Goal: Information Seeking & Learning: Learn about a topic

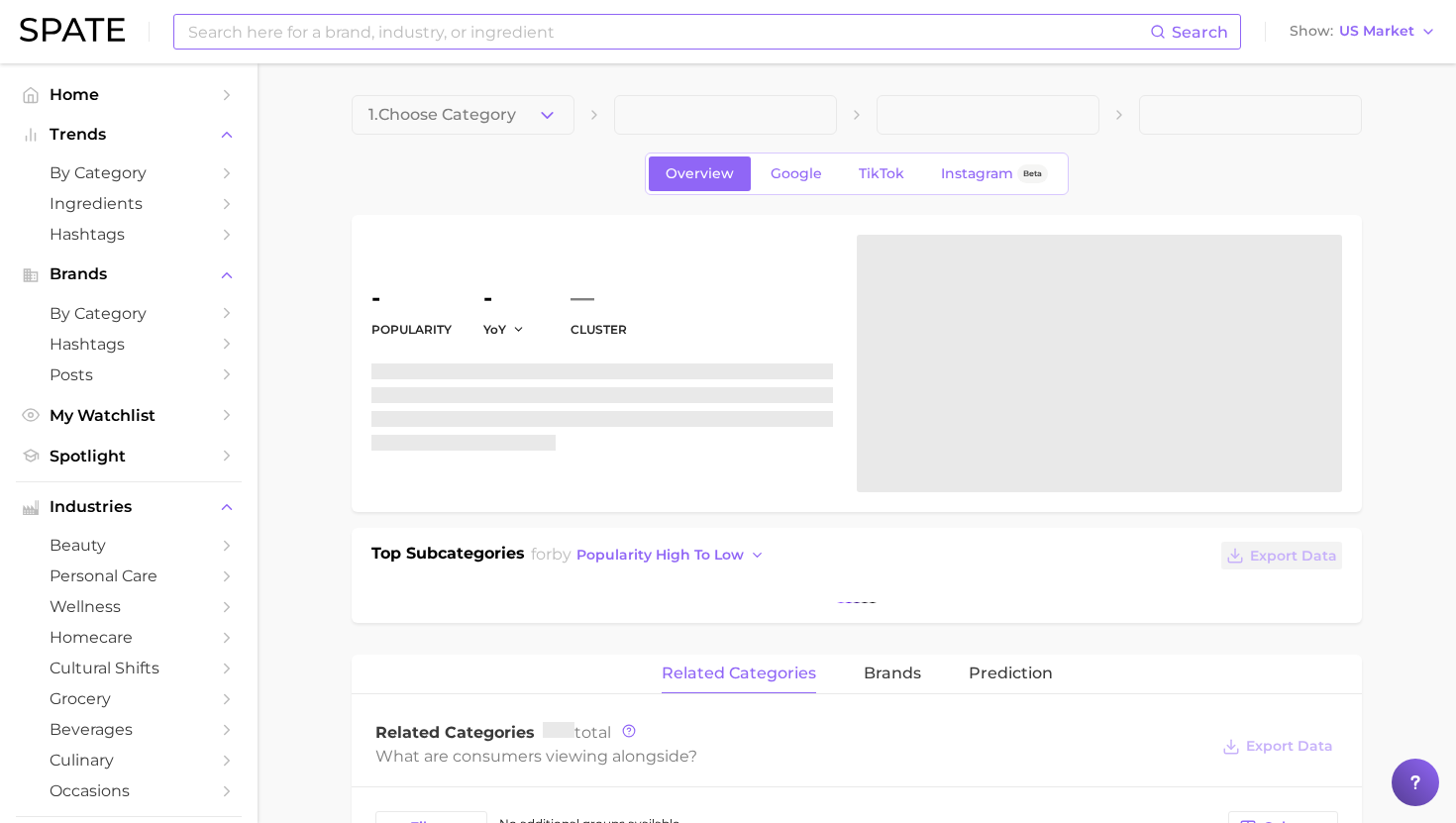
click at [613, 33] on input at bounding box center [667, 32] width 963 height 34
type input "lake hair"
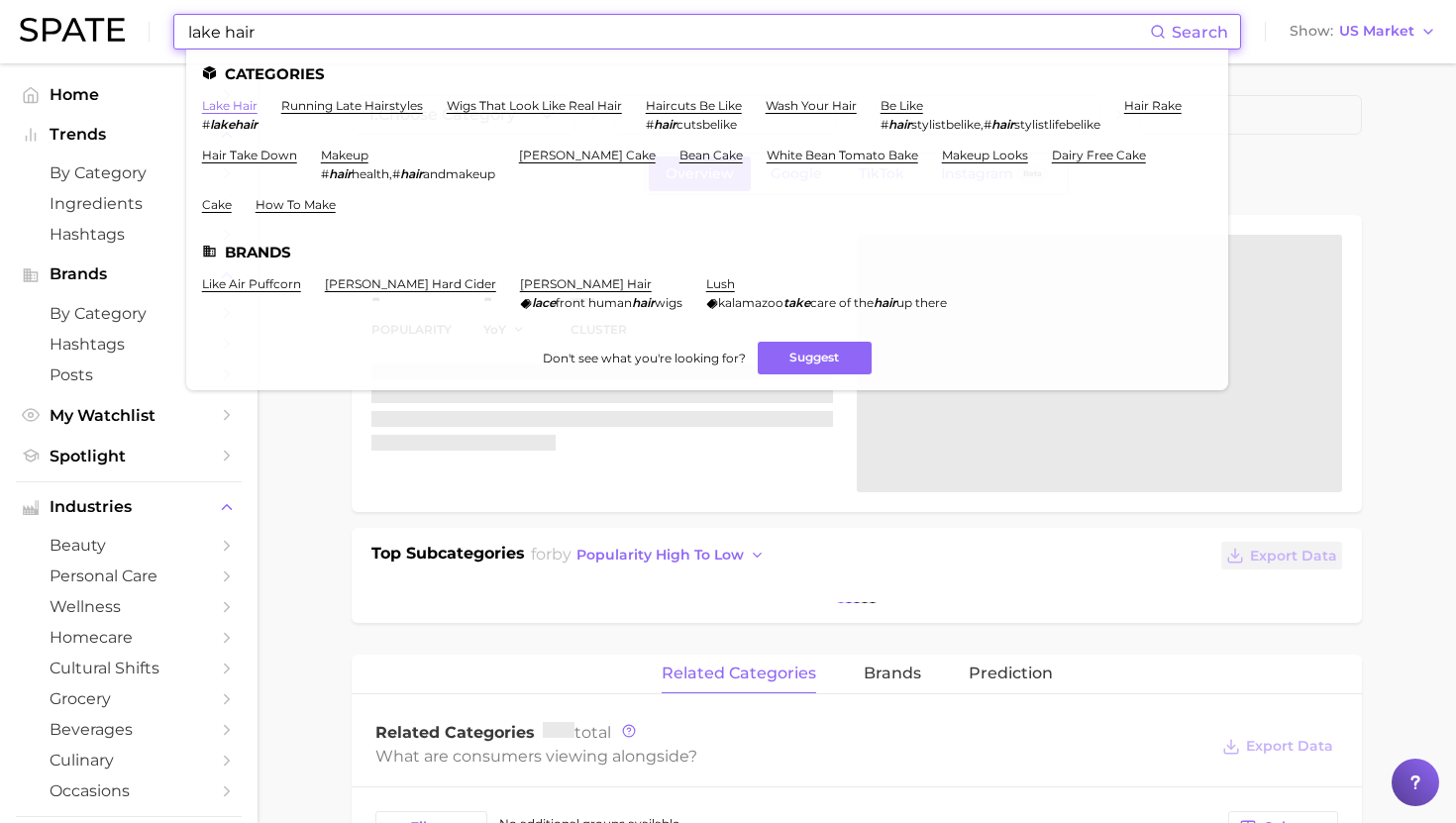
click at [223, 109] on link "lake hair" at bounding box center [230, 105] width 56 height 15
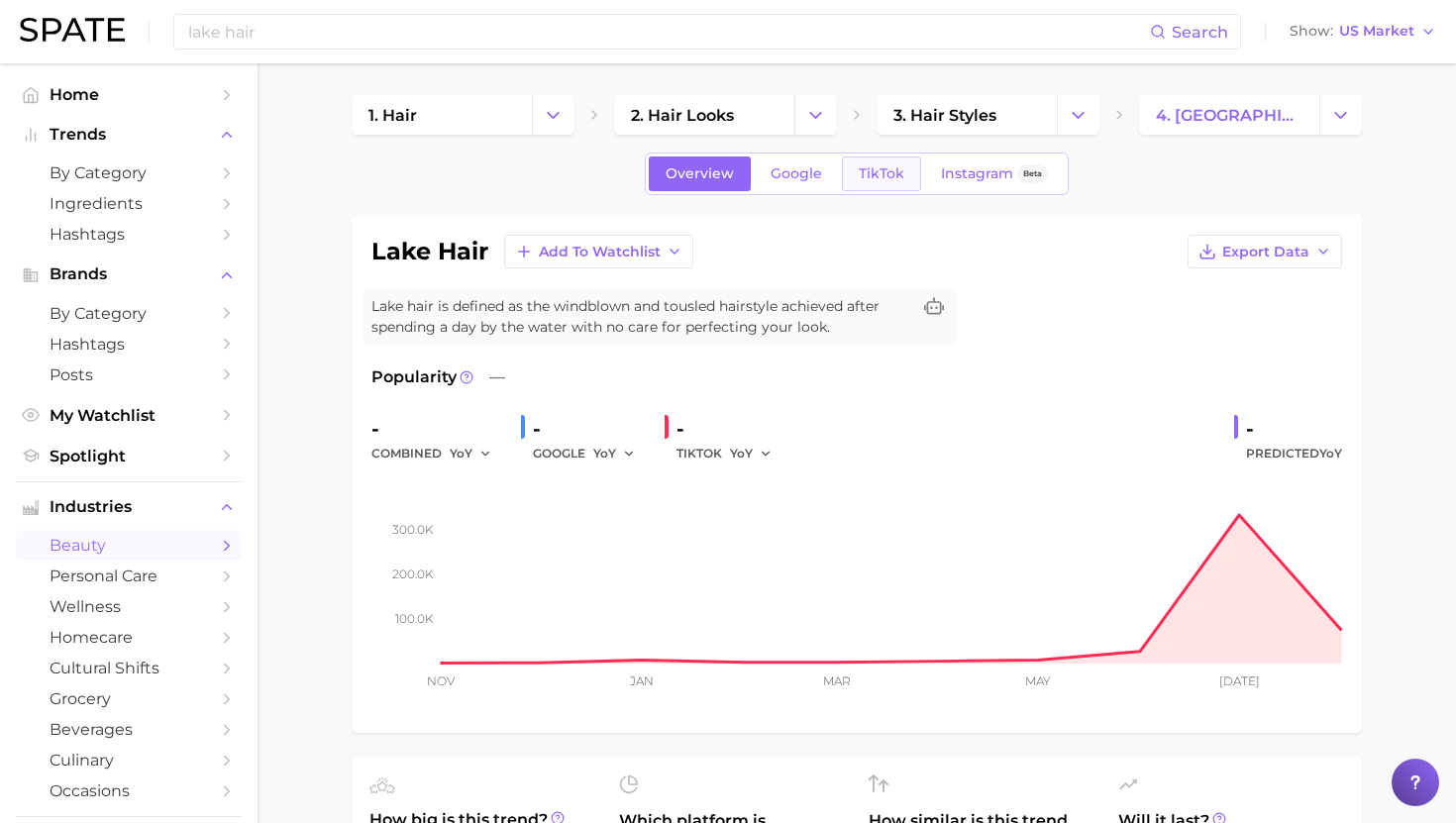
click at [873, 188] on link "TikTok" at bounding box center [882, 173] width 80 height 35
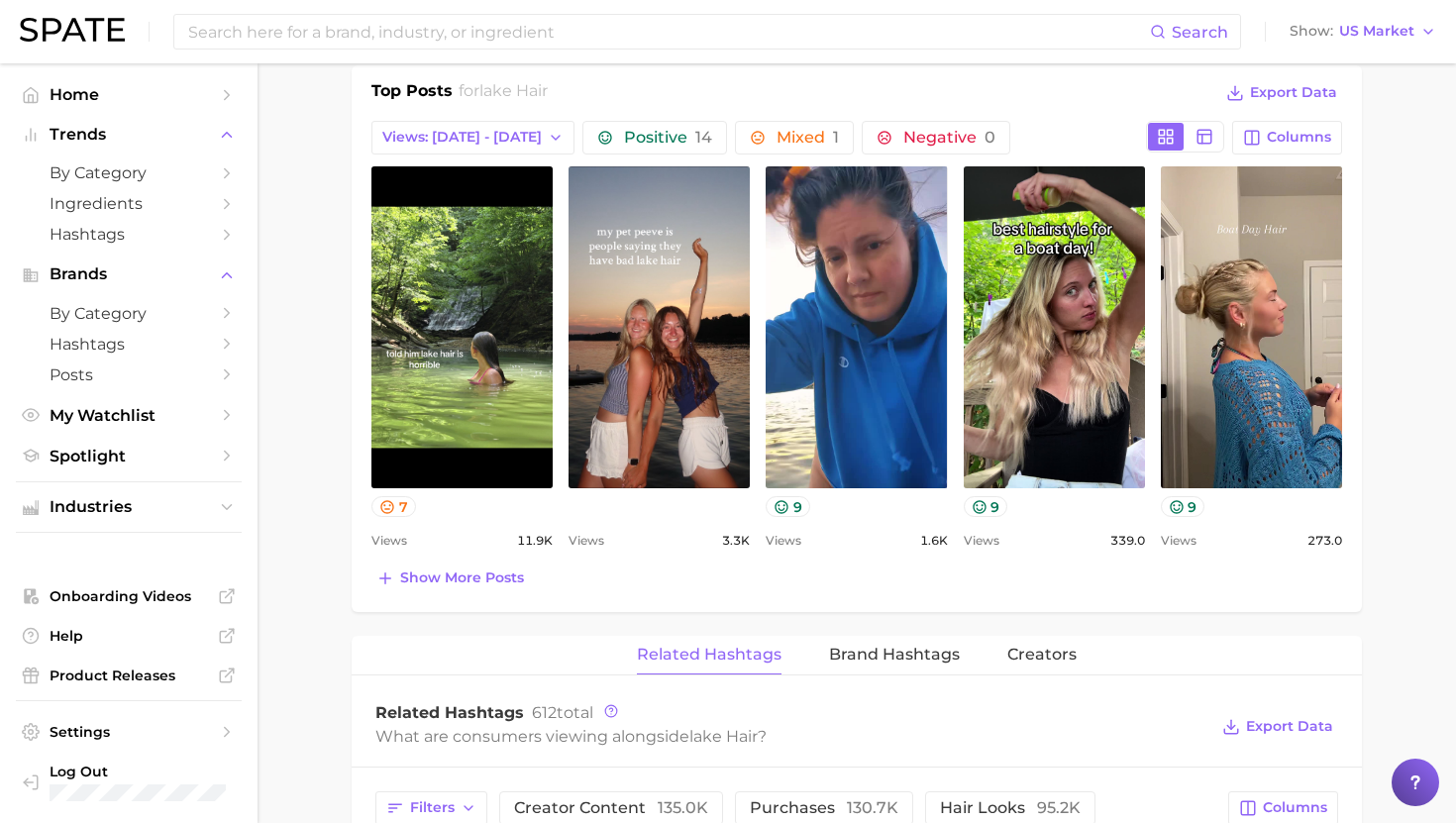
scroll to position [941, 0]
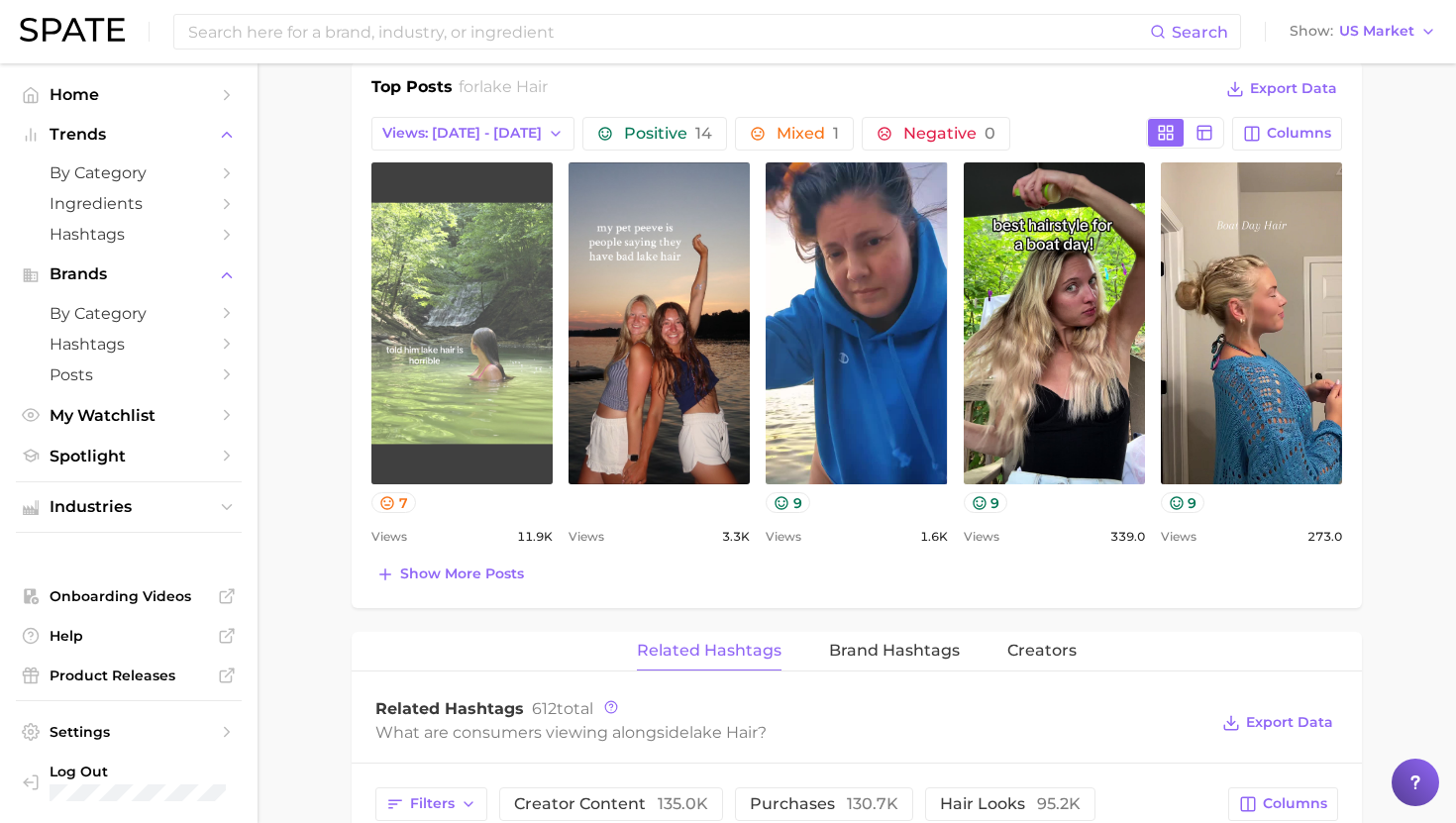
click at [477, 286] on link "view post on TikTok" at bounding box center [462, 323] width 181 height 322
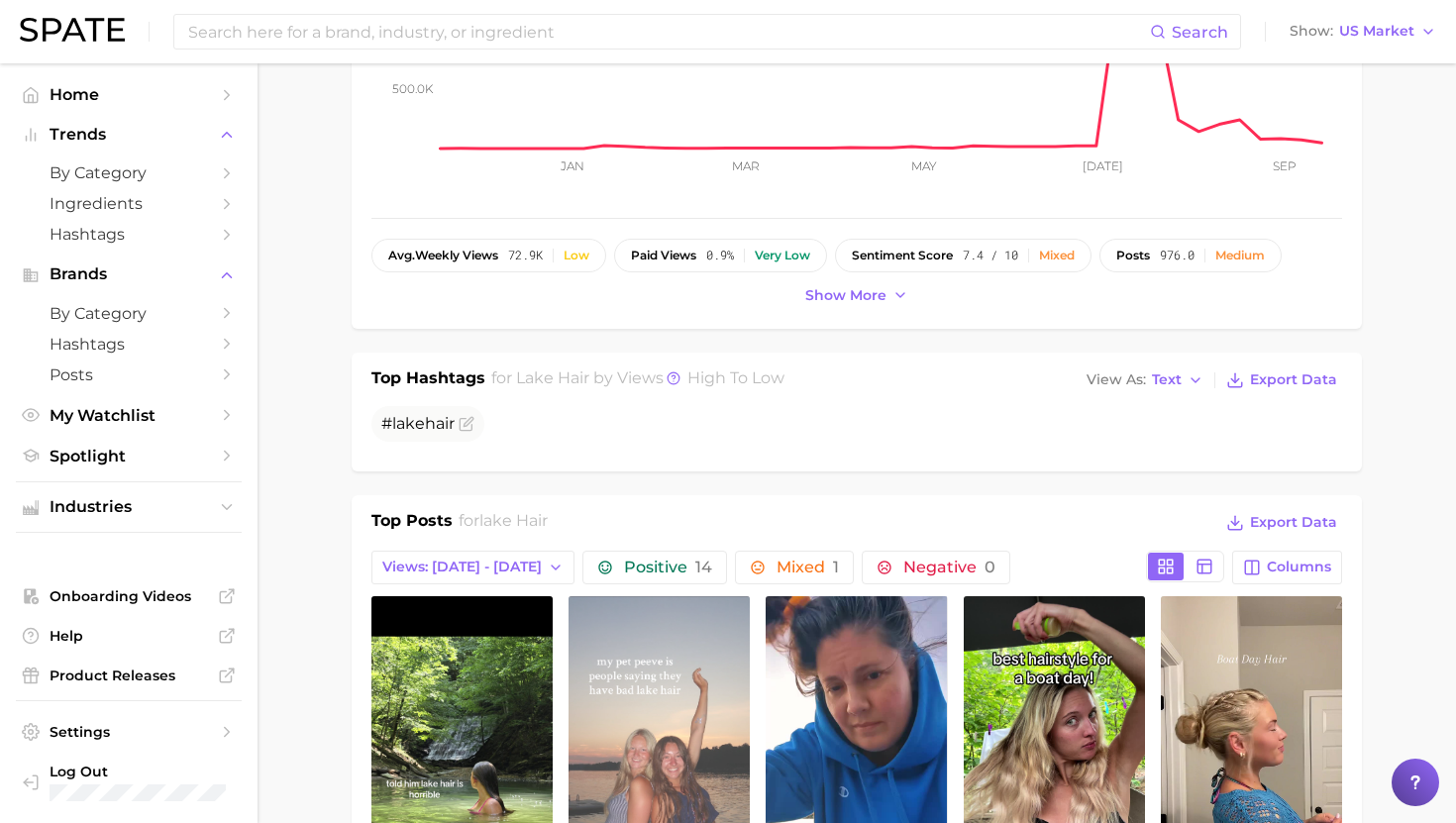
scroll to position [499, 0]
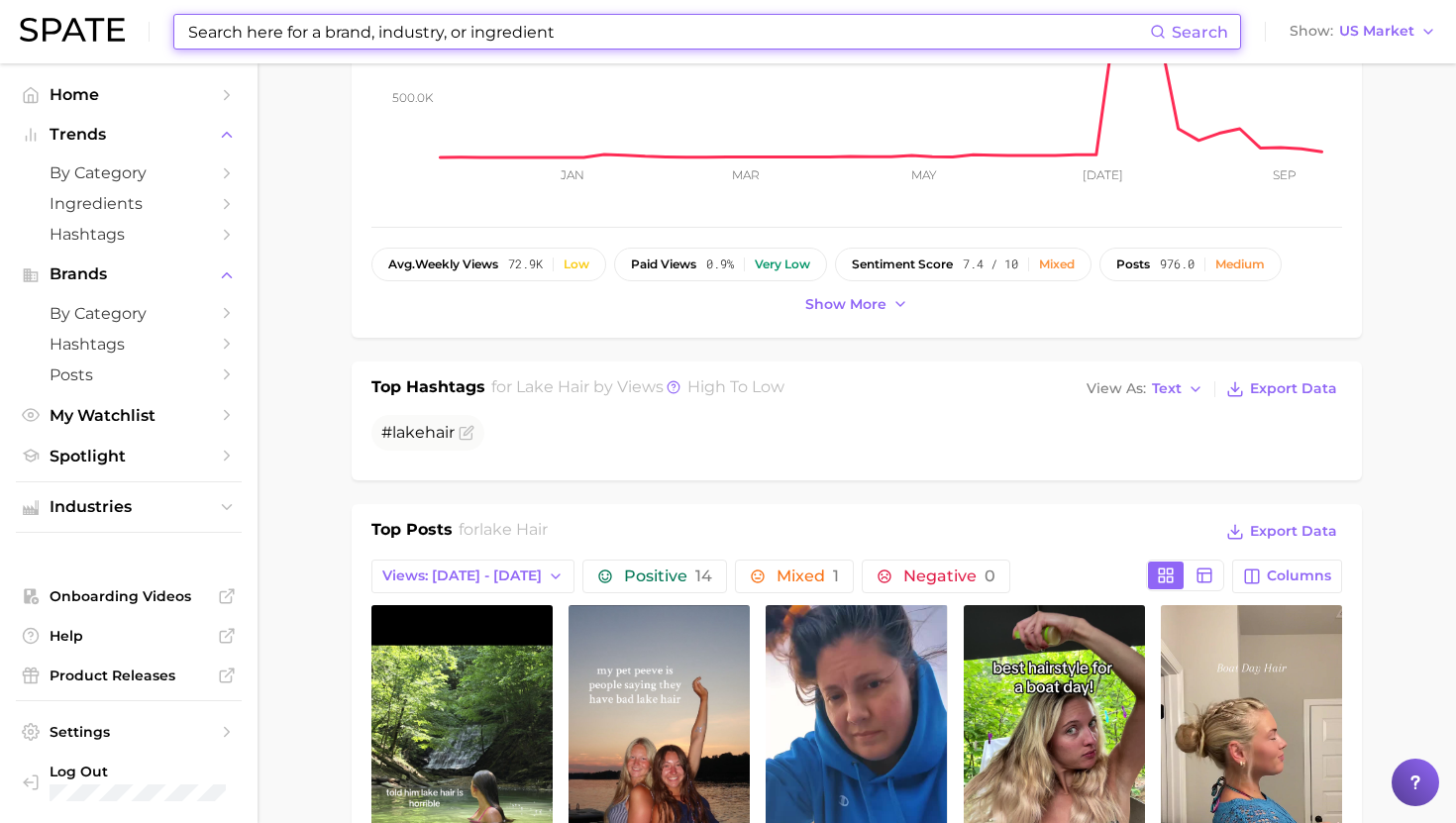
click at [444, 39] on input at bounding box center [667, 32] width 963 height 34
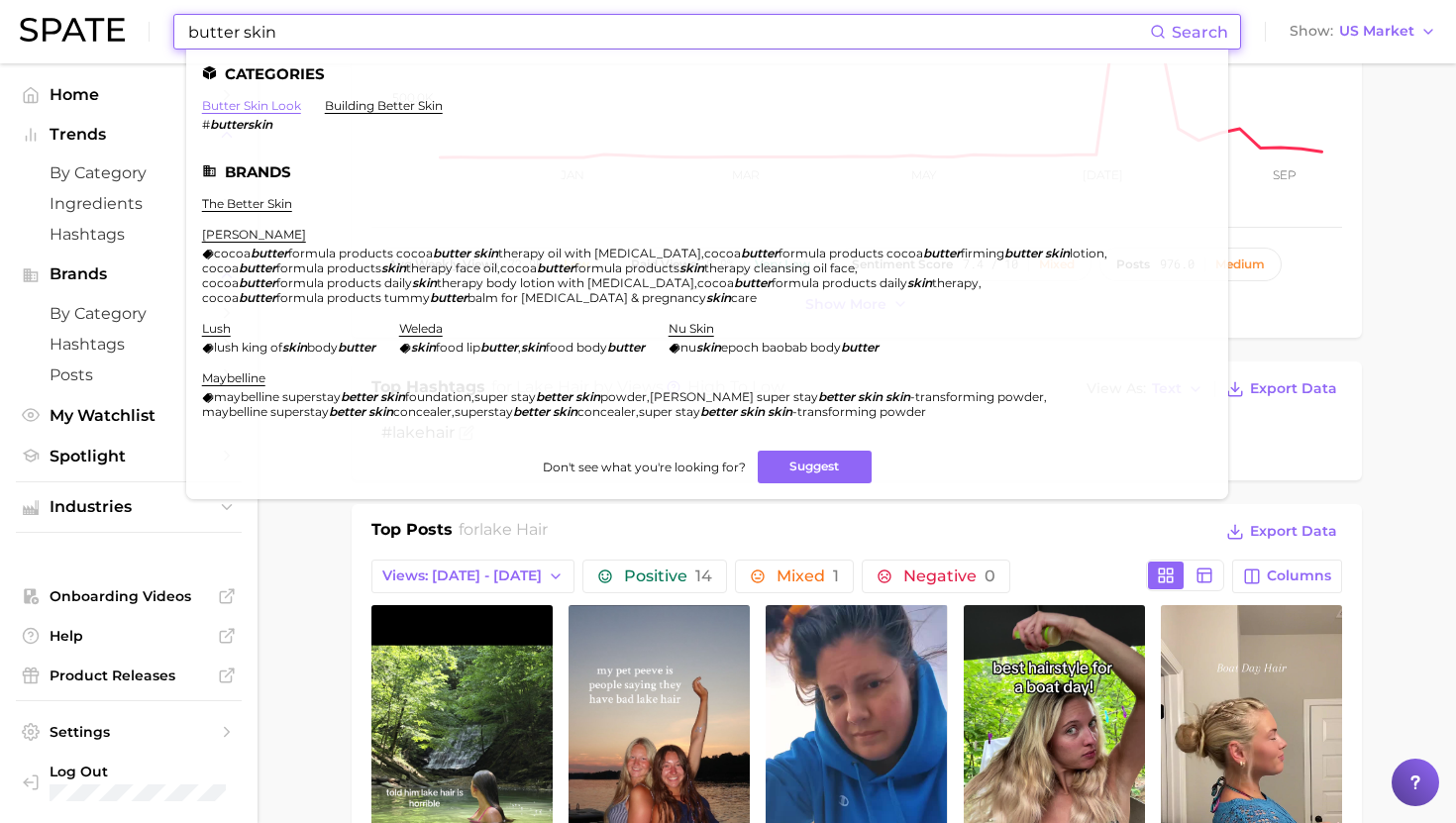
type input "butter skin"
click at [285, 105] on link "butter skin look" at bounding box center [251, 105] width 99 height 15
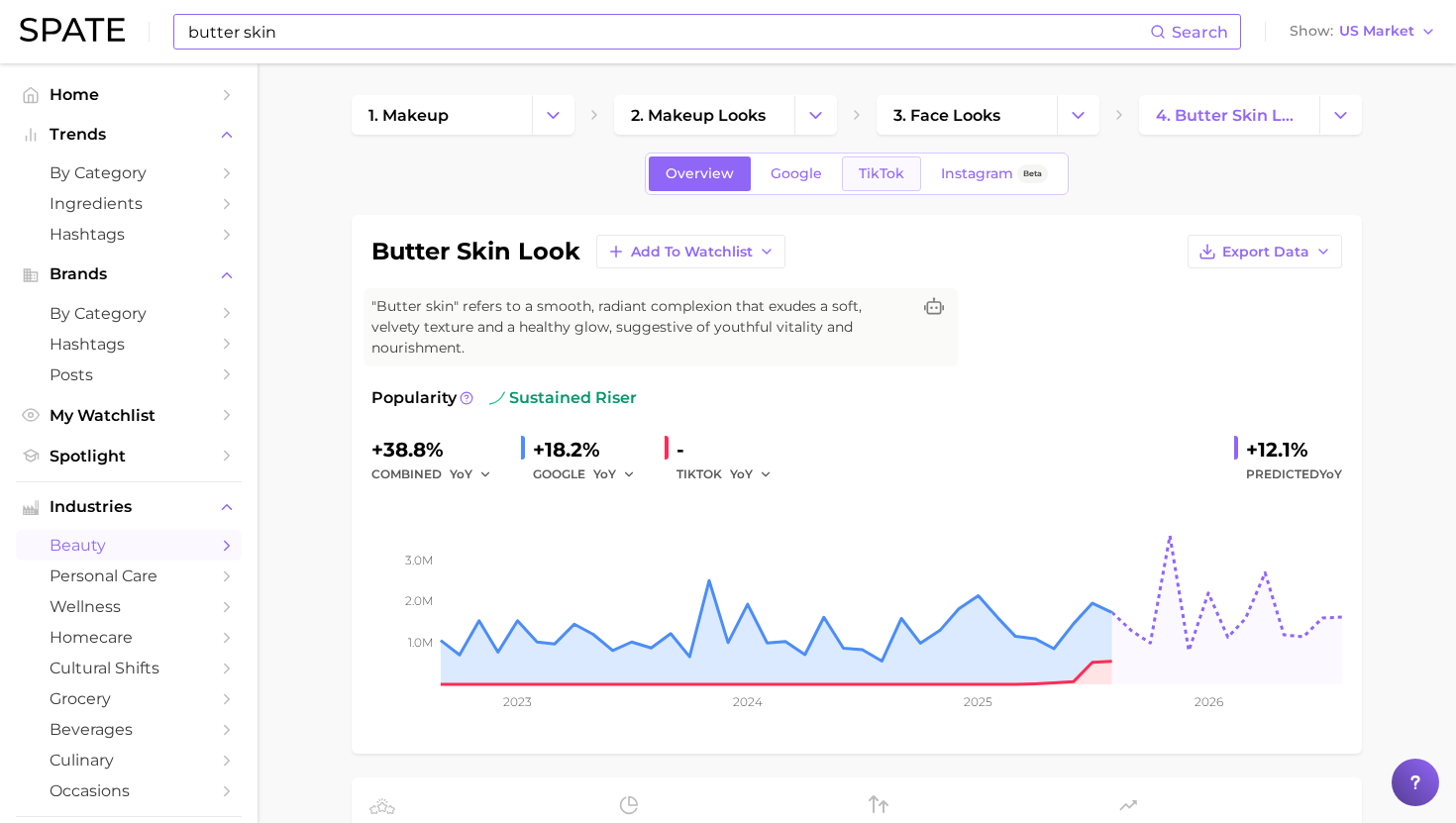
click at [869, 163] on link "TikTok" at bounding box center [882, 173] width 80 height 35
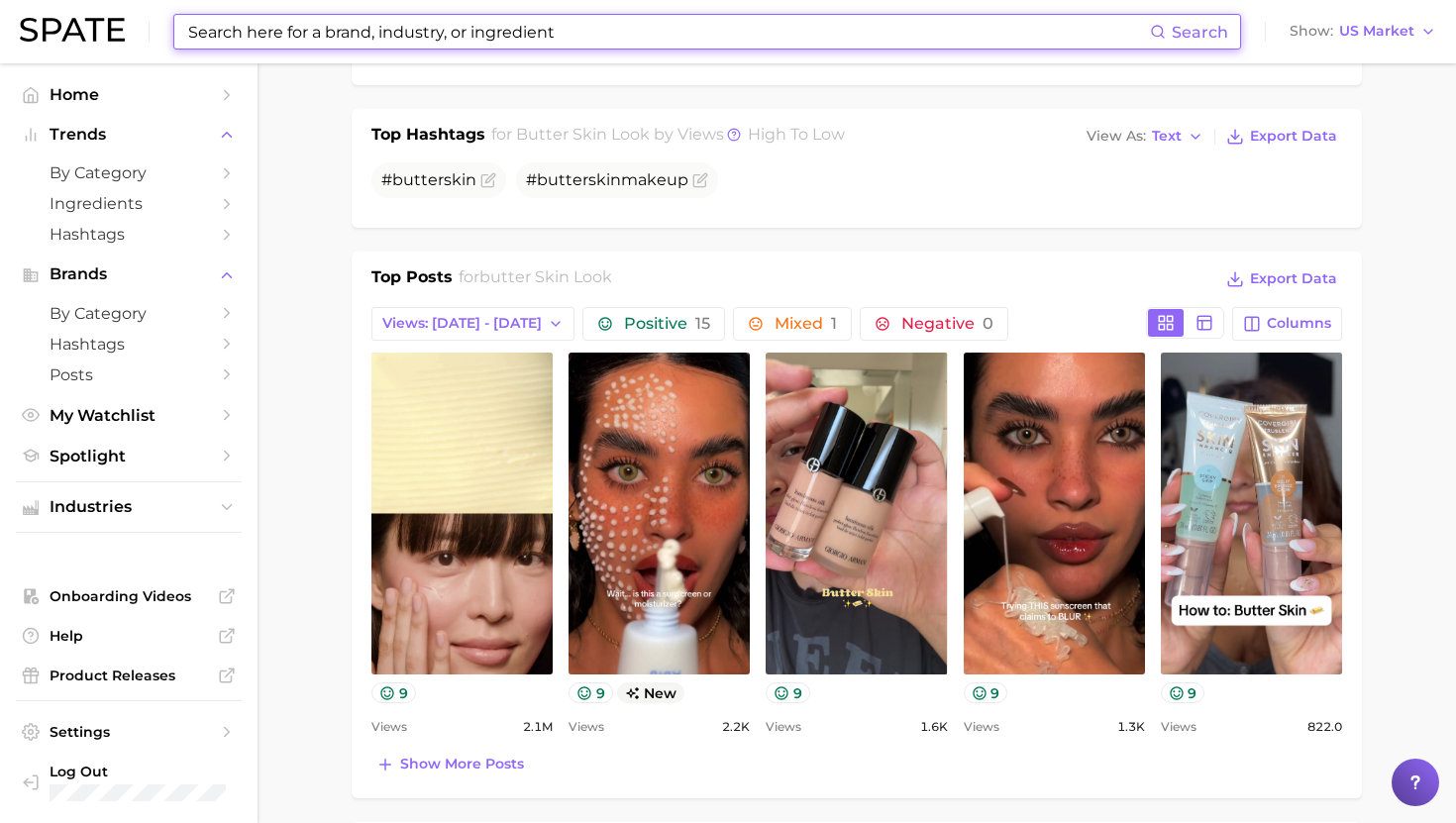
scroll to position [777, 0]
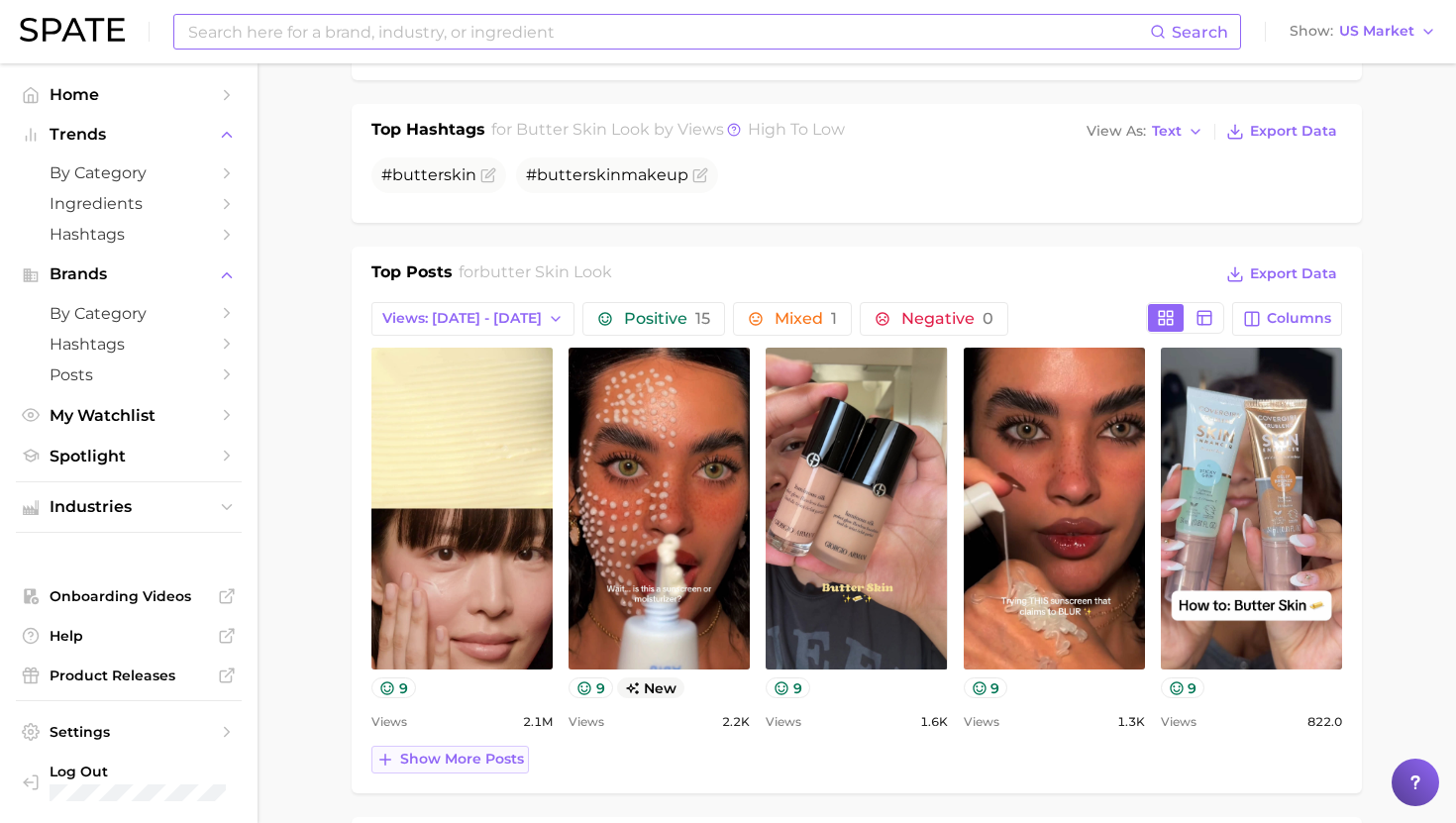
click at [463, 750] on span "Show more posts" at bounding box center [461, 758] width 124 height 17
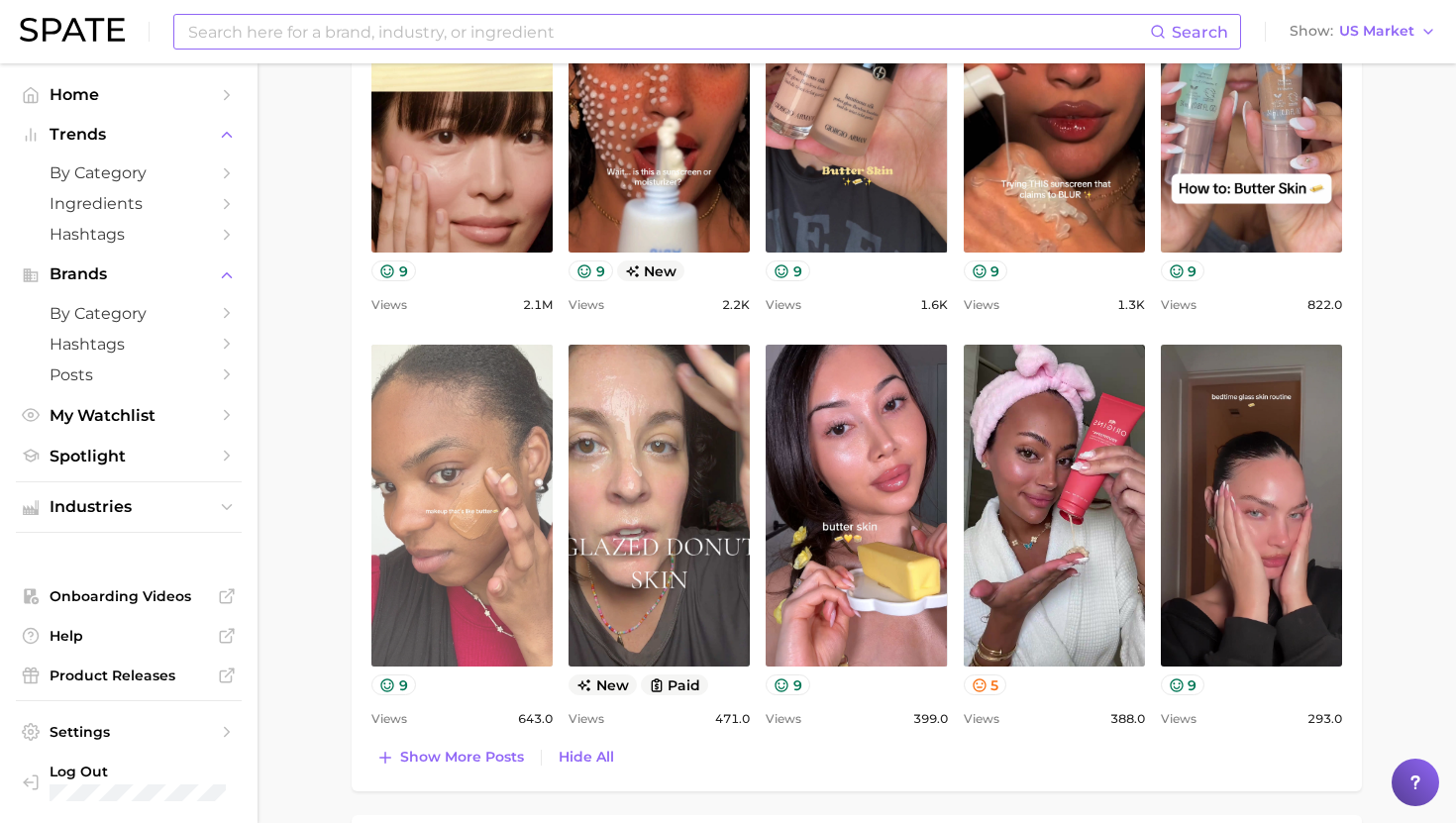
scroll to position [868, 0]
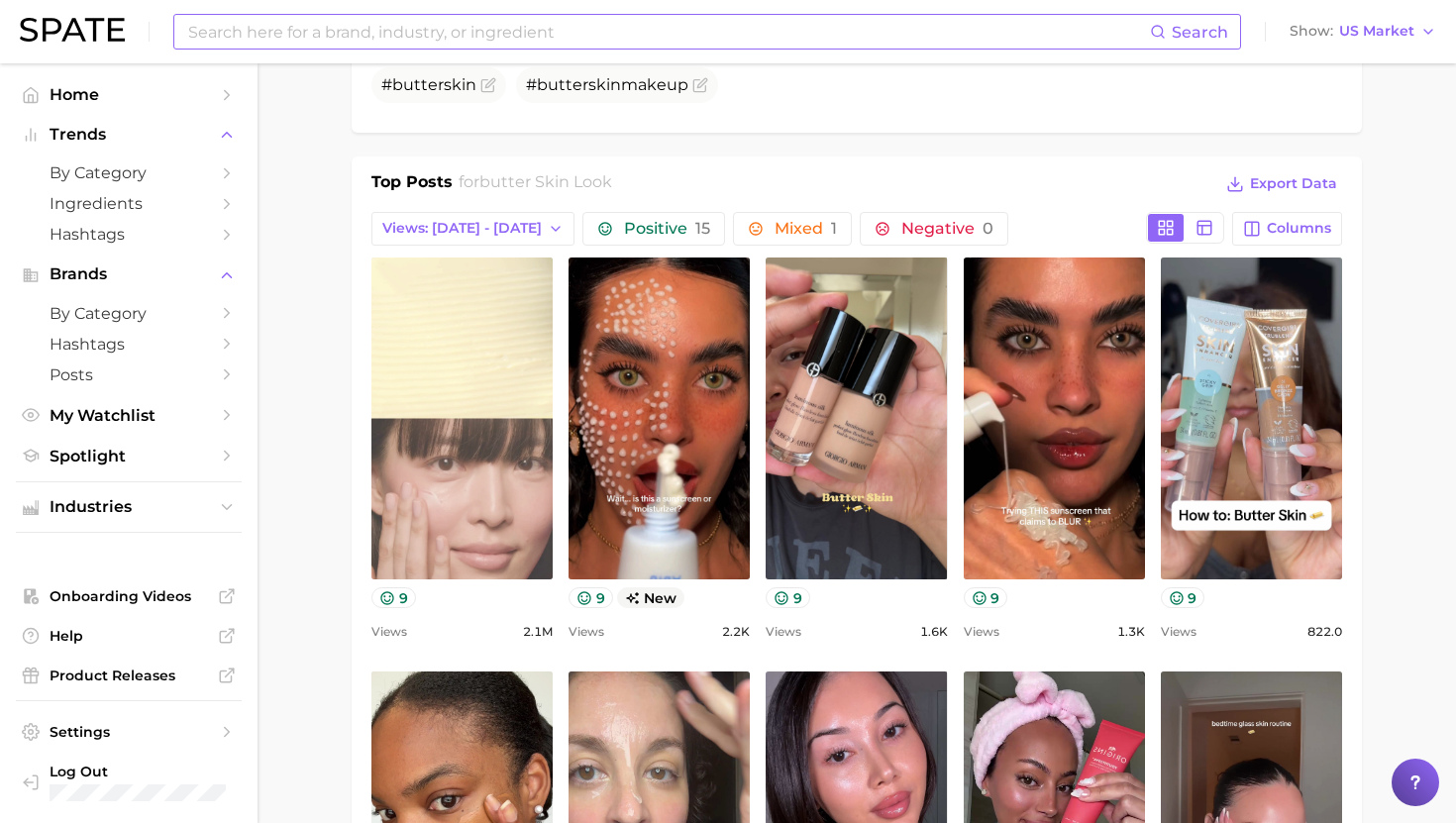
click at [473, 310] on link "view post on TikTok" at bounding box center [462, 418] width 181 height 322
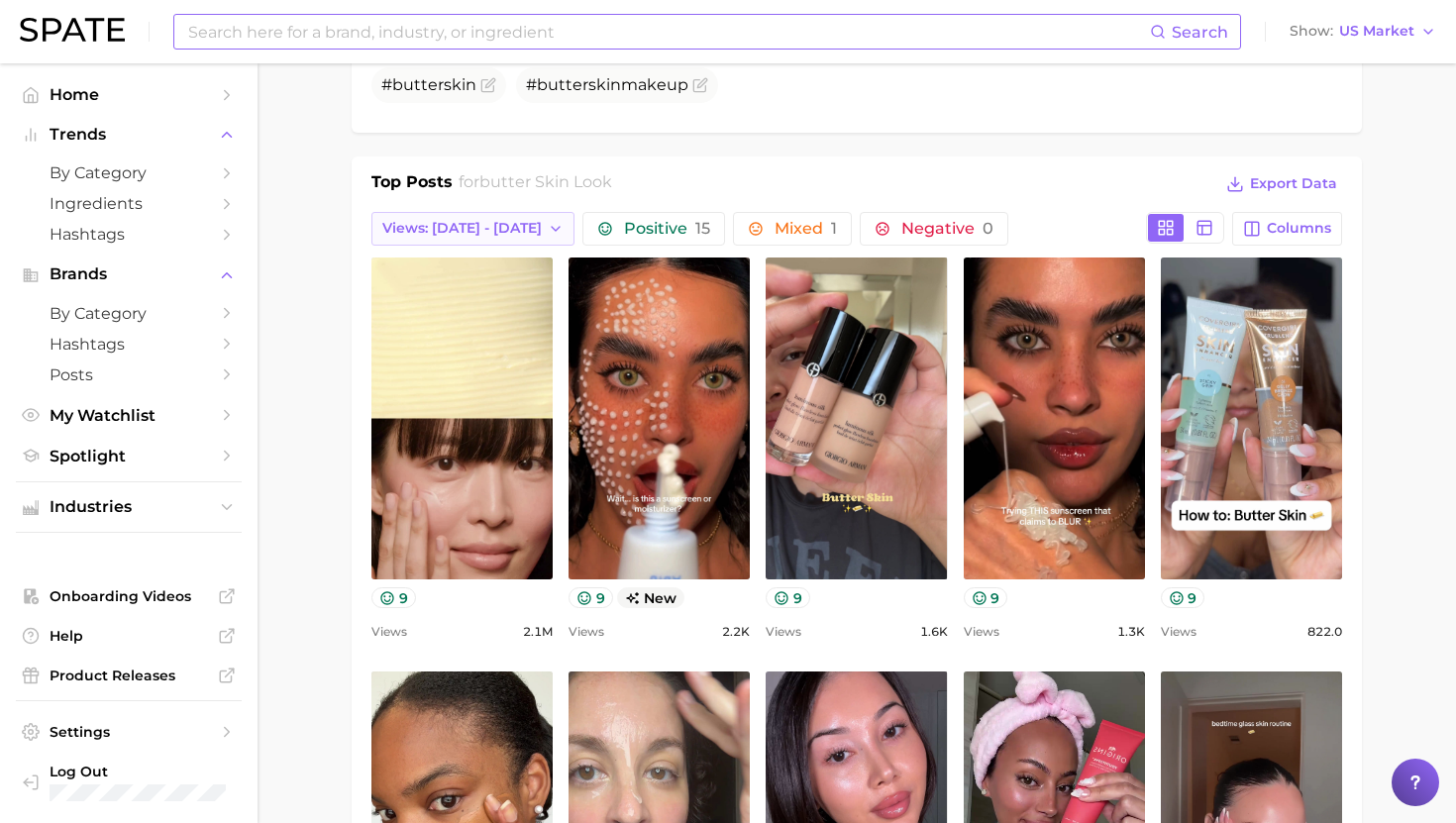
click at [463, 220] on span "Views: [DATE] - [DATE]" at bounding box center [462, 228] width 159 height 17
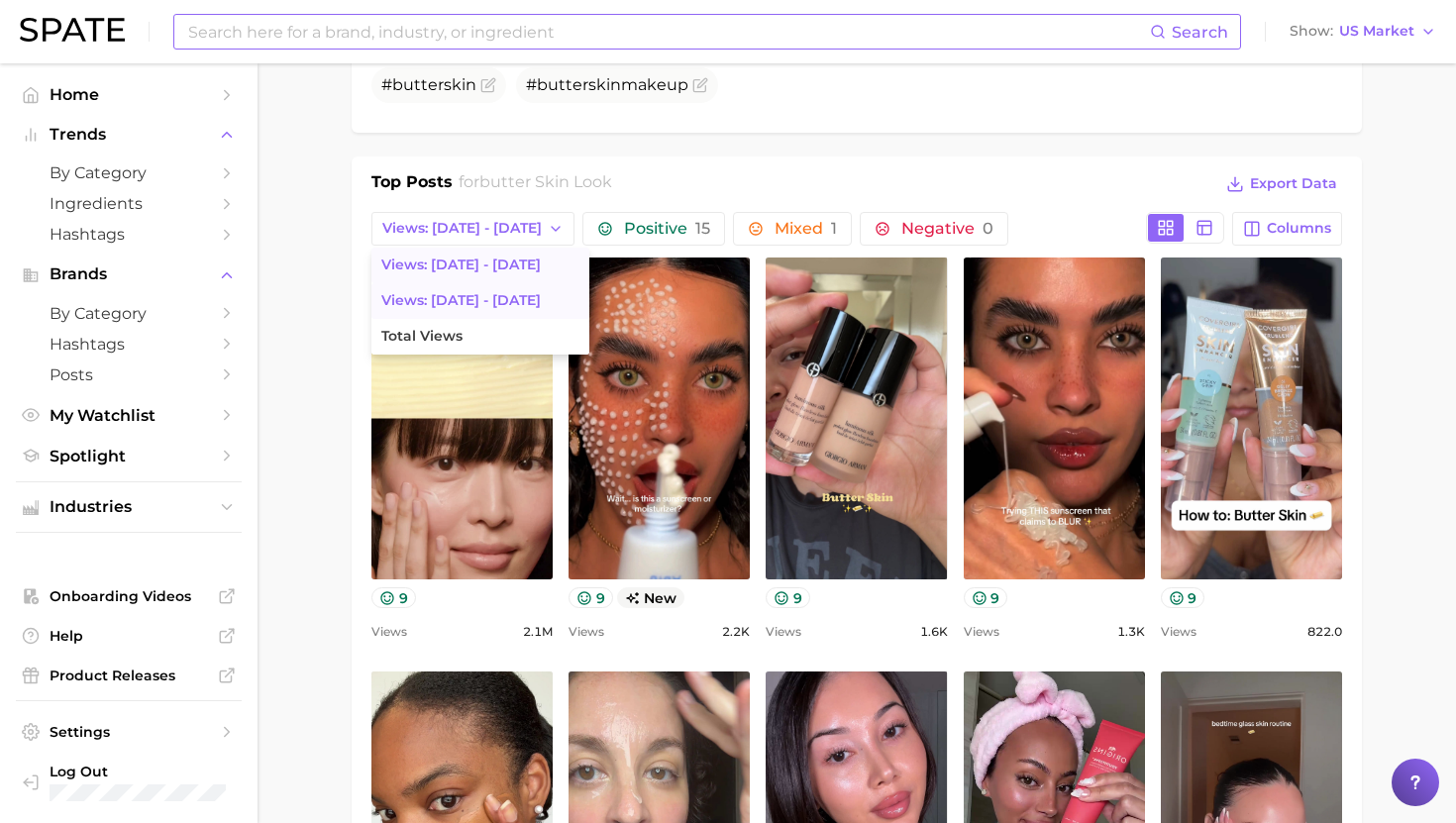
click at [459, 292] on span "Views: [DATE] - [DATE]" at bounding box center [461, 300] width 159 height 17
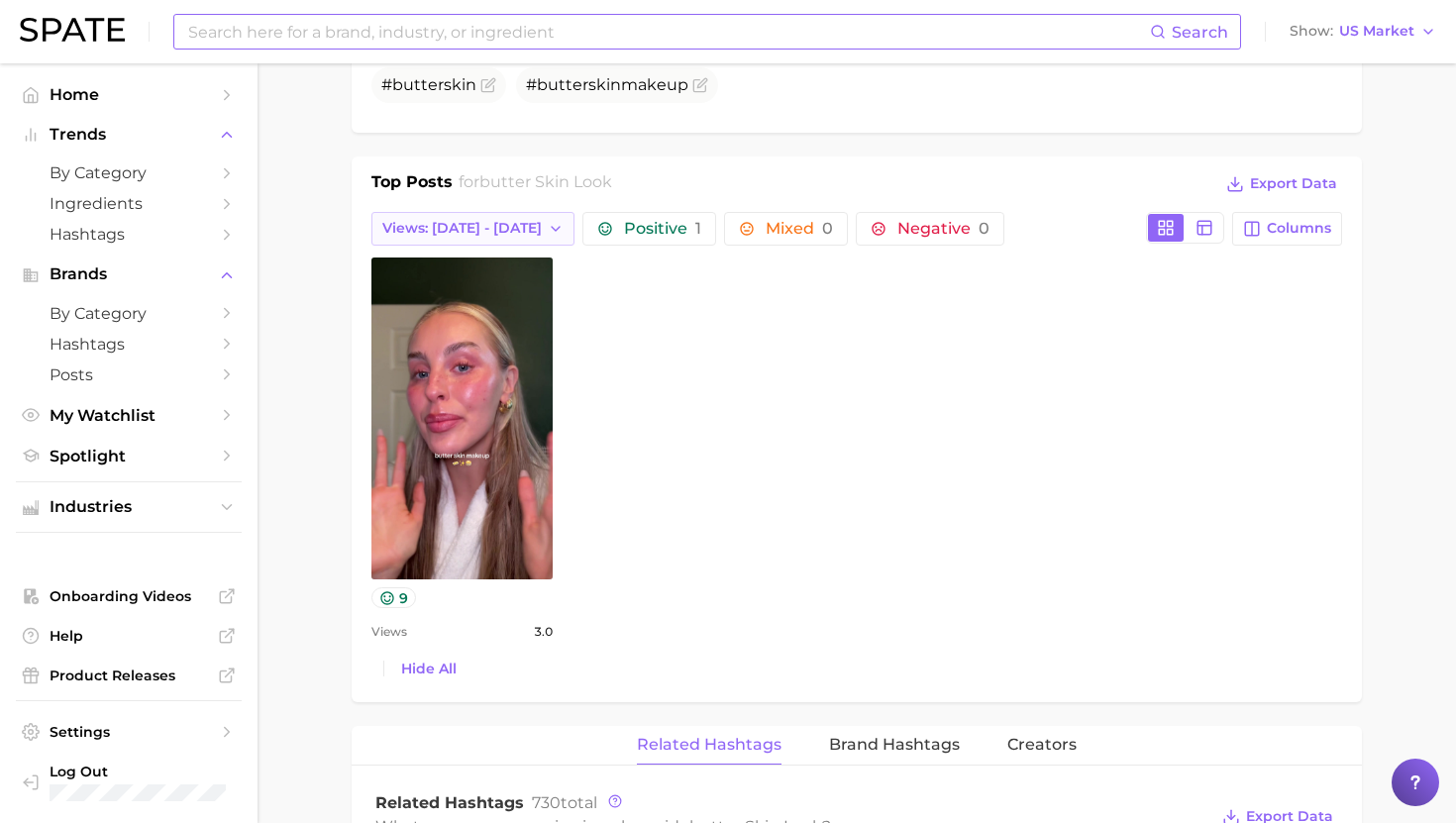
scroll to position [0, 0]
click at [494, 212] on button "Views: [DATE] - [DATE]" at bounding box center [473, 229] width 203 height 34
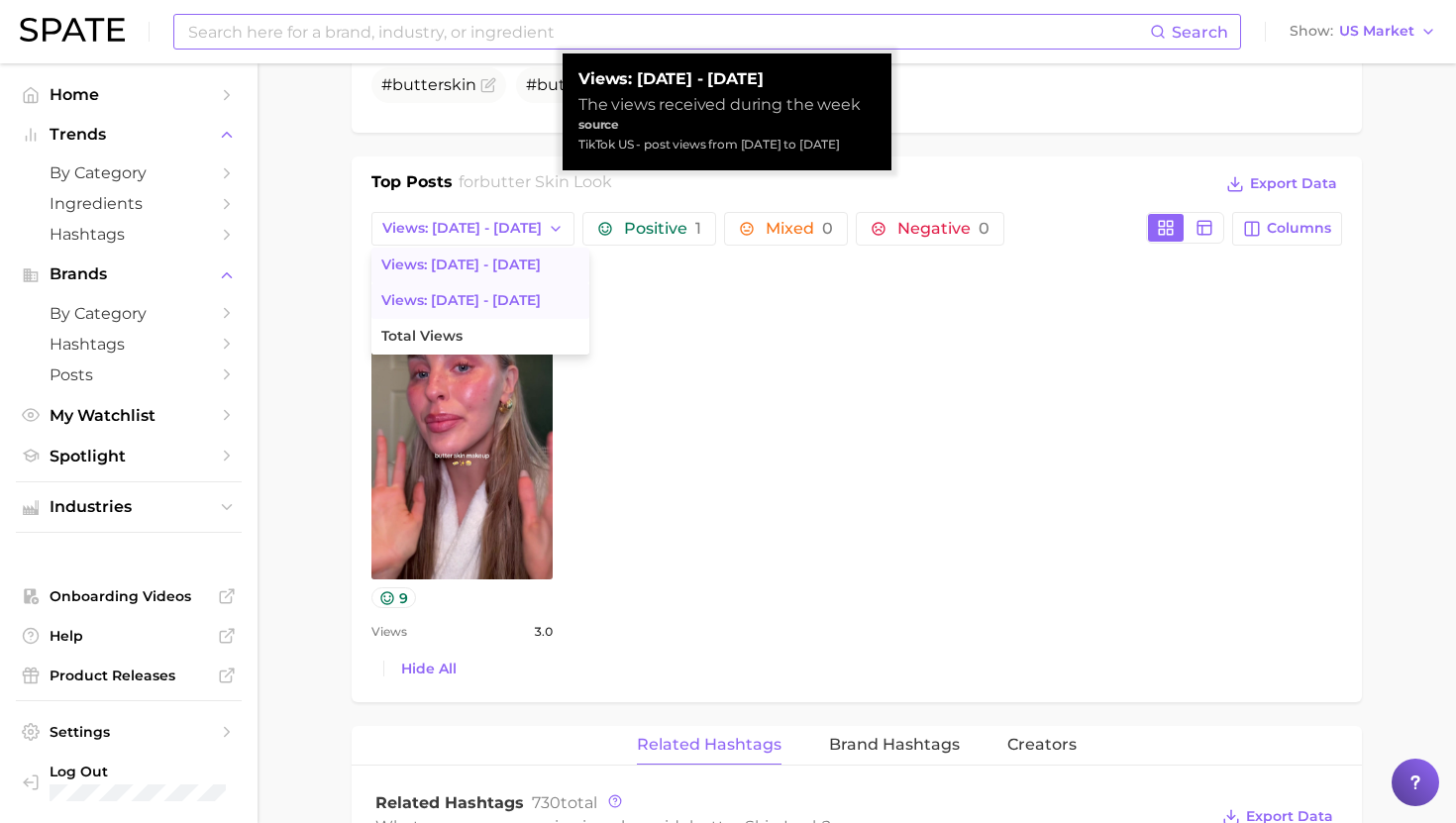
click at [486, 256] on span "Views: [DATE] - [DATE]" at bounding box center [461, 264] width 159 height 17
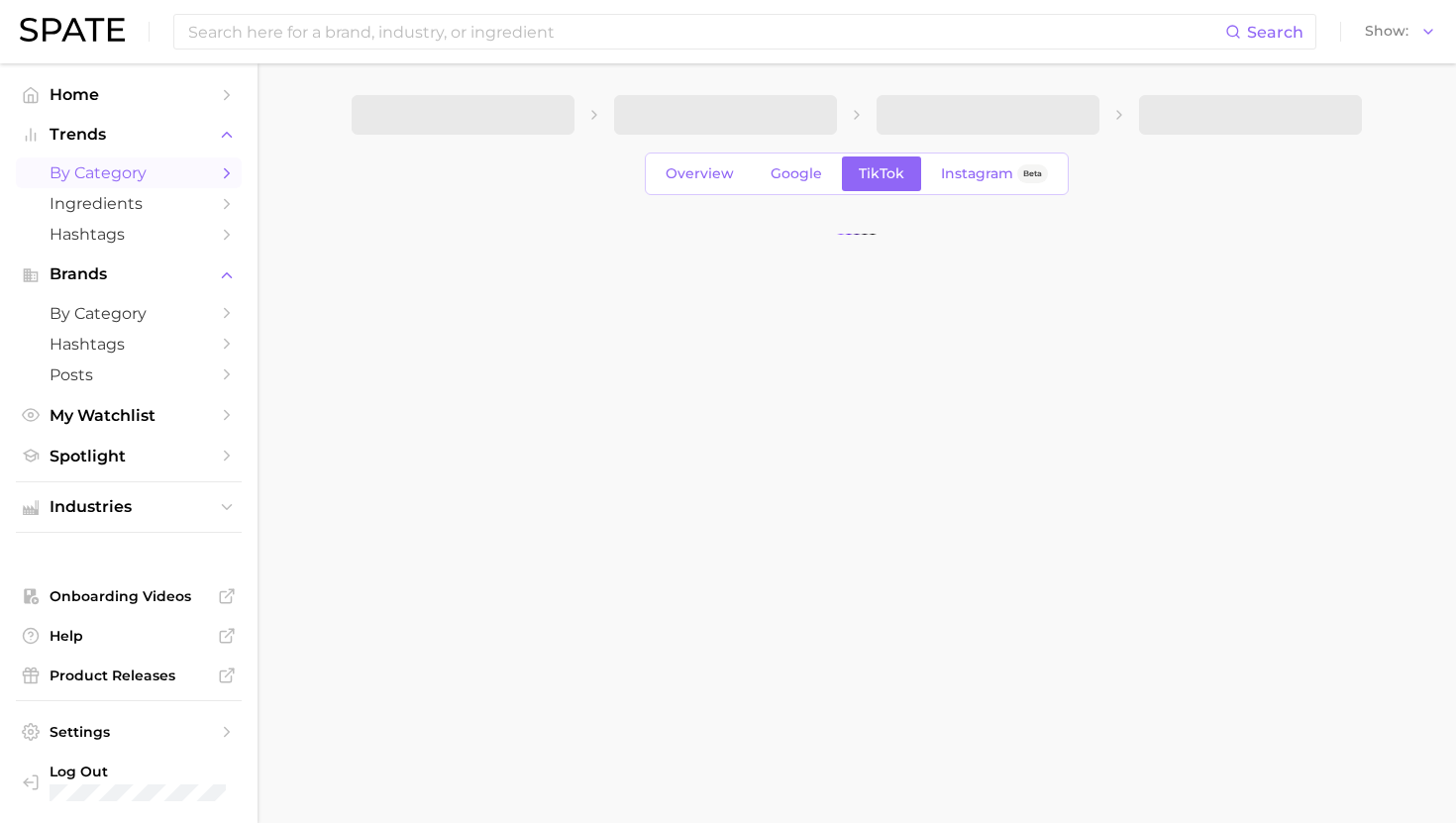
click at [109, 168] on span "by Category" at bounding box center [128, 172] width 158 height 19
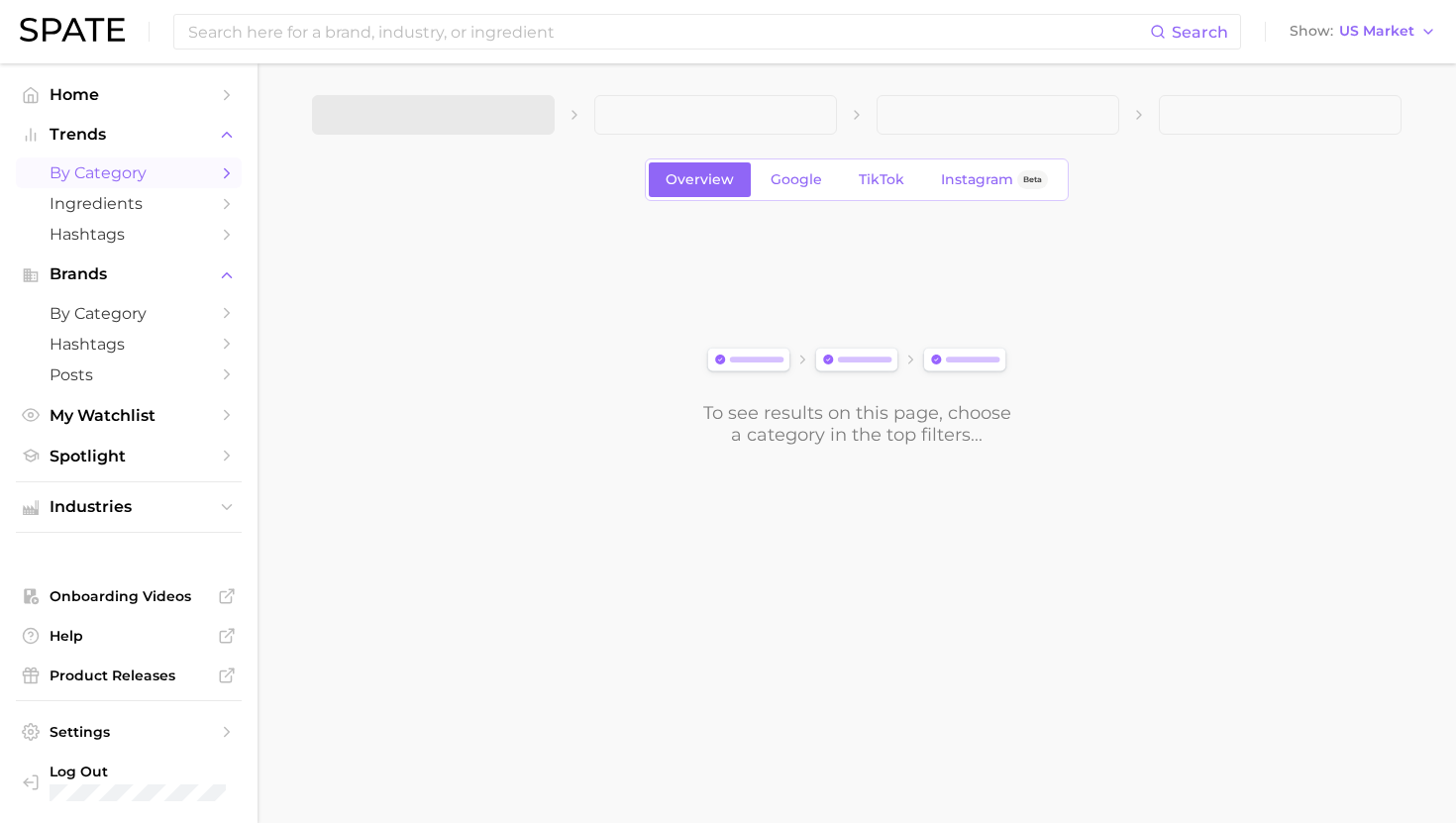
click at [482, 118] on span at bounding box center [433, 115] width 243 height 40
click at [498, 115] on button "1. Choose Category" at bounding box center [433, 115] width 243 height 40
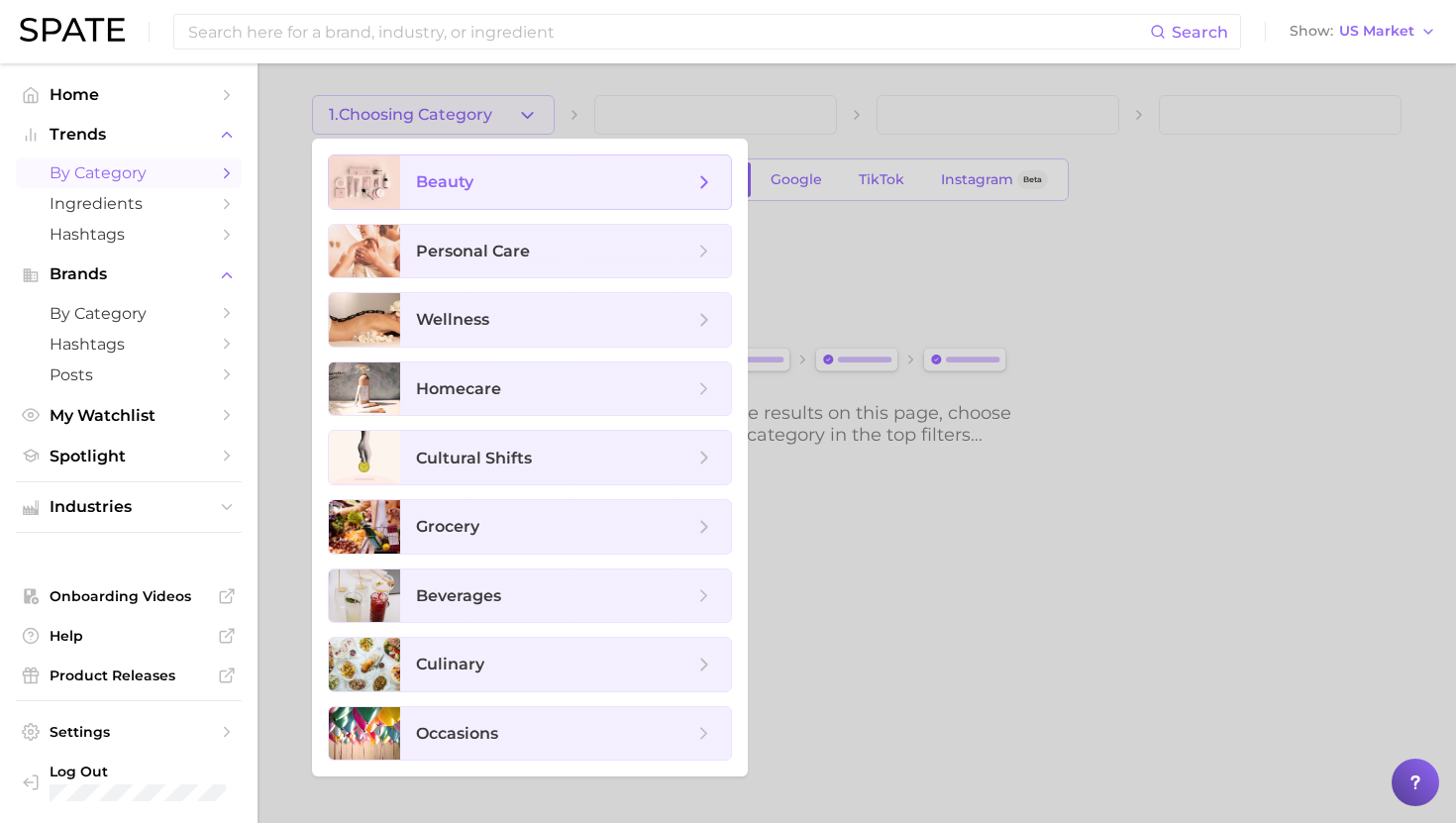
click at [510, 174] on span "beauty" at bounding box center [554, 182] width 277 height 22
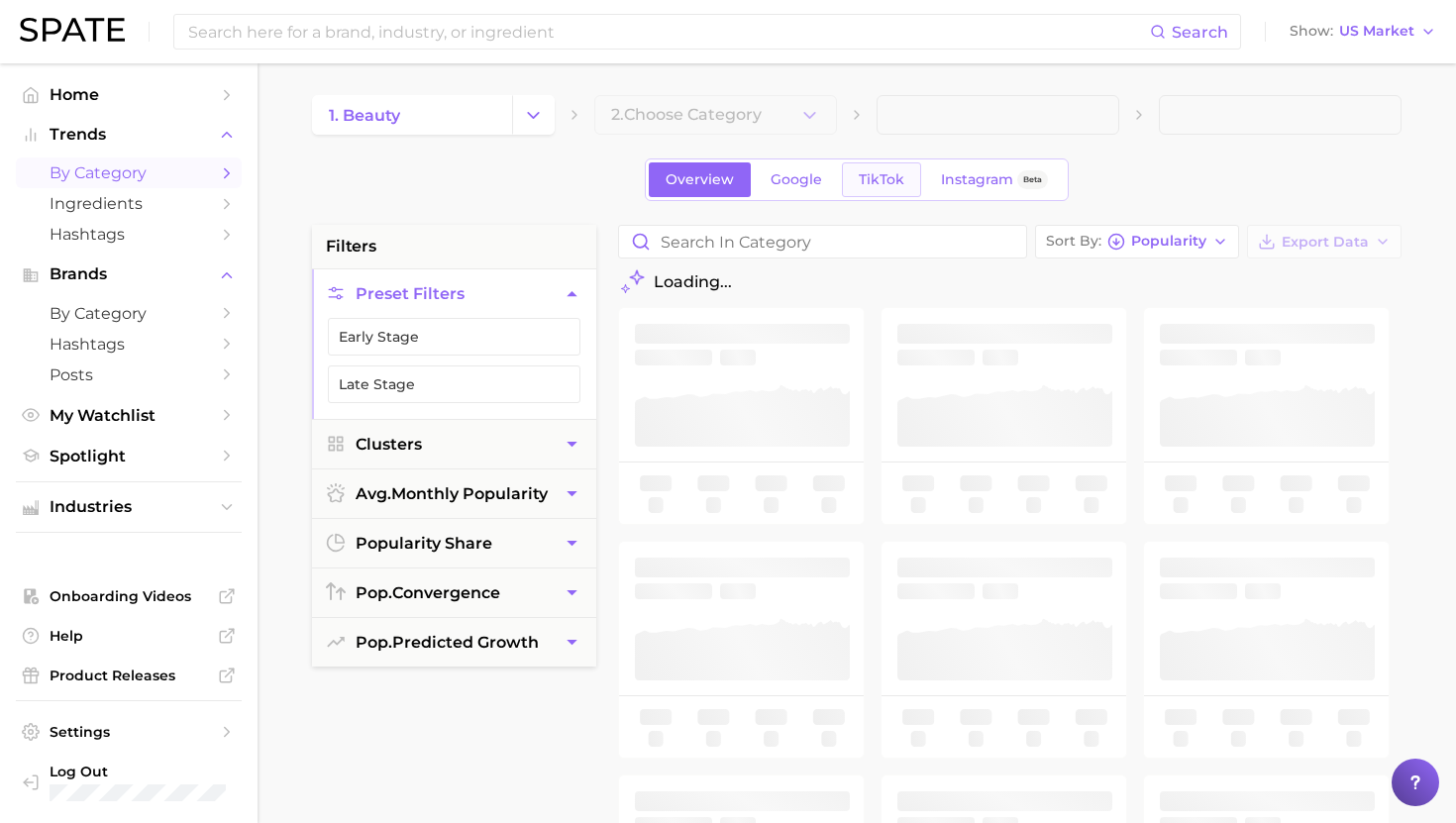
click at [867, 184] on span "TikTok" at bounding box center [882, 179] width 46 height 17
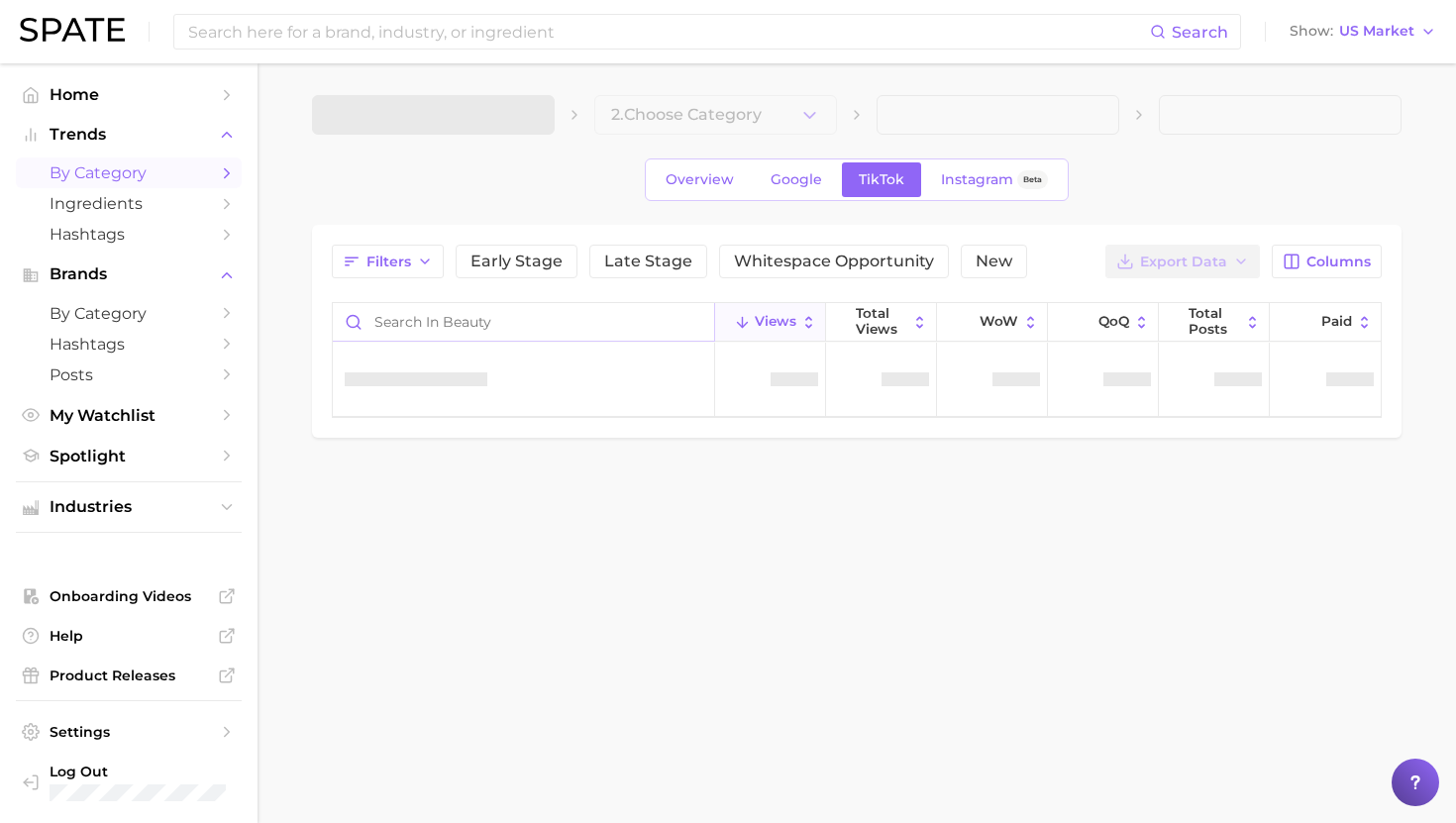
click at [456, 323] on input "Search in beauty" at bounding box center [524, 322] width 382 height 38
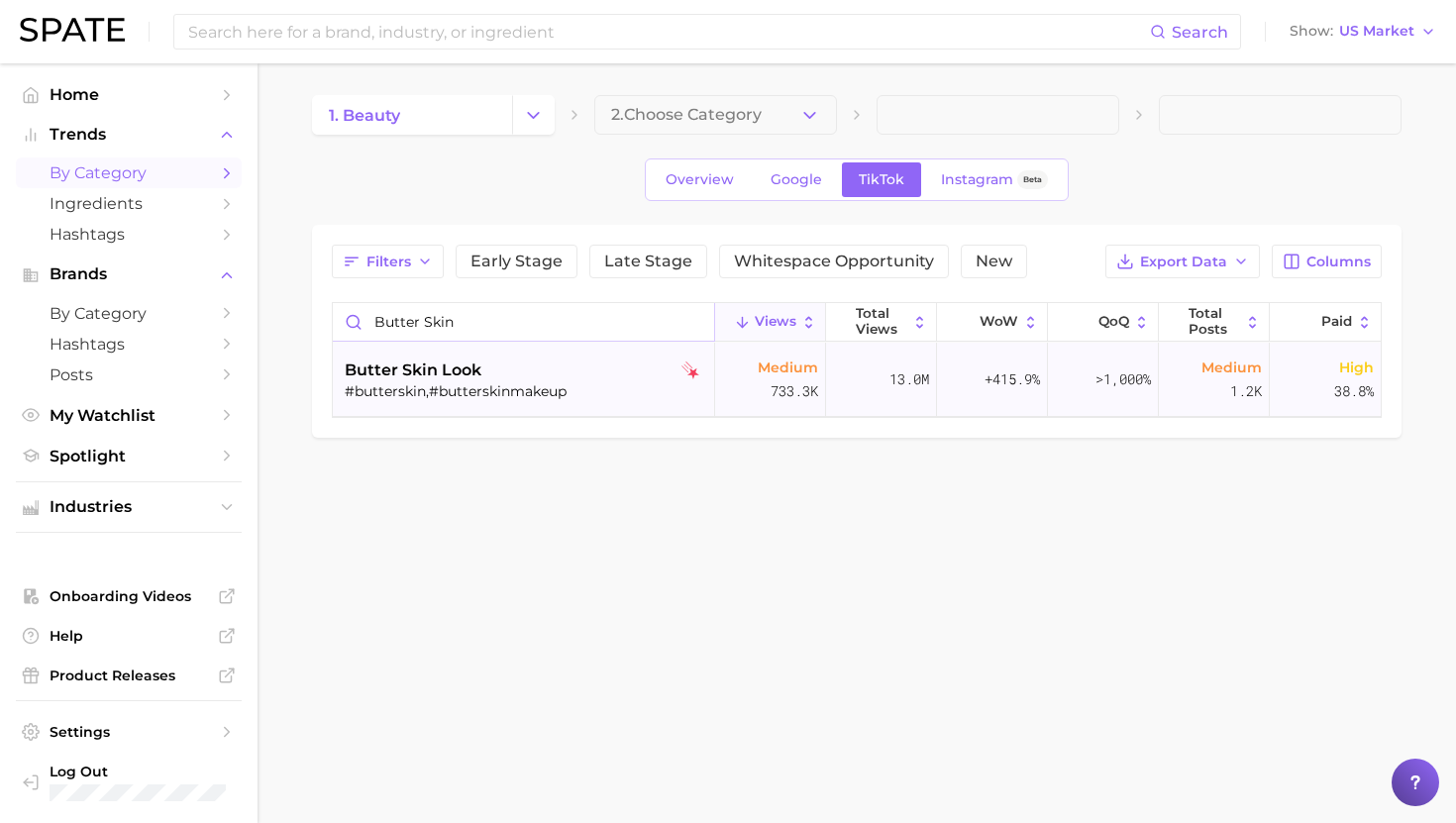
type input "butter skin"
click at [494, 379] on div "butter skin look" at bounding box center [526, 371] width 363 height 24
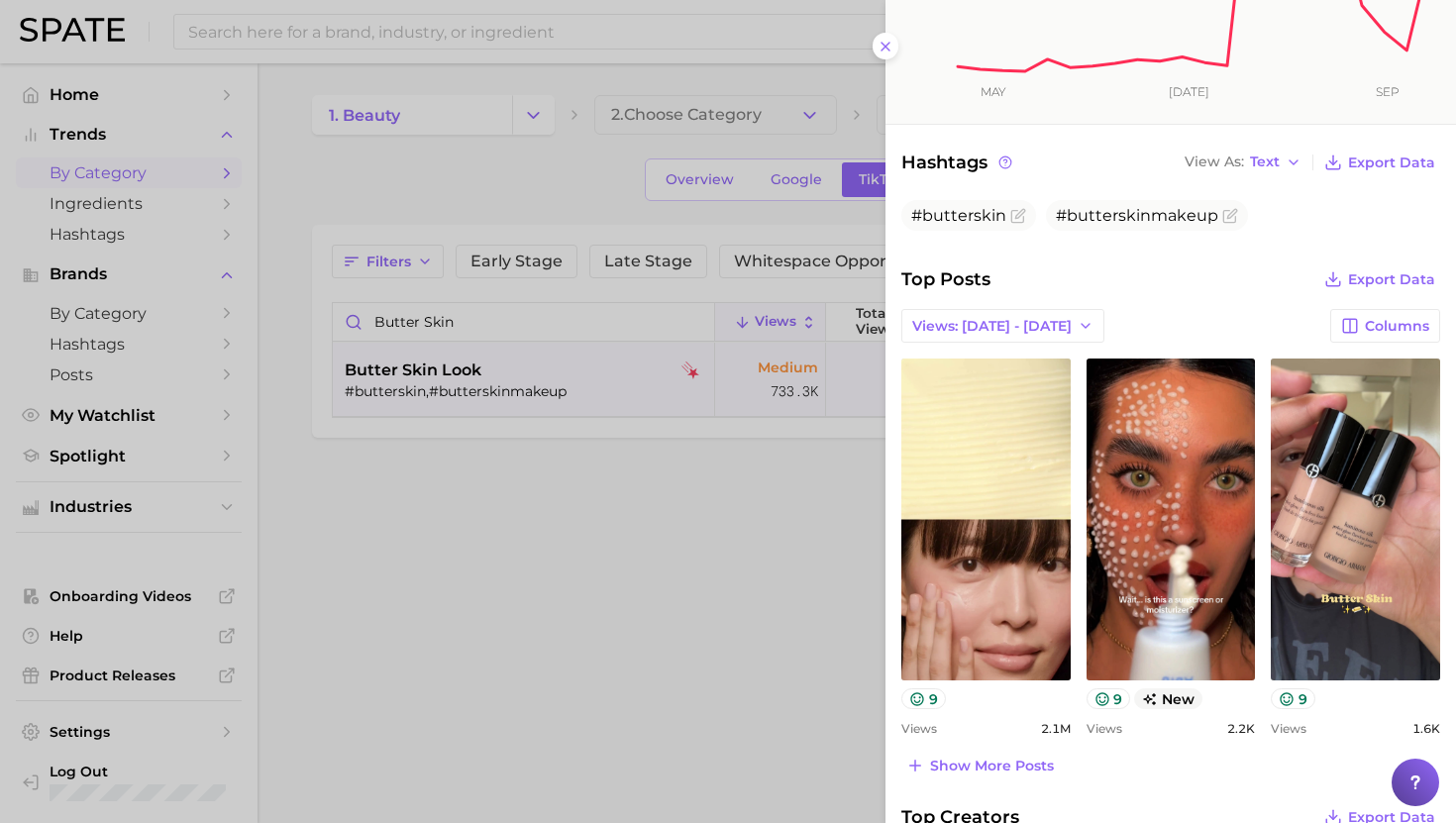
scroll to position [520, 0]
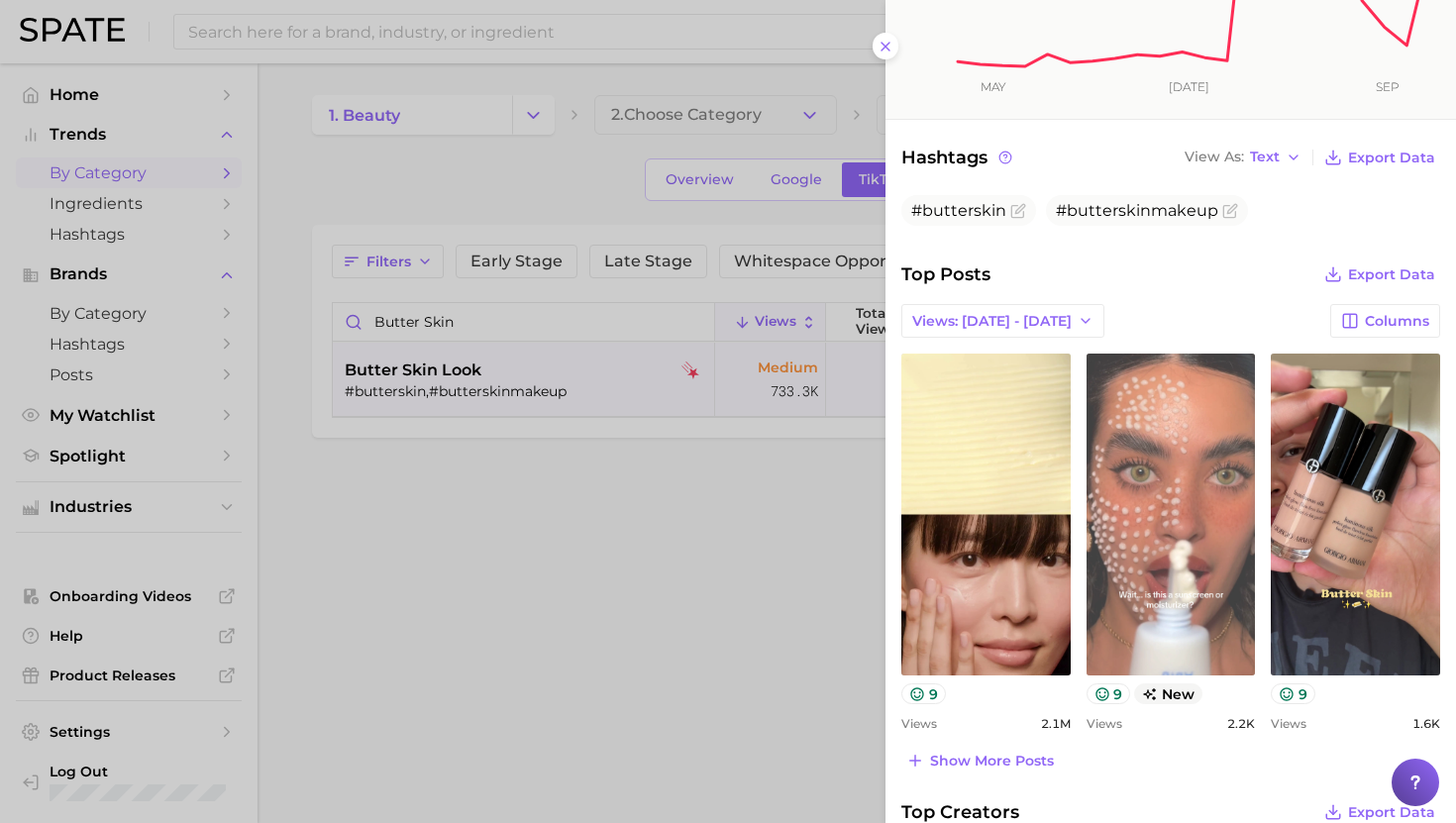
click at [1177, 561] on link "view post on TikTok" at bounding box center [1171, 515] width 169 height 322
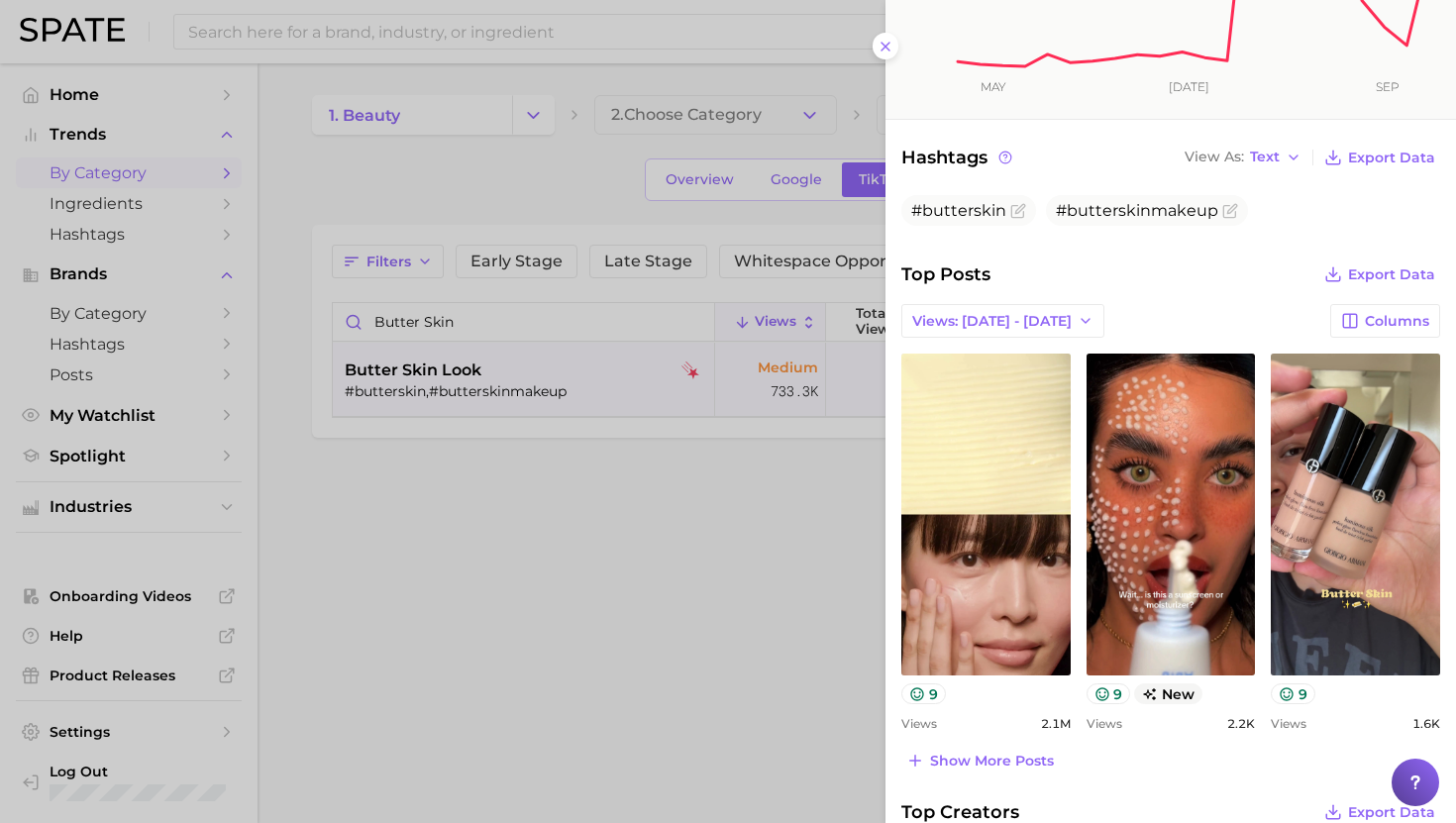
click at [413, 45] on div at bounding box center [728, 412] width 1456 height 823
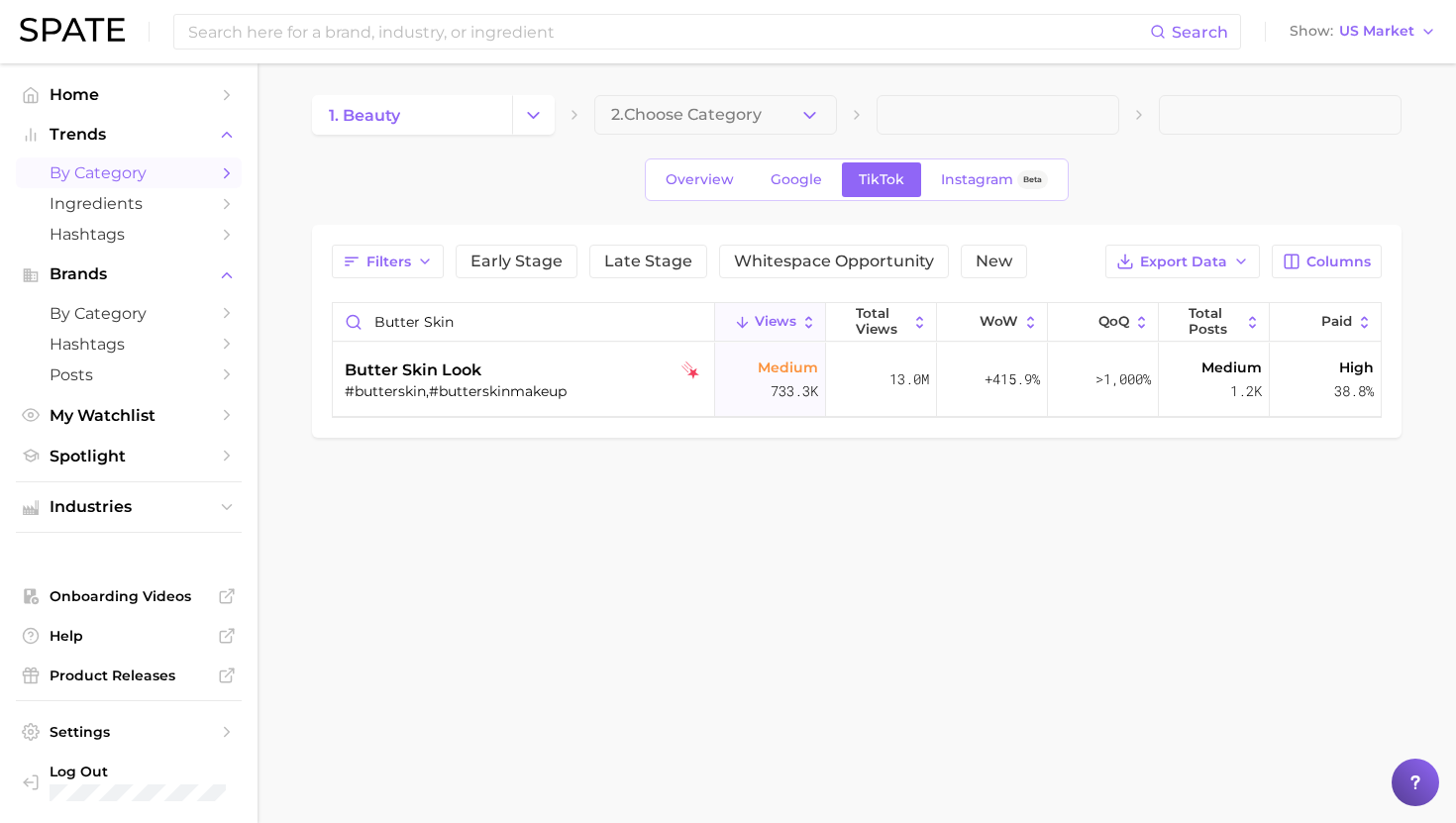
click at [418, 34] on input at bounding box center [667, 32] width 963 height 34
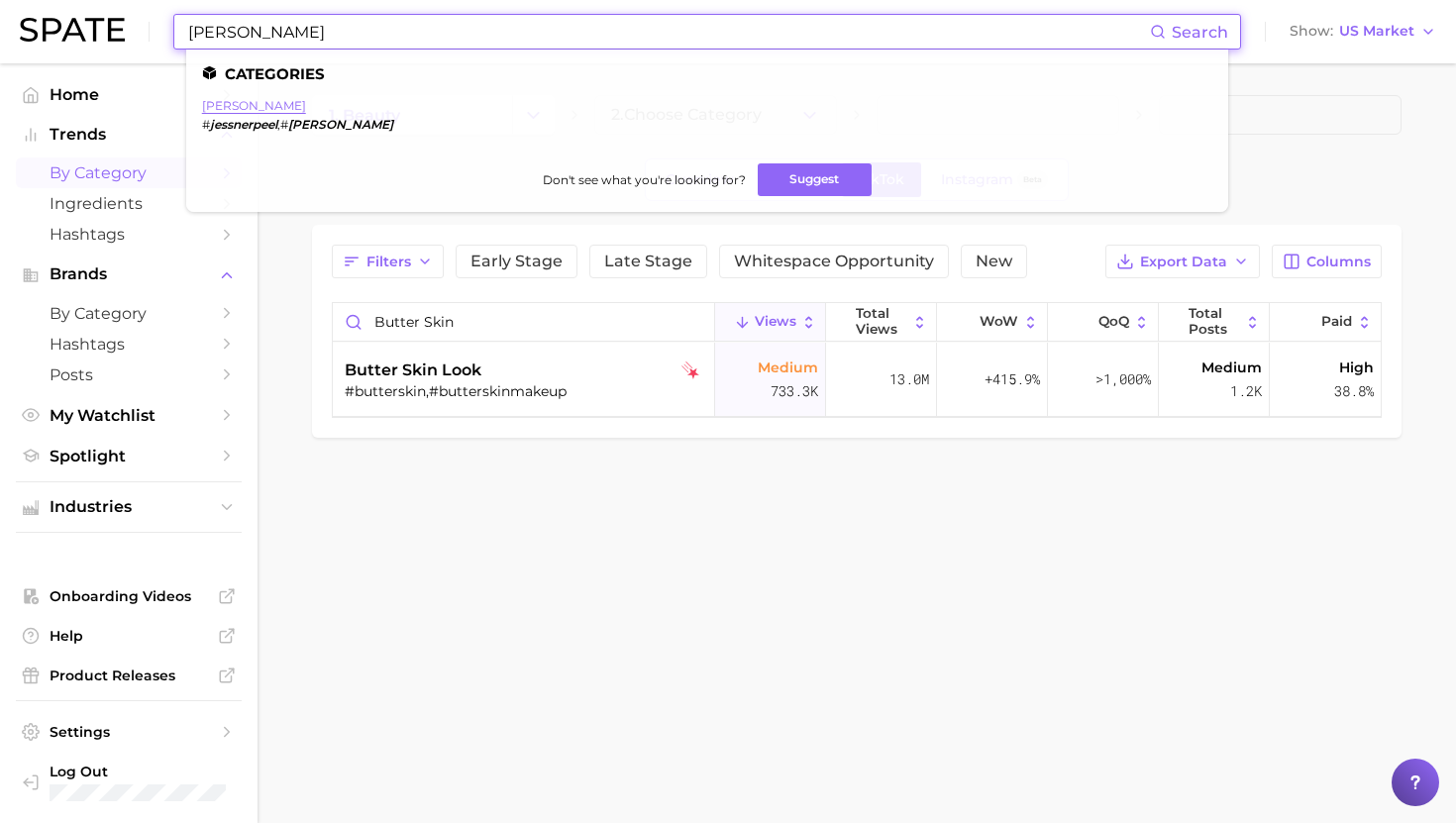
type input "jessner peel"
click at [238, 102] on link "jessner peel" at bounding box center [253, 105] width 104 height 15
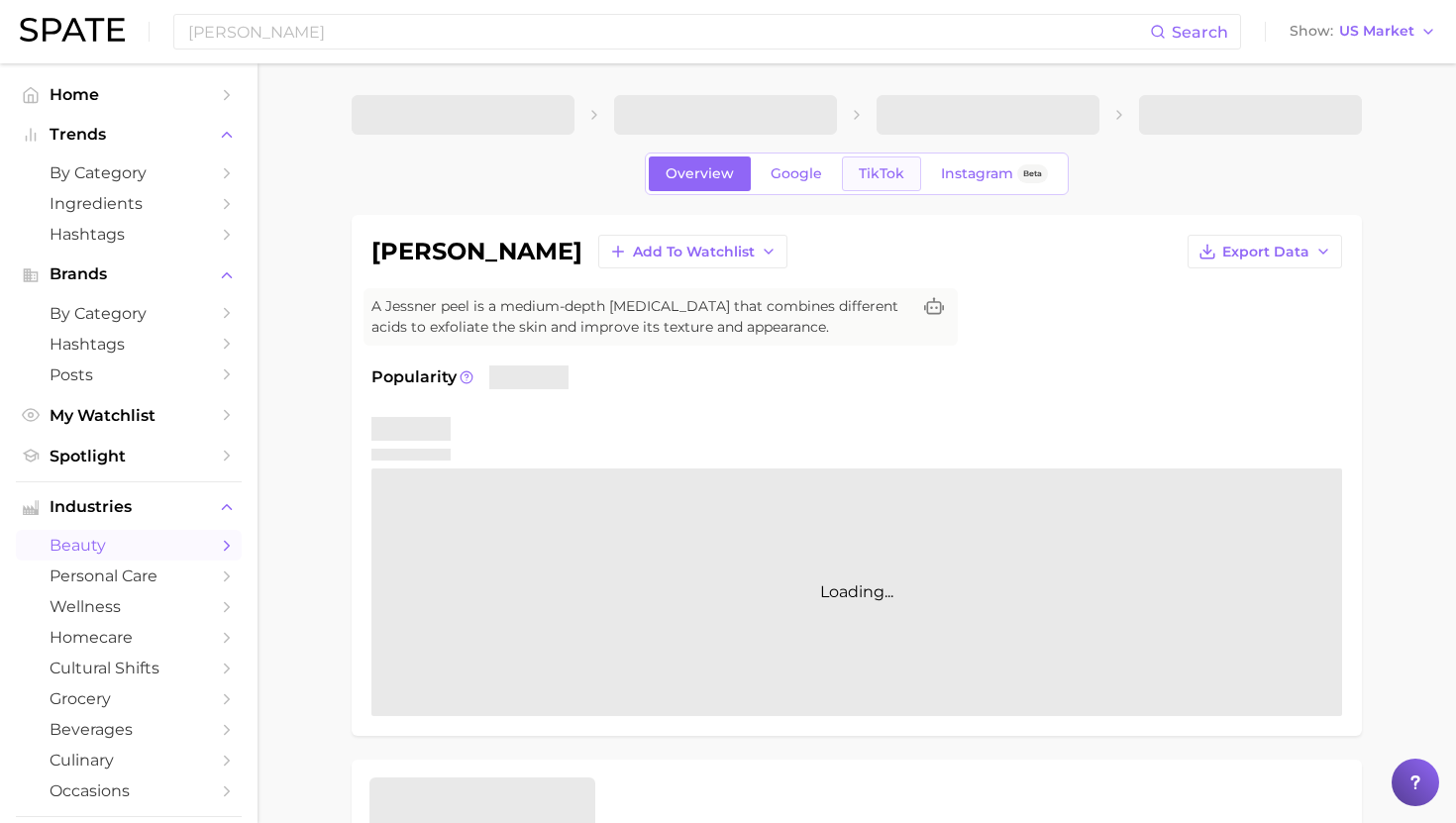
click at [887, 167] on span "TikTok" at bounding box center [882, 173] width 46 height 17
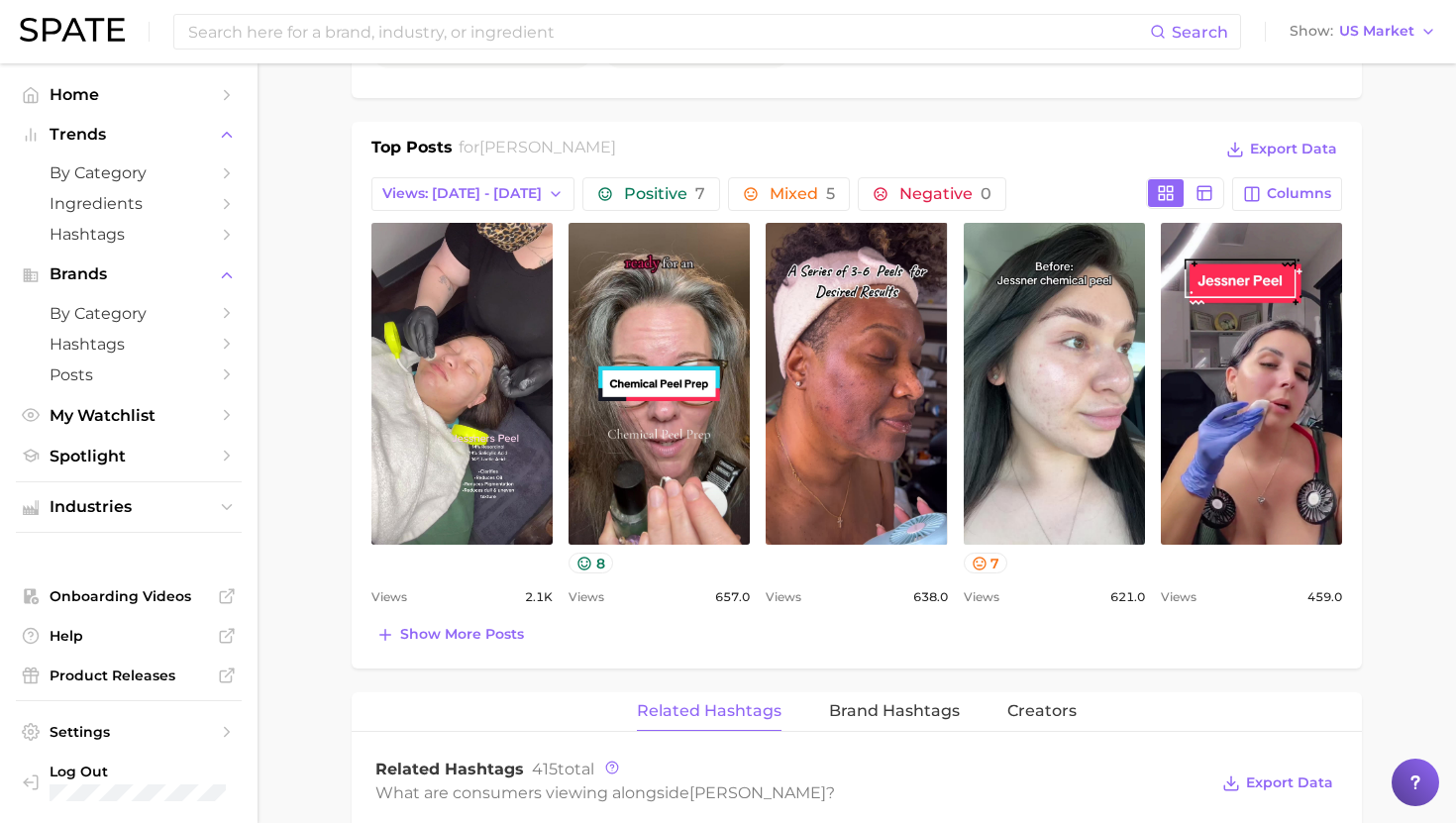
scroll to position [884, 0]
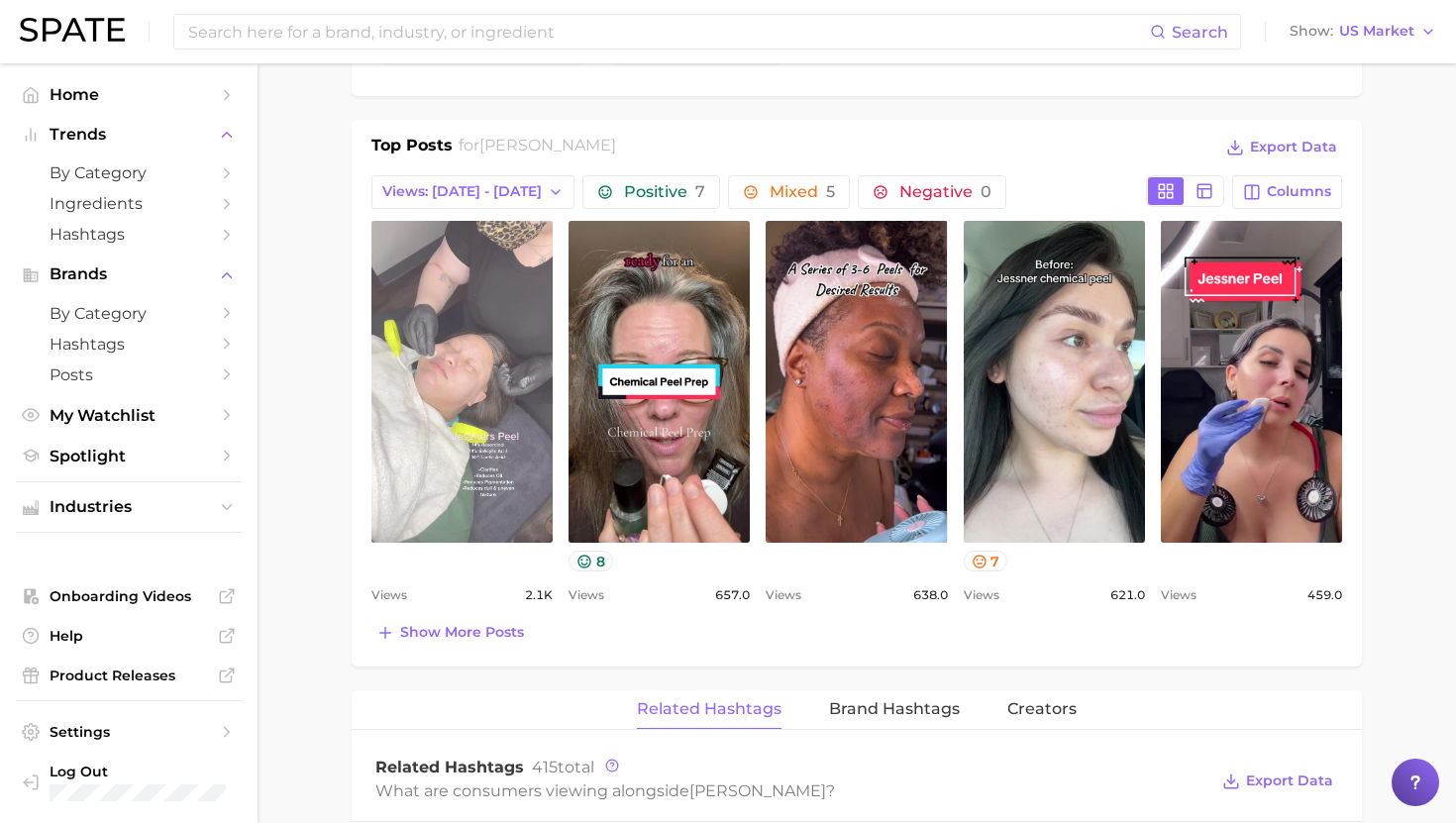
click at [443, 311] on link "view post on TikTok" at bounding box center [462, 382] width 181 height 322
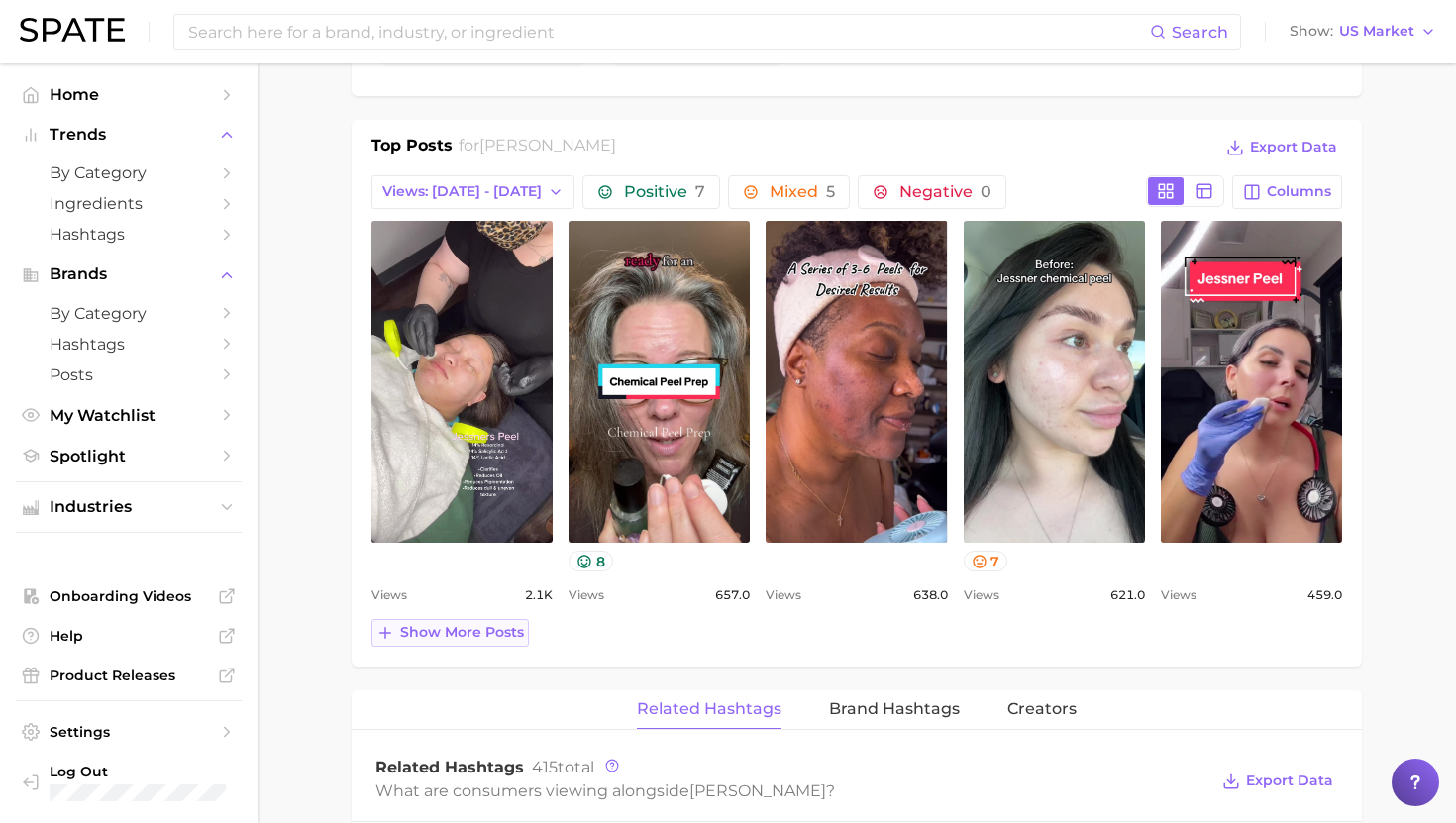
click at [450, 643] on button "Show more posts" at bounding box center [450, 633] width 157 height 28
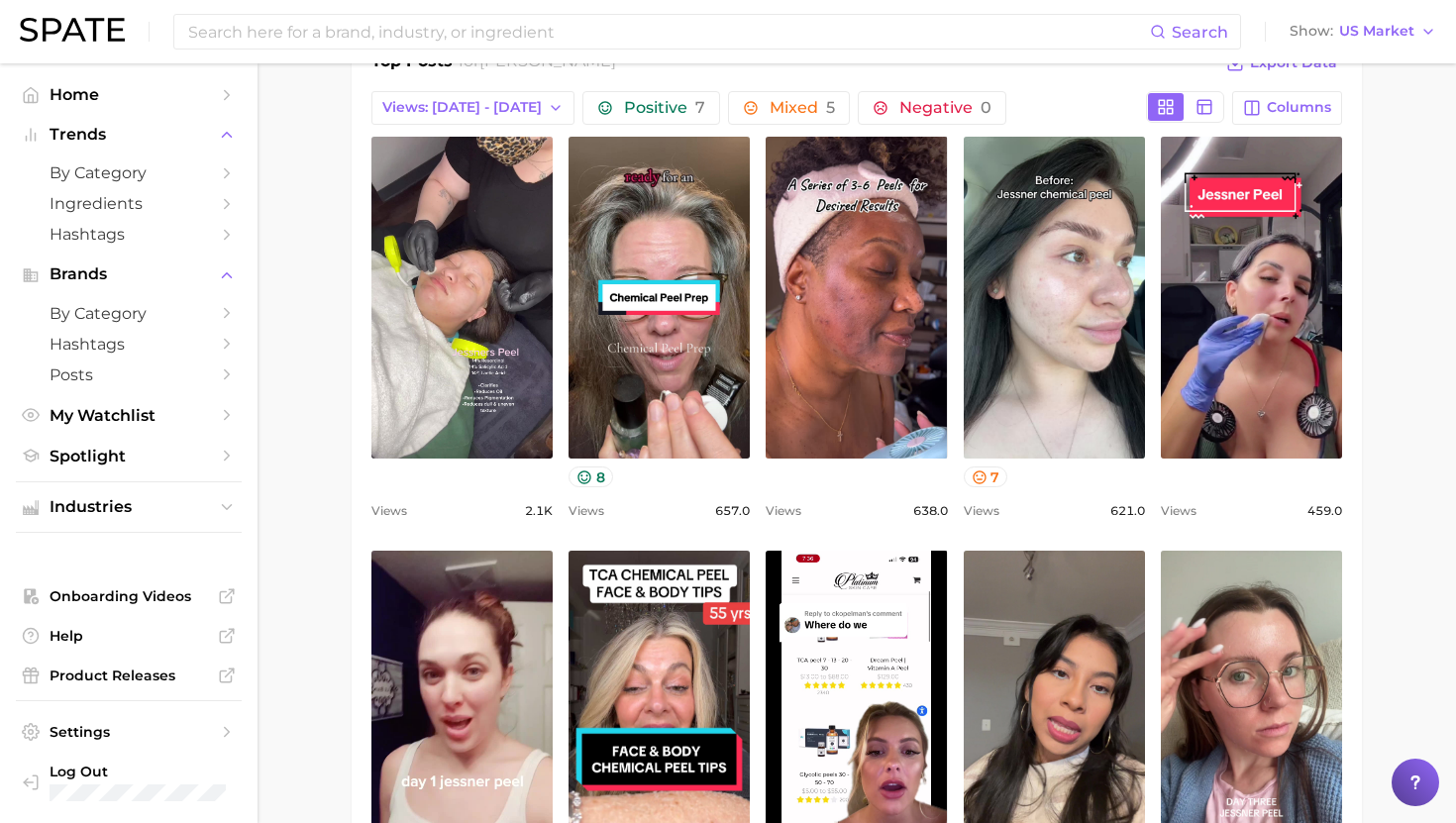
scroll to position [931, 0]
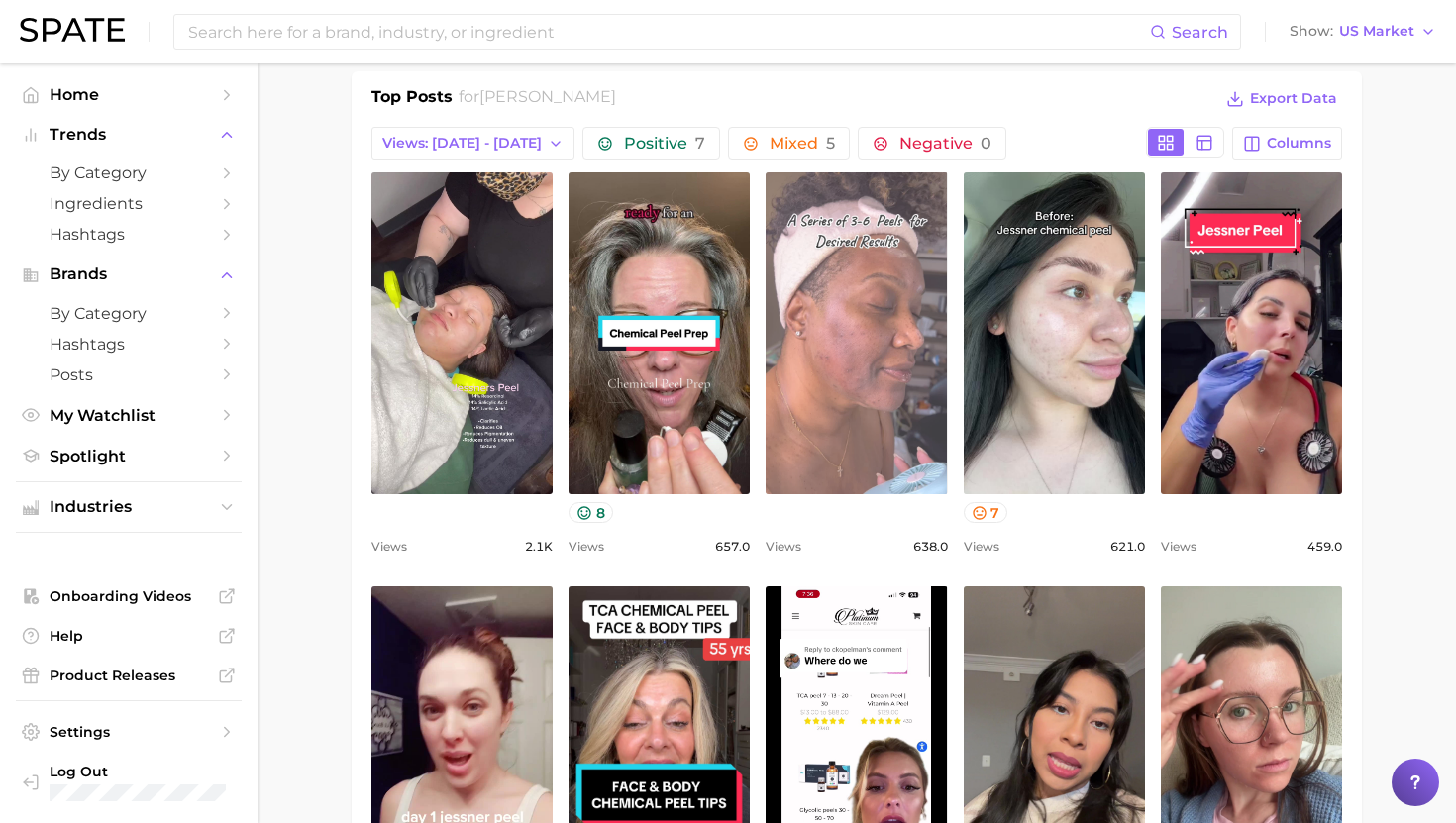
click at [831, 425] on link "view post on TikTok" at bounding box center [856, 333] width 181 height 322
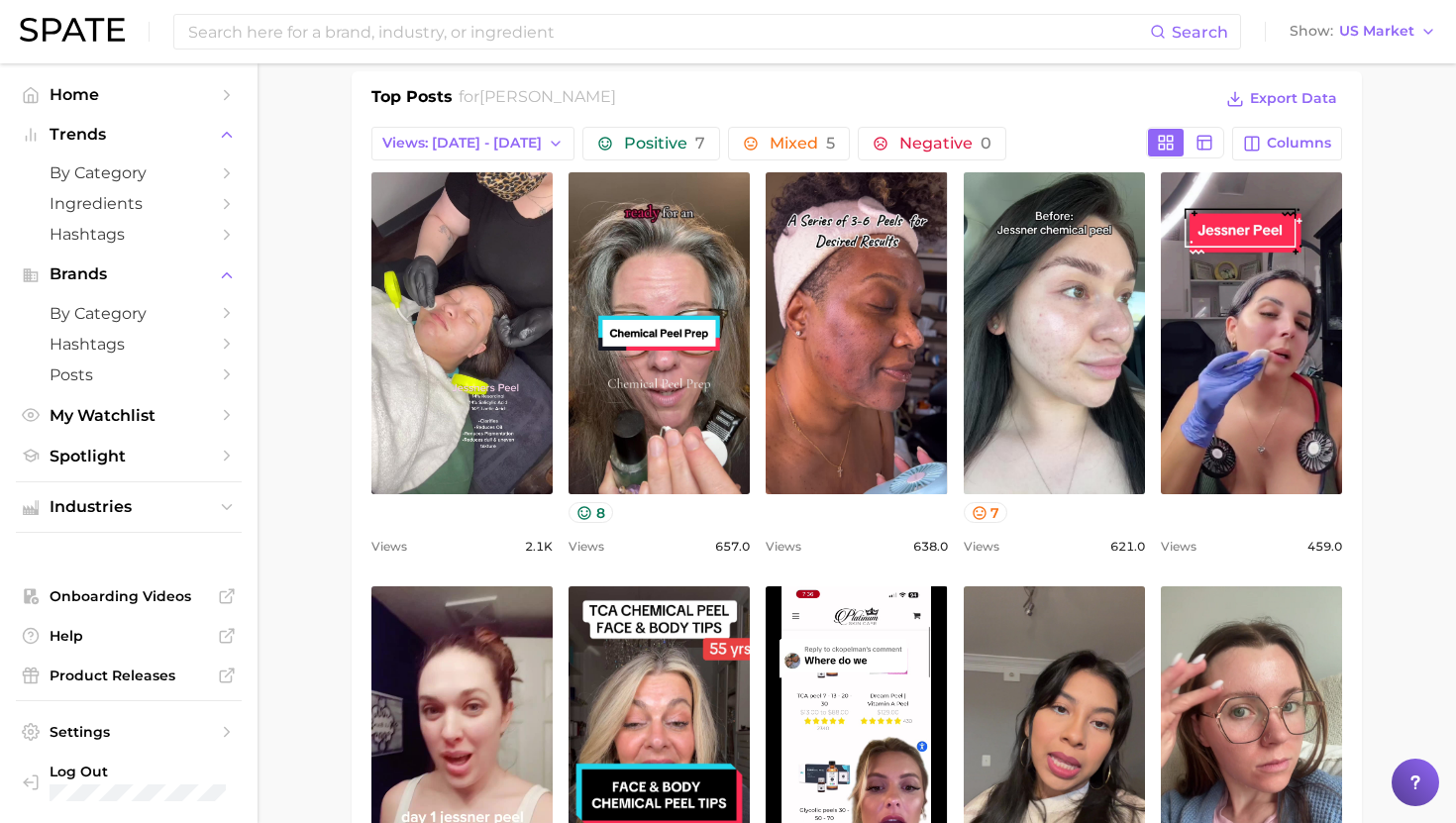
click at [417, 122] on div "Top Posts for jessner peel Export Data Views: Sep 7 - 14 Positive 7 Mixed 5 Neg…" at bounding box center [857, 550] width 970 height 928
click at [425, 139] on span "Views: [DATE] - [DATE]" at bounding box center [462, 142] width 159 height 17
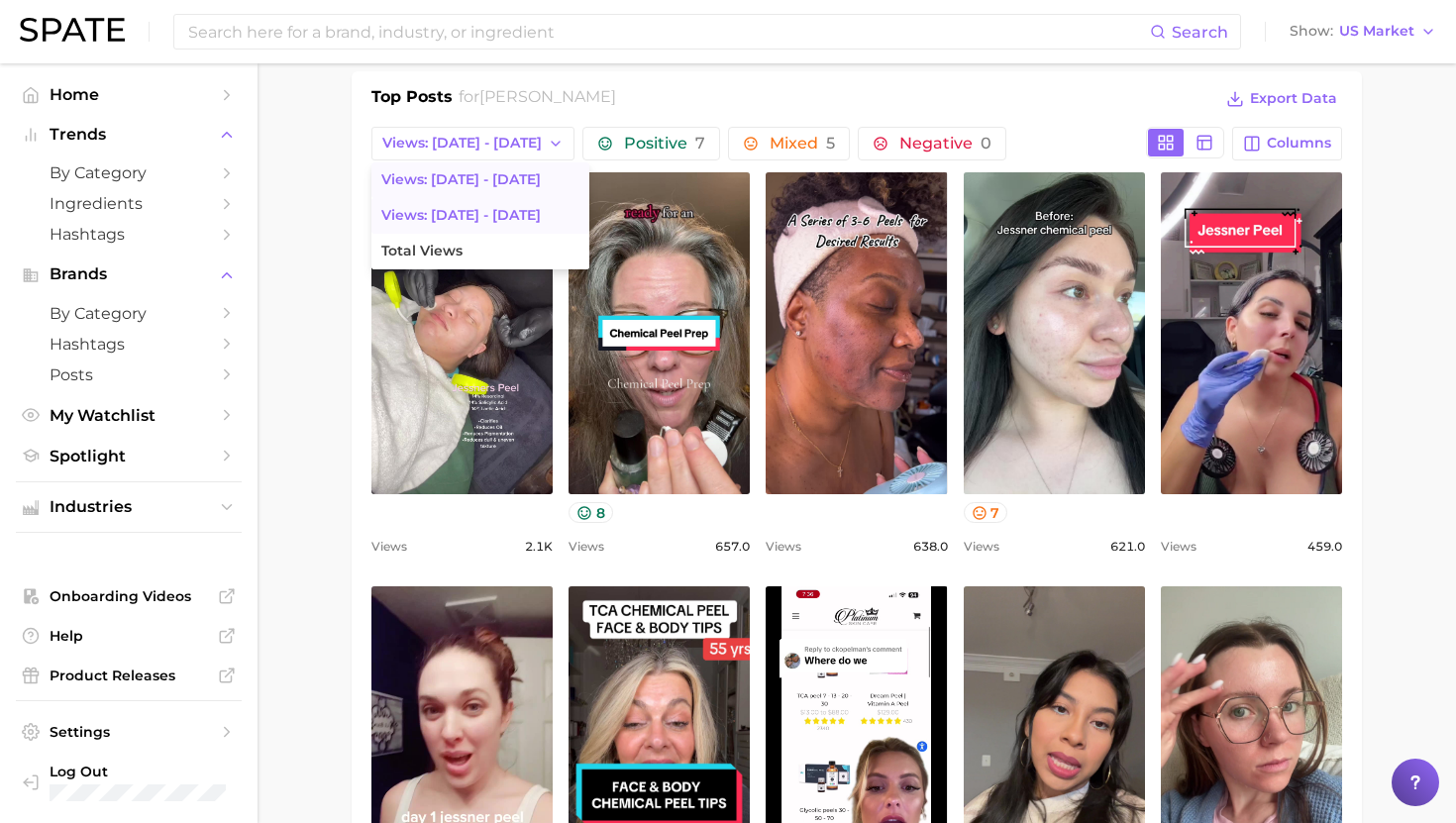
click at [431, 207] on span "Views: [DATE] - [DATE]" at bounding box center [461, 215] width 159 height 17
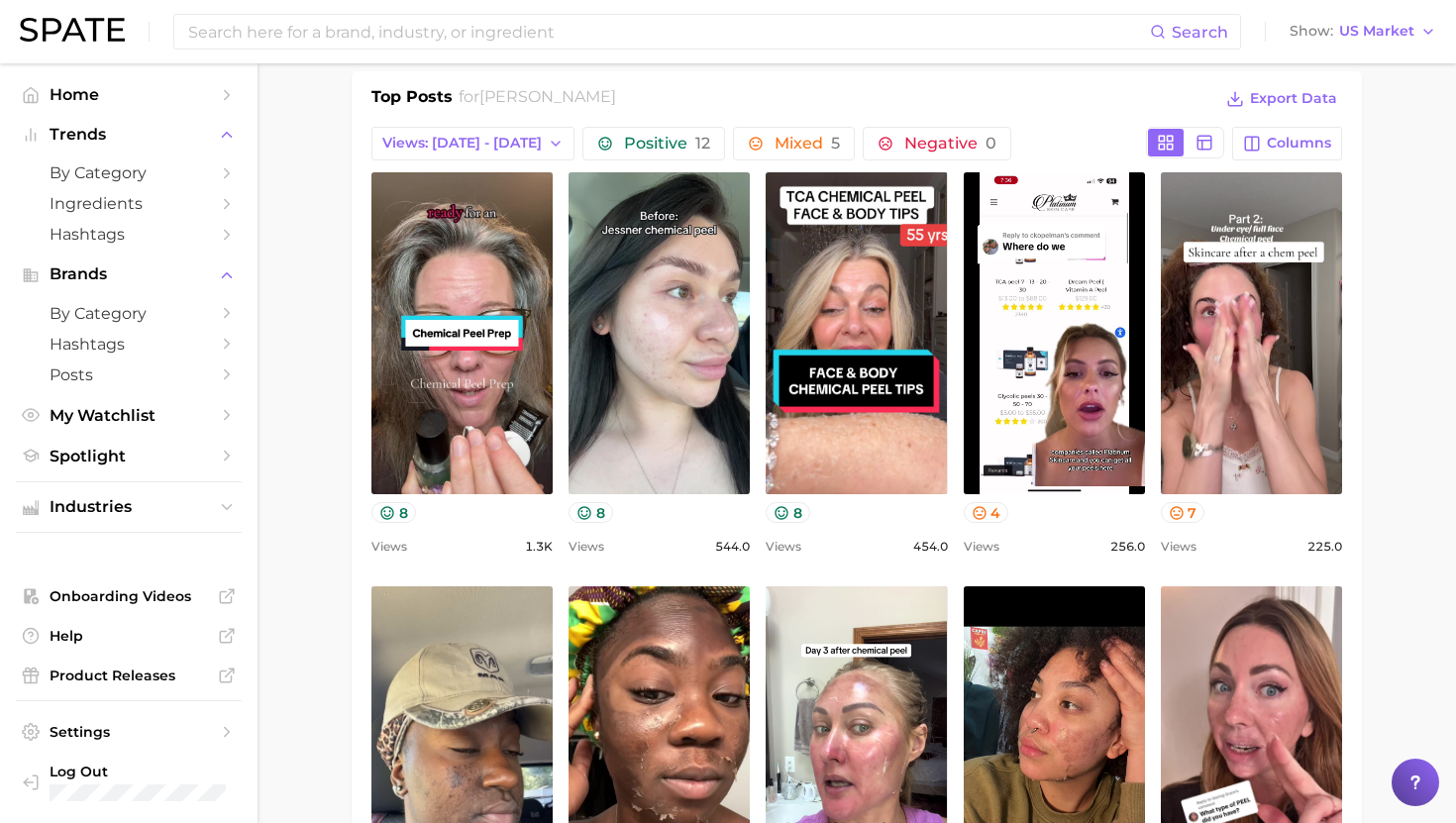
scroll to position [0, 0]
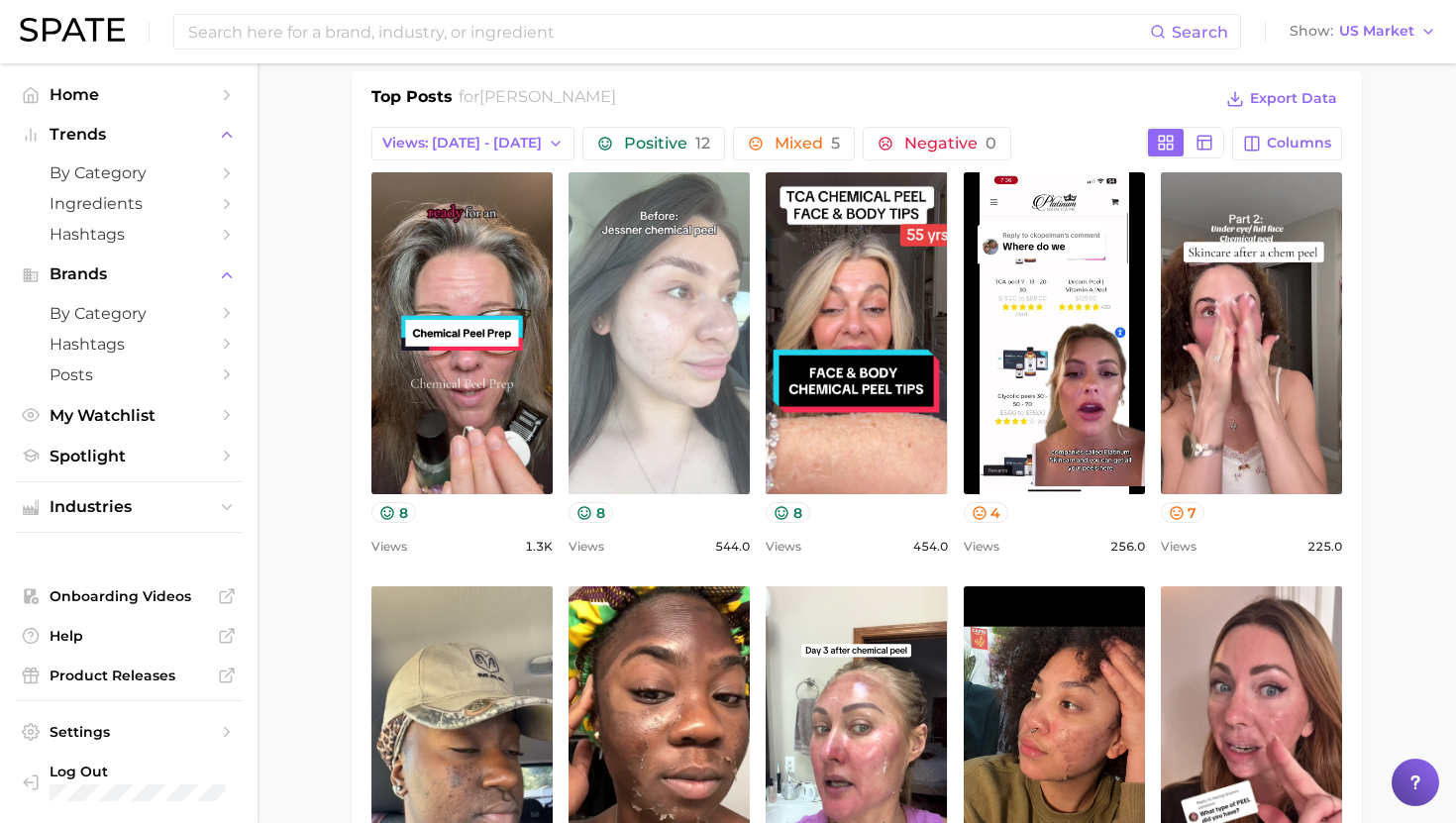
click at [631, 397] on link "view post on TikTok" at bounding box center [659, 333] width 181 height 322
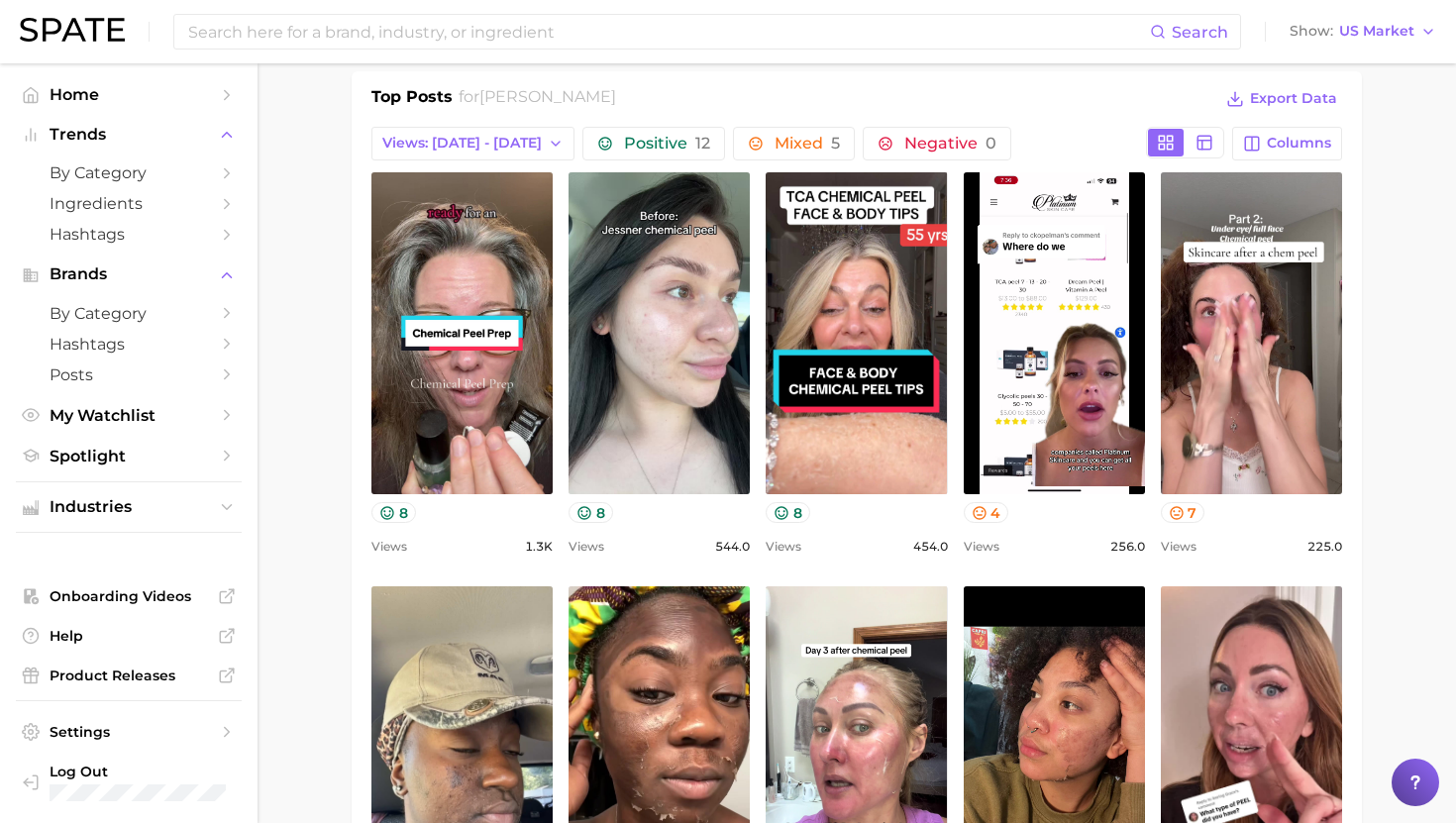
click at [863, 94] on div "Top Posts for jessner peel Export Data" at bounding box center [857, 100] width 970 height 30
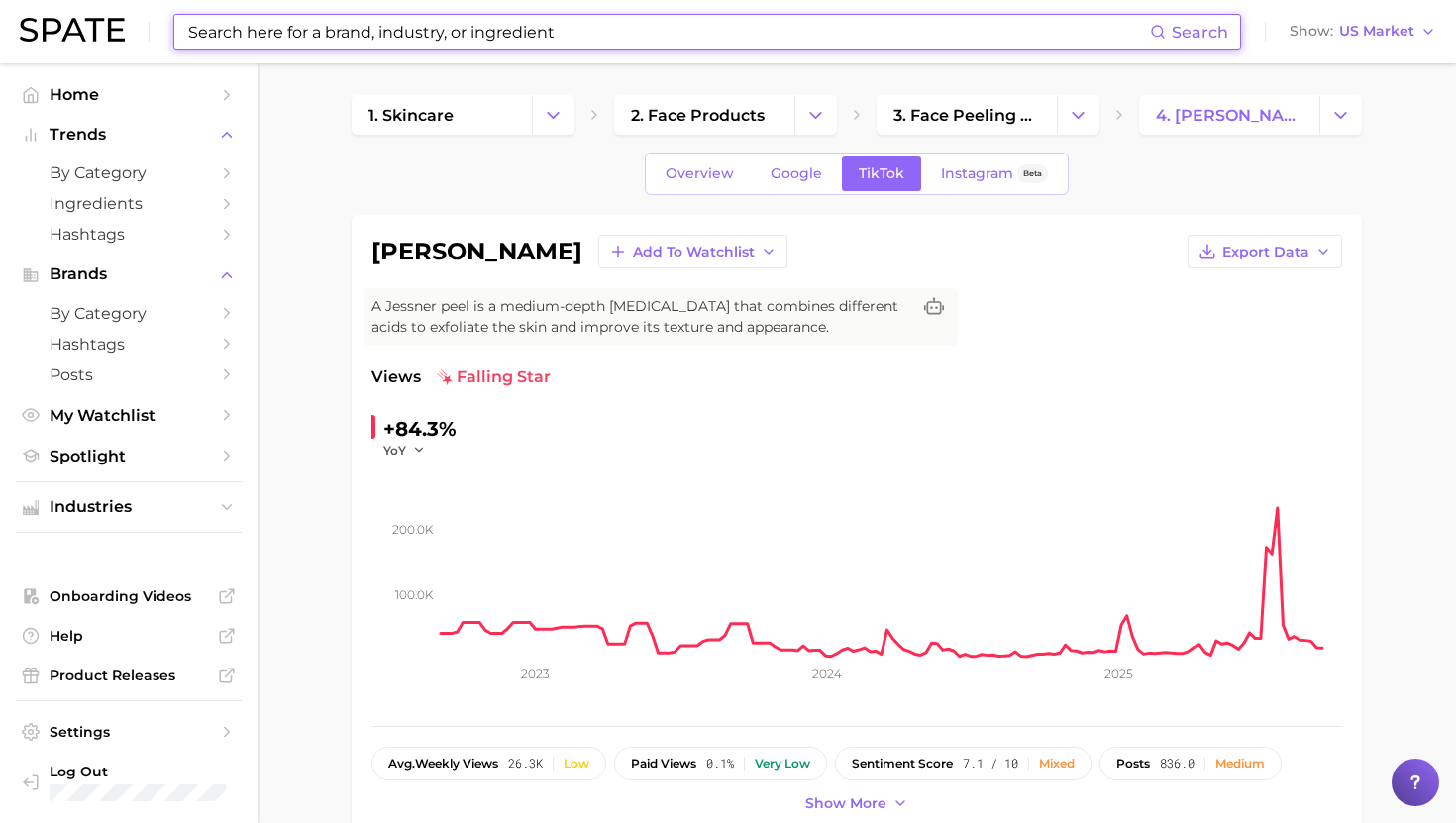
click at [353, 34] on input at bounding box center [667, 32] width 963 height 34
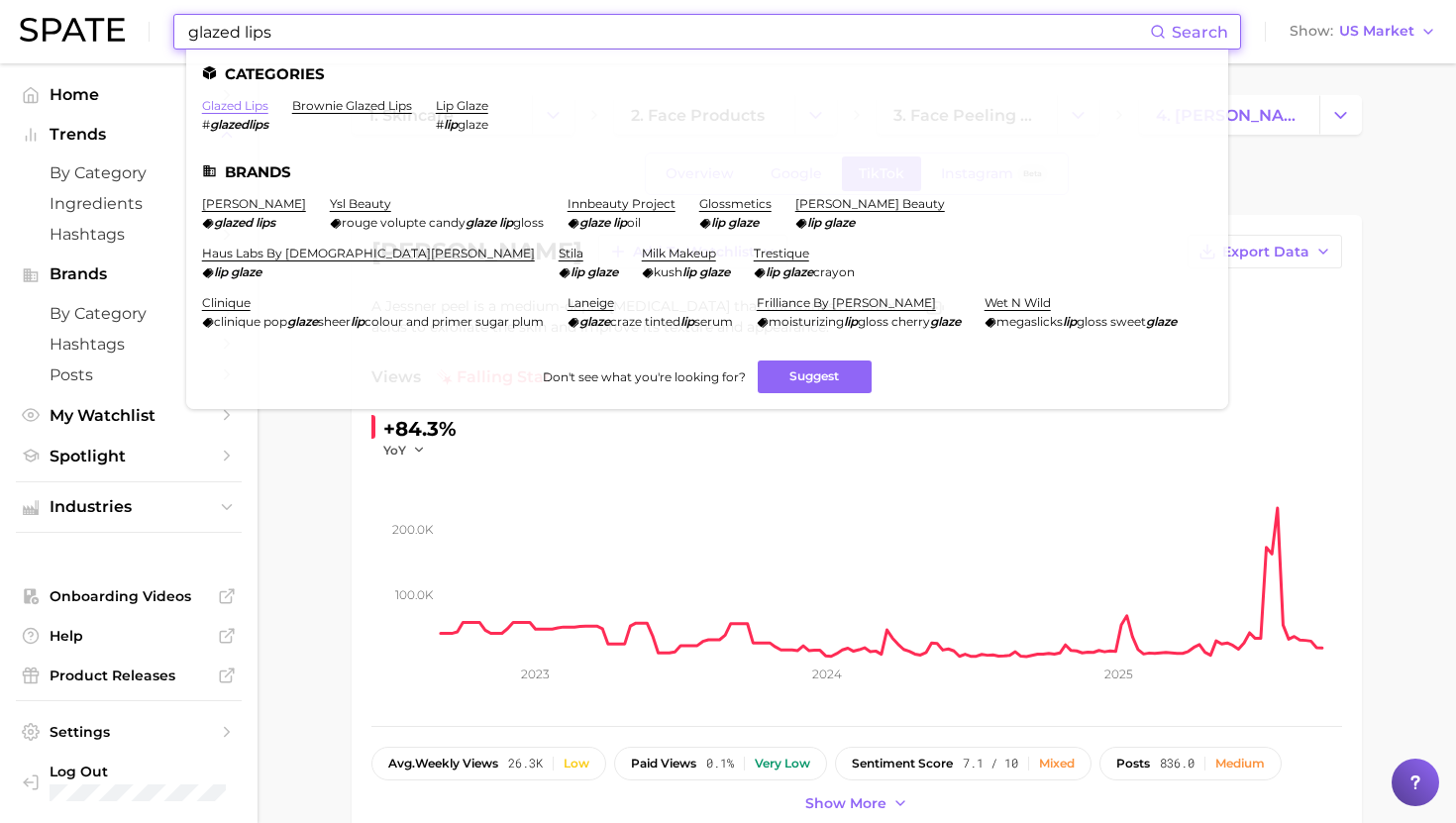
type input "glazed lips"
click at [233, 104] on link "glazed lips" at bounding box center [235, 105] width 67 height 15
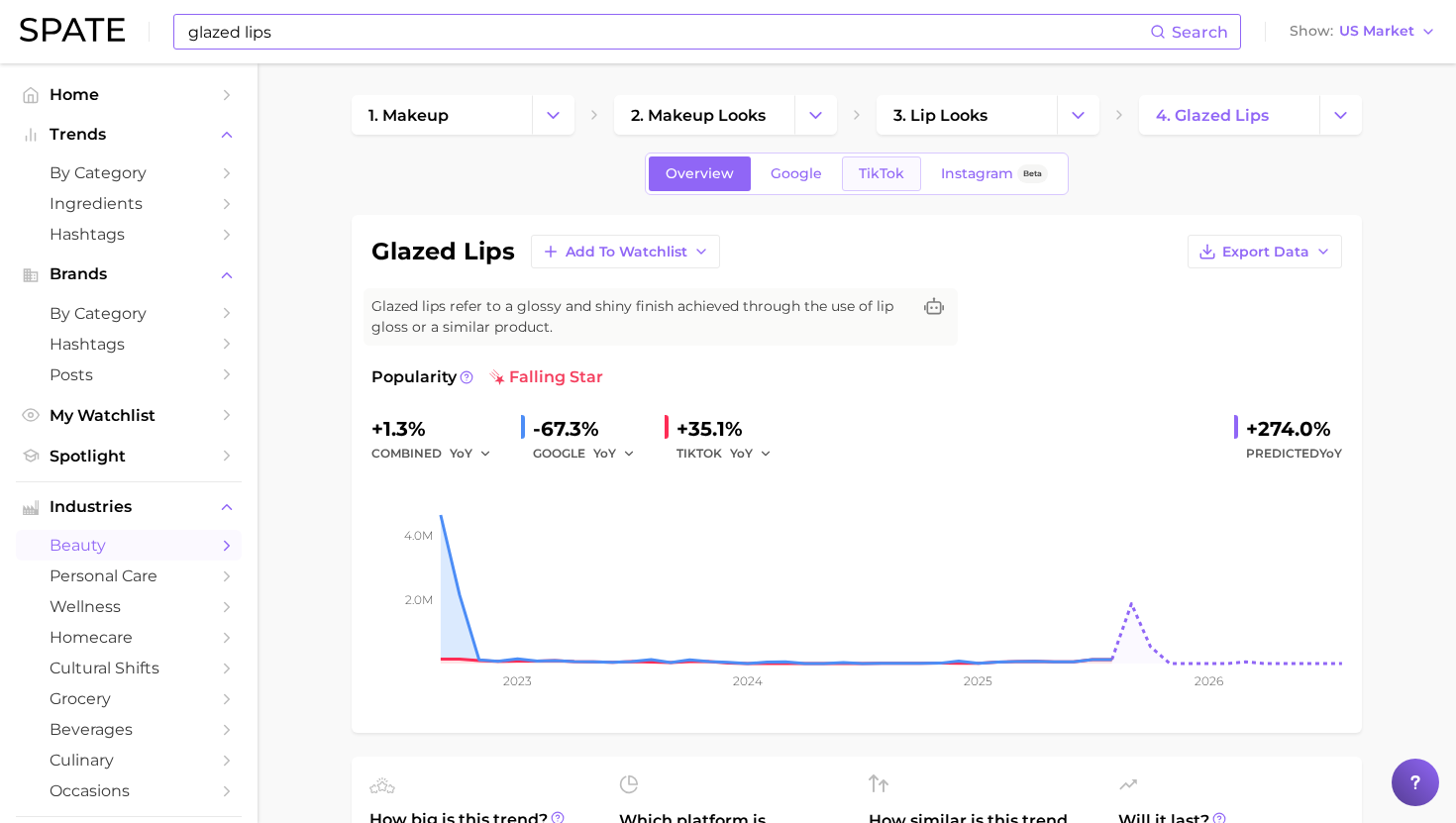
click at [876, 175] on span "TikTok" at bounding box center [882, 173] width 46 height 17
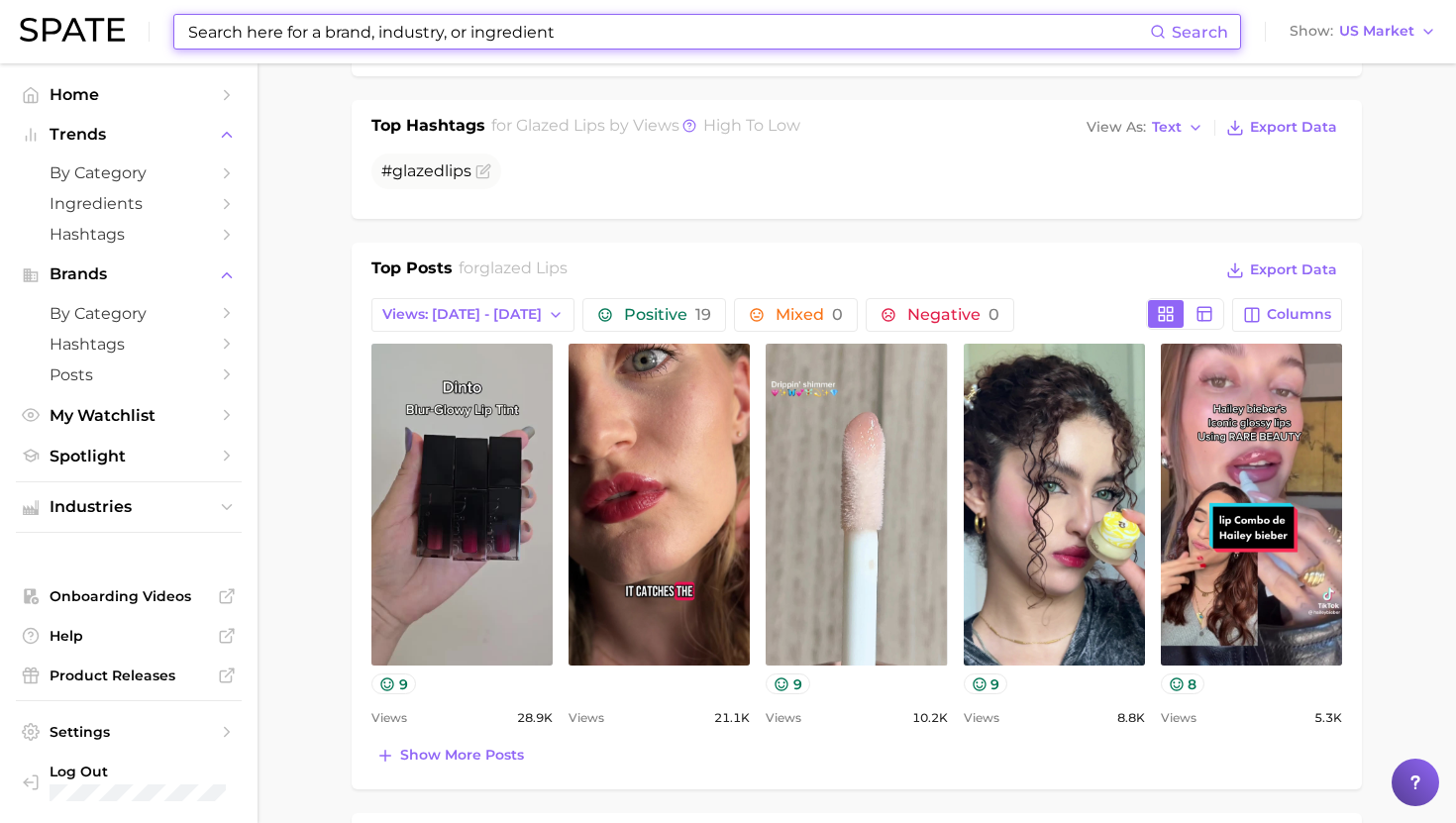
scroll to position [762, 0]
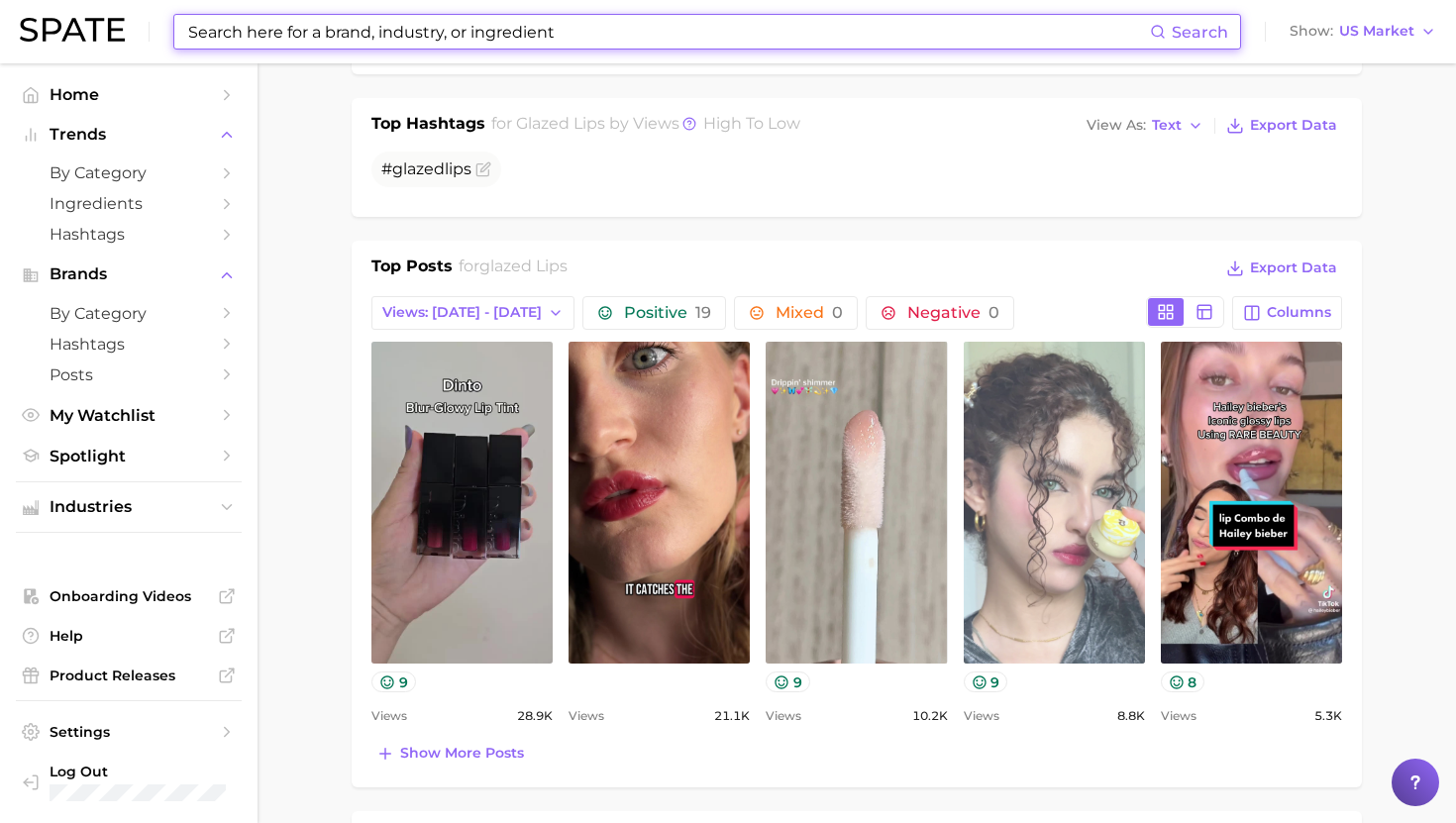
click at [1075, 487] on link "view post on TikTok" at bounding box center [1053, 503] width 181 height 322
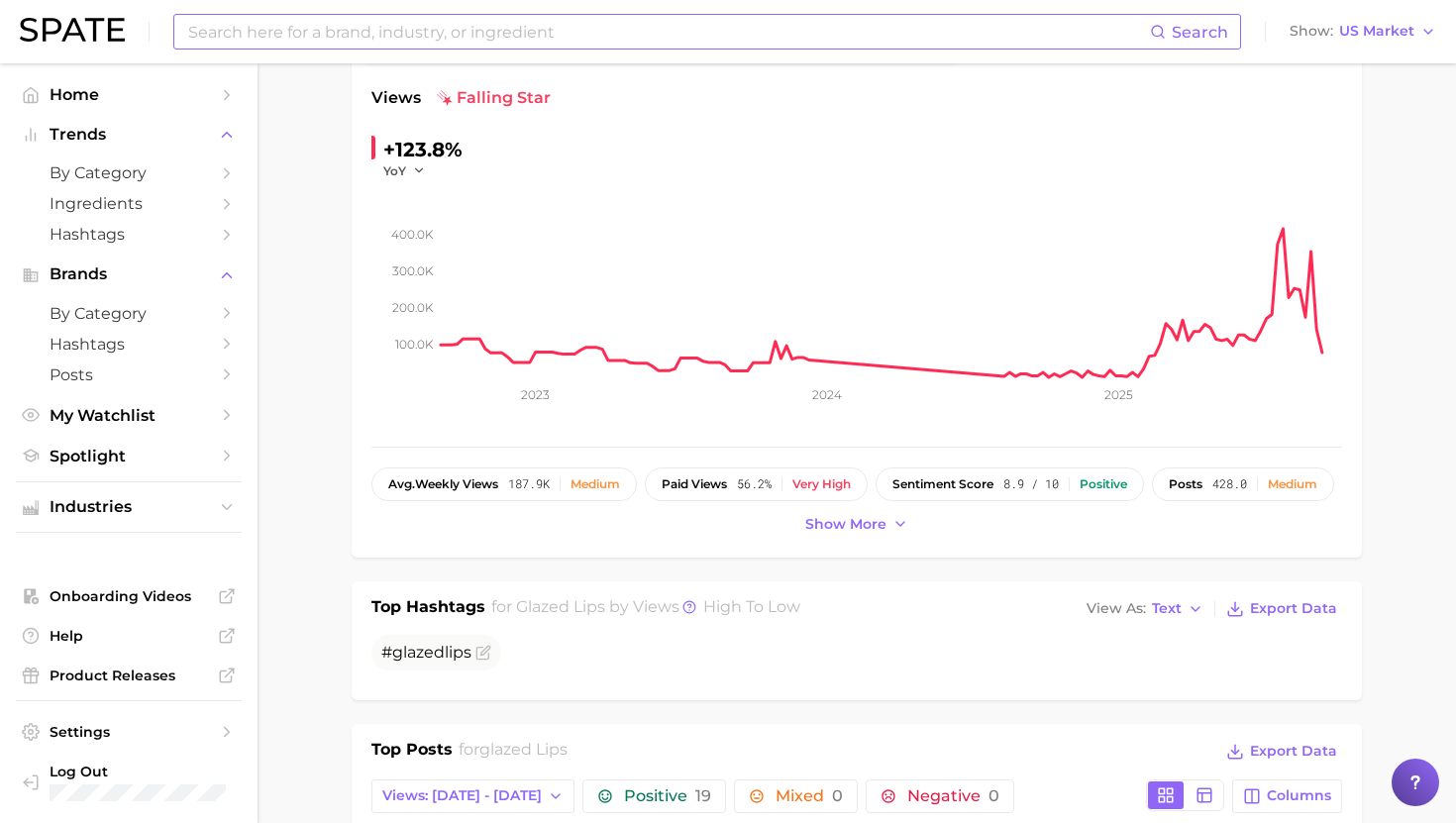
scroll to position [268, 0]
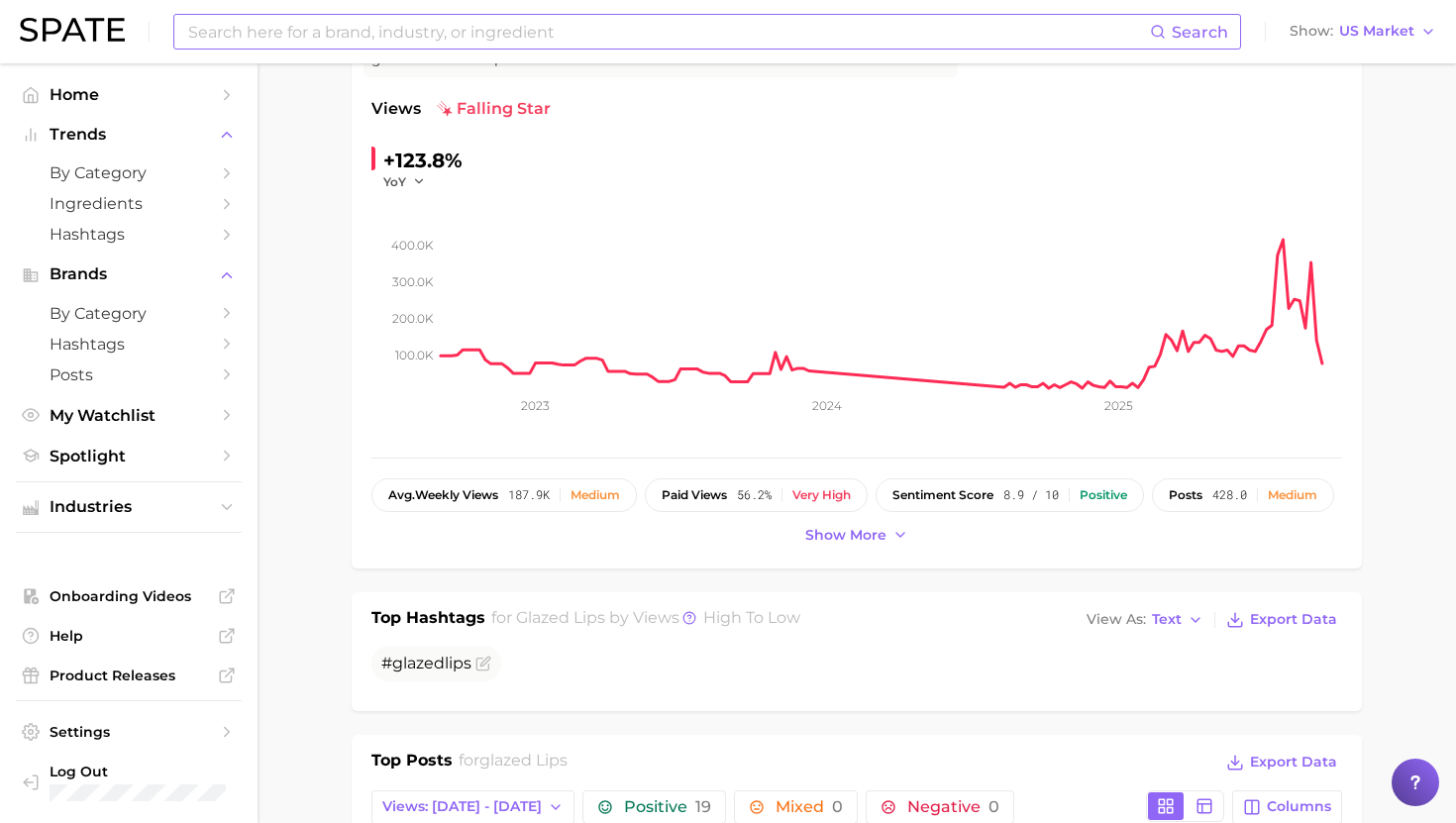
click at [448, 38] on input at bounding box center [667, 32] width 963 height 34
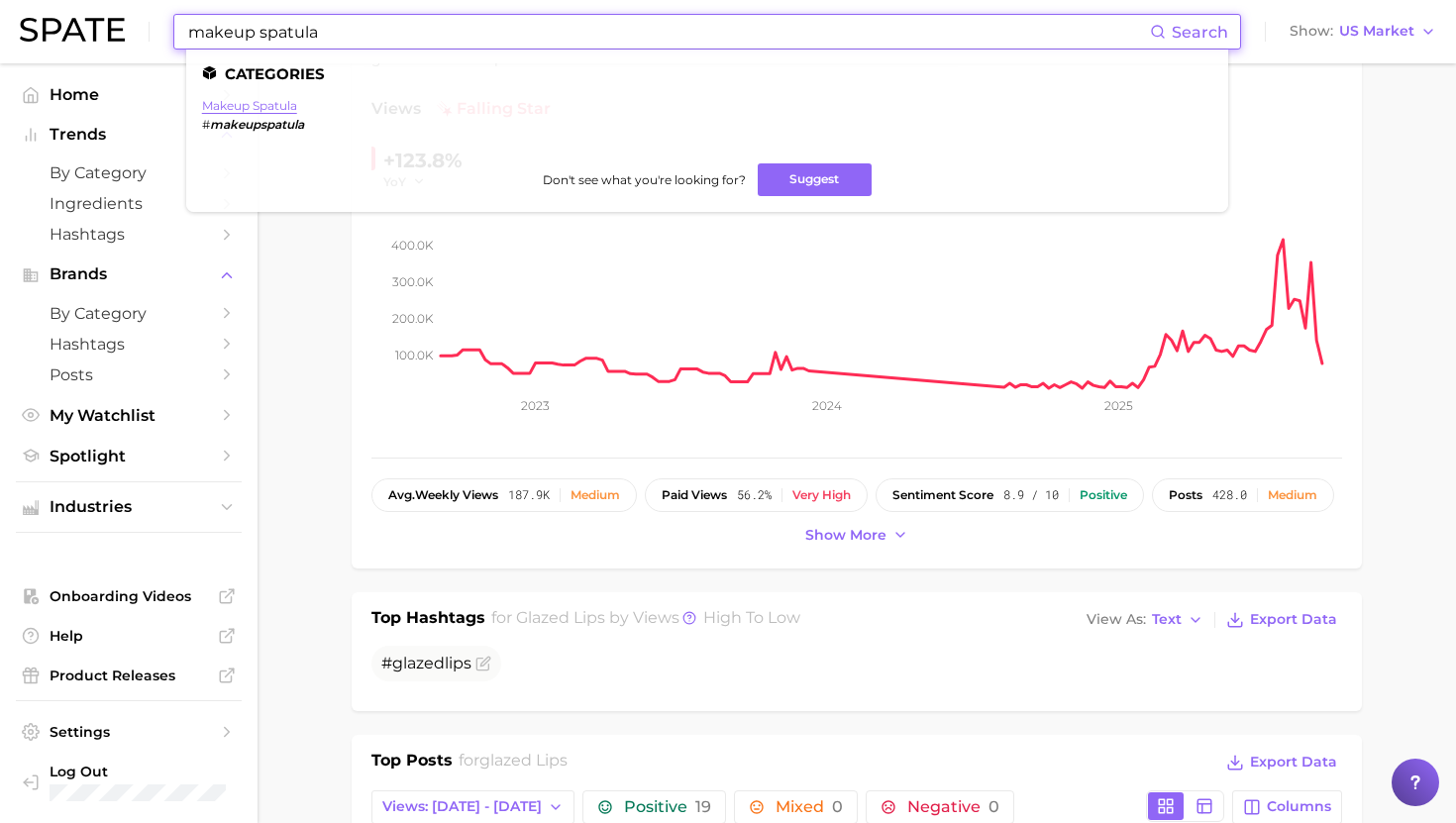
type input "makeup spatula"
click at [239, 104] on link "makeup spatula" at bounding box center [249, 105] width 95 height 15
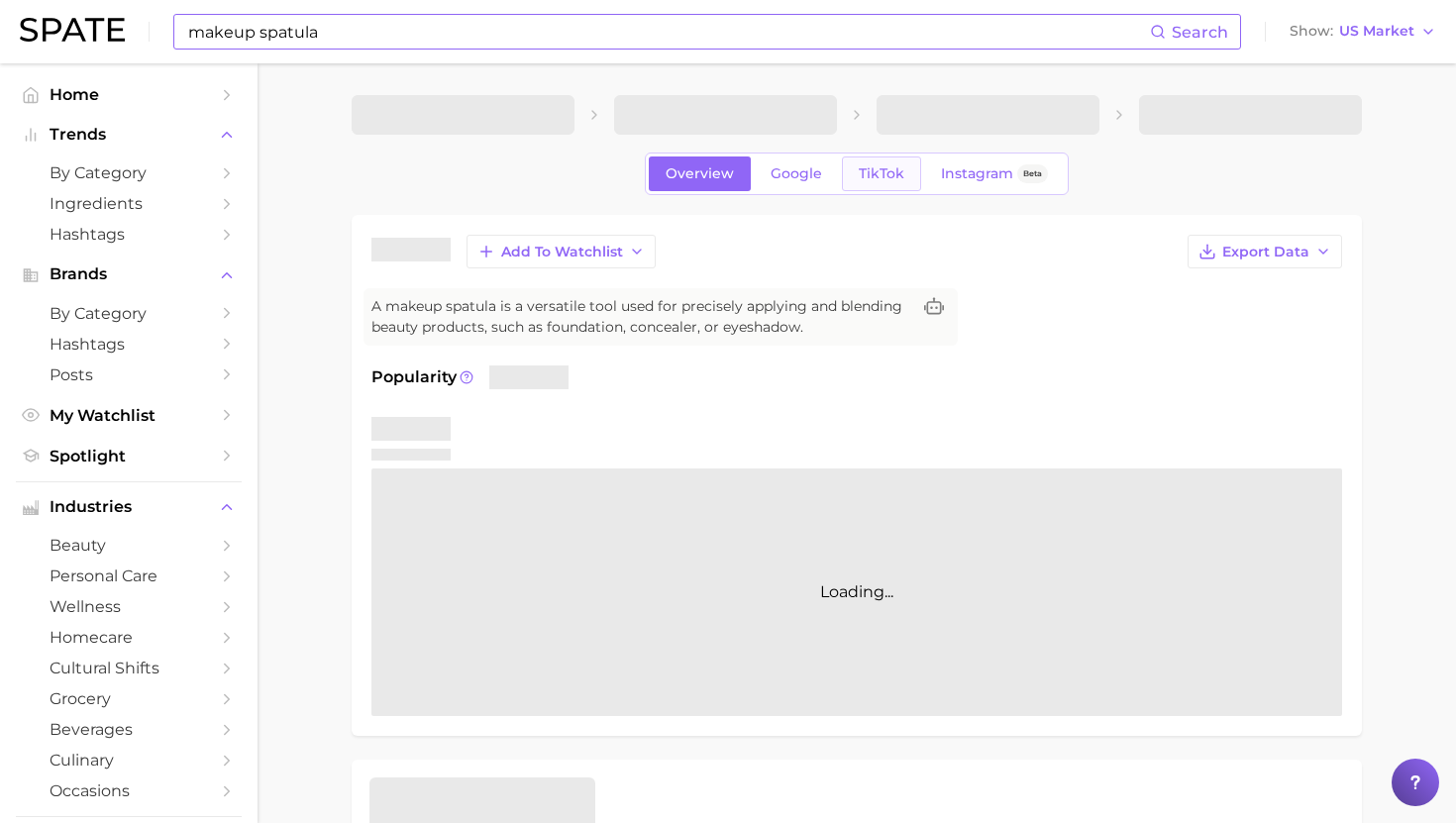
click at [882, 181] on span "TikTok" at bounding box center [882, 173] width 46 height 17
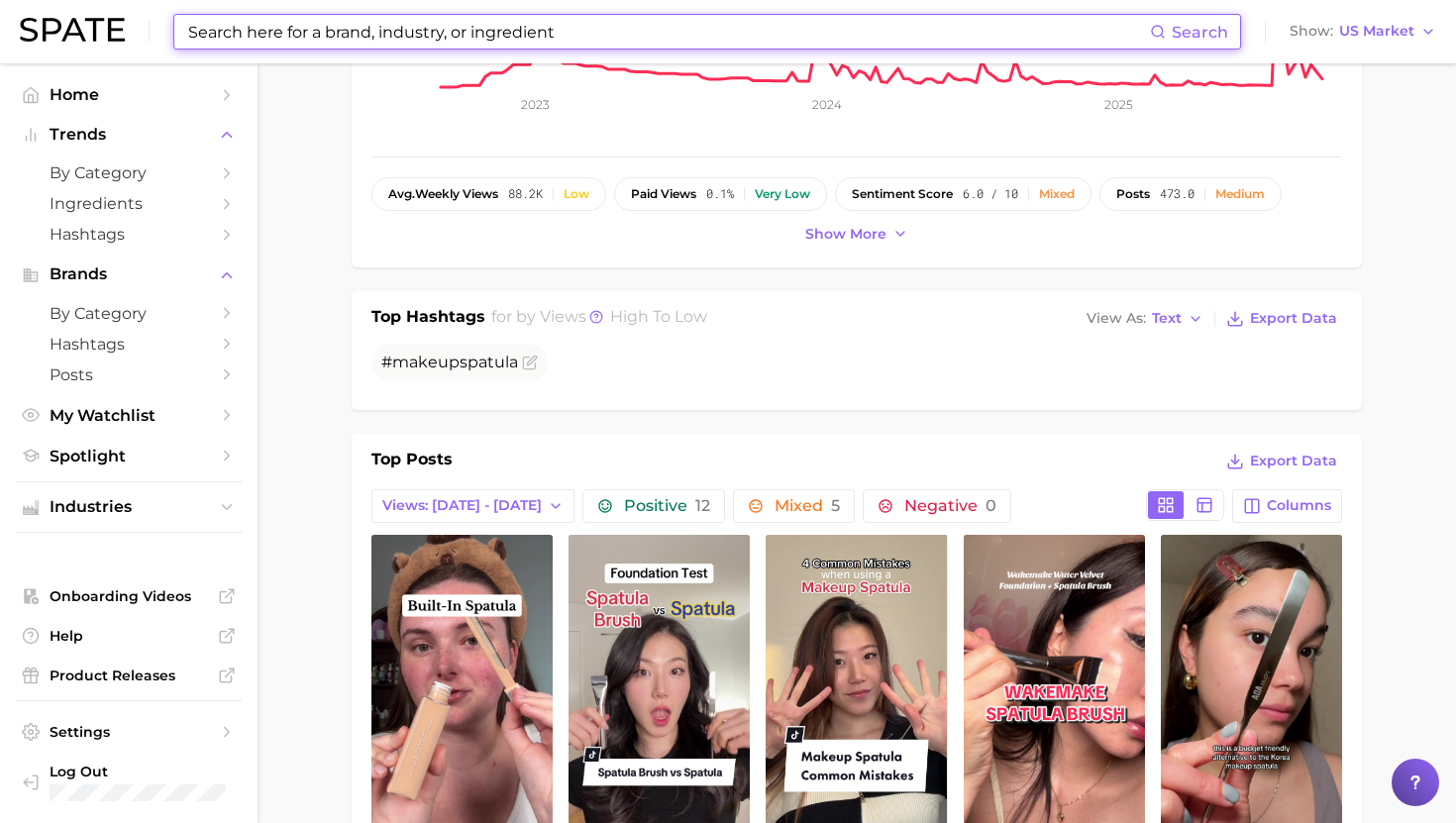
scroll to position [552, 0]
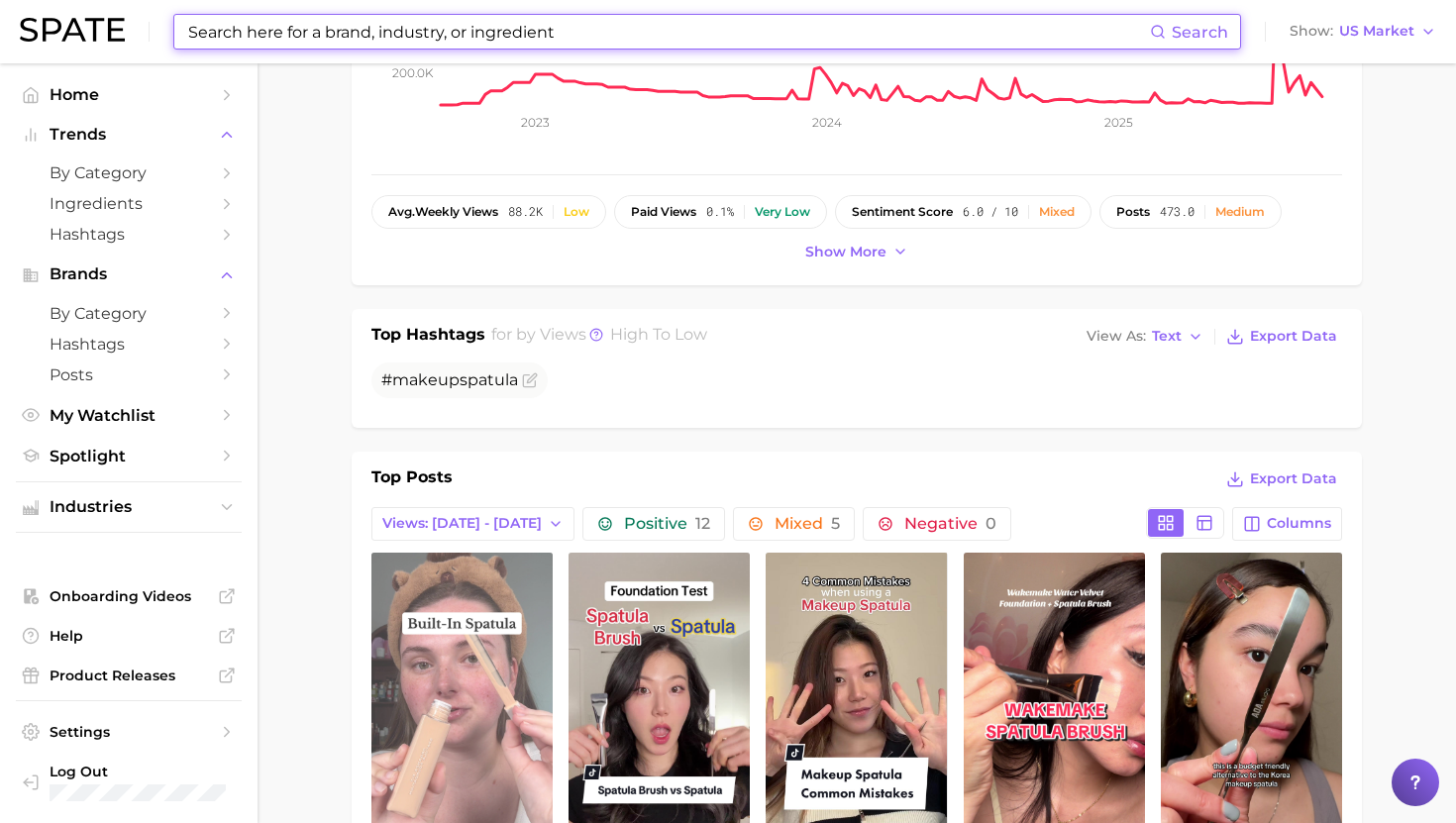
click at [474, 663] on link "view post on TikTok" at bounding box center [462, 714] width 181 height 322
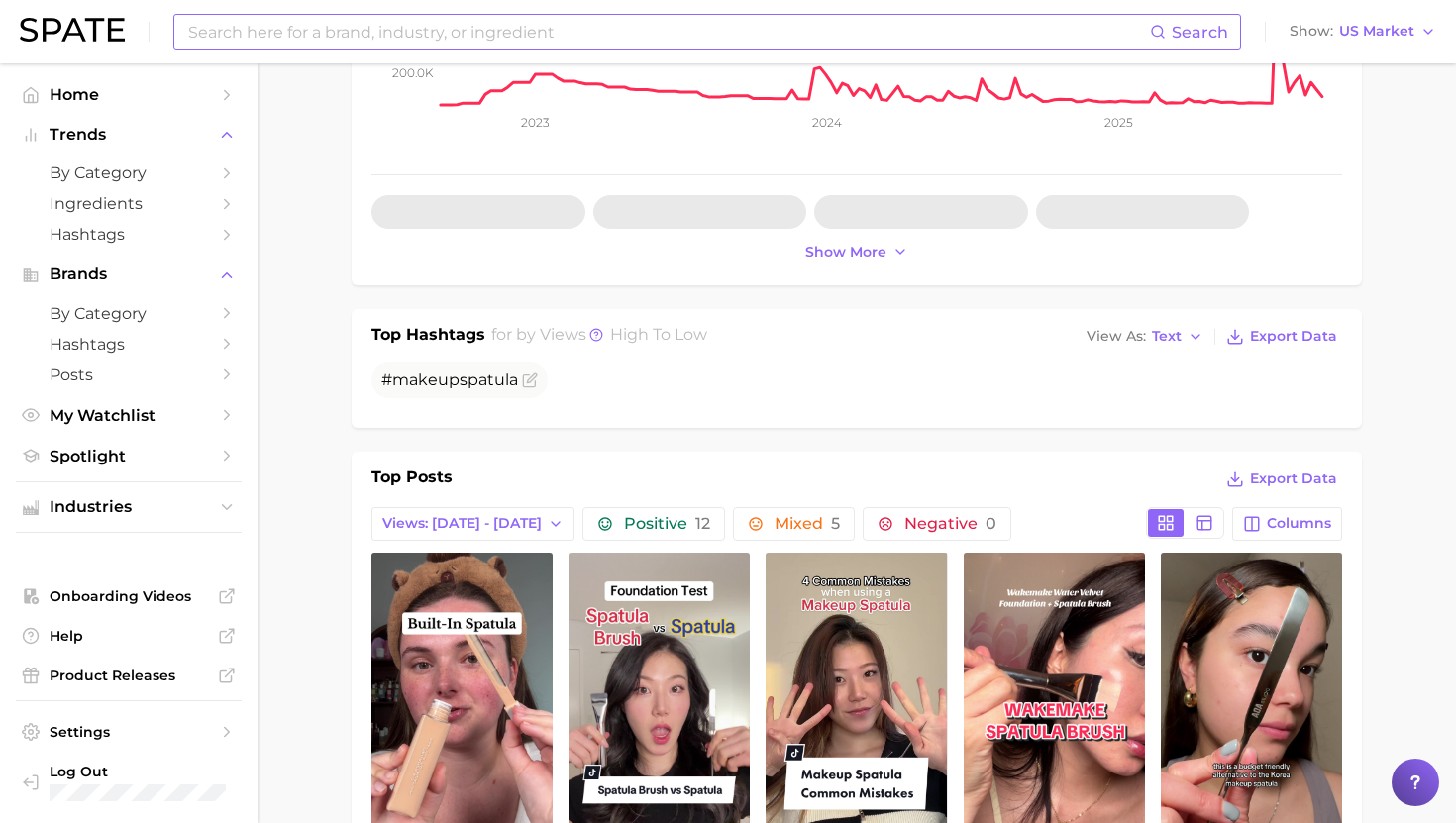
click at [391, 33] on input at bounding box center [667, 32] width 963 height 34
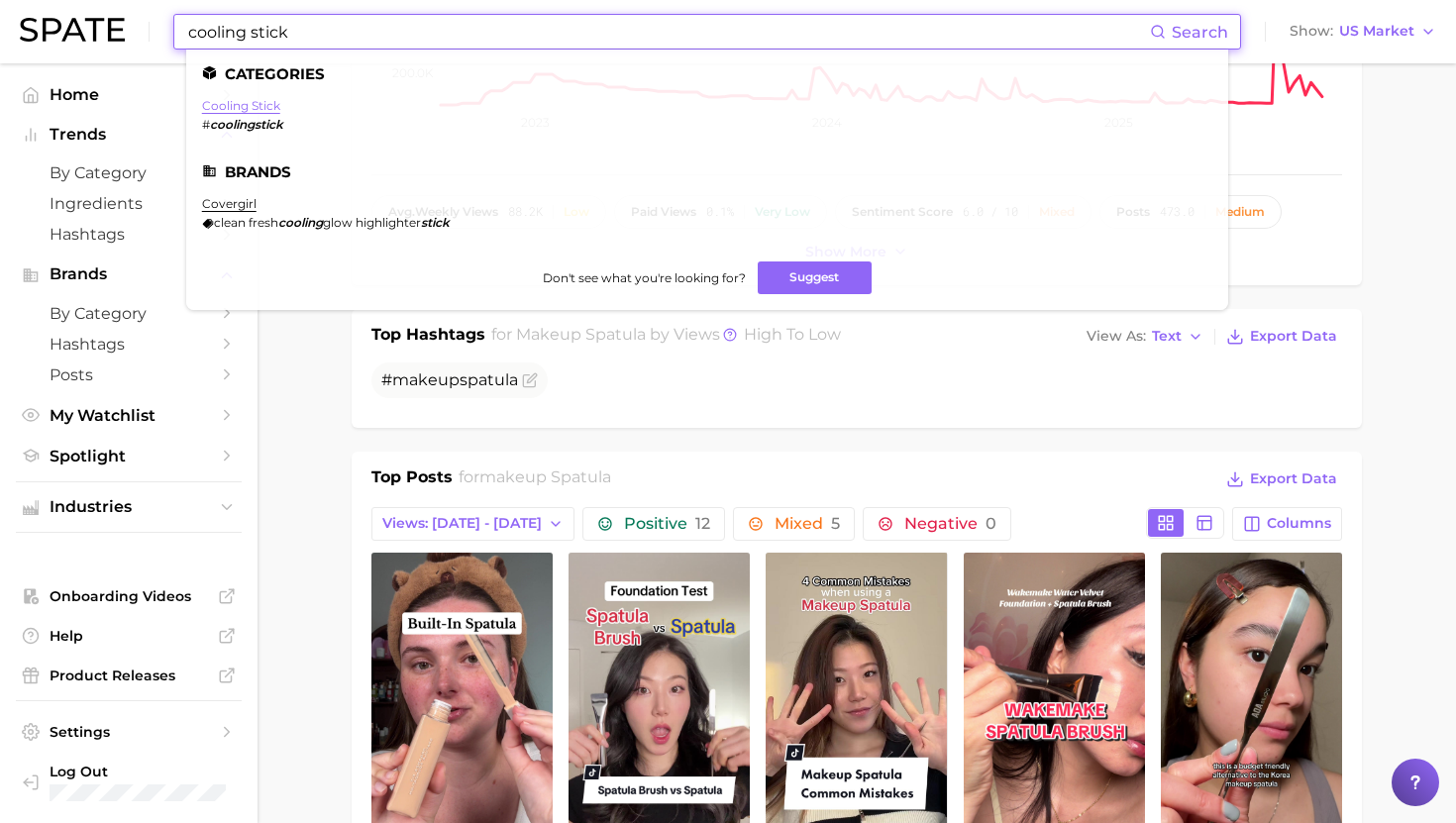
type input "cooling stick"
click at [243, 107] on link "cooling stick" at bounding box center [241, 105] width 79 height 15
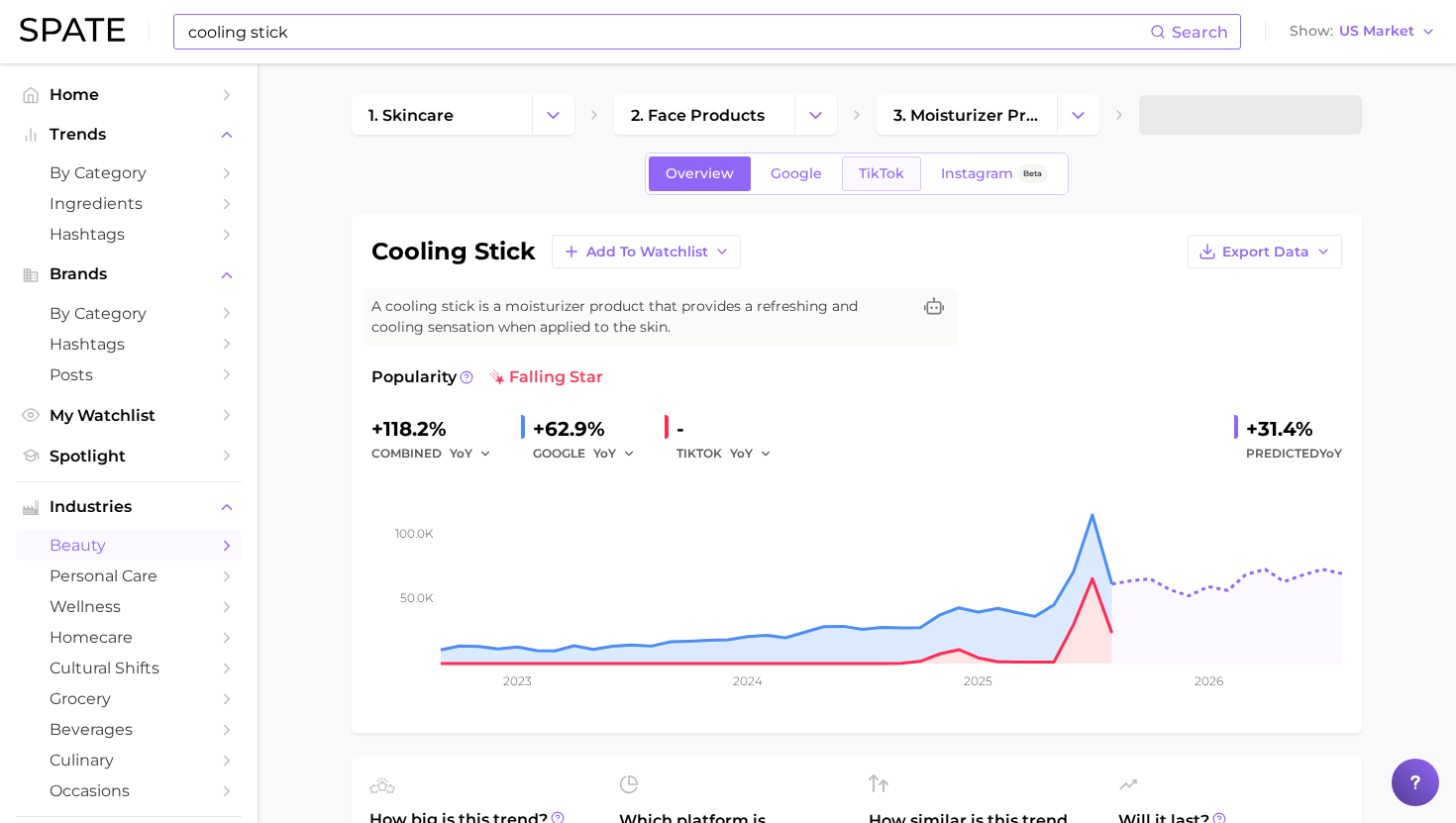
click at [874, 161] on link "TikTok" at bounding box center [882, 173] width 80 height 35
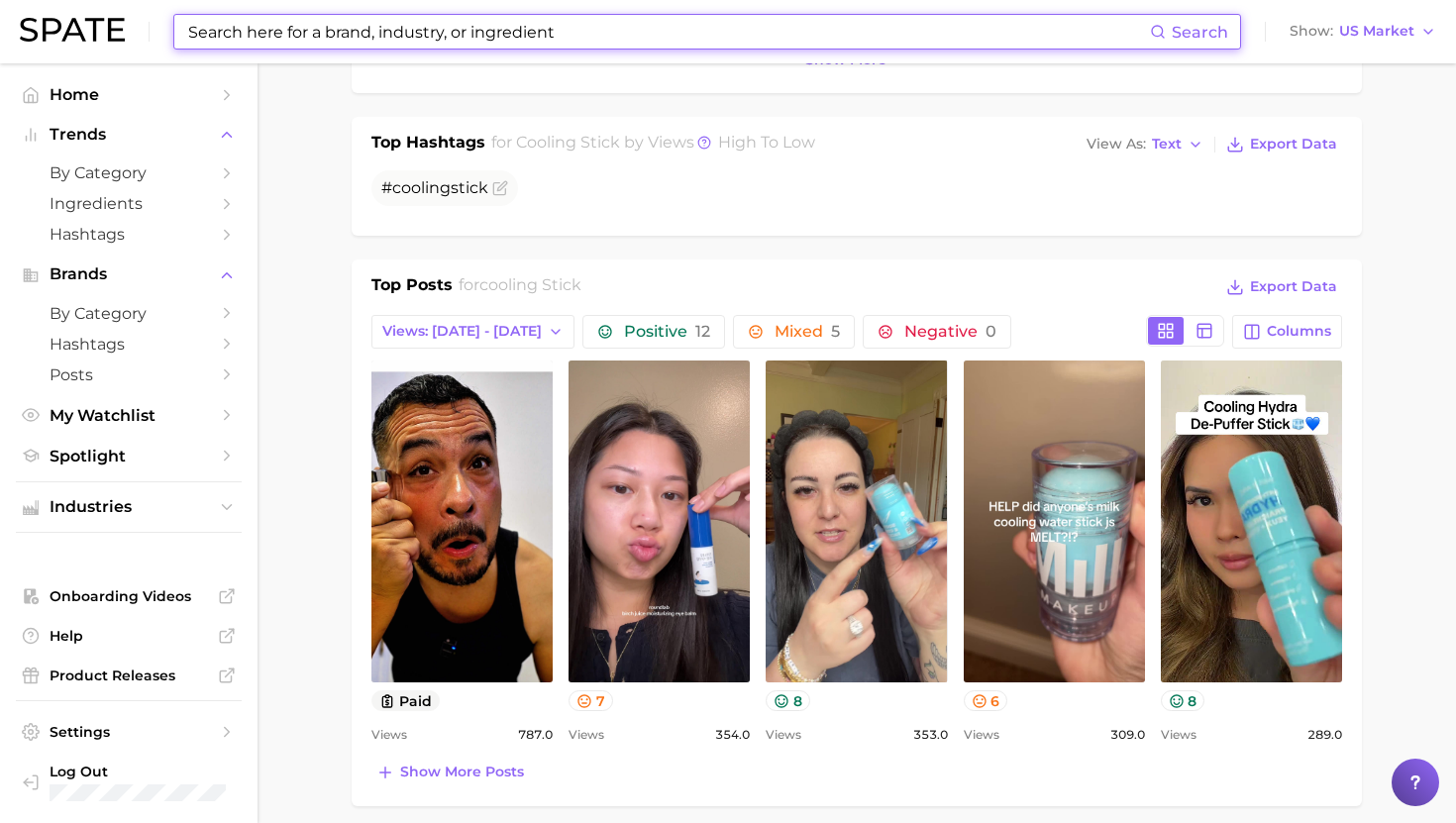
scroll to position [747, 0]
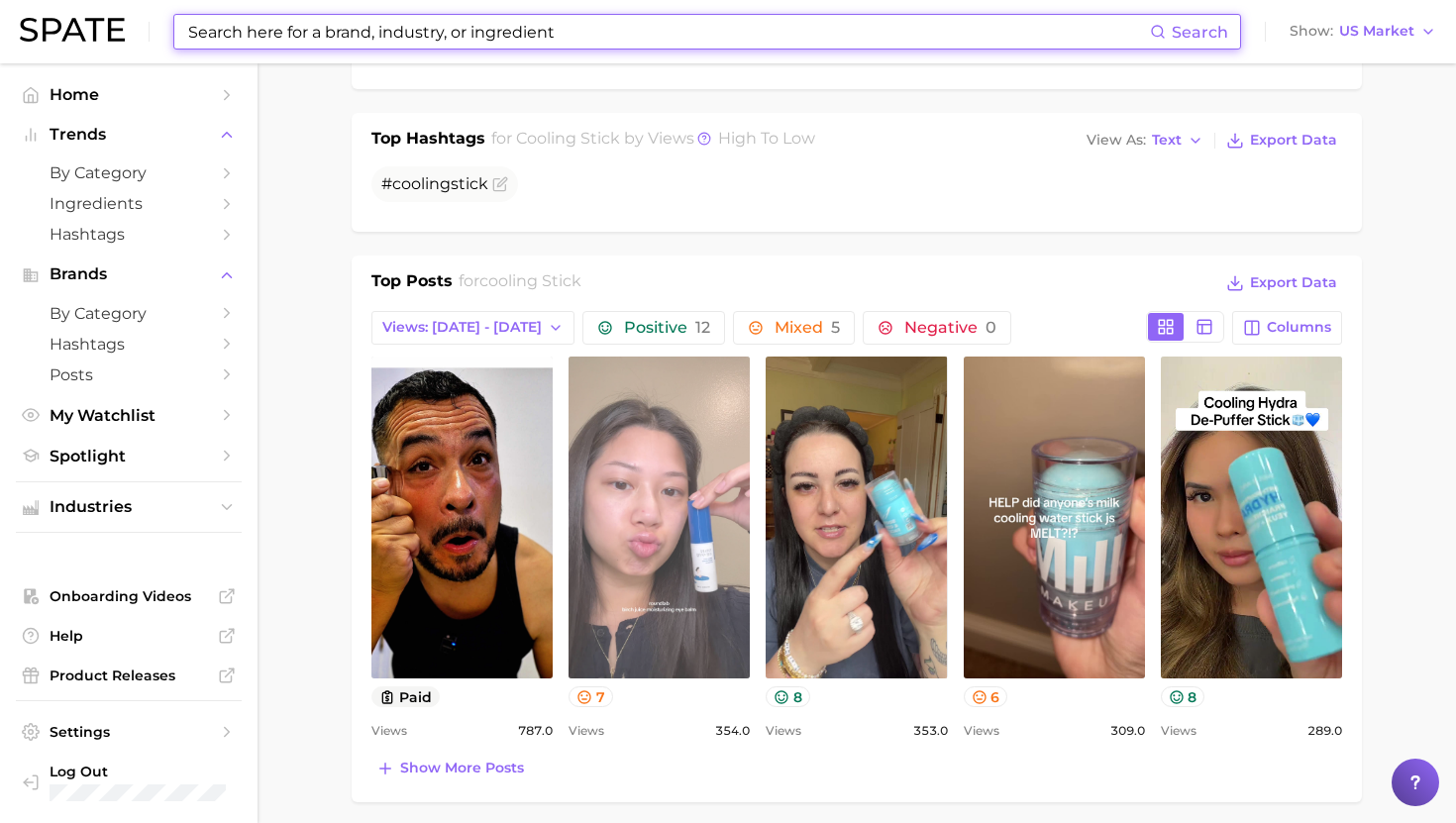
click at [639, 481] on link "view post on TikTok" at bounding box center [659, 518] width 181 height 322
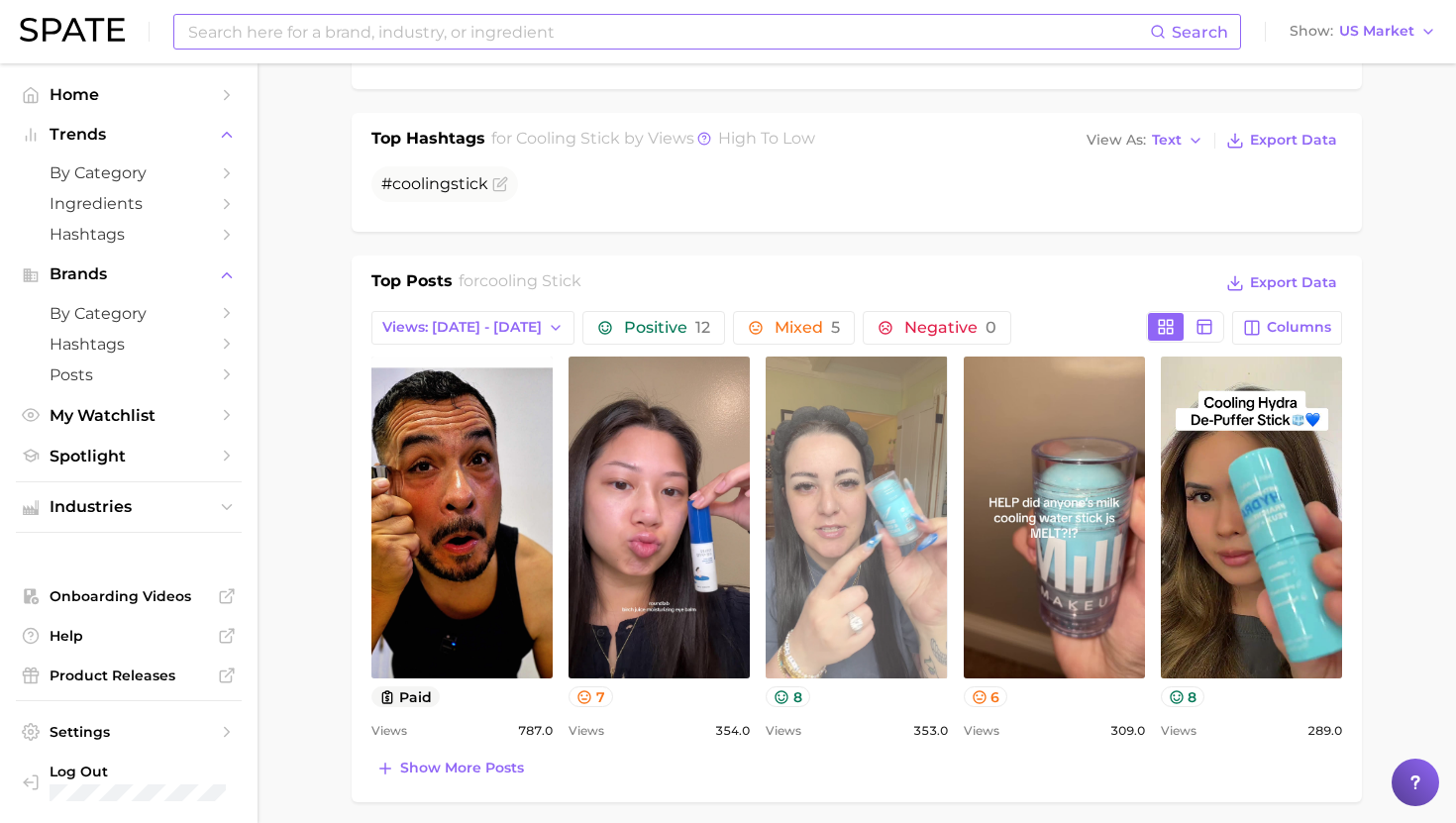
click at [822, 455] on link "view post on TikTok" at bounding box center [856, 518] width 181 height 322
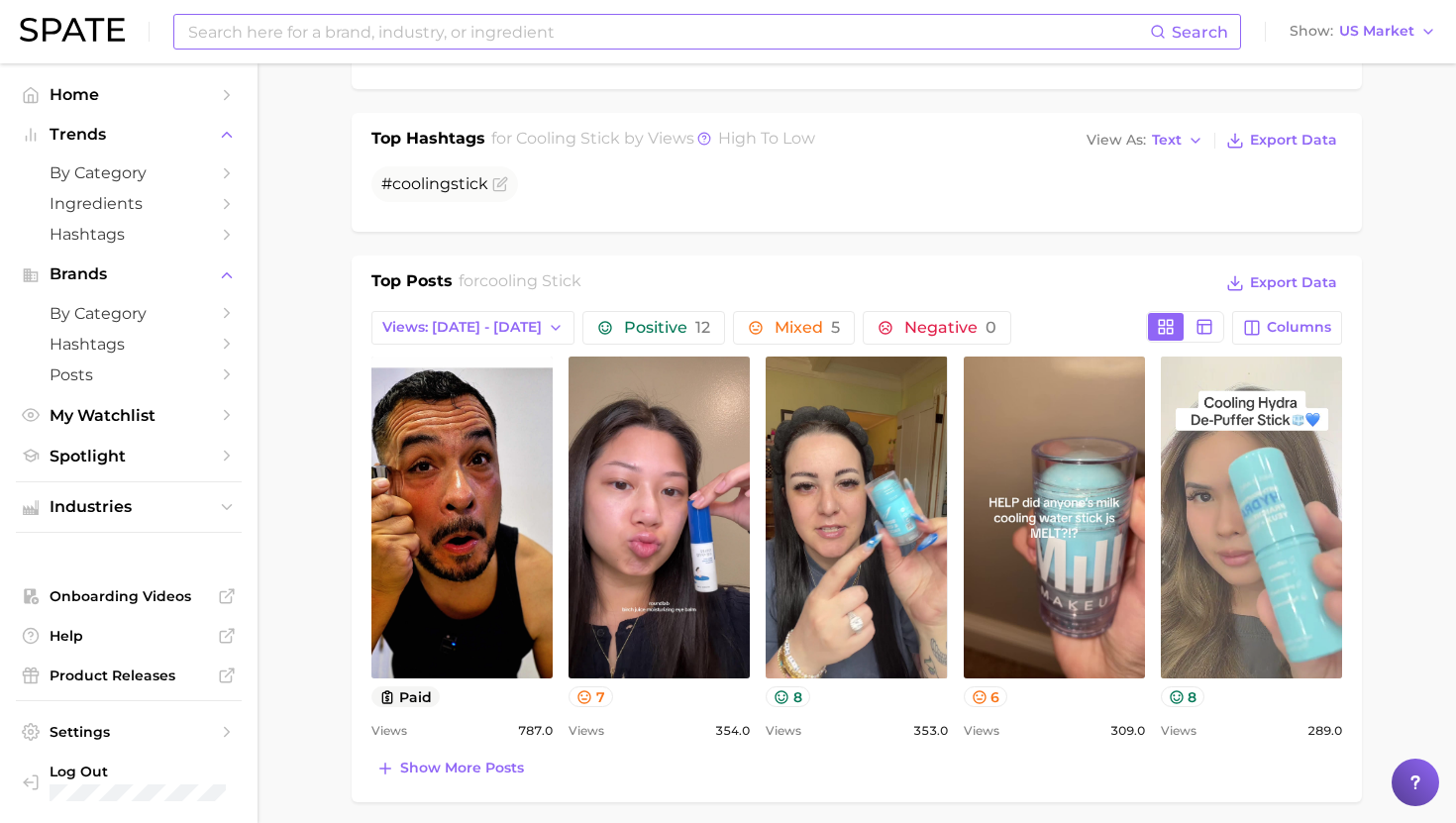
click at [1251, 499] on link "view post on TikTok" at bounding box center [1251, 518] width 181 height 322
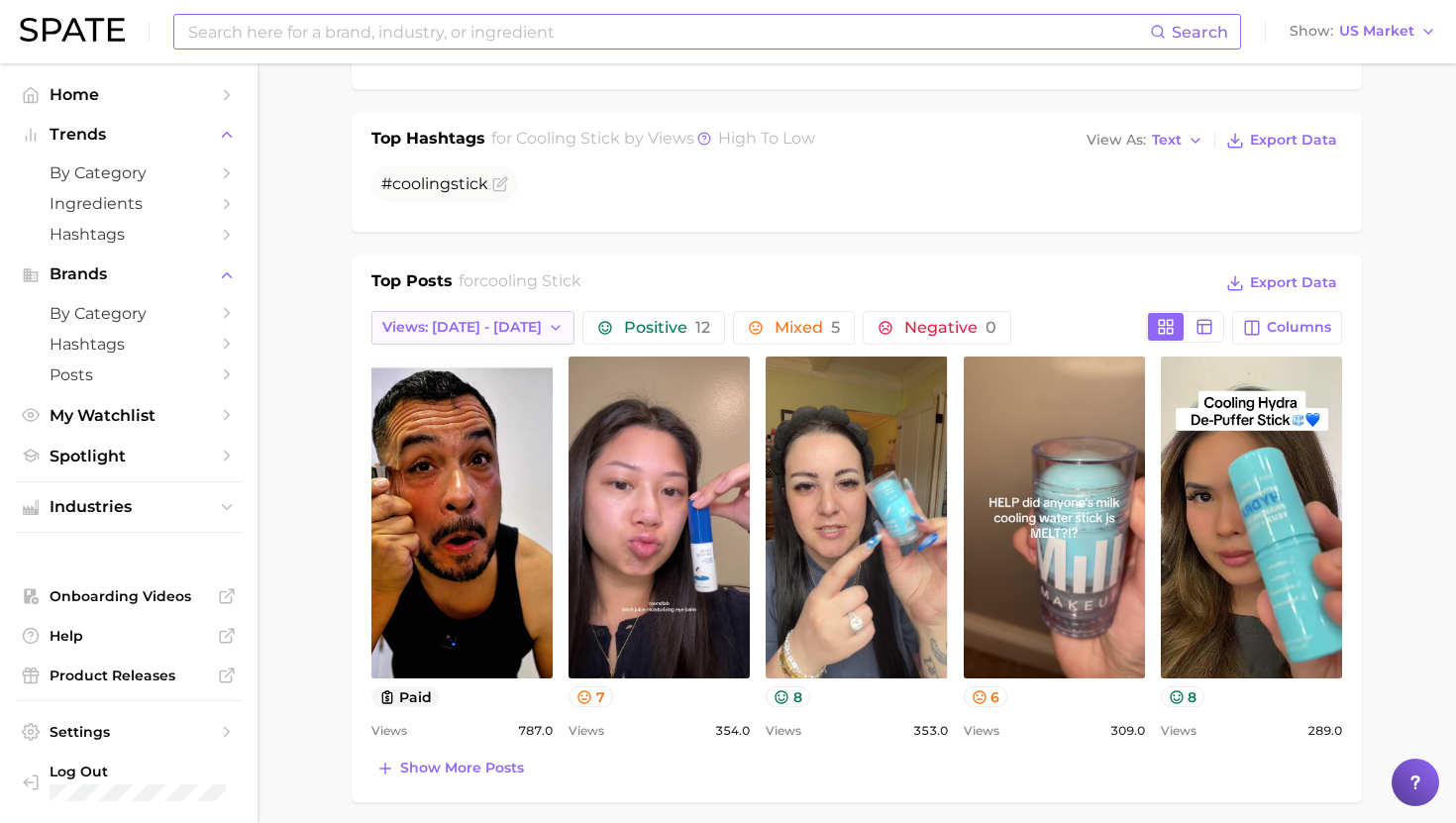
click at [418, 324] on span "Views: [DATE] - [DATE]" at bounding box center [462, 327] width 159 height 17
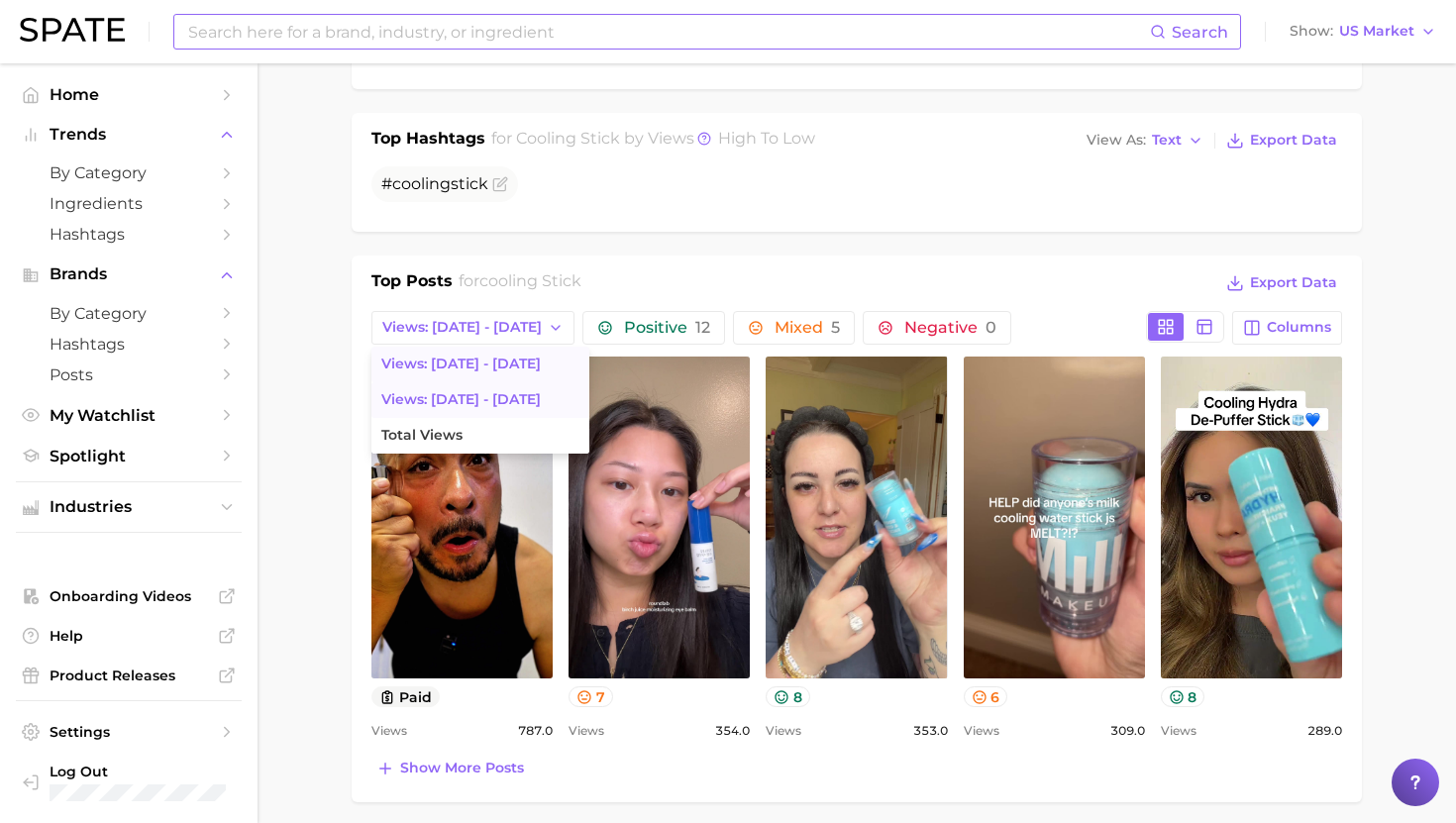
click at [436, 408] on button "Views: [DATE] - [DATE]" at bounding box center [480, 401] width 218 height 36
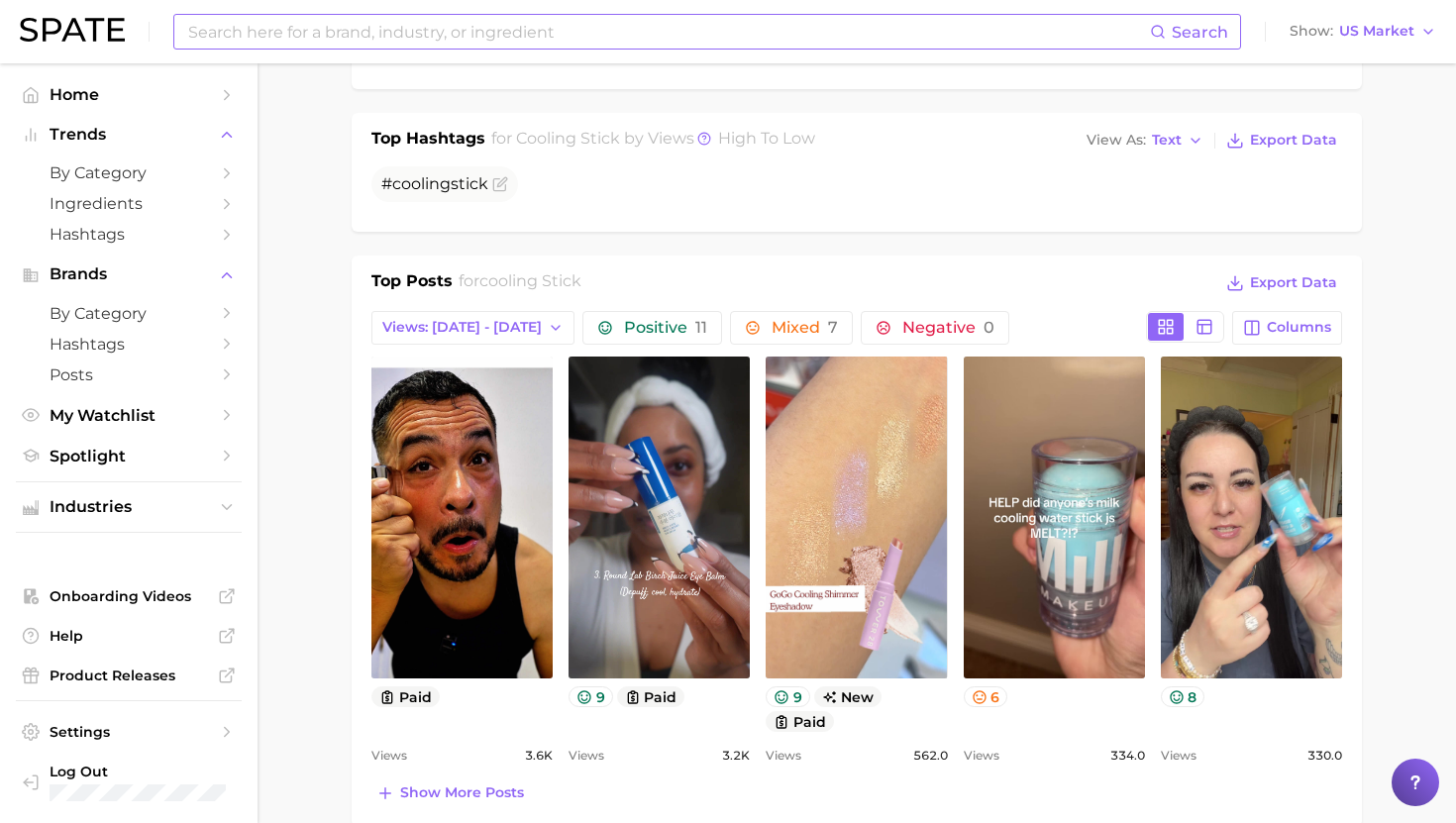
scroll to position [804, 0]
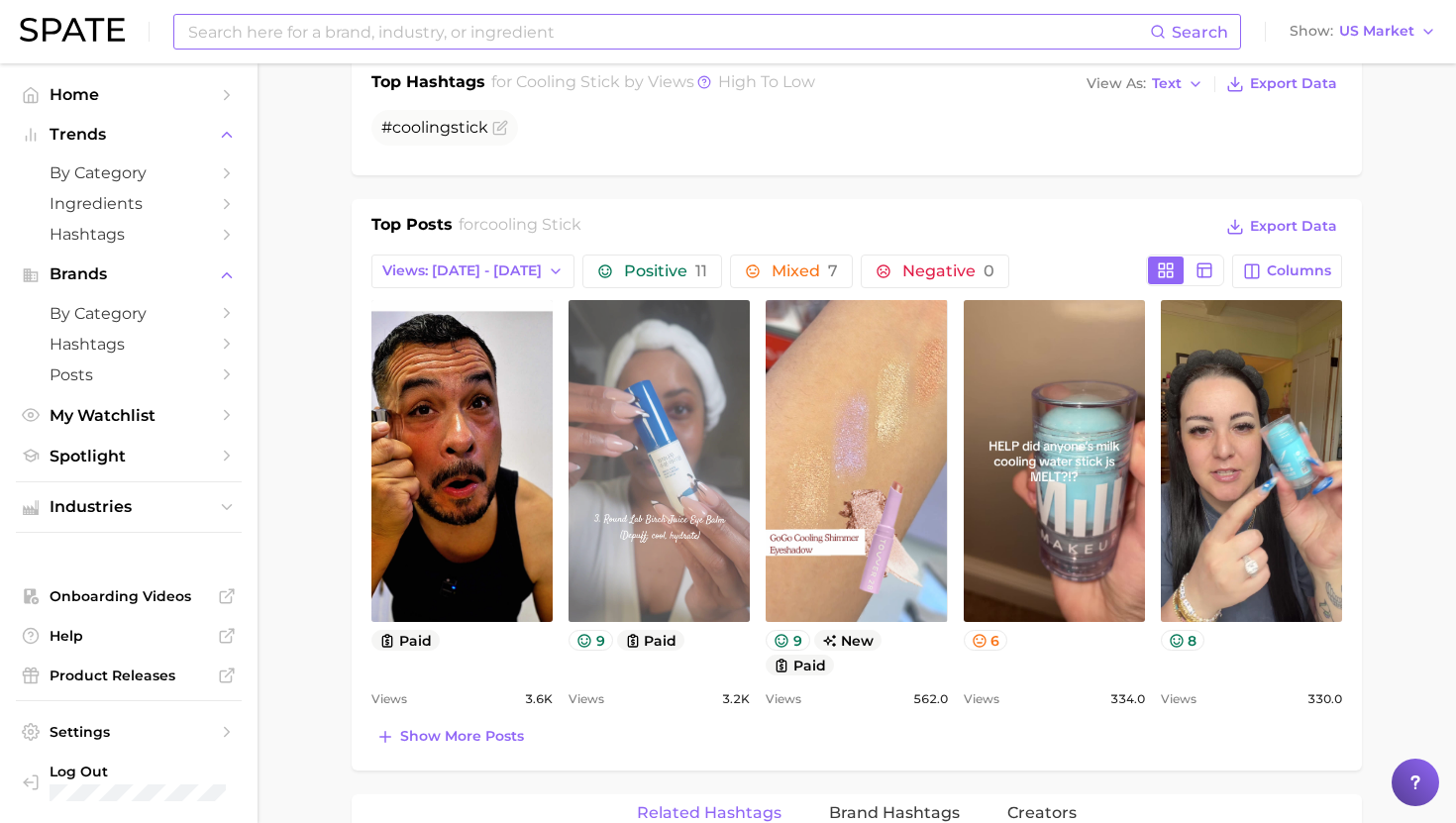
click at [668, 483] on link "view post on TikTok" at bounding box center [659, 461] width 181 height 322
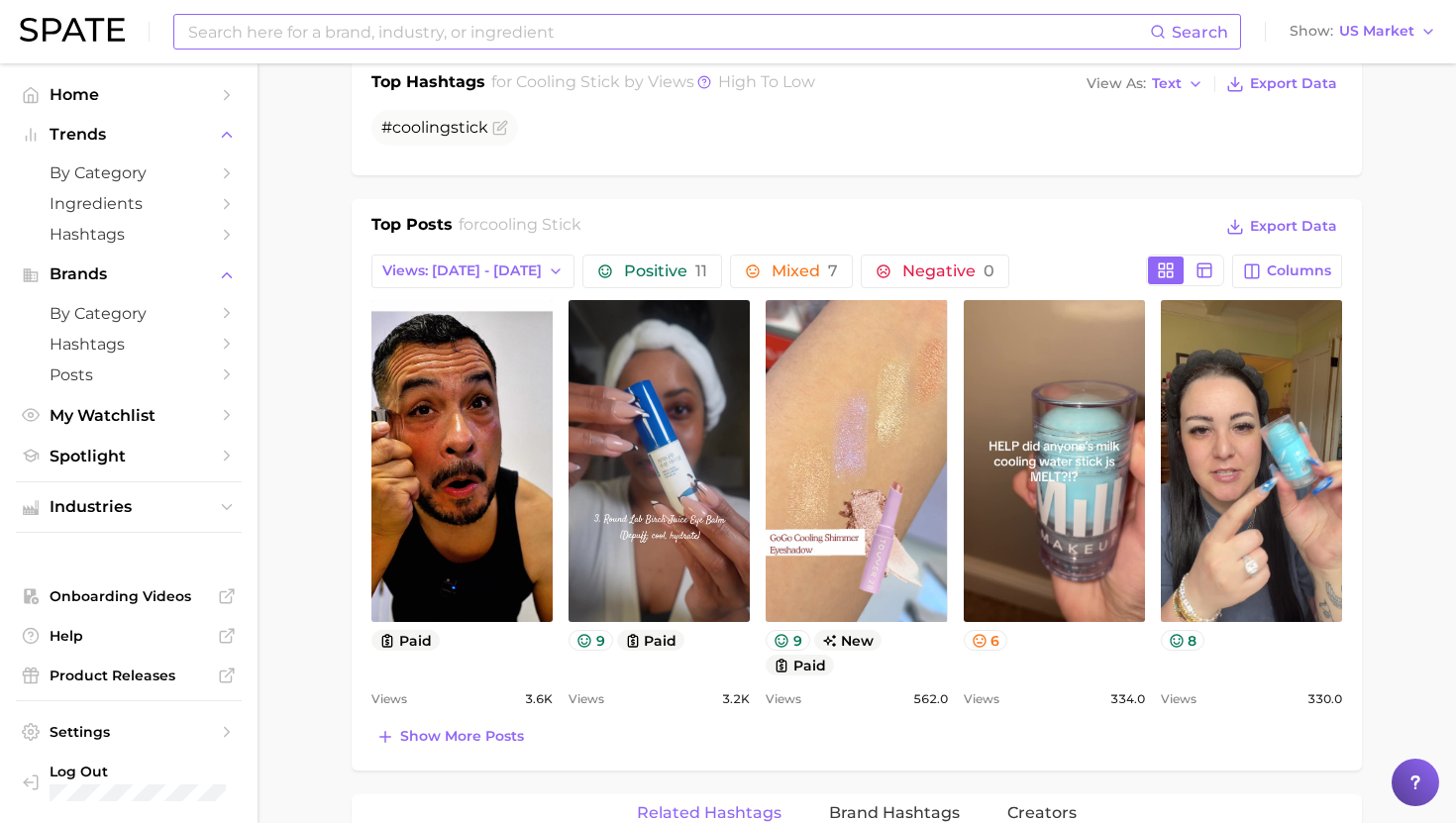
click at [577, 29] on input at bounding box center [667, 32] width 963 height 34
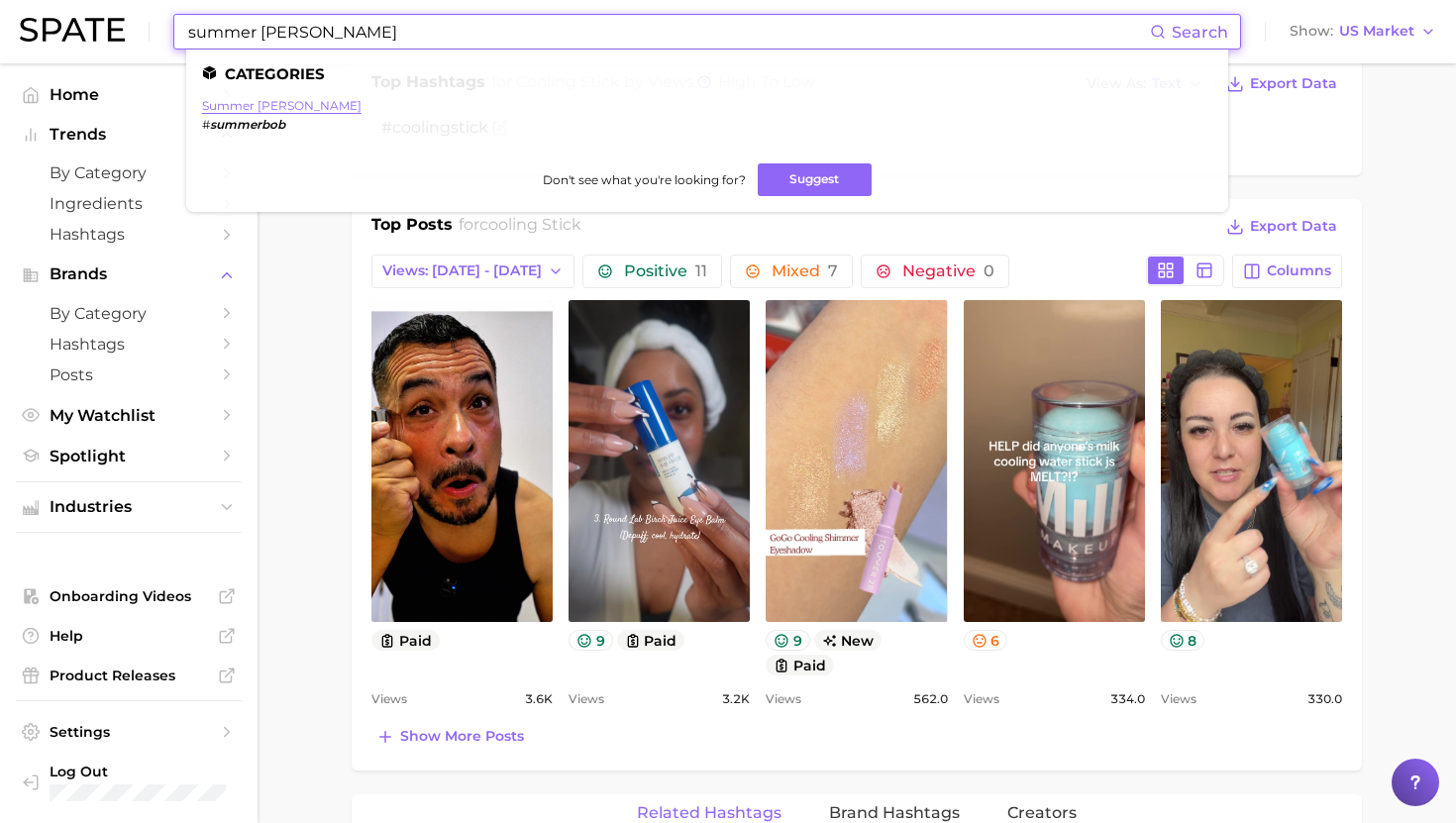
type input "summer bob"
click at [243, 109] on link "summer bob" at bounding box center [281, 105] width 159 height 15
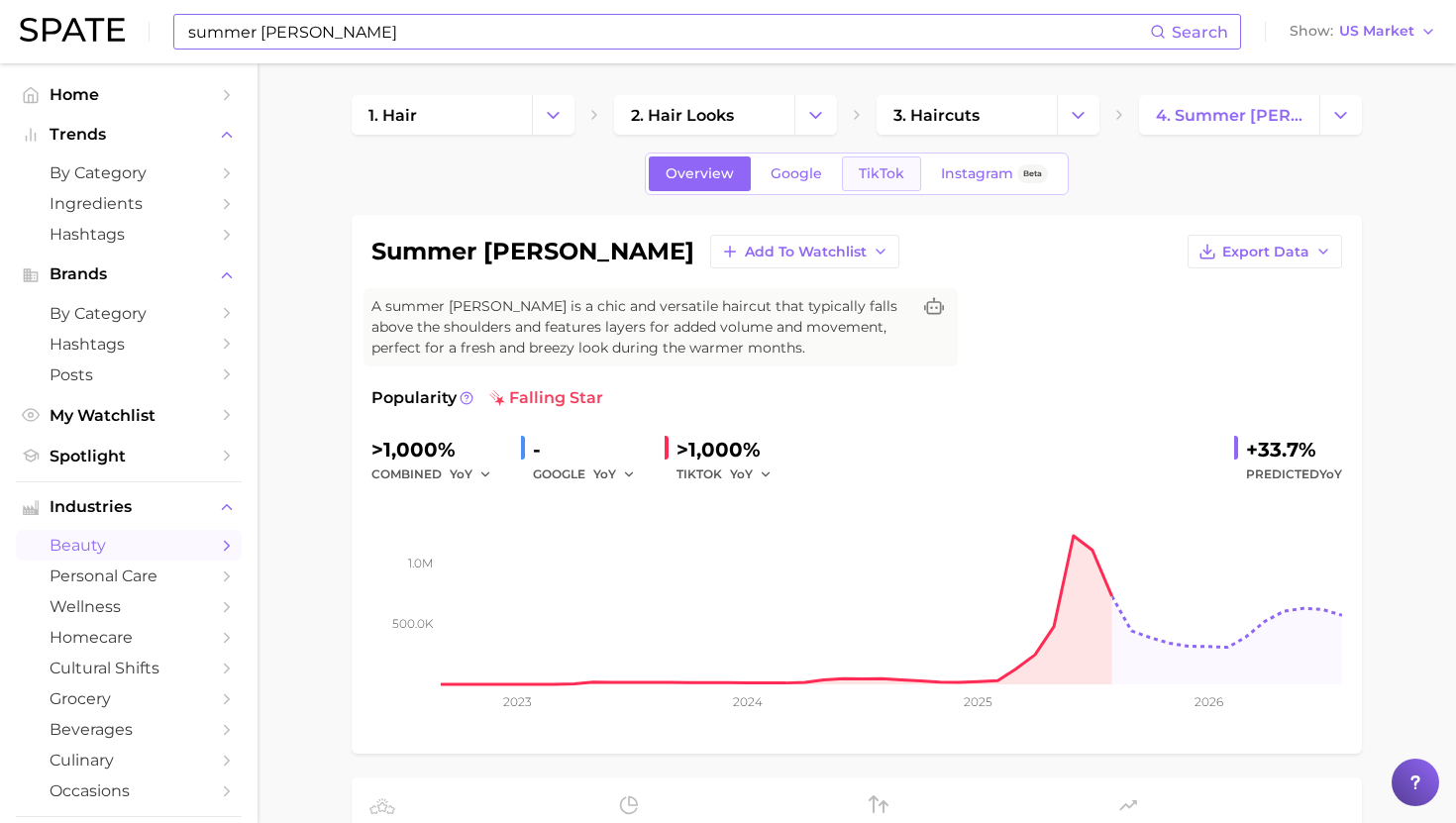
click at [876, 164] on link "TikTok" at bounding box center [882, 173] width 80 height 35
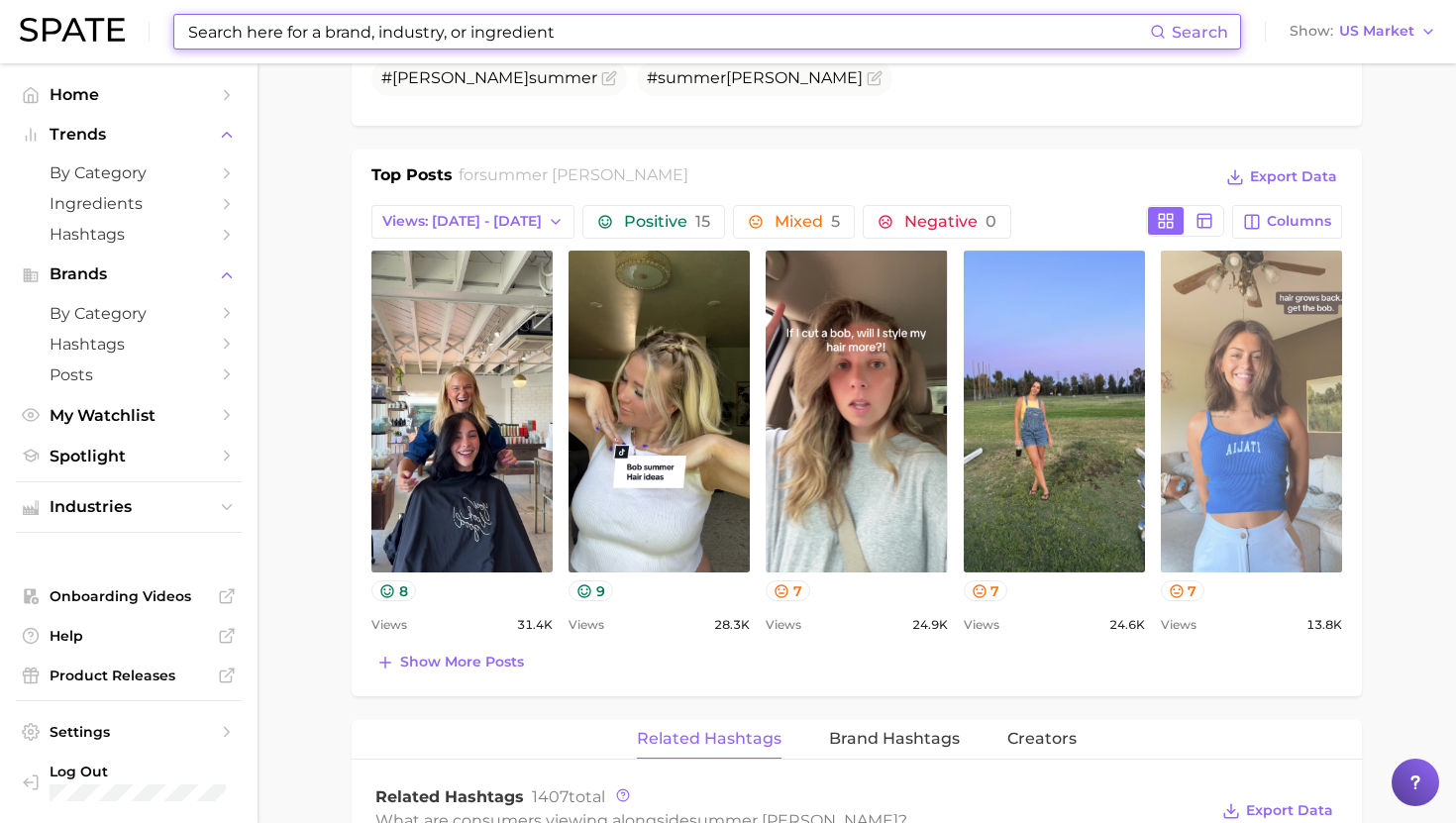
click at [1287, 368] on link "view post on TikTok" at bounding box center [1251, 412] width 181 height 322
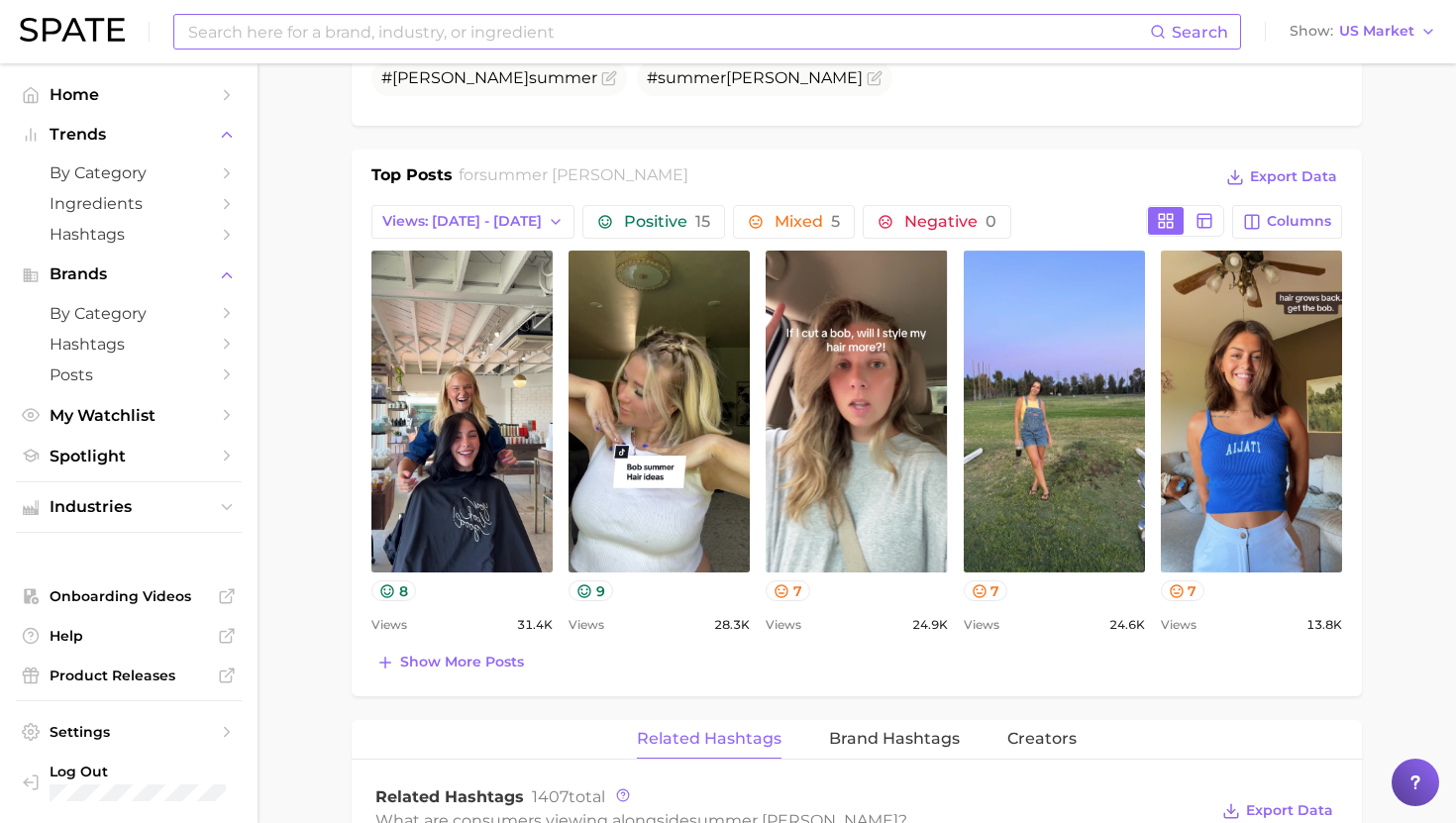
click at [524, 41] on input at bounding box center [667, 32] width 963 height 34
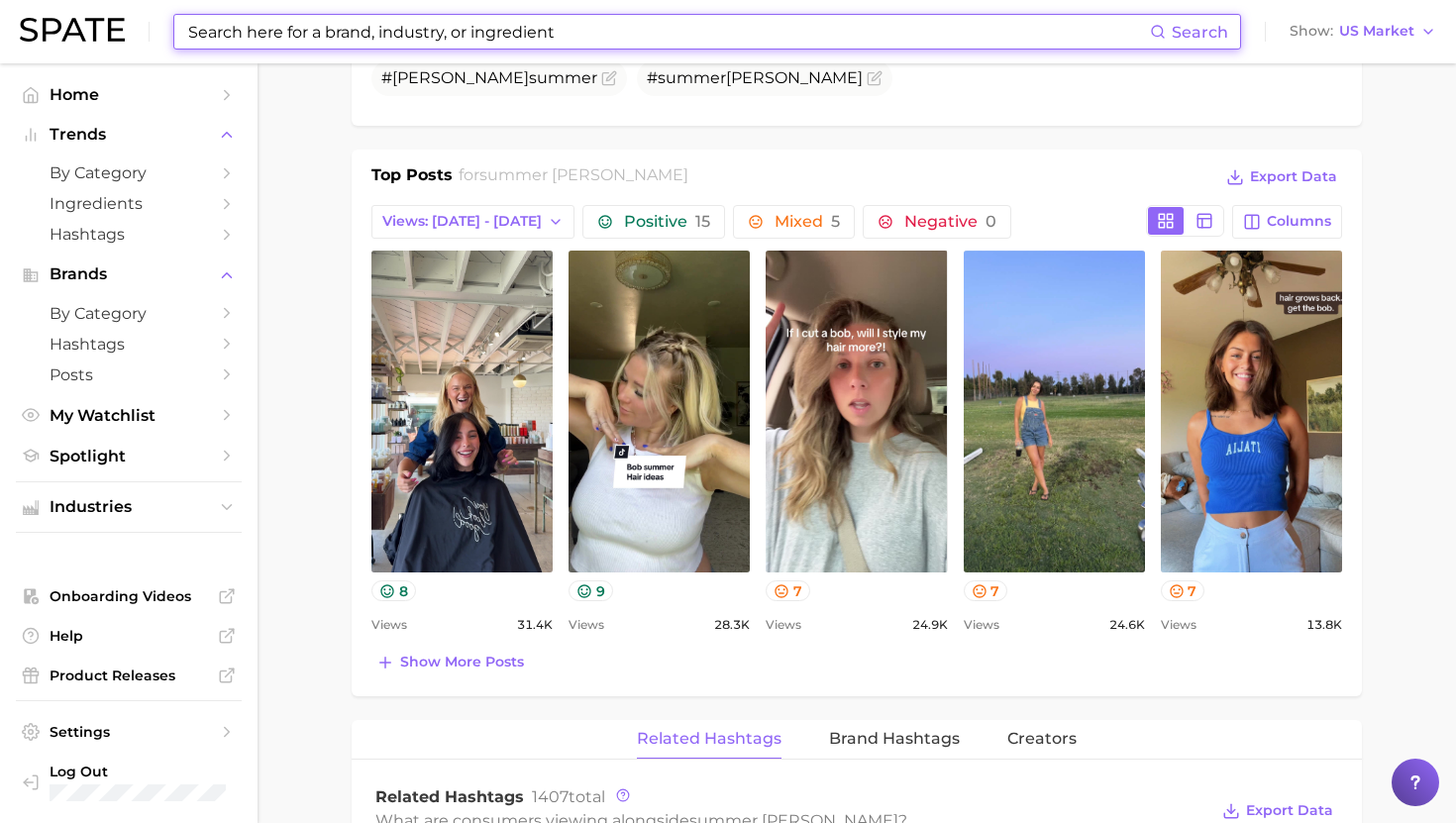
click at [524, 41] on input at bounding box center [667, 32] width 963 height 34
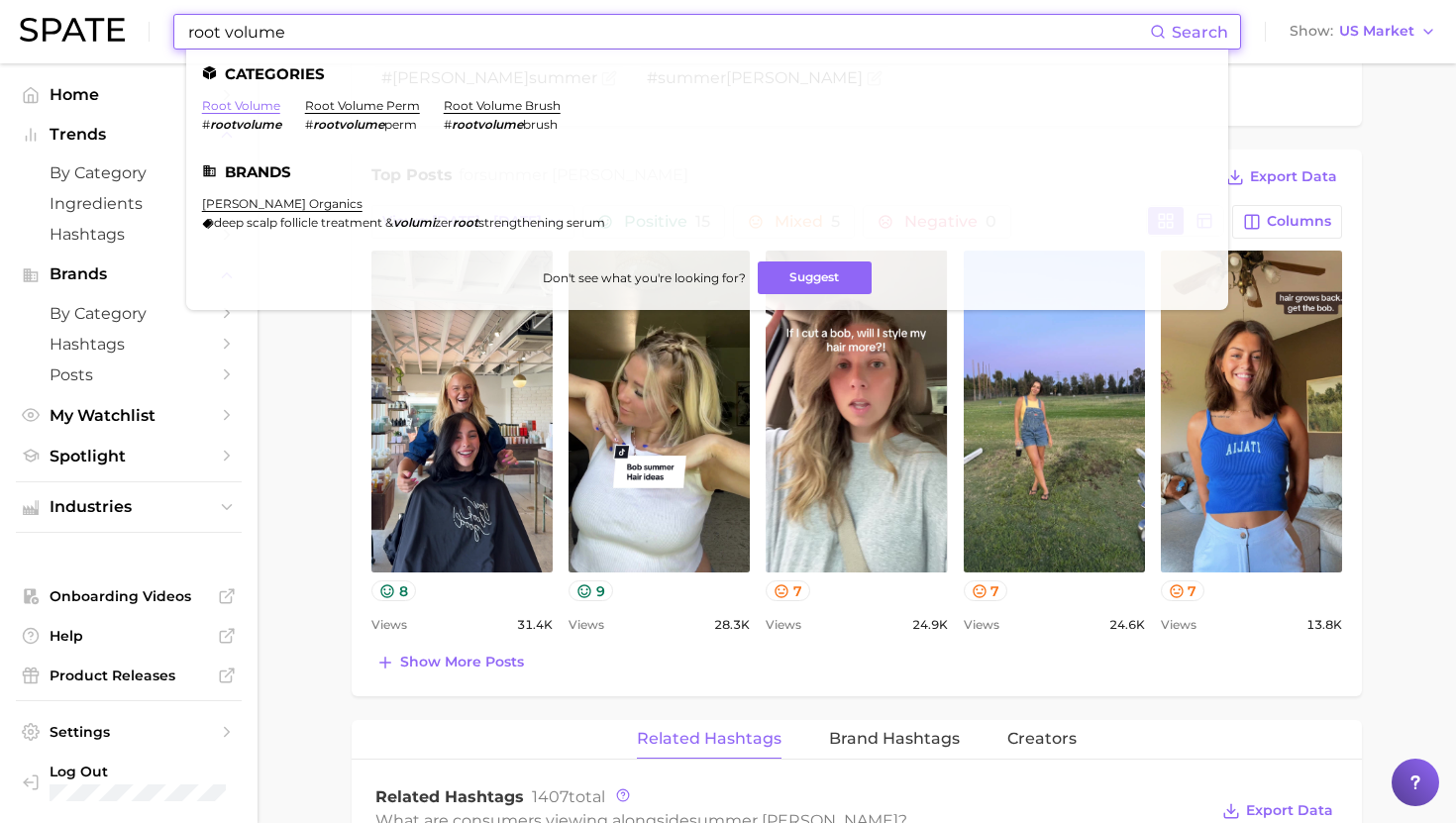
type input "root volume"
click at [251, 104] on link "root volume" at bounding box center [241, 105] width 79 height 15
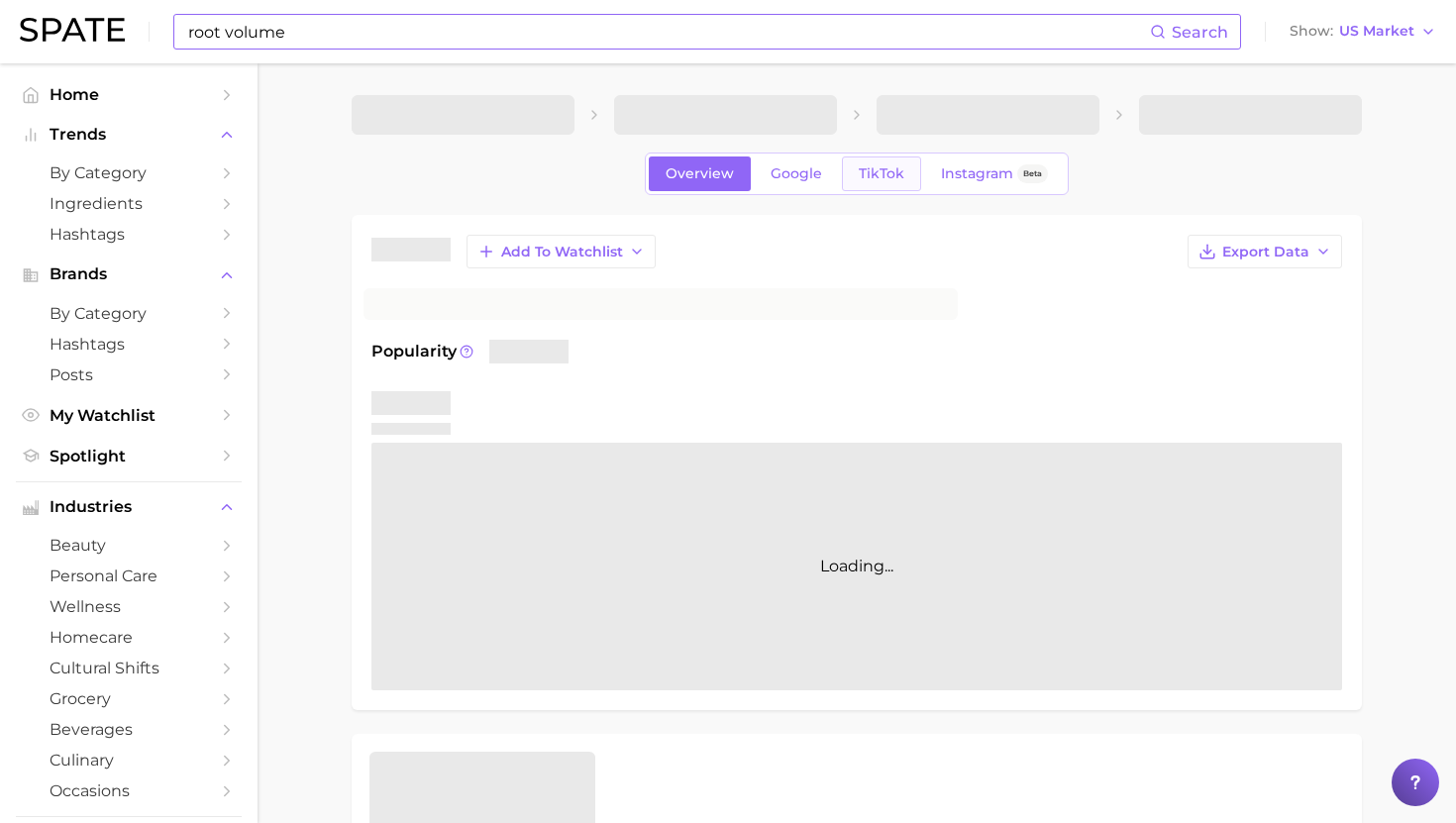
click at [860, 165] on span "TikTok" at bounding box center [882, 173] width 46 height 17
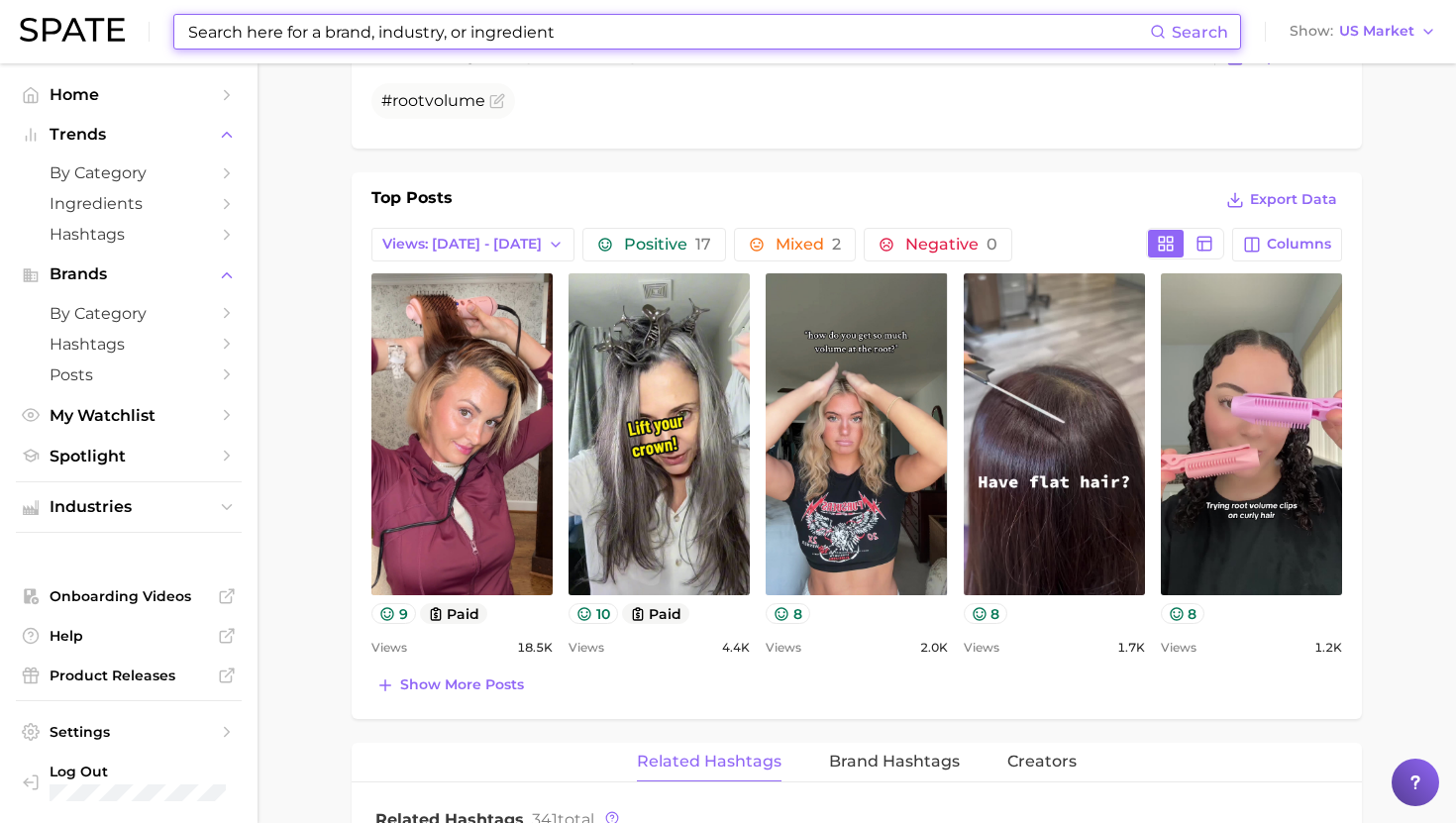
scroll to position [832, 0]
click at [788, 686] on div "Top Posts Export Data Views: Sep 7 - 14 Positive 17 Mixed 2 Negative 0 Columns …" at bounding box center [857, 444] width 1010 height 547
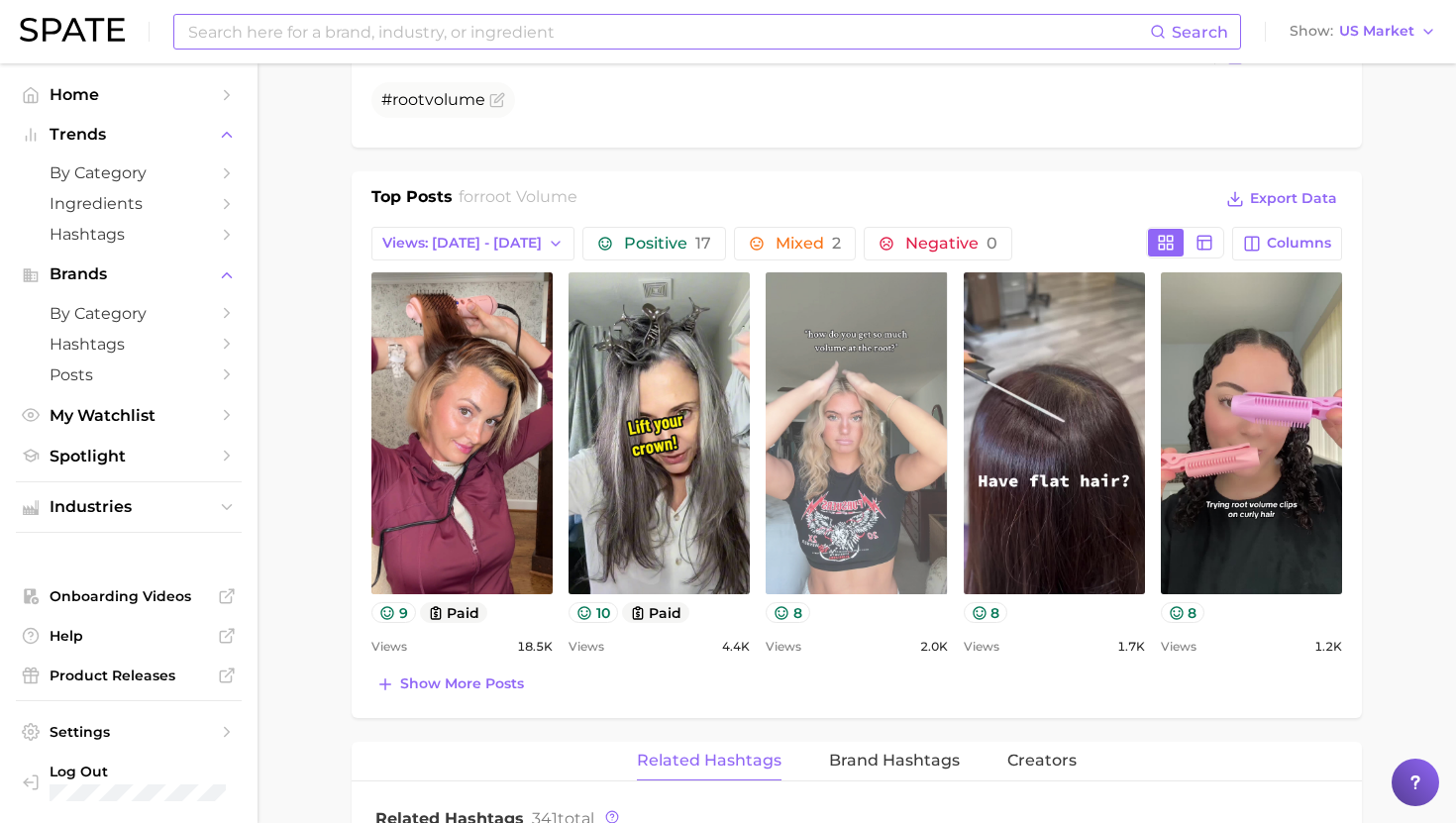
click at [827, 382] on link "view post on TikTok" at bounding box center [856, 433] width 181 height 322
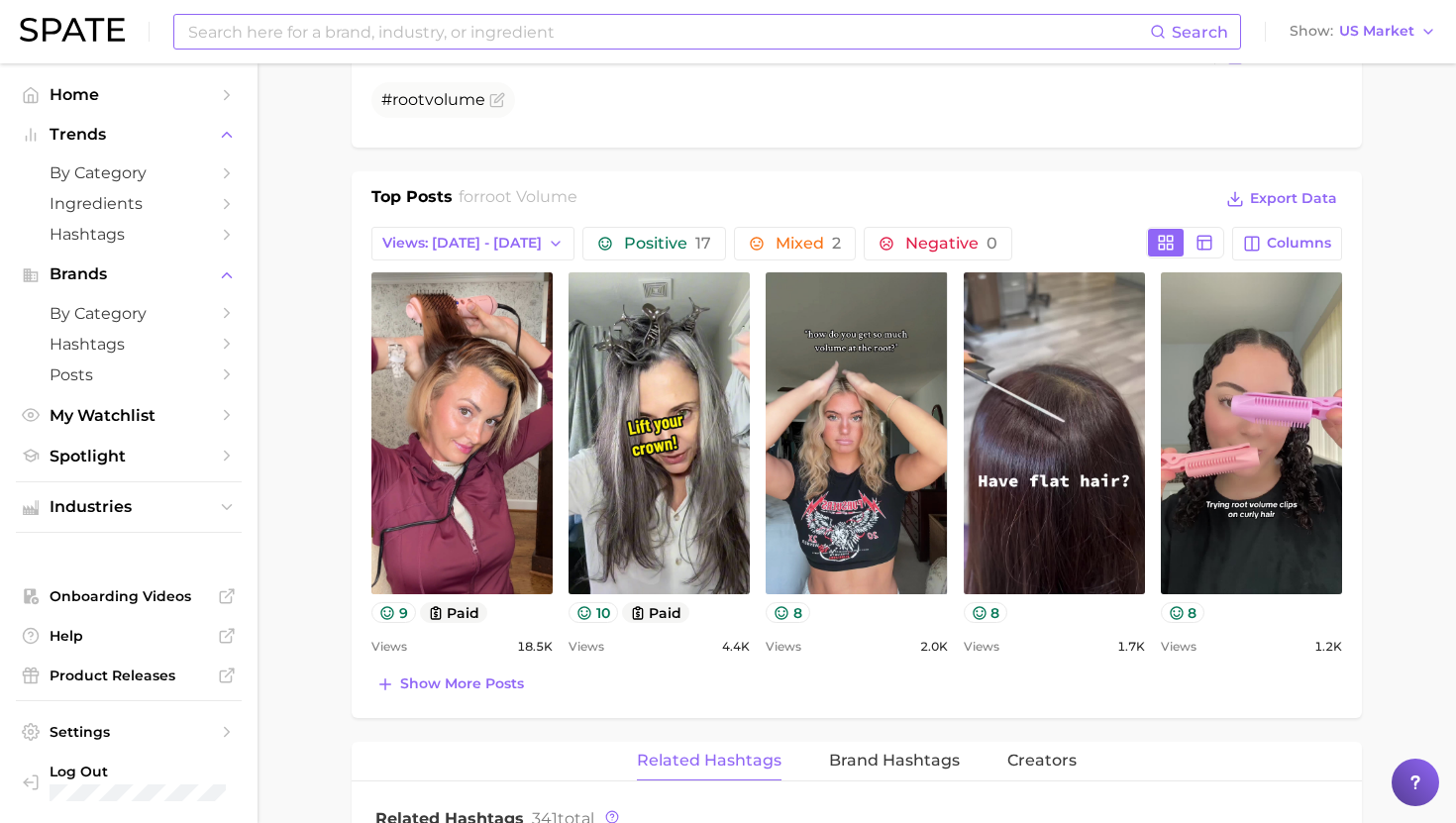
click at [497, 35] on input at bounding box center [667, 32] width 963 height 34
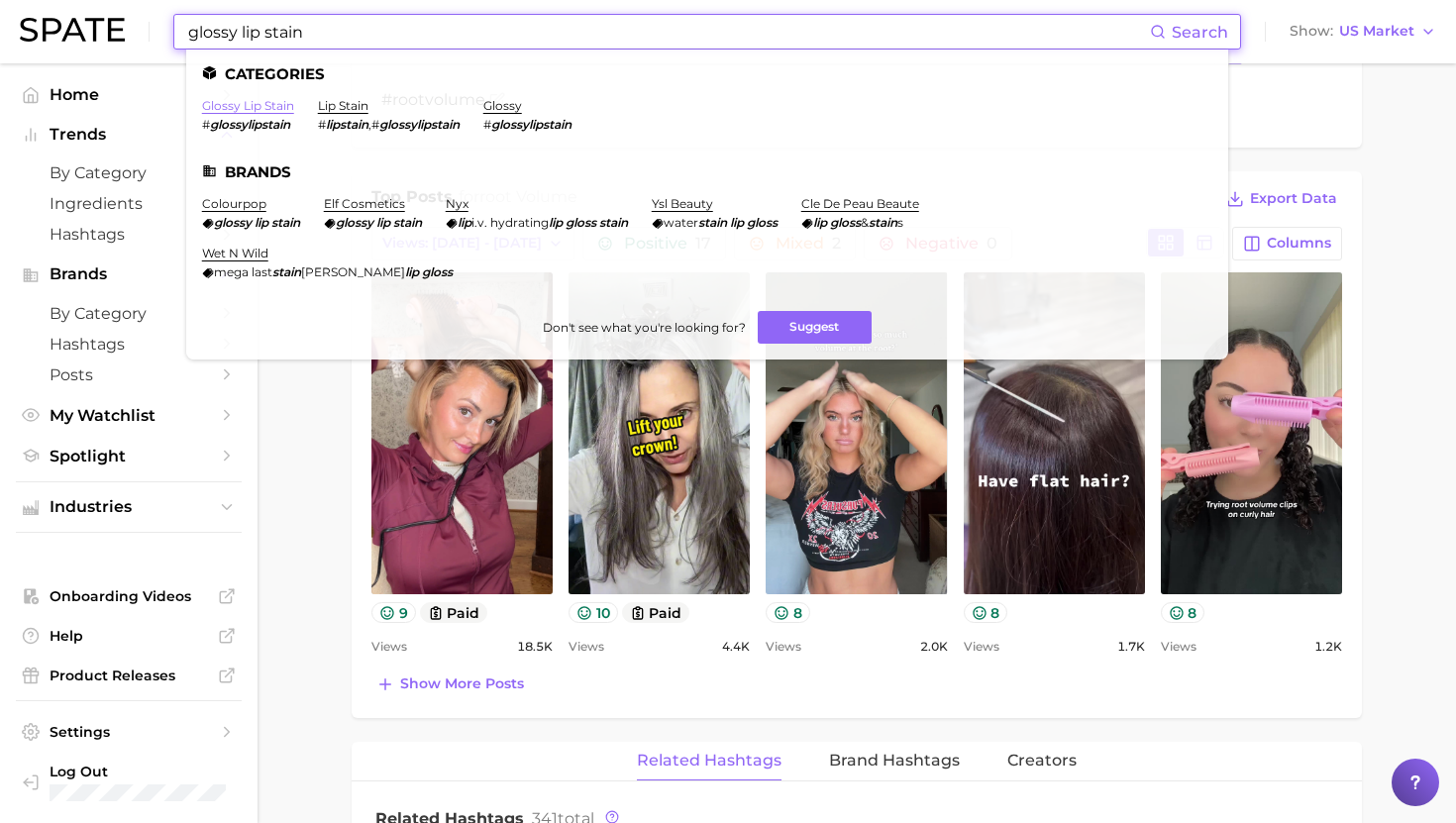
type input "glossy lip stain"
click at [250, 106] on link "glossy lip stain" at bounding box center [247, 105] width 92 height 15
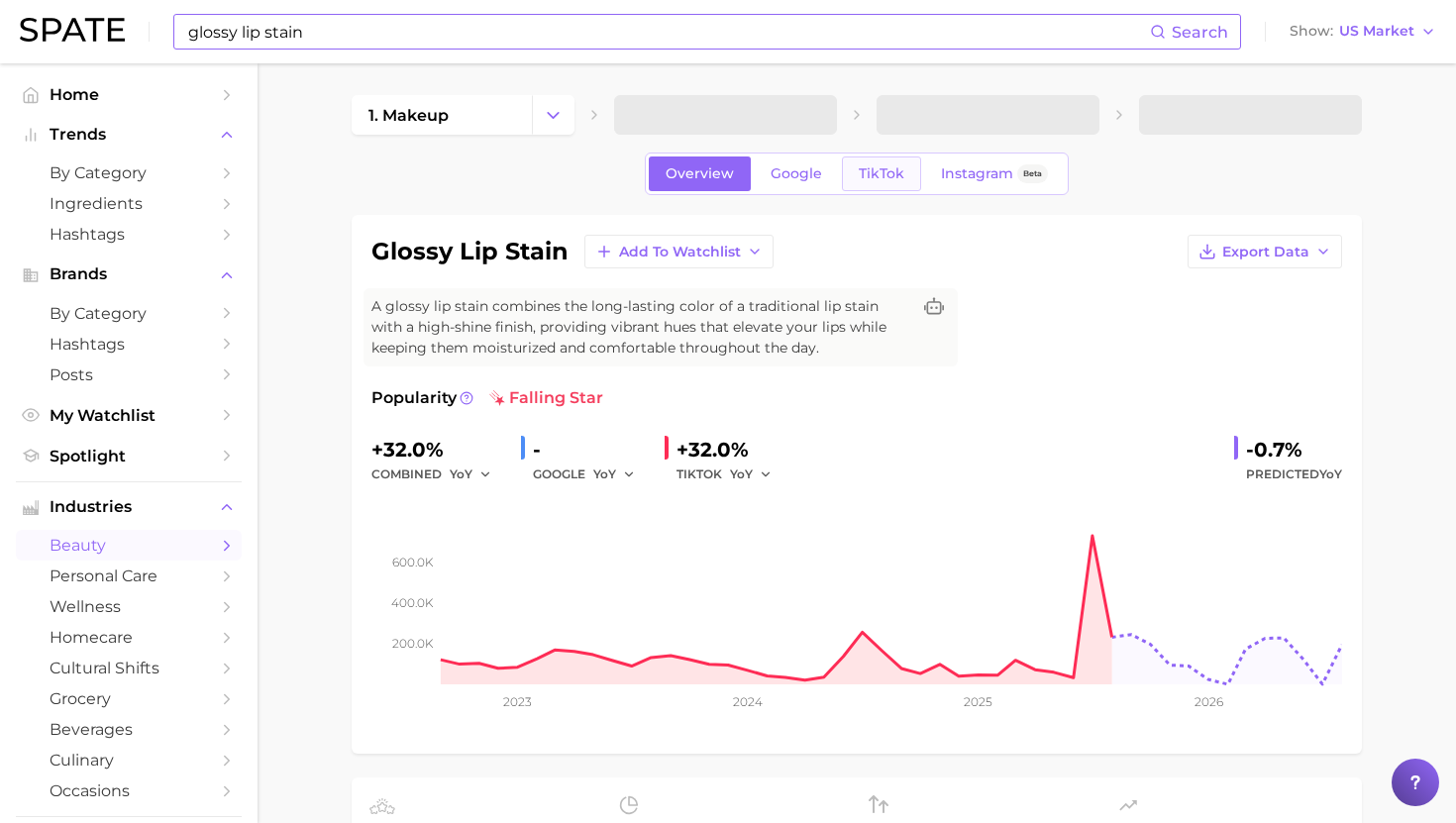
click at [880, 169] on span "TikTok" at bounding box center [882, 173] width 46 height 17
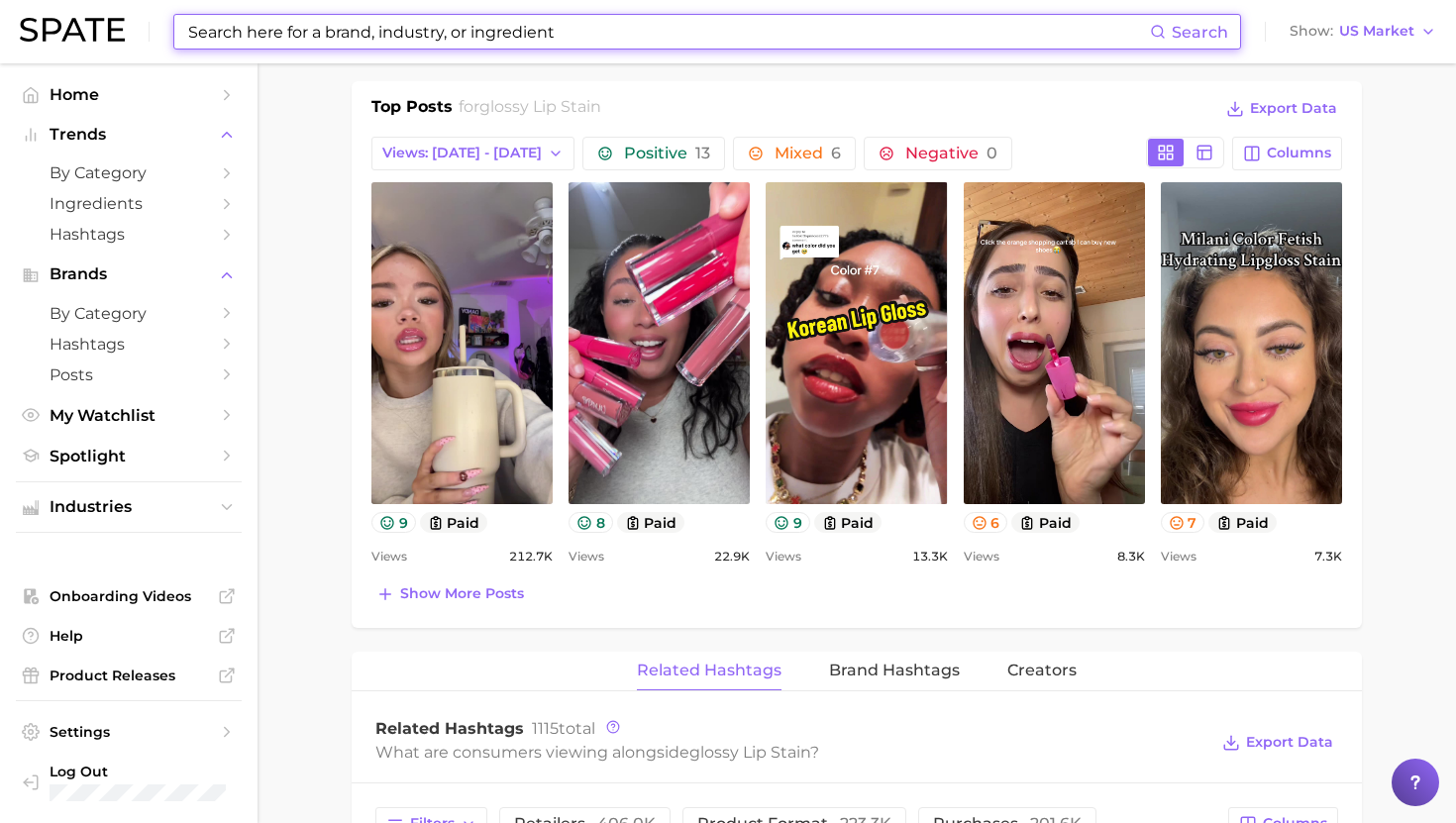
scroll to position [939, 0]
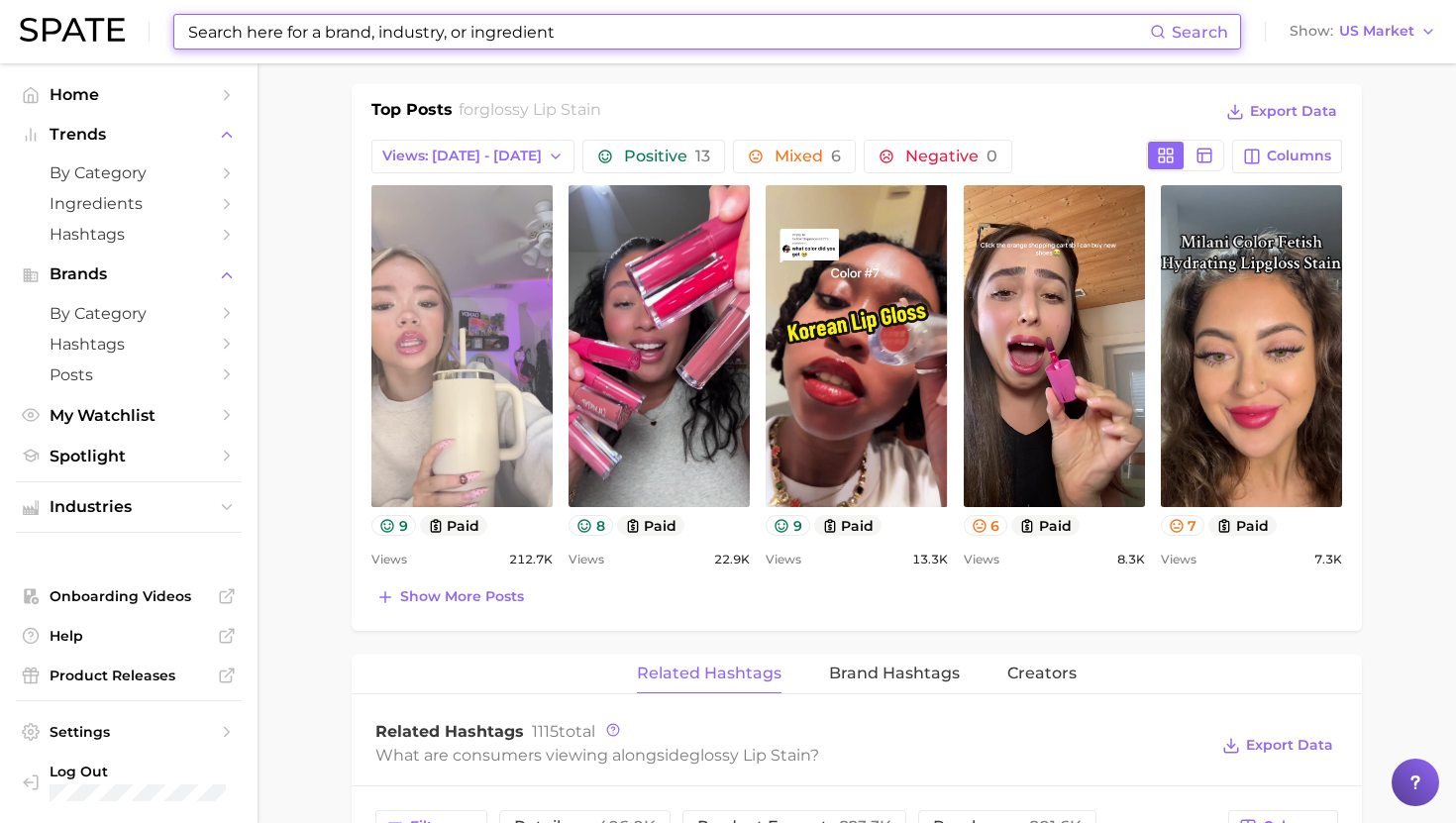
click at [476, 384] on link "view post on TikTok" at bounding box center [462, 346] width 181 height 322
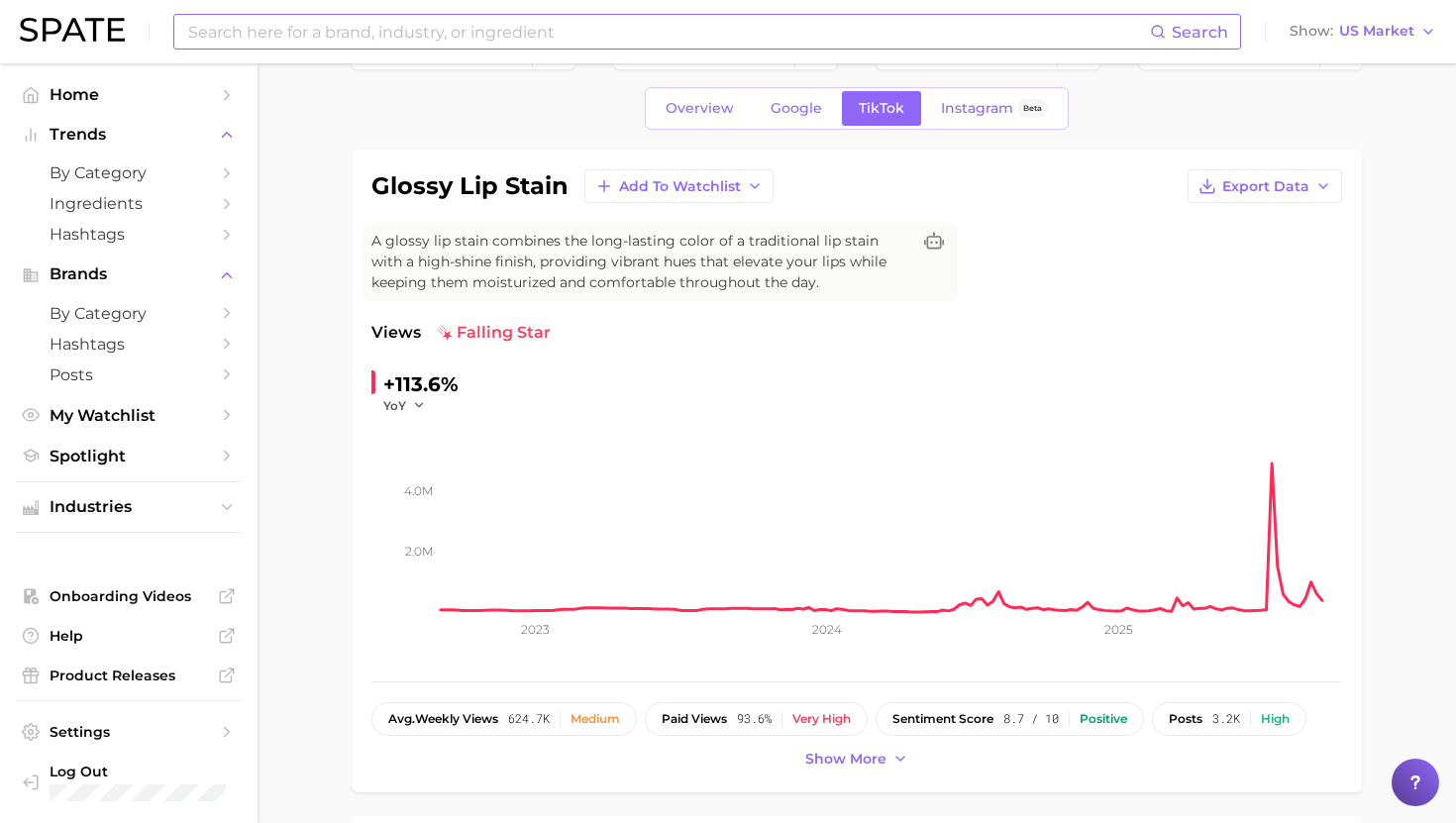
scroll to position [46, 0]
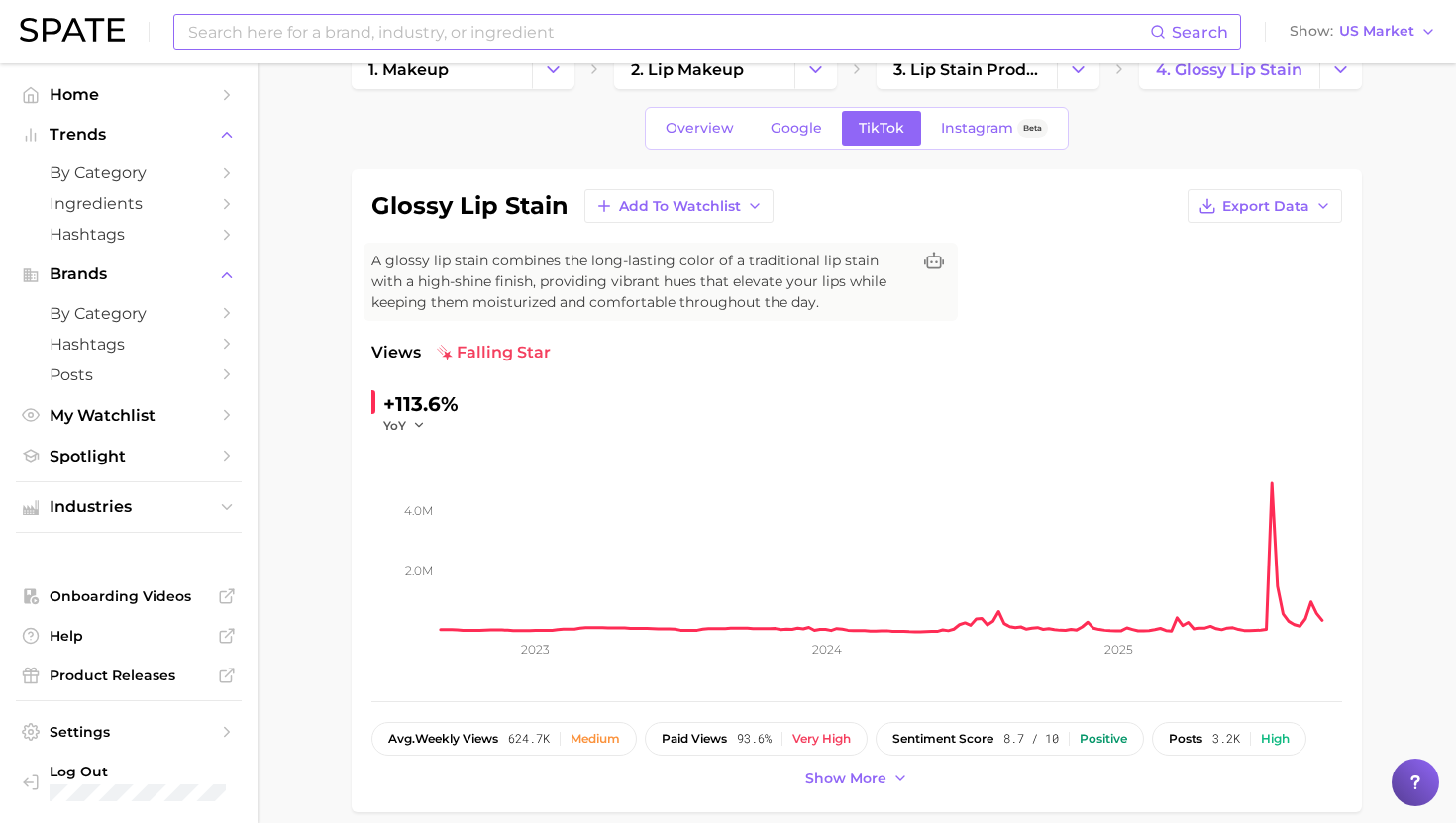
click at [717, 35] on input at bounding box center [667, 32] width 963 height 34
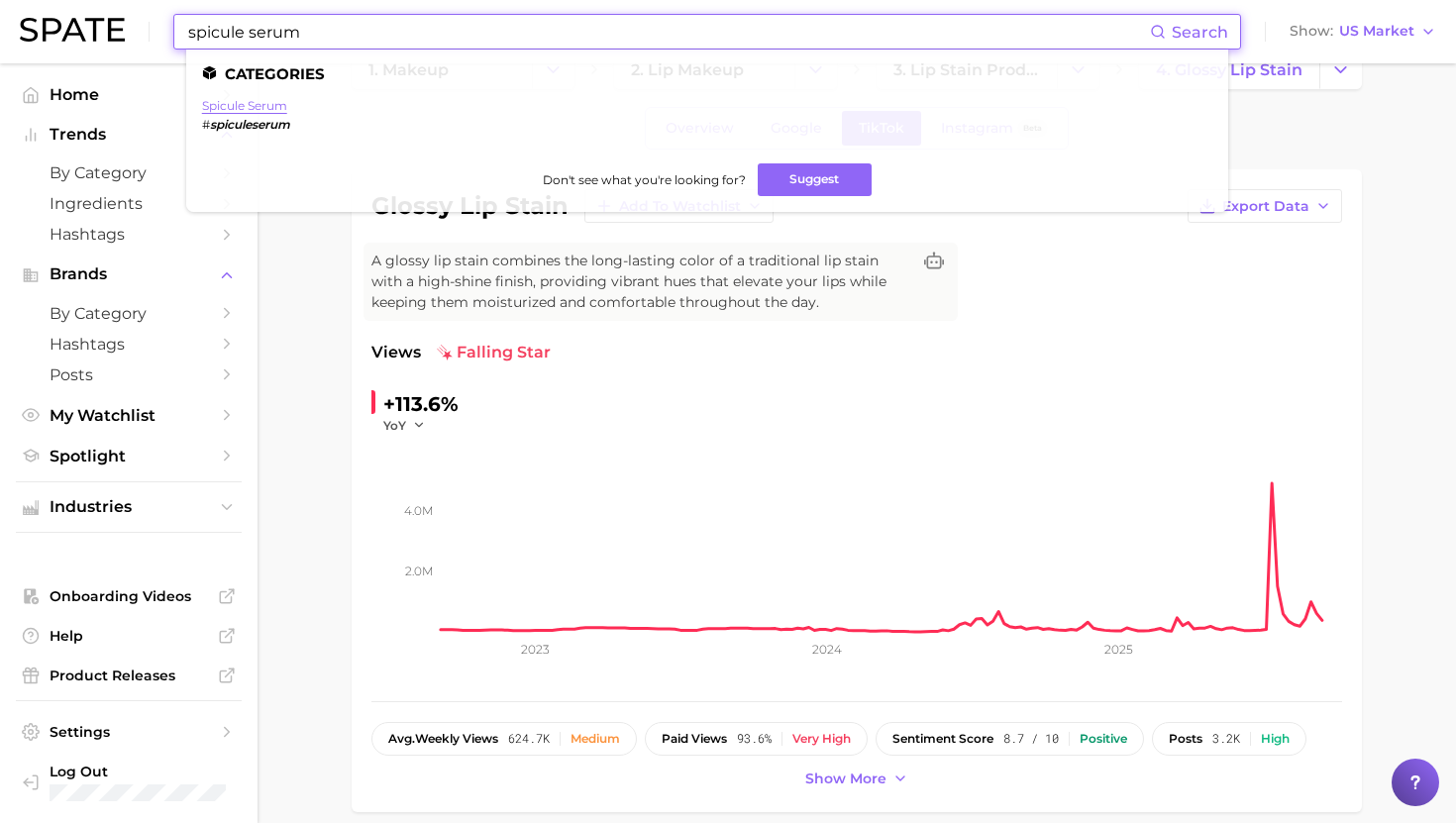
type input "spicule serum"
click at [240, 103] on link "spicule serum" at bounding box center [244, 105] width 85 height 15
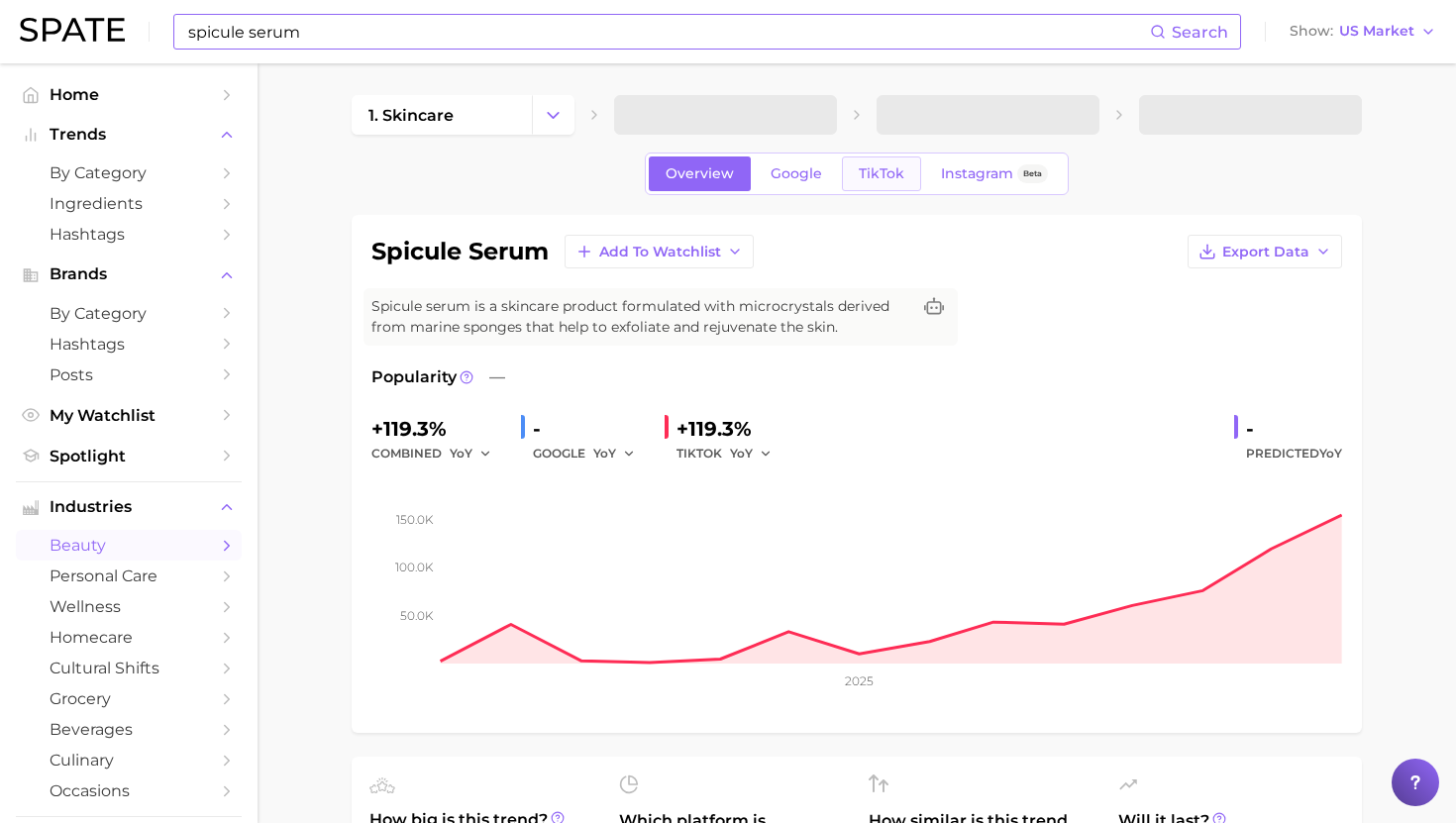
click at [884, 174] on span "TikTok" at bounding box center [882, 173] width 46 height 17
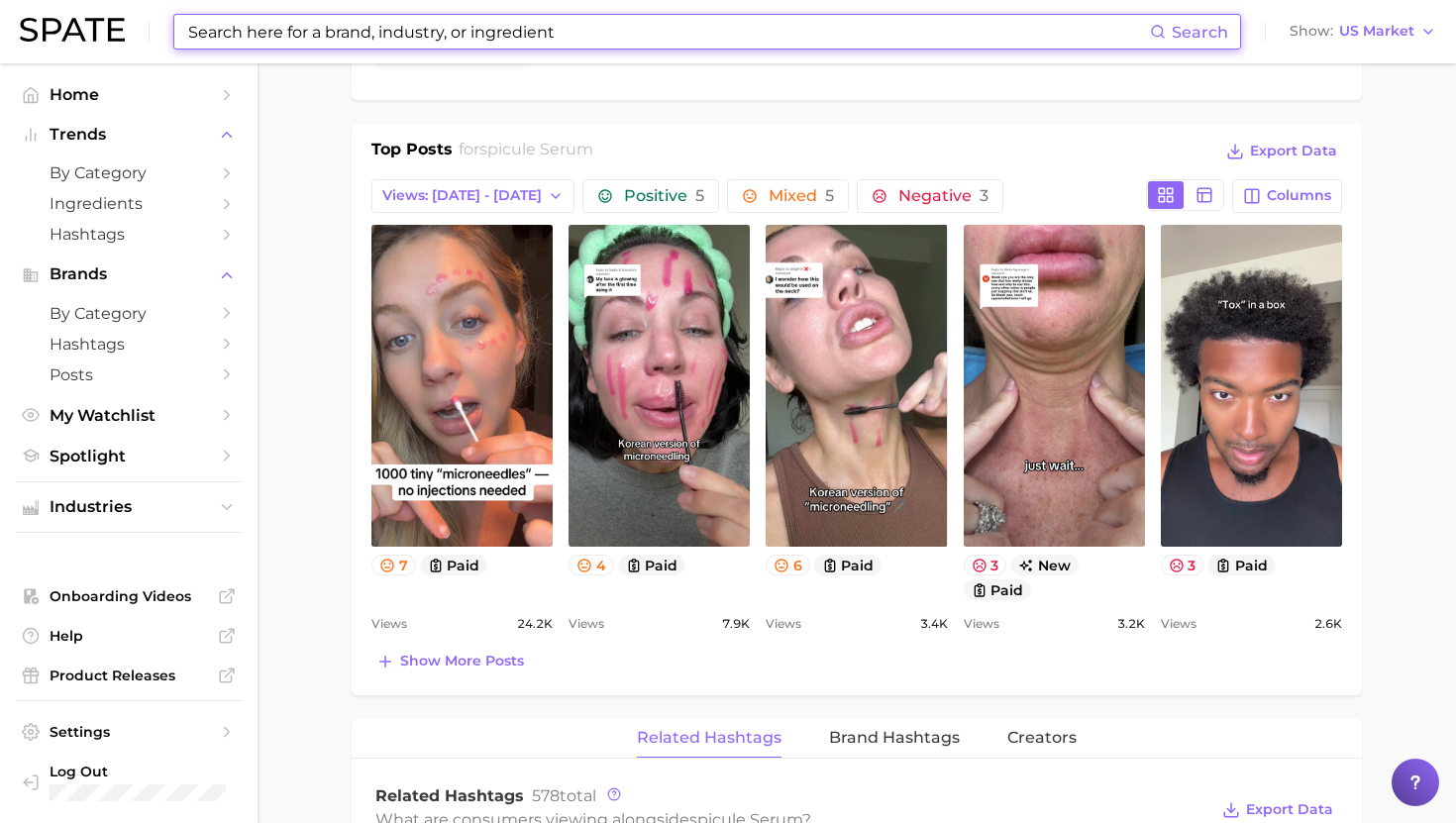
scroll to position [881, 0]
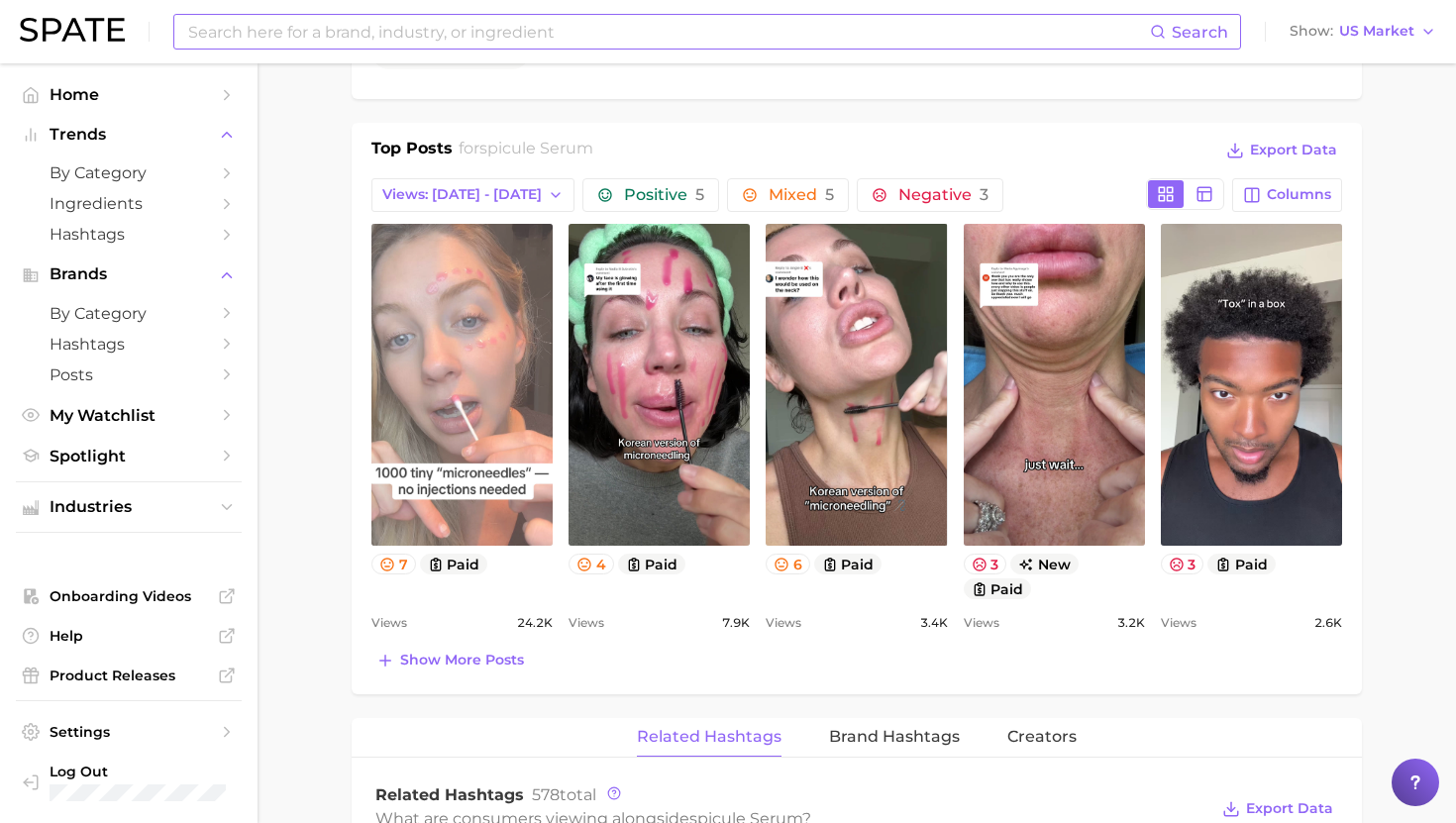
click at [458, 345] on link "view post on TikTok" at bounding box center [462, 385] width 181 height 322
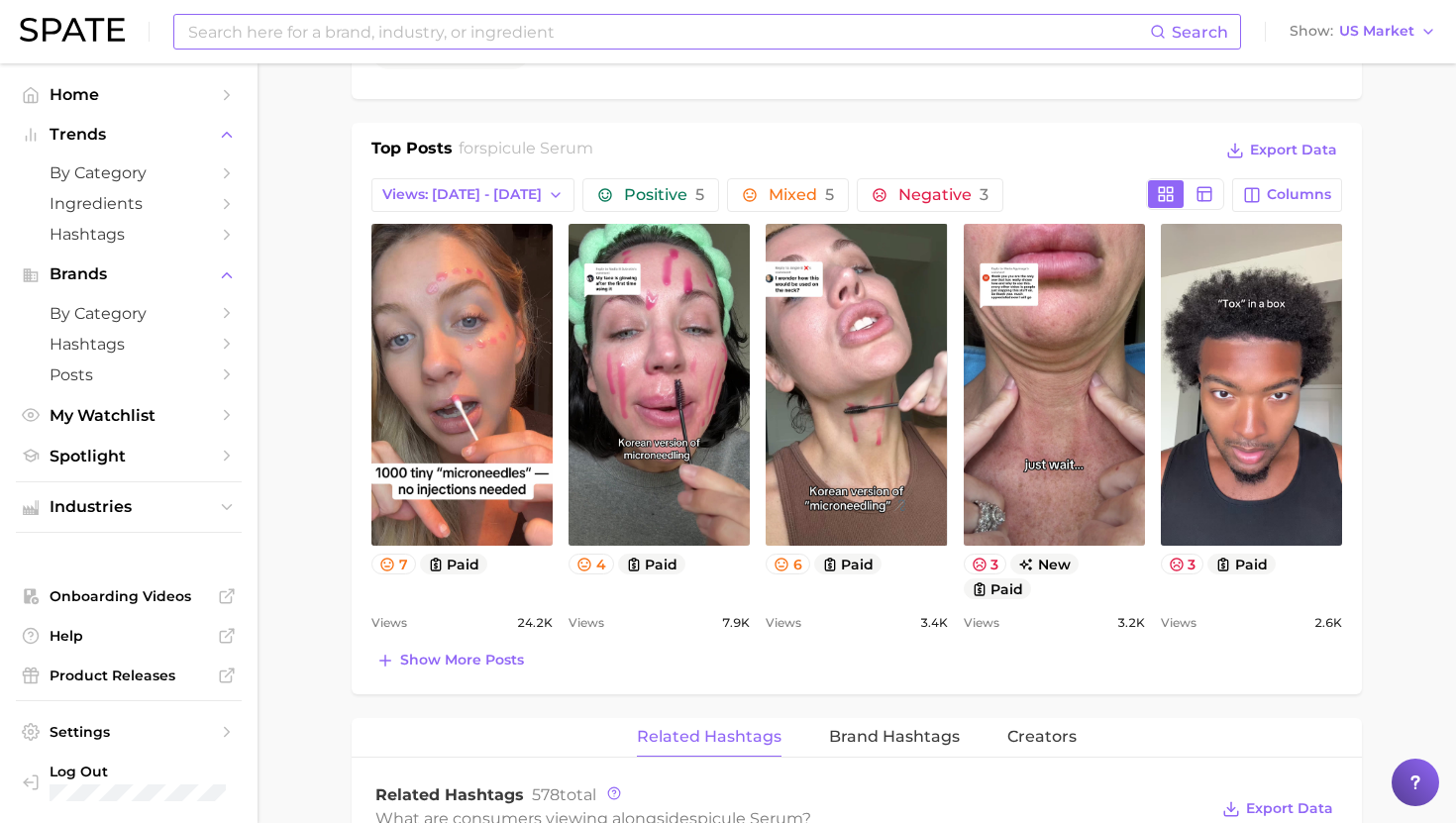
click at [714, 45] on input at bounding box center [667, 32] width 963 height 34
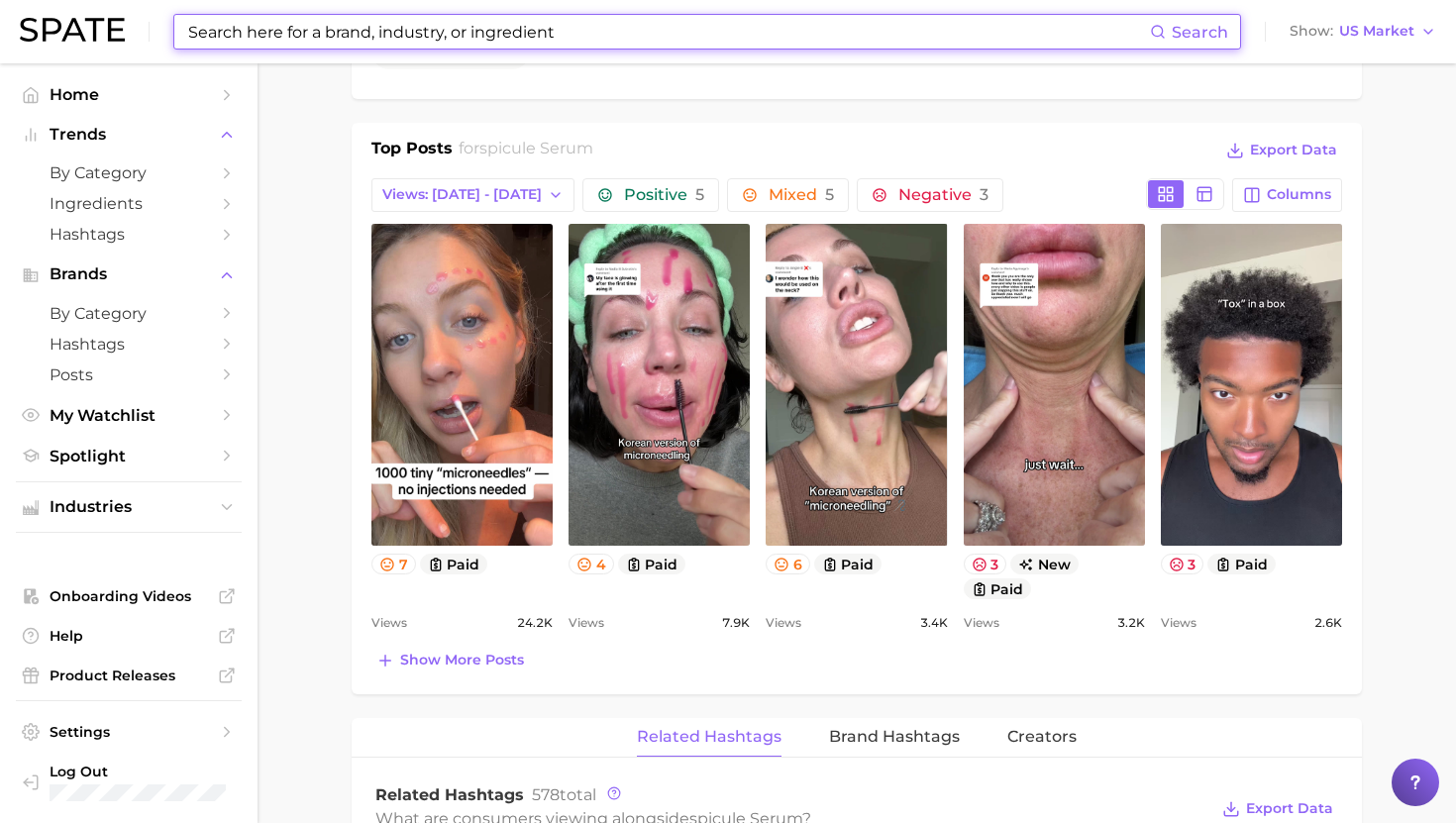
click at [714, 45] on input at bounding box center [667, 32] width 963 height 34
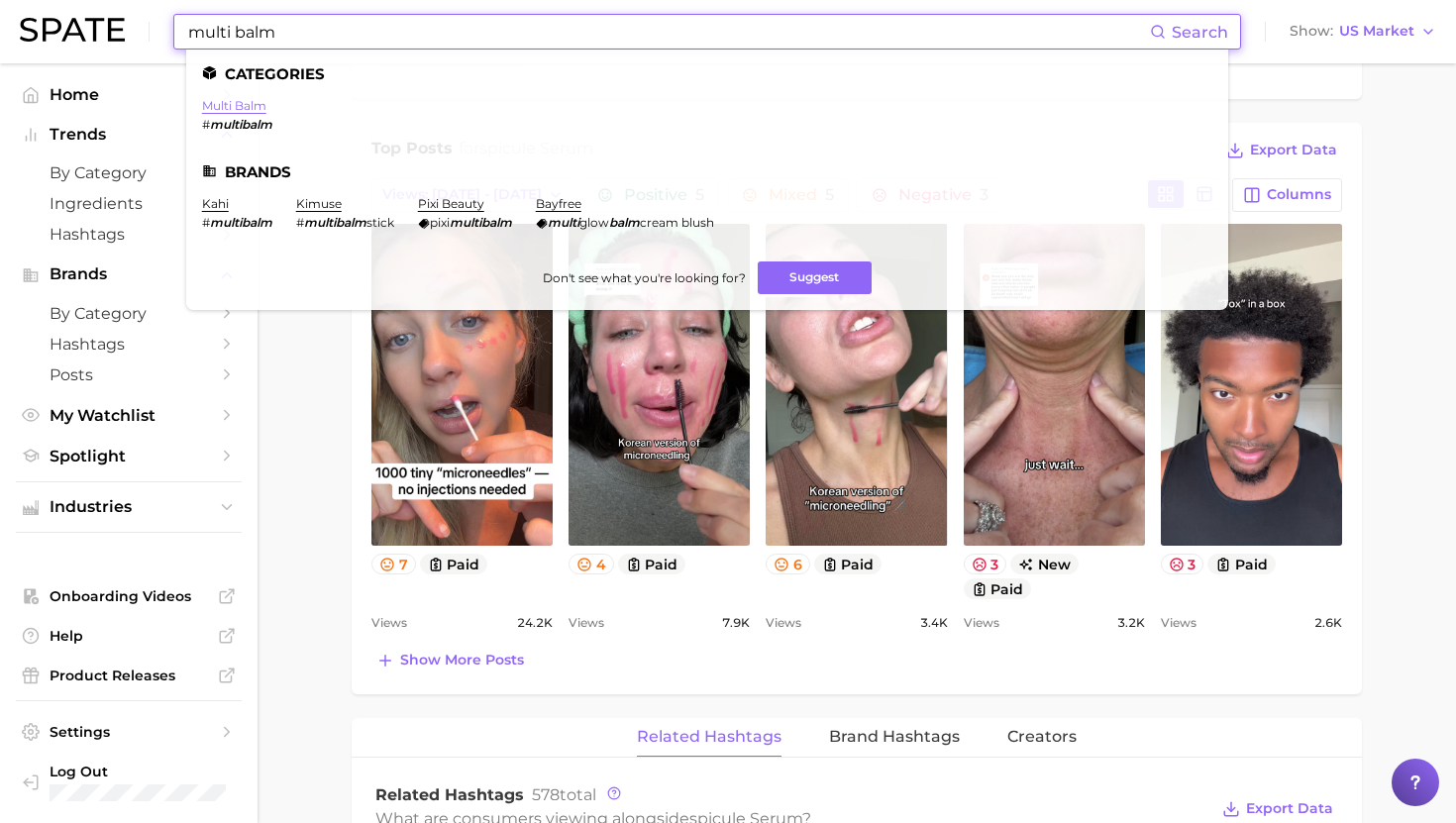
type input "multi balm"
click at [237, 106] on link "multi balm" at bounding box center [234, 105] width 65 height 15
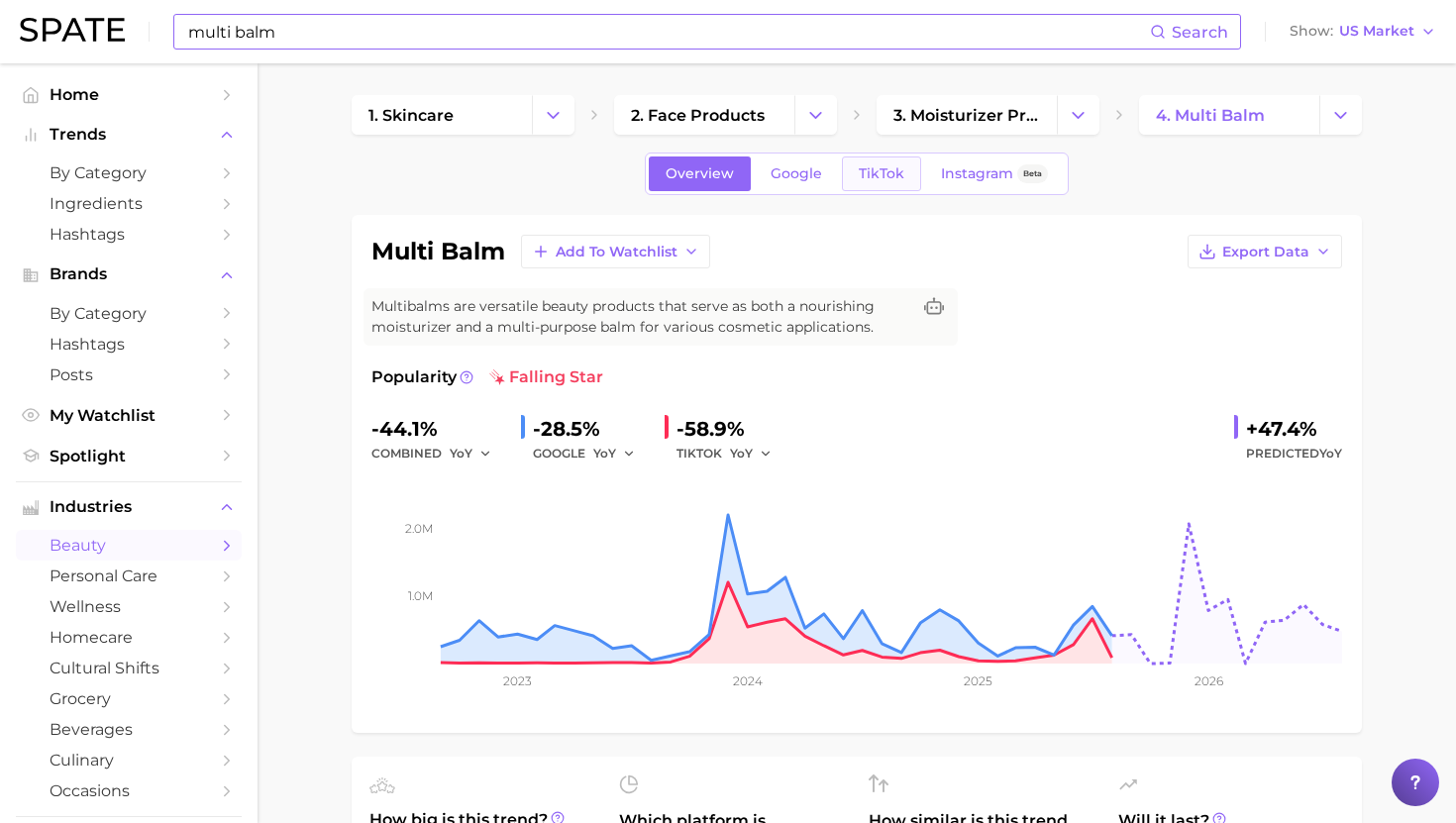
click at [890, 159] on link "TikTok" at bounding box center [882, 173] width 80 height 35
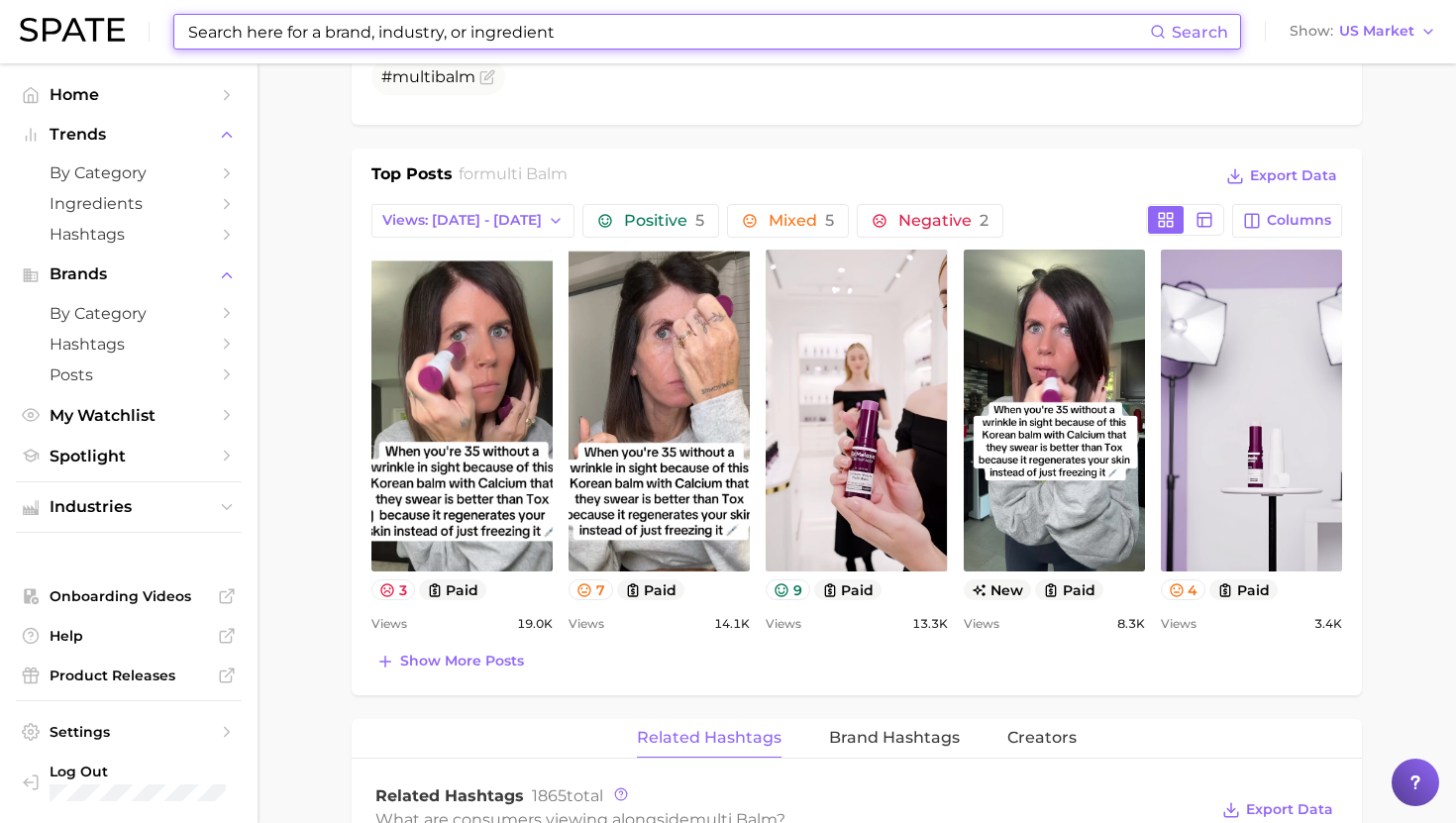
scroll to position [861, 0]
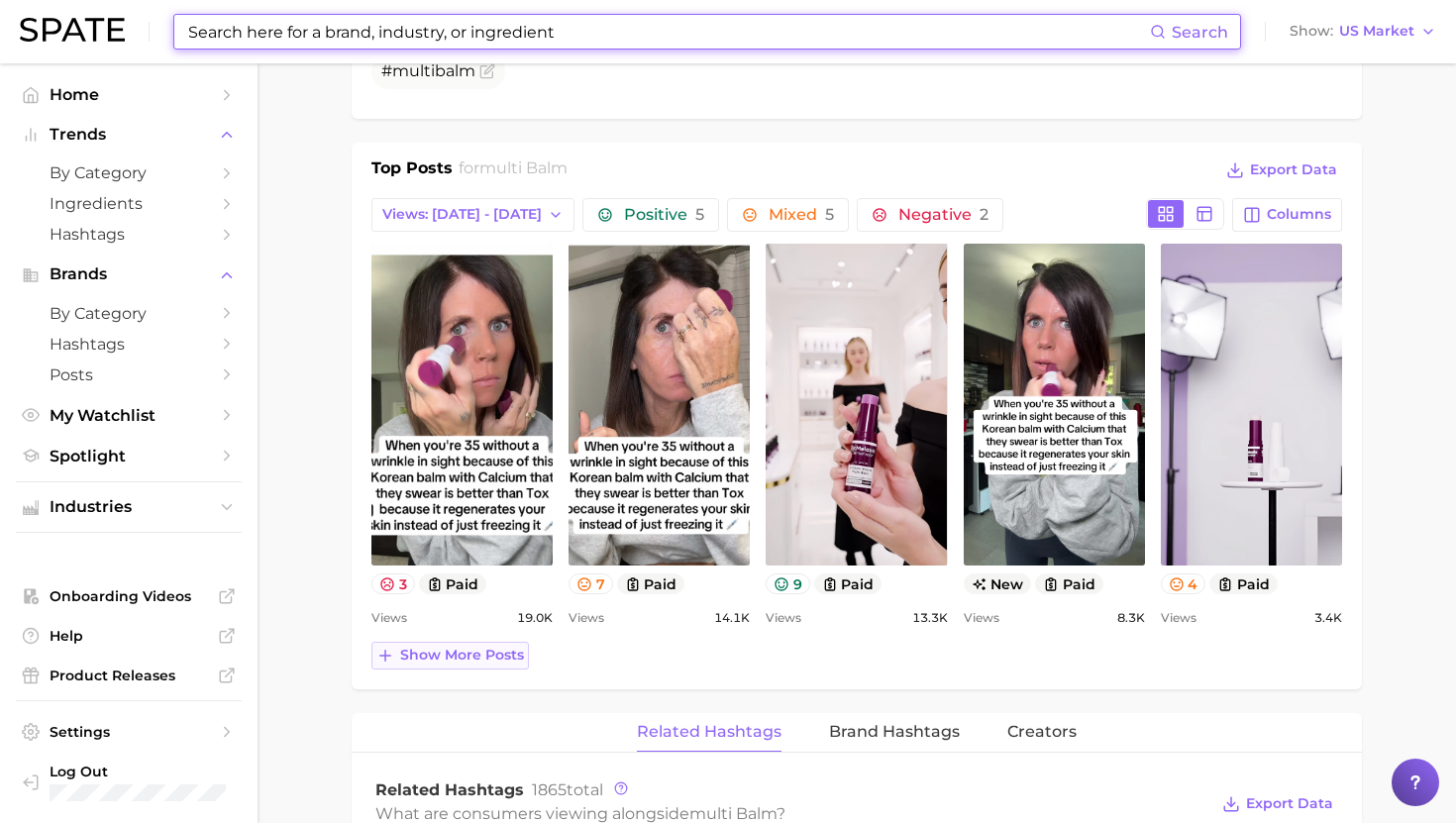
click at [418, 657] on span "Show more posts" at bounding box center [461, 655] width 124 height 17
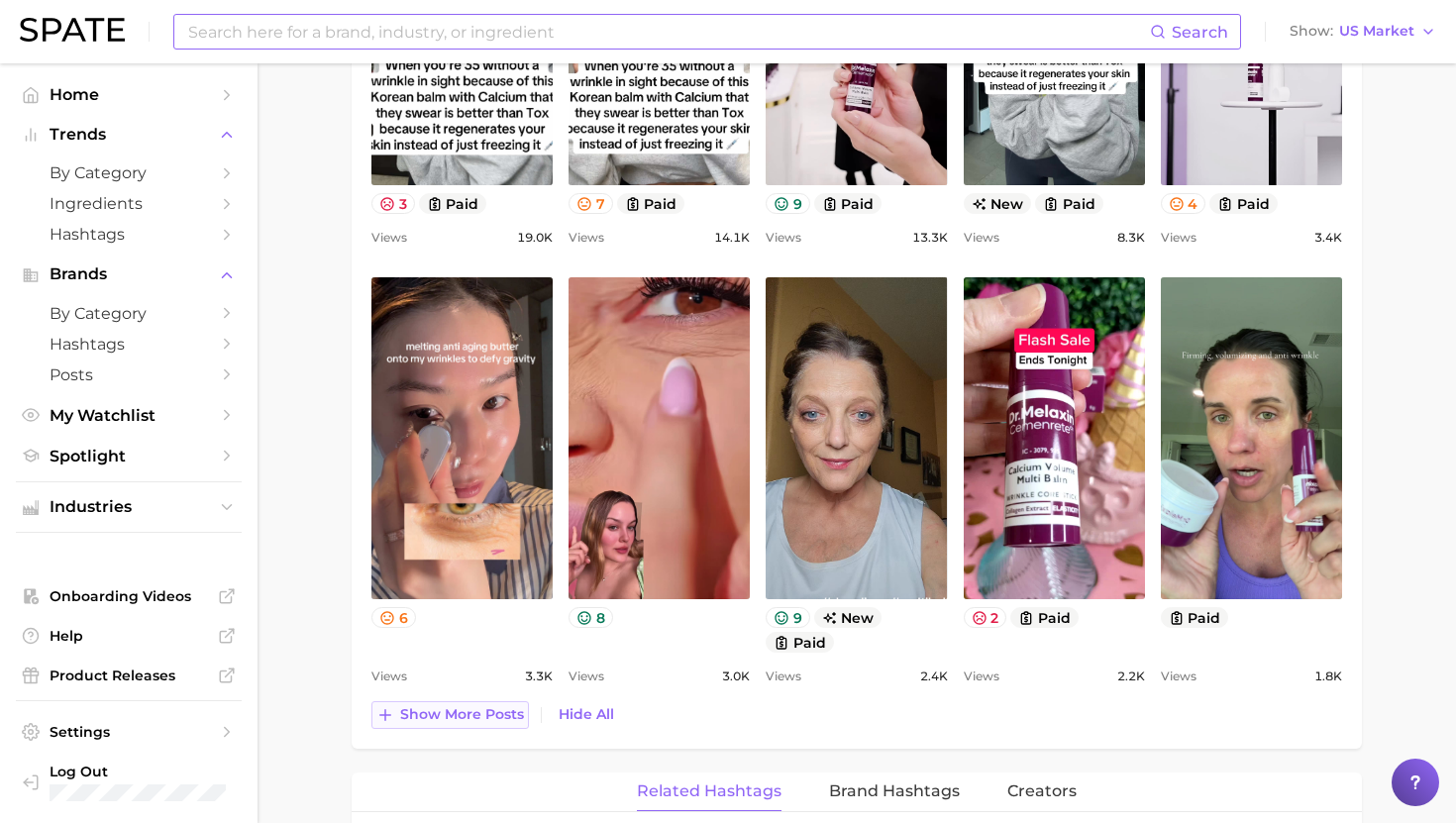
scroll to position [0, 0]
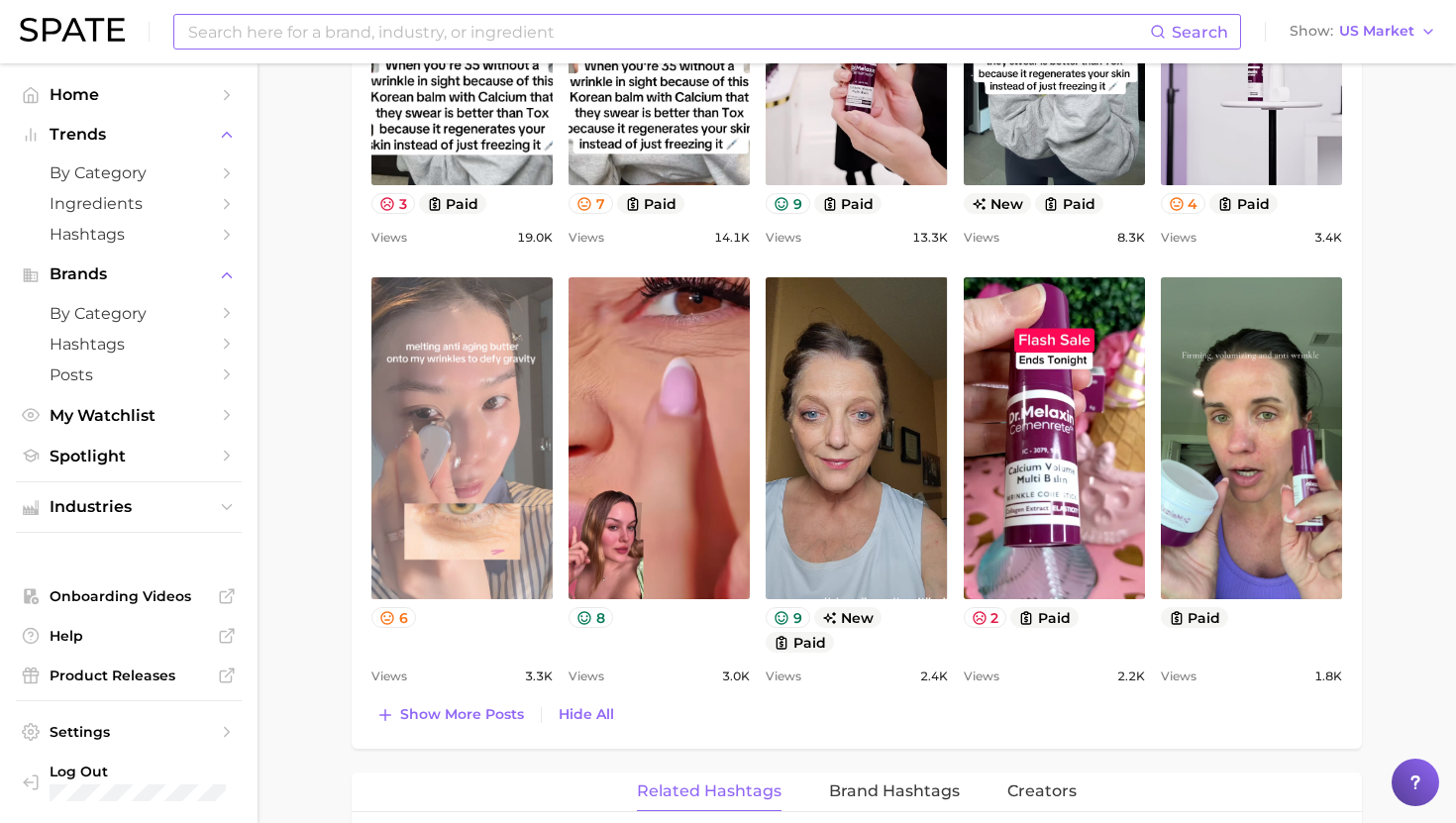
click at [470, 463] on link "view post on TikTok" at bounding box center [462, 438] width 181 height 322
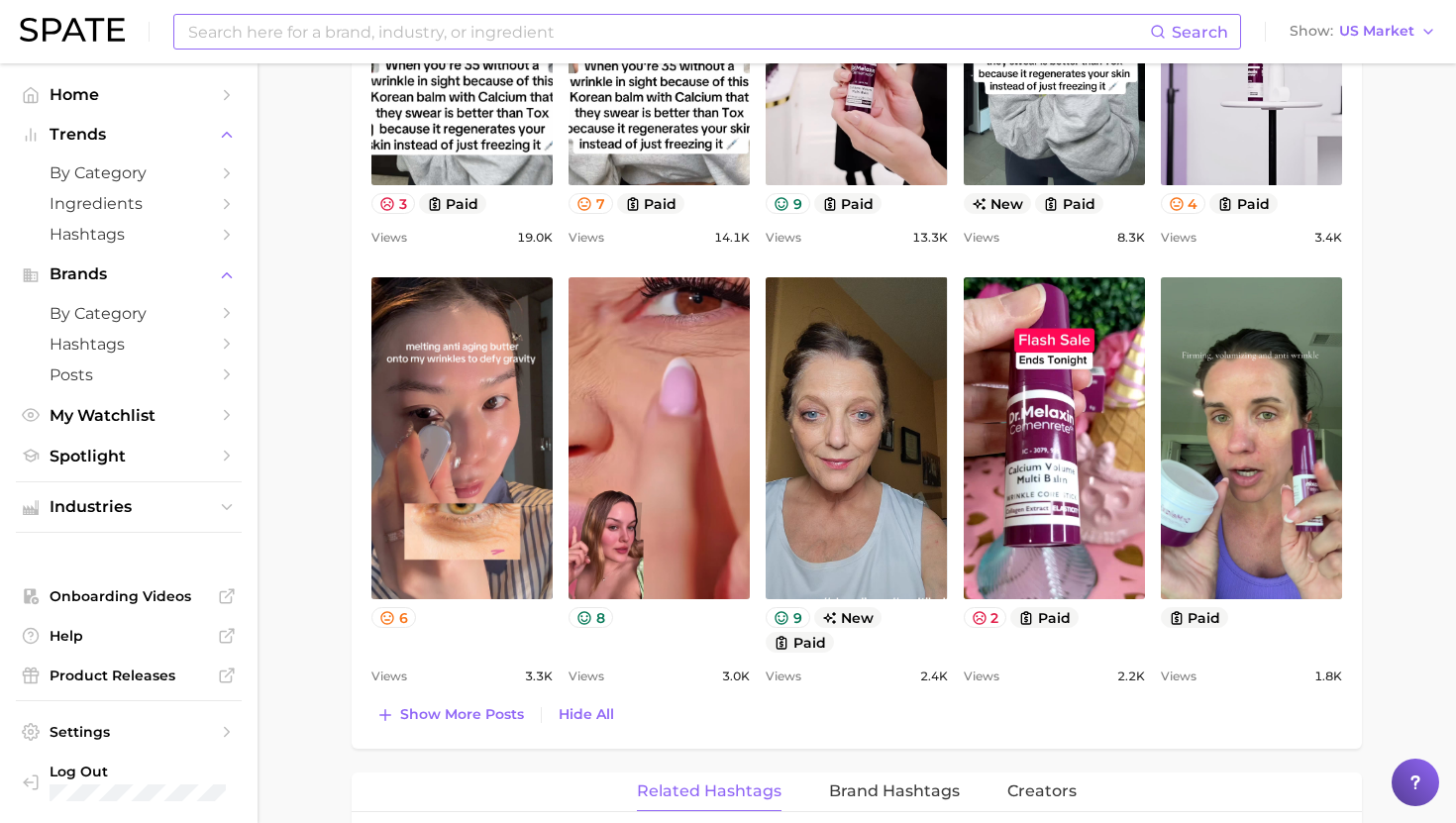
click at [441, 37] on input at bounding box center [667, 32] width 963 height 34
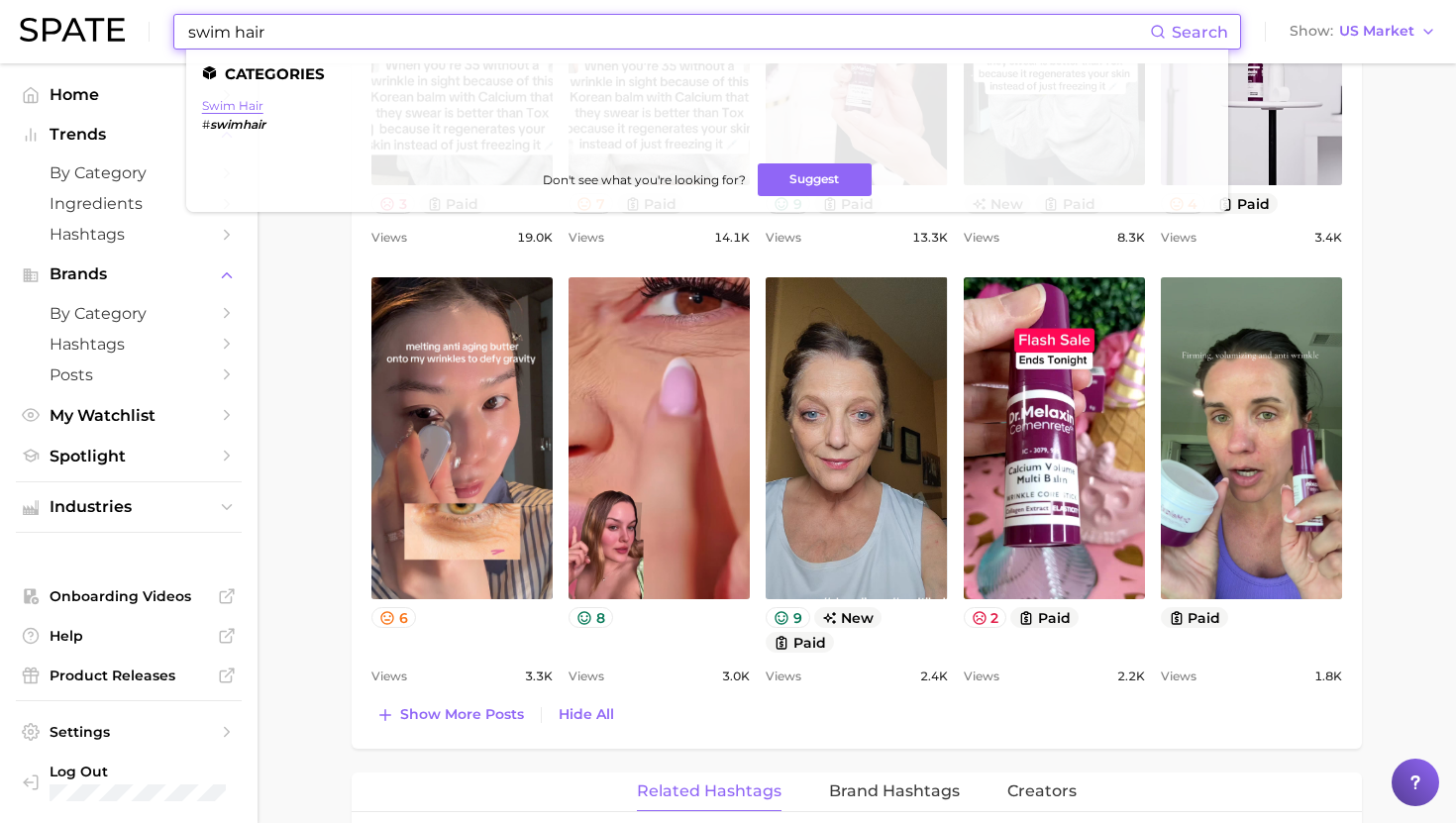
type input "swim hair"
click at [241, 104] on link "swim hair" at bounding box center [233, 105] width 62 height 15
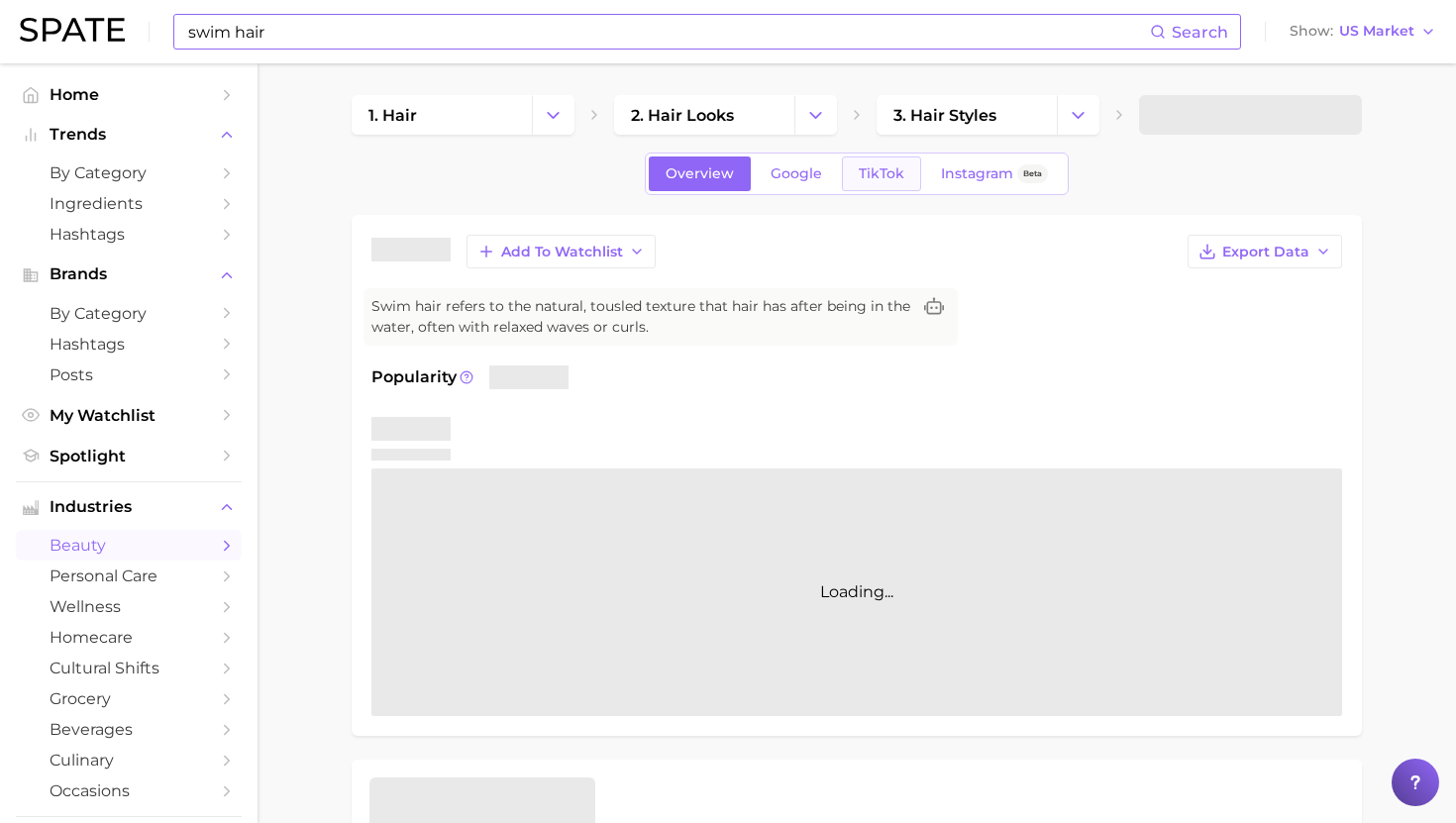
click at [886, 178] on span "TikTok" at bounding box center [882, 173] width 46 height 17
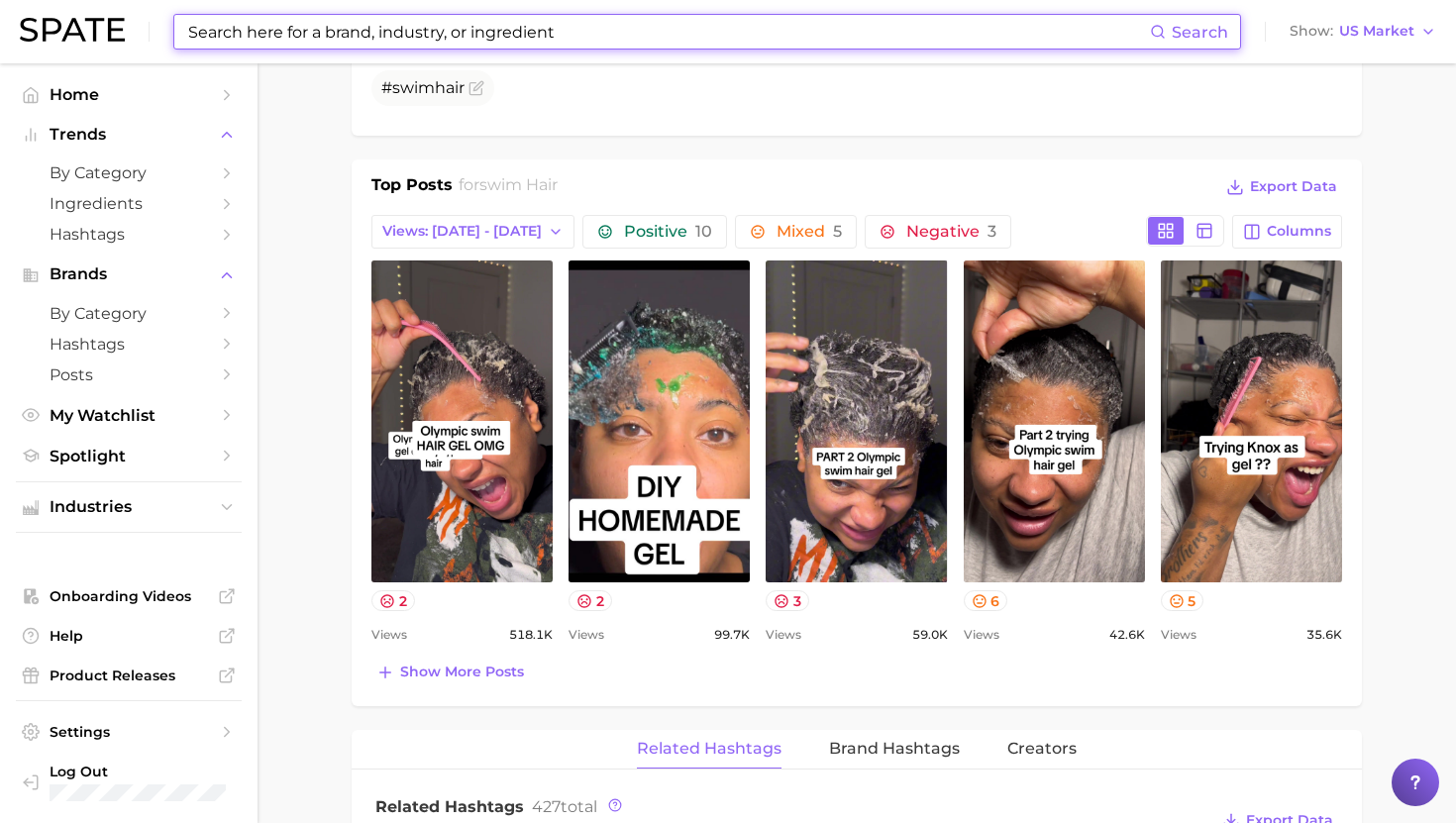
scroll to position [846, 0]
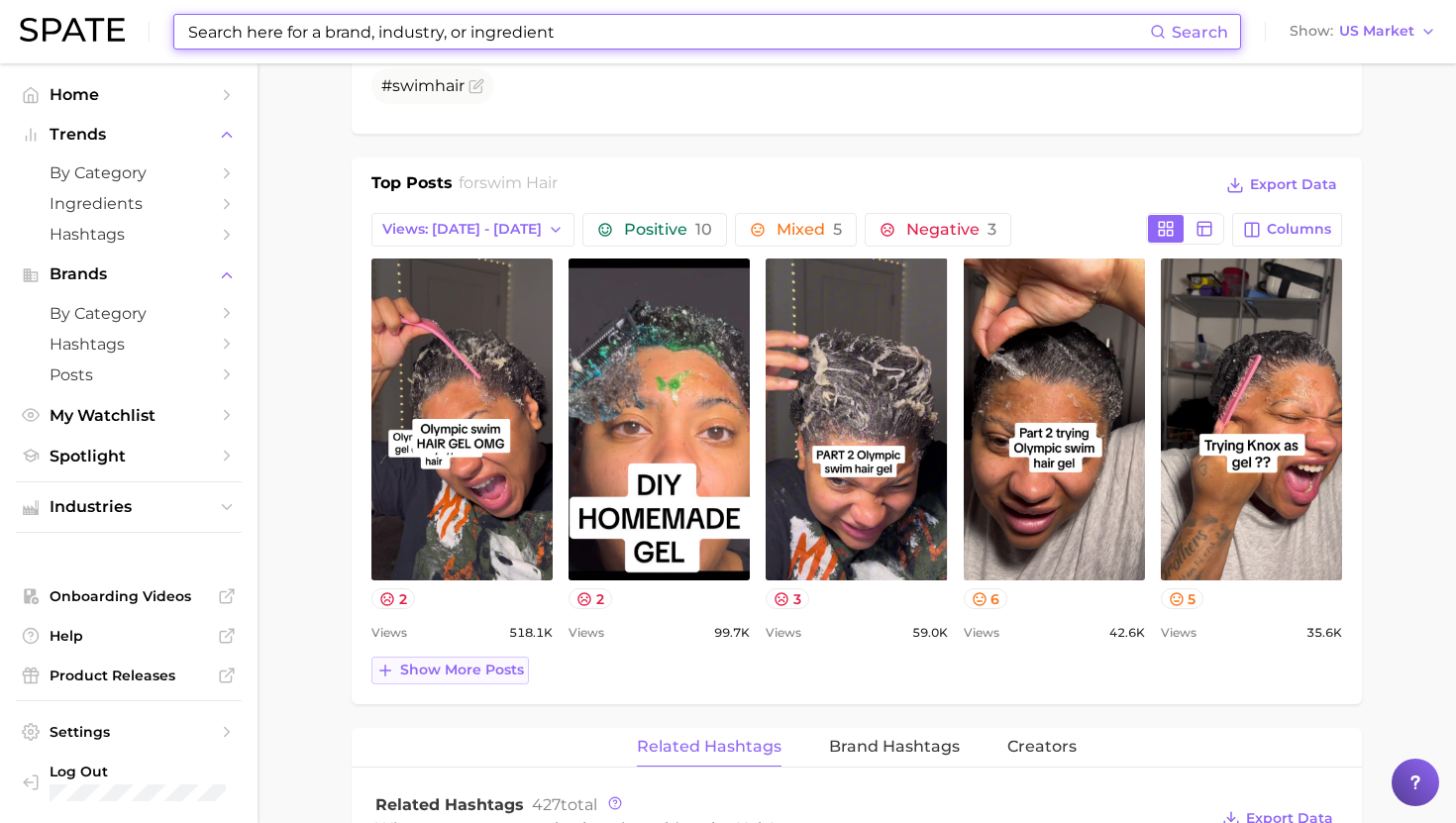
click at [464, 659] on button "Show more posts" at bounding box center [450, 671] width 157 height 28
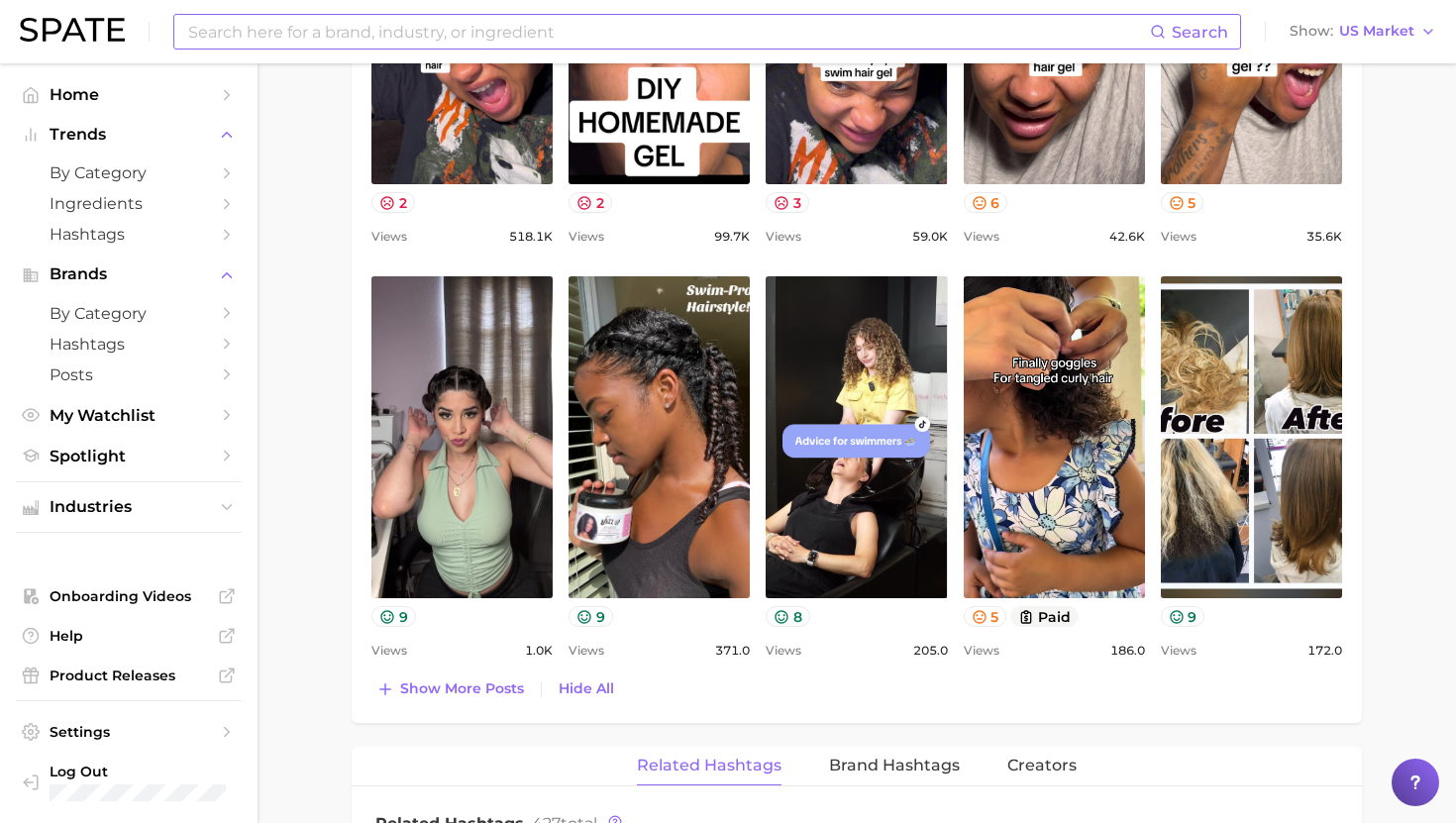
scroll to position [1243, 0]
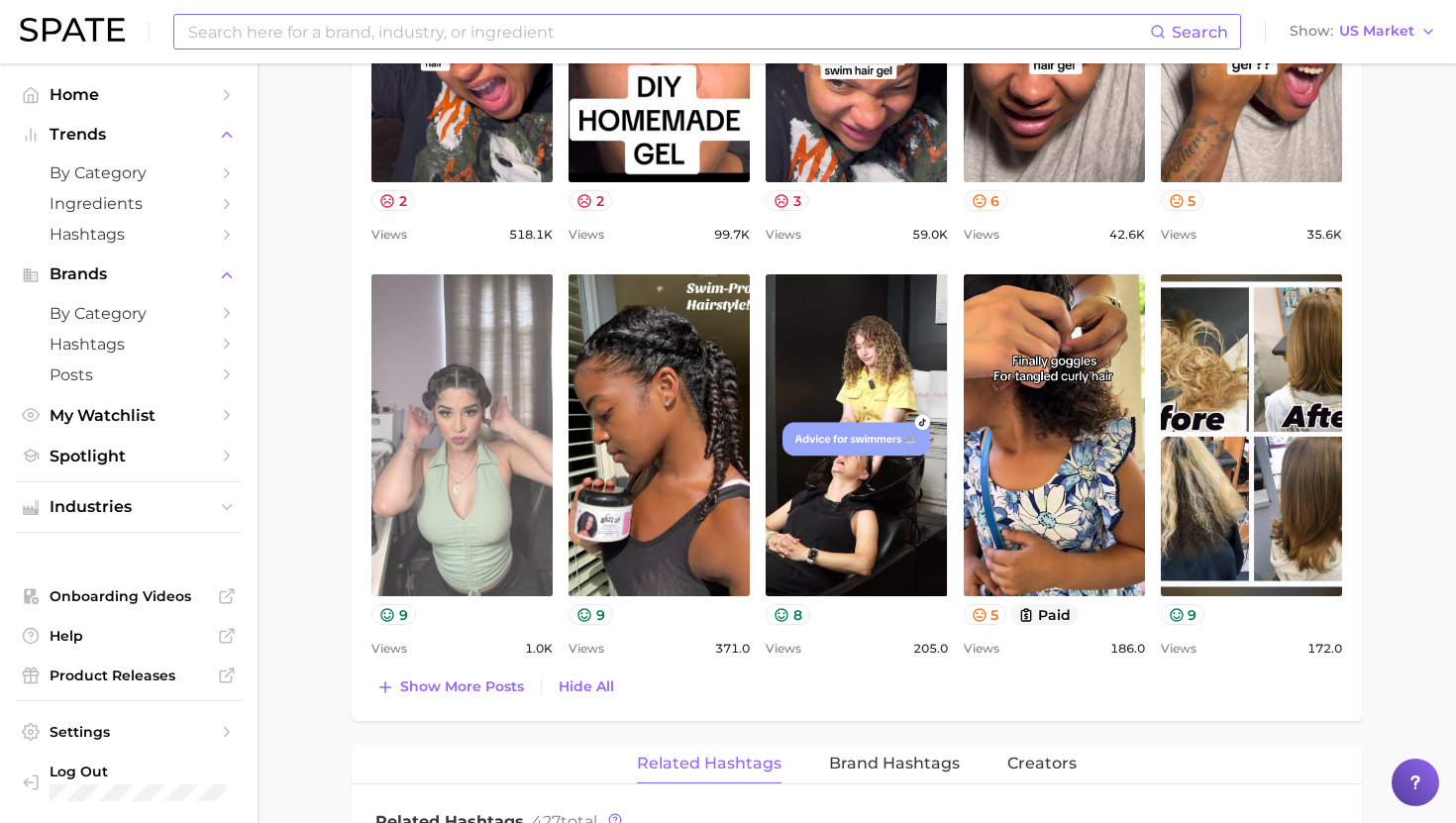
click at [438, 478] on link "view post on TikTok" at bounding box center [462, 435] width 181 height 322
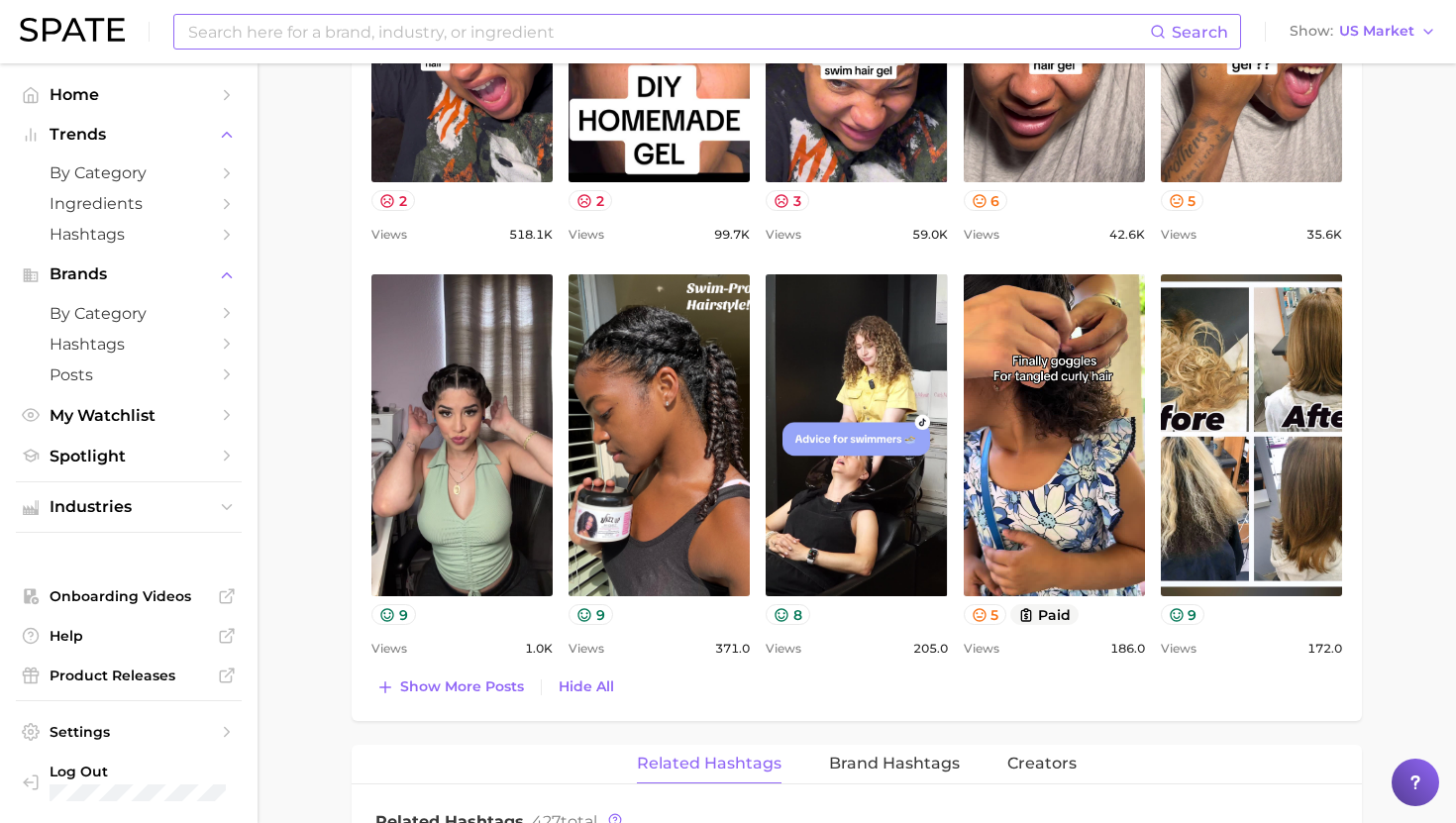
click at [265, 568] on main "1. hair 2. hair looks 3. hair styles 4. swim hair Overview Google TikTok Instag…" at bounding box center [856, 382] width 1198 height 3125
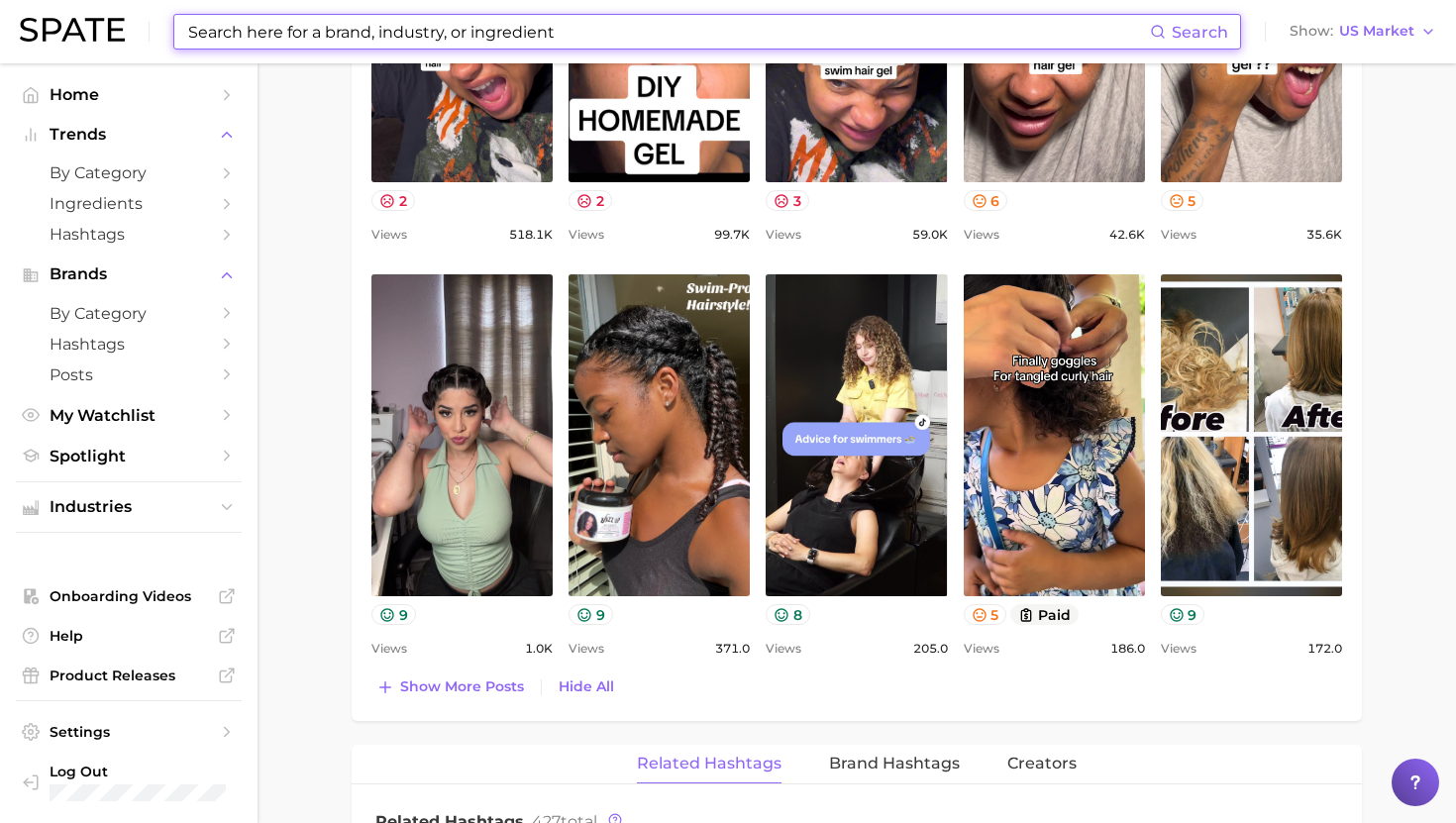
click at [252, 45] on input at bounding box center [667, 32] width 963 height 34
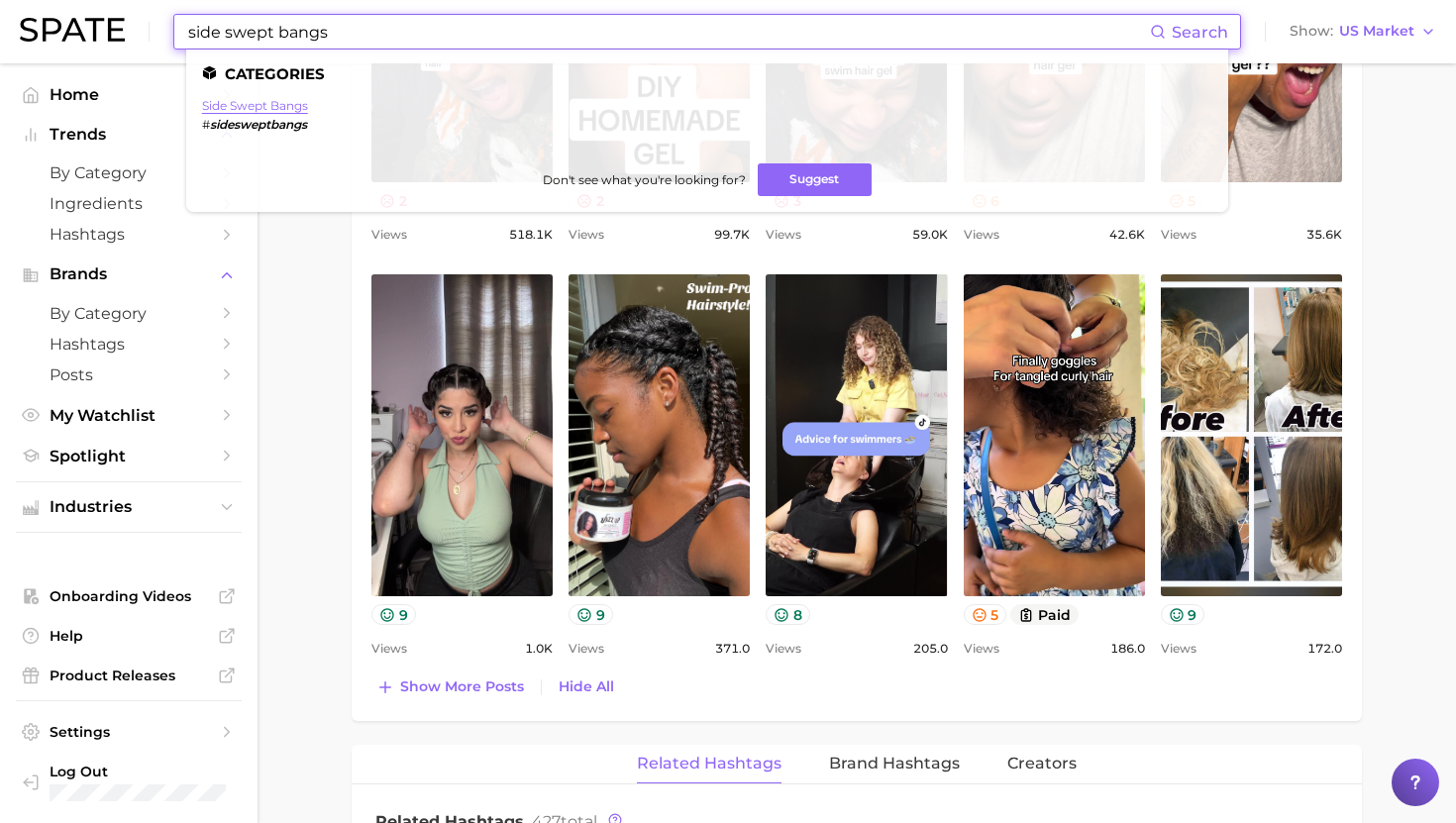
type input "side swept bangs"
click at [273, 108] on link "side swept bangs" at bounding box center [254, 105] width 106 height 15
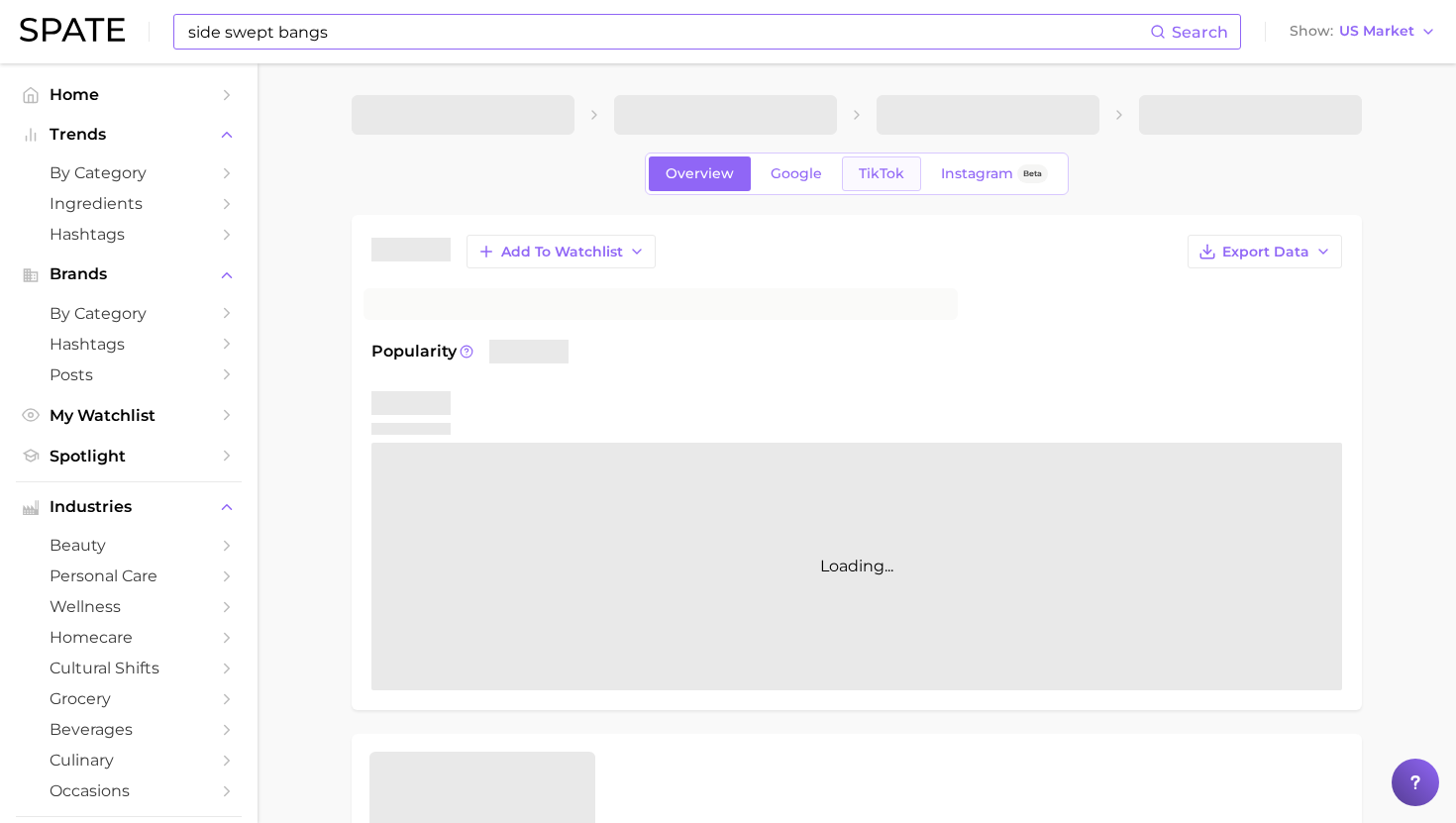
click at [868, 174] on span "TikTok" at bounding box center [882, 173] width 46 height 17
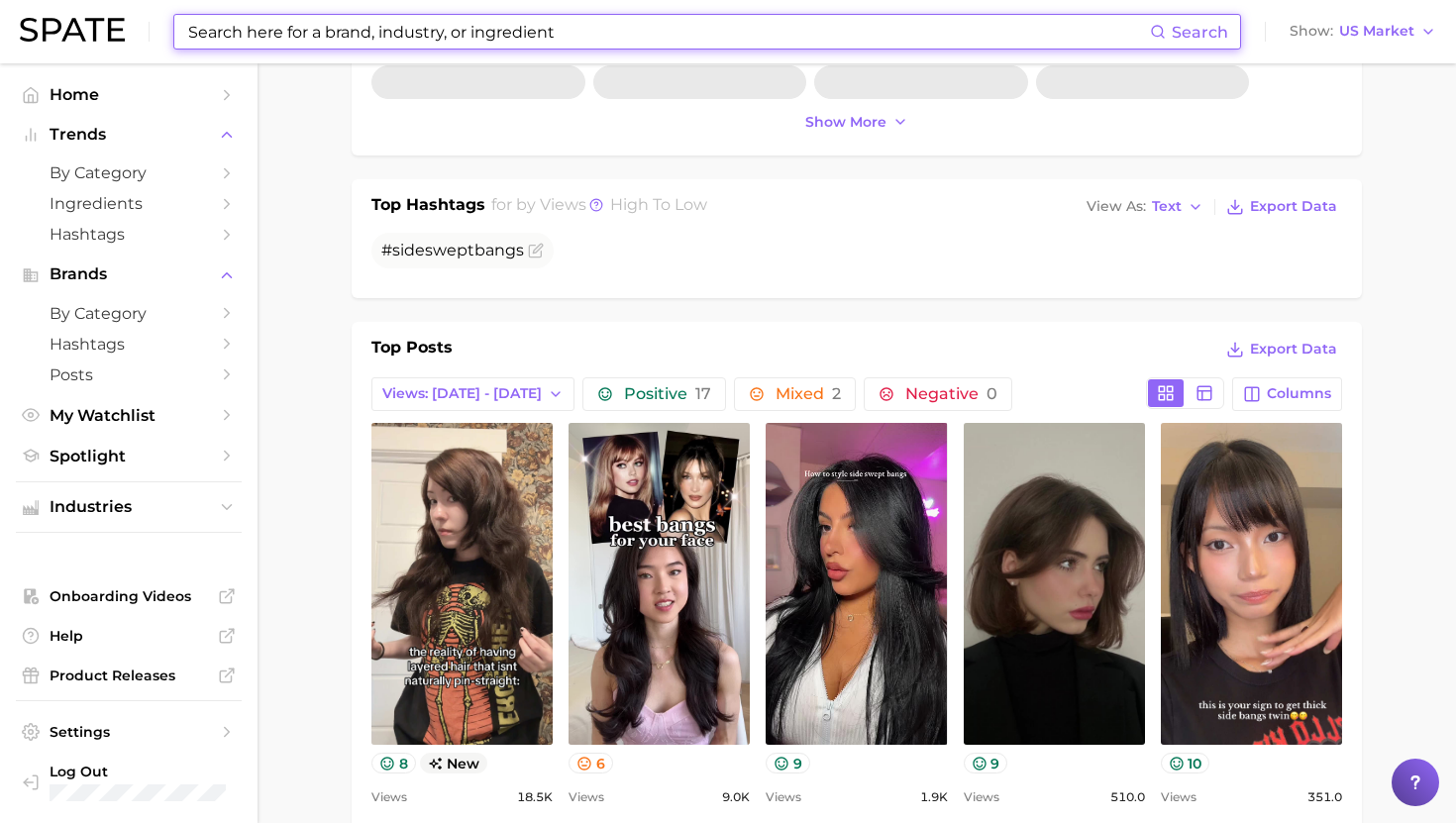
scroll to position [684, 0]
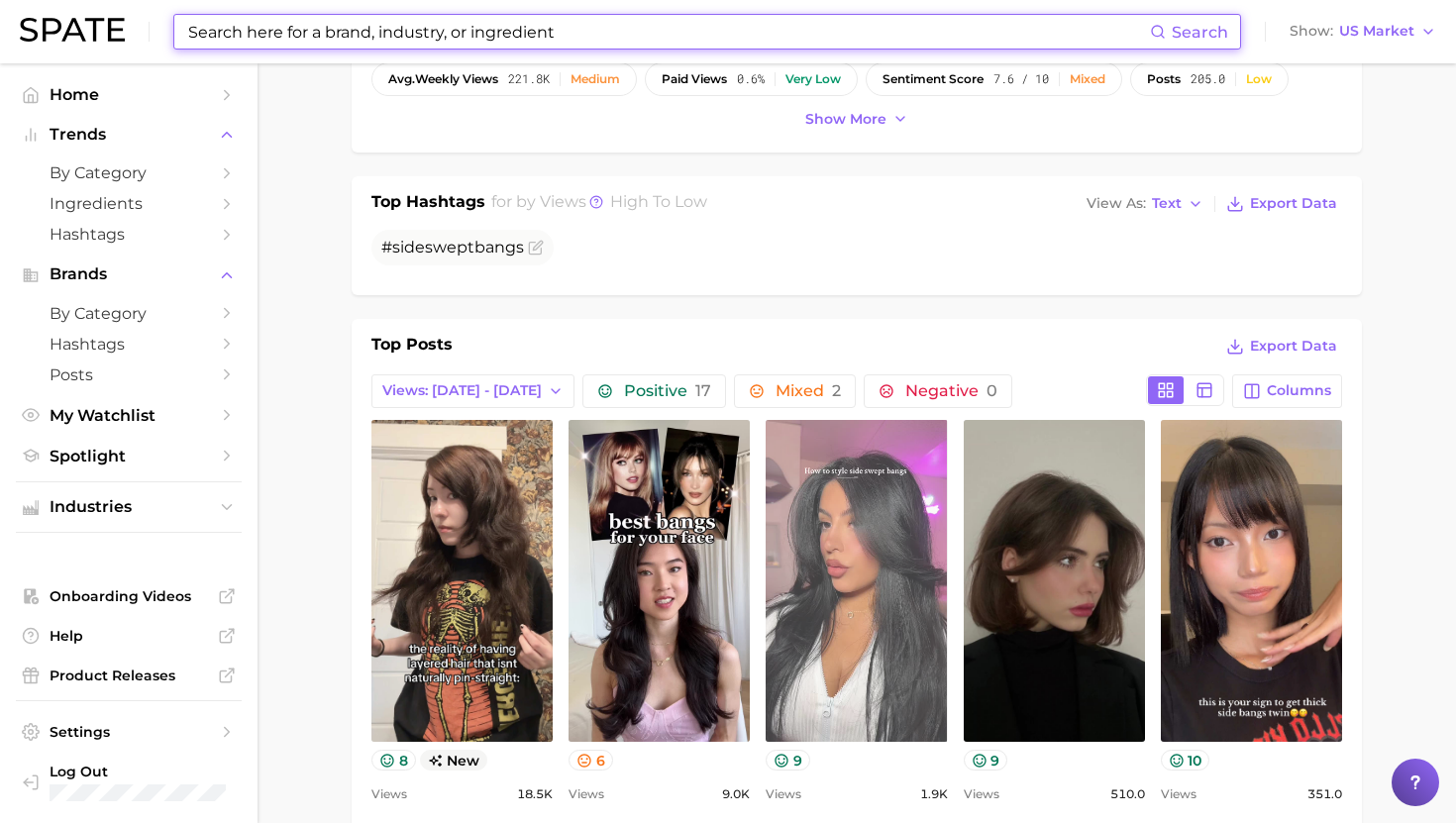
click at [875, 536] on link "view post on TikTok" at bounding box center [856, 580] width 181 height 322
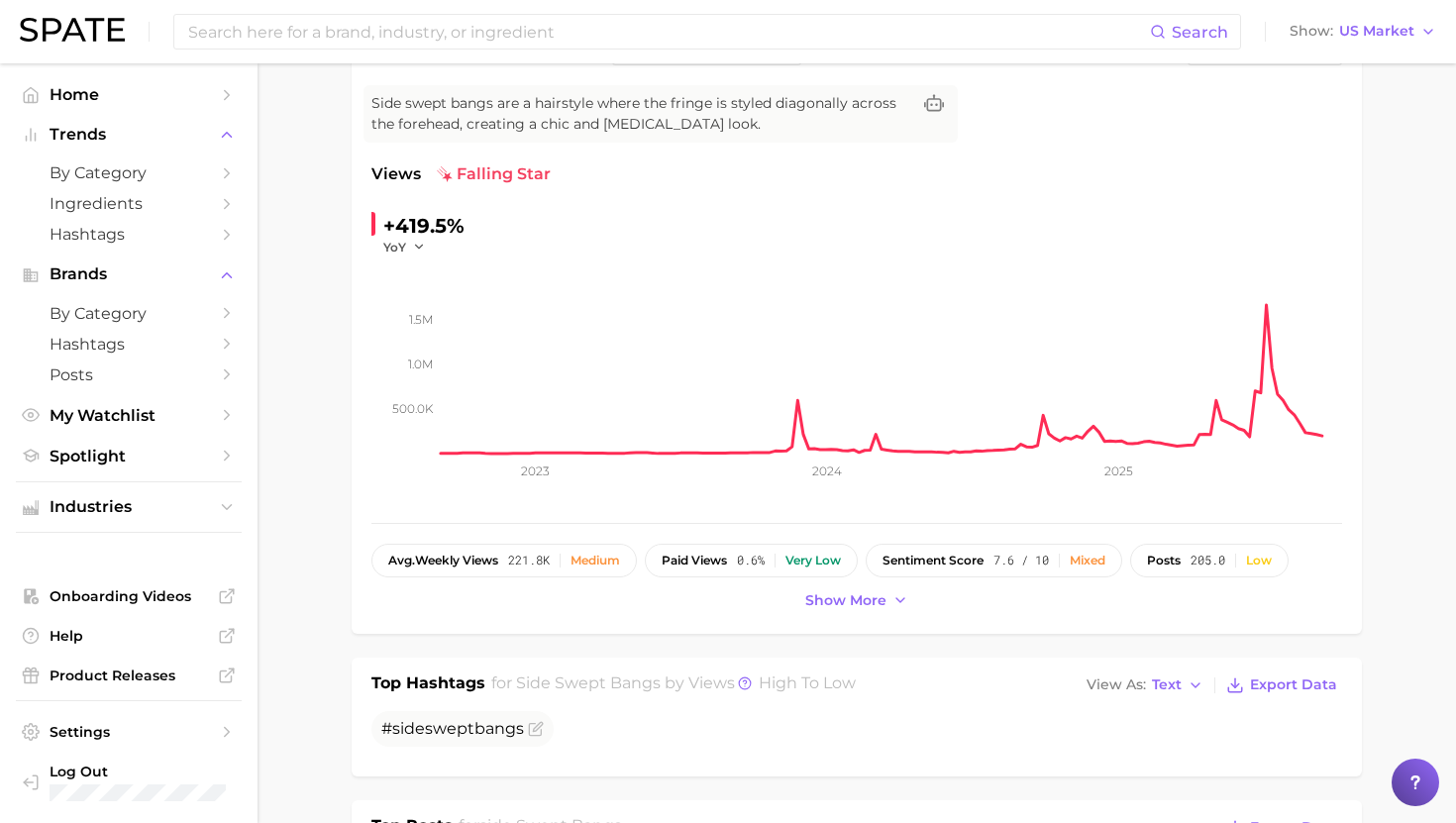
scroll to position [193, 0]
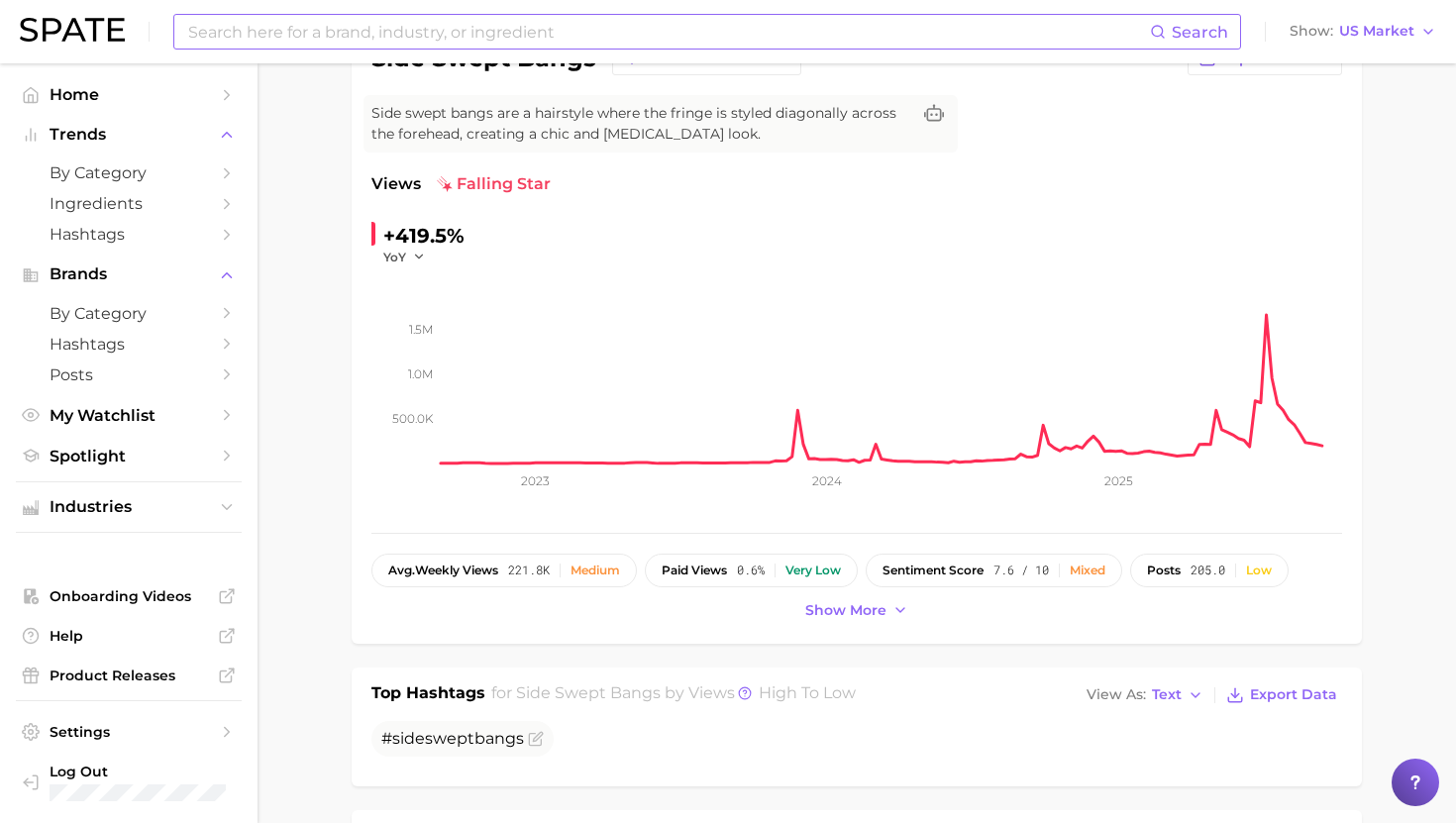
click at [612, 38] on input at bounding box center [667, 32] width 963 height 34
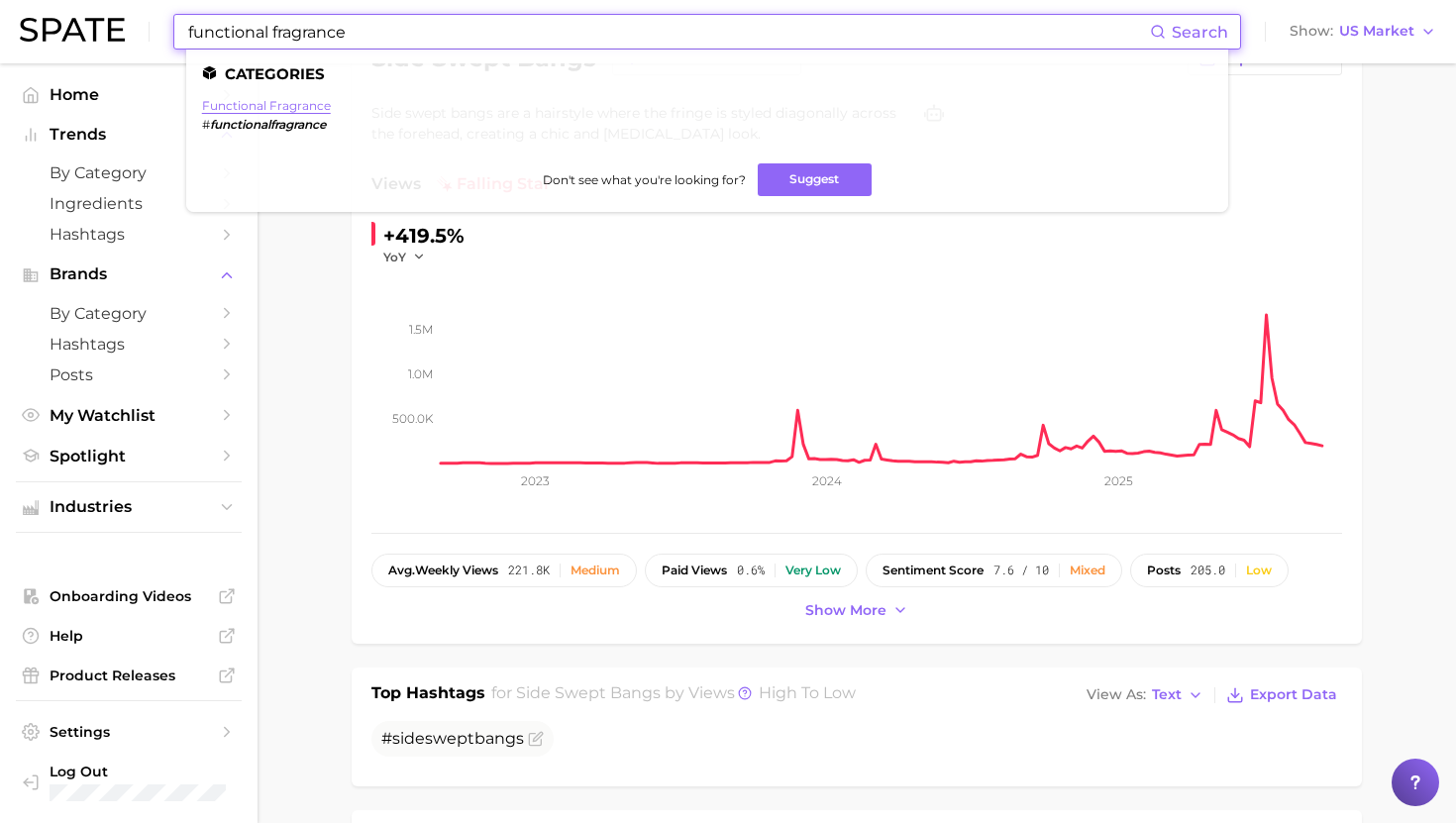
type input "functional fragrance"
click at [285, 104] on link "functional fragrance" at bounding box center [266, 105] width 129 height 15
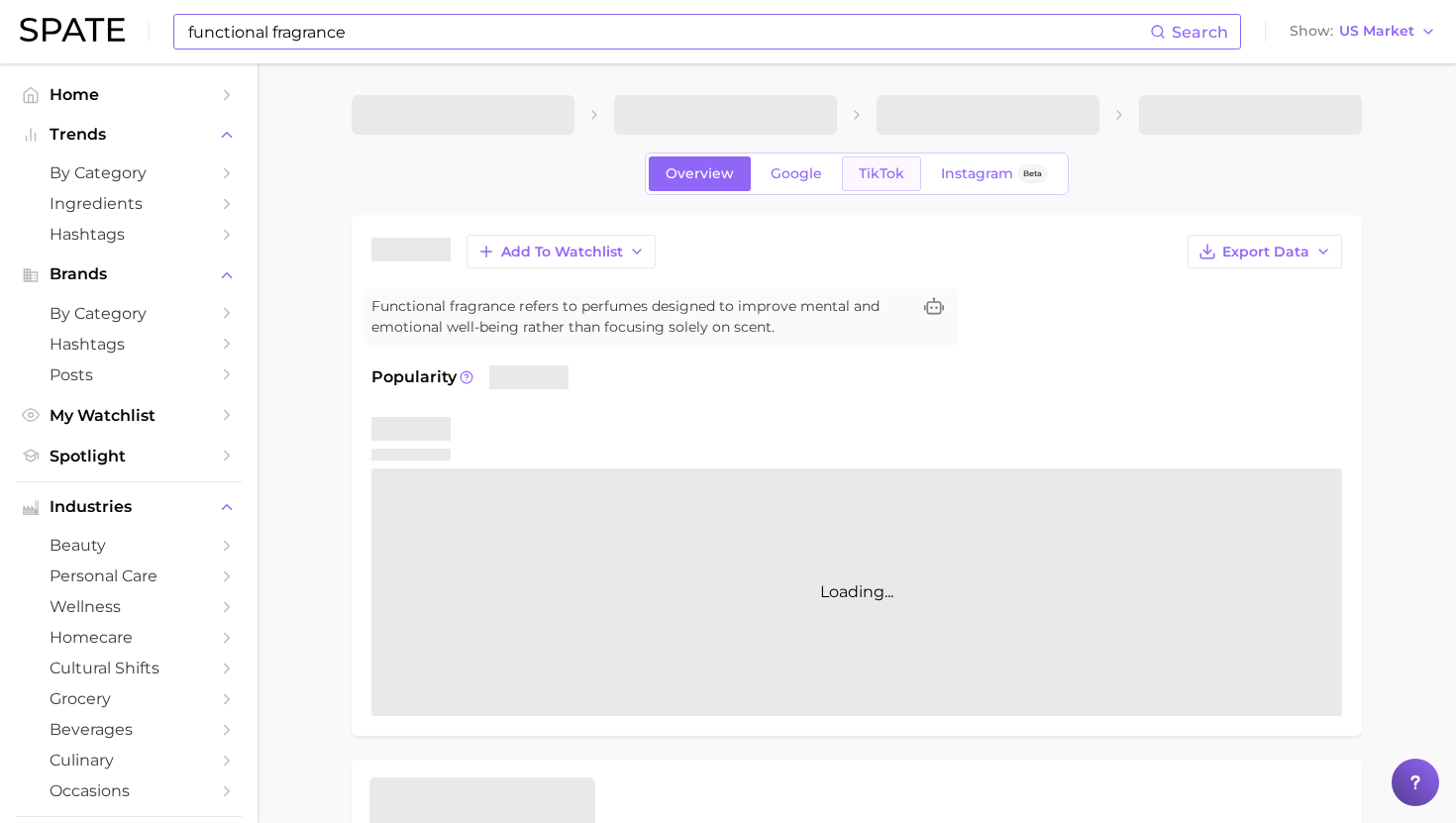
click at [892, 177] on span "TikTok" at bounding box center [882, 173] width 46 height 17
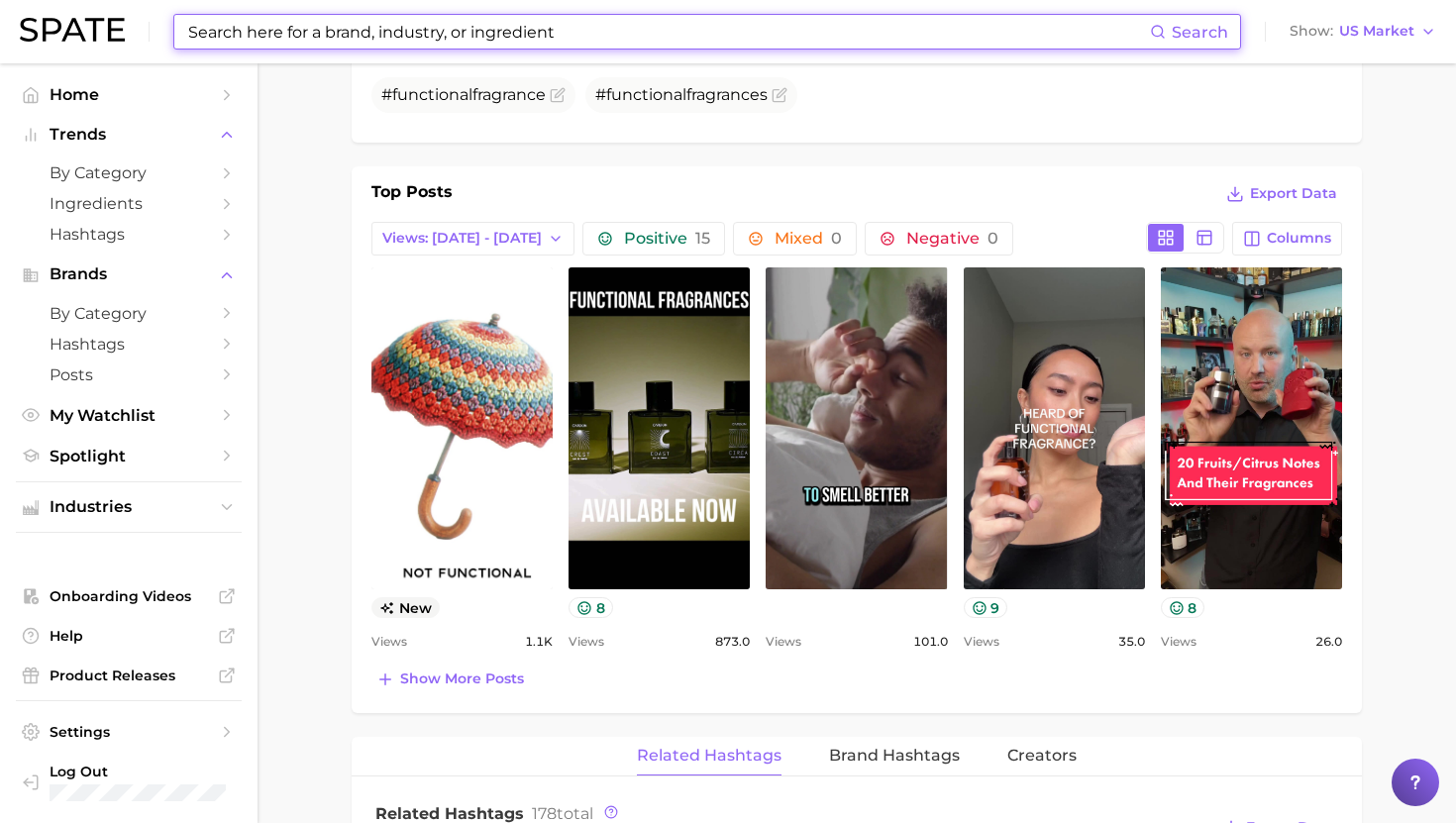
scroll to position [857, 0]
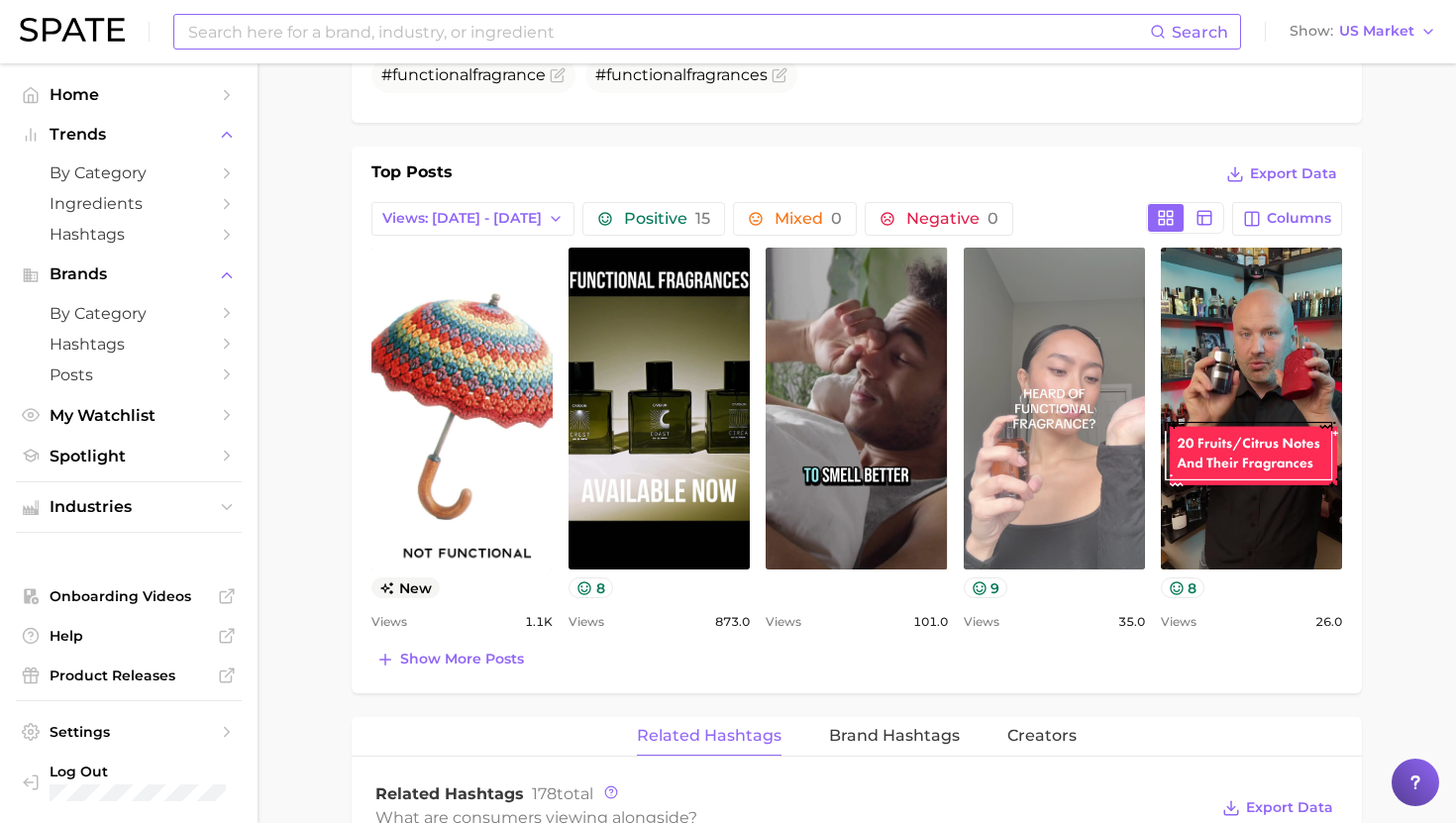
click at [1078, 447] on link "view post on TikTok" at bounding box center [1053, 409] width 181 height 322
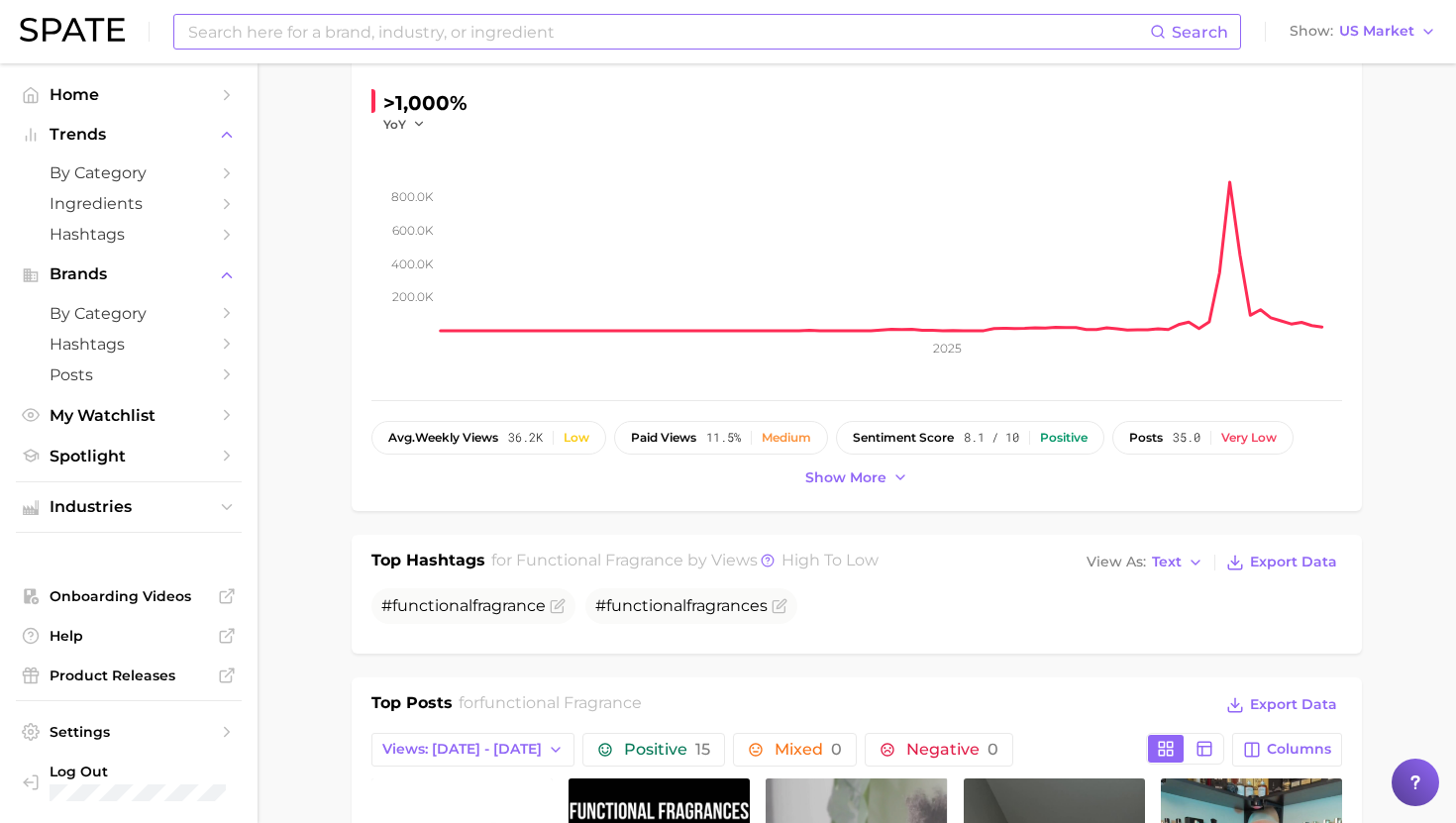
scroll to position [324, 0]
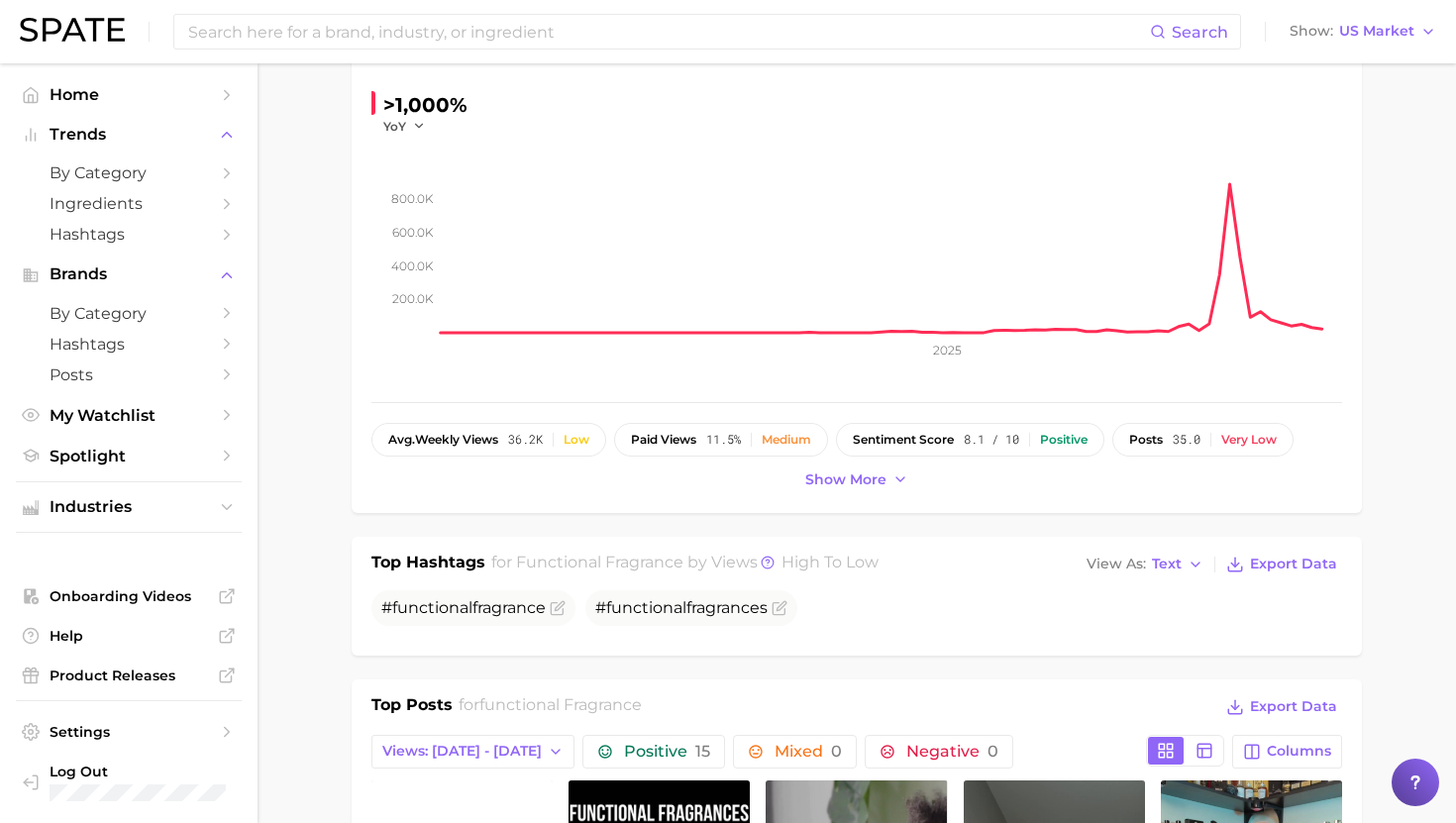
click at [413, 7] on div "Search Show US Market" at bounding box center [728, 32] width 1416 height 64
click at [417, 34] on input at bounding box center [667, 32] width 963 height 34
paste input "GLASS SKINCARE ROUTINE"
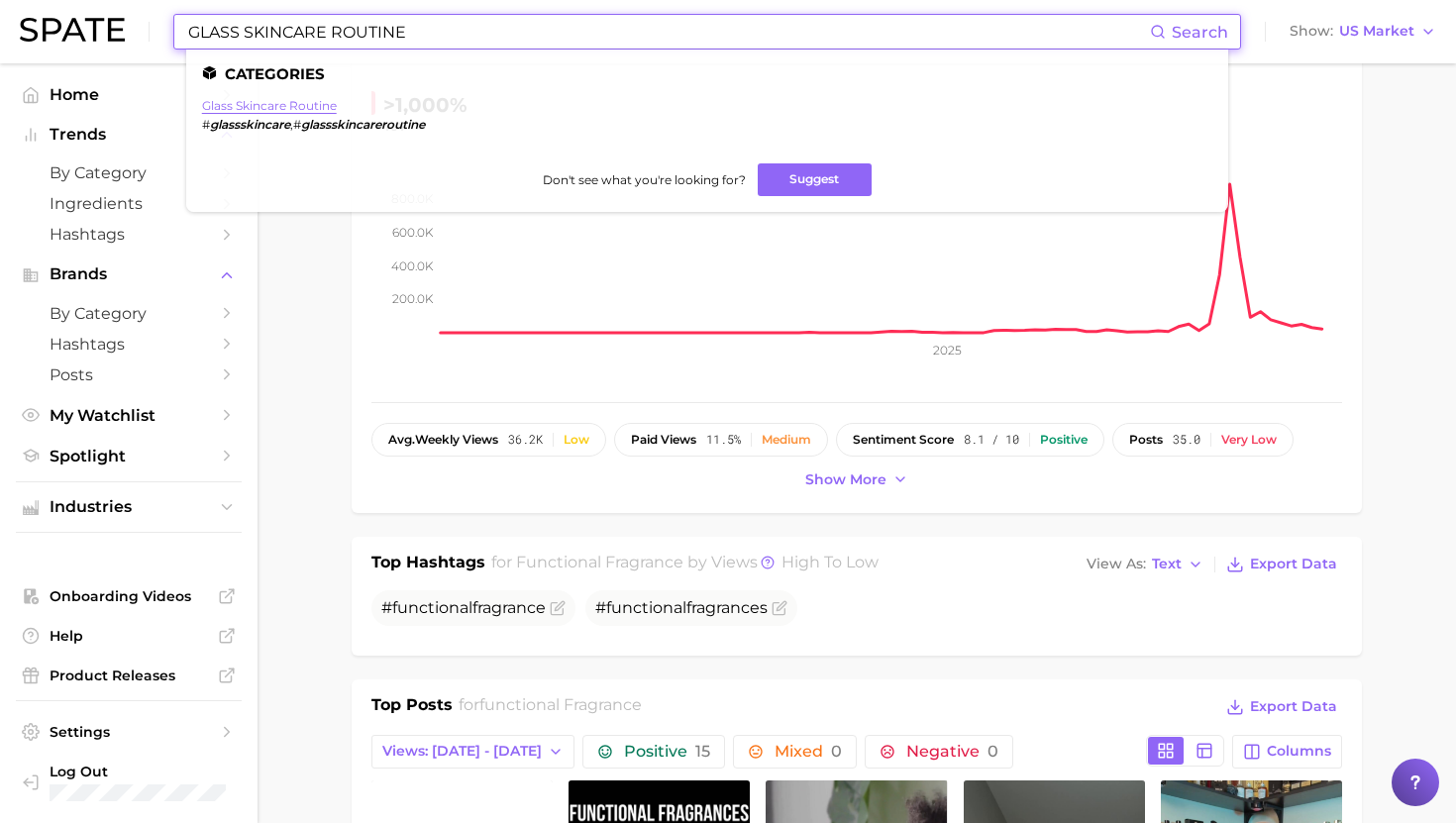
type input "GLASS SKINCARE ROUTINE"
click at [282, 104] on link "glass skincare routine" at bounding box center [268, 105] width 134 height 15
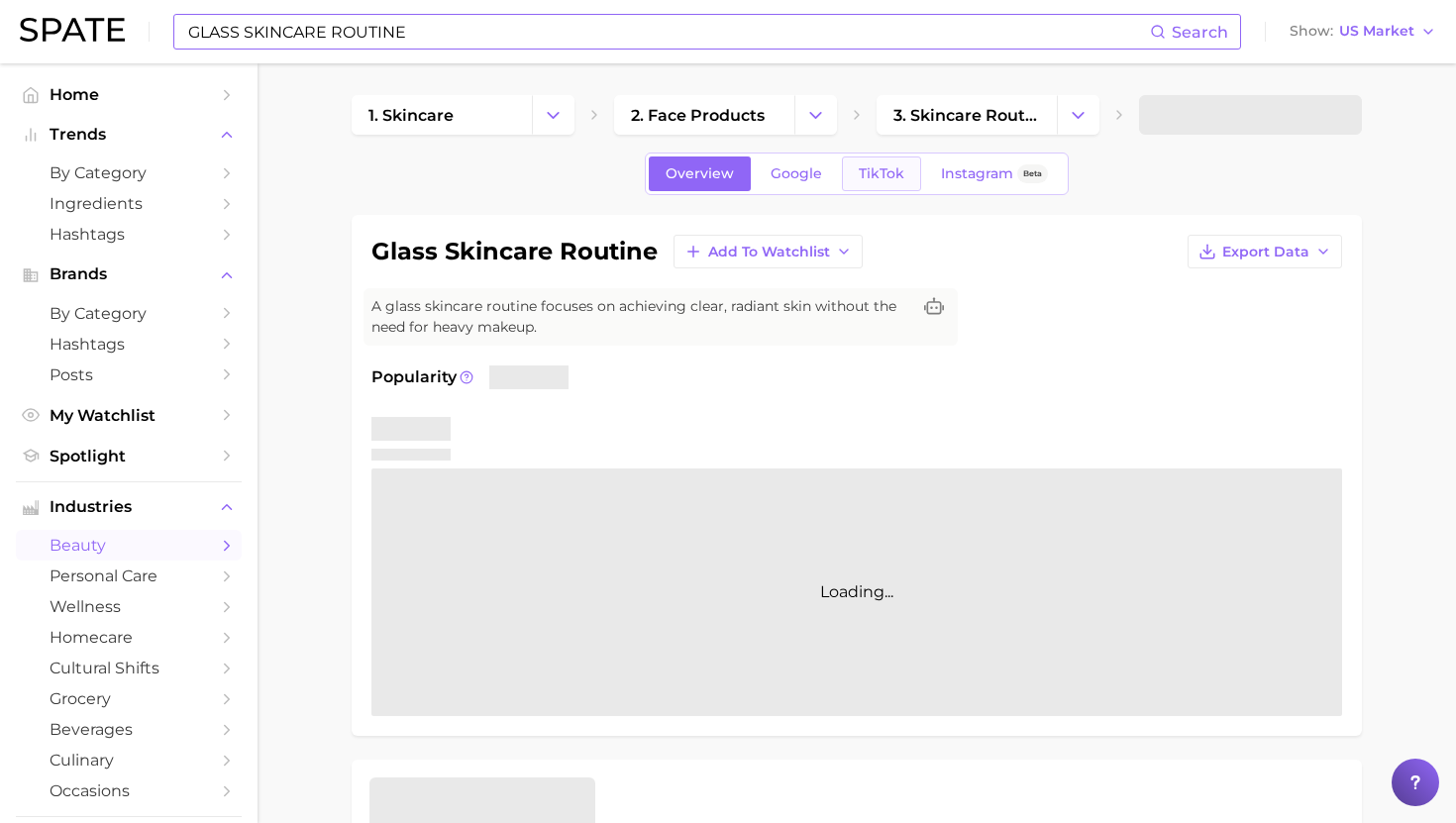
click at [891, 166] on span "TikTok" at bounding box center [882, 173] width 46 height 17
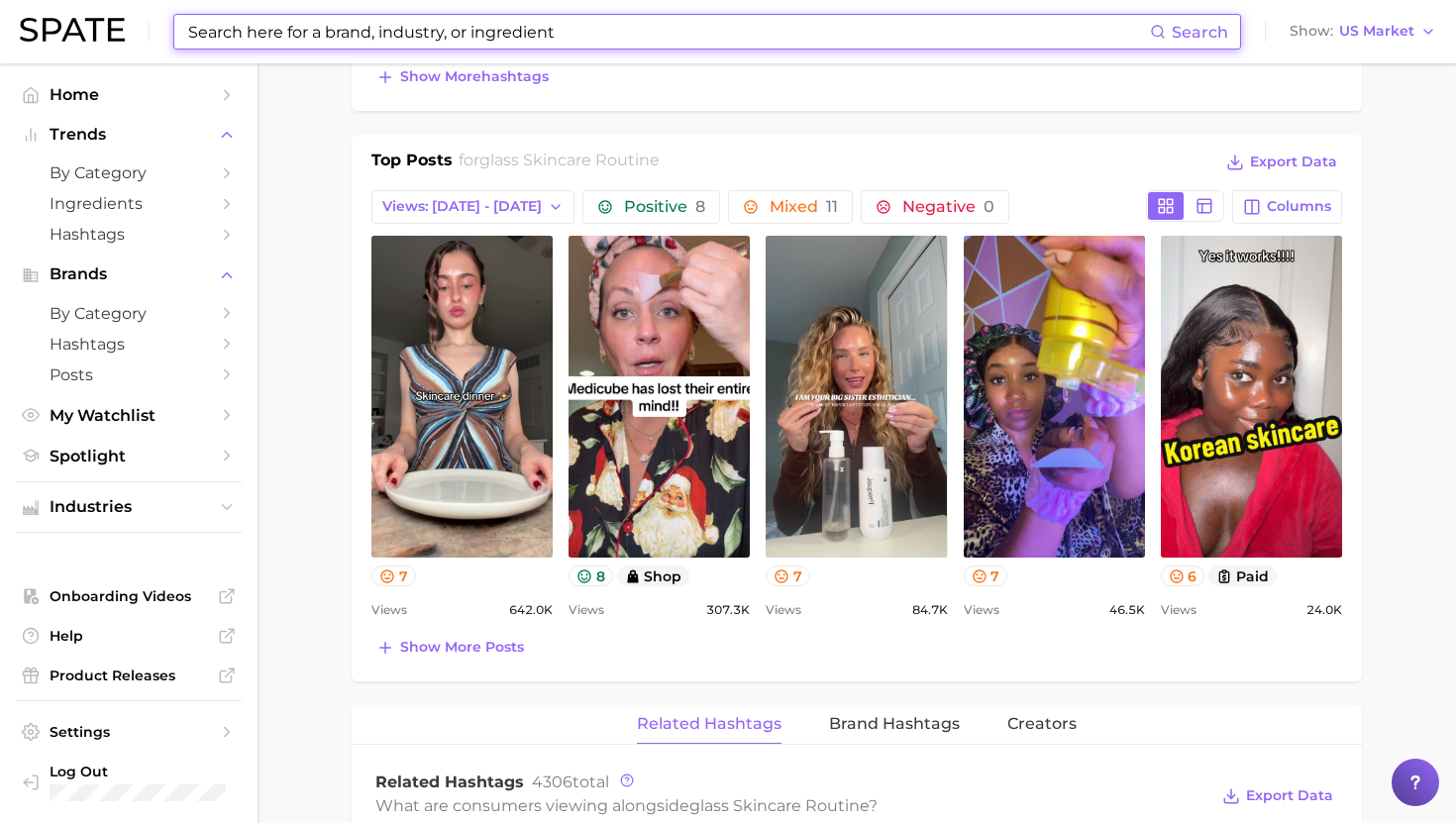
scroll to position [902, 0]
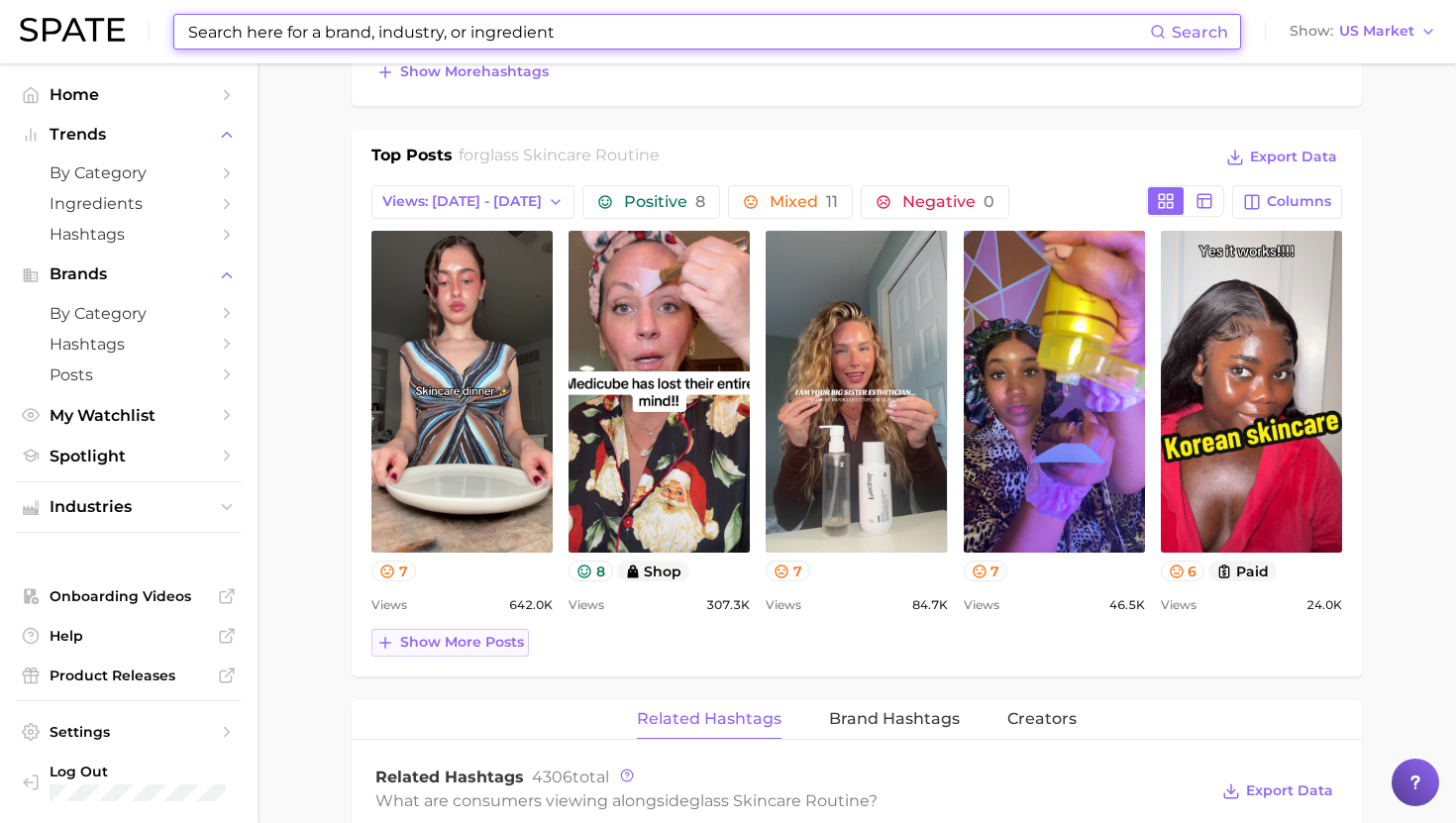
click at [438, 634] on span "Show more posts" at bounding box center [461, 642] width 124 height 17
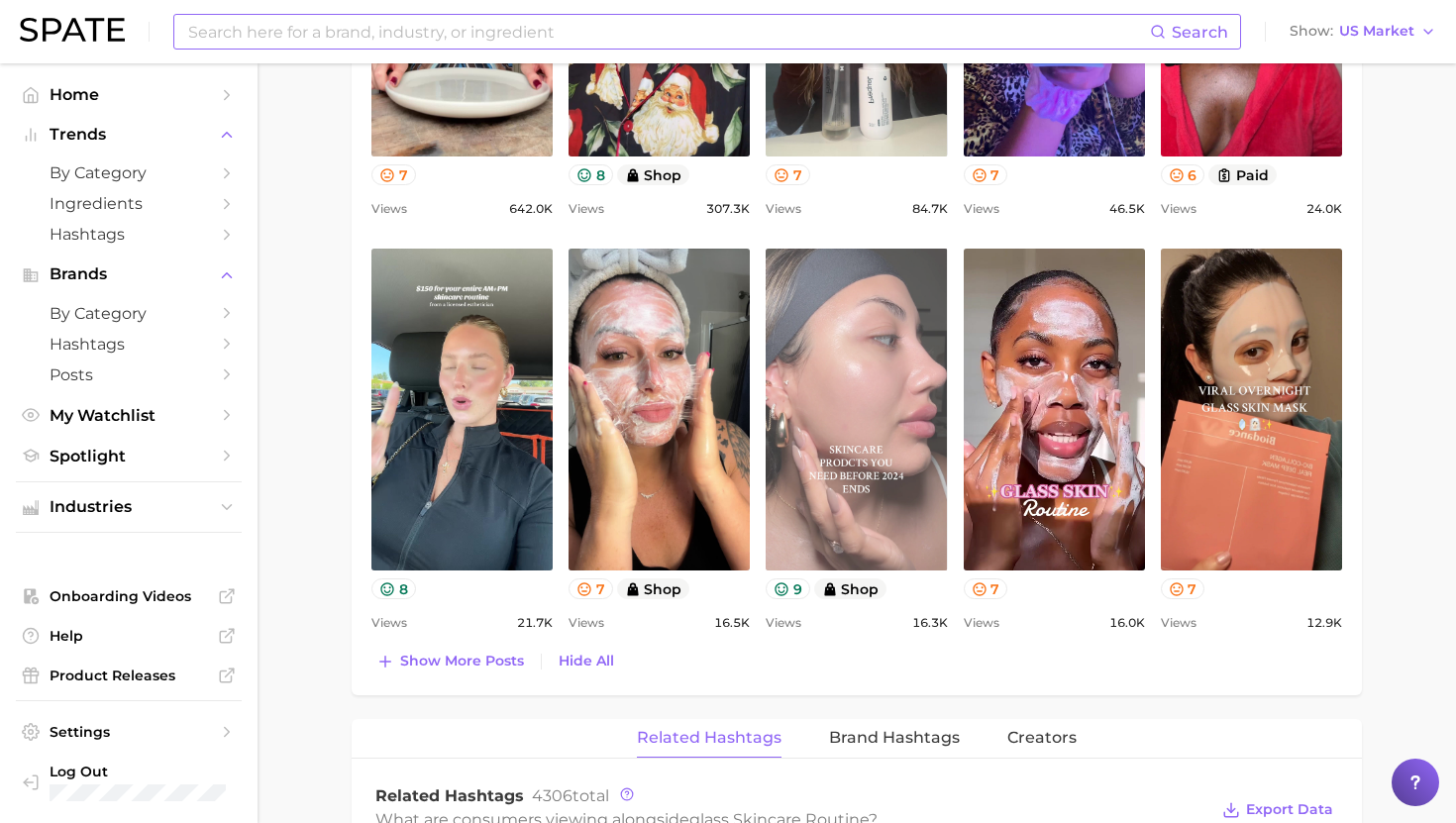
scroll to position [1358, 0]
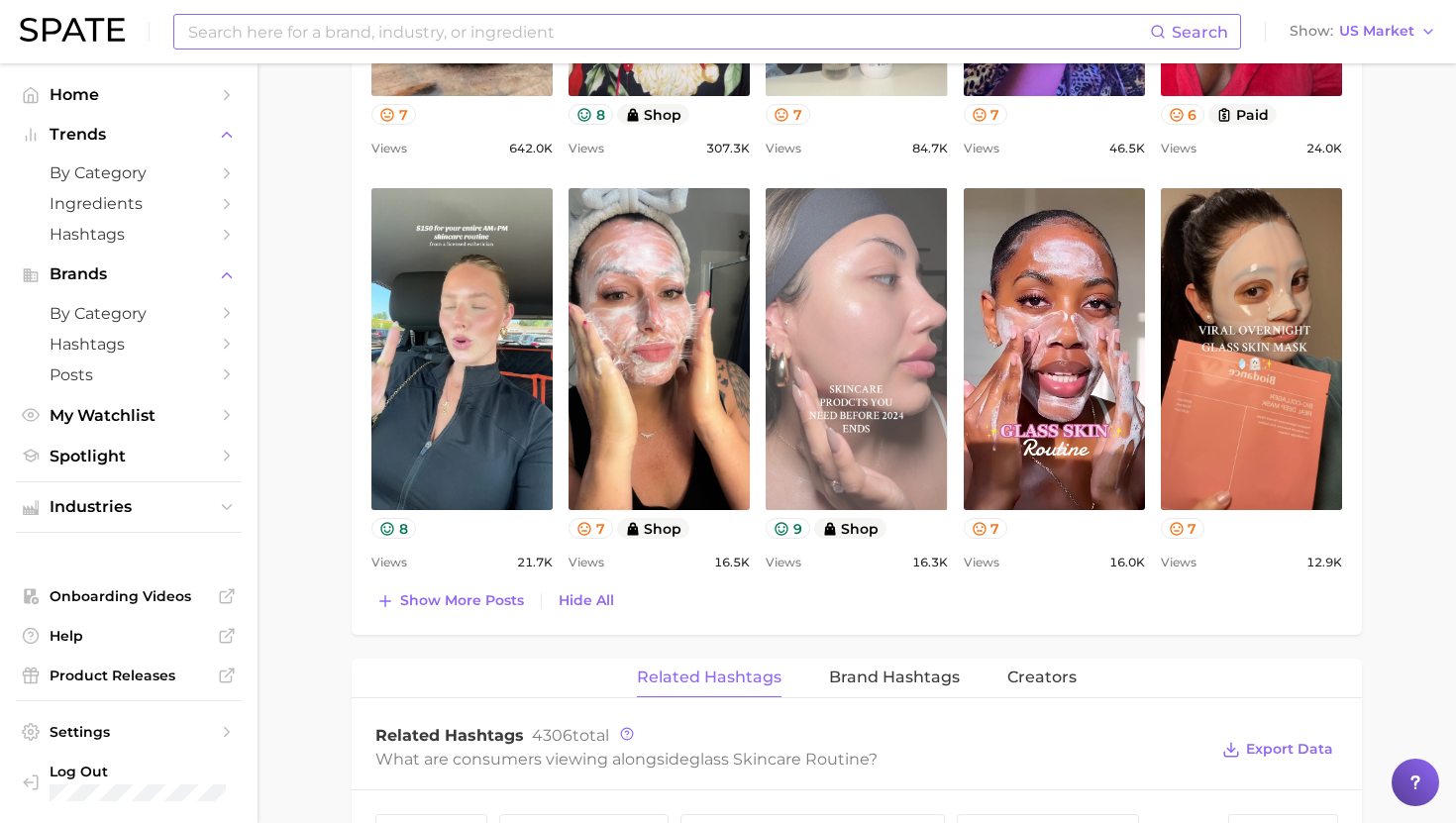
click at [849, 276] on link "view post on TikTok" at bounding box center [856, 349] width 181 height 322
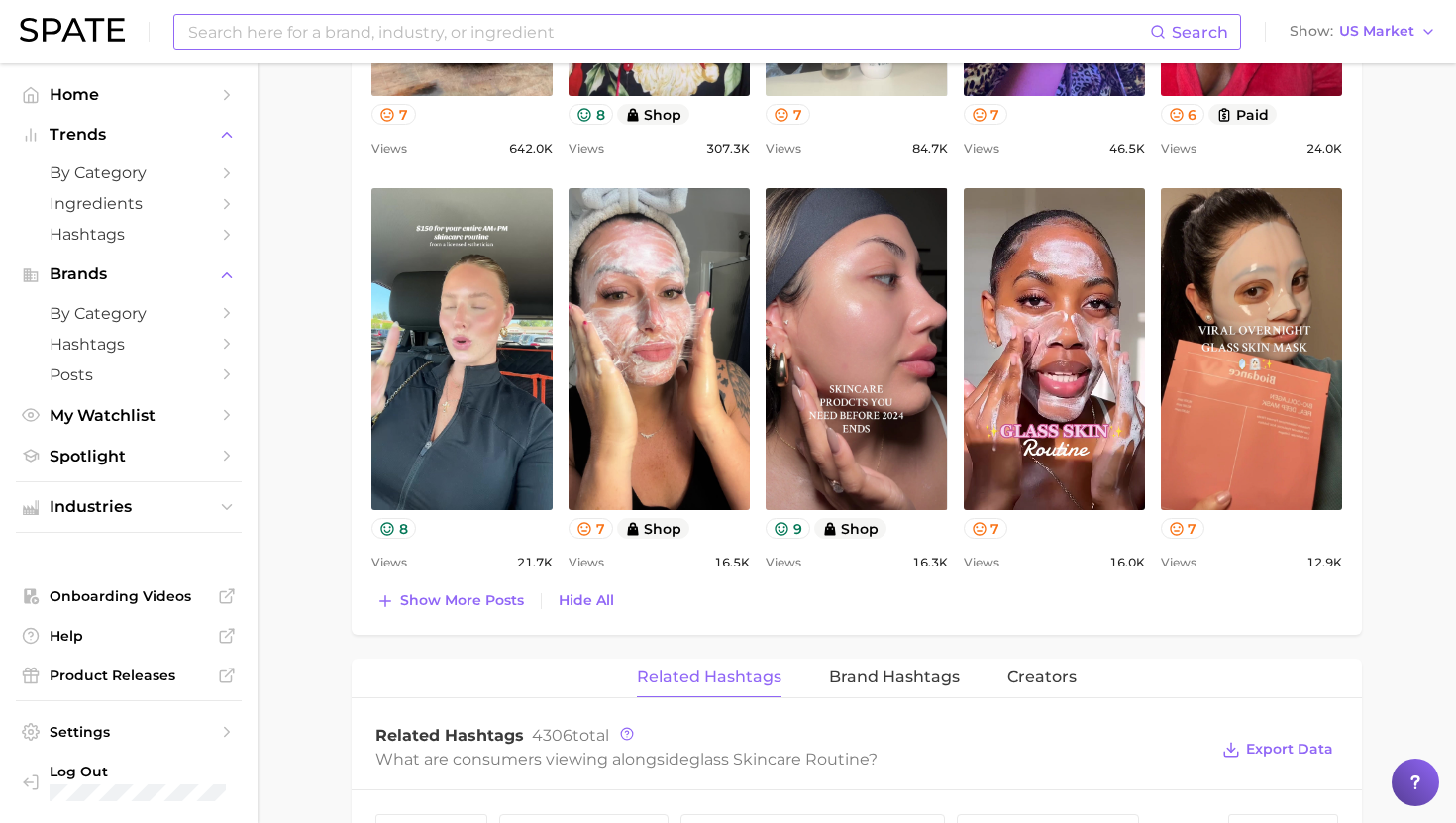
click at [456, 30] on input at bounding box center [667, 32] width 963 height 34
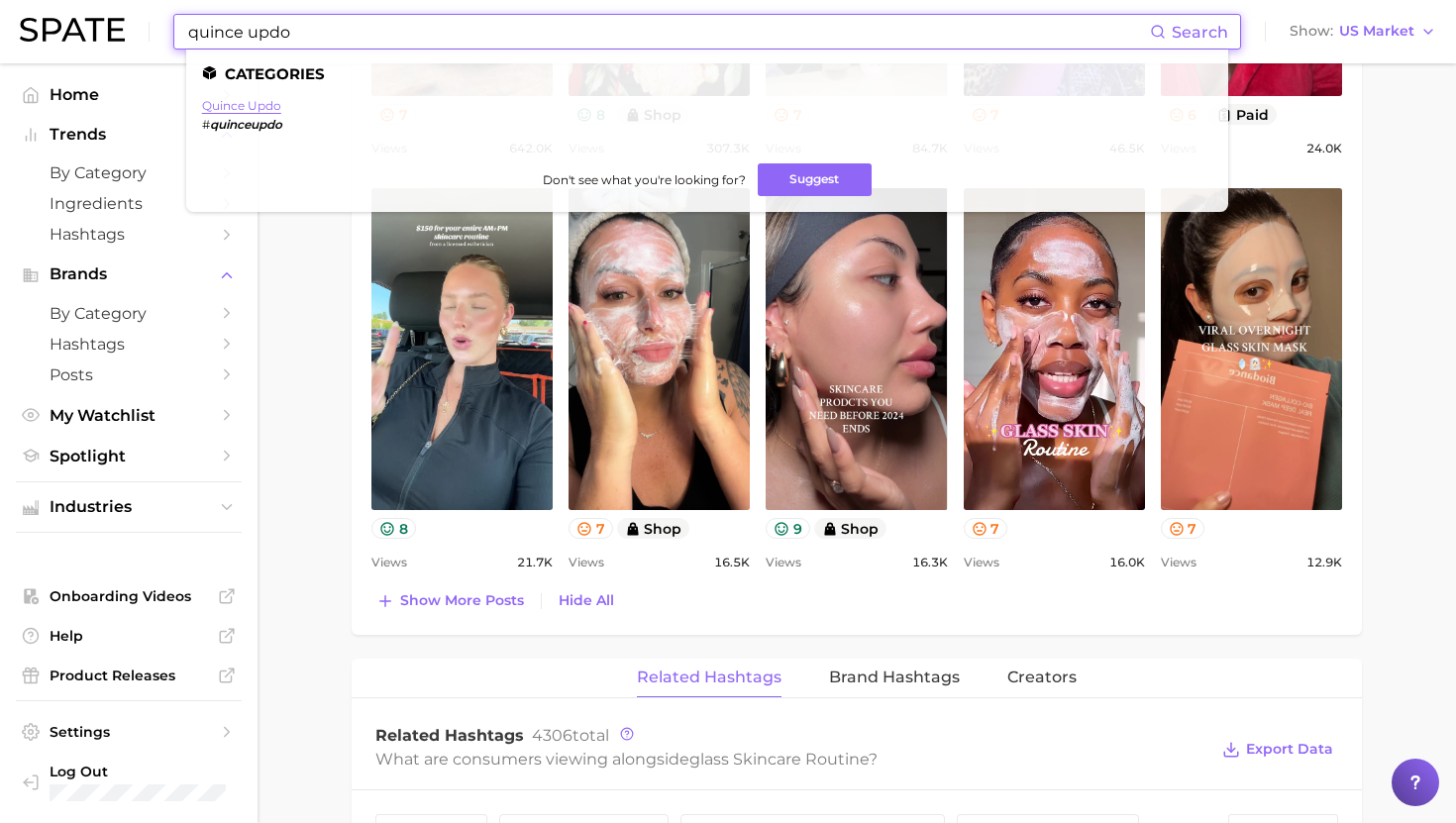
click at [251, 102] on link "quince updo" at bounding box center [242, 105] width 80 height 15
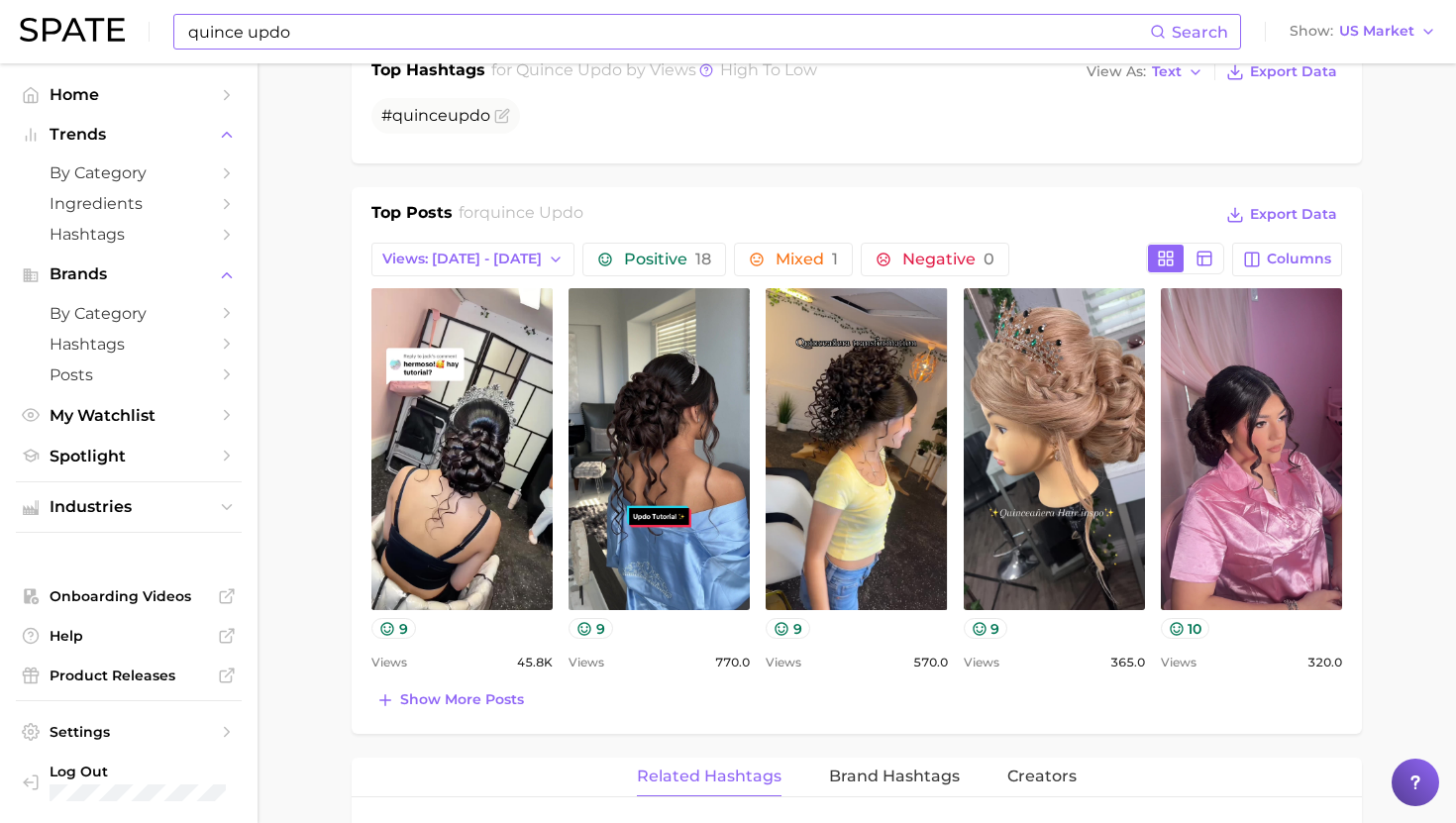
scroll to position [823, 0]
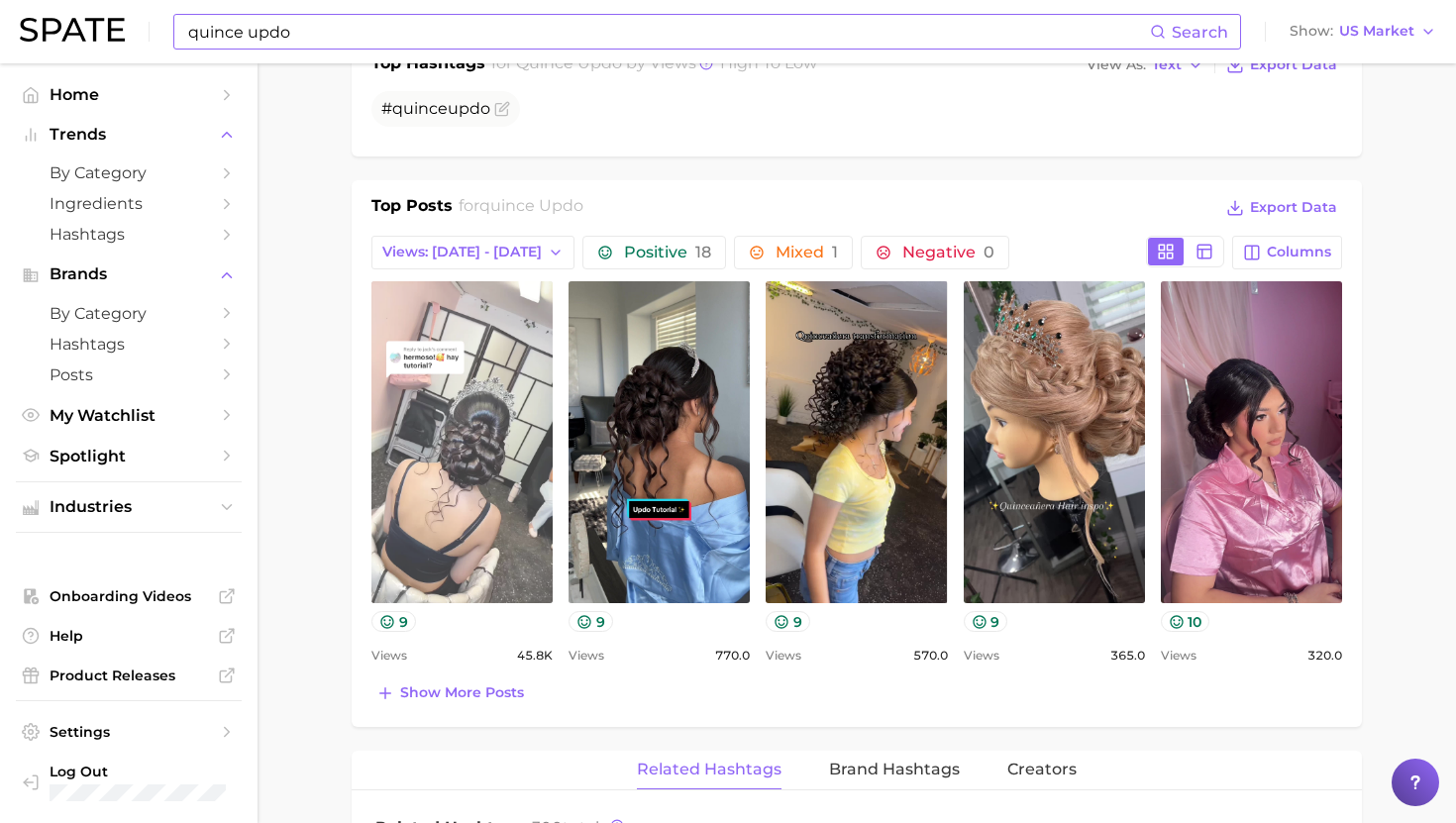
click at [479, 464] on link "view post on TikTok" at bounding box center [462, 442] width 181 height 322
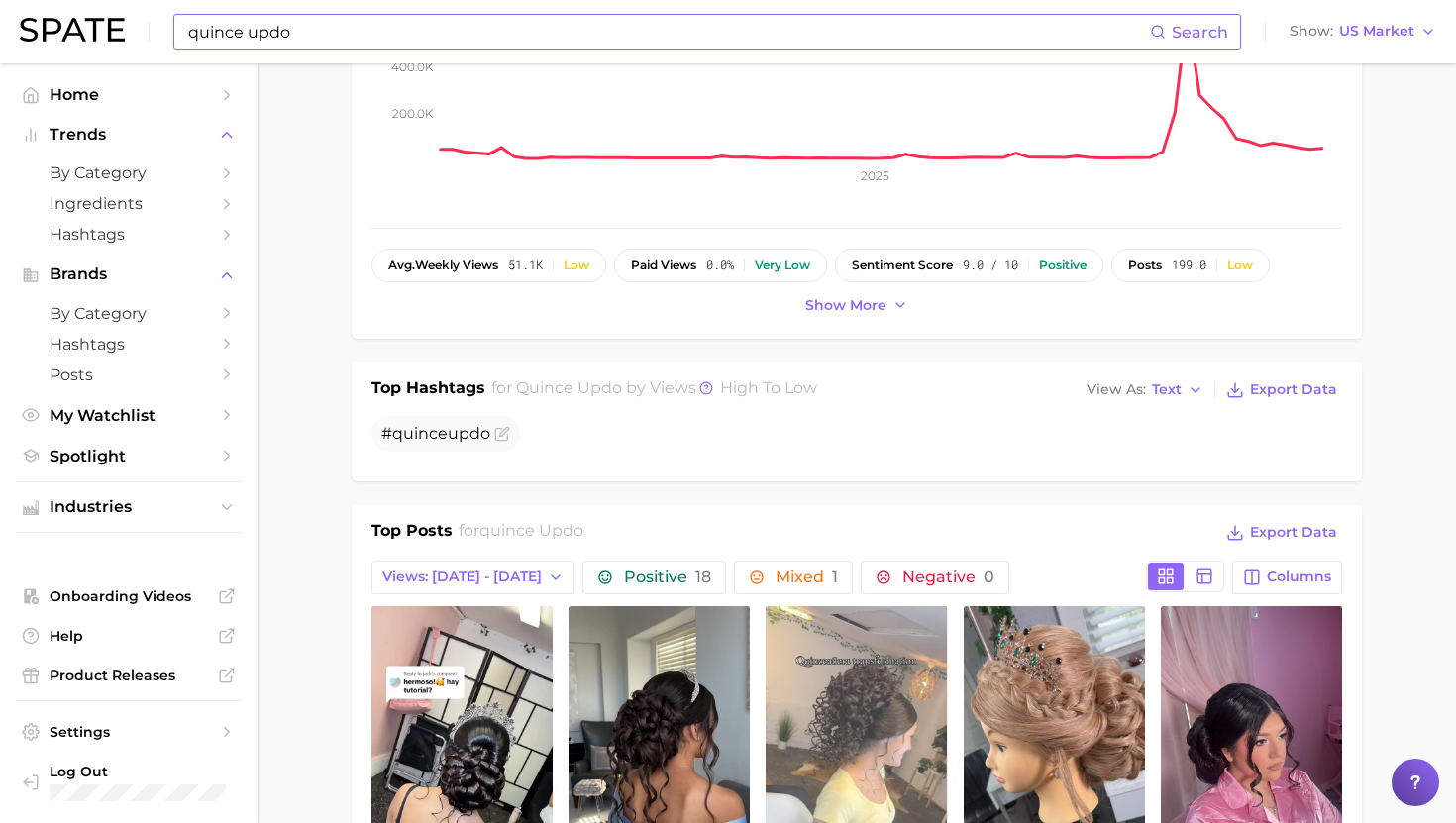
scroll to position [466, 0]
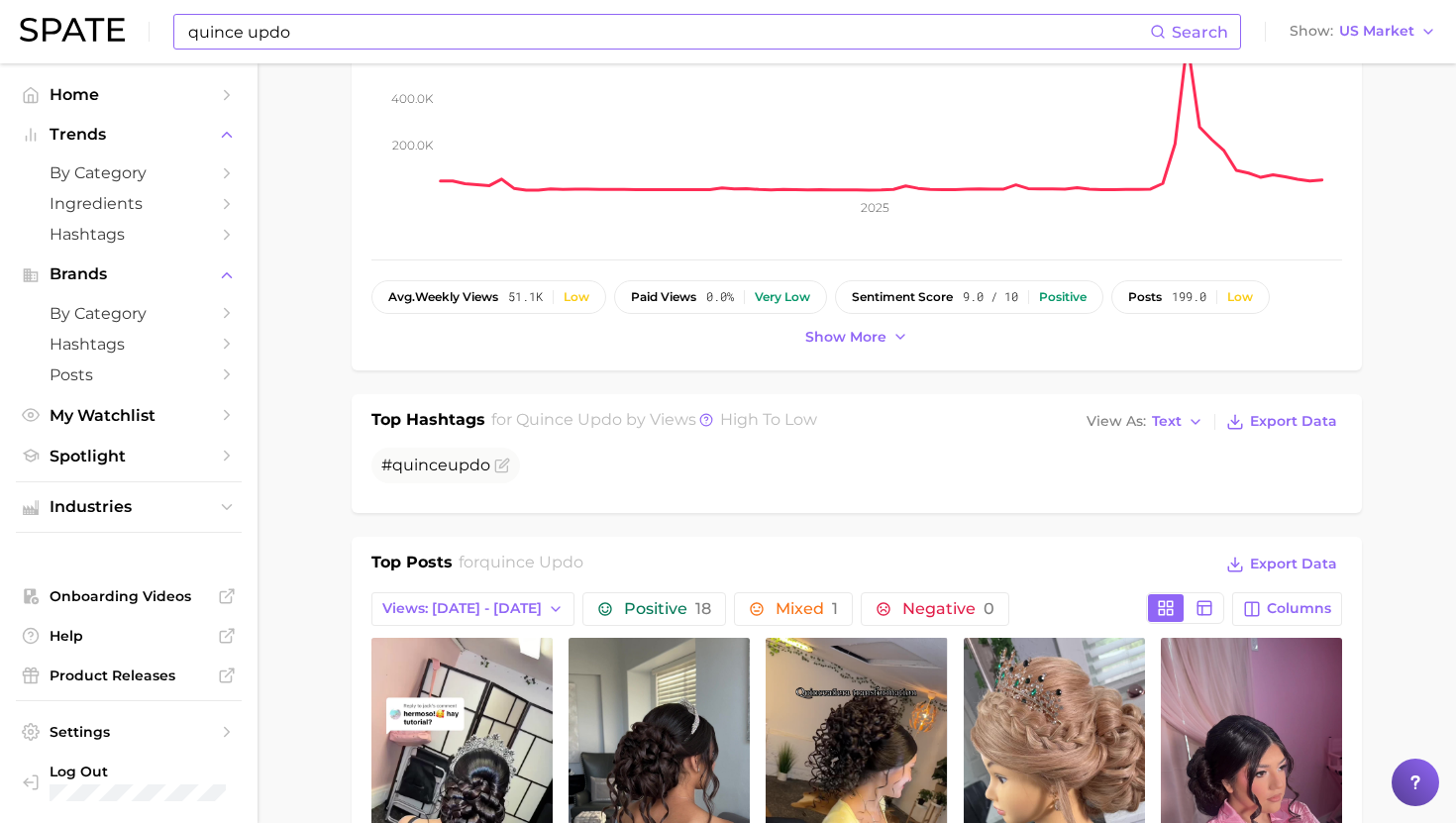
click at [606, 38] on input "quince updo" at bounding box center [667, 32] width 963 height 34
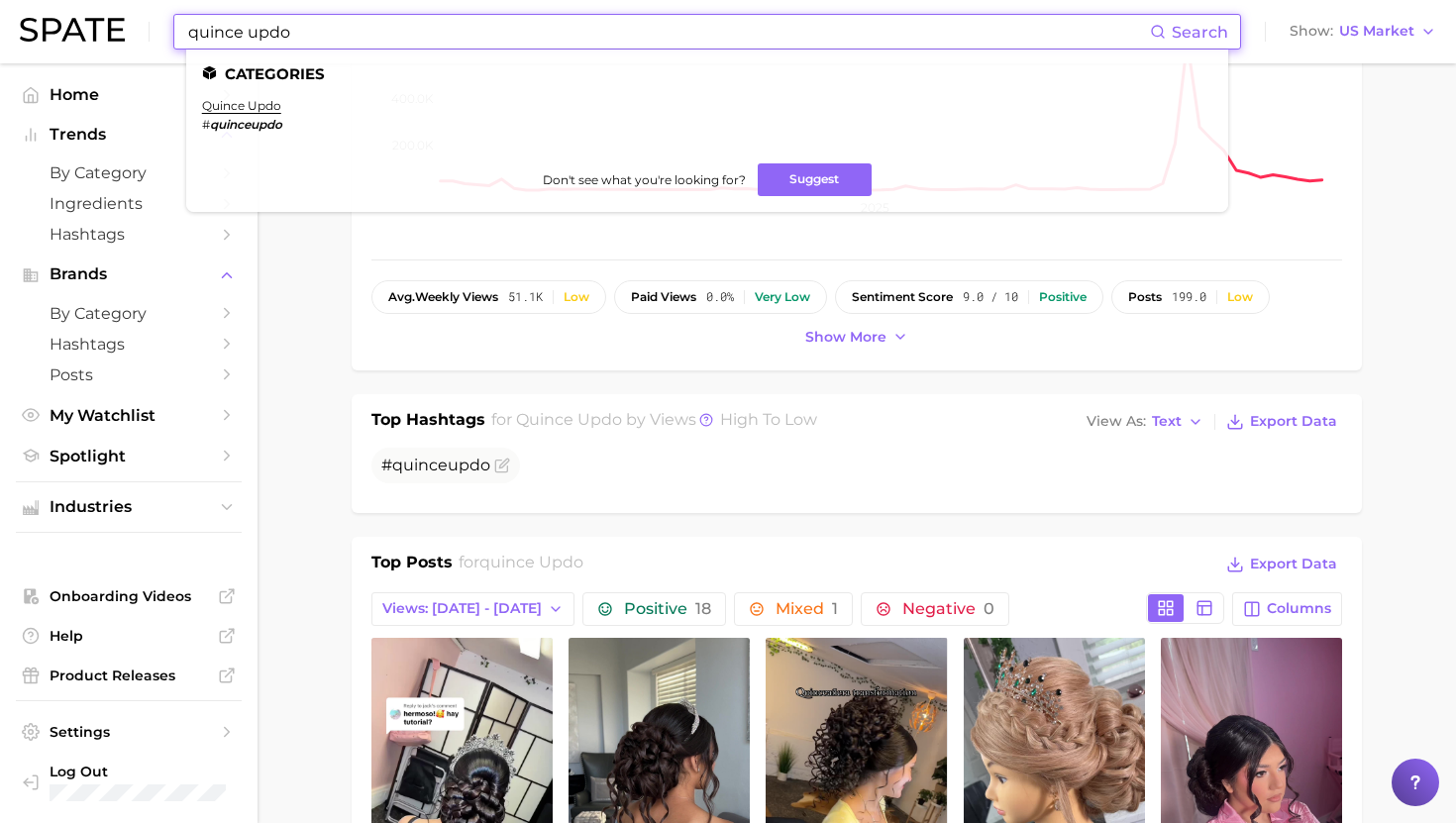
click at [606, 38] on input "quince updo" at bounding box center [667, 32] width 963 height 34
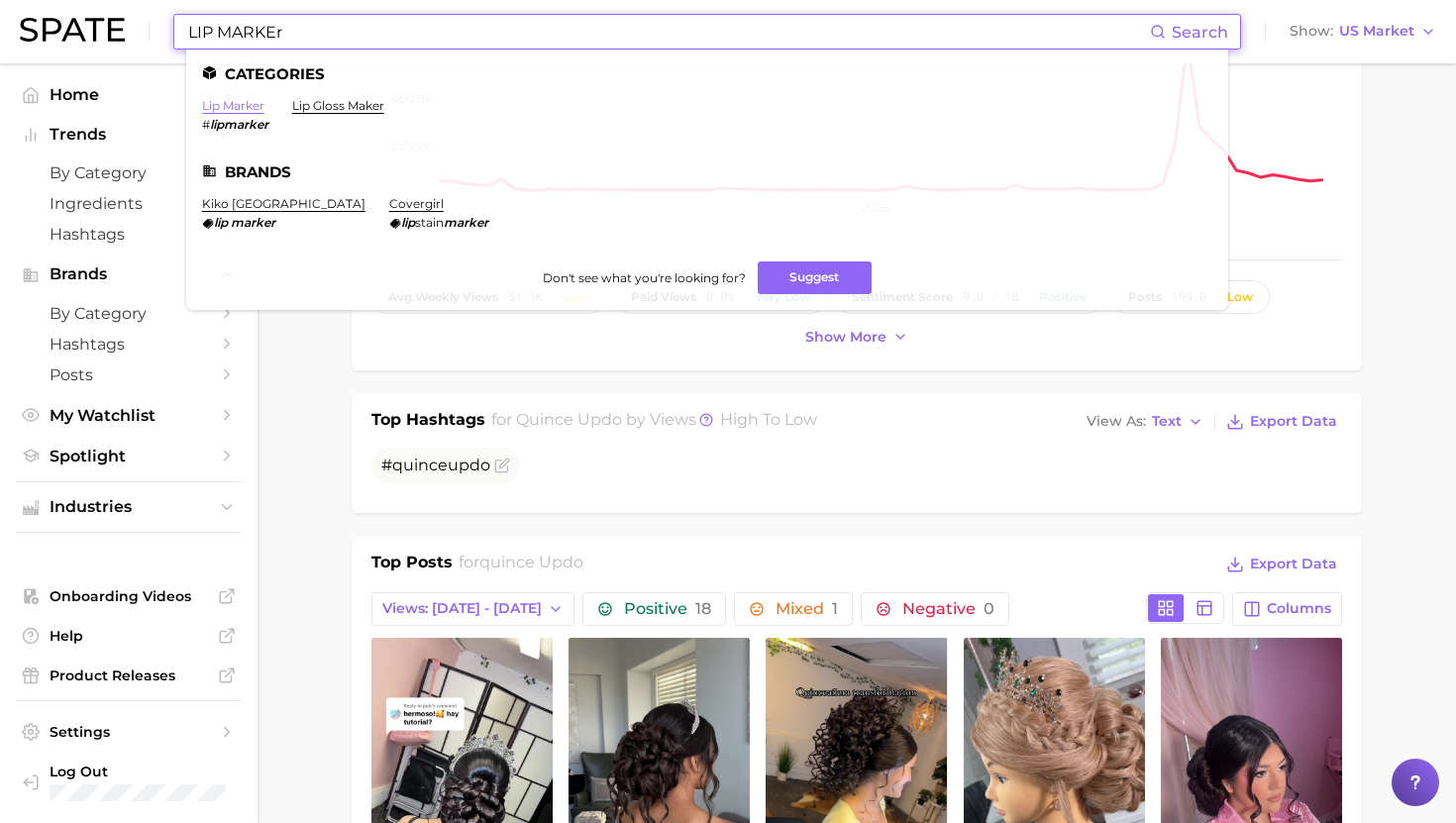
type input "LIP MARKEr"
click at [234, 104] on link "lip marker" at bounding box center [233, 105] width 63 height 15
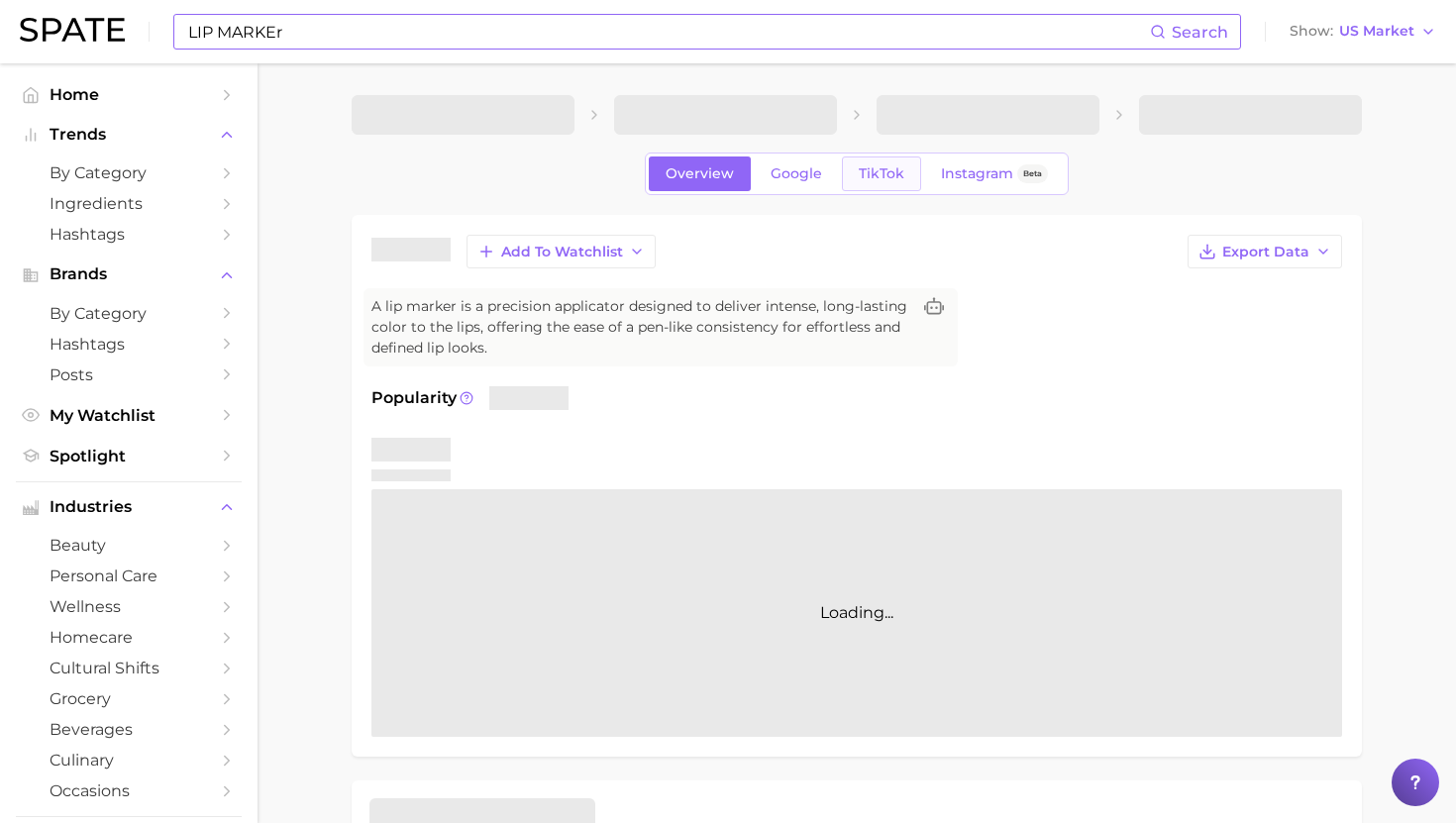
click at [896, 173] on span "TikTok" at bounding box center [882, 173] width 46 height 17
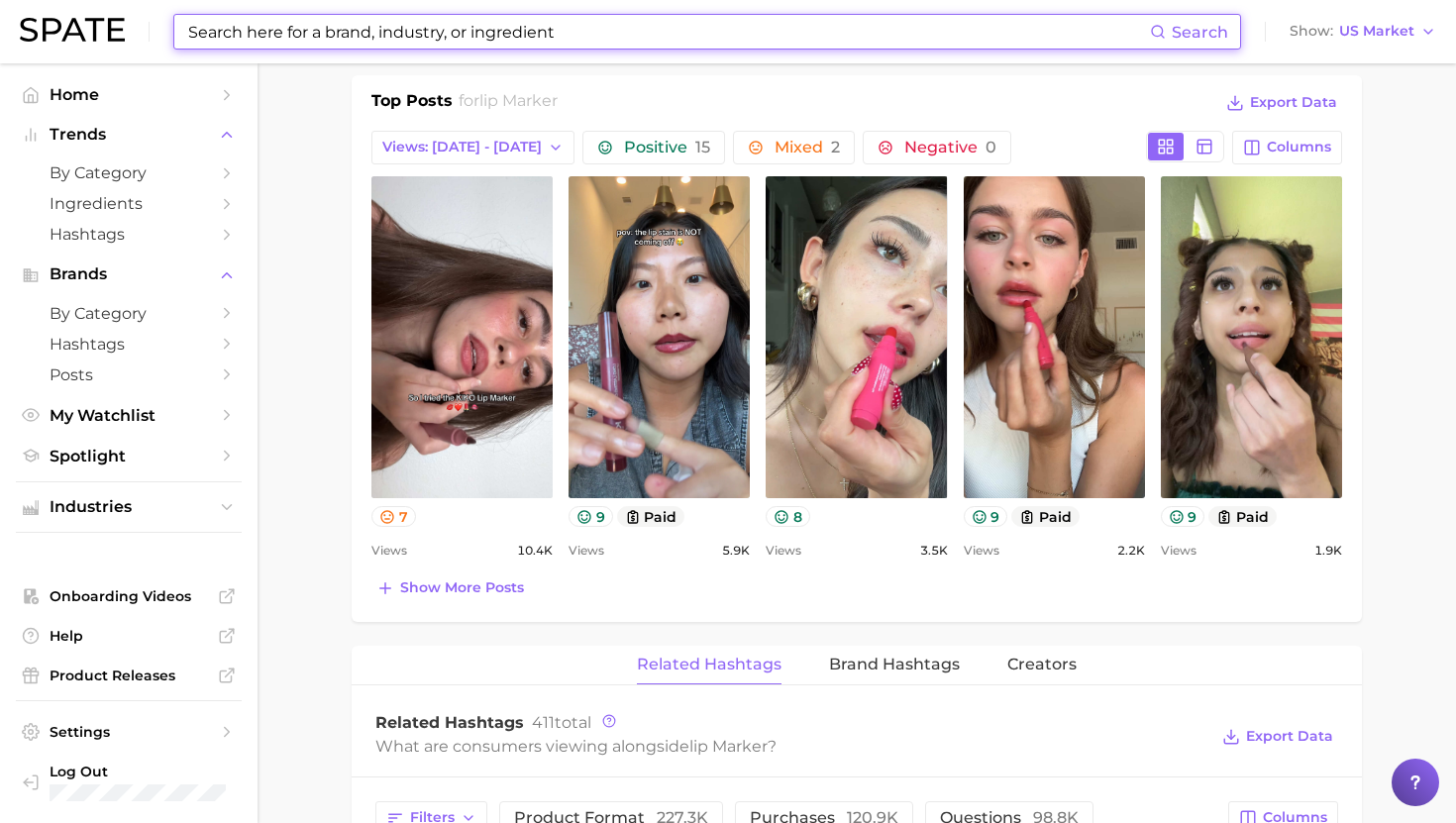
scroll to position [951, 0]
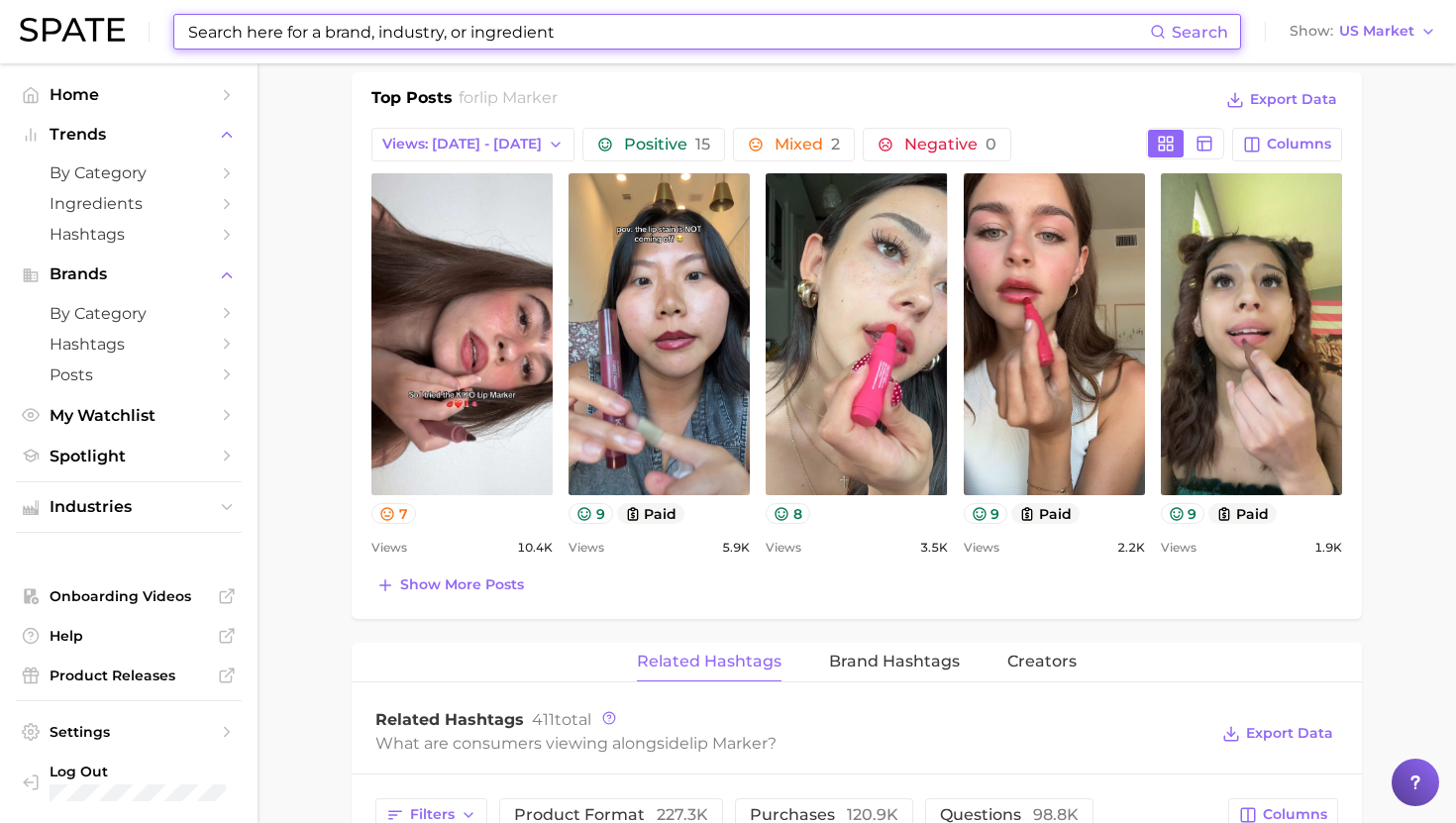
click at [829, 597] on div "Show more posts" at bounding box center [857, 585] width 970 height 28
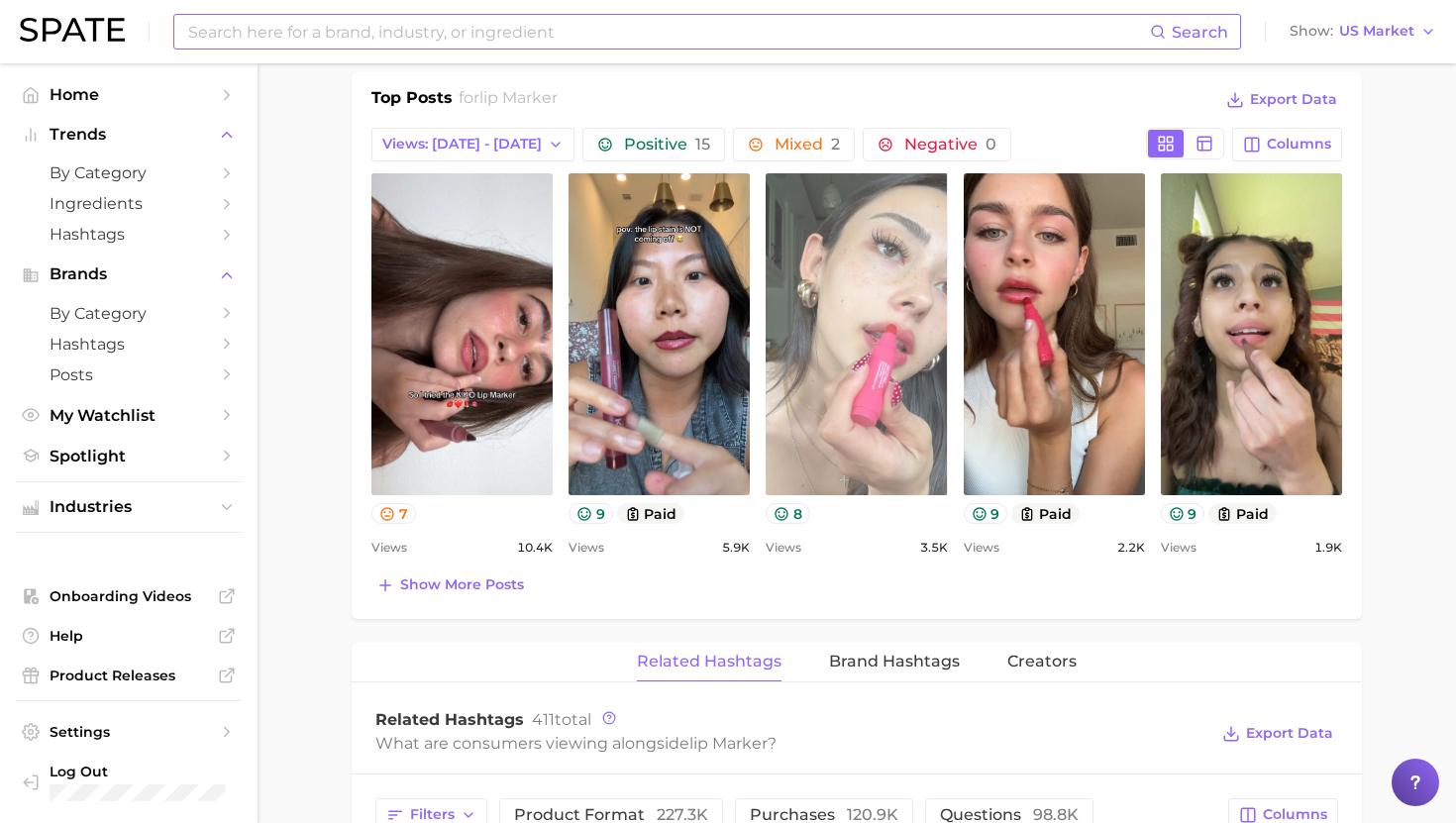
click at [897, 307] on link "view post on TikTok" at bounding box center [856, 334] width 181 height 322
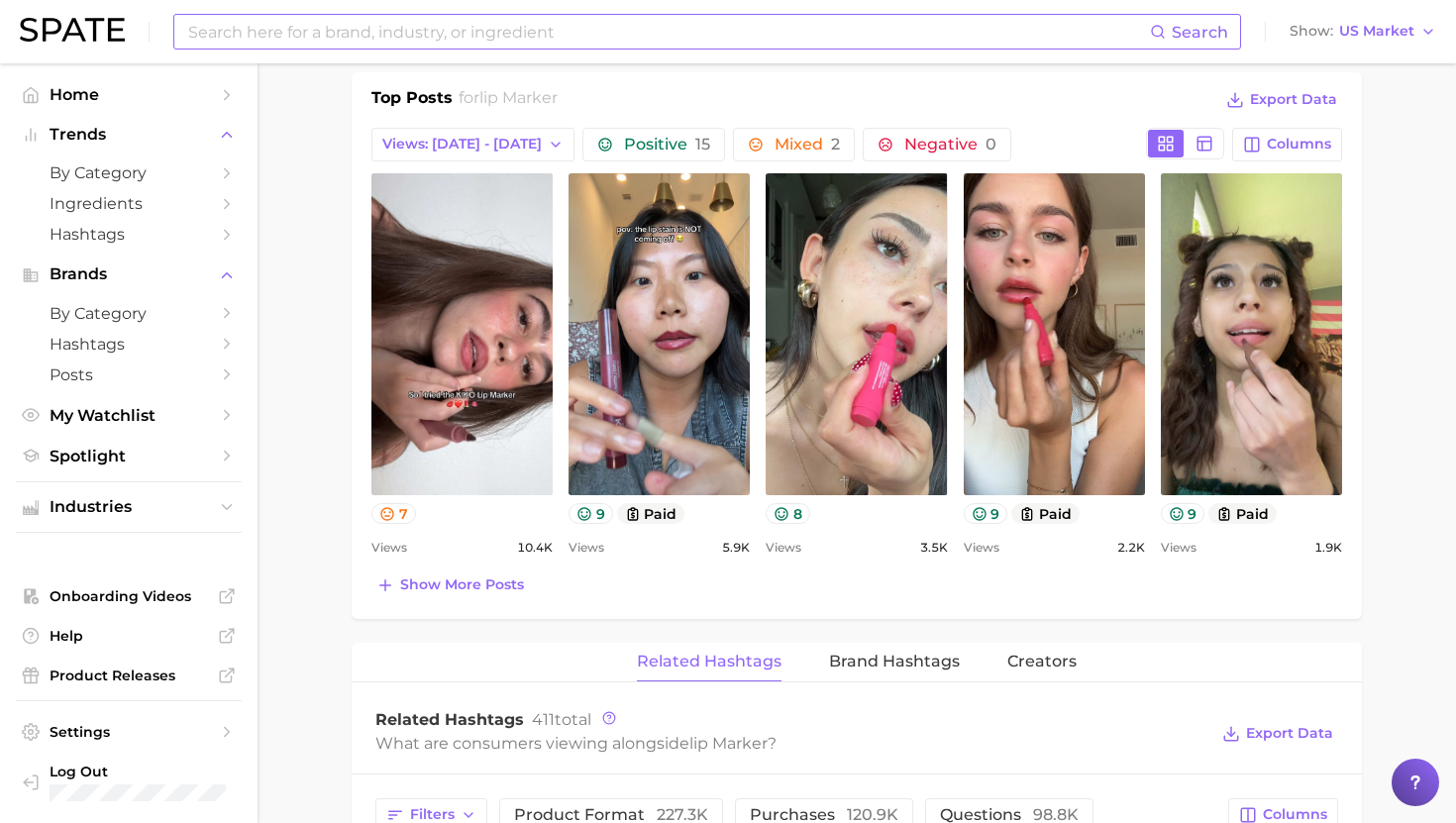
click at [481, 24] on input at bounding box center [667, 32] width 963 height 34
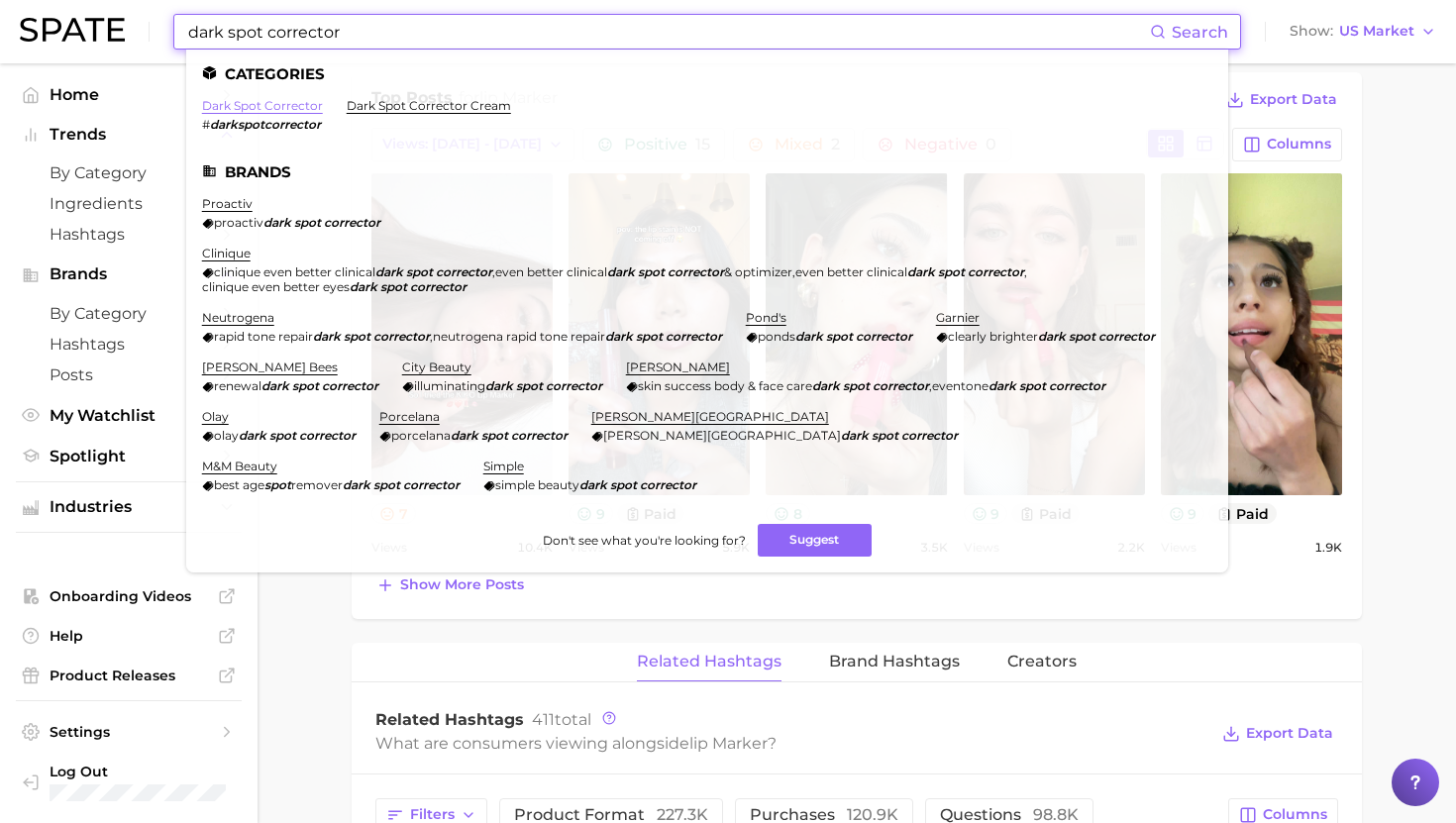
type input "dark spot corrector"
click at [261, 104] on link "dark spot corrector" at bounding box center [262, 105] width 121 height 15
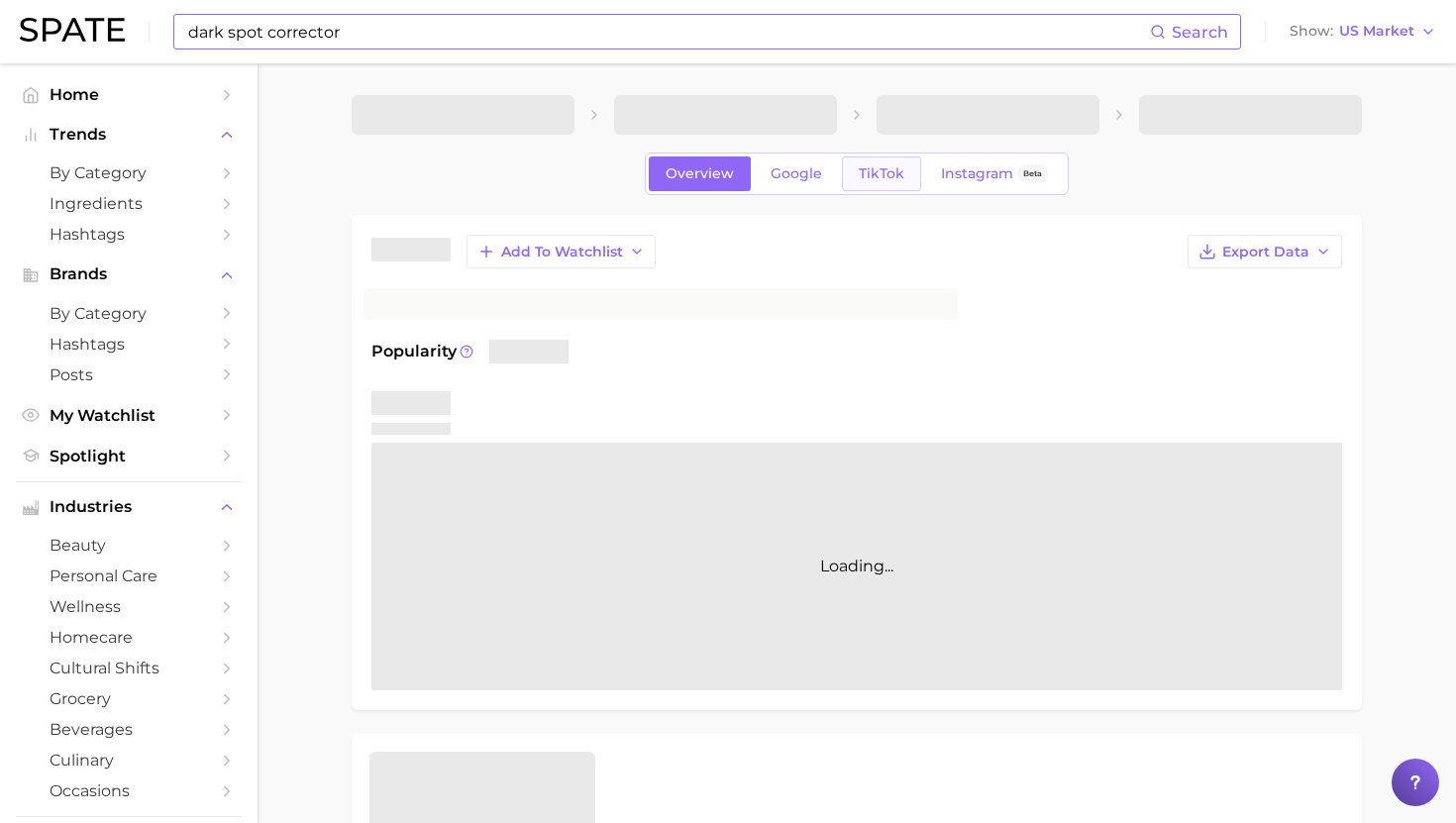
click at [863, 183] on link "TikTok" at bounding box center [882, 173] width 80 height 35
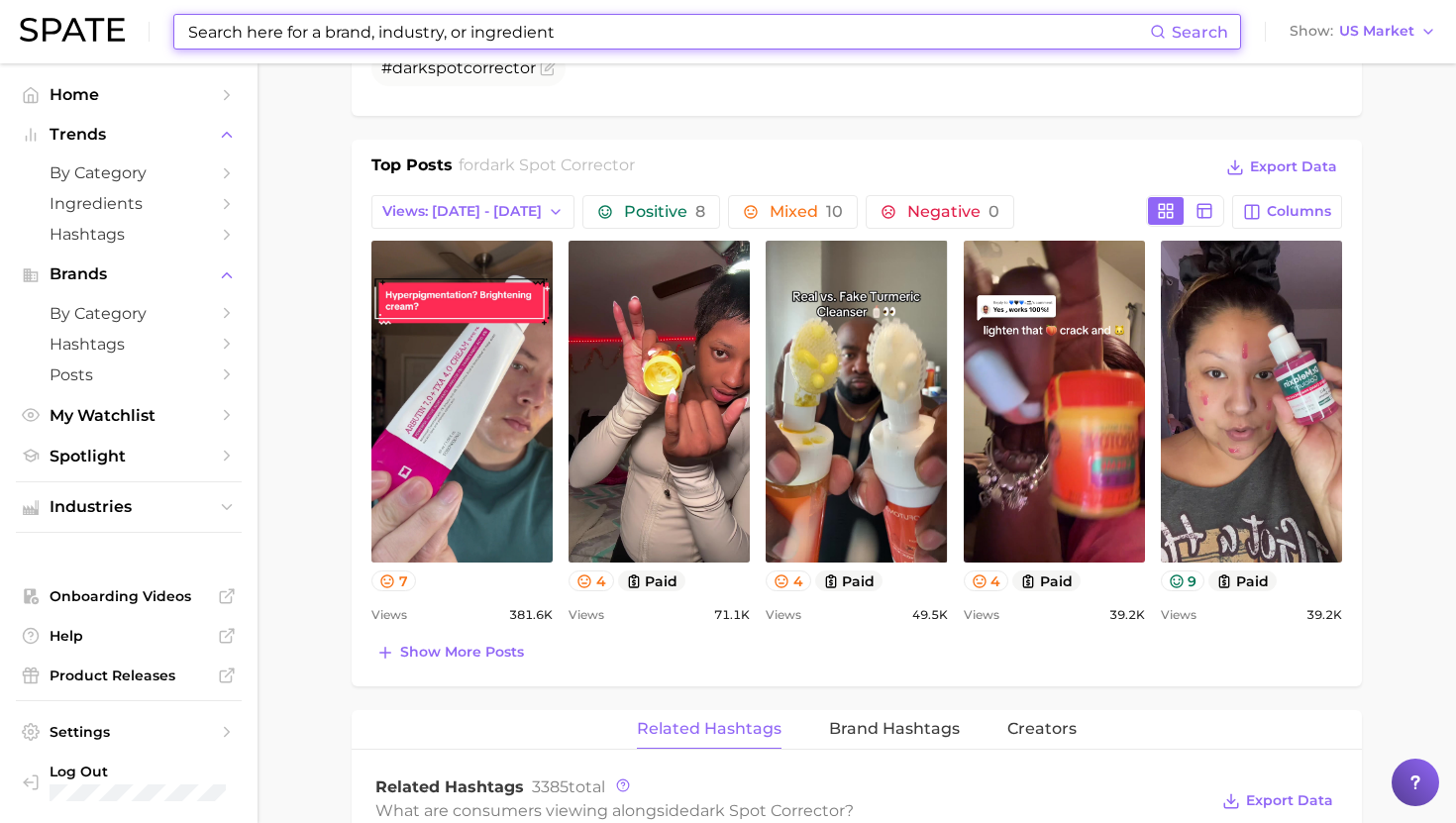
scroll to position [877, 0]
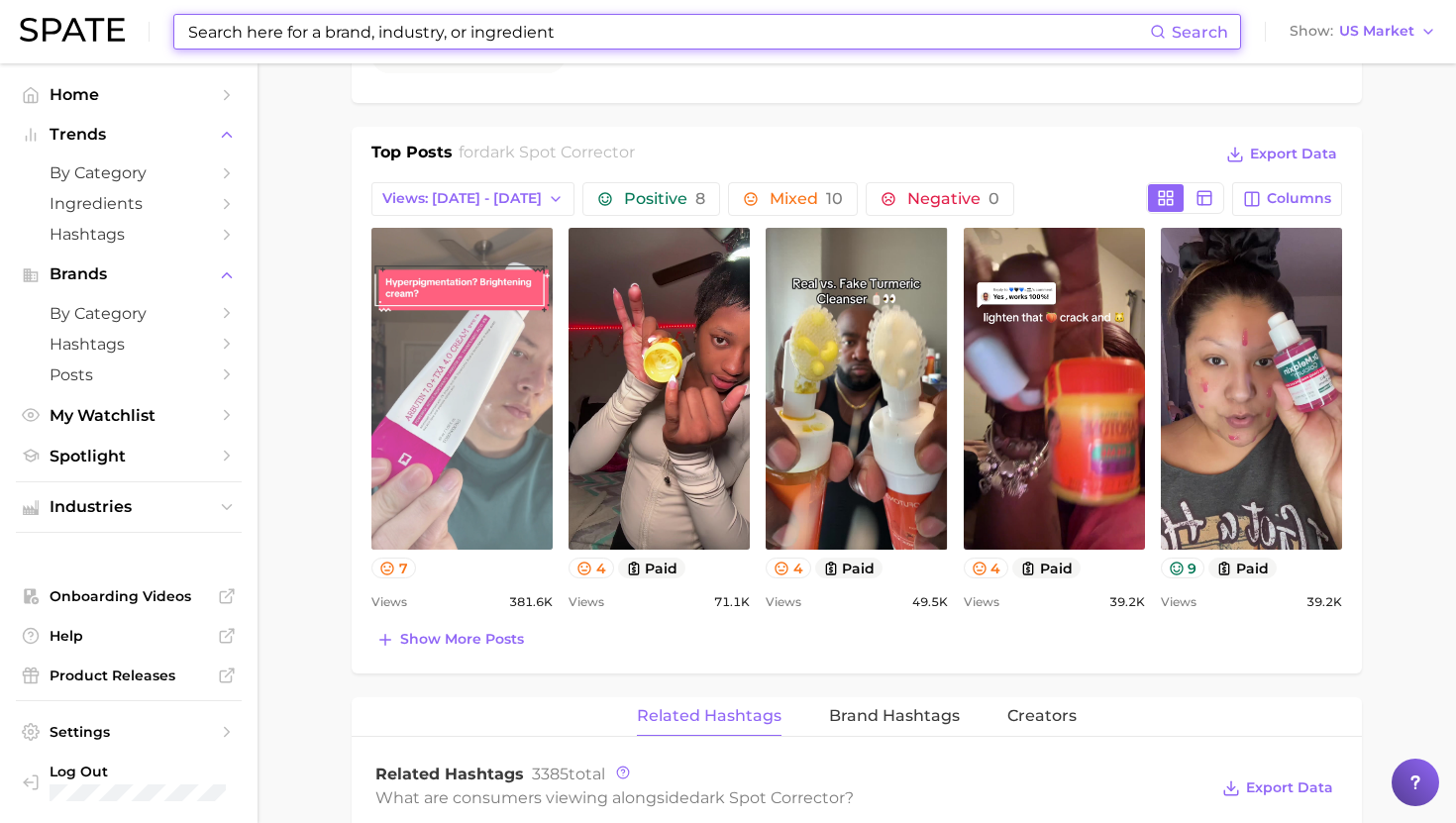
click at [484, 502] on link "view post on TikTok" at bounding box center [462, 389] width 181 height 322
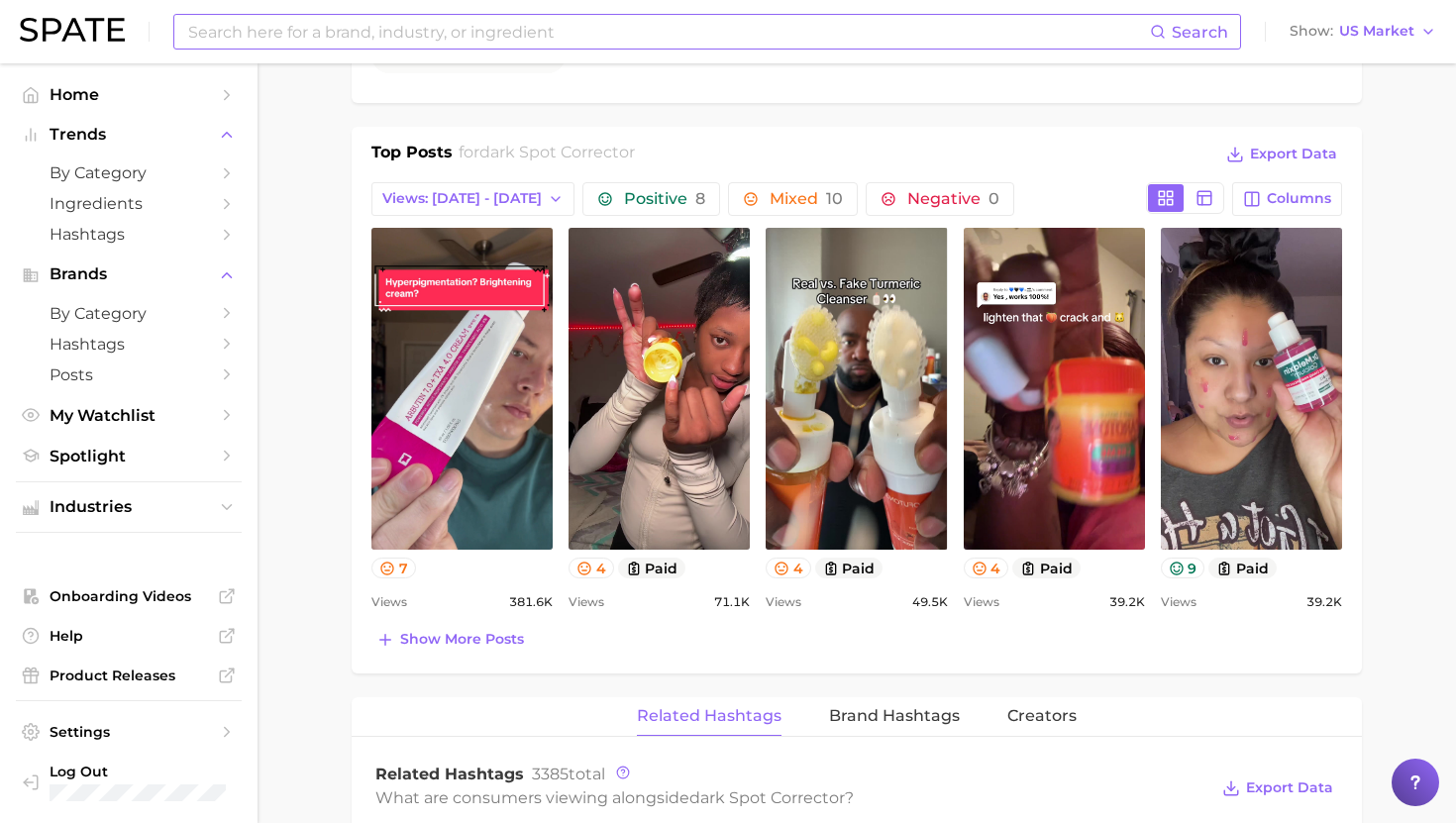
click at [566, 27] on input at bounding box center [667, 32] width 963 height 34
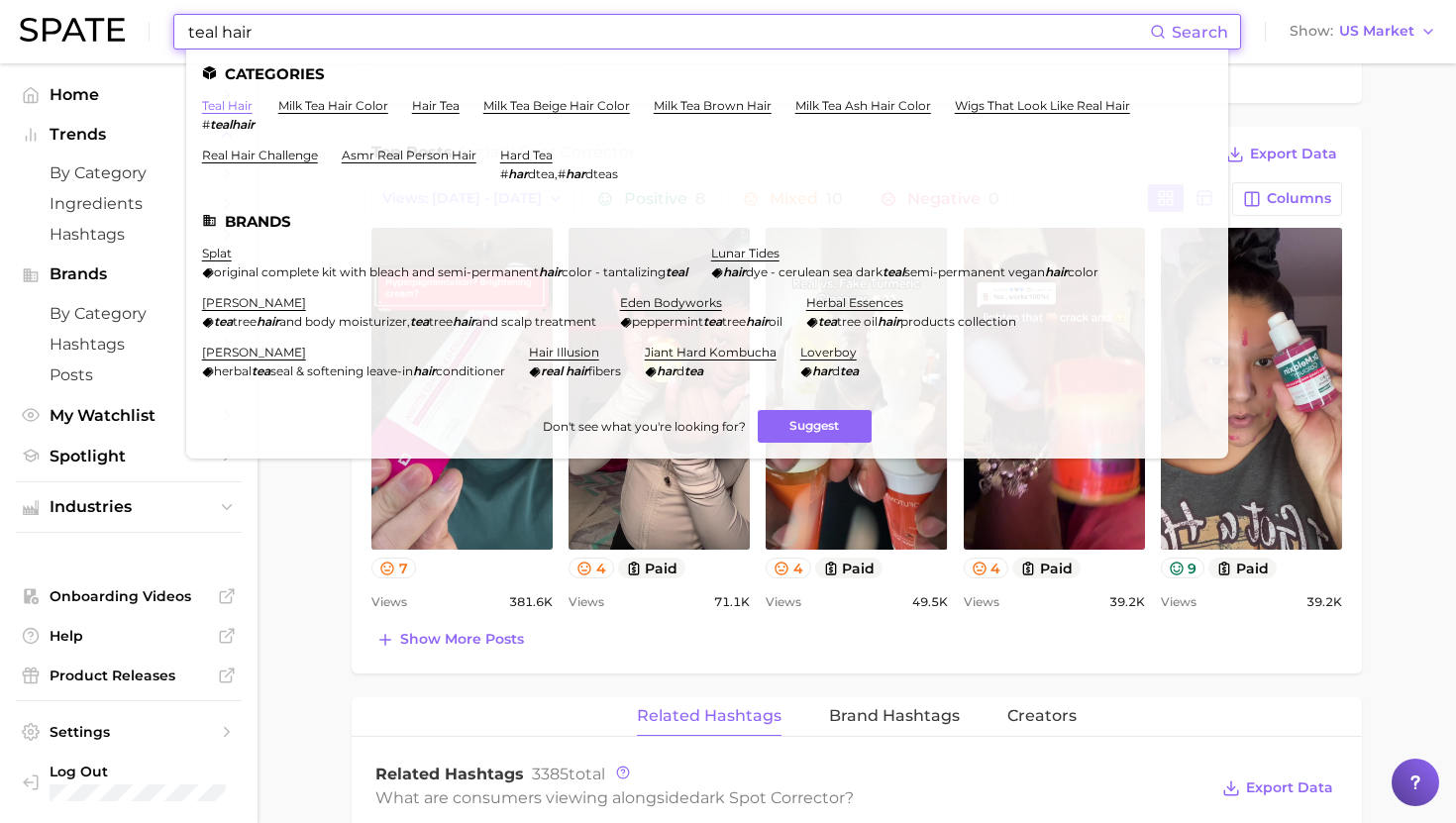
type input "teal hair"
click at [223, 101] on link "teal hair" at bounding box center [227, 105] width 51 height 15
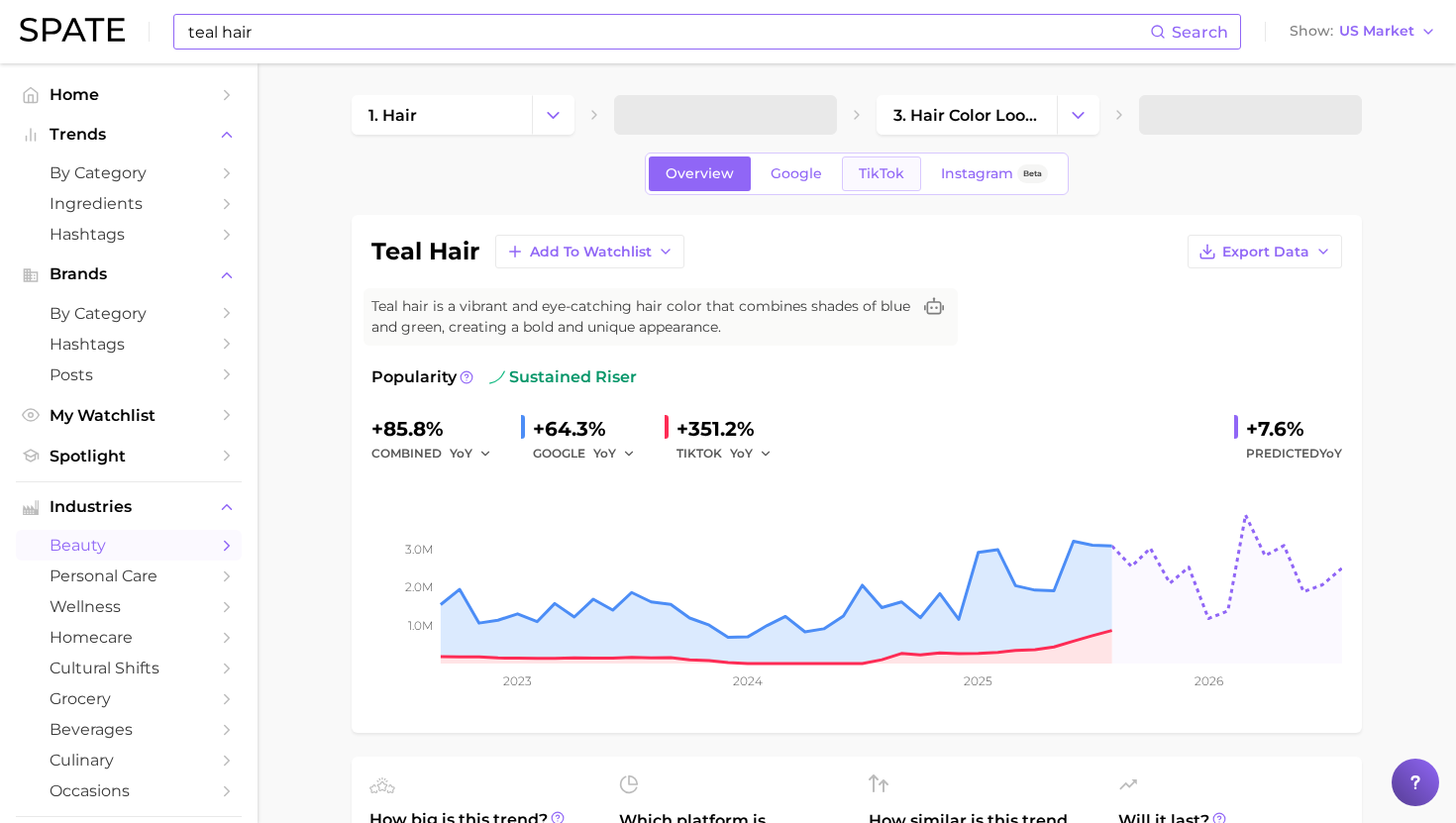
click at [879, 187] on link "TikTok" at bounding box center [882, 173] width 80 height 35
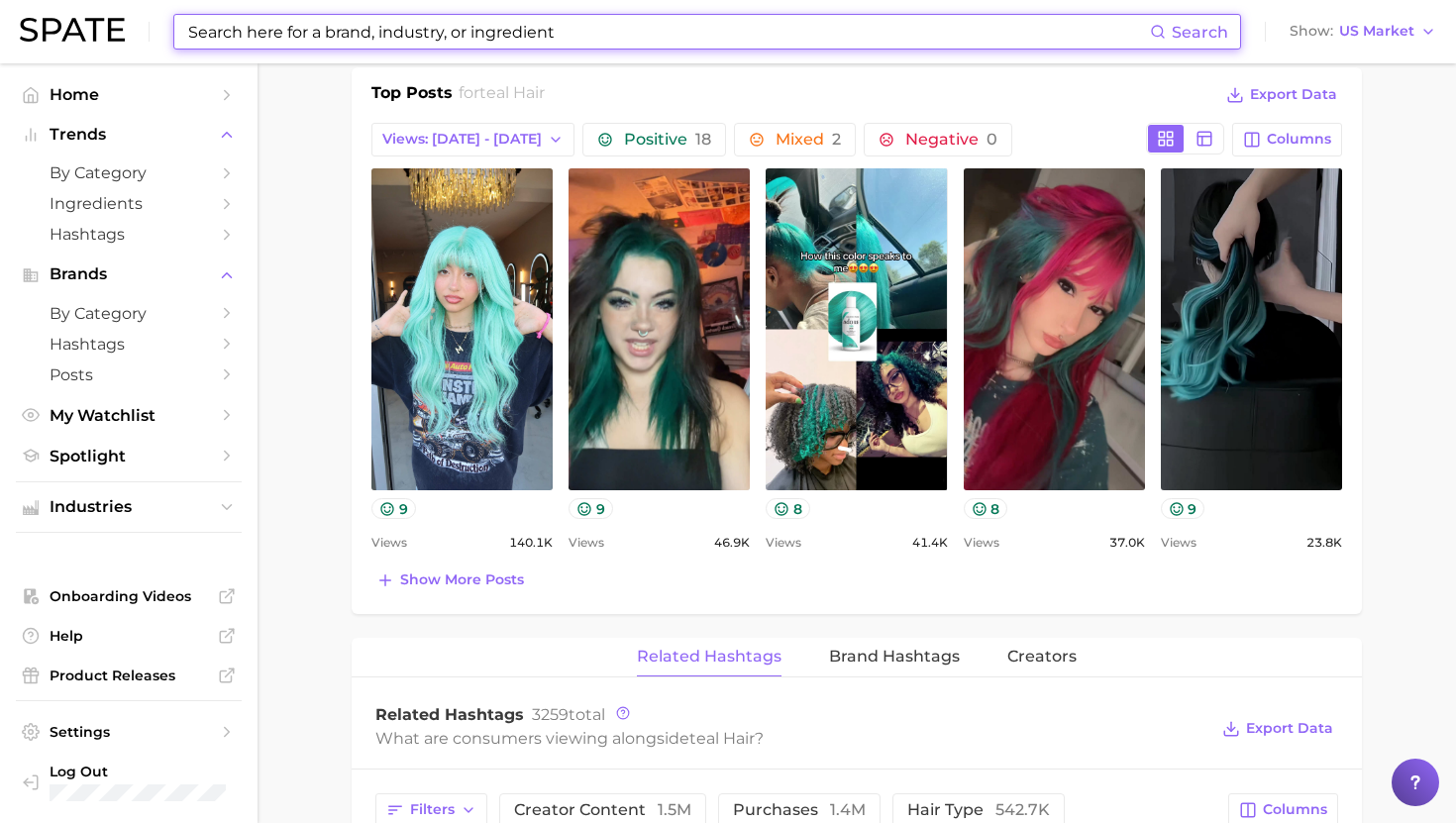
scroll to position [926, 0]
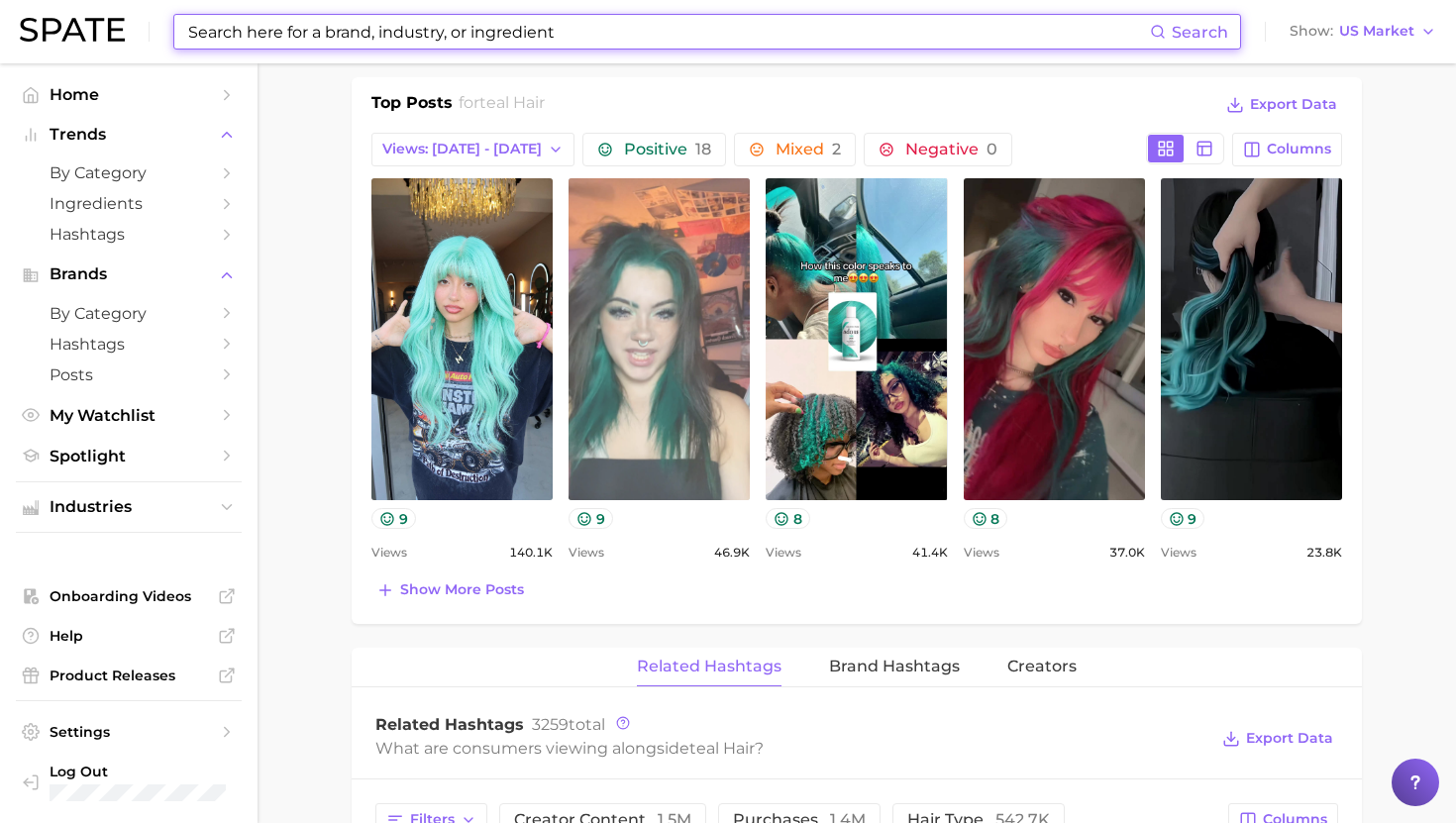
click at [691, 381] on link "view post on TikTok" at bounding box center [659, 339] width 181 height 322
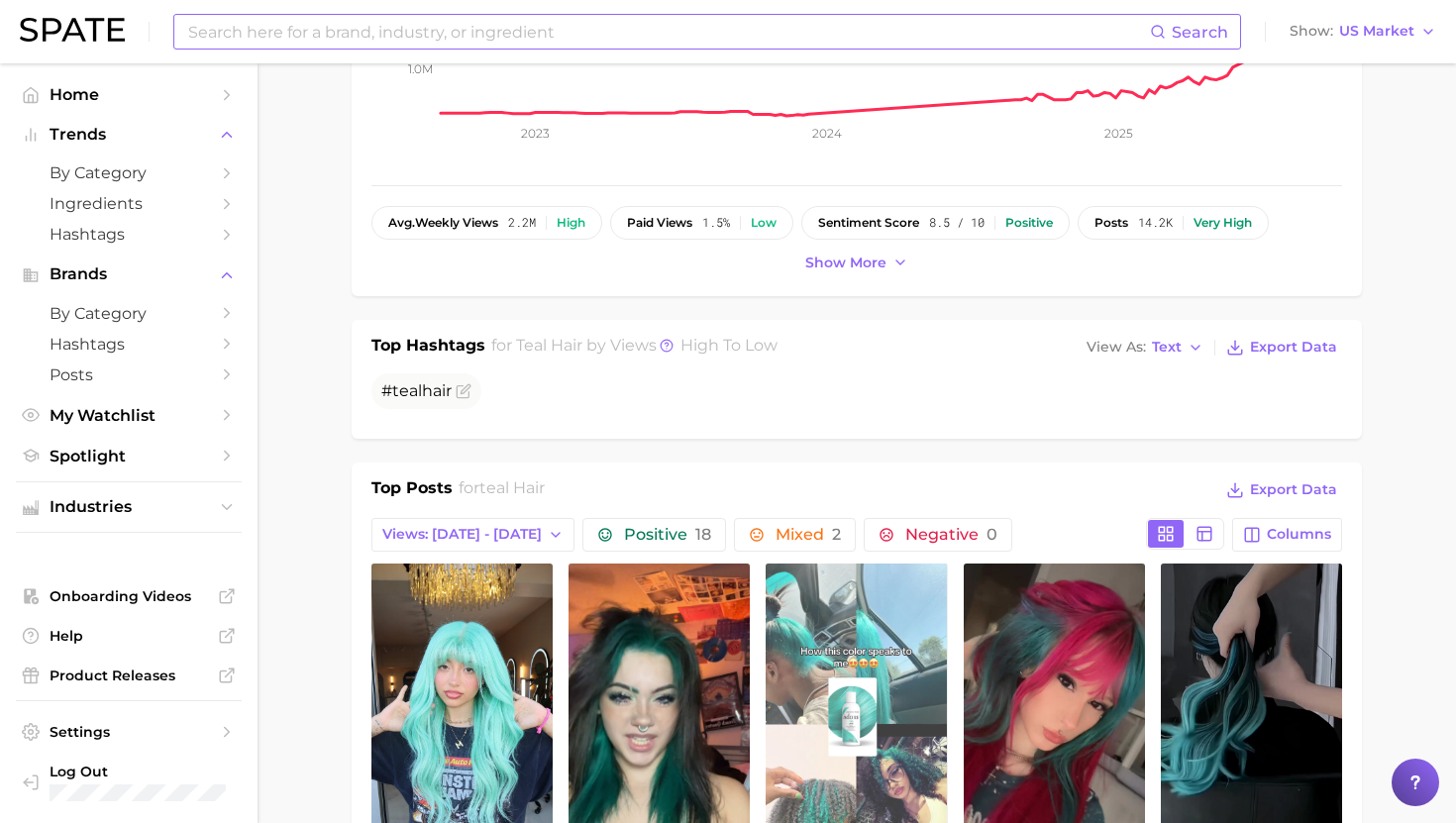
scroll to position [540, 0]
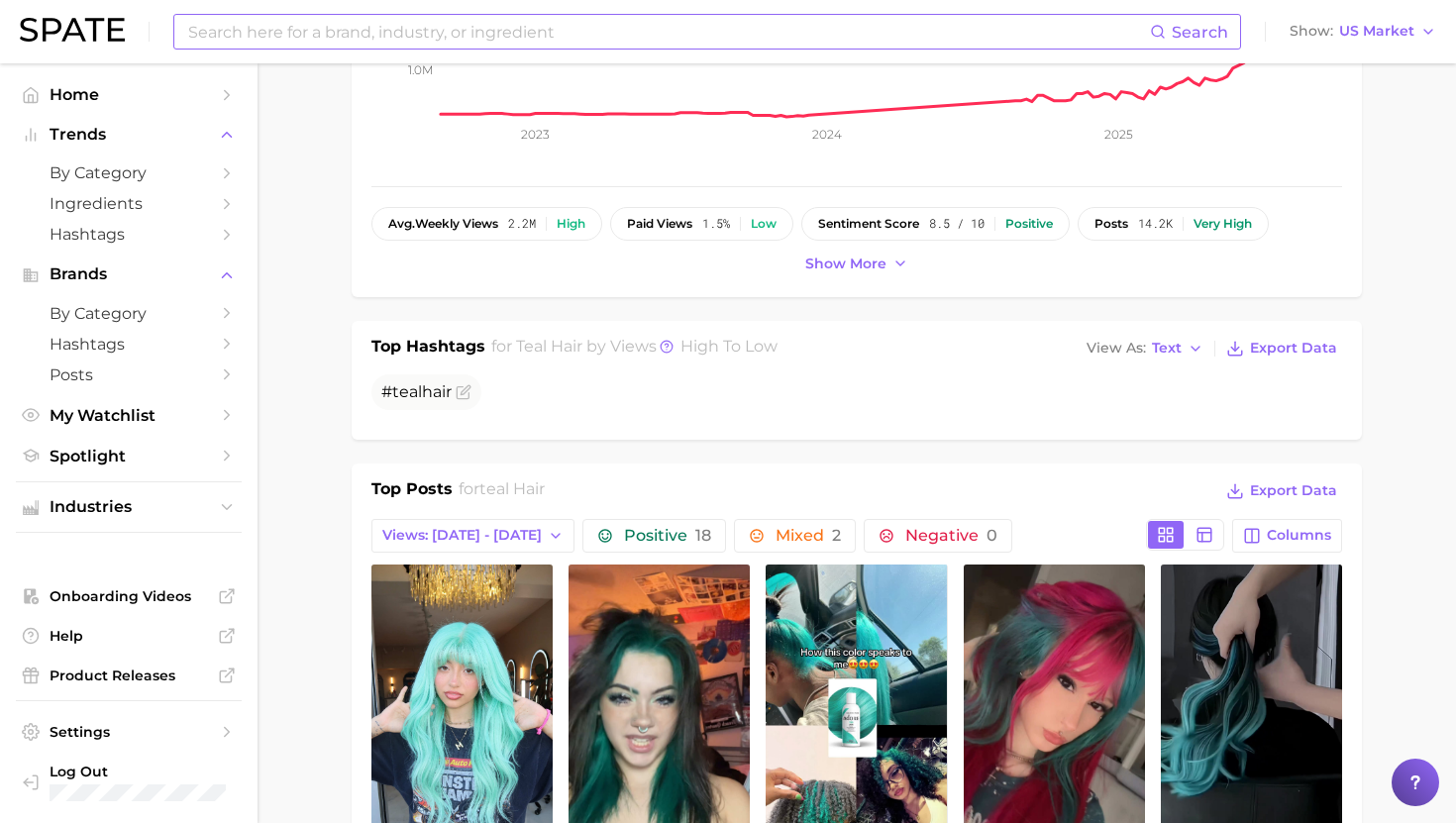
click at [381, 39] on input at bounding box center [667, 32] width 963 height 34
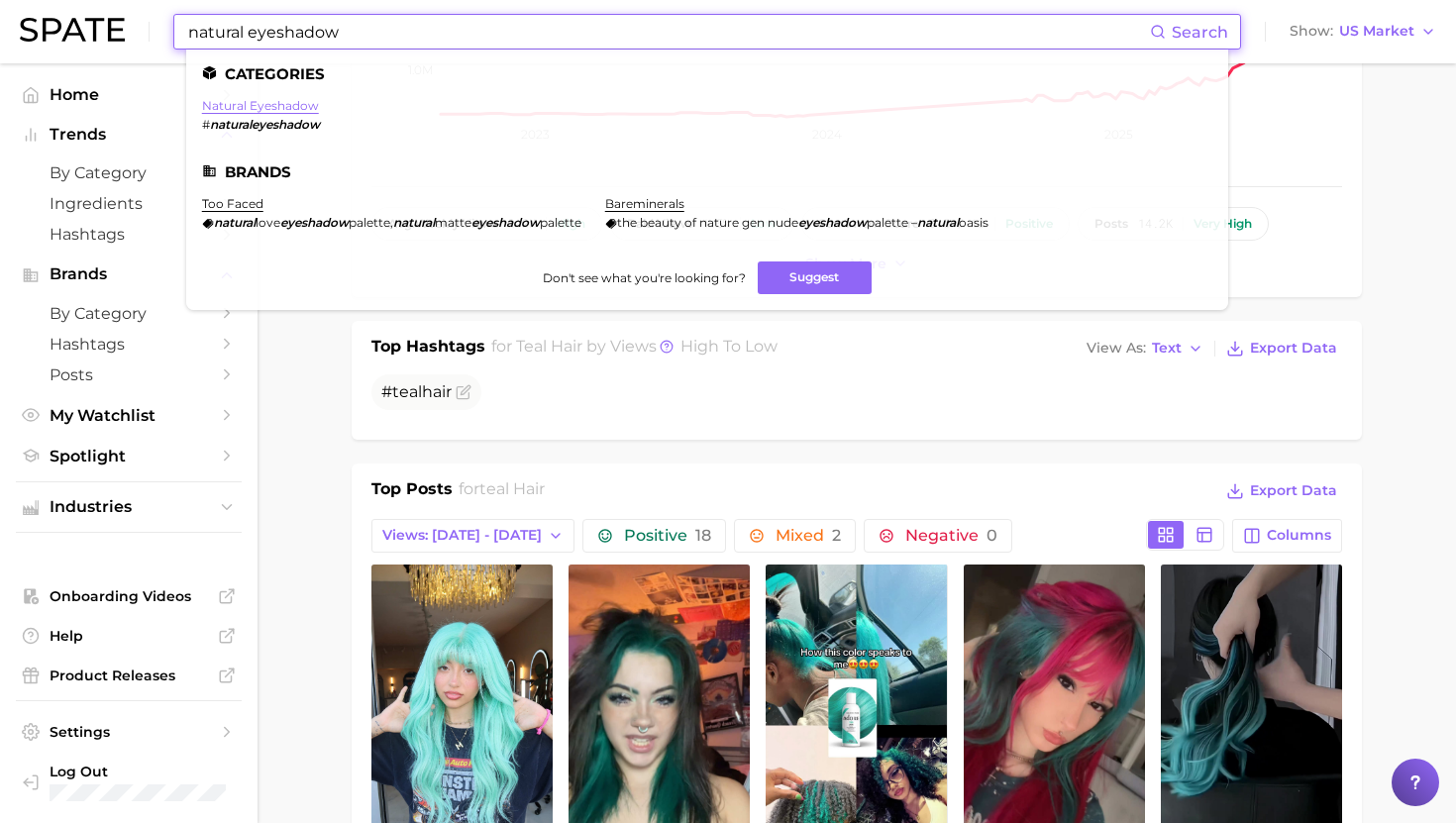
type input "natural eyeshadow"
click at [248, 103] on link "natural eyeshadow" at bounding box center [260, 105] width 117 height 15
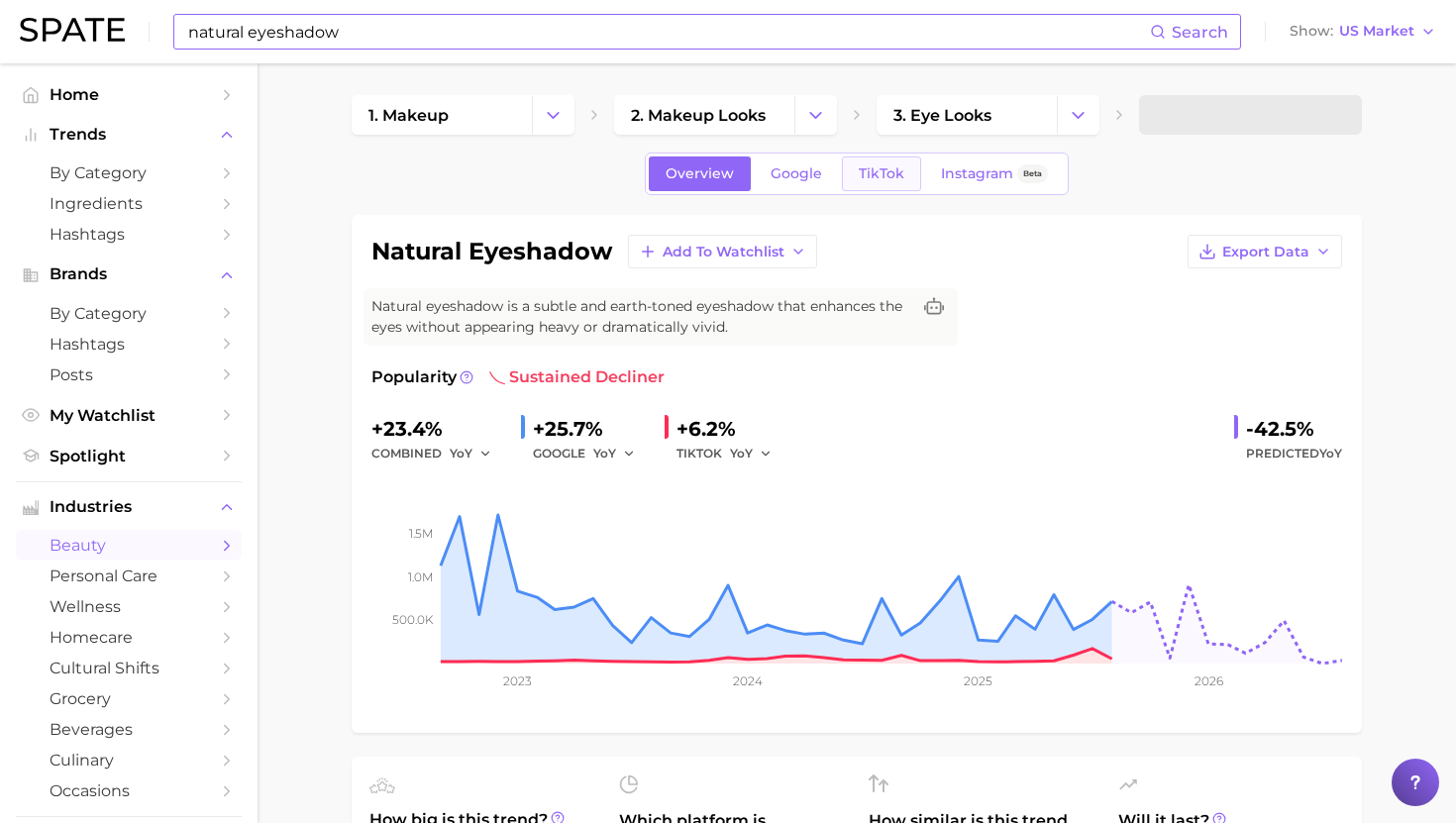
click at [887, 181] on span "TikTok" at bounding box center [882, 173] width 46 height 17
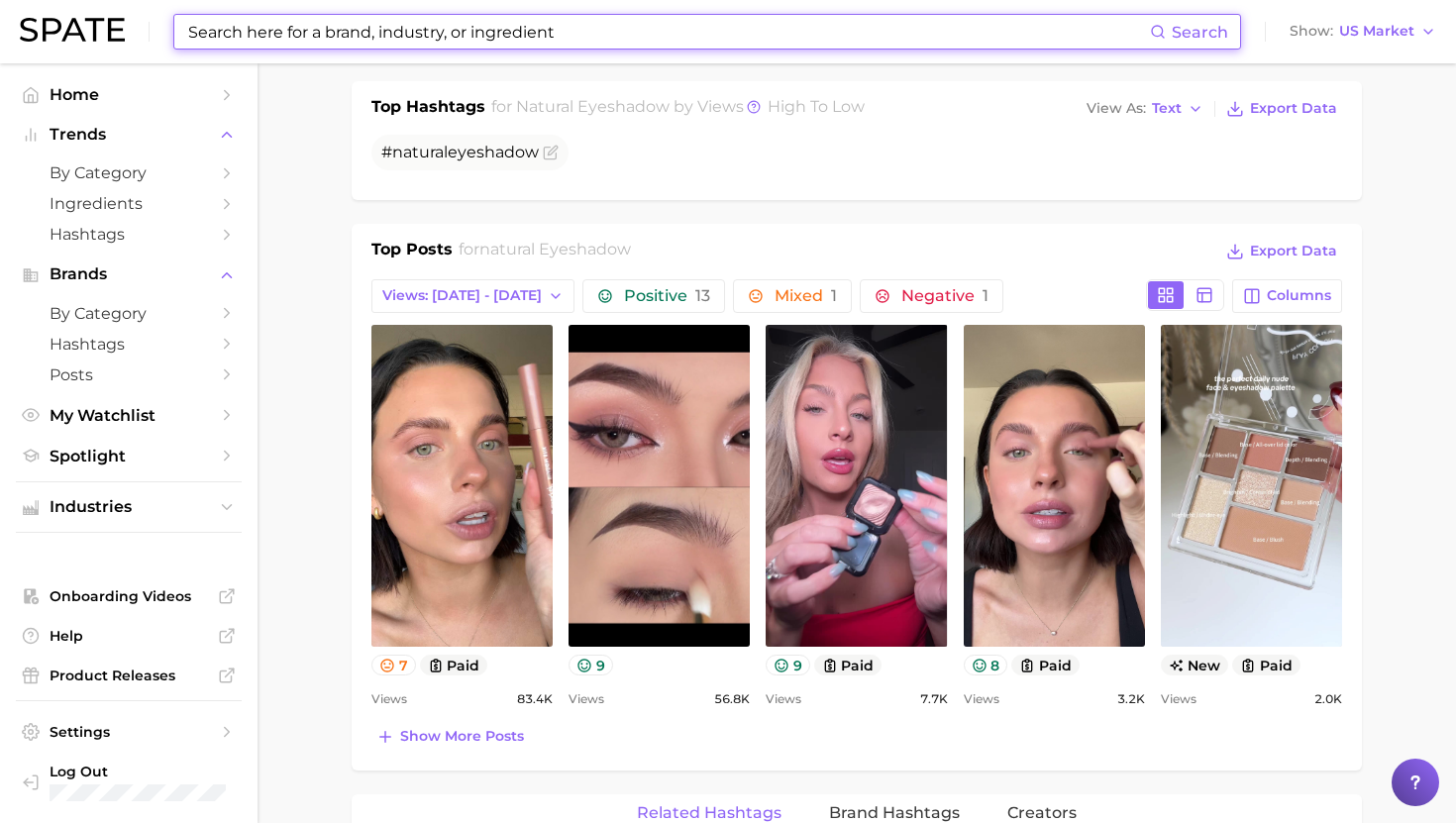
scroll to position [775, 0]
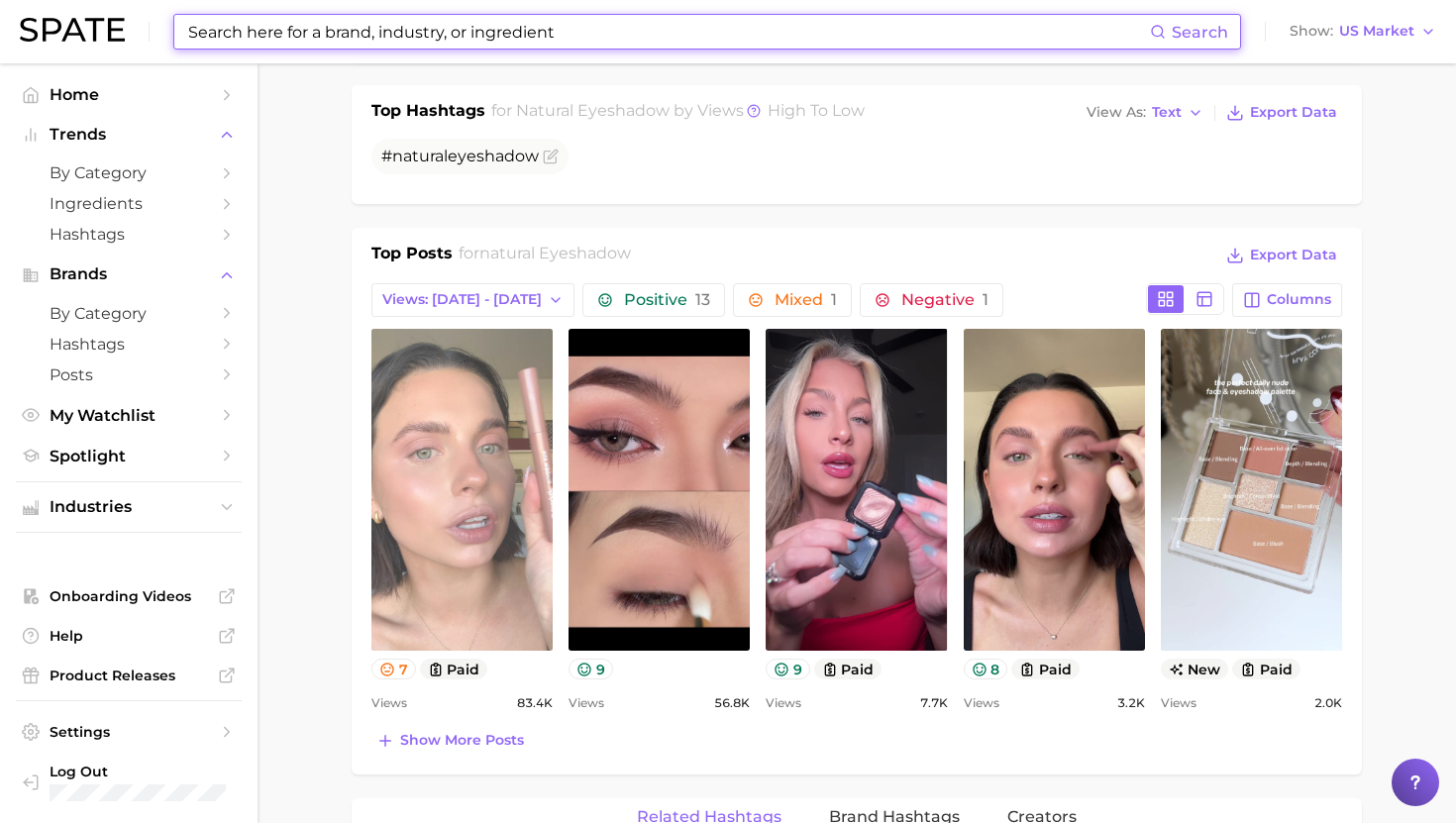
click at [494, 492] on link "view post on TikTok" at bounding box center [462, 490] width 181 height 322
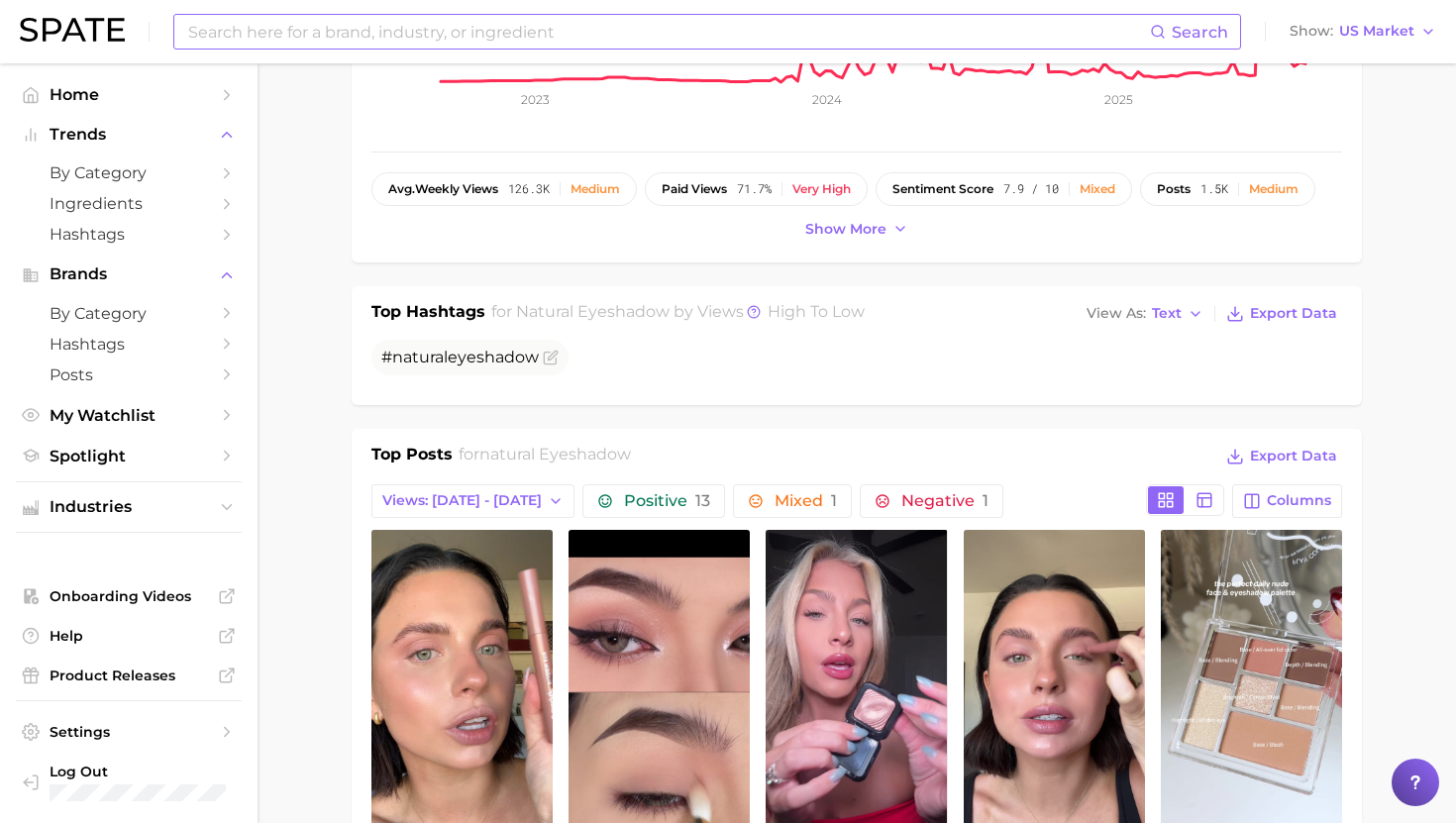
scroll to position [573, 0]
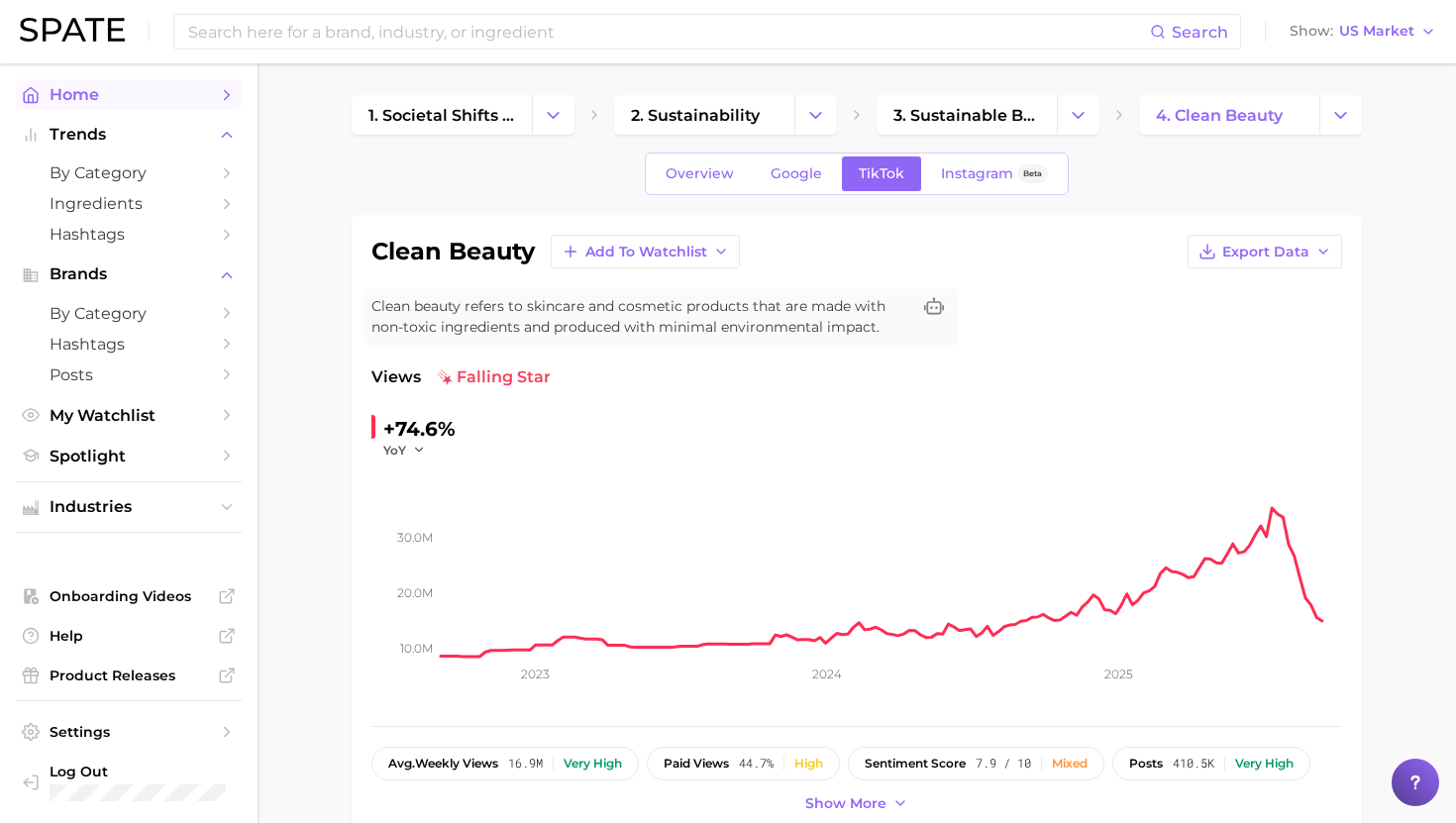
click at [85, 100] on span "Home" at bounding box center [128, 94] width 158 height 19
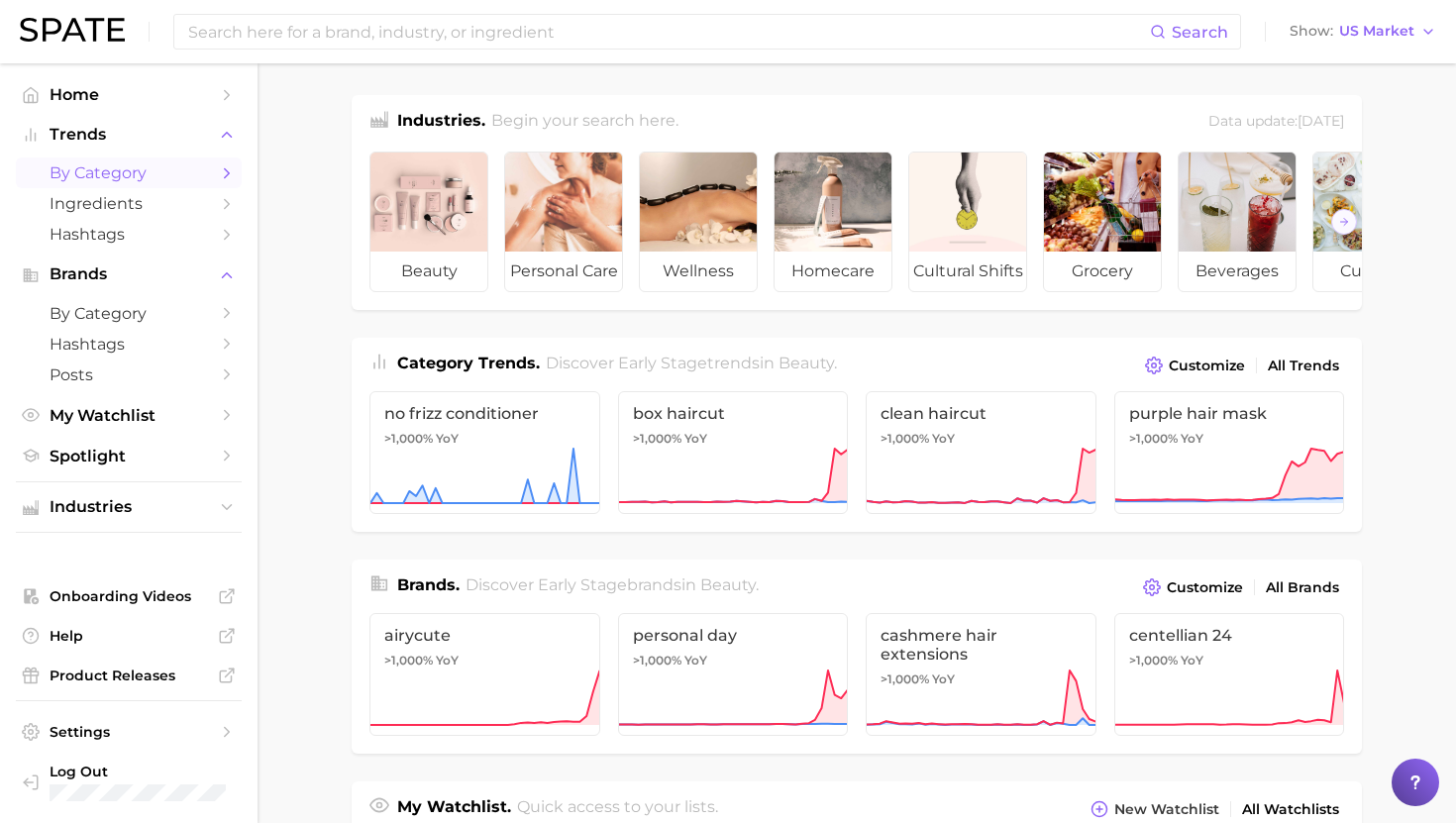
click at [91, 184] on link "by Category" at bounding box center [128, 172] width 226 height 31
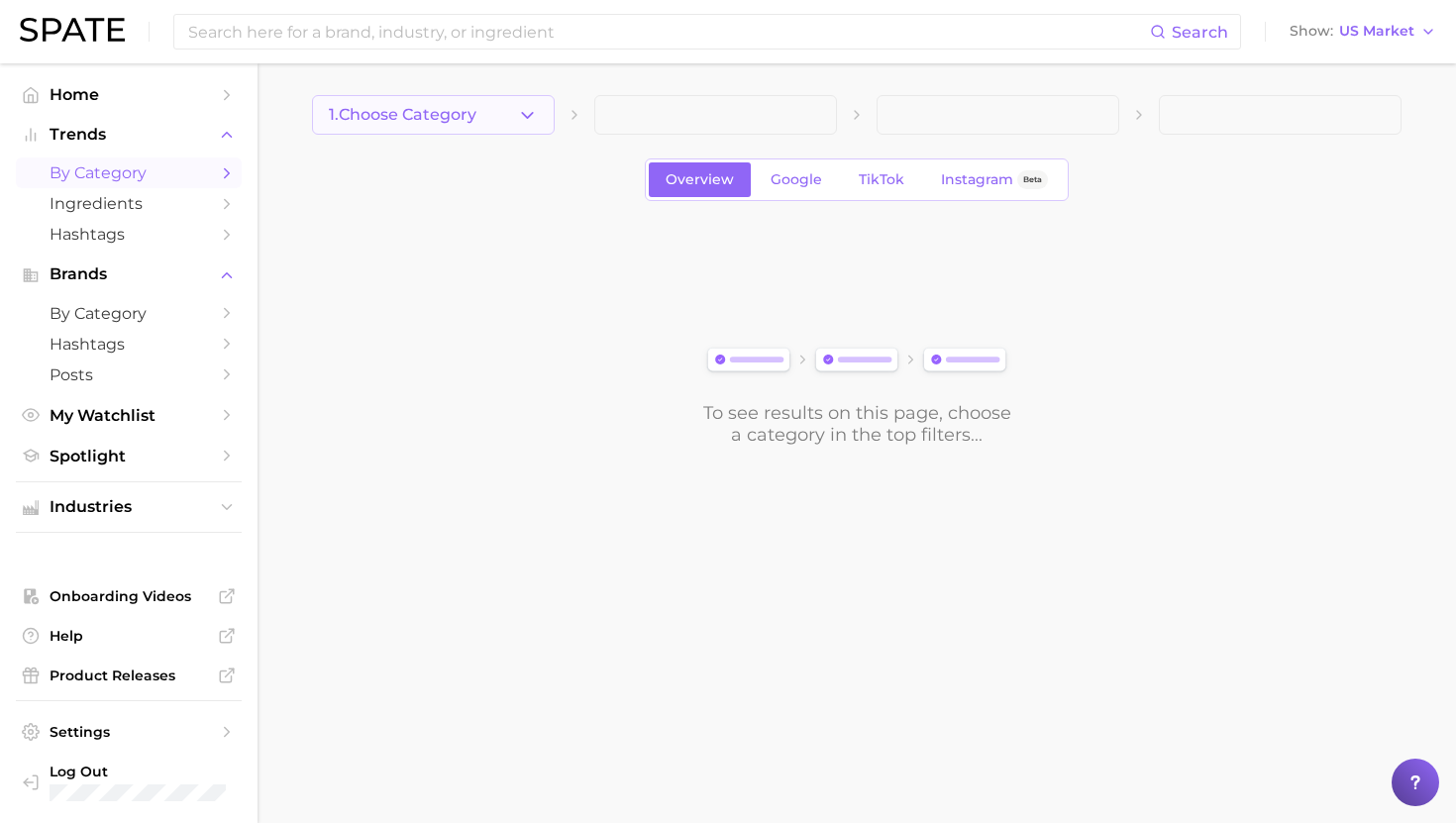
click at [383, 117] on span "1. Choose Category" at bounding box center [403, 115] width 147 height 18
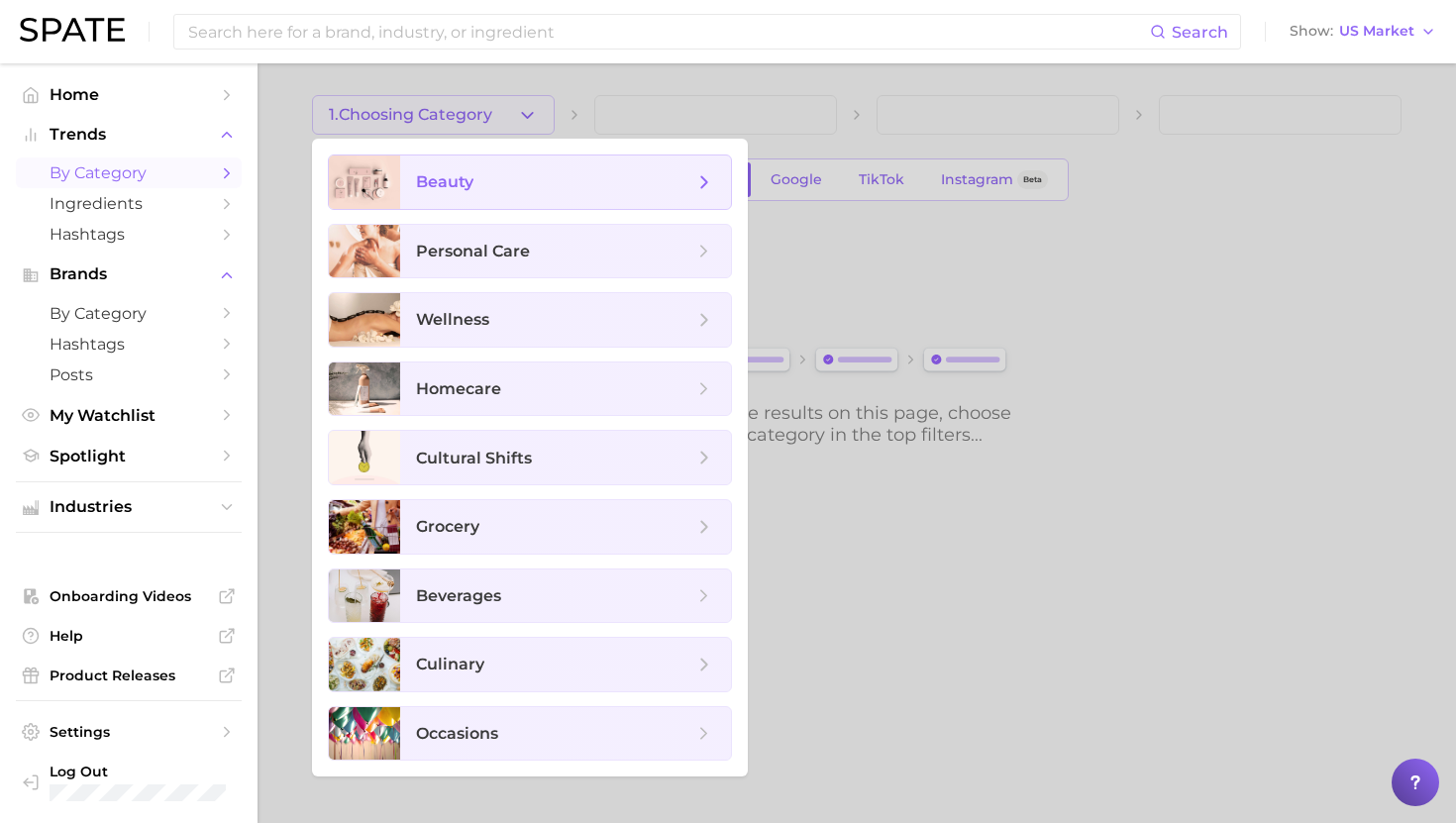
click at [478, 183] on span "beauty" at bounding box center [554, 182] width 277 height 22
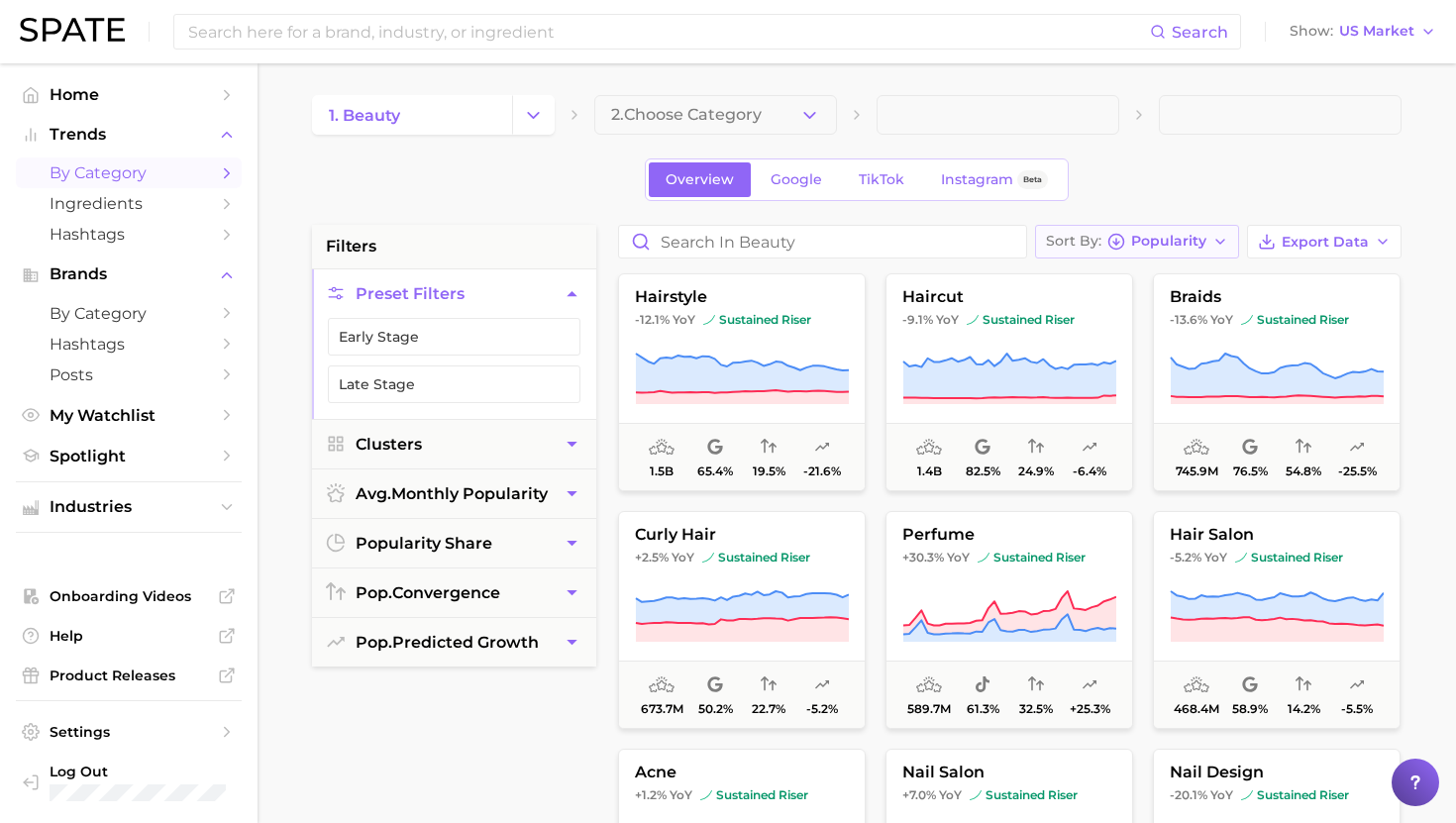
click at [1144, 238] on span "Popularity" at bounding box center [1169, 241] width 76 height 11
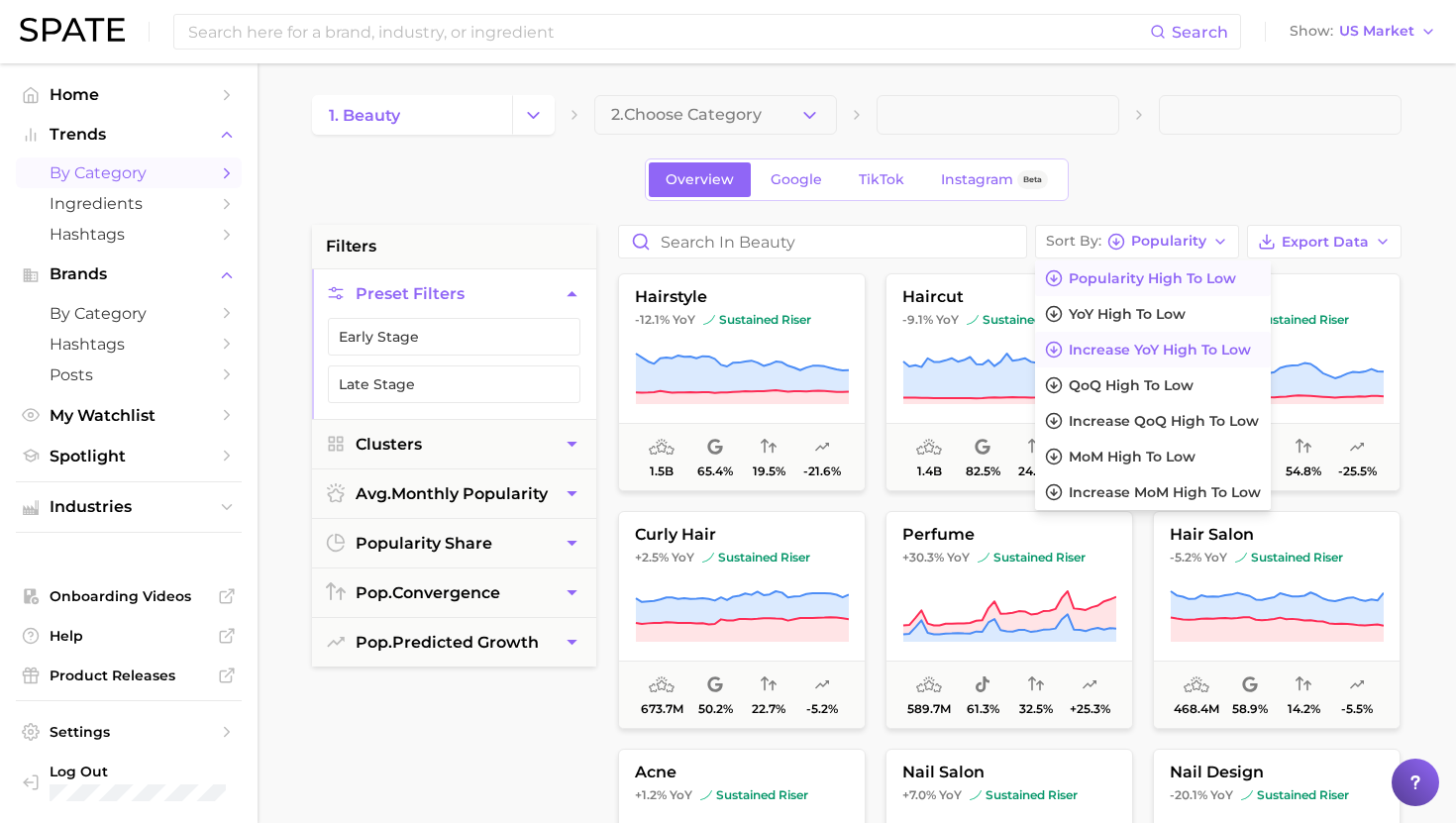
click at [1157, 342] on span "Increase YoY high to low" at bounding box center [1159, 350] width 182 height 17
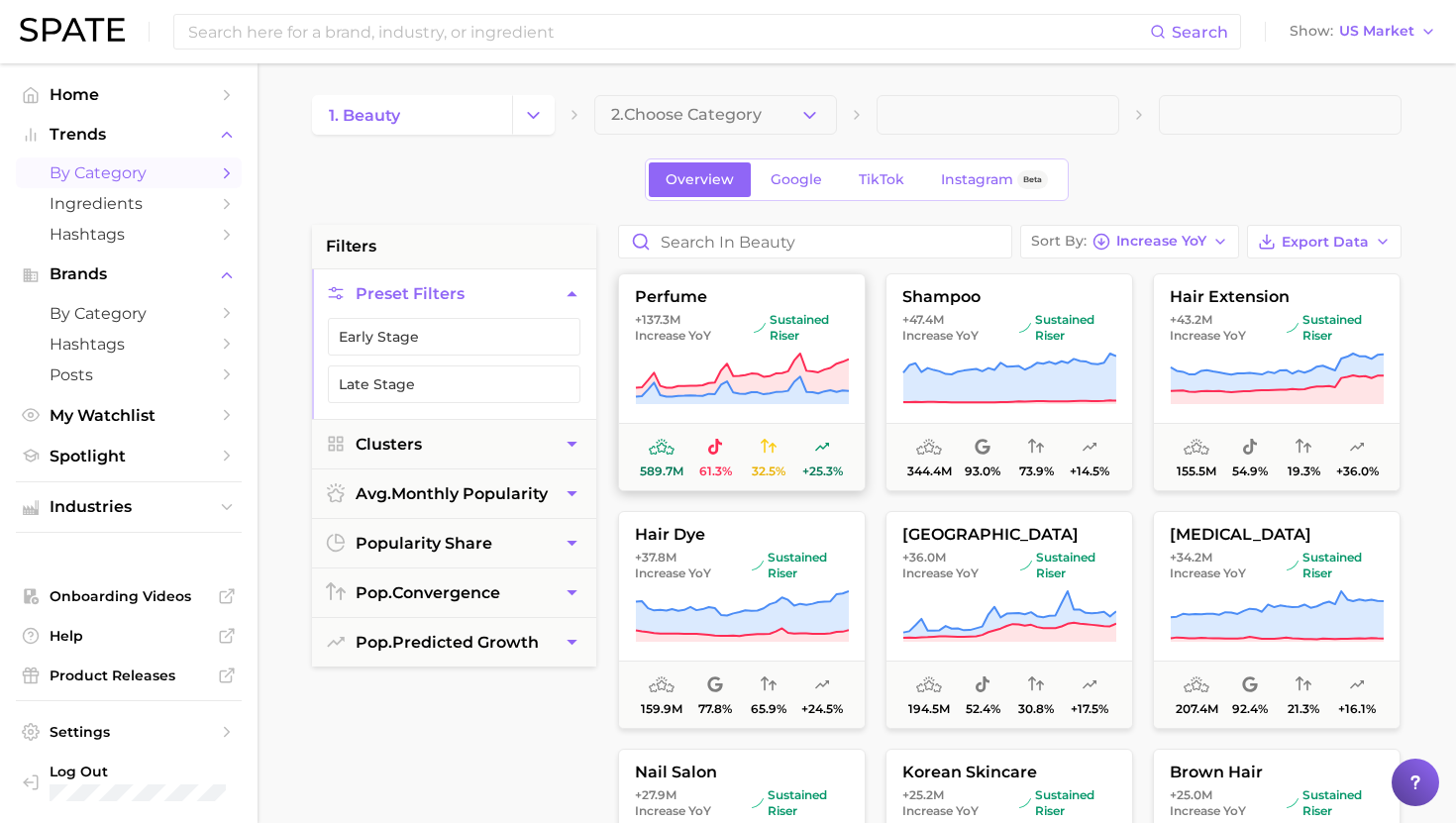
click at [685, 346] on button "perfume +137.3m Increase YoY sustained riser 589.7m 61.3% 32.5% +25.3%" at bounding box center [741, 382] width 247 height 218
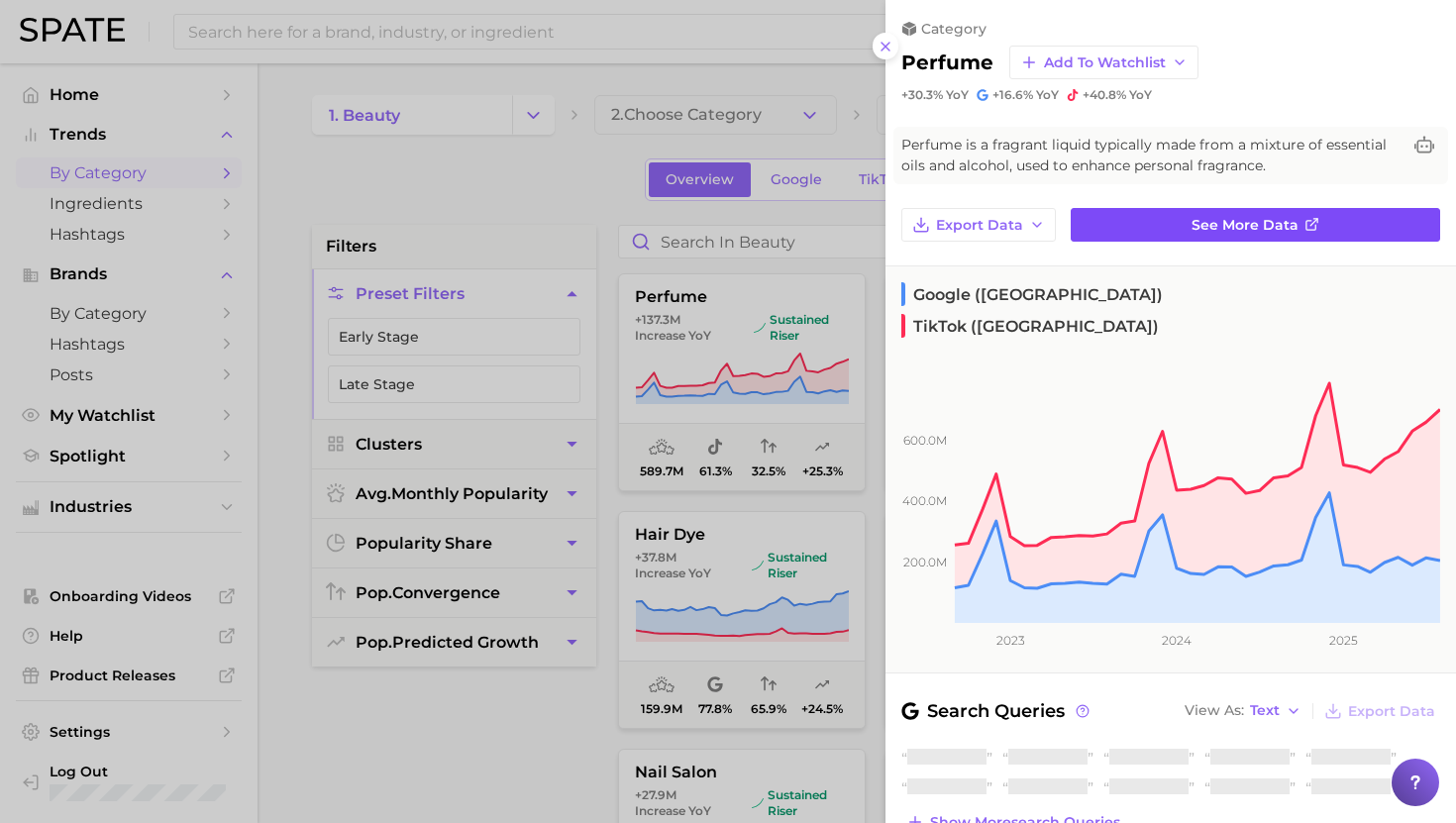
click at [1157, 232] on link "See more data" at bounding box center [1255, 225] width 370 height 34
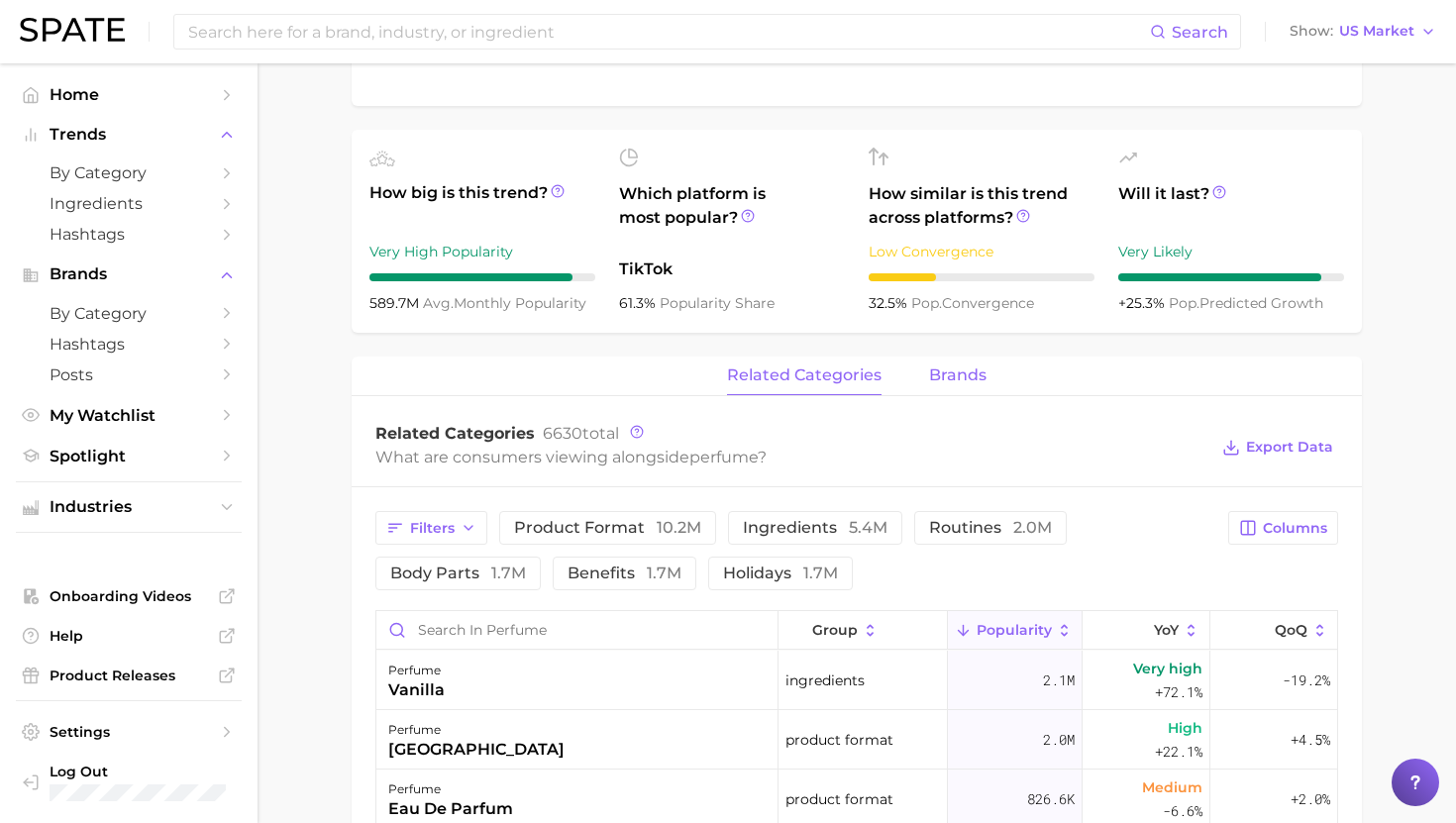
click at [955, 364] on button "brands" at bounding box center [957, 376] width 58 height 39
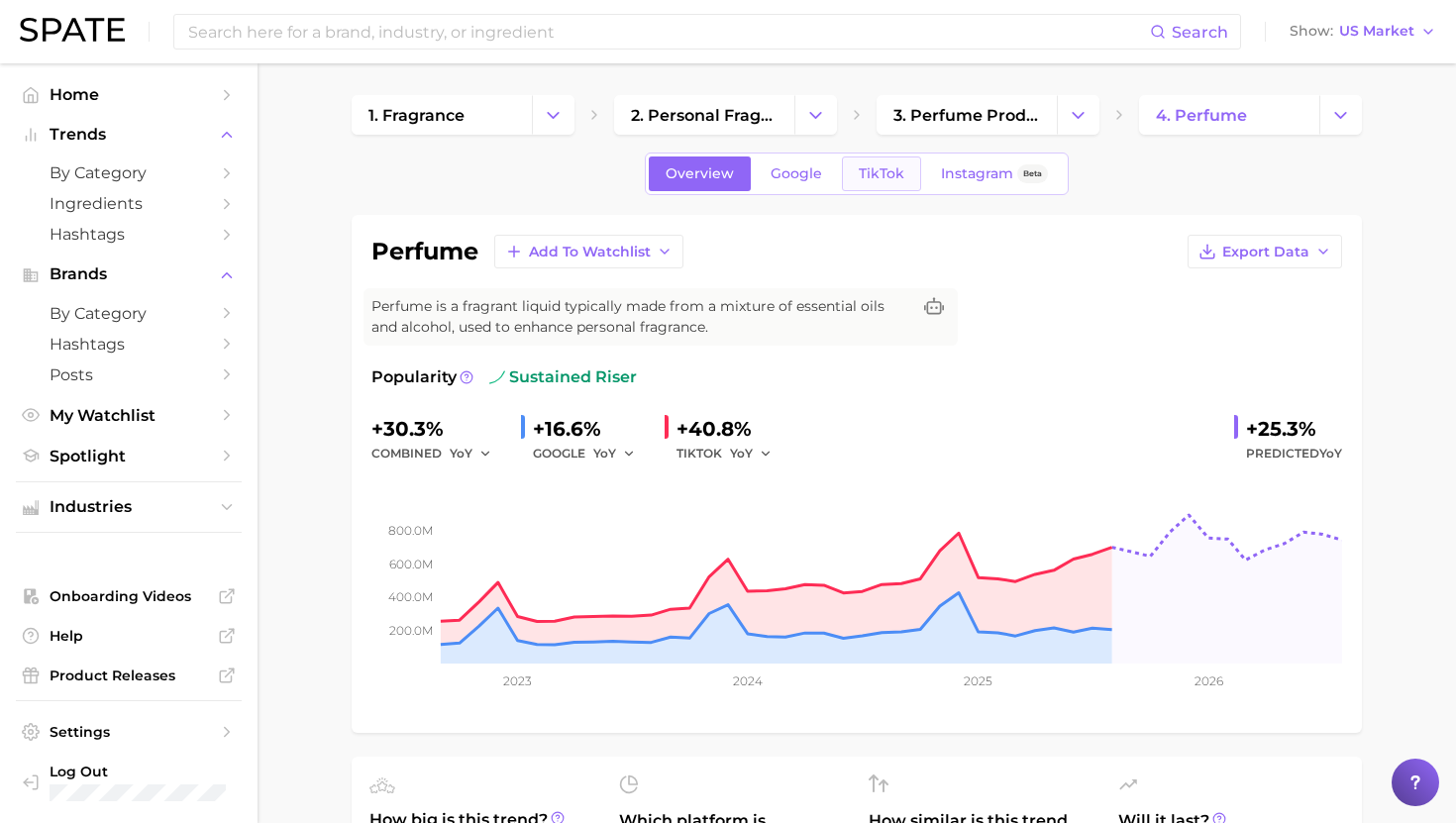
click at [891, 181] on span "TikTok" at bounding box center [882, 173] width 46 height 17
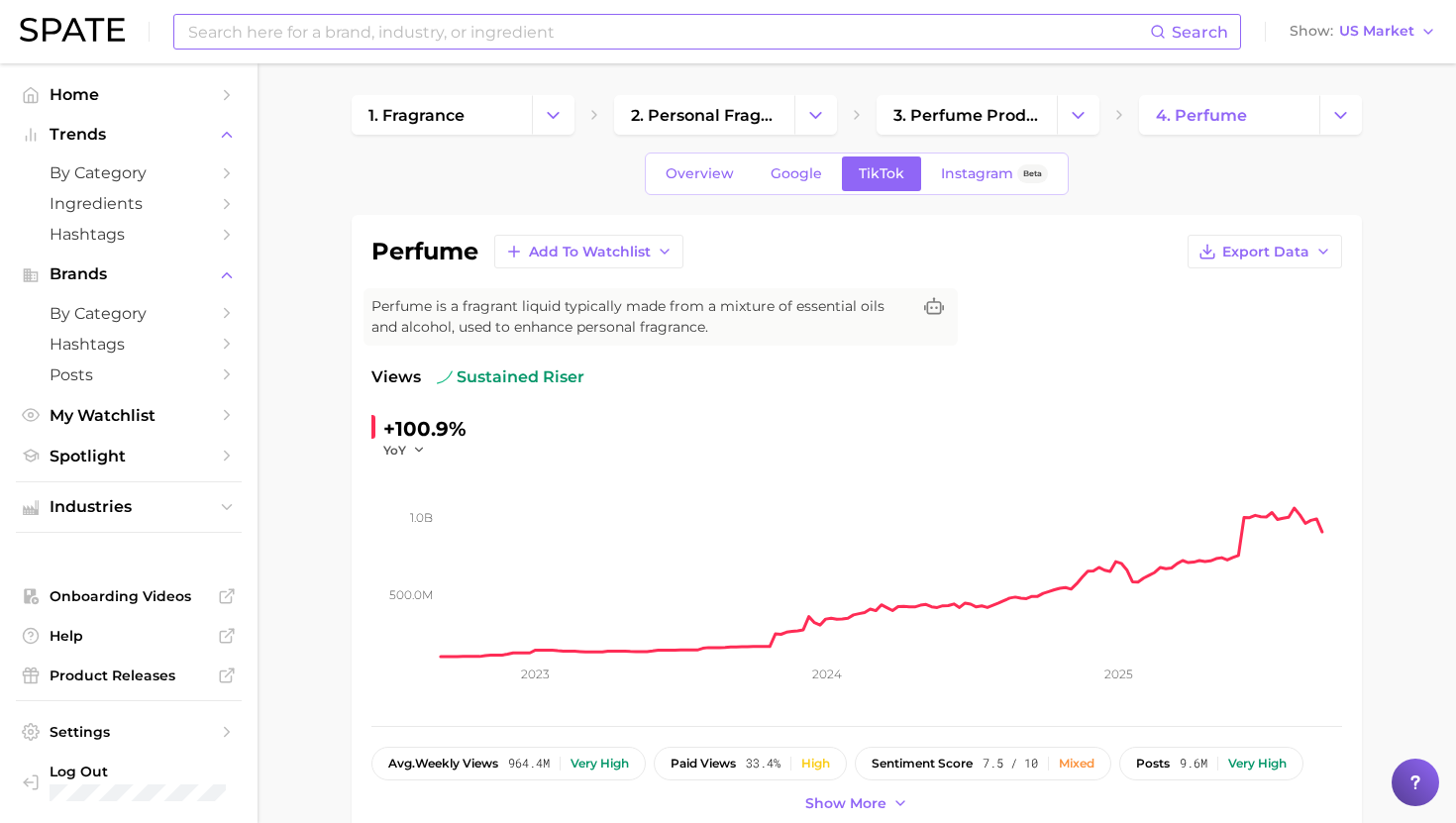
click at [283, 40] on input at bounding box center [667, 32] width 963 height 34
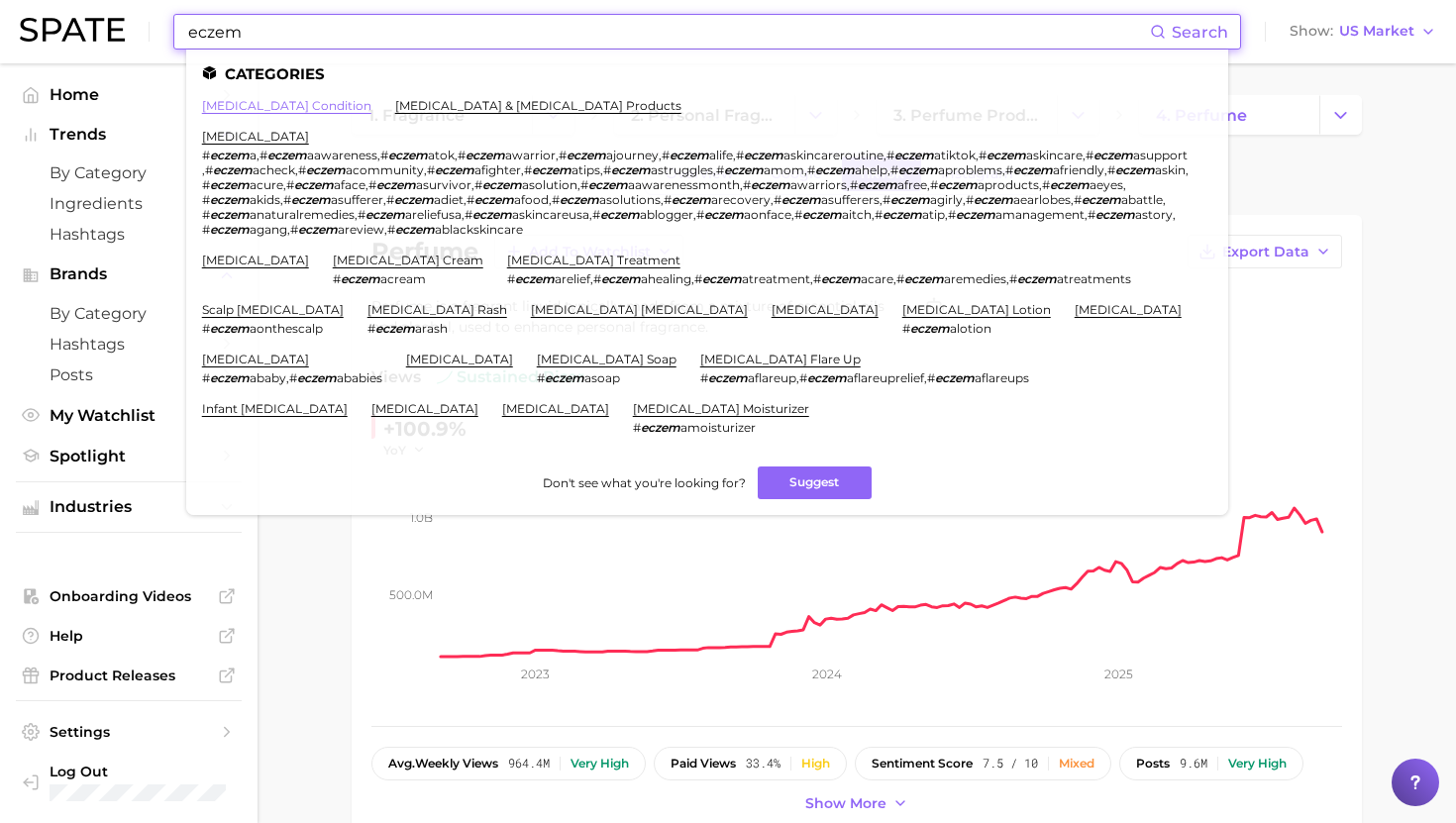
type input "eczem"
click at [275, 104] on link "[MEDICAL_DATA] condition" at bounding box center [286, 105] width 169 height 15
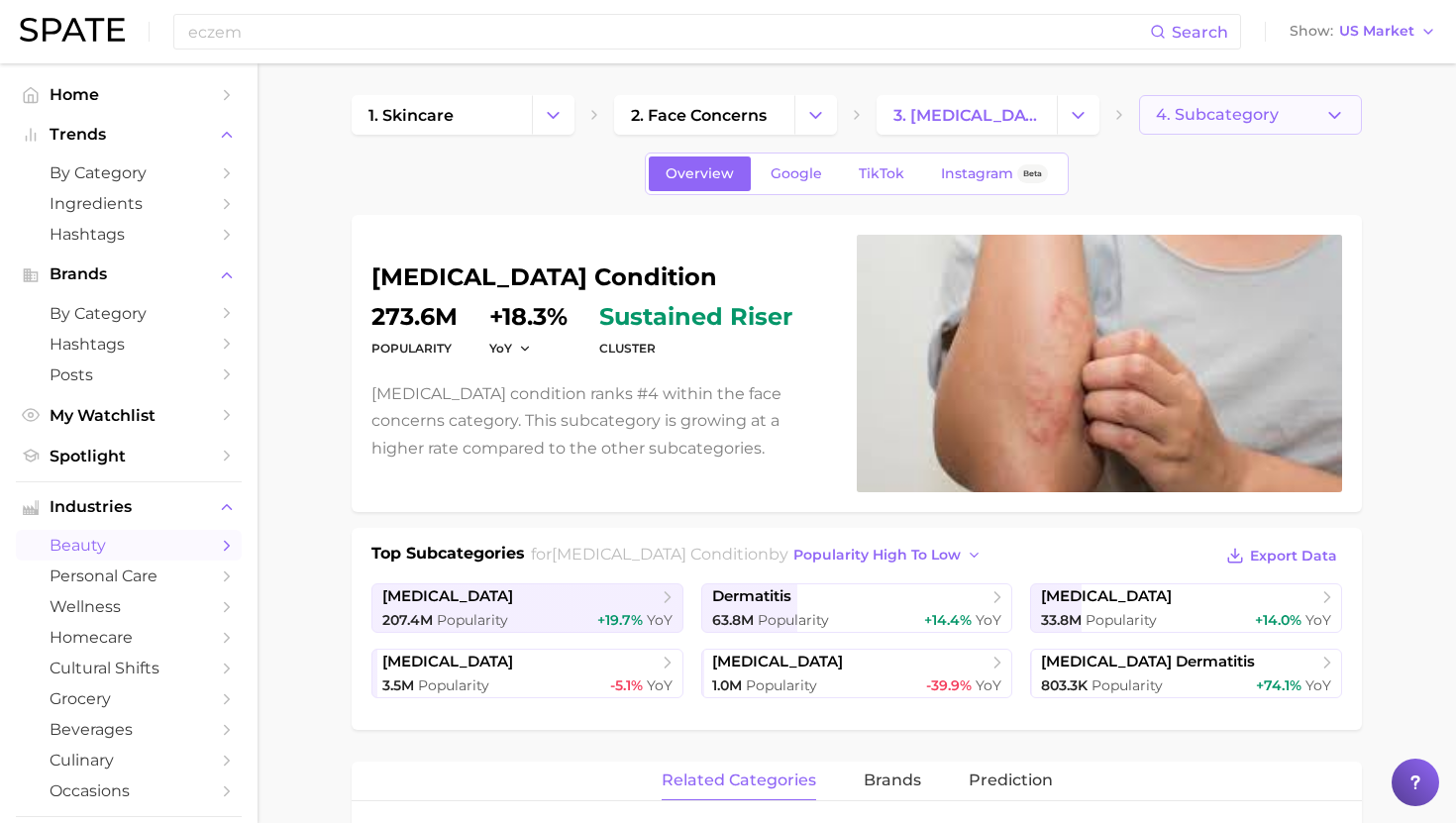
click at [1214, 121] on span "4. Subcategory" at bounding box center [1217, 115] width 123 height 18
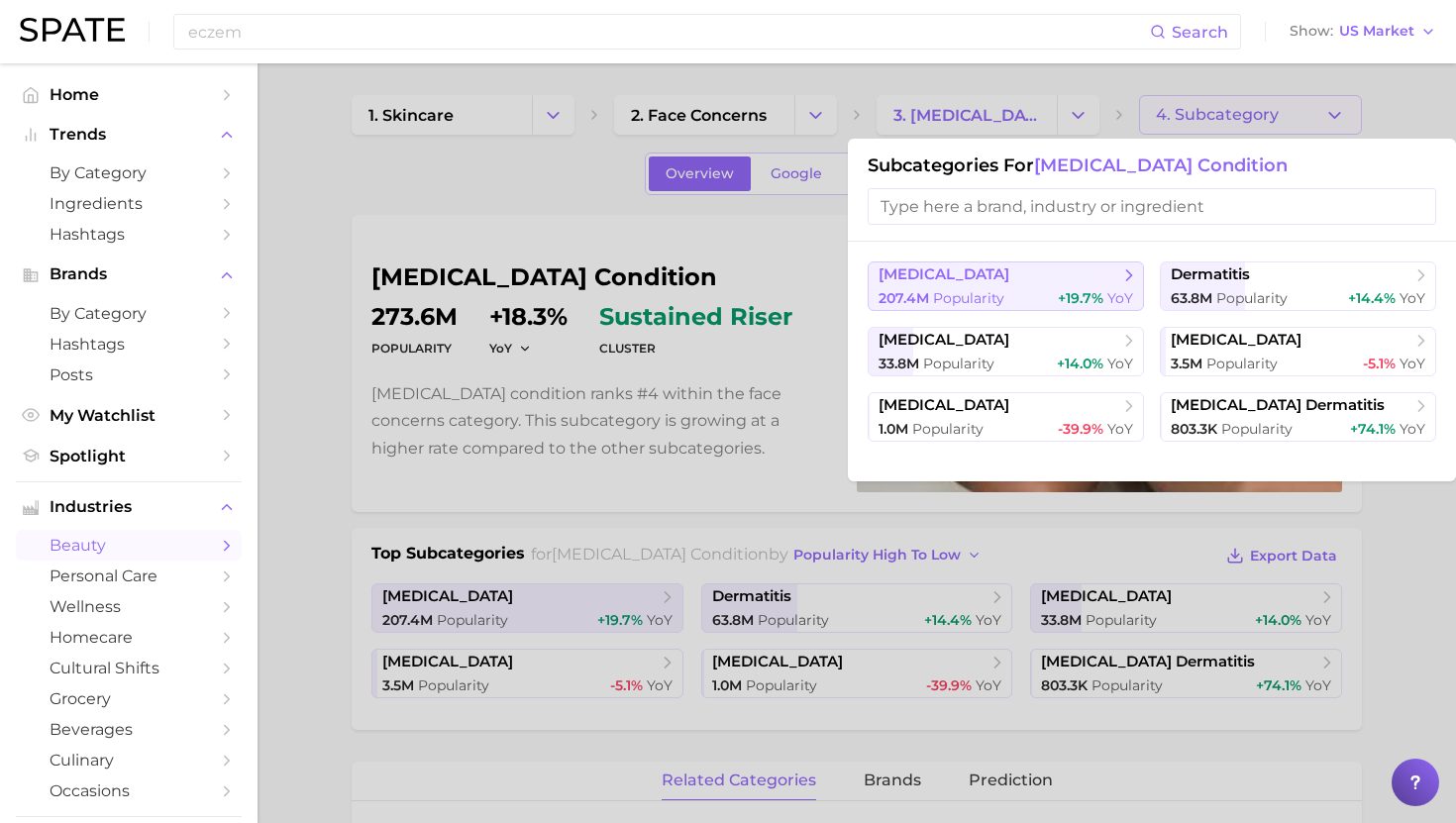
click at [964, 283] on span "[MEDICAL_DATA]" at bounding box center [999, 275] width 241 height 20
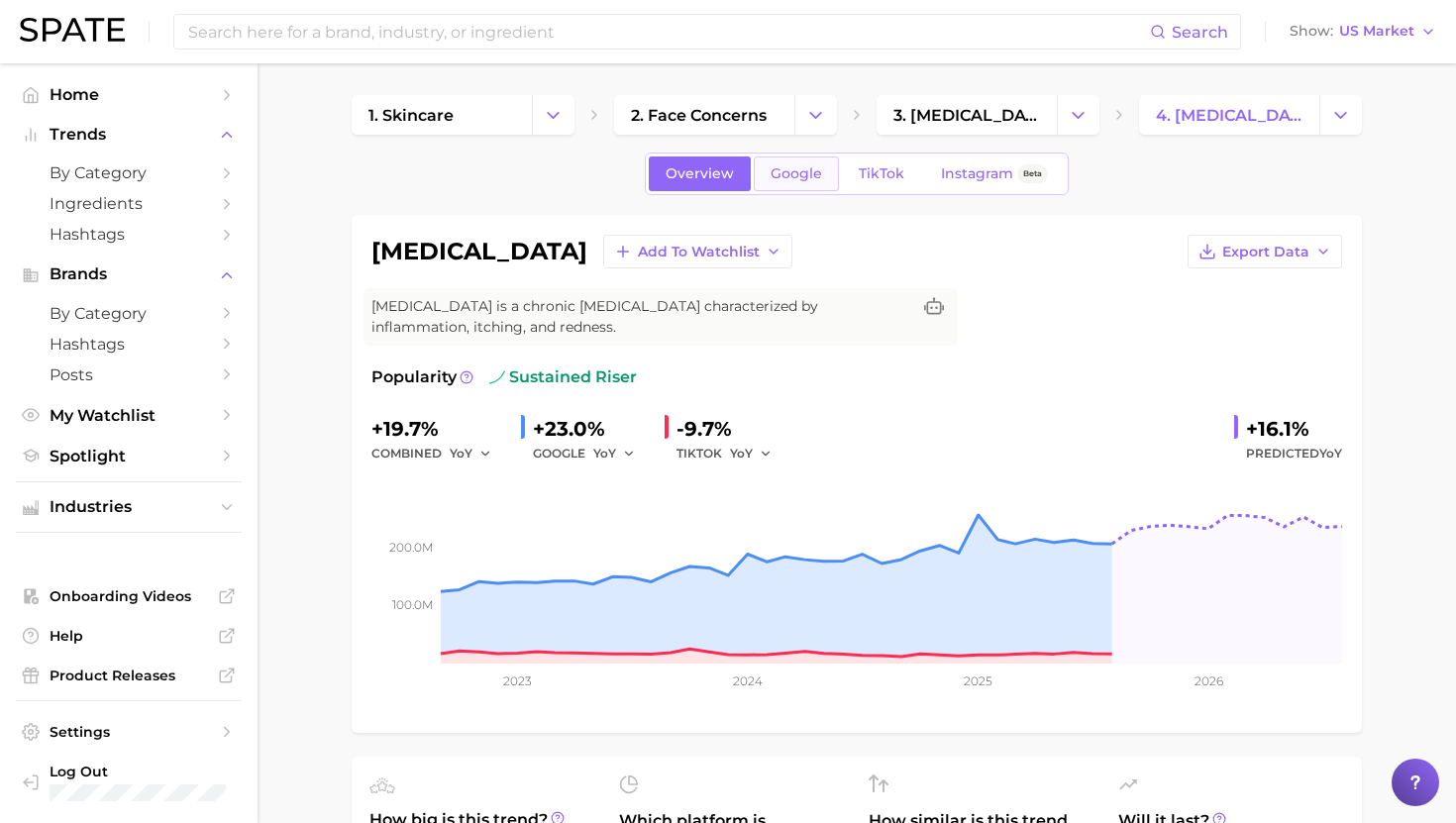
click at [802, 169] on span "Google" at bounding box center [796, 173] width 52 height 17
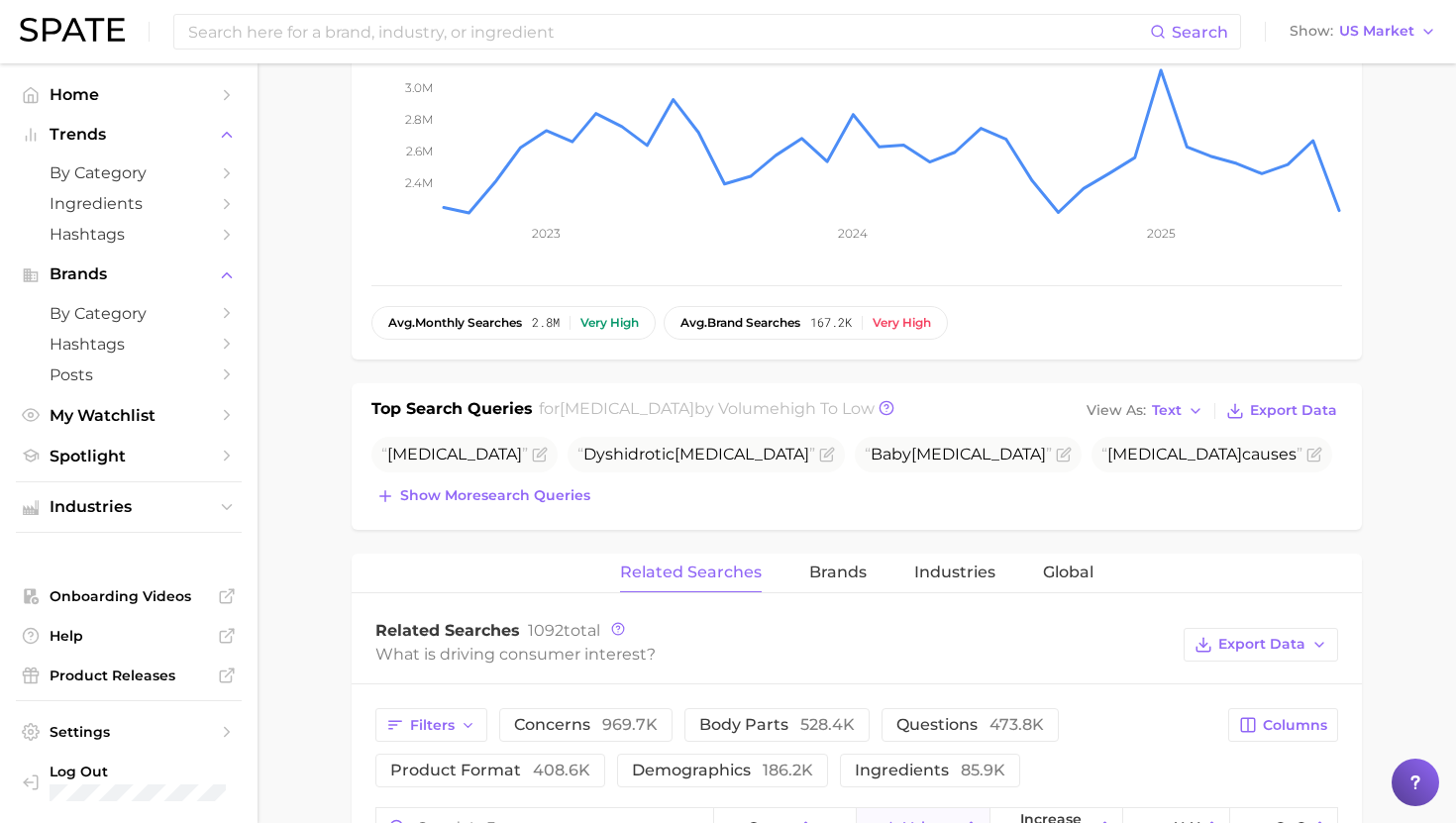
scroll to position [451, 0]
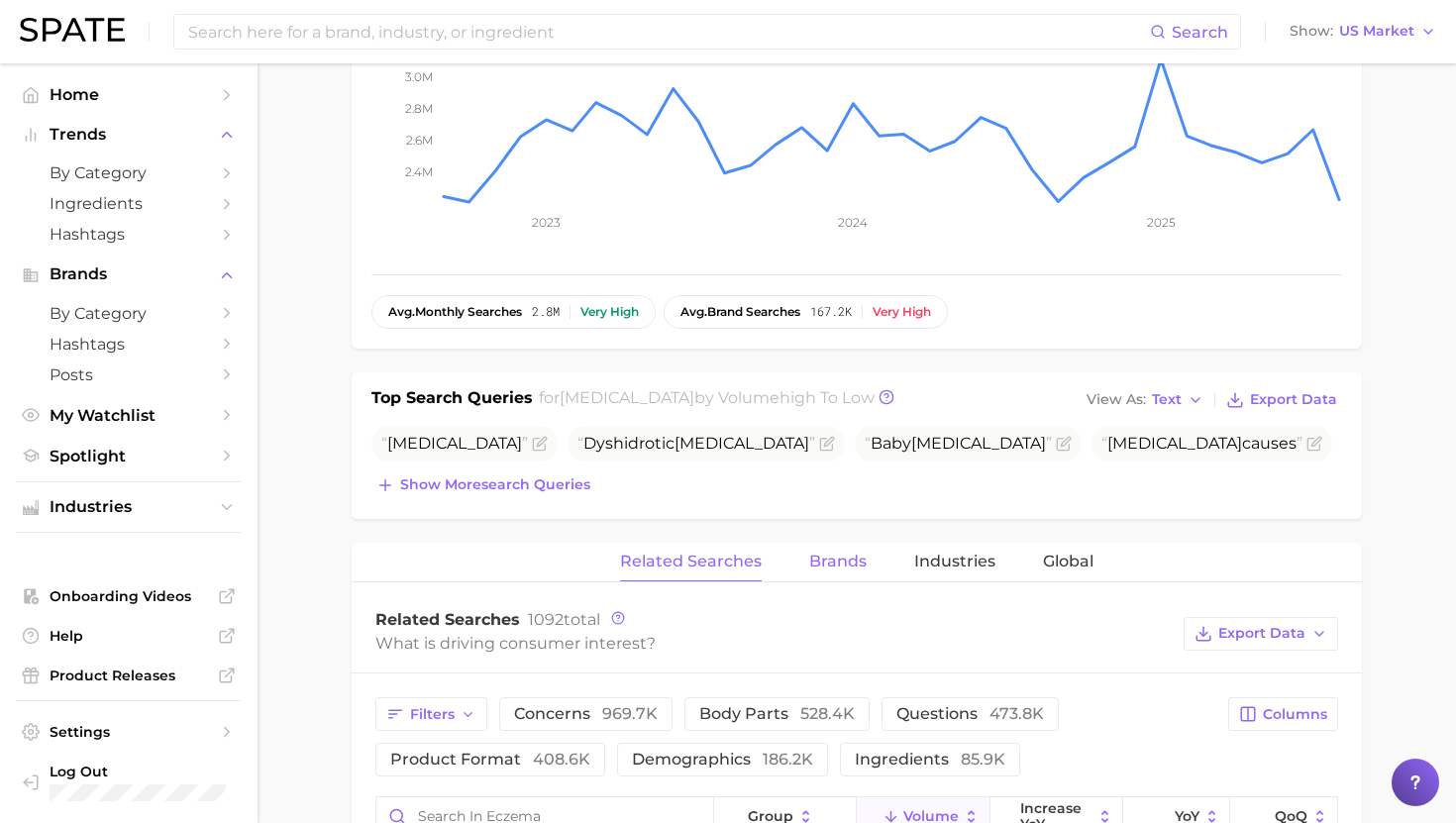
click at [833, 568] on span "Brands" at bounding box center [838, 562] width 58 height 18
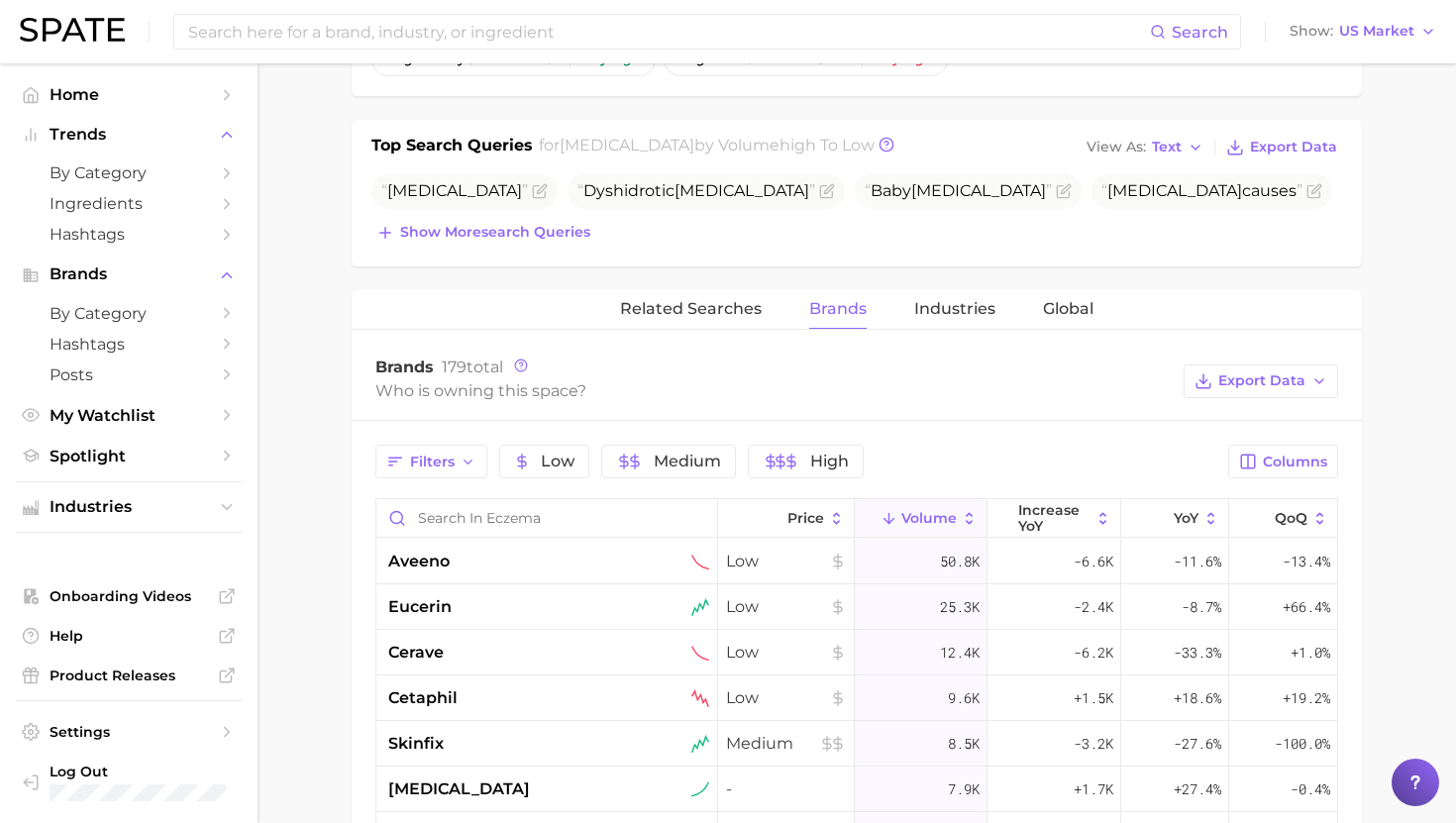
scroll to position [718, 0]
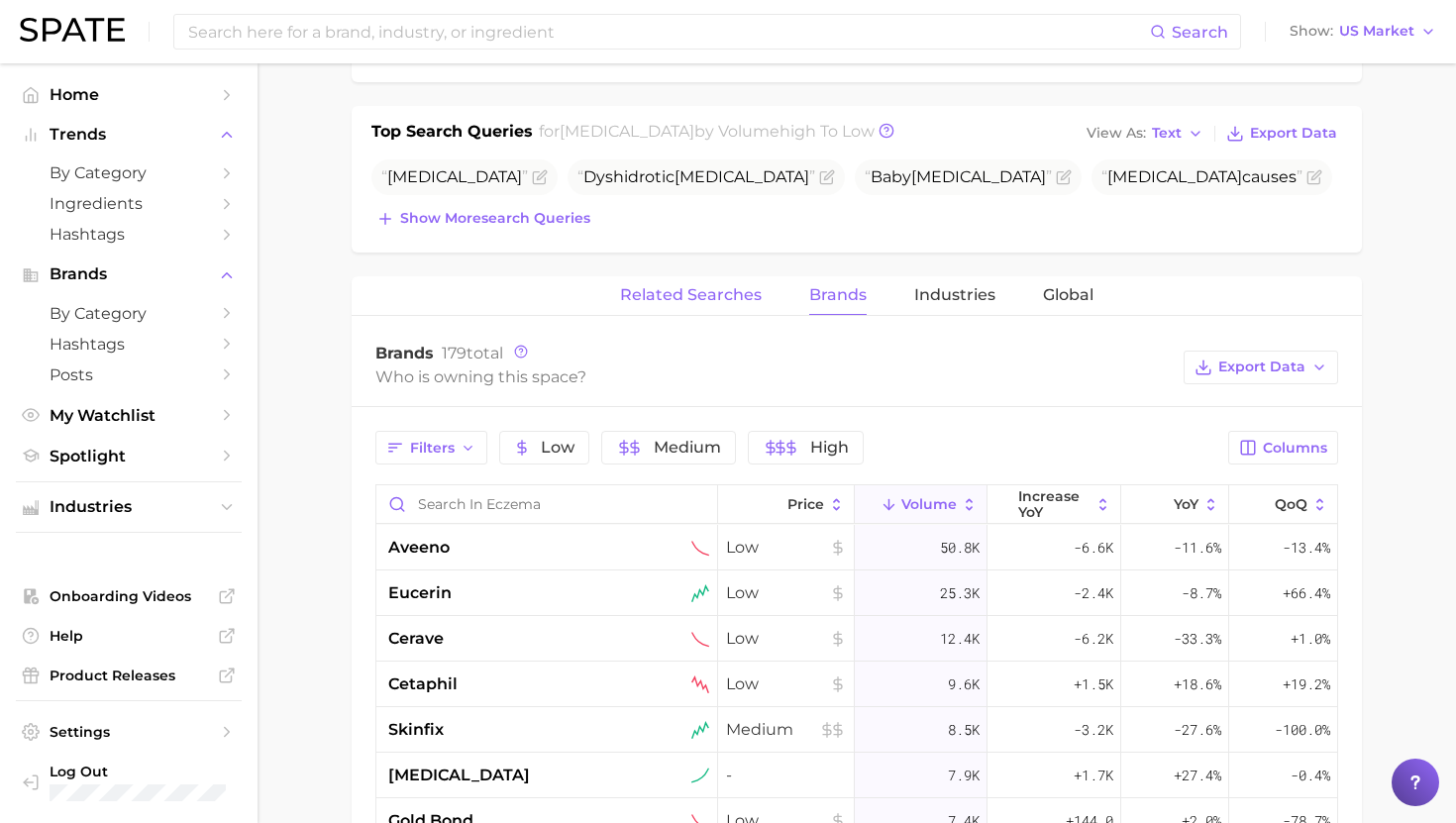
click at [658, 295] on span "Related Searches" at bounding box center [691, 295] width 141 height 18
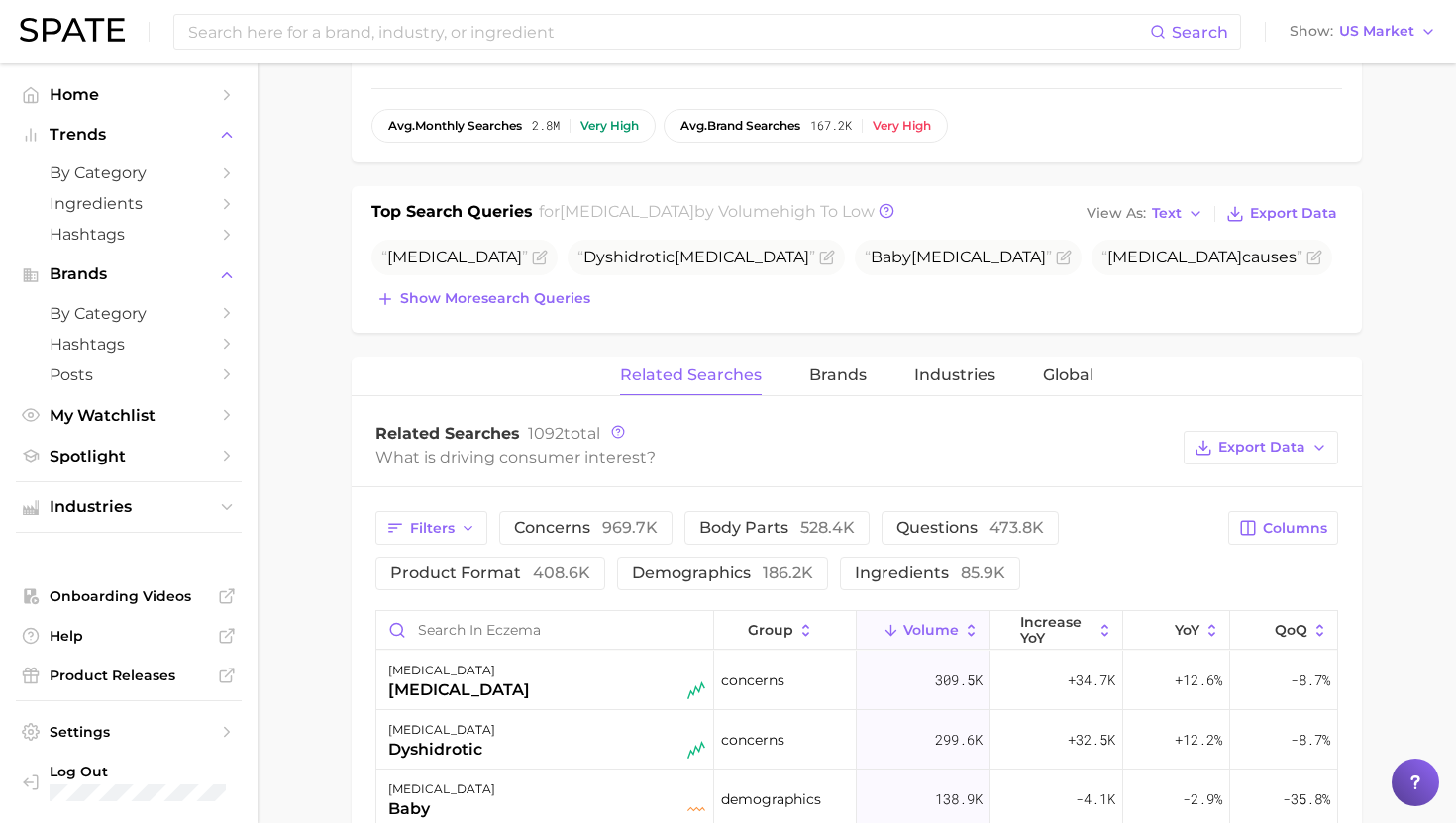
scroll to position [0, 0]
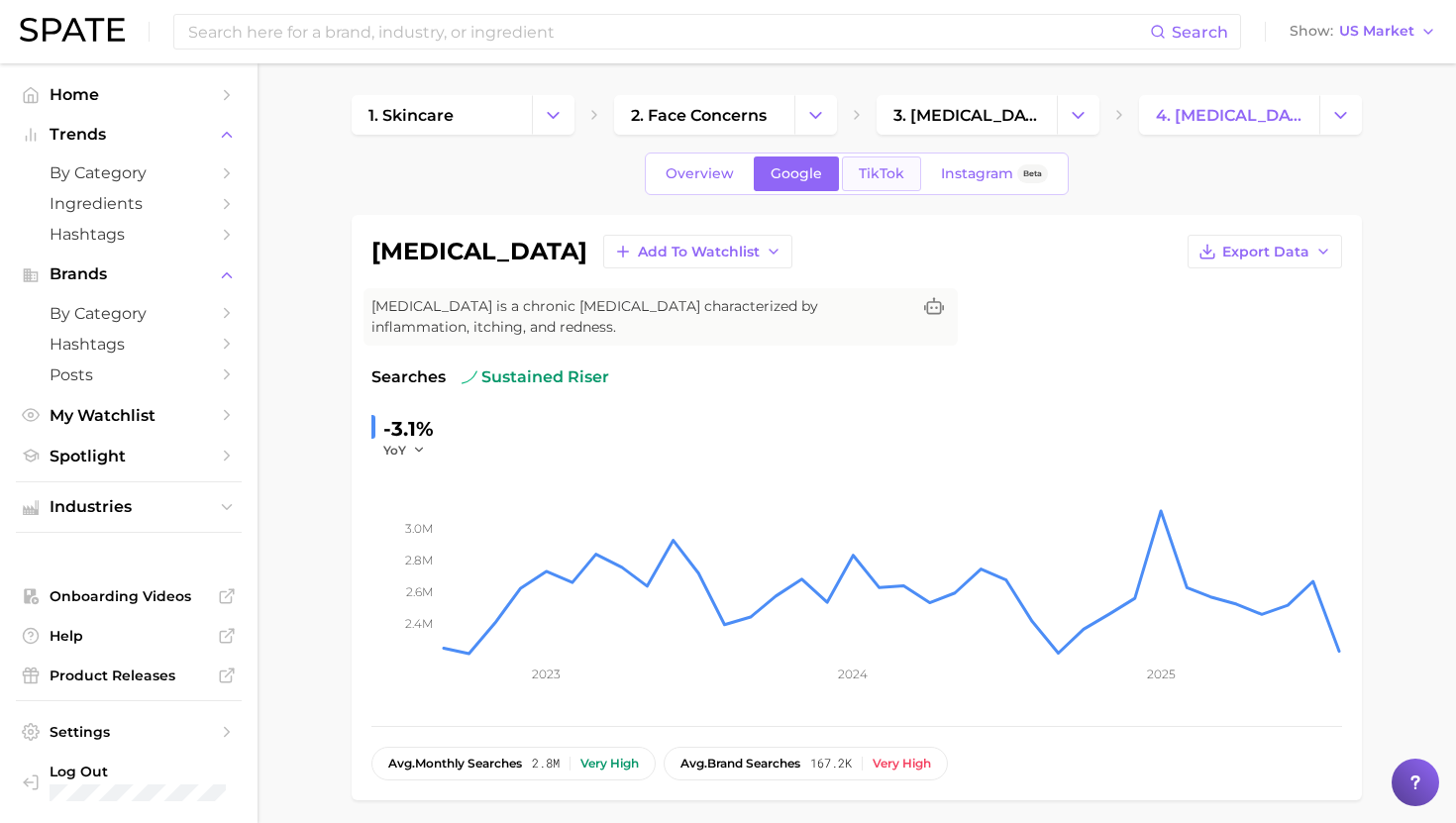
click at [864, 174] on span "TikTok" at bounding box center [882, 173] width 46 height 17
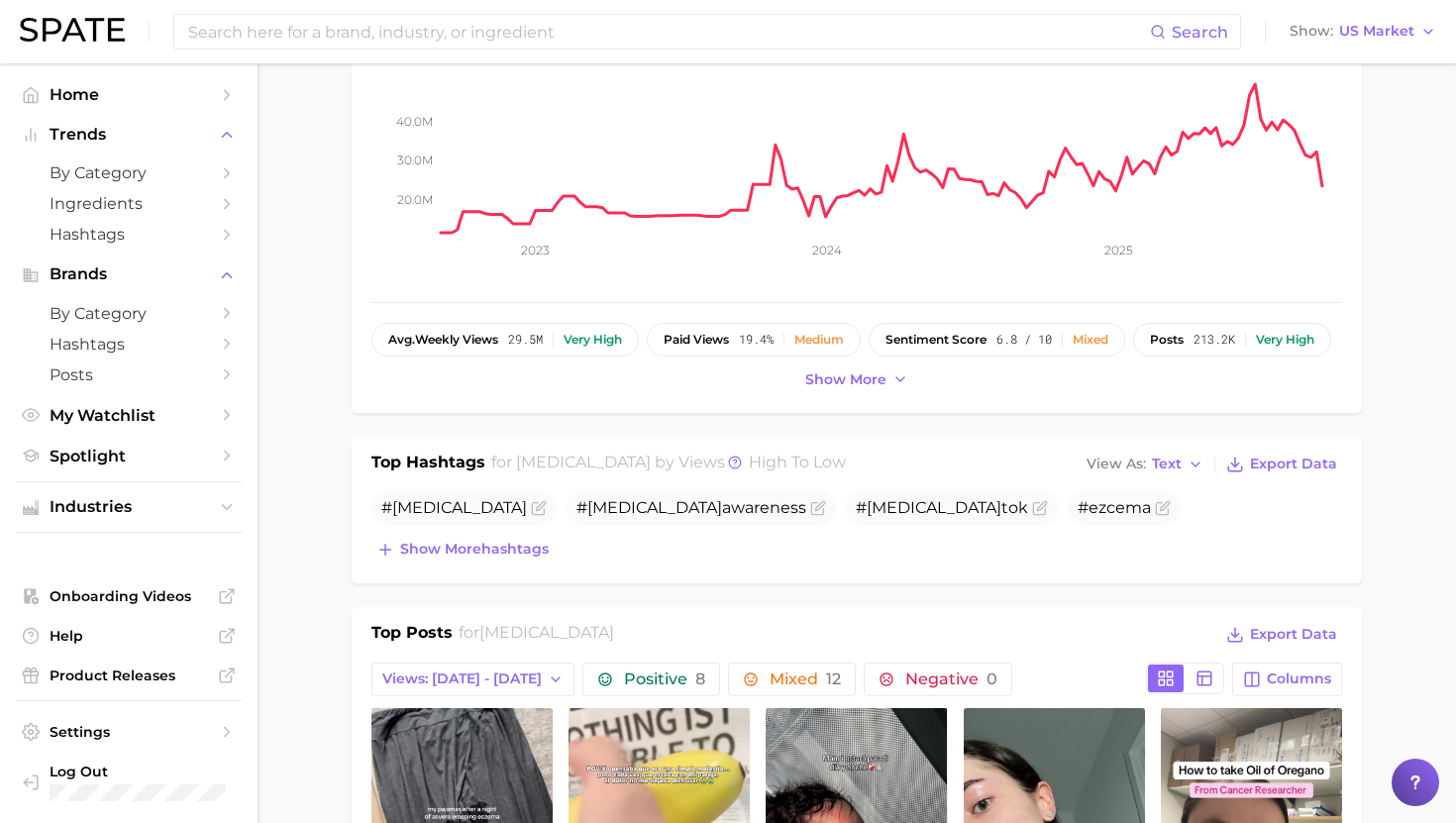
scroll to position [451, 0]
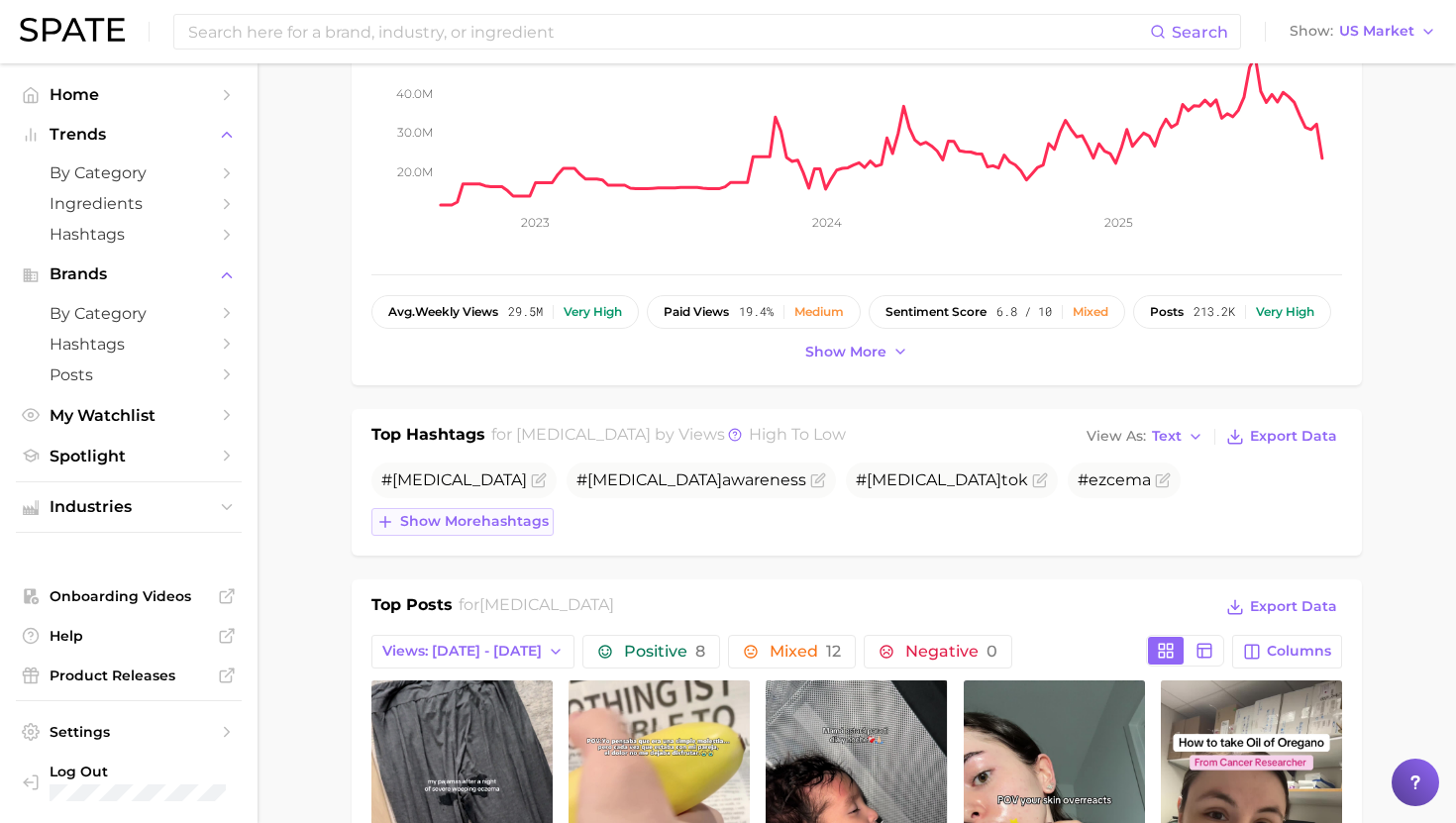
click at [498, 525] on span "Show more hashtags" at bounding box center [473, 521] width 148 height 17
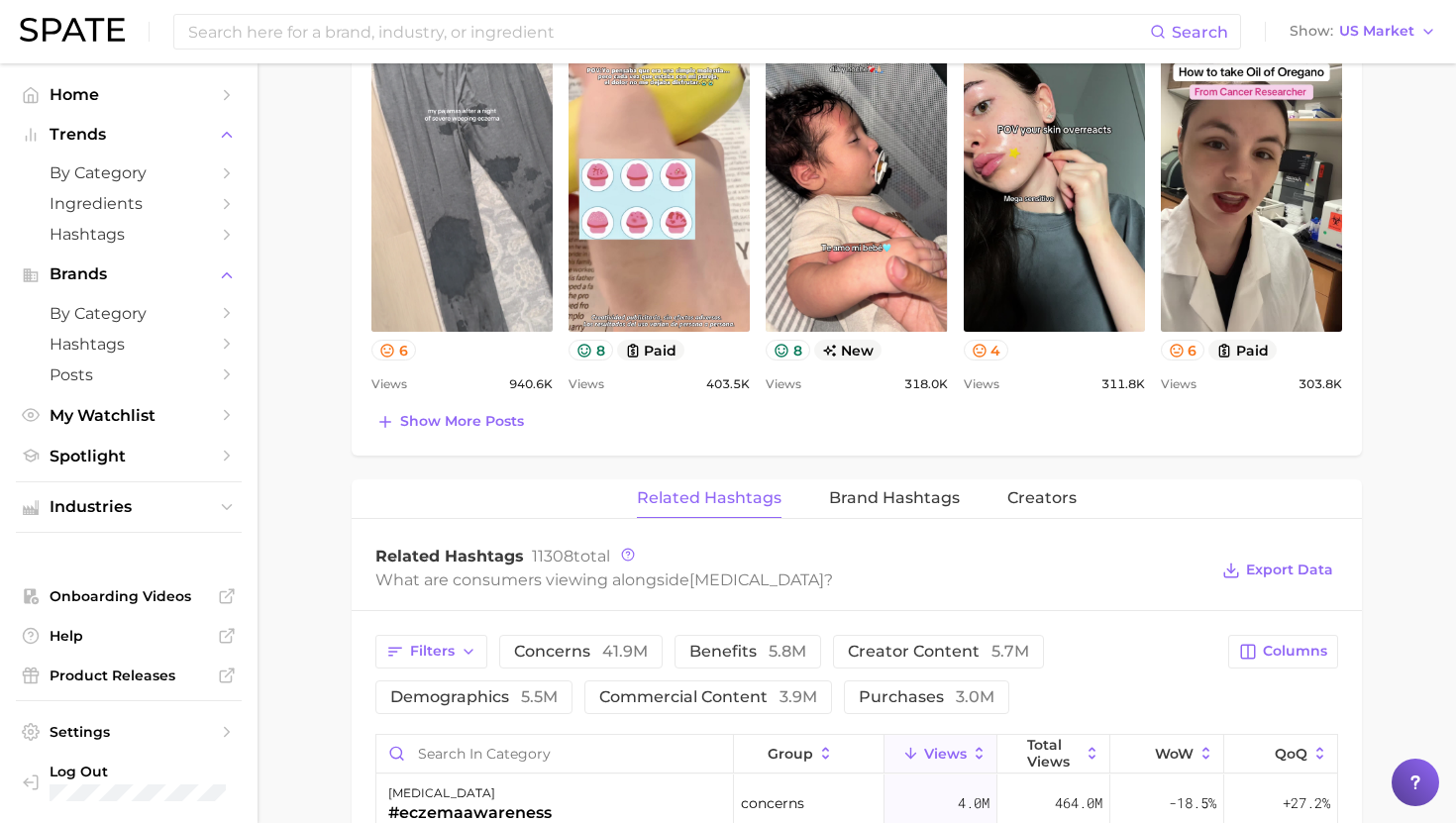
scroll to position [1196, 0]
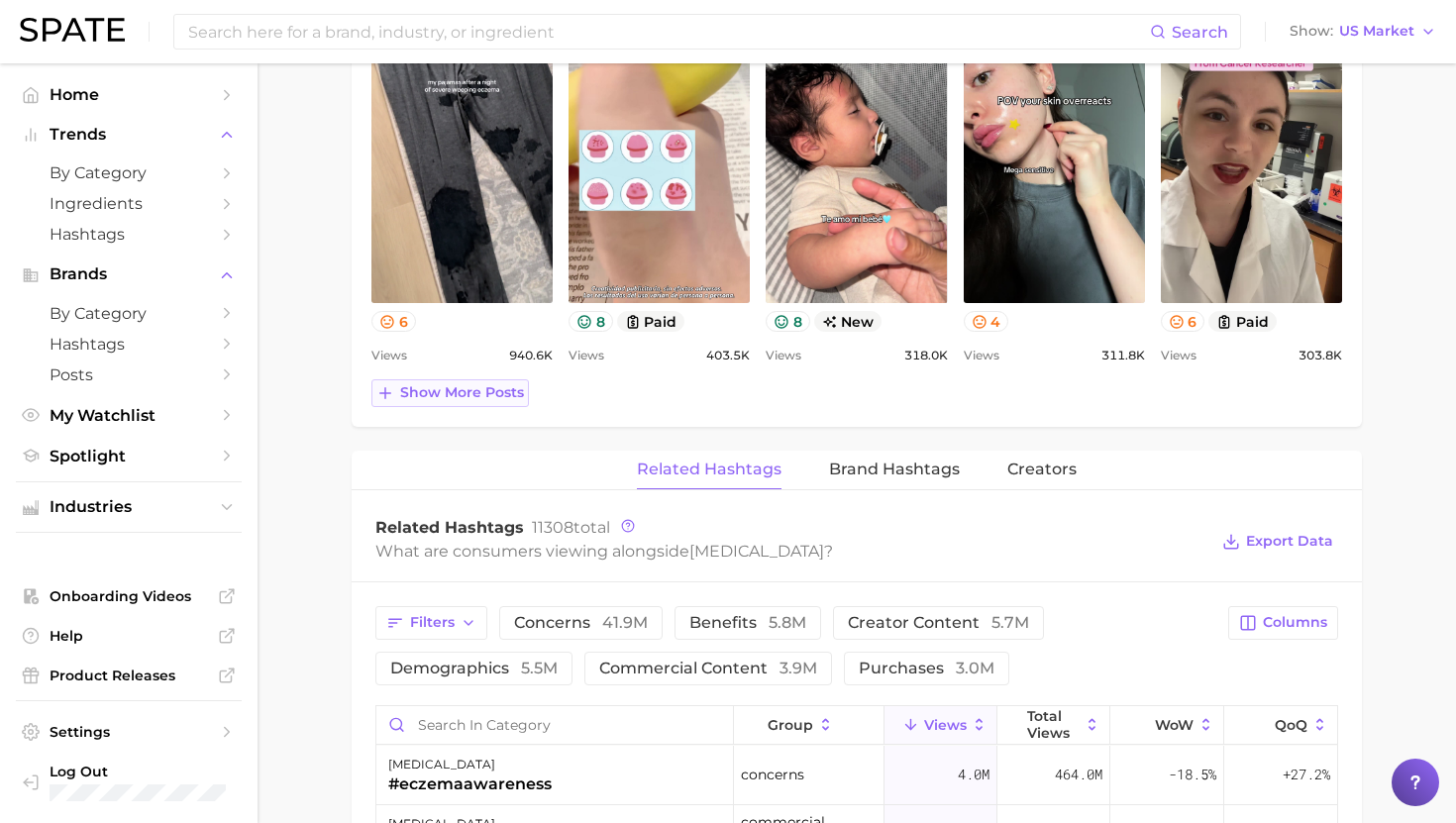
click at [463, 393] on span "Show more posts" at bounding box center [461, 393] width 124 height 17
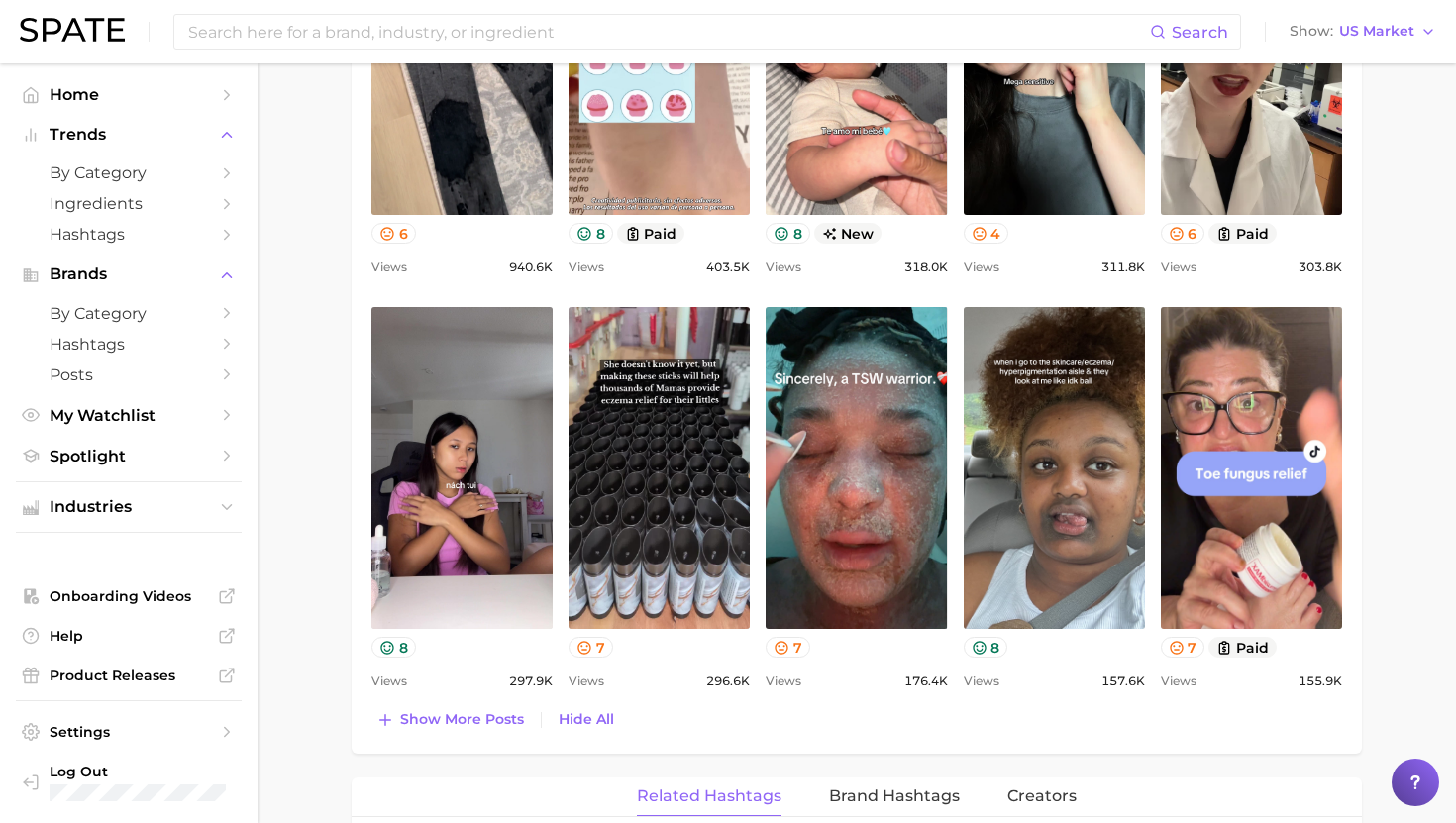
scroll to position [0, 0]
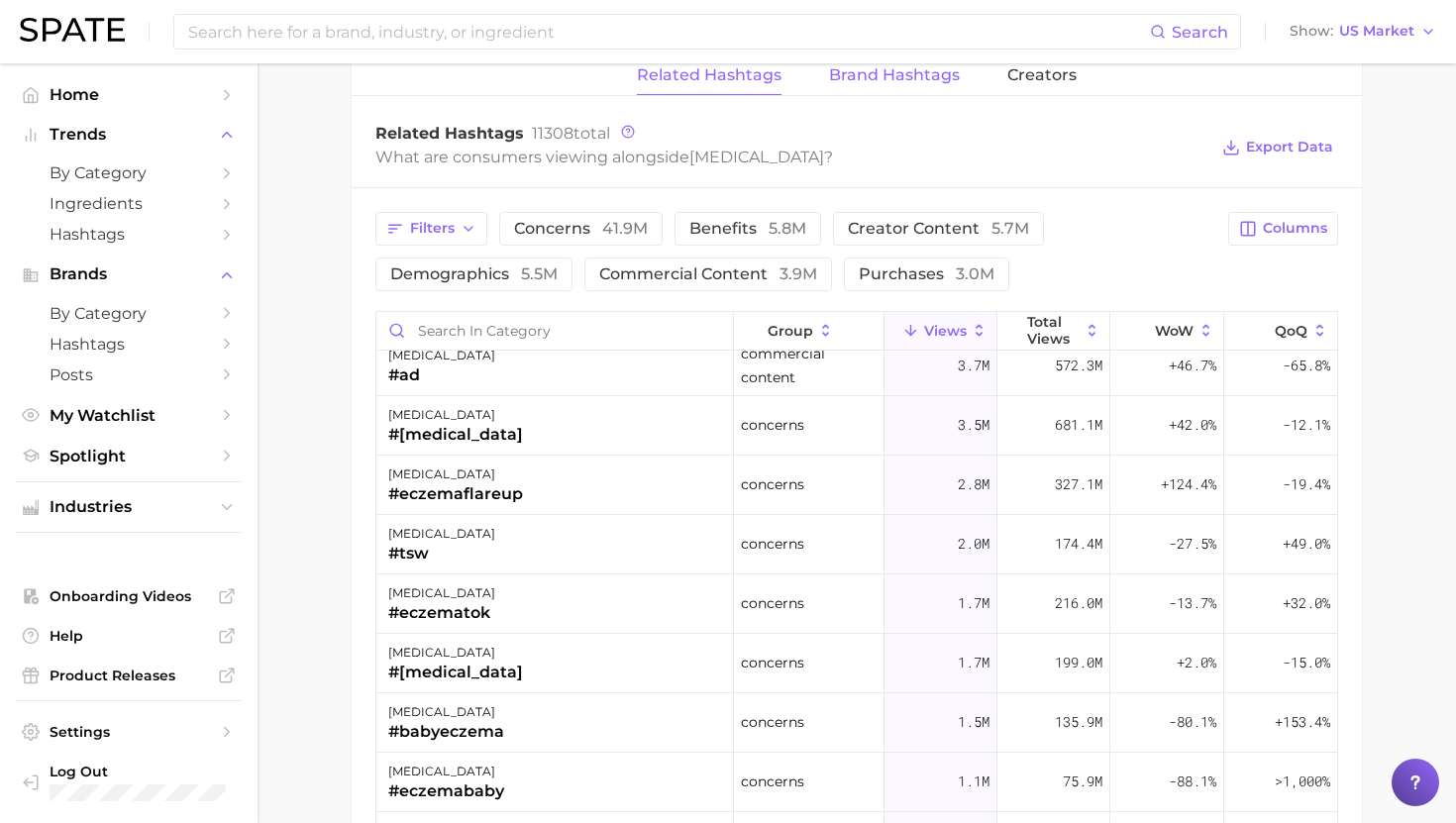
click at [876, 75] on span "Brand Hashtags" at bounding box center [894, 76] width 131 height 18
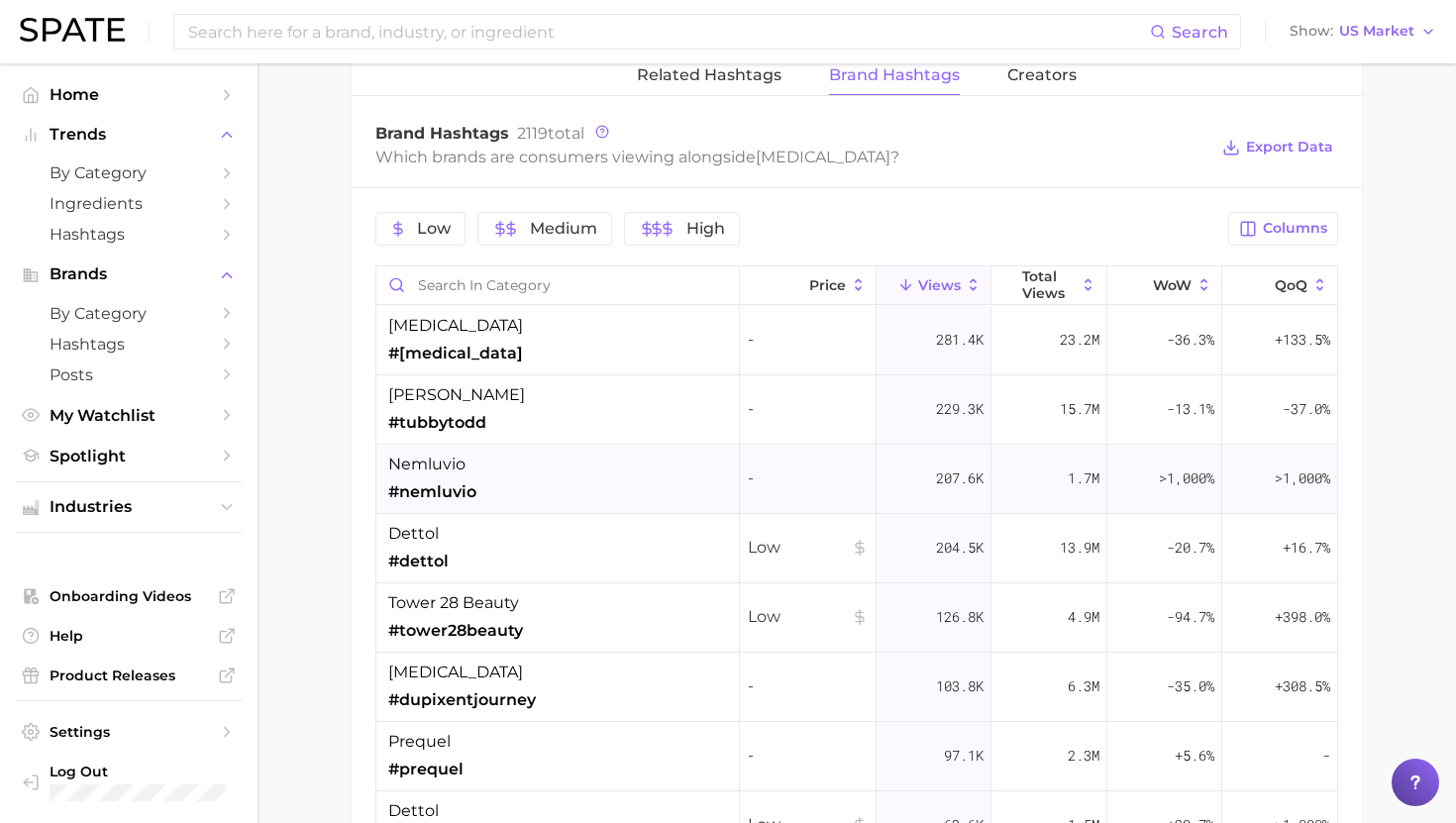
click at [583, 469] on div "nemluvio #nemluvio" at bounding box center [559, 479] width 364 height 70
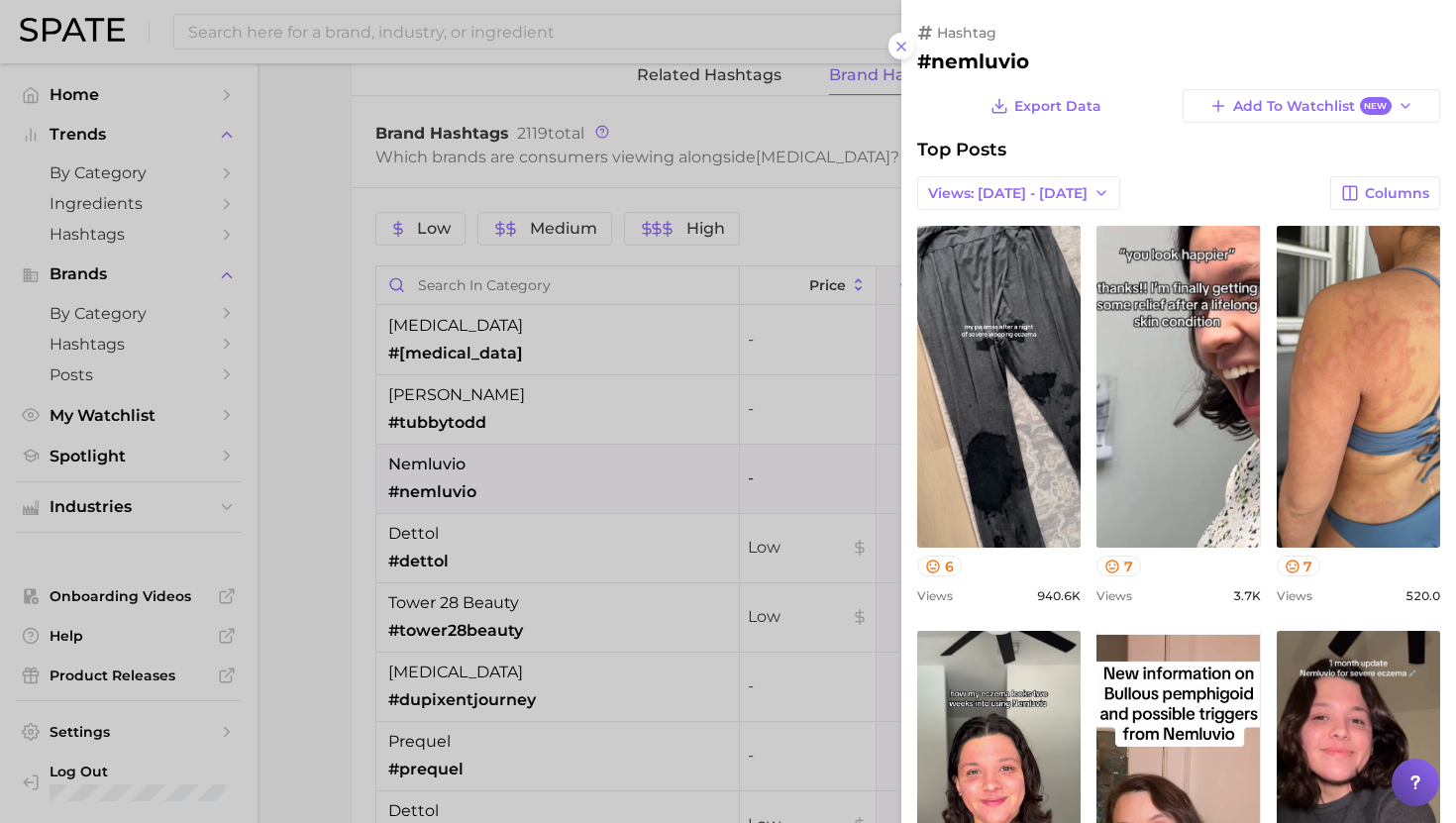
click at [489, 559] on div at bounding box center [728, 412] width 1456 height 823
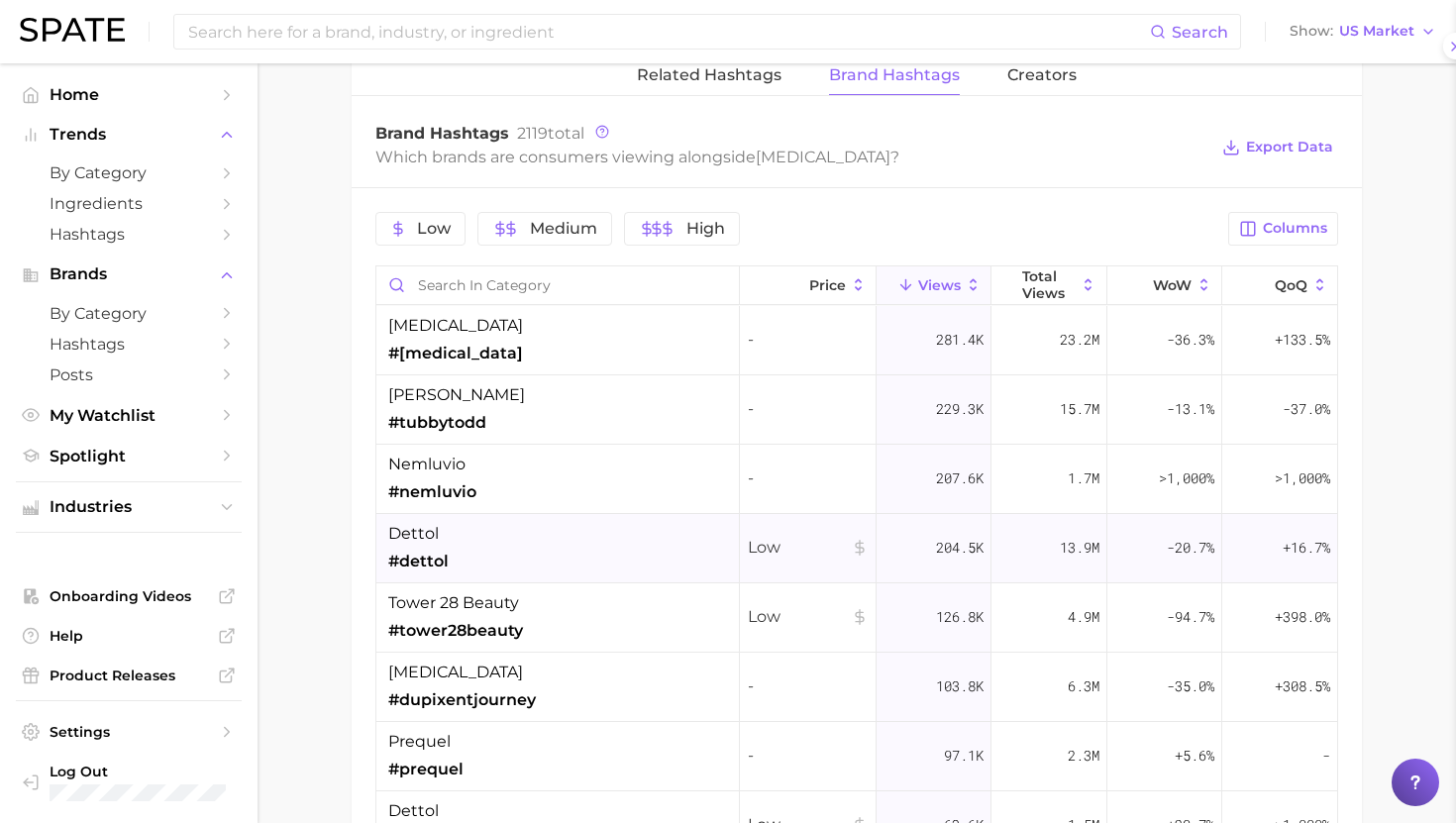
click at [509, 548] on div "dettol #dettol" at bounding box center [559, 549] width 364 height 70
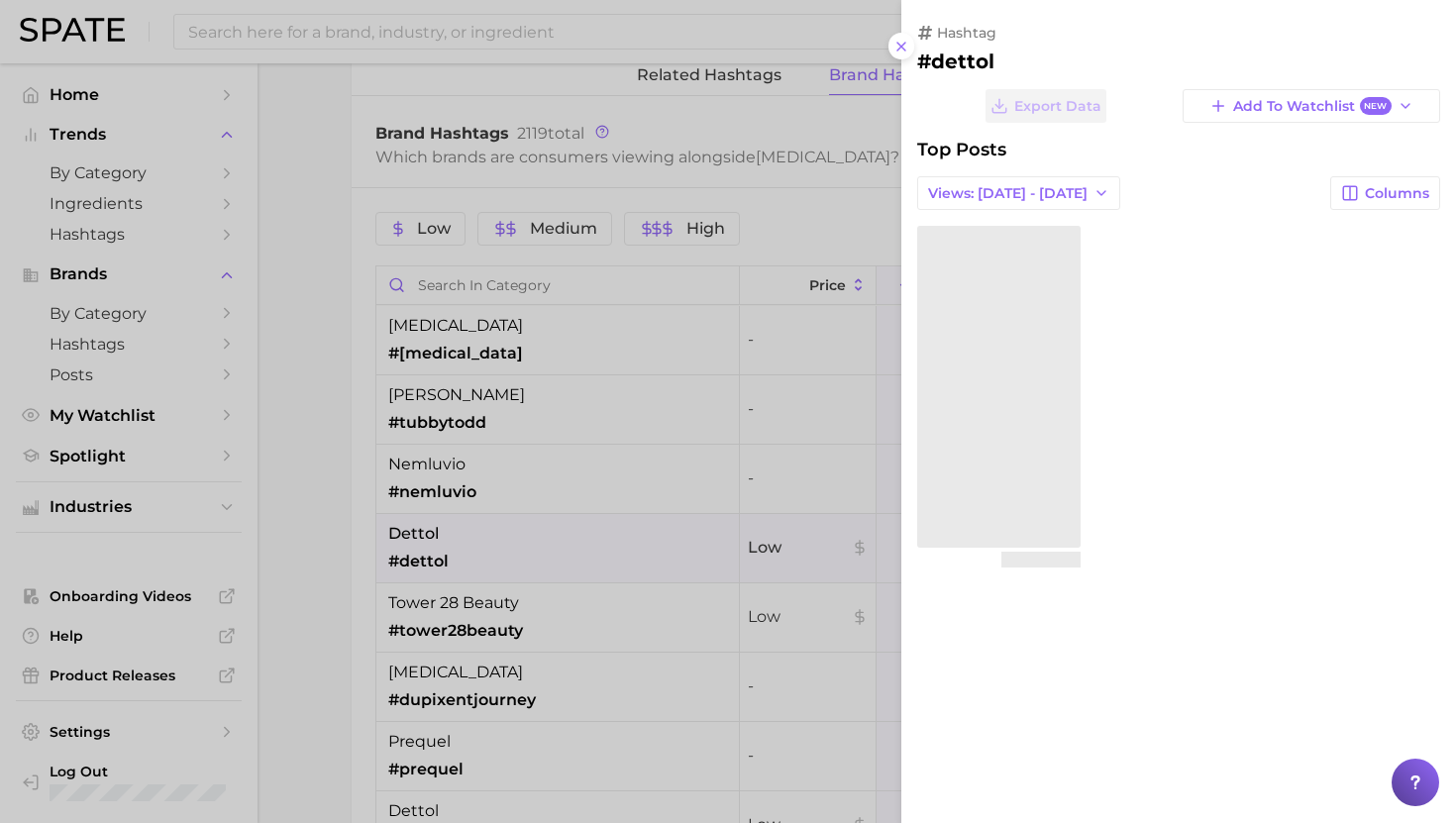
click at [509, 548] on div at bounding box center [728, 412] width 1456 height 823
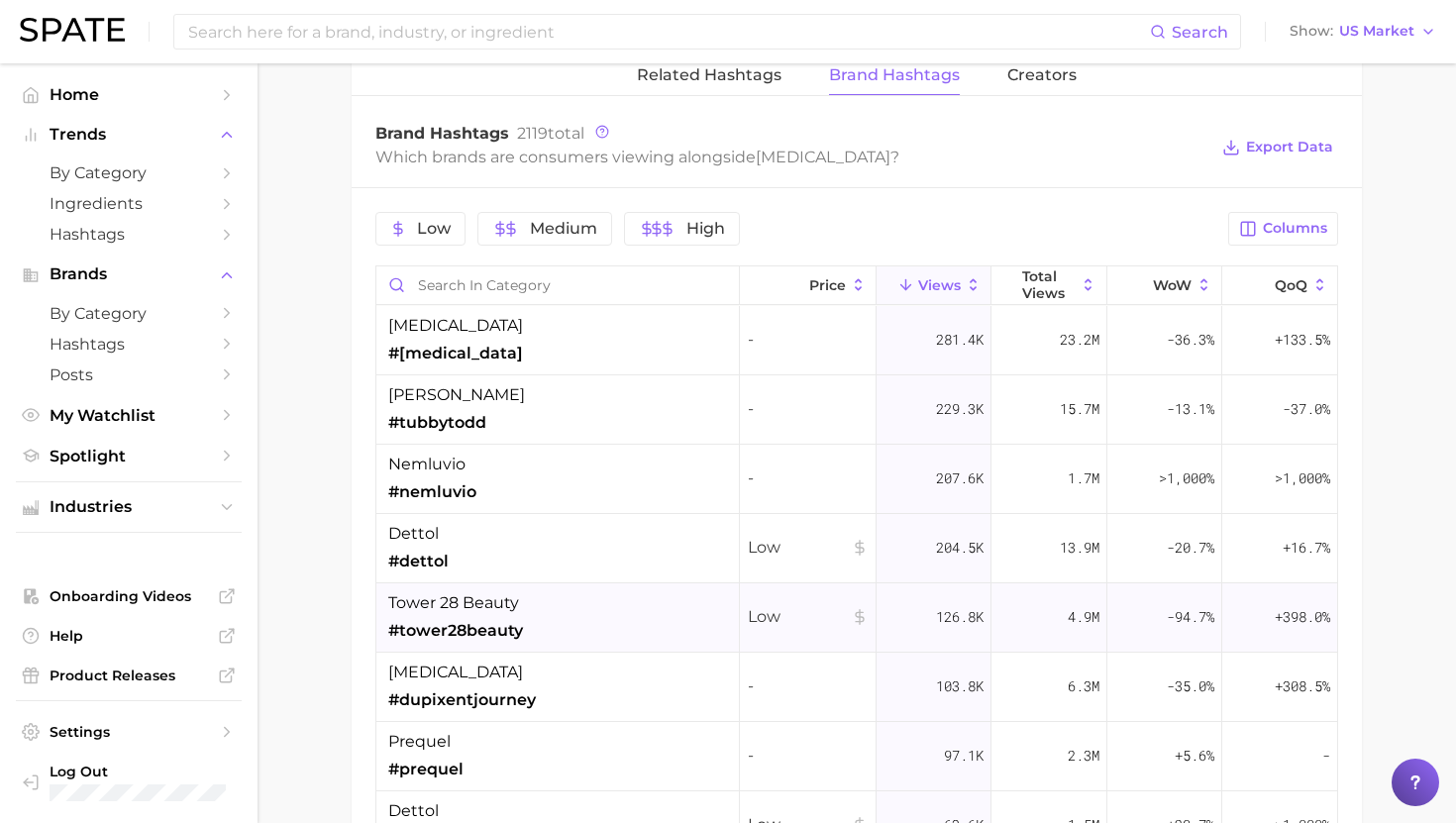
click at [537, 610] on div "tower 28 beauty #tower28beauty" at bounding box center [559, 618] width 364 height 70
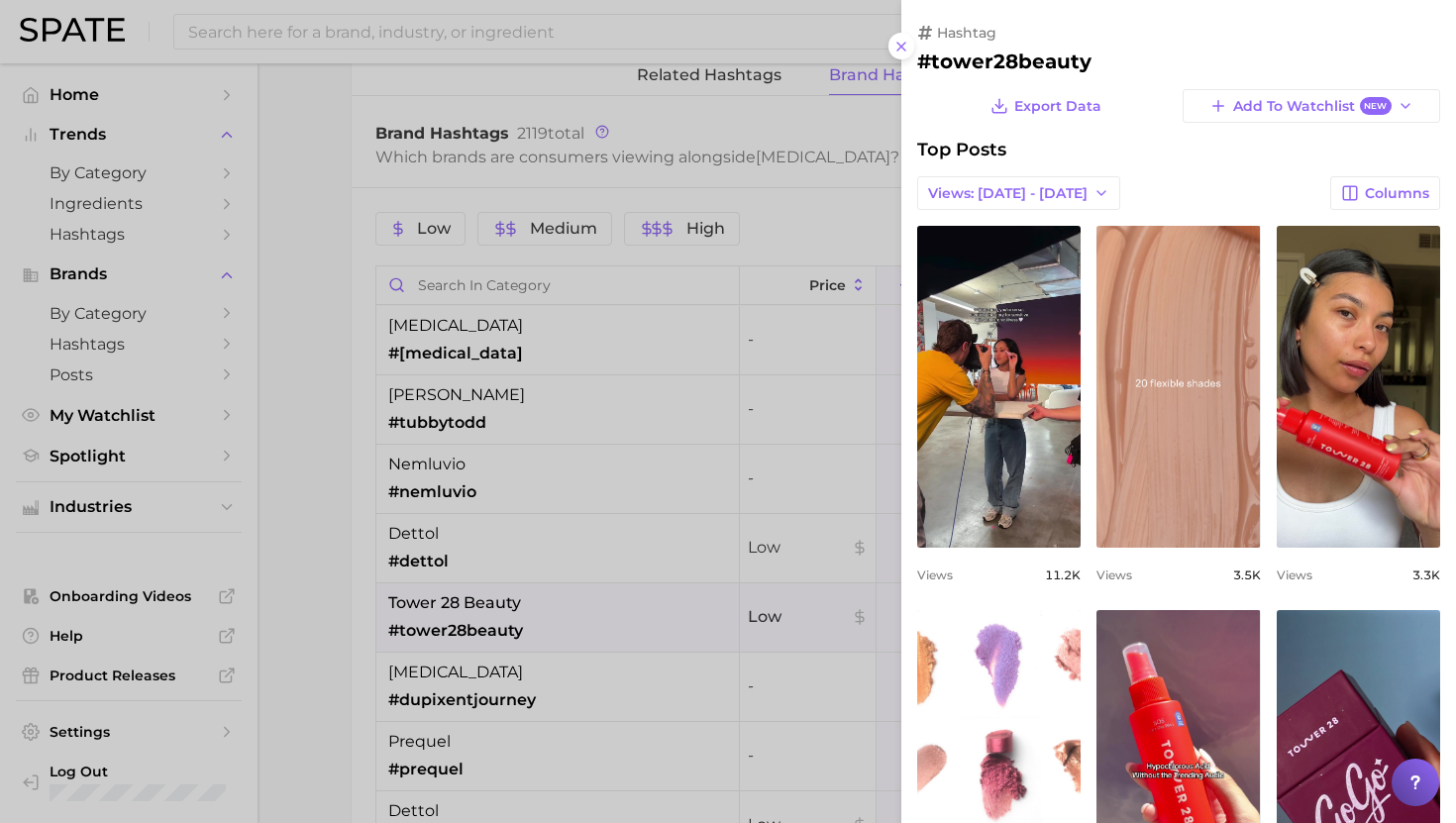
click at [562, 297] on div at bounding box center [728, 412] width 1456 height 823
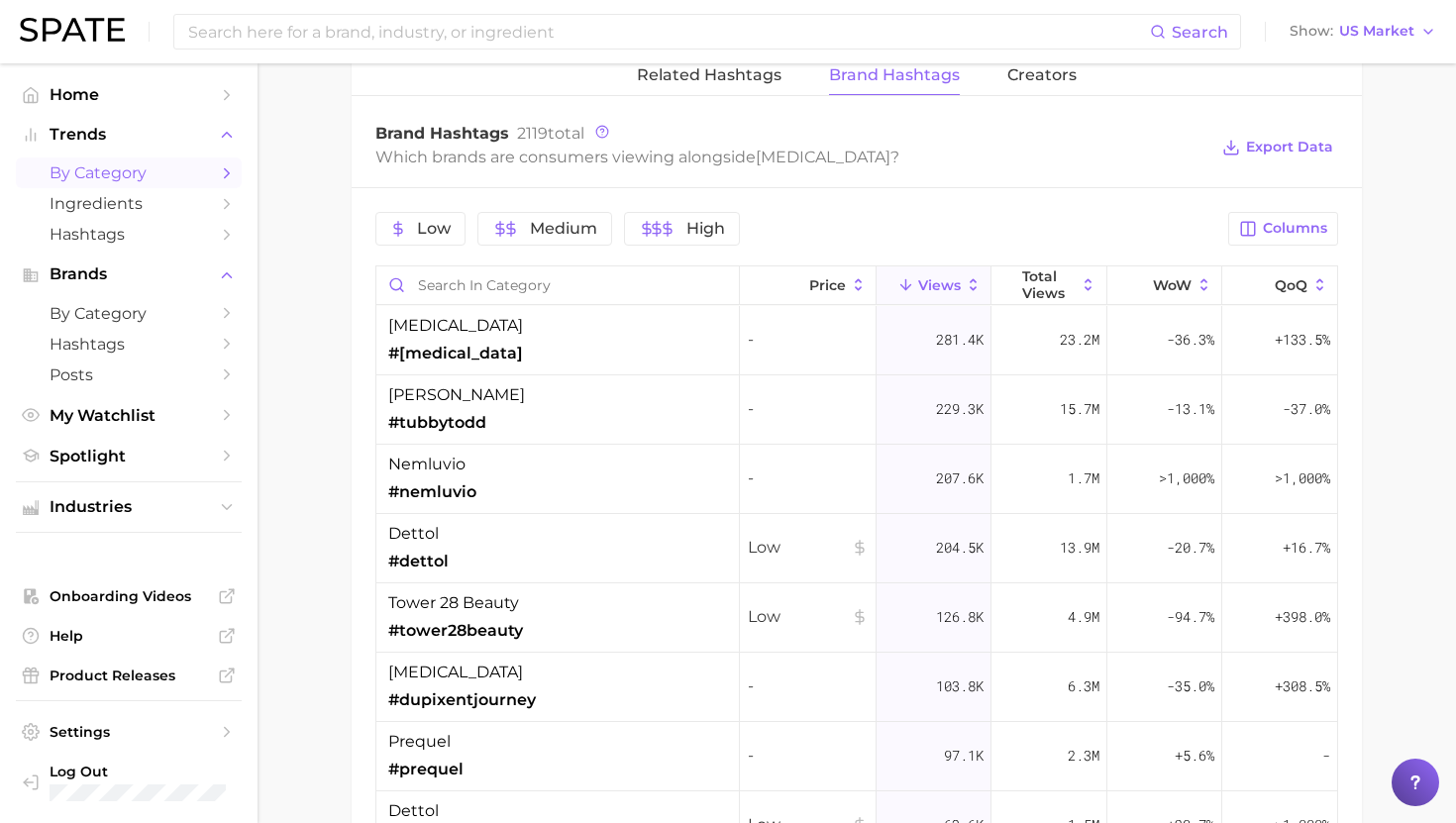
click at [68, 174] on span "by Category" at bounding box center [128, 172] width 158 height 19
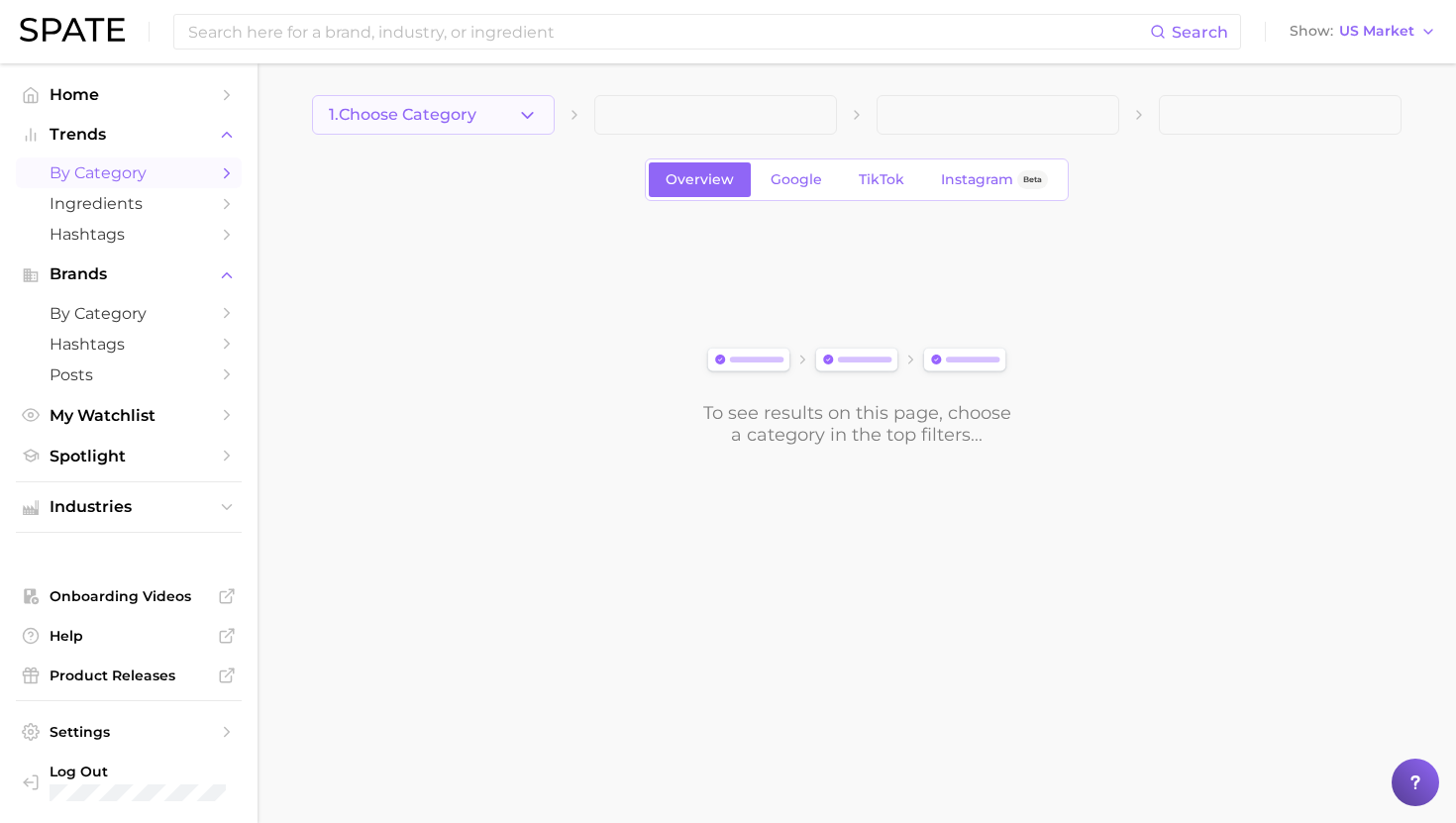
click at [391, 106] on span "1. Choose Category" at bounding box center [403, 115] width 147 height 18
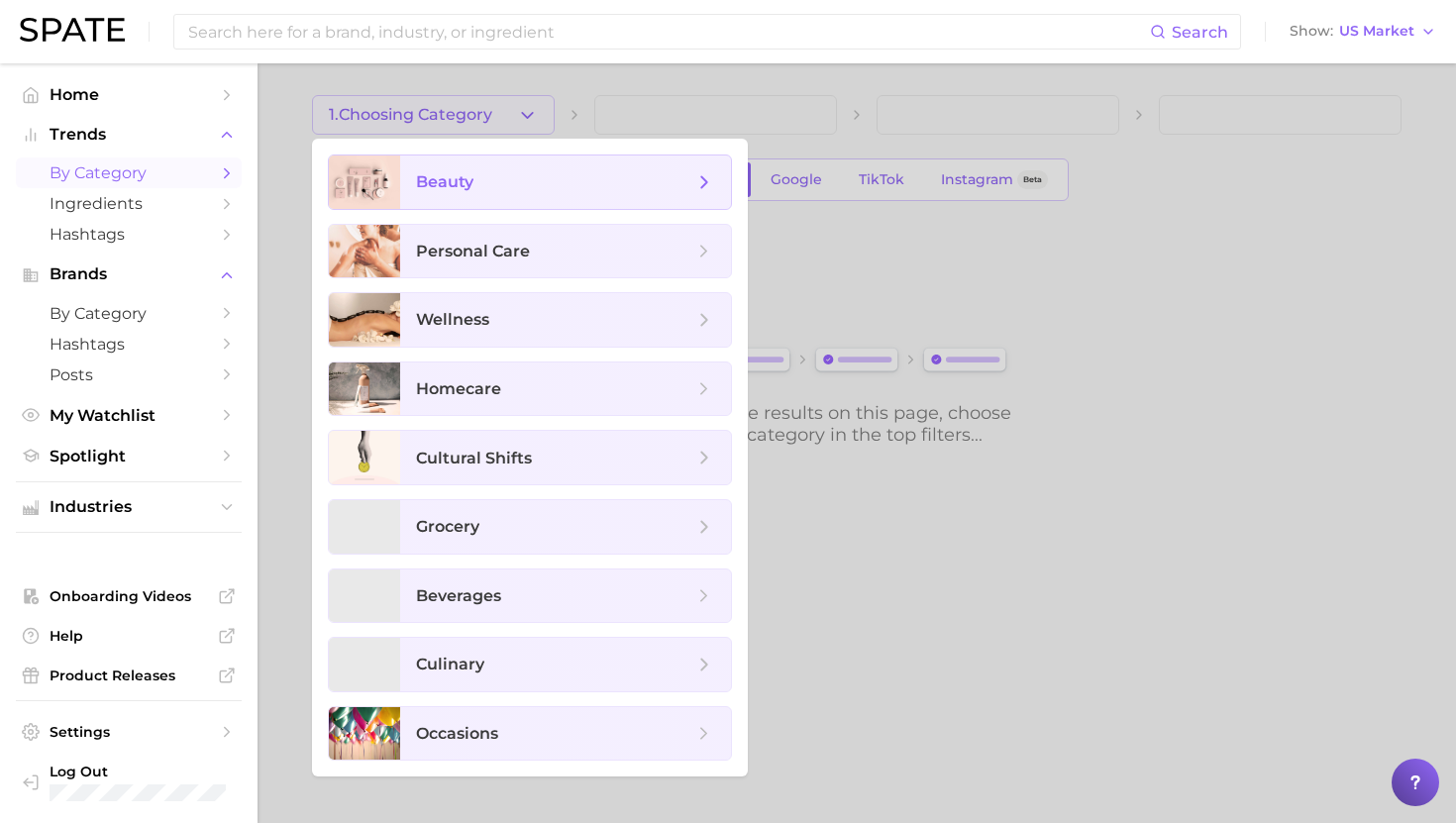
click at [410, 190] on span "beauty" at bounding box center [565, 182] width 331 height 54
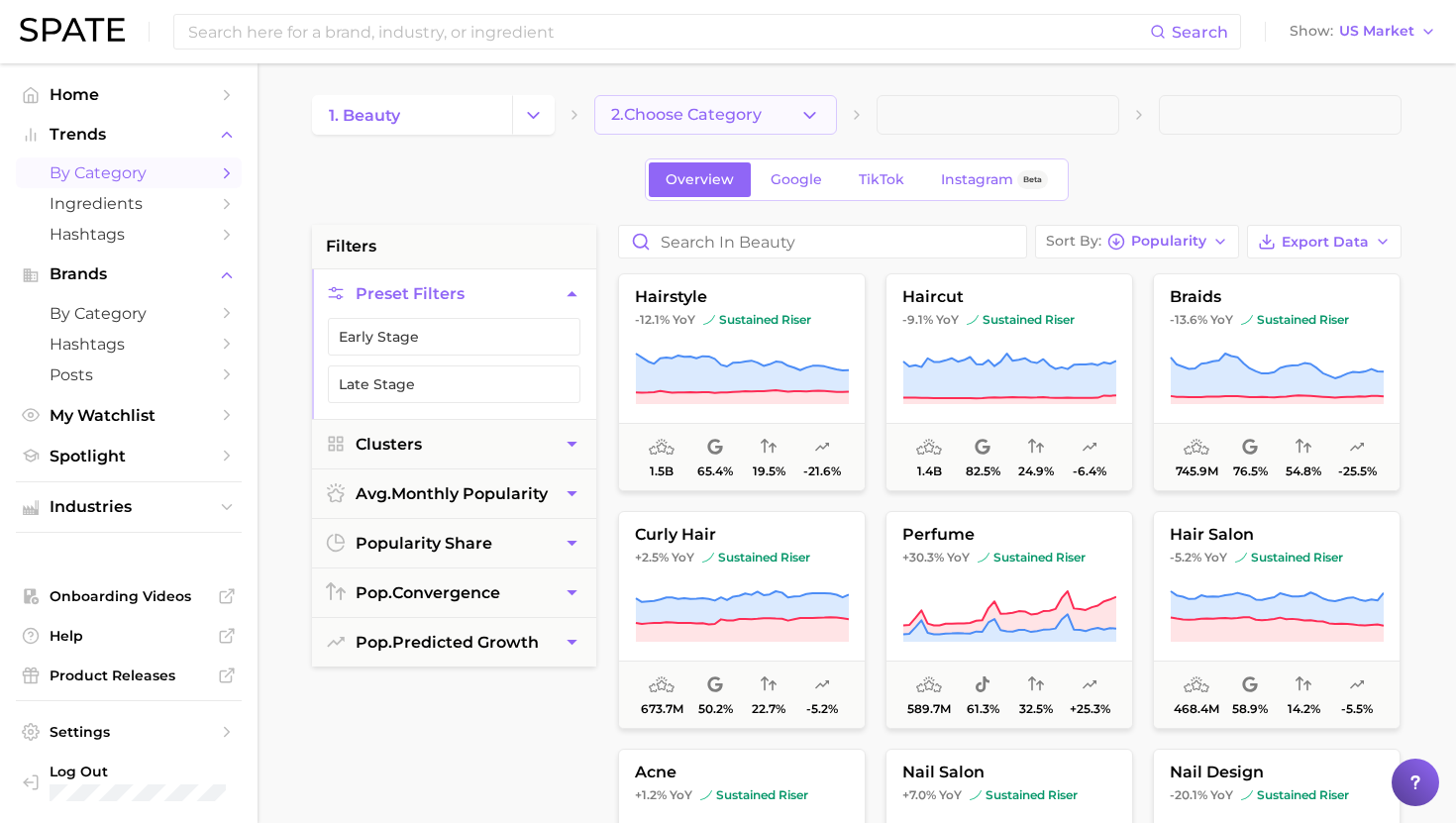
click at [690, 106] on span "2. Choose Category" at bounding box center [686, 115] width 150 height 18
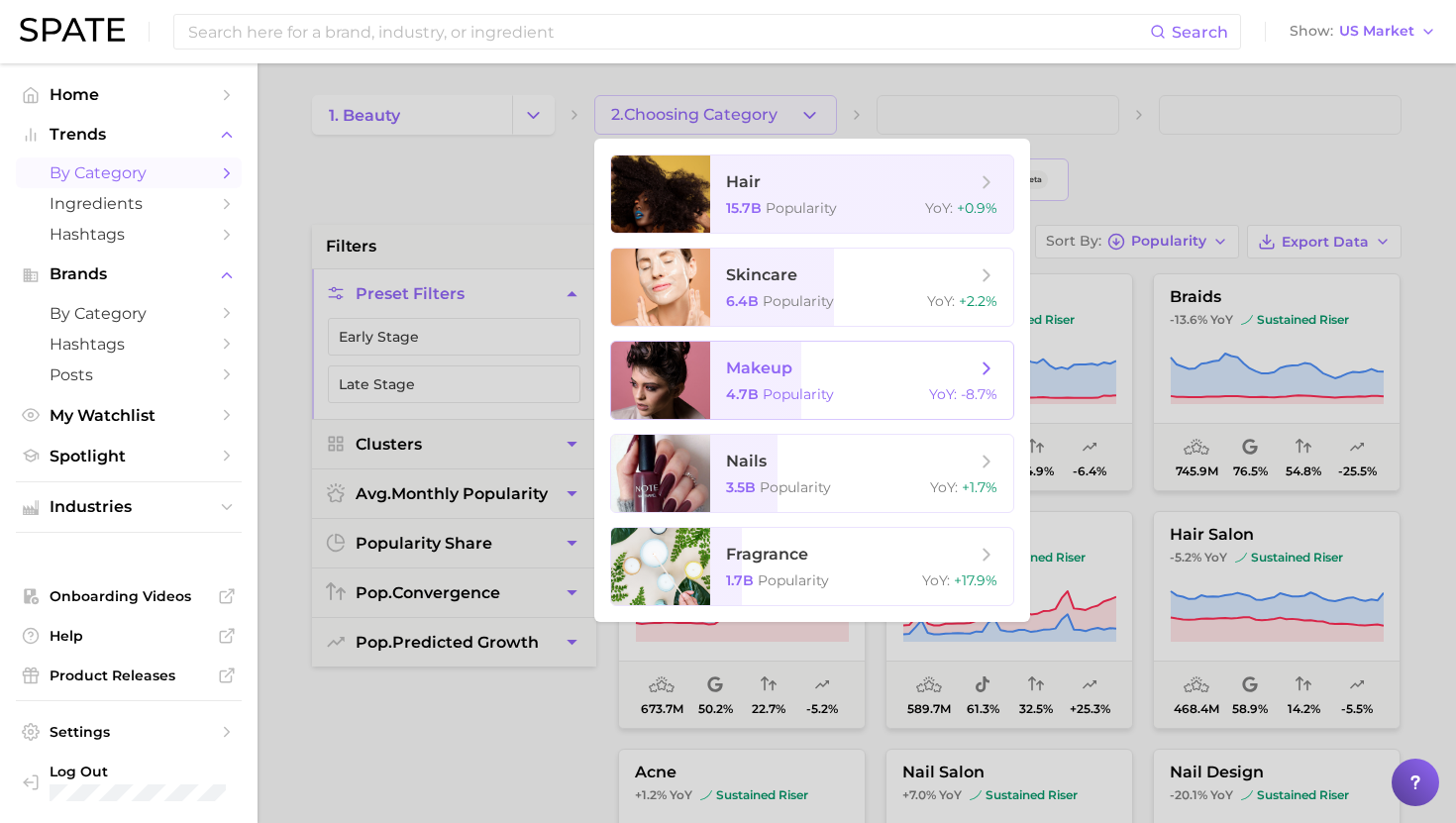
click at [744, 369] on span "makeup" at bounding box center [758, 368] width 67 height 19
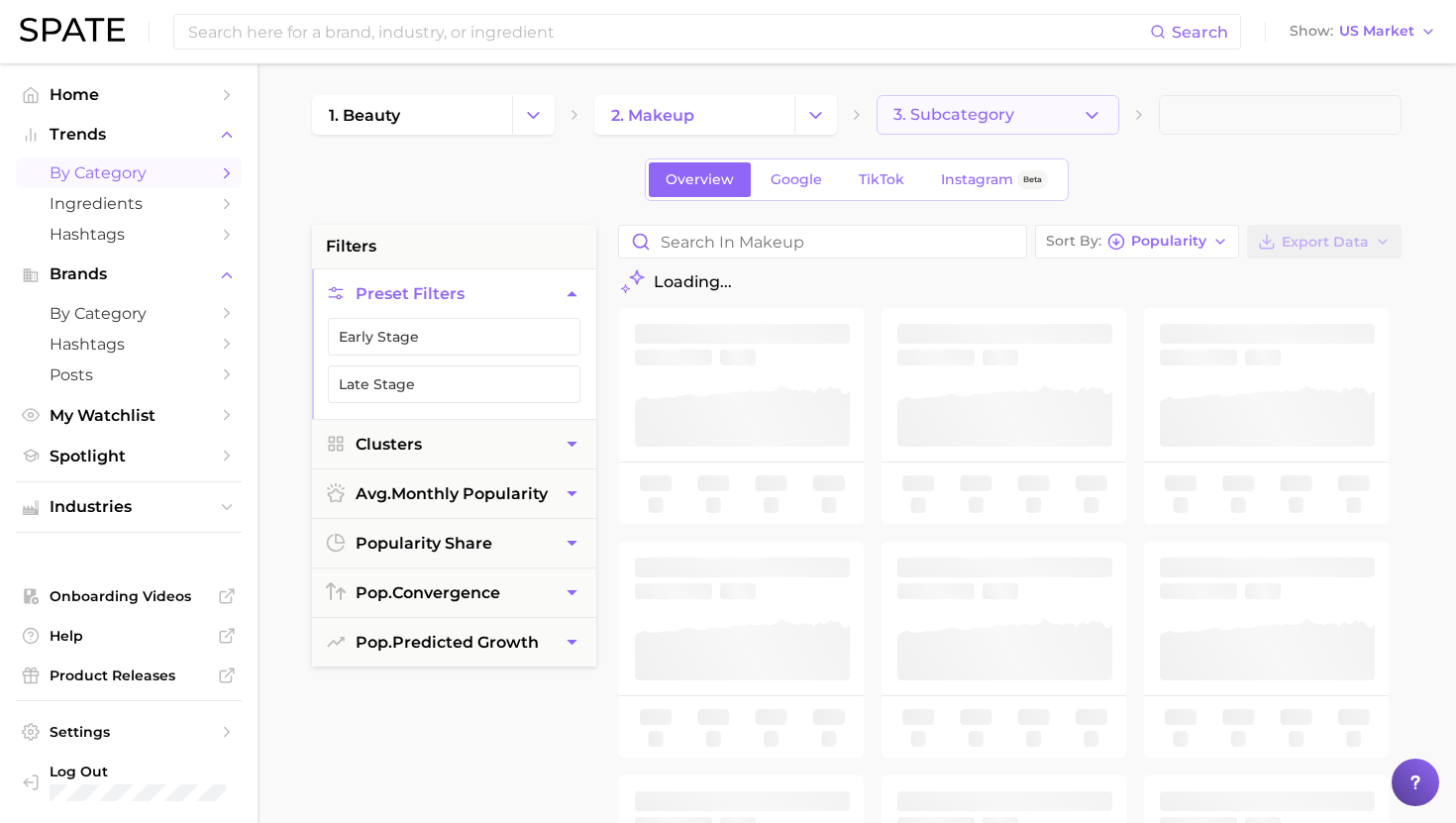
click at [1009, 125] on button "3. Subcategory" at bounding box center [998, 115] width 243 height 40
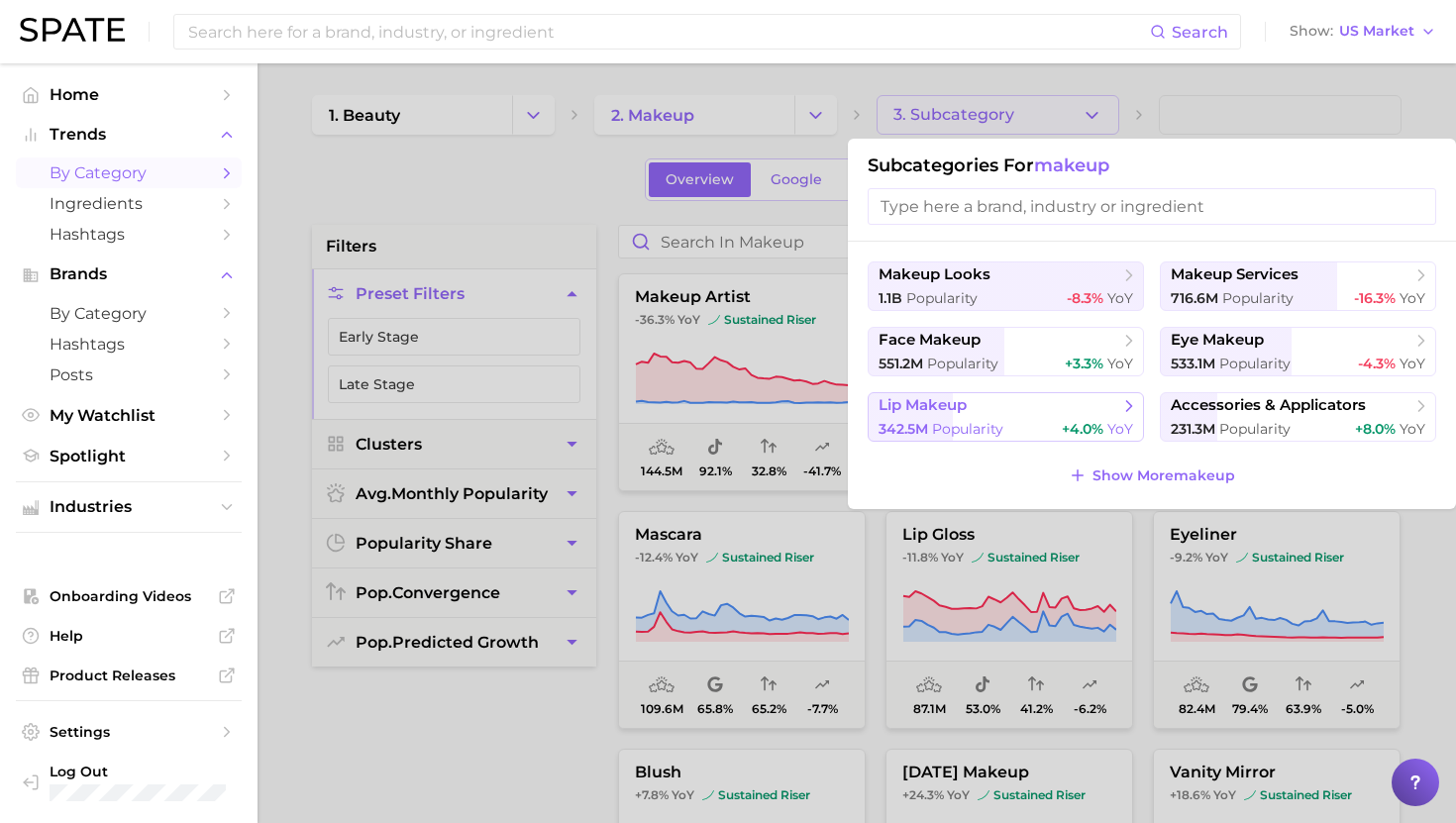
click at [949, 427] on span "Popularity" at bounding box center [967, 428] width 72 height 18
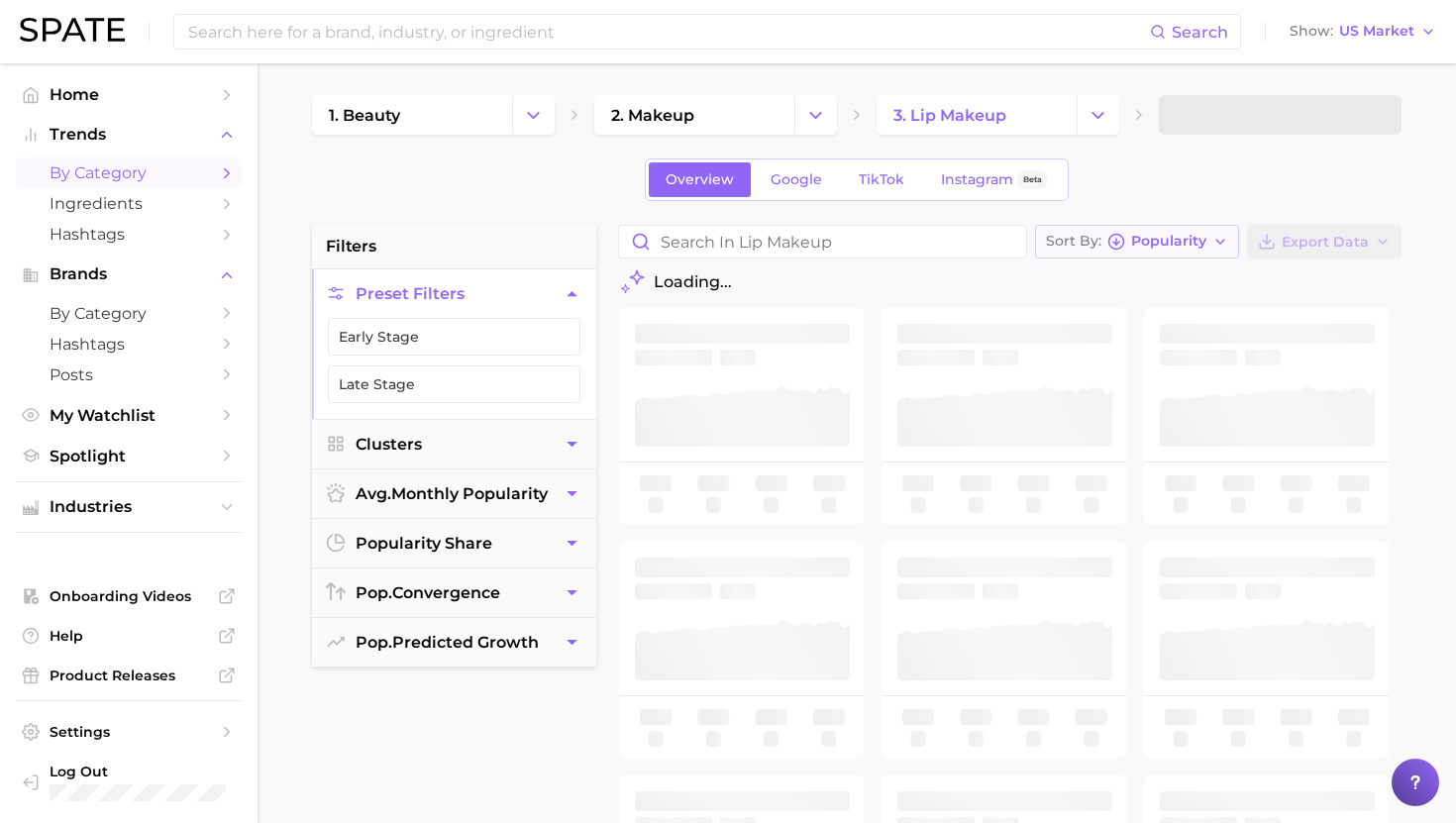
click at [1175, 242] on span "Popularity" at bounding box center [1169, 241] width 76 height 11
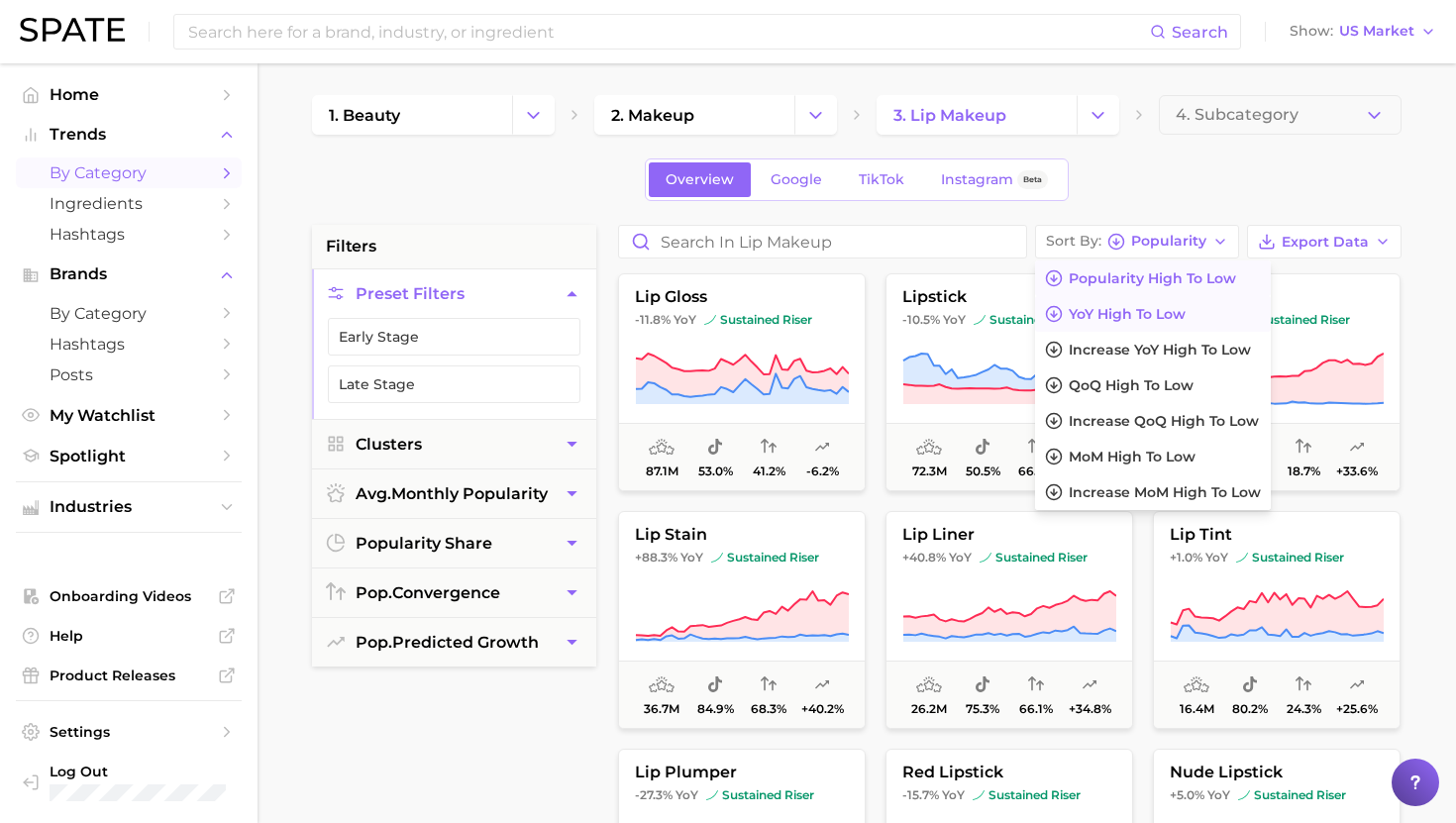
click at [1133, 323] on button "YoY high to low" at bounding box center [1152, 314] width 236 height 36
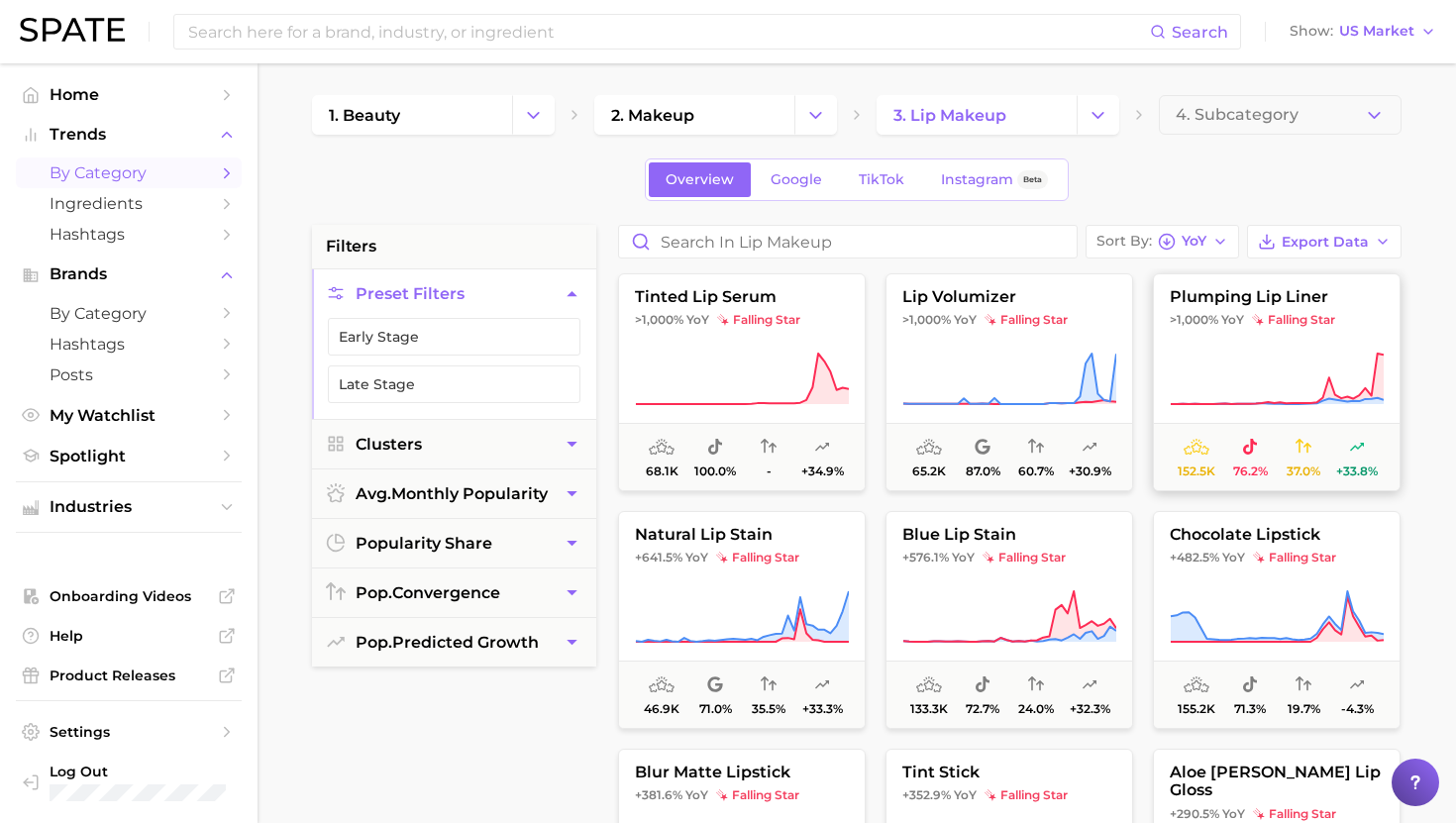
click at [1268, 320] on span "falling star" at bounding box center [1293, 320] width 83 height 16
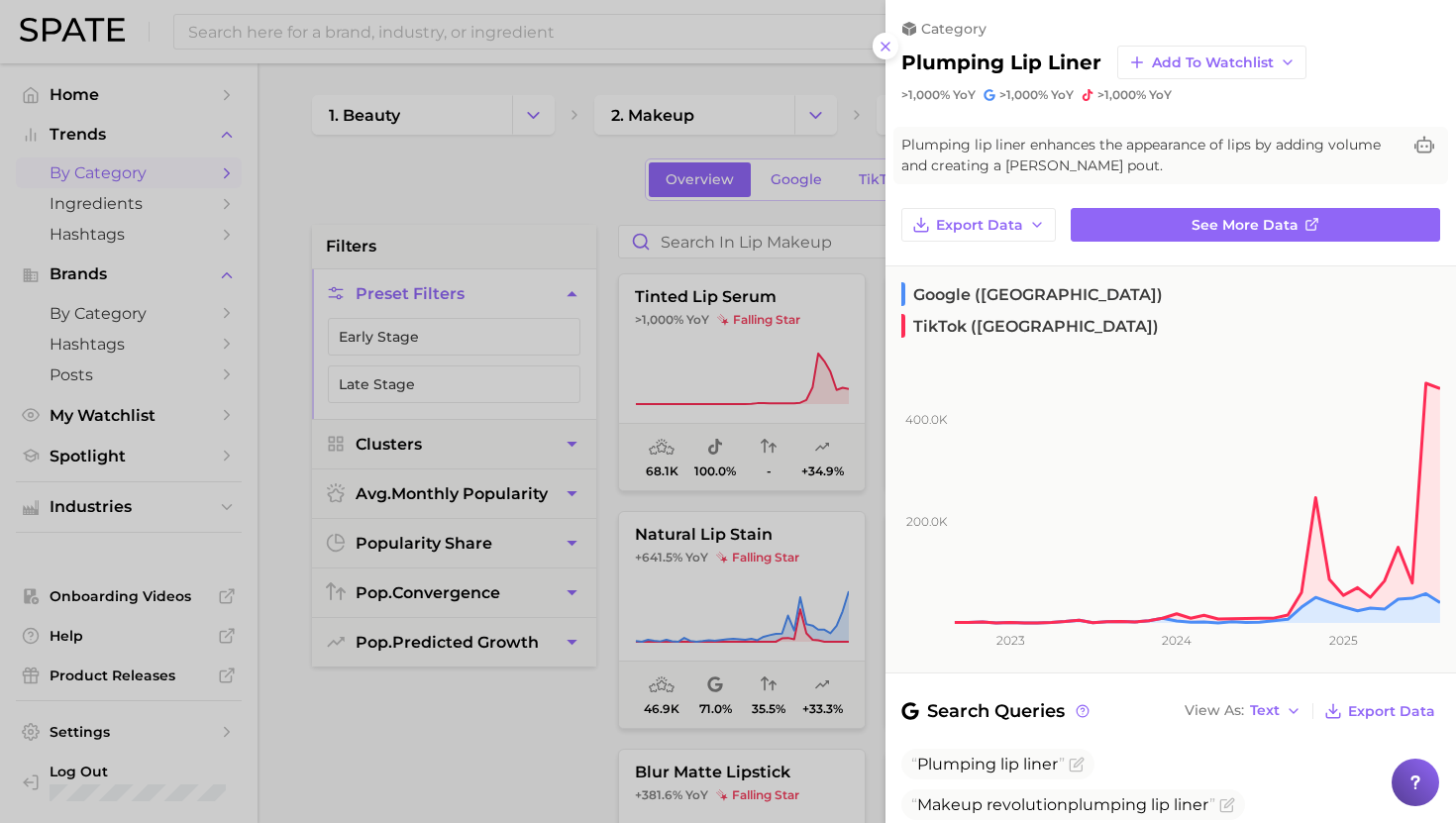
click at [525, 283] on div at bounding box center [728, 412] width 1456 height 823
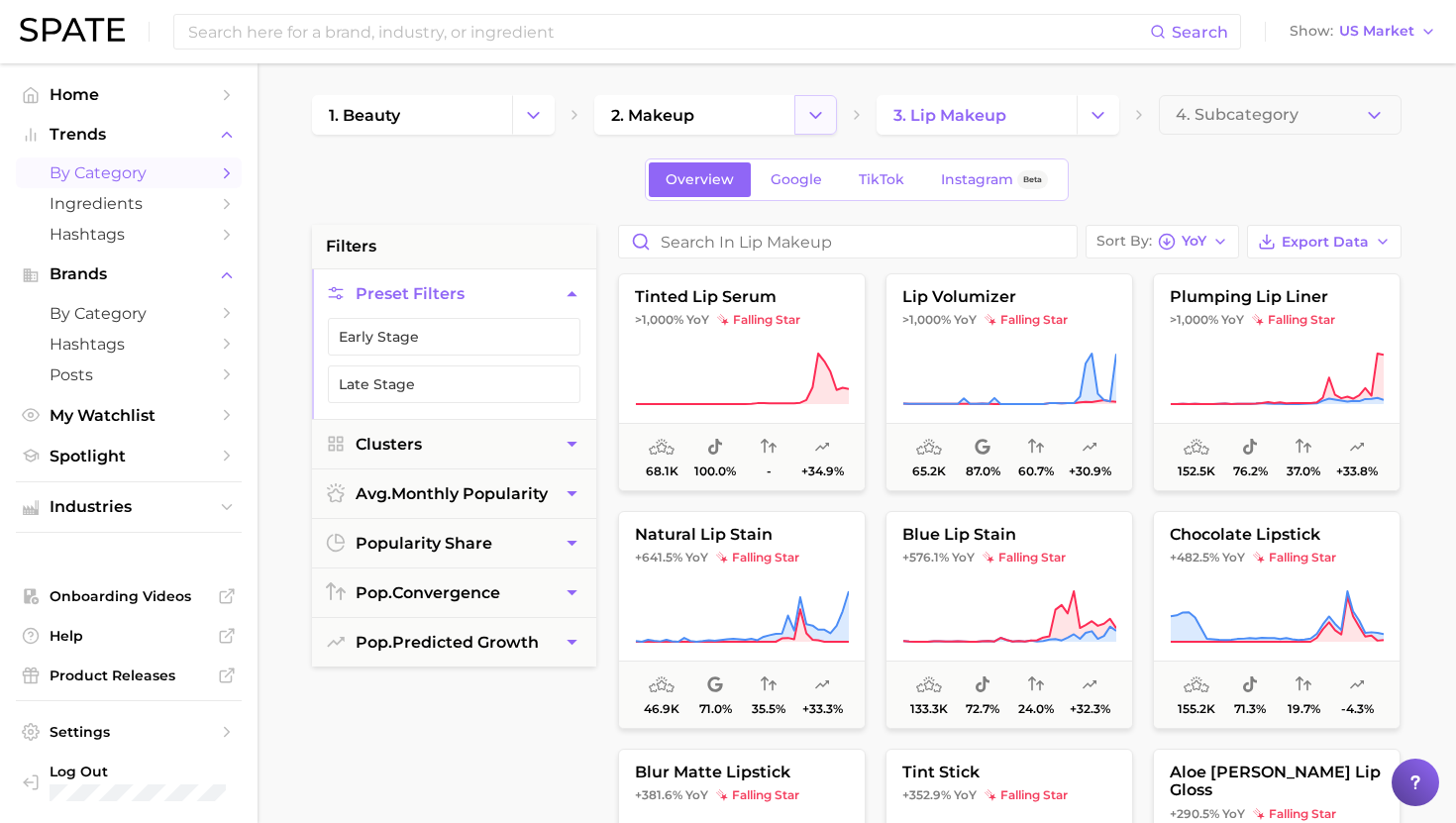
click at [820, 116] on icon "Change Category" at bounding box center [815, 115] width 21 height 21
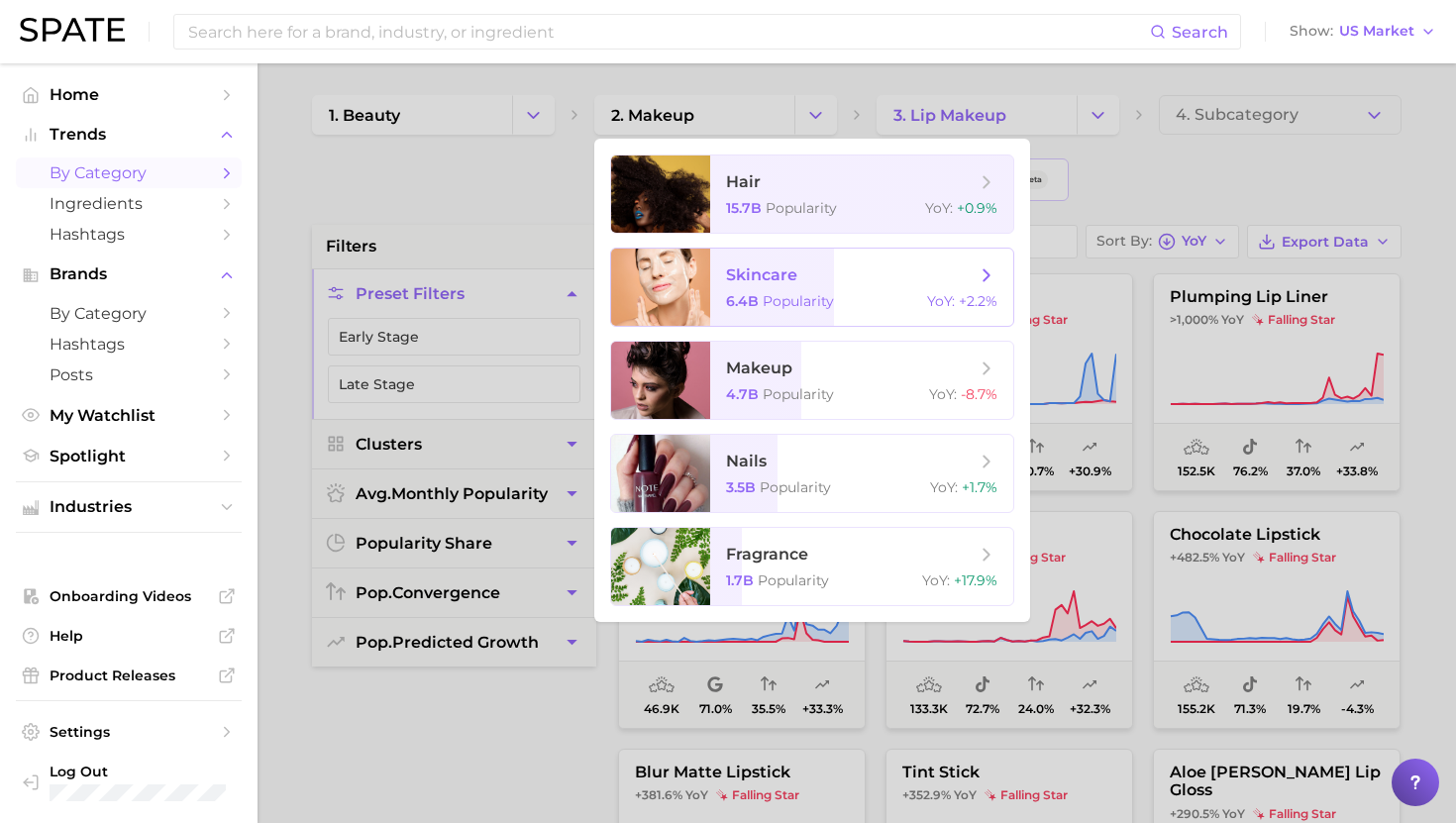
click at [842, 281] on span "skincare" at bounding box center [850, 275] width 249 height 22
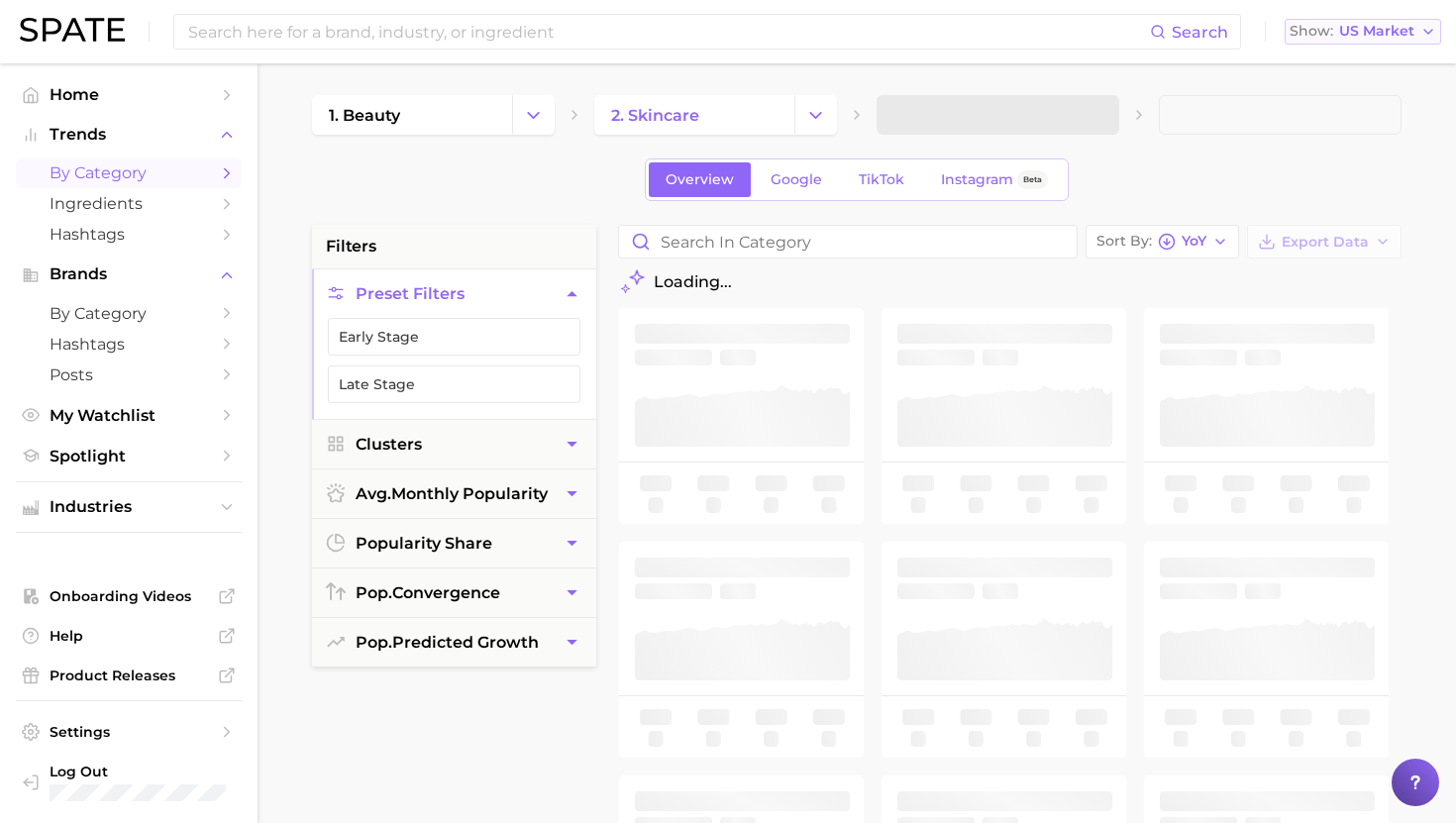
click at [1360, 27] on span "US Market" at bounding box center [1376, 31] width 76 height 11
click at [1345, 36] on span "US Market" at bounding box center [1376, 31] width 76 height 11
click at [1347, 92] on main "1. beauty 2. skincare Overview Google TikTok Instagram Beta filters Preset Filt…" at bounding box center [856, 814] width 1198 height 1502
click at [1379, 49] on div "Search Show US Market" at bounding box center [728, 32] width 1416 height 64
click at [1373, 9] on div "Search Show US Market" at bounding box center [728, 32] width 1416 height 64
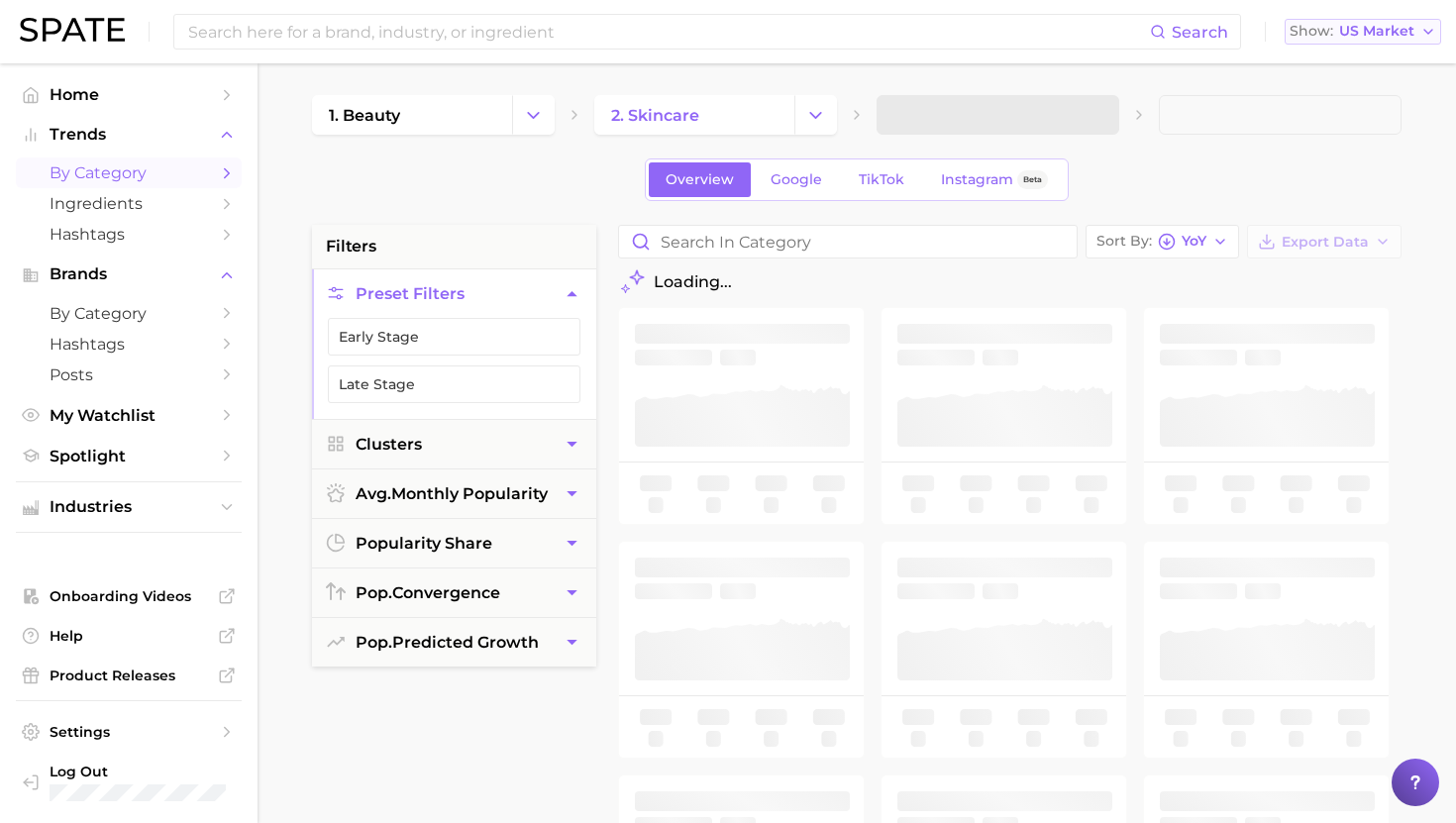
click at [1373, 19] on button "Show US Market" at bounding box center [1362, 32] width 156 height 26
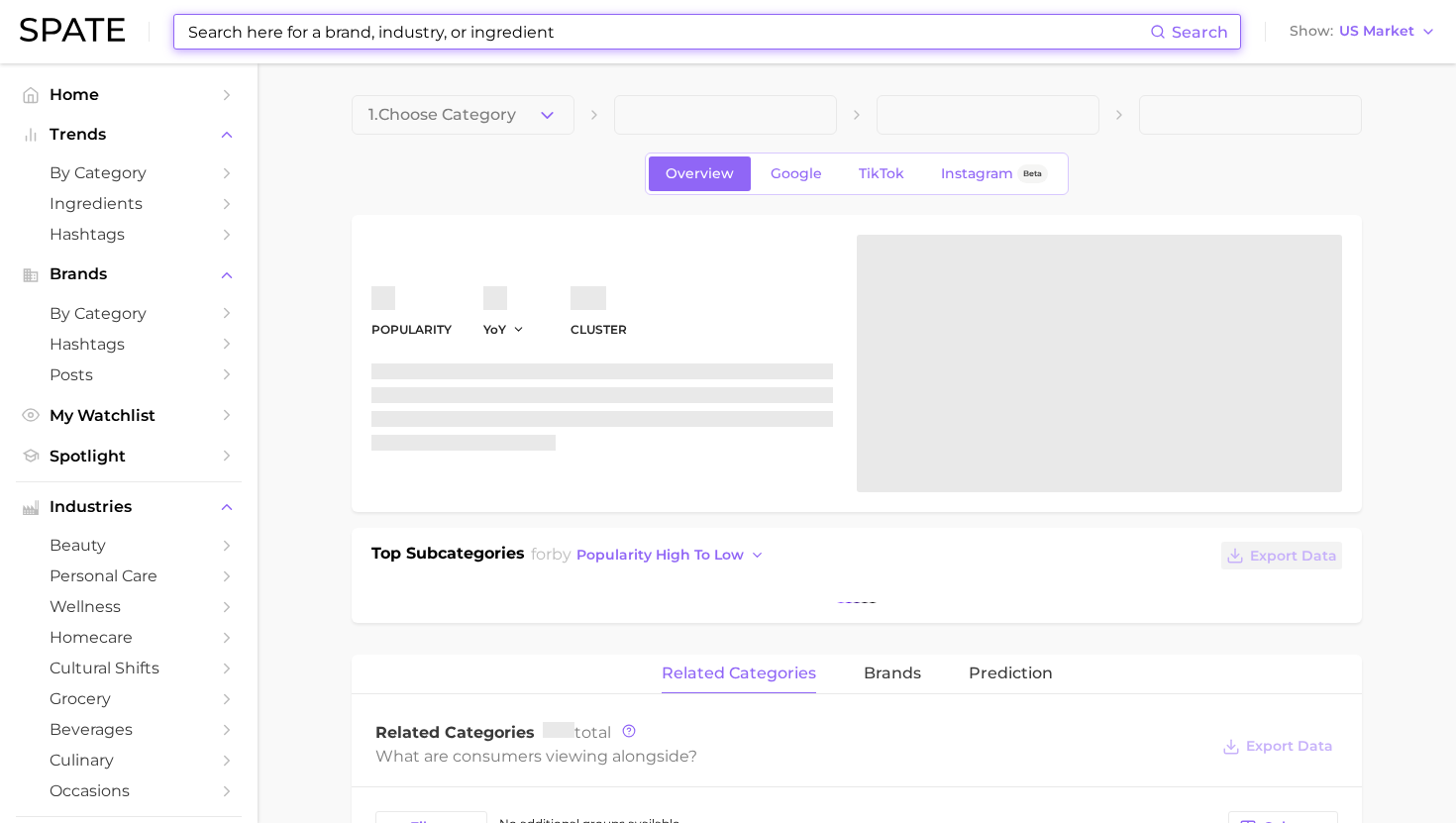
click at [749, 31] on input at bounding box center [667, 32] width 963 height 34
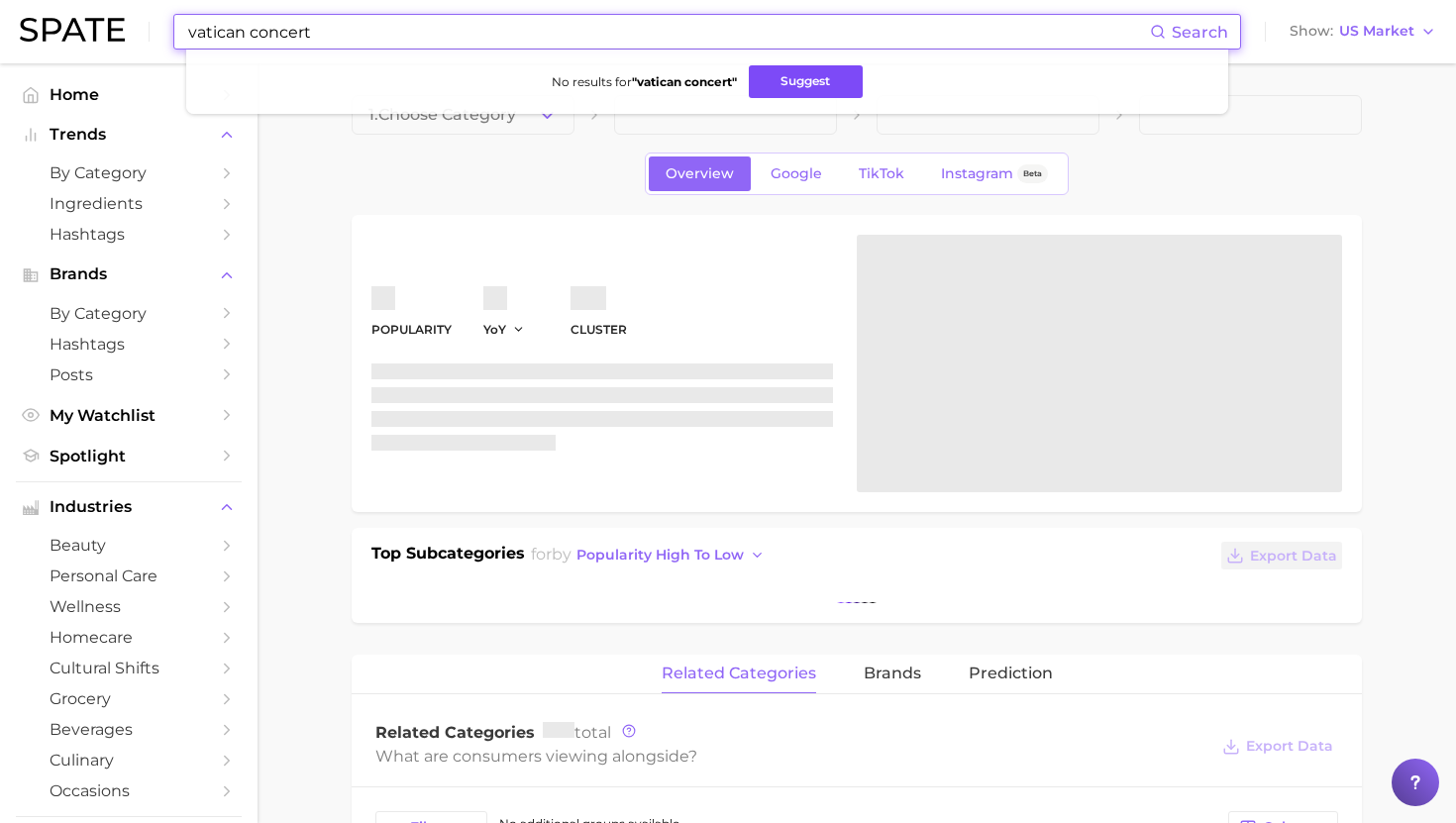
click at [790, 80] on button "Suggest" at bounding box center [805, 82] width 114 height 33
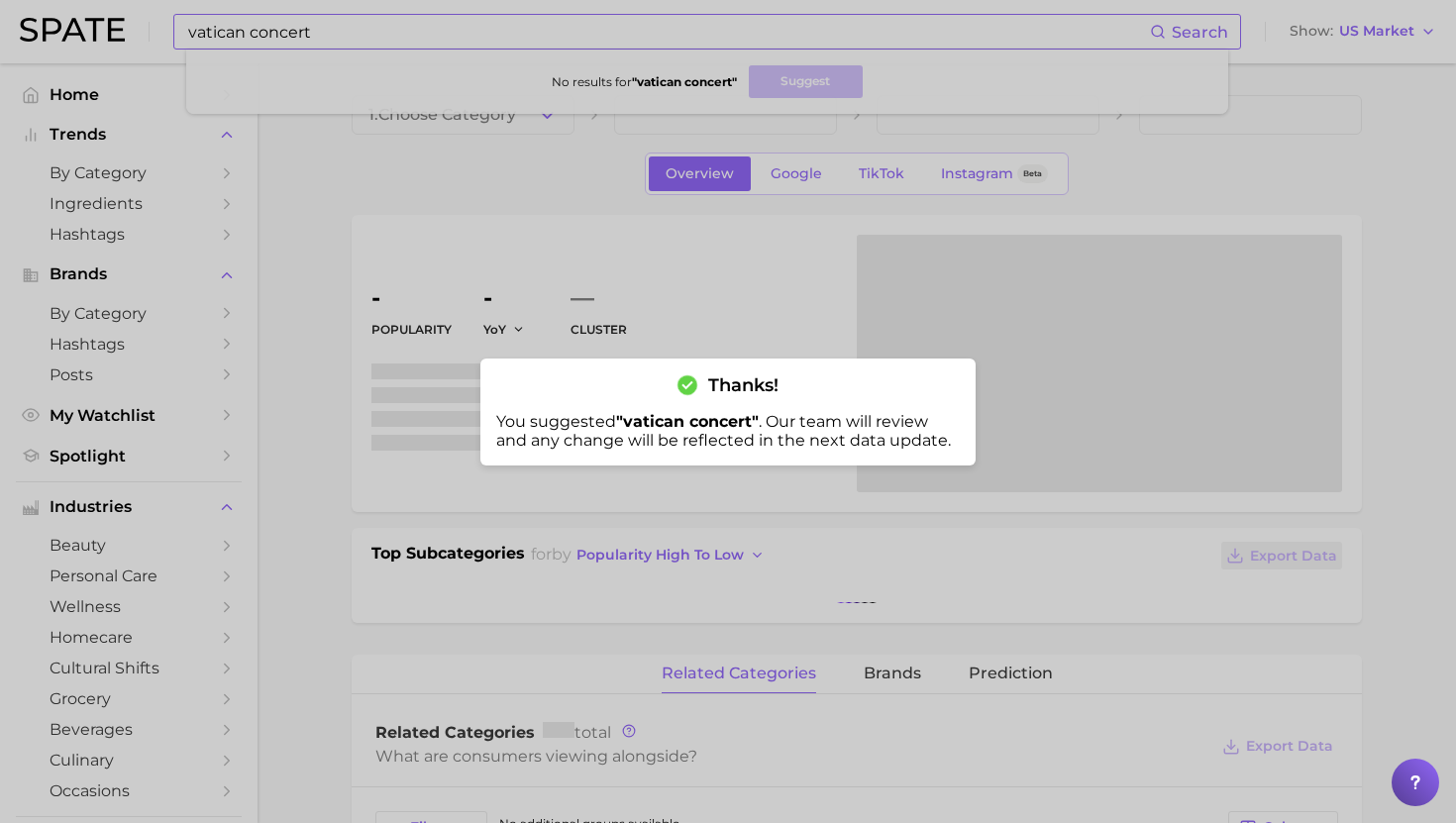
click at [427, 20] on div at bounding box center [728, 412] width 1456 height 823
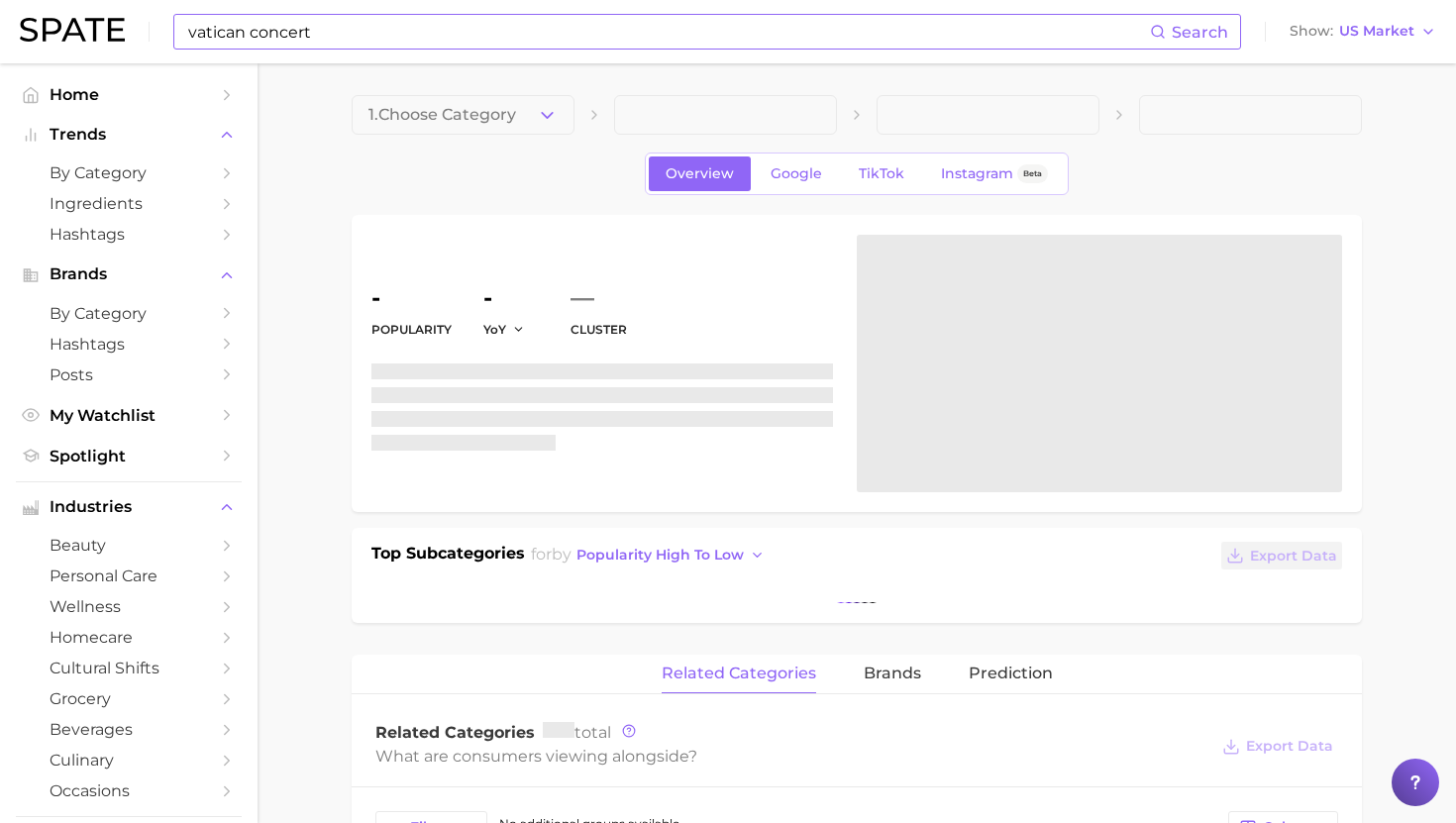
click at [385, 24] on input "vatican concert" at bounding box center [667, 32] width 963 height 34
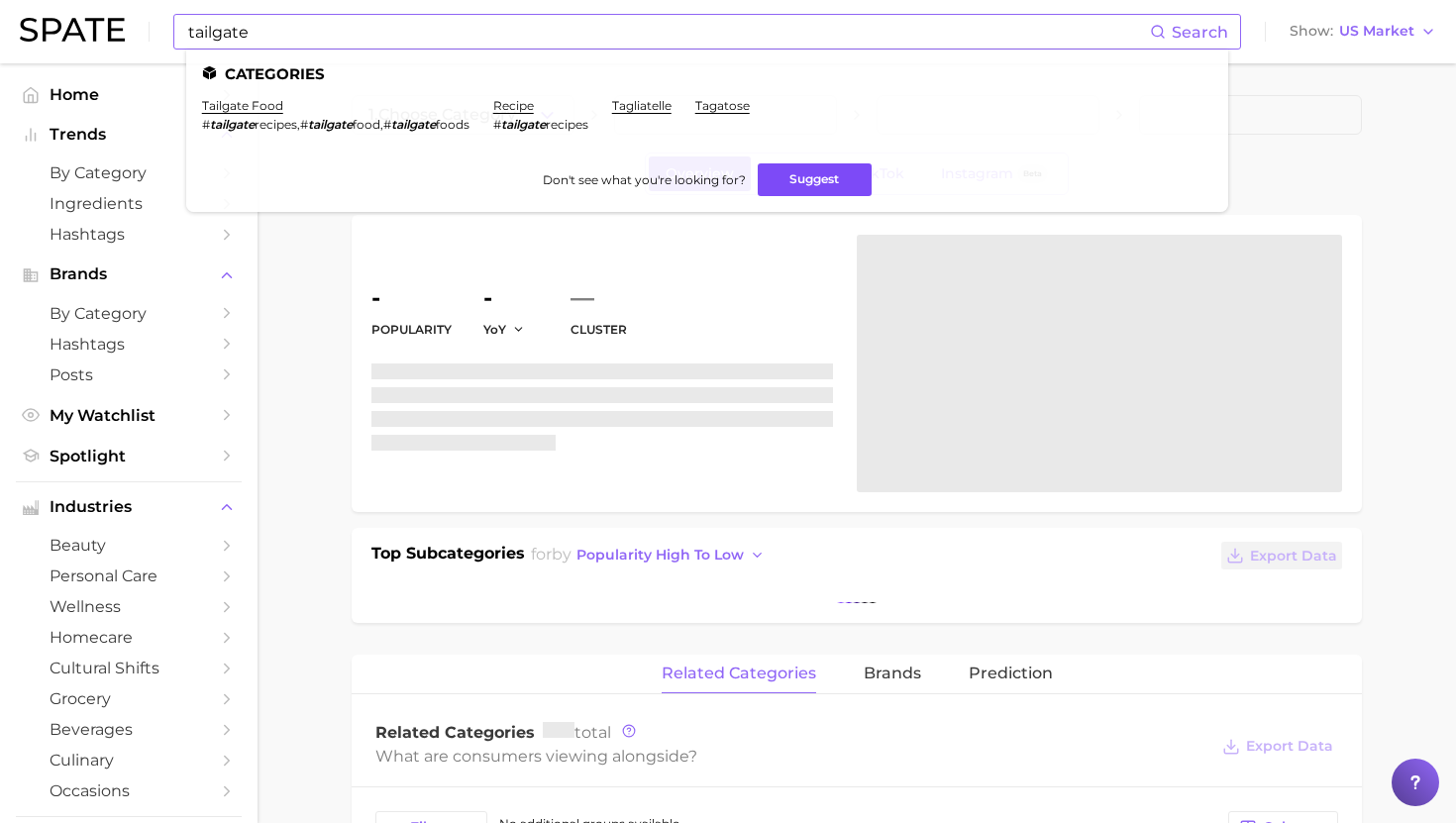
click at [810, 181] on button "Suggest" at bounding box center [814, 179] width 114 height 33
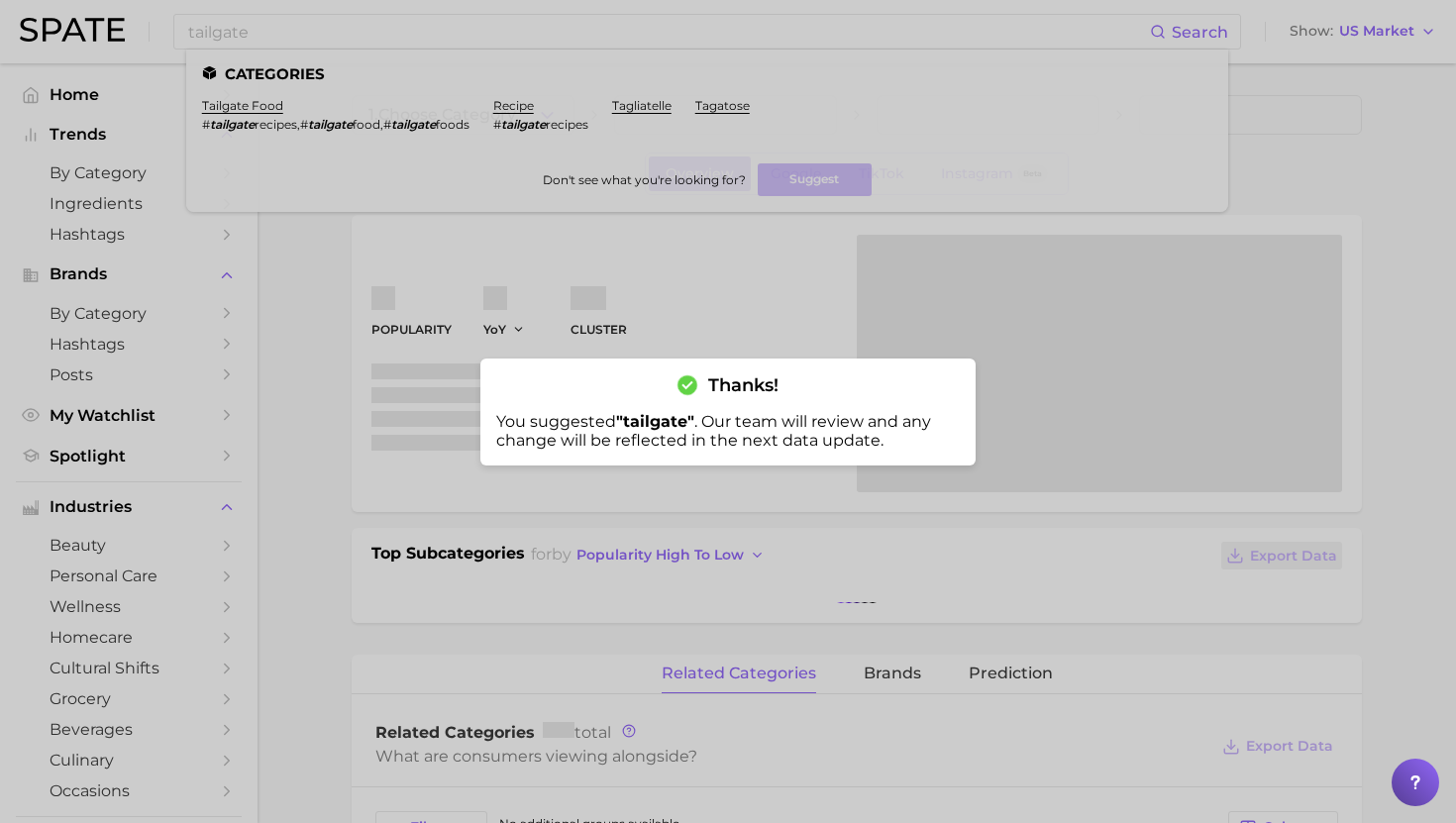
click at [282, 41] on div at bounding box center [728, 412] width 1456 height 823
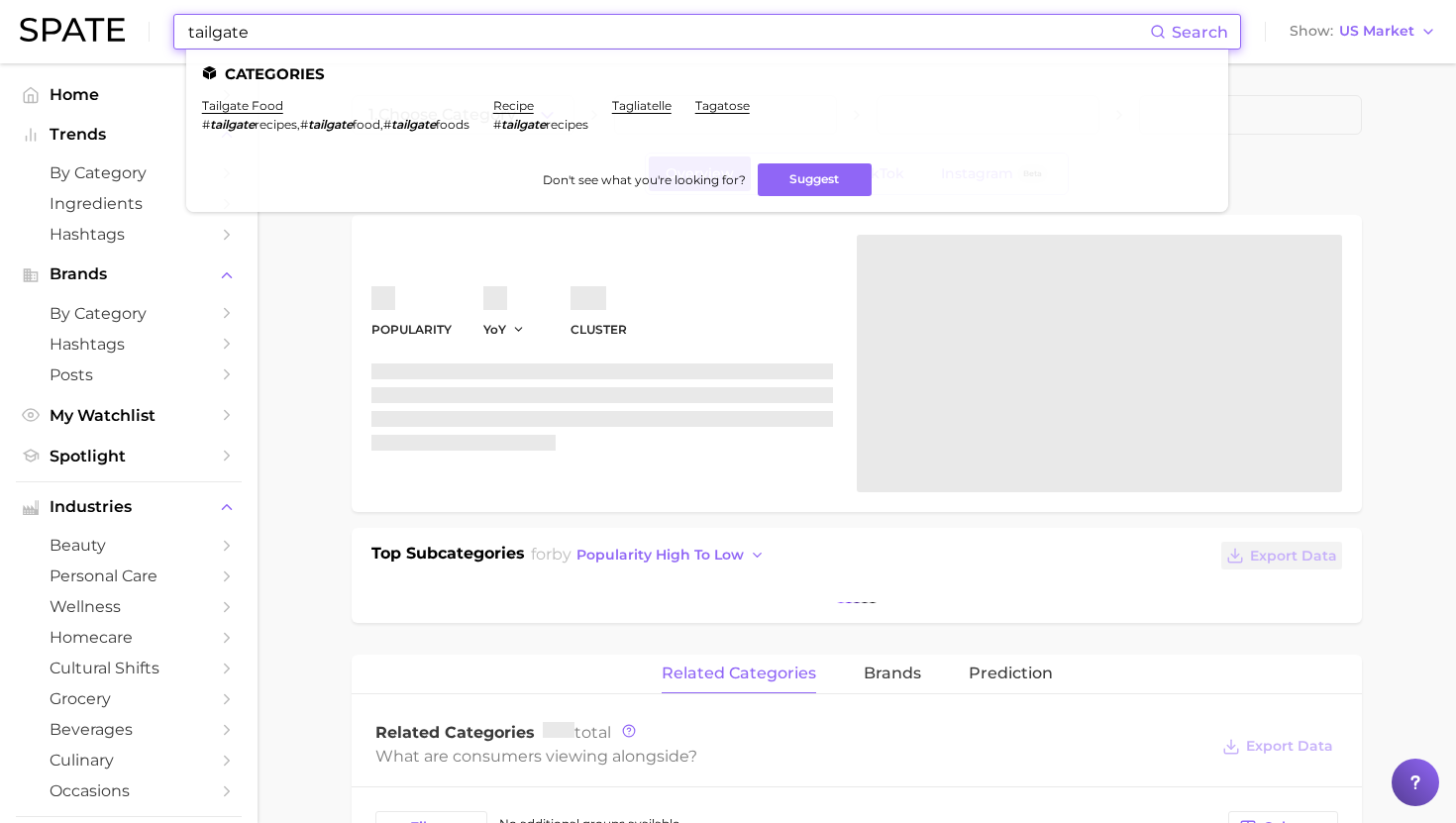
click at [282, 41] on input "tailgate" at bounding box center [667, 32] width 963 height 34
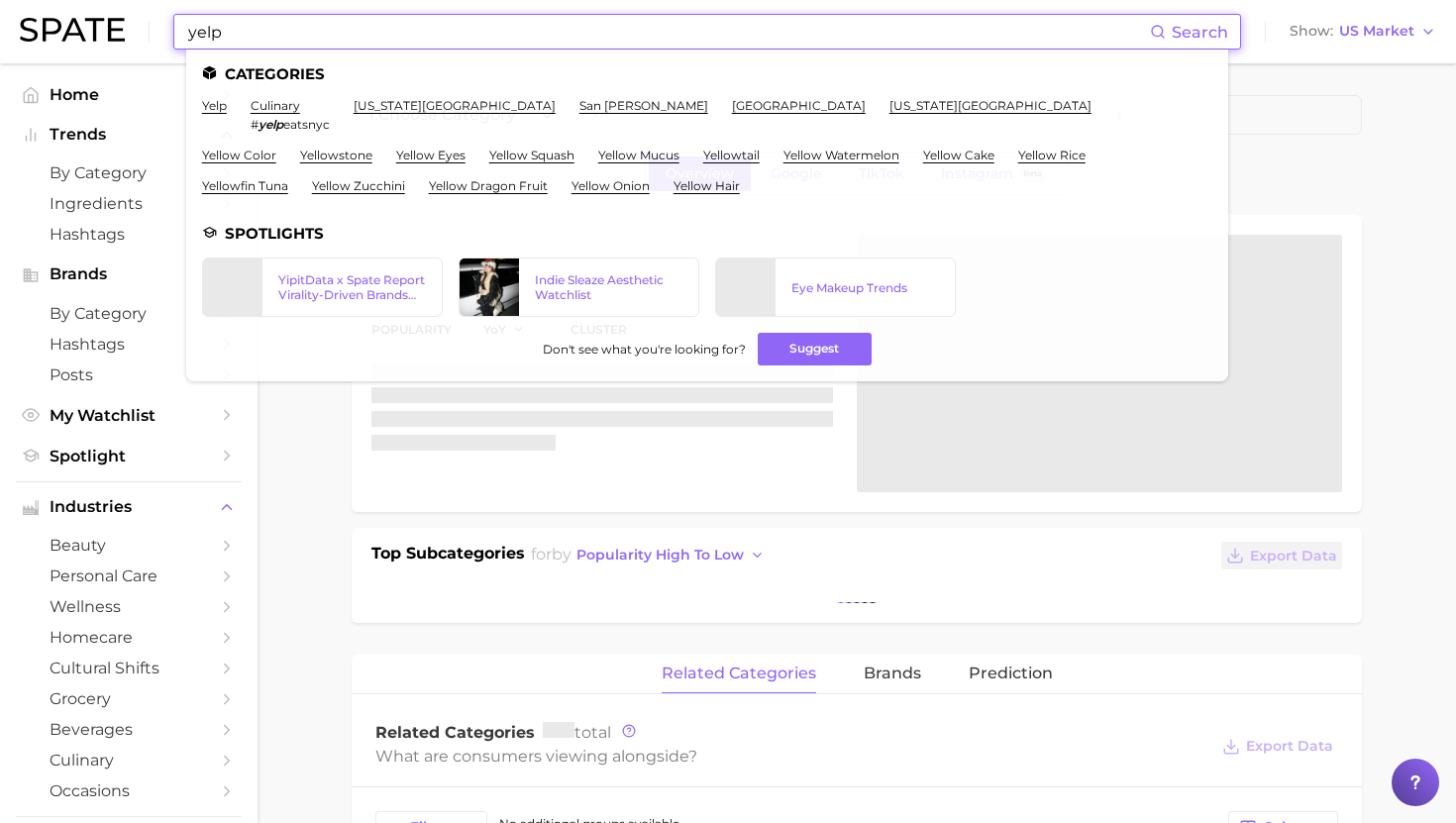
drag, startPoint x: 253, startPoint y: 27, endPoint x: 184, endPoint y: 26, distance: 69.0
click at [184, 26] on div "yelp Search Categories yelp culinary # yelp eatsnyc new york city san jose oran…" at bounding box center [707, 32] width 1067 height 36
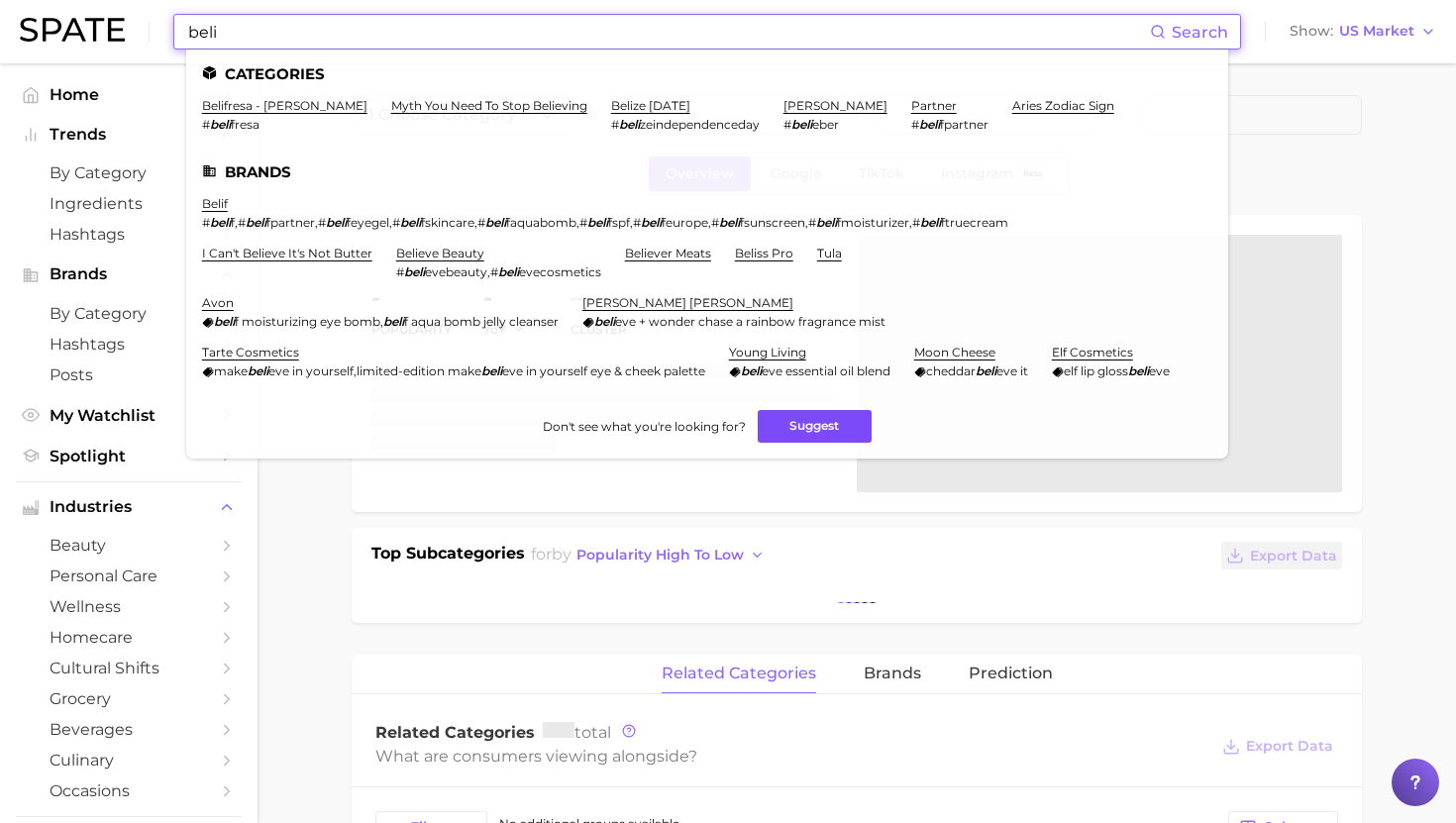
type input "beli"
click at [835, 442] on button "Suggest" at bounding box center [814, 425] width 114 height 33
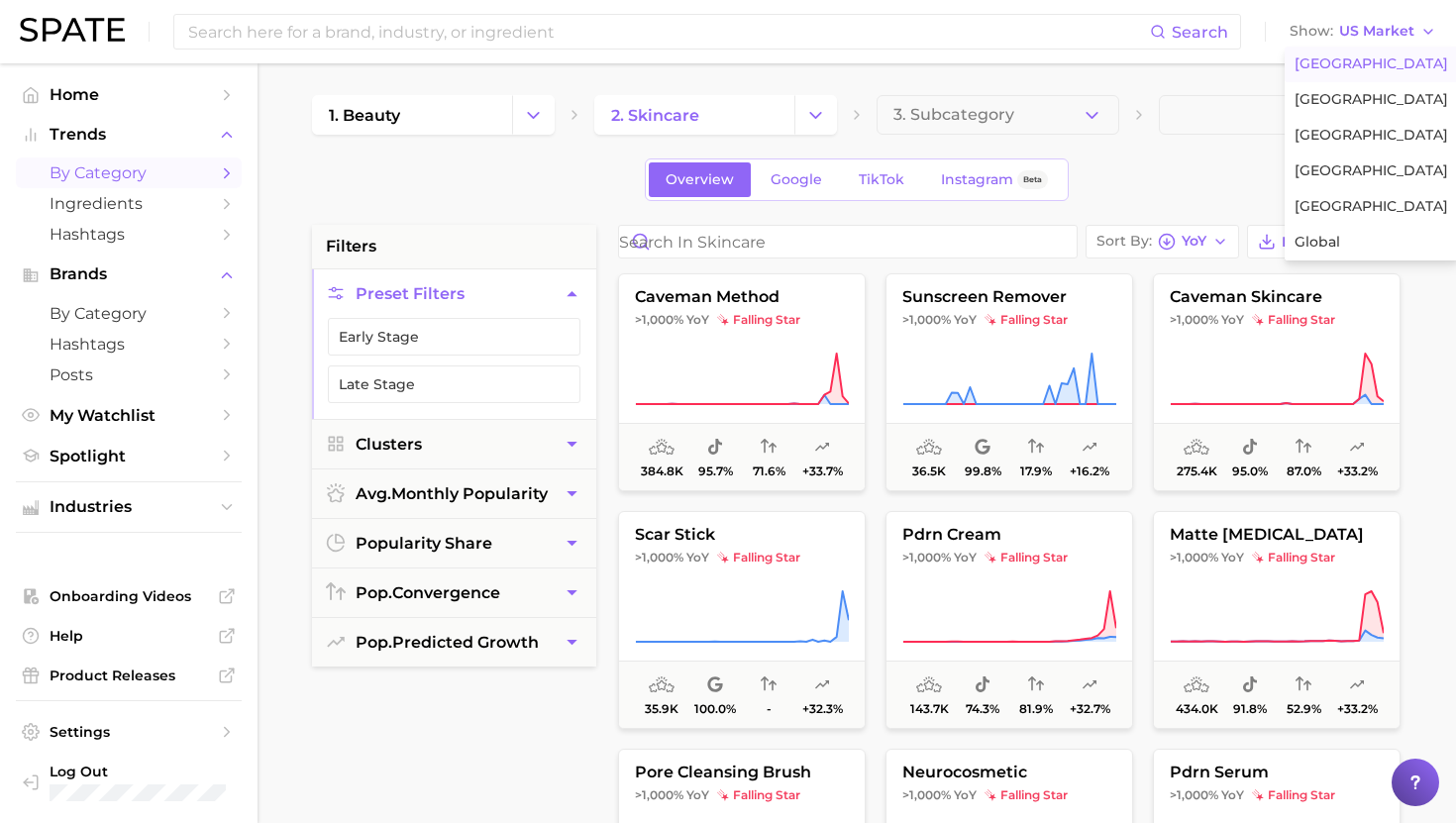
click at [1130, 166] on div "Overview Google TikTok Instagram Beta" at bounding box center [857, 179] width 1089 height 43
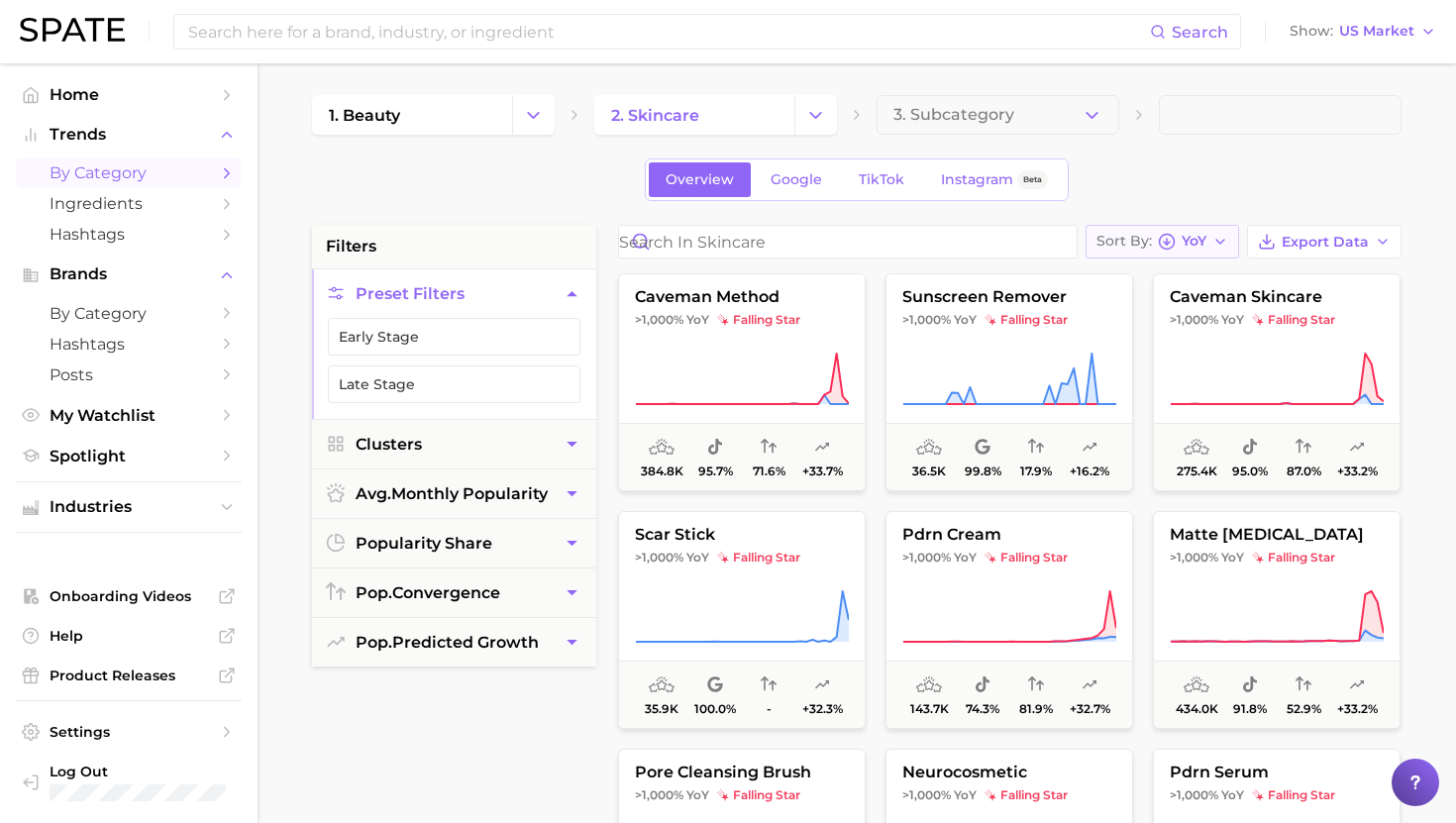
click at [1183, 236] on span "YoY" at bounding box center [1194, 241] width 25 height 11
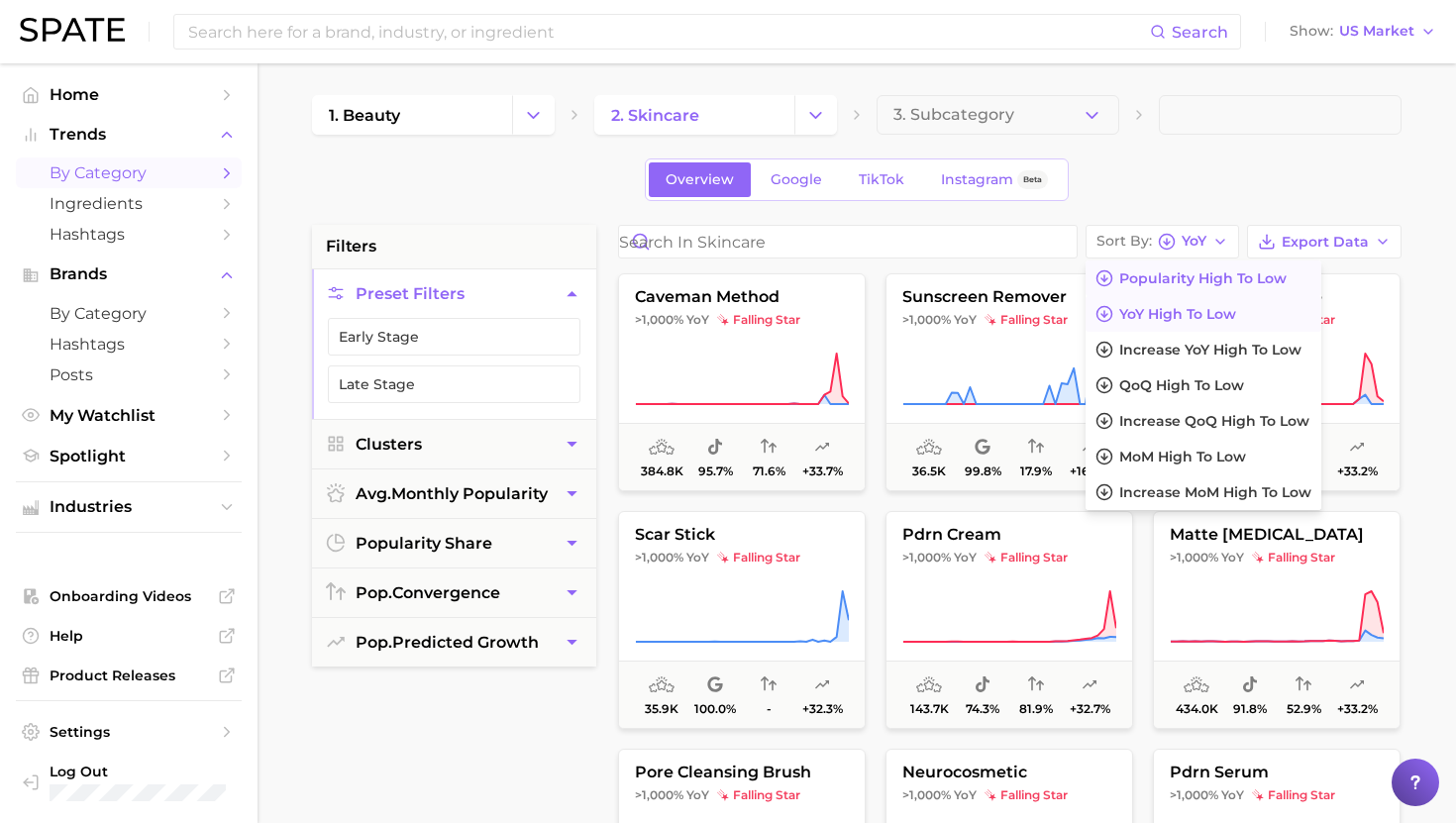
click at [1182, 289] on button "Popularity high to low" at bounding box center [1203, 278] width 236 height 36
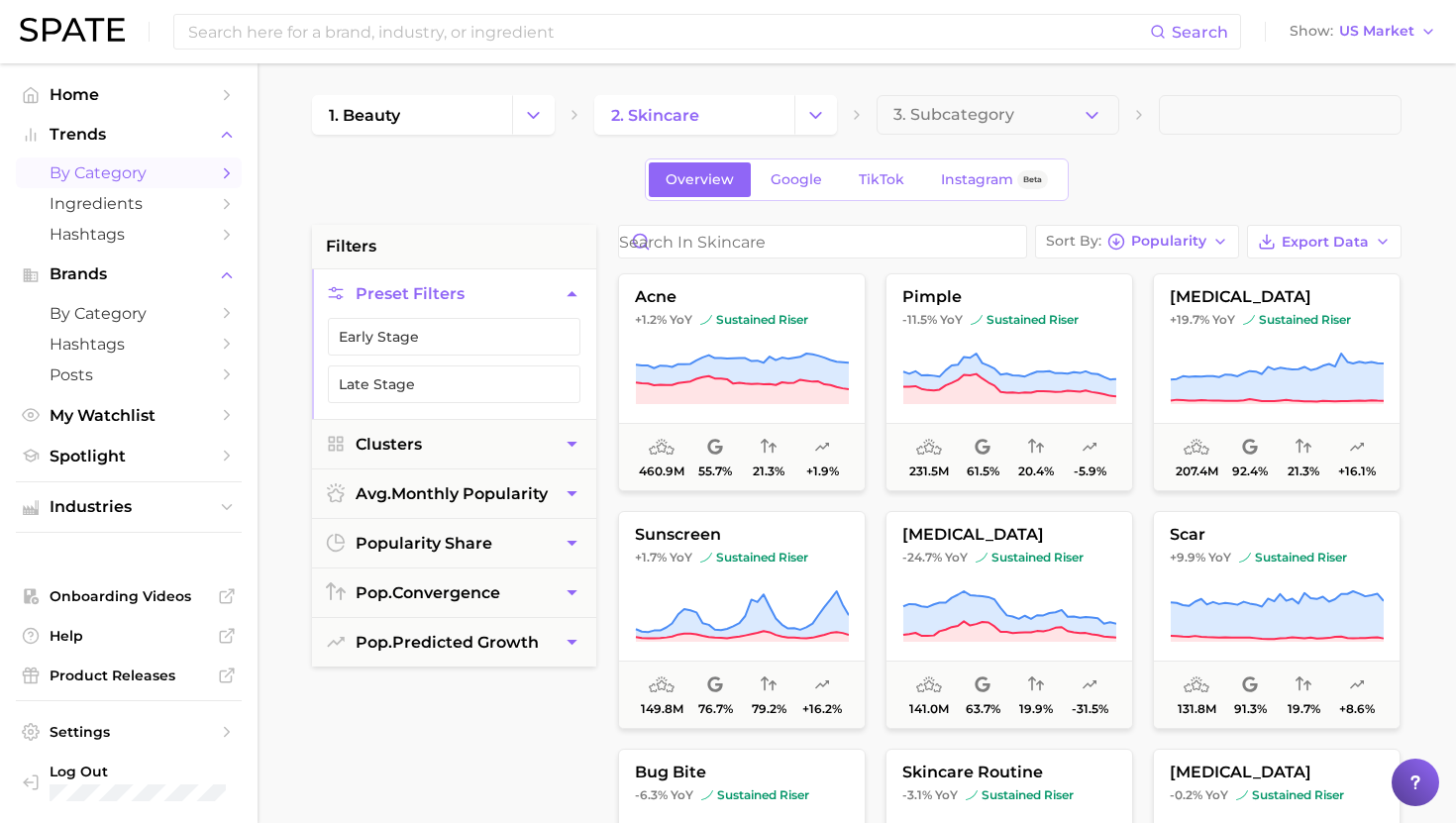
click at [1182, 289] on span "[MEDICAL_DATA]" at bounding box center [1276, 297] width 245 height 18
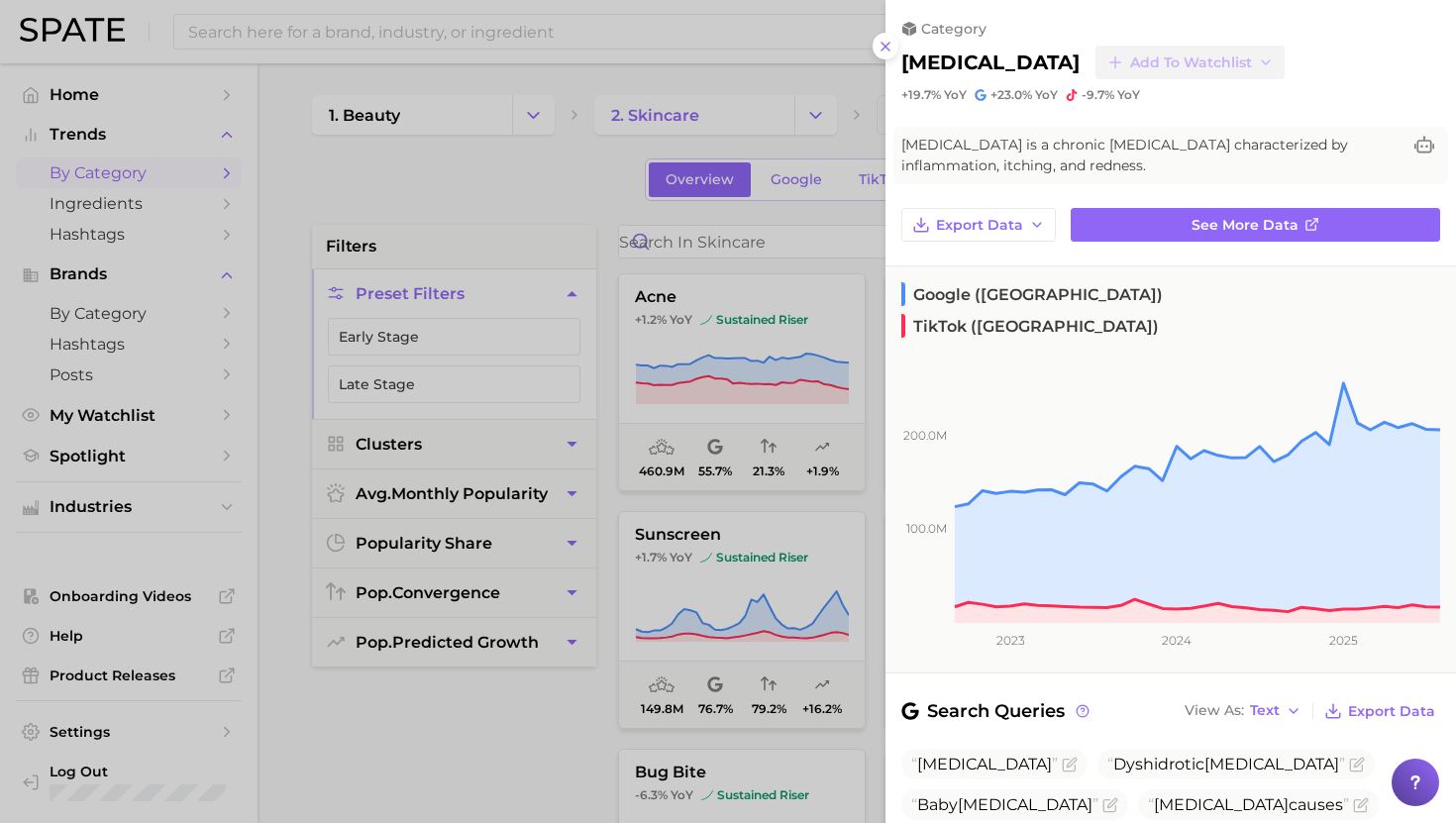
click at [824, 176] on div at bounding box center [728, 412] width 1456 height 823
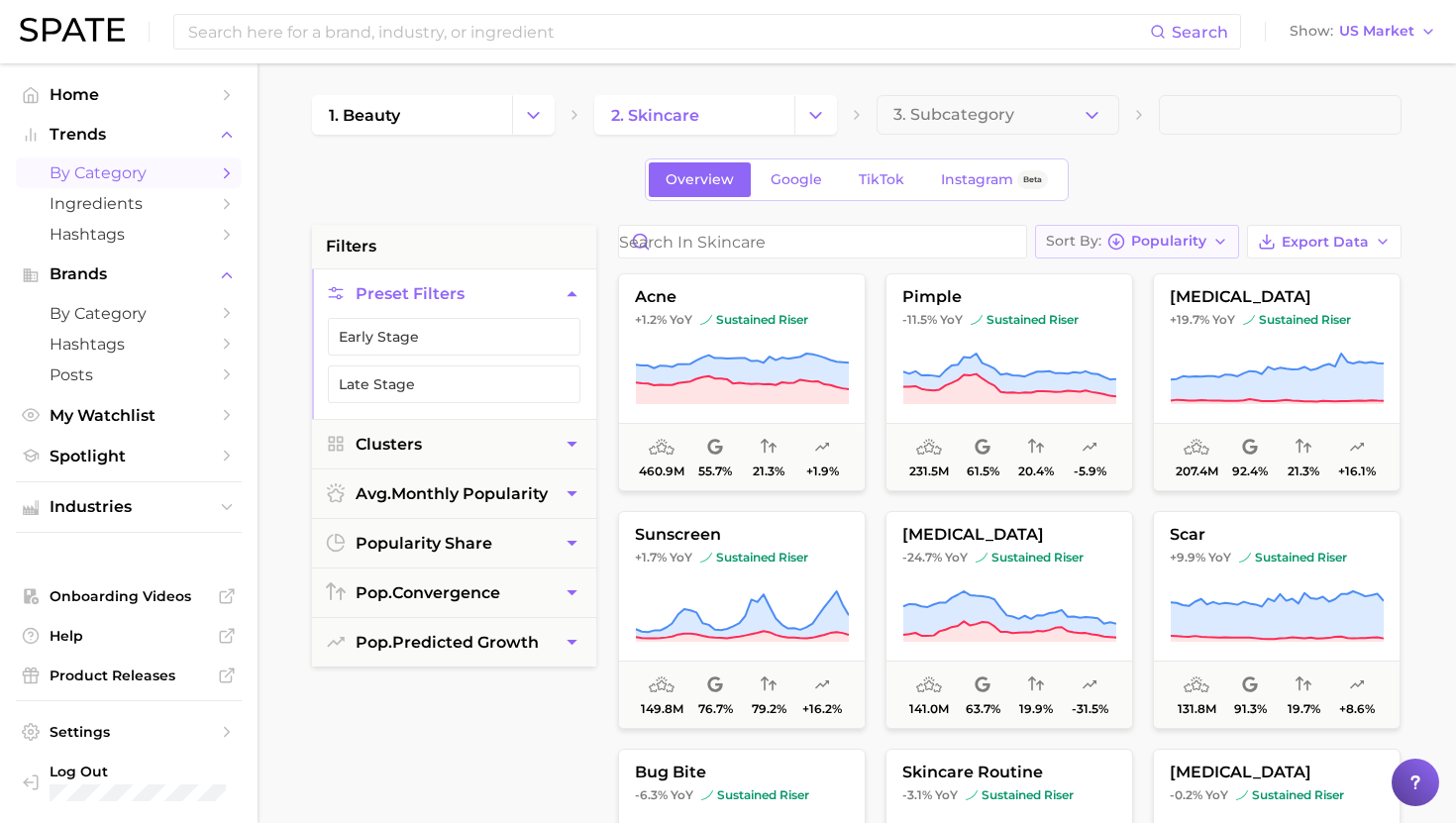
click at [1185, 247] on span "Popularity" at bounding box center [1169, 241] width 76 height 11
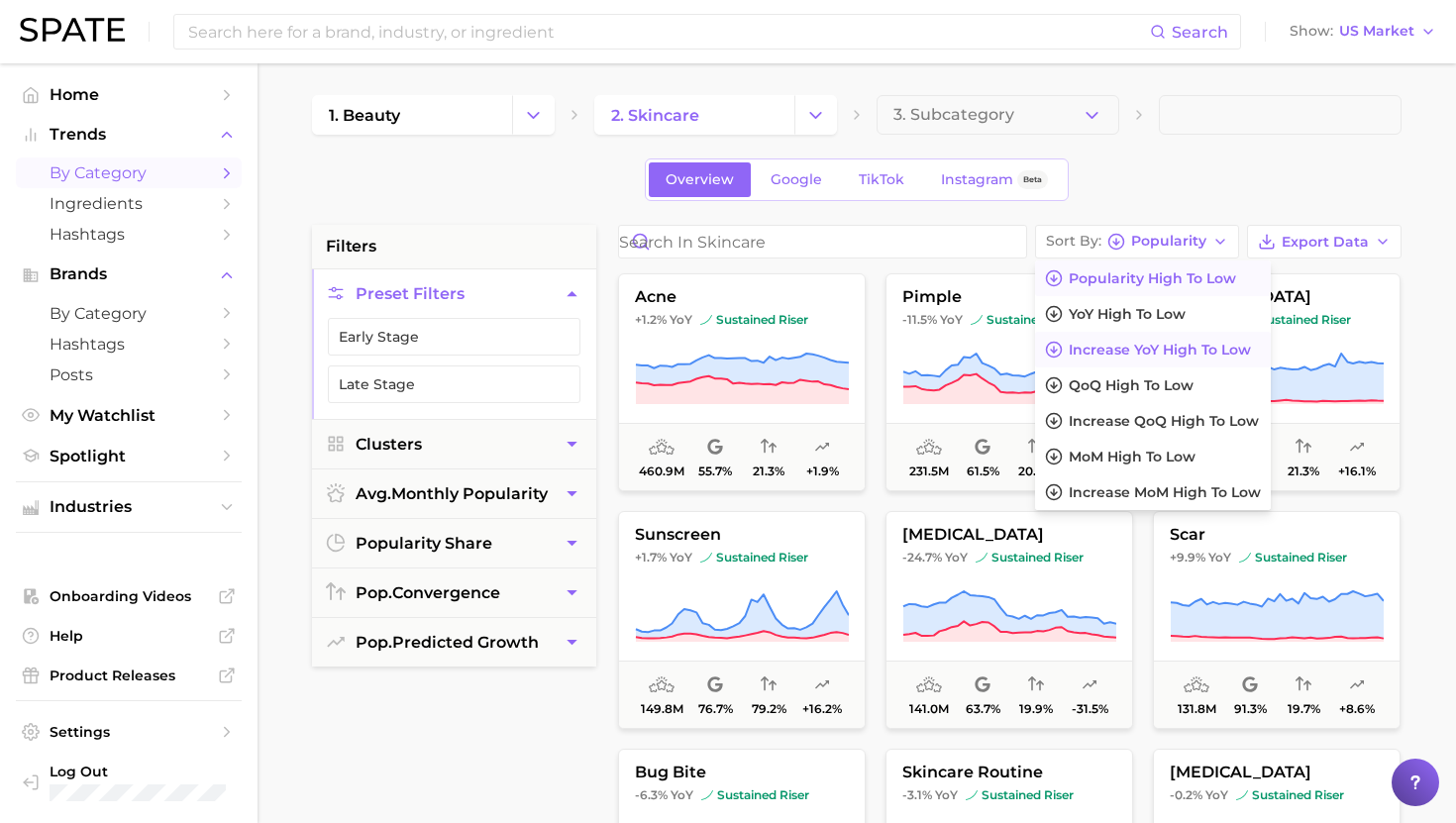
click at [1165, 357] on span "Increase YoY high to low" at bounding box center [1159, 350] width 182 height 17
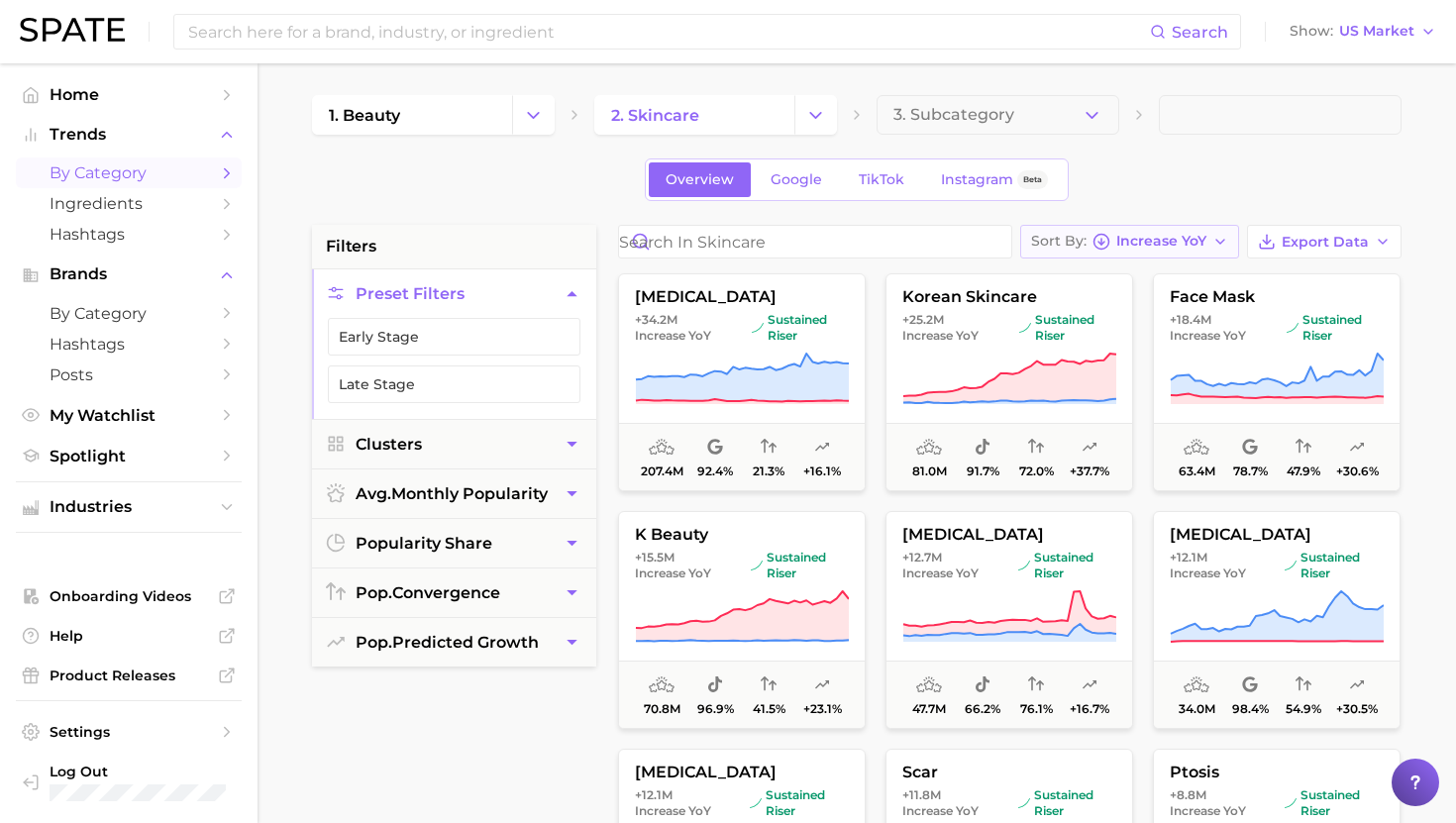
click at [1092, 240] on div "Sort By Increase YoY" at bounding box center [1118, 242] width 175 height 18
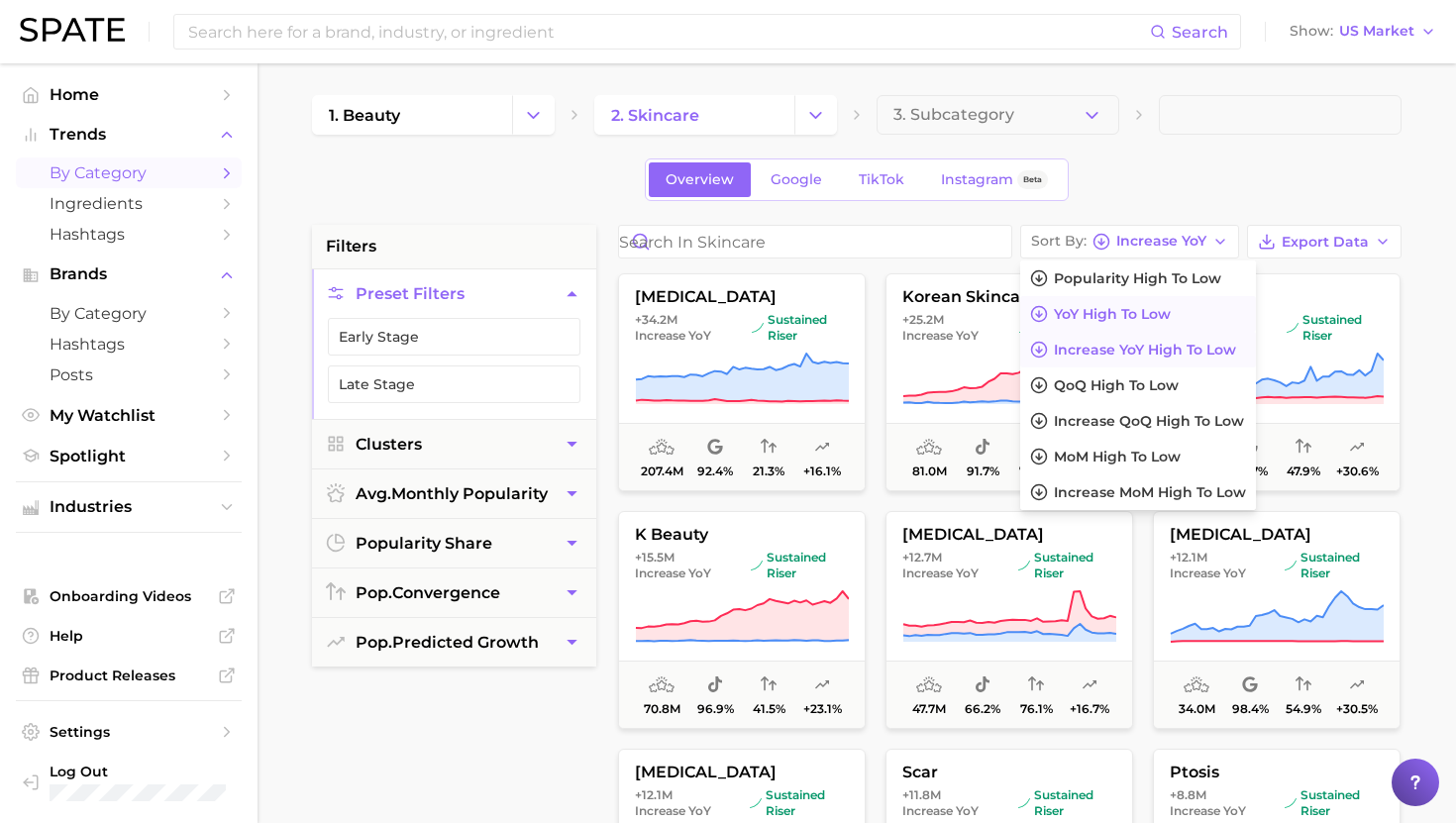
click at [1151, 314] on span "YoY high to low" at bounding box center [1112, 314] width 117 height 17
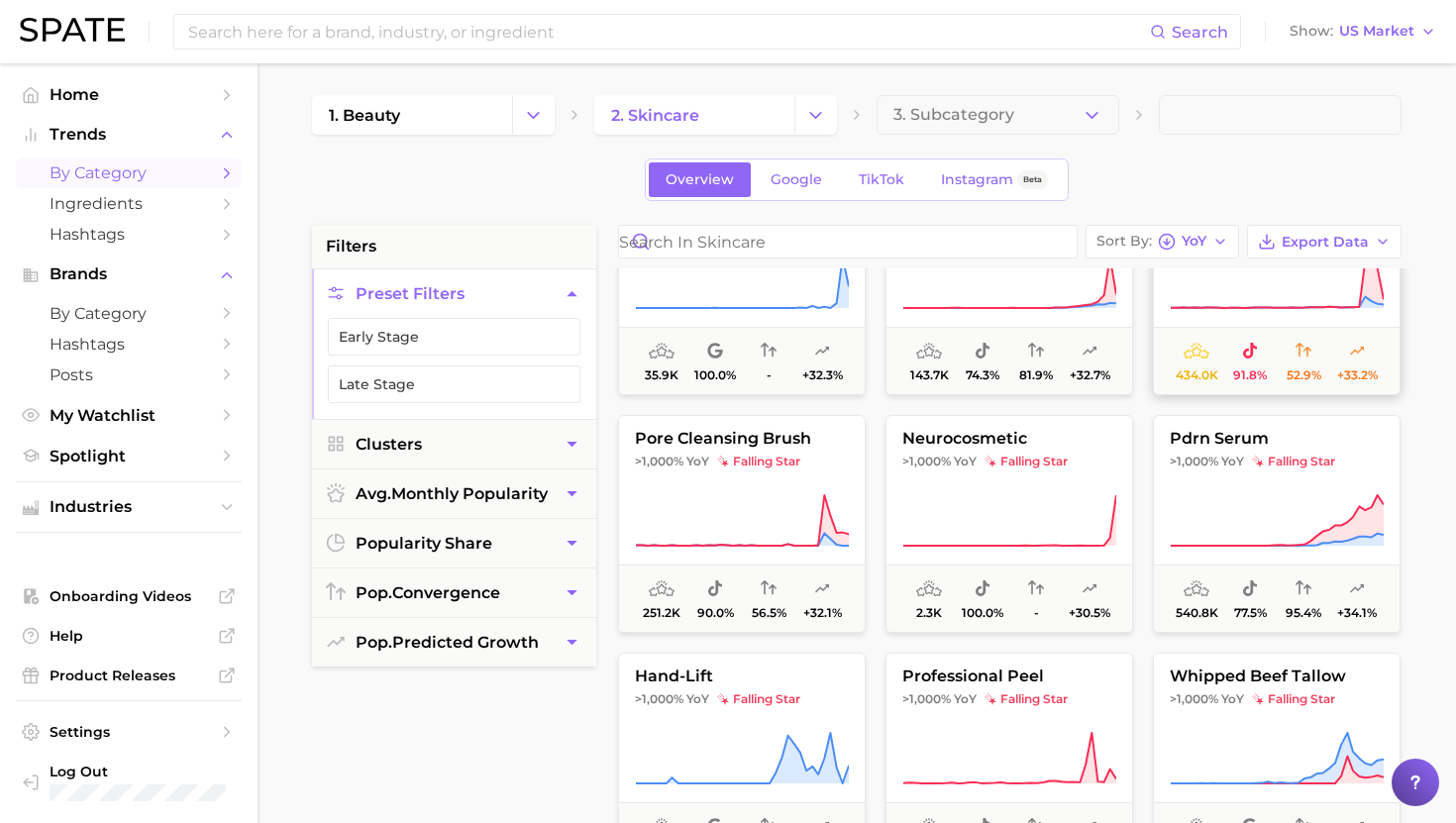
scroll to position [344, 0]
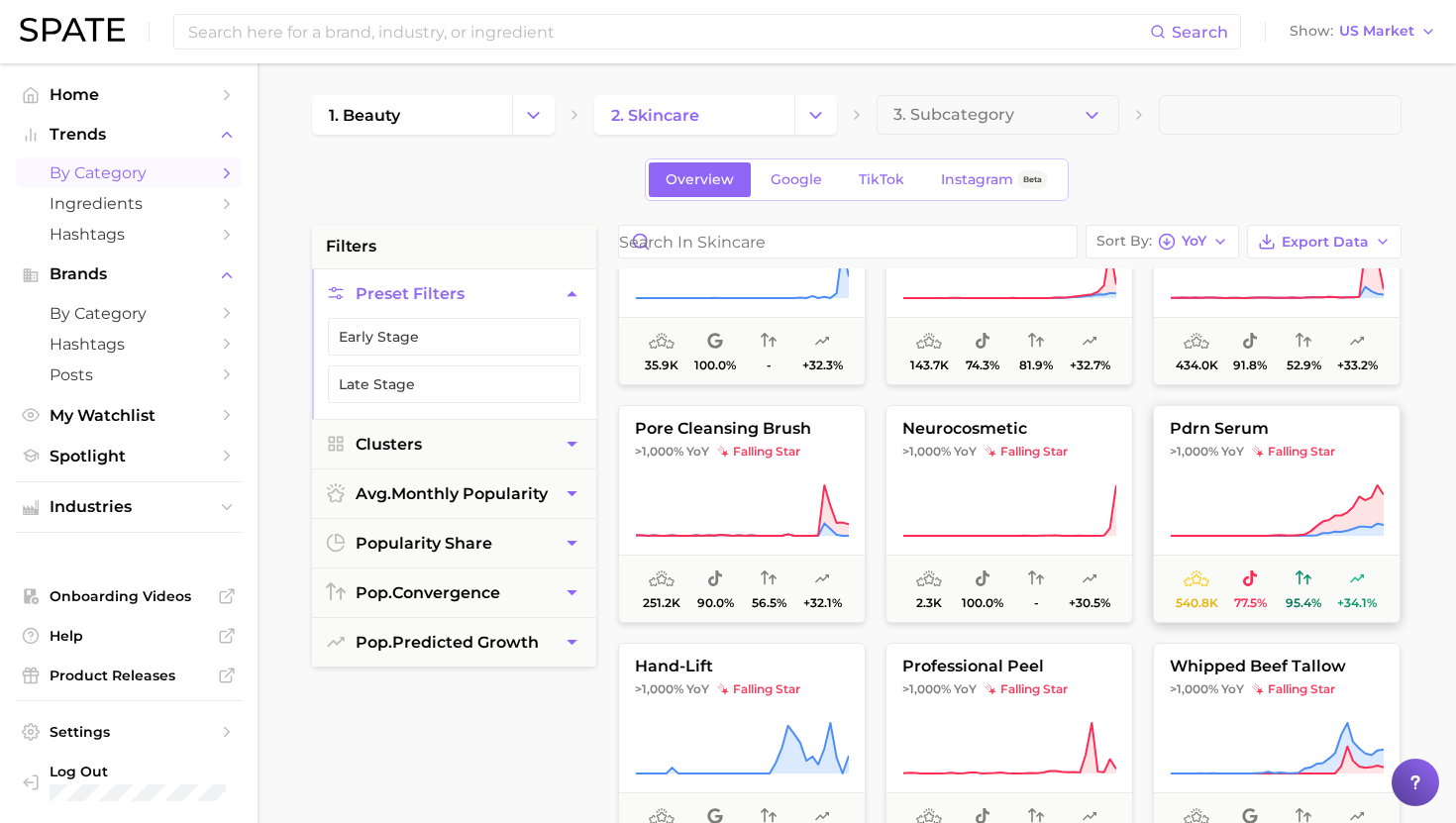
click at [1204, 436] on span "pdrn serum" at bounding box center [1276, 428] width 245 height 18
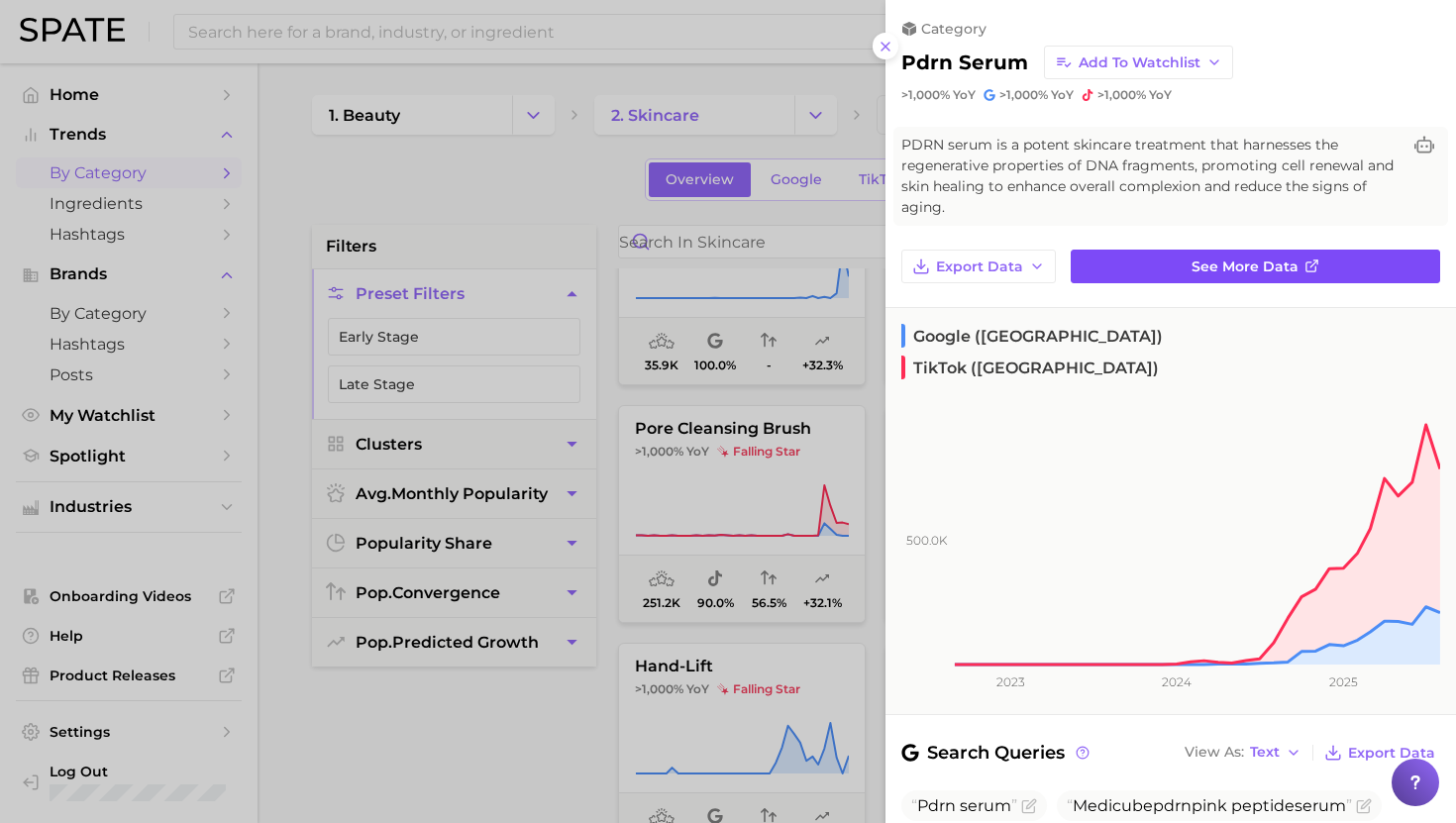
click at [1202, 266] on span "See more data" at bounding box center [1245, 266] width 107 height 17
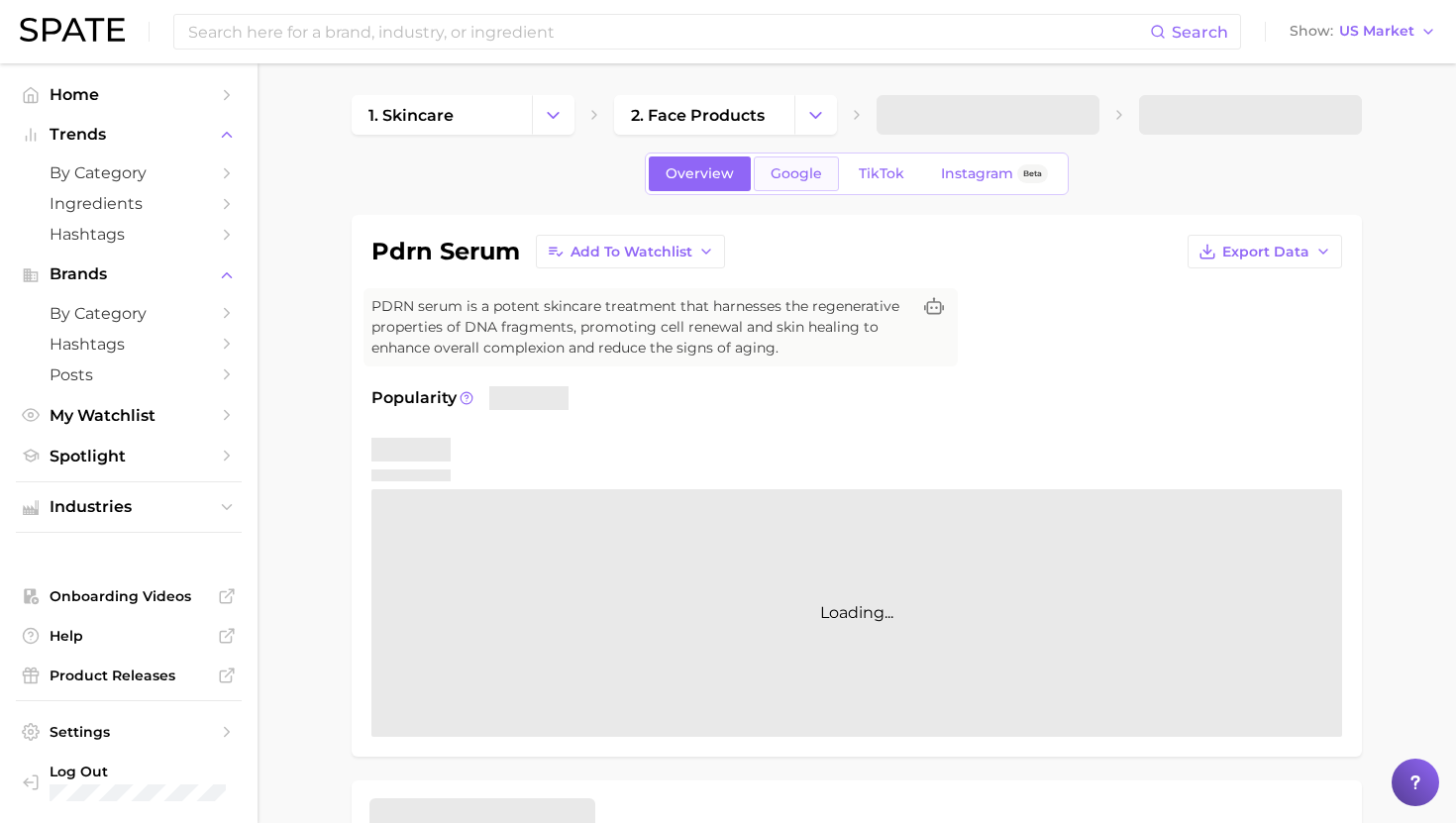
click at [784, 179] on span "Google" at bounding box center [796, 173] width 52 height 17
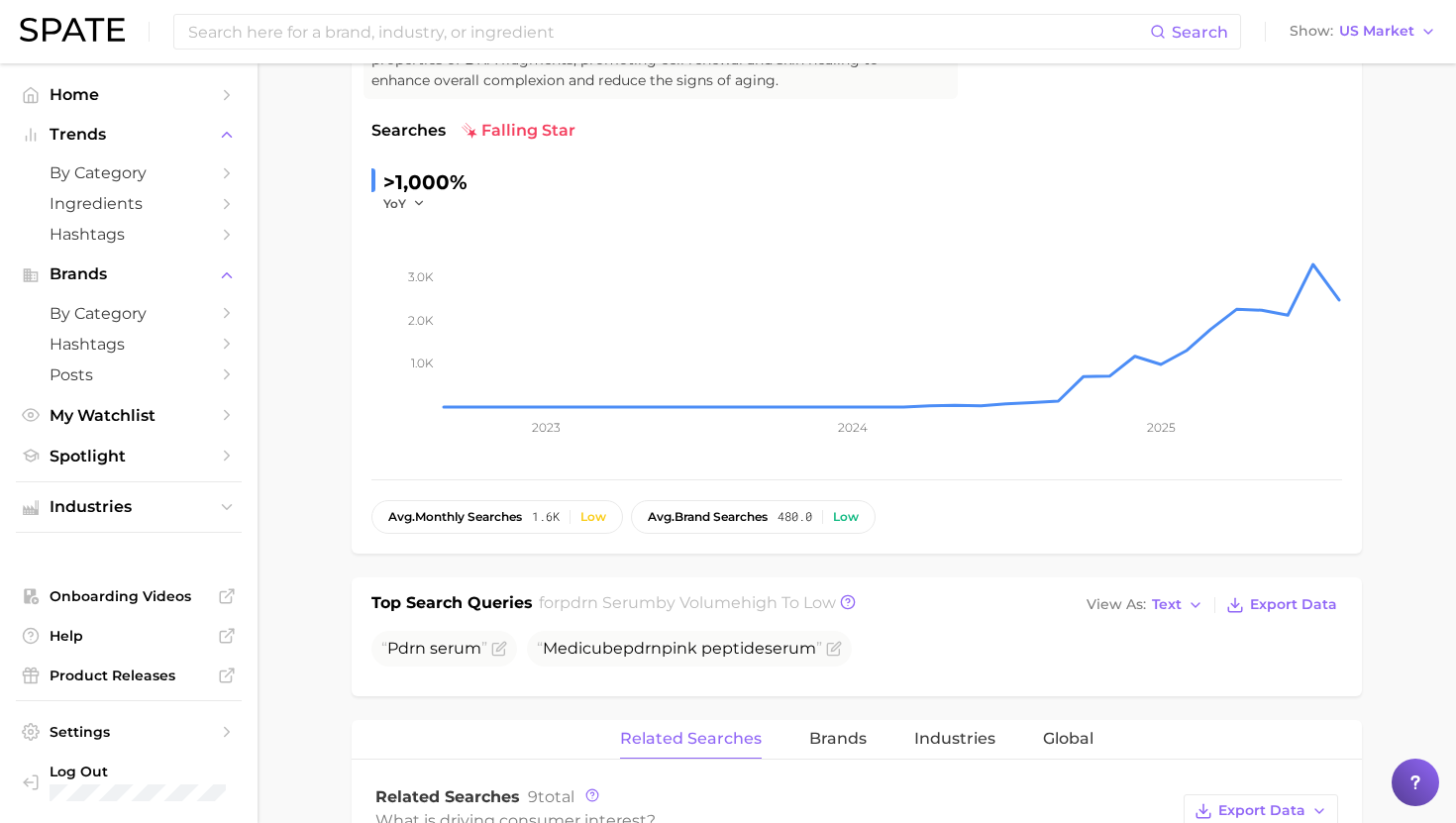
scroll to position [347, 0]
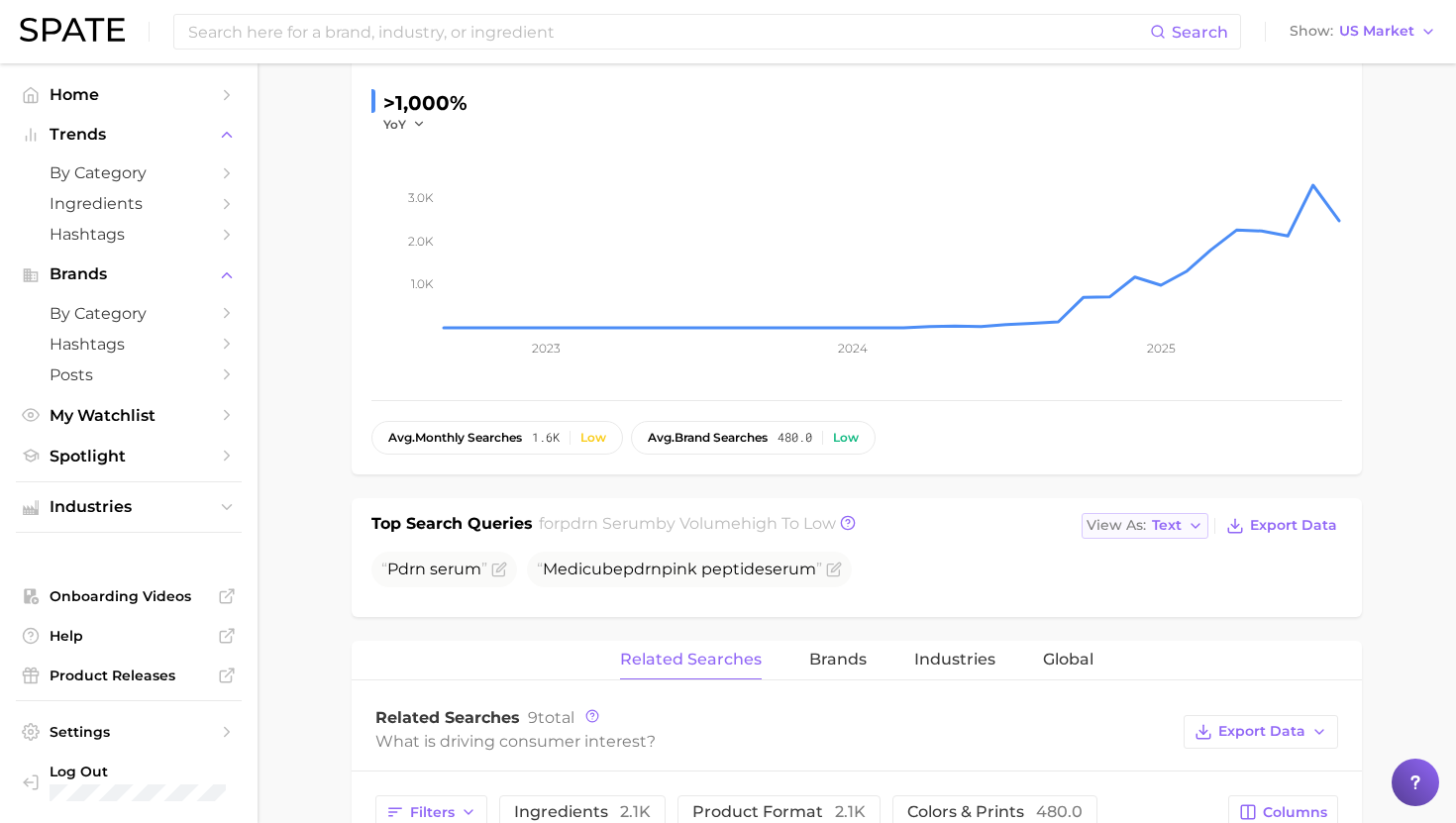
click at [1177, 520] on span "Text" at bounding box center [1167, 525] width 30 height 11
click at [1151, 589] on span "Table" at bounding box center [1134, 593] width 39 height 17
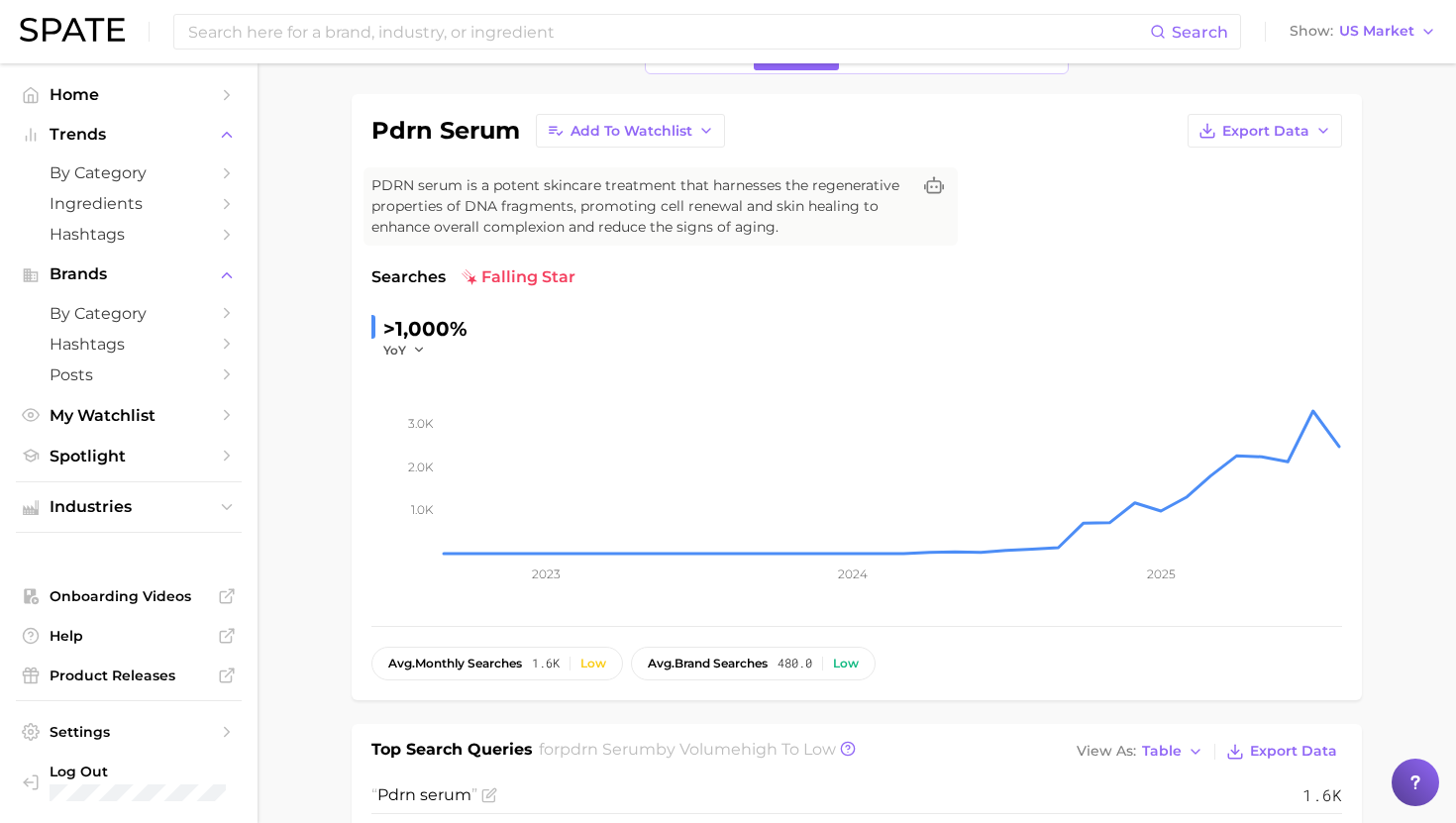
scroll to position [0, 0]
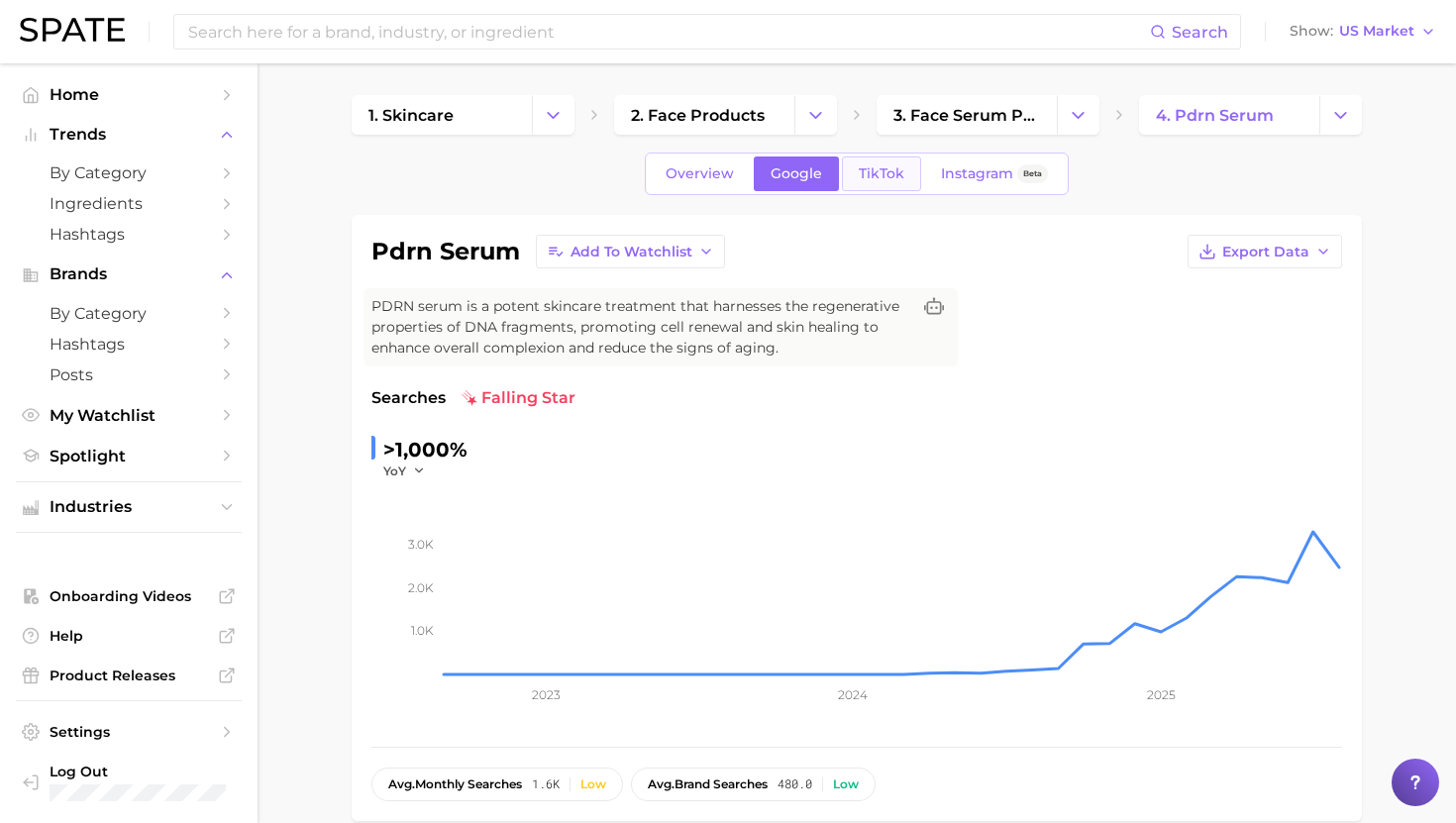
click at [889, 169] on span "TikTok" at bounding box center [882, 173] width 46 height 17
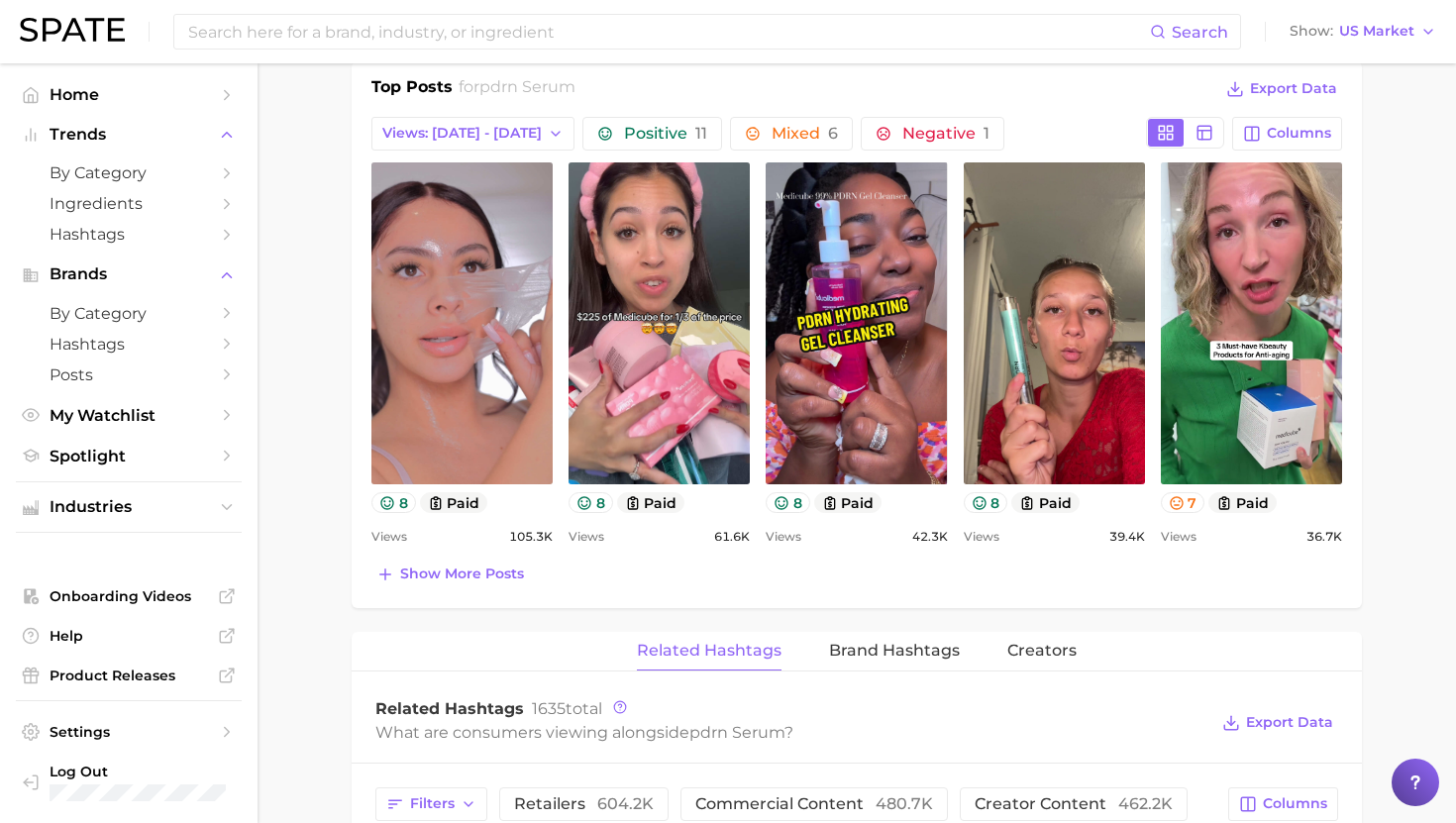
scroll to position [911, 0]
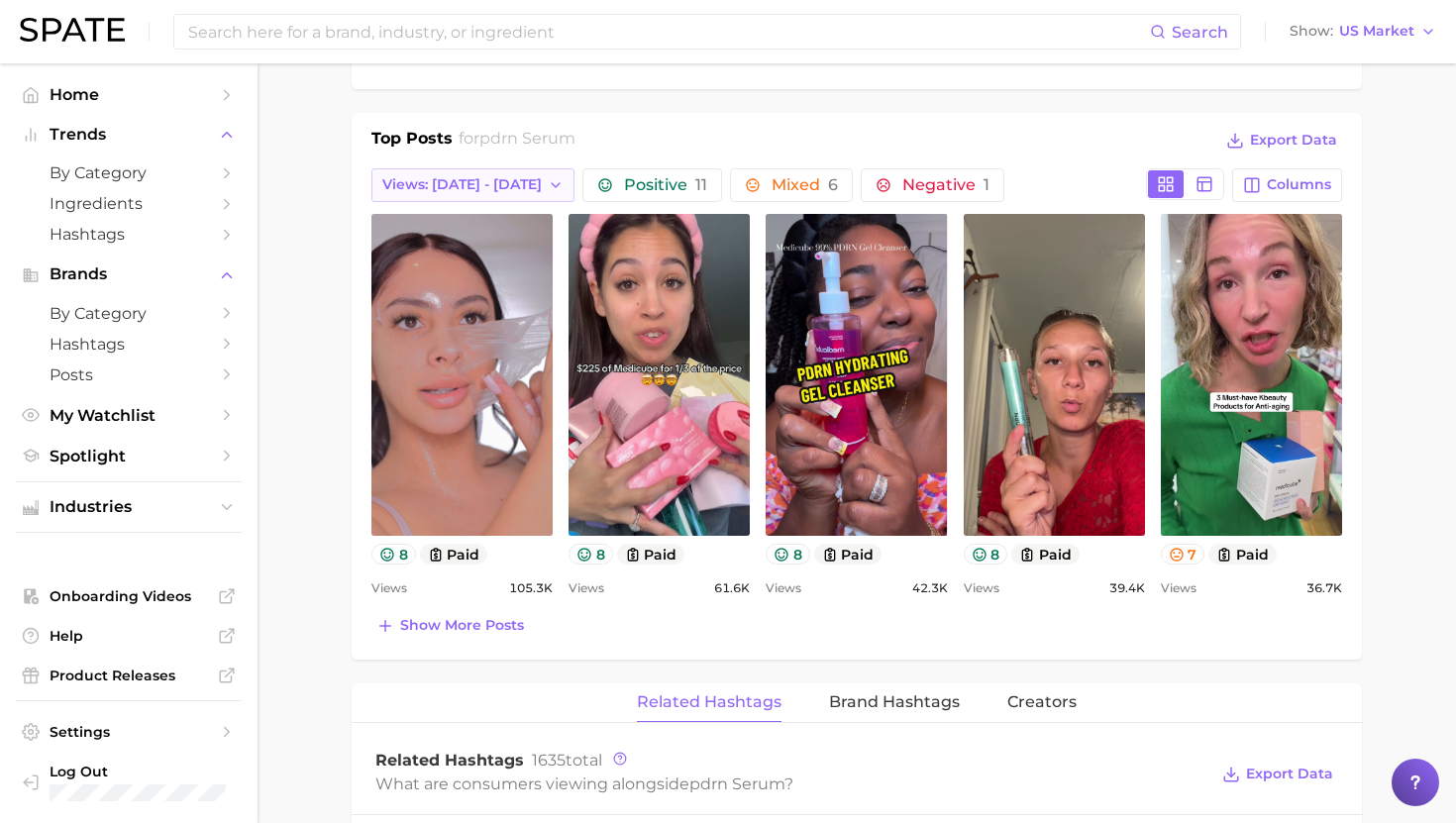
click at [490, 179] on span "Views: [DATE] - [DATE]" at bounding box center [462, 184] width 159 height 17
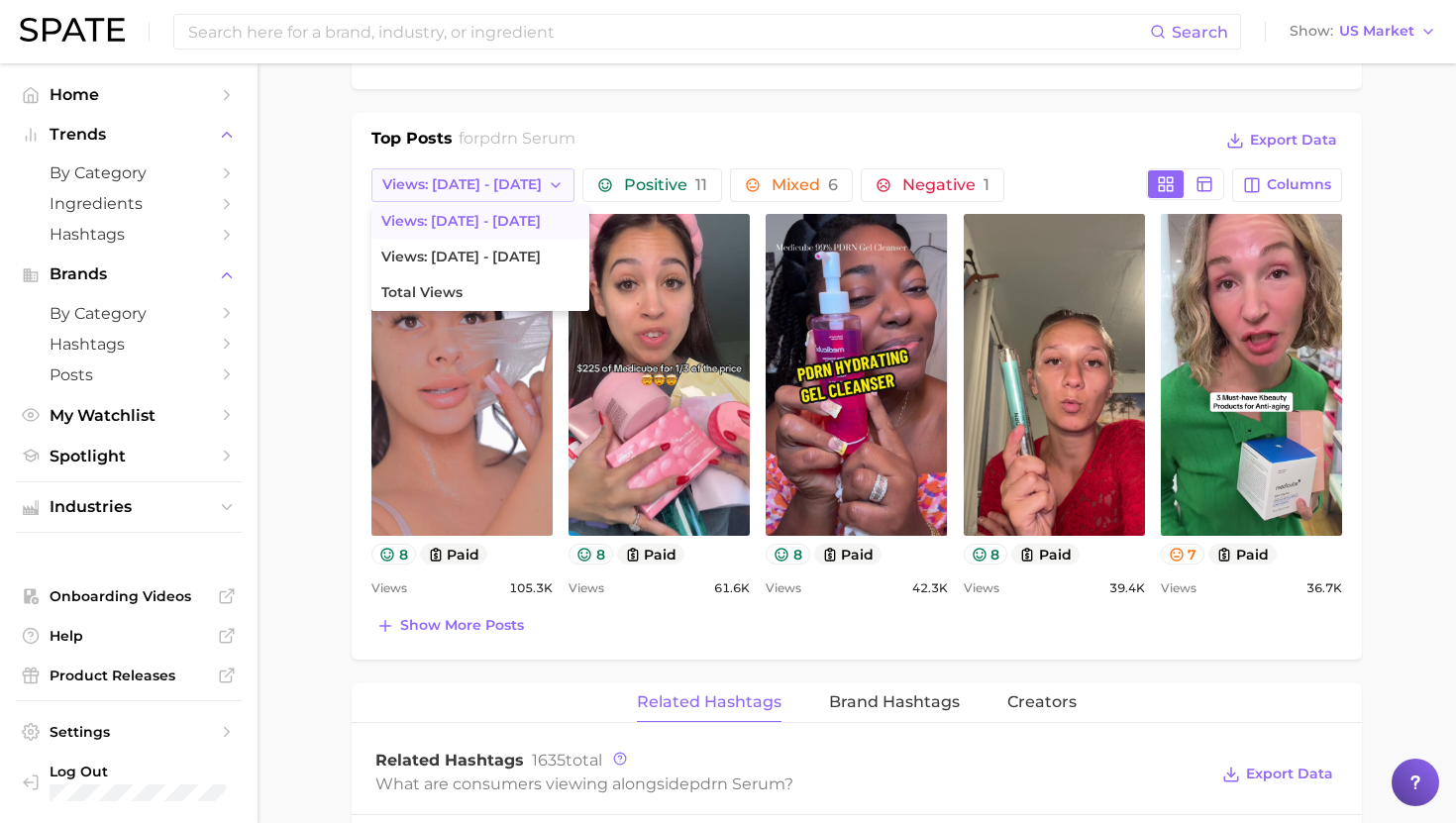
click at [490, 179] on span "Views: [DATE] - [DATE]" at bounding box center [462, 184] width 159 height 17
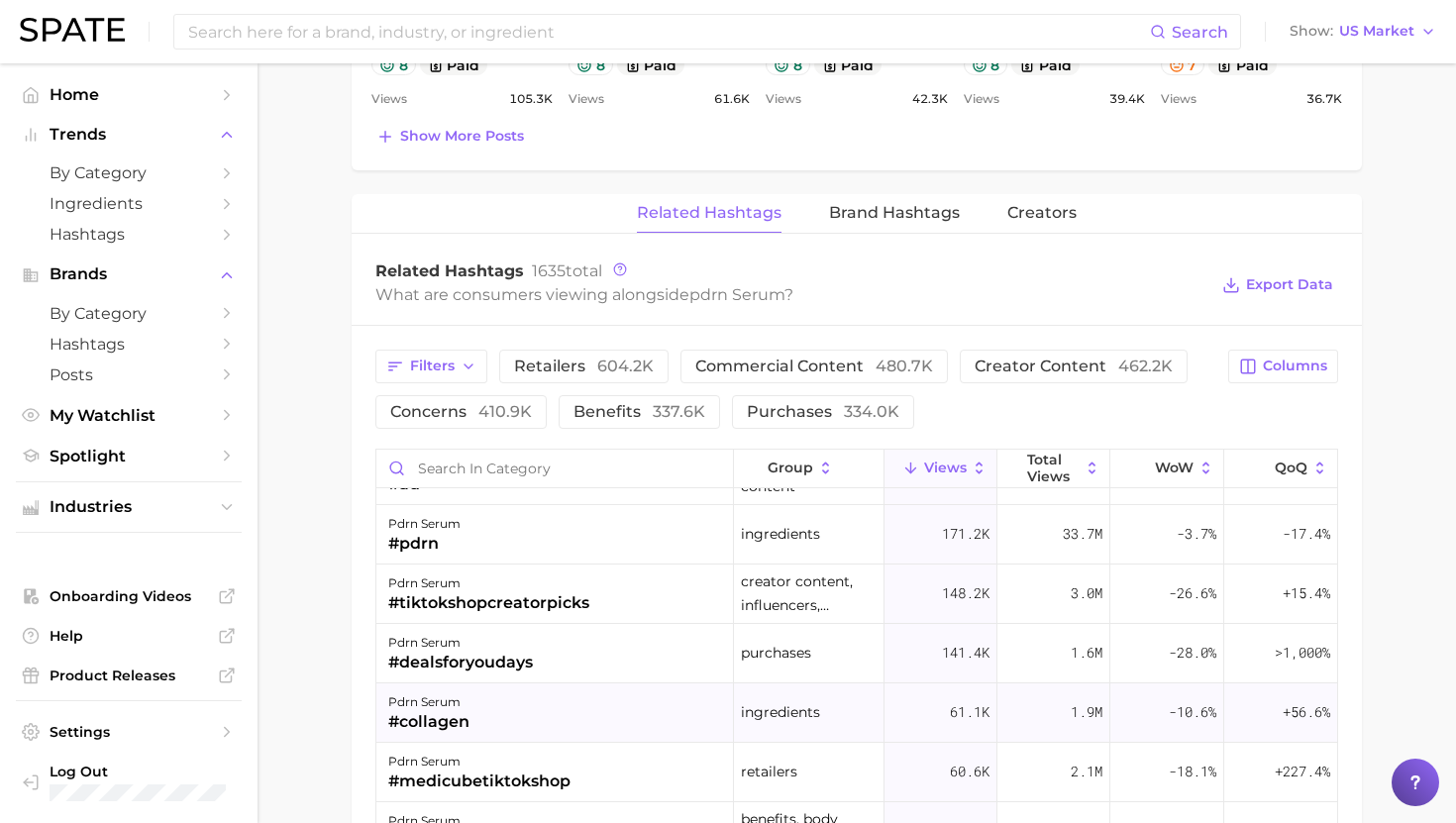
scroll to position [50, 0]
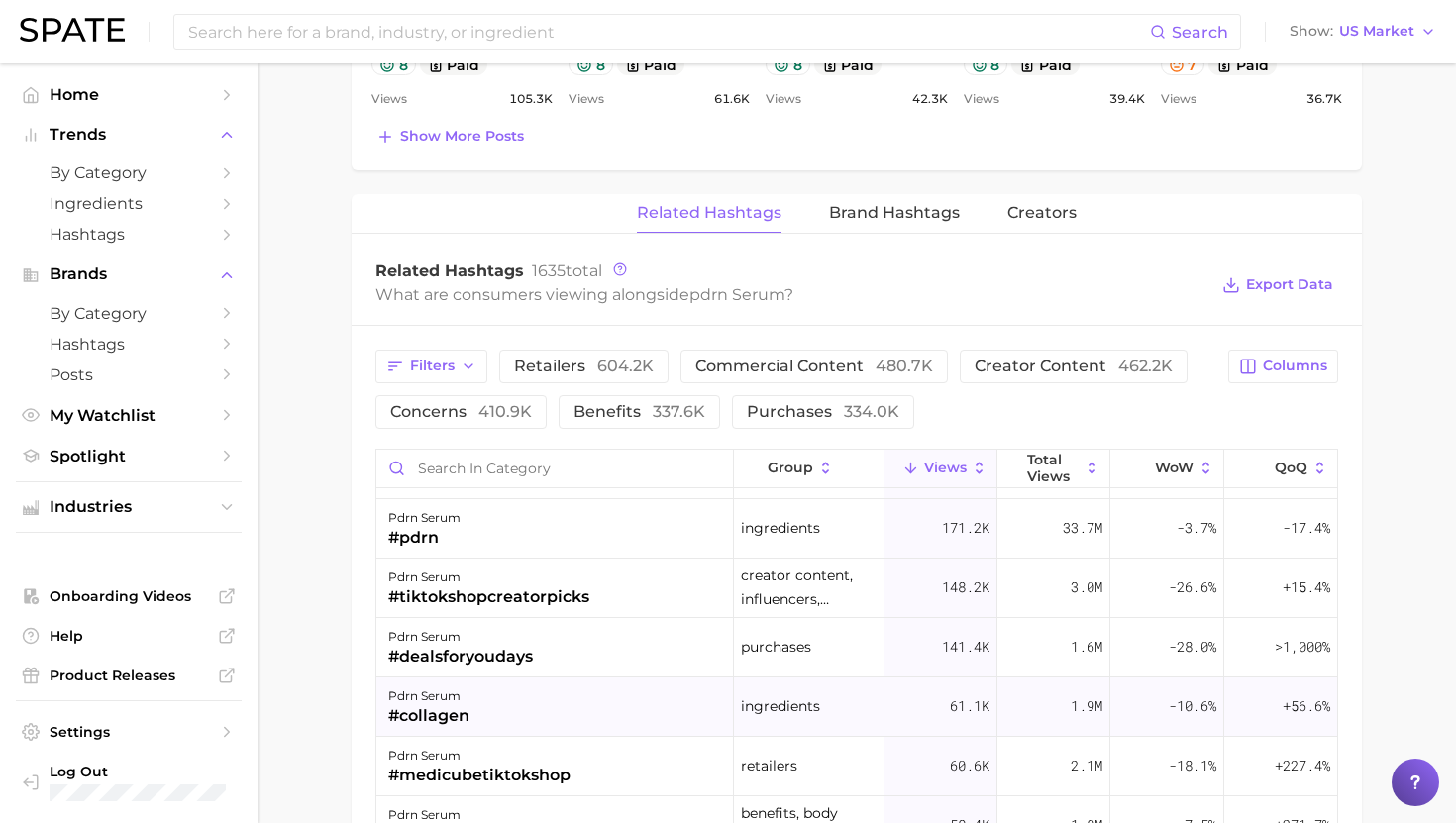
click at [568, 711] on div "pdrn serum #collagen" at bounding box center [556, 707] width 358 height 60
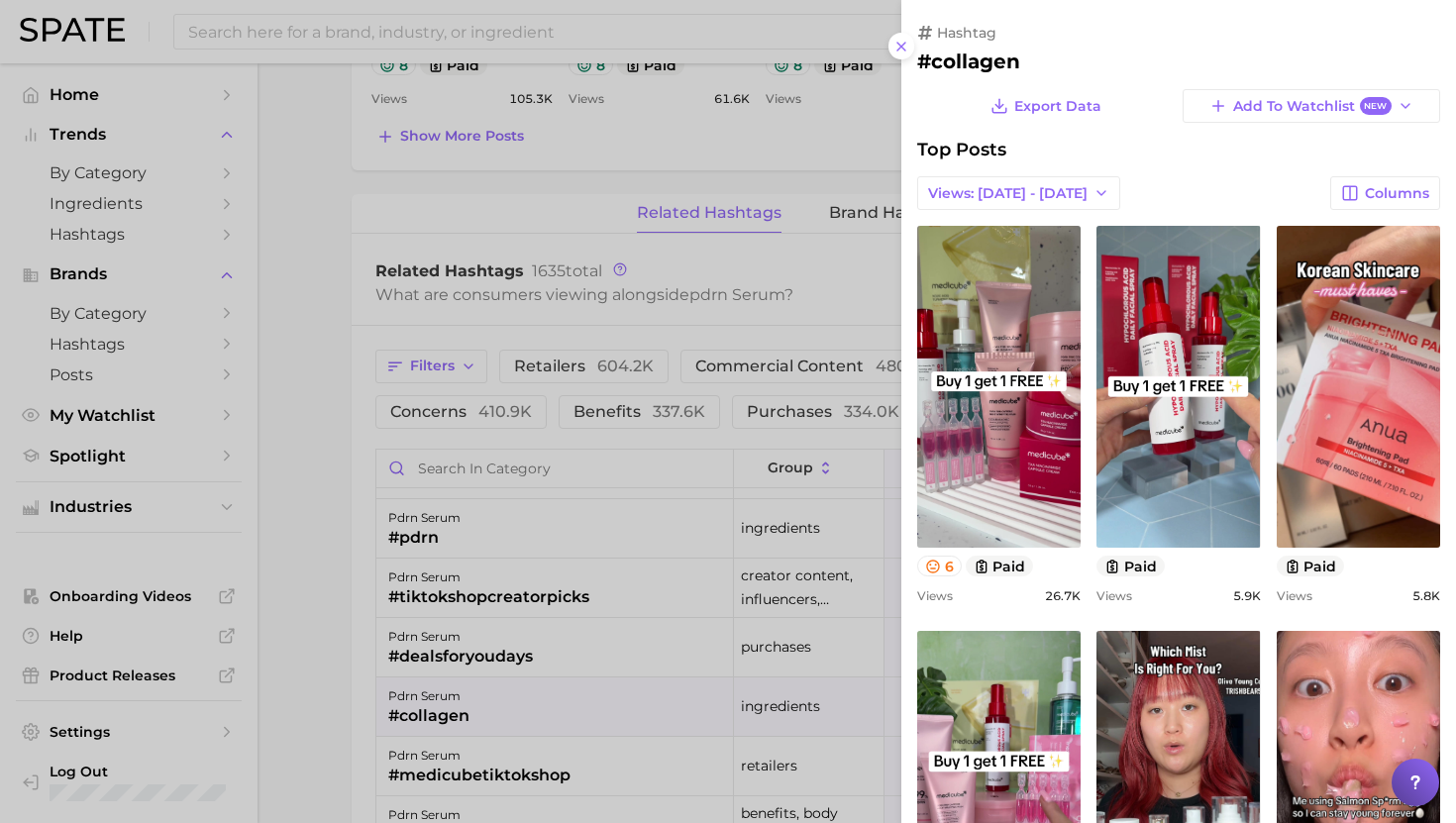
scroll to position [0, 0]
click at [439, 498] on div at bounding box center [728, 412] width 1456 height 823
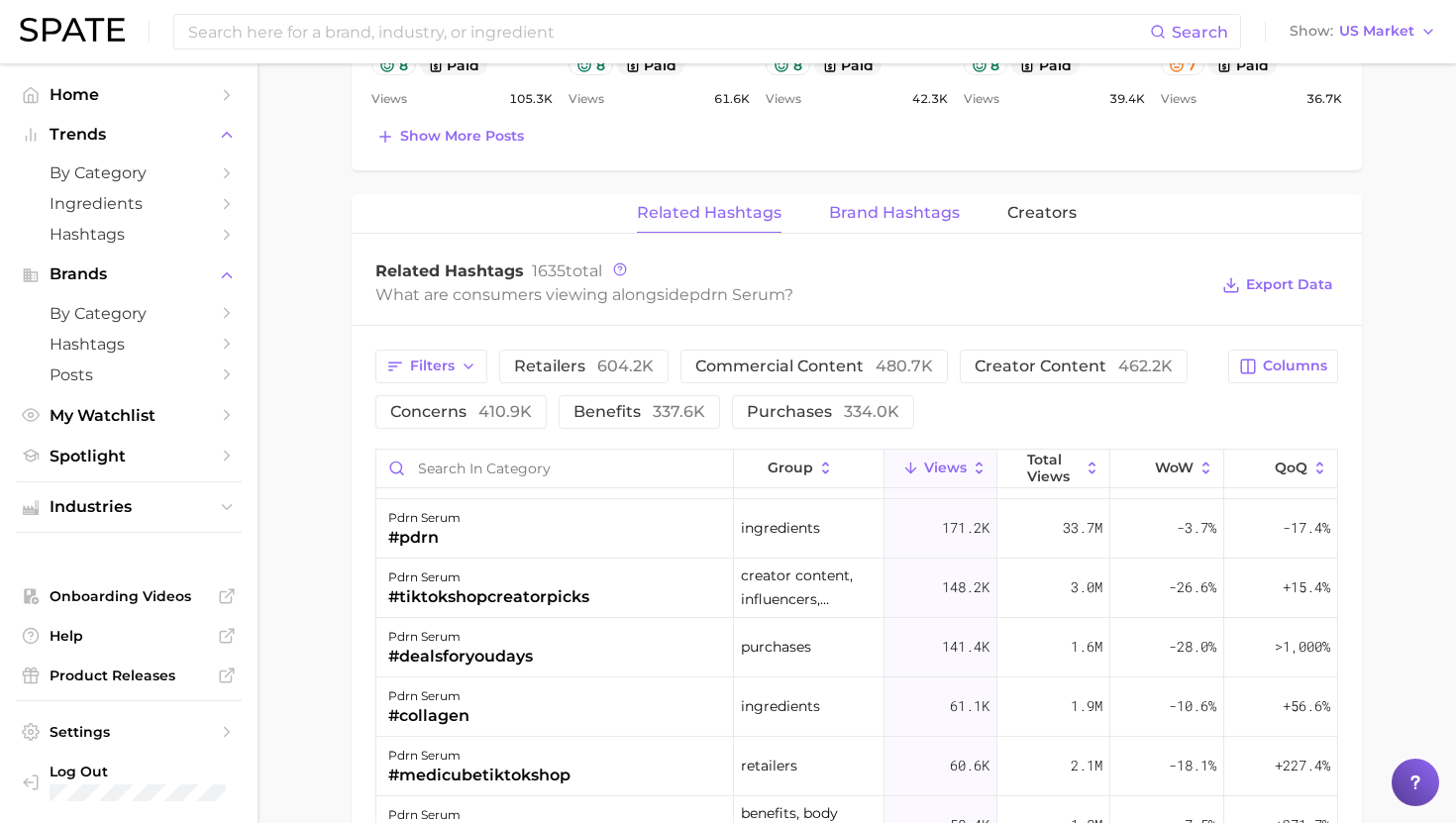
click at [847, 195] on button "Brand Hashtags" at bounding box center [894, 213] width 131 height 39
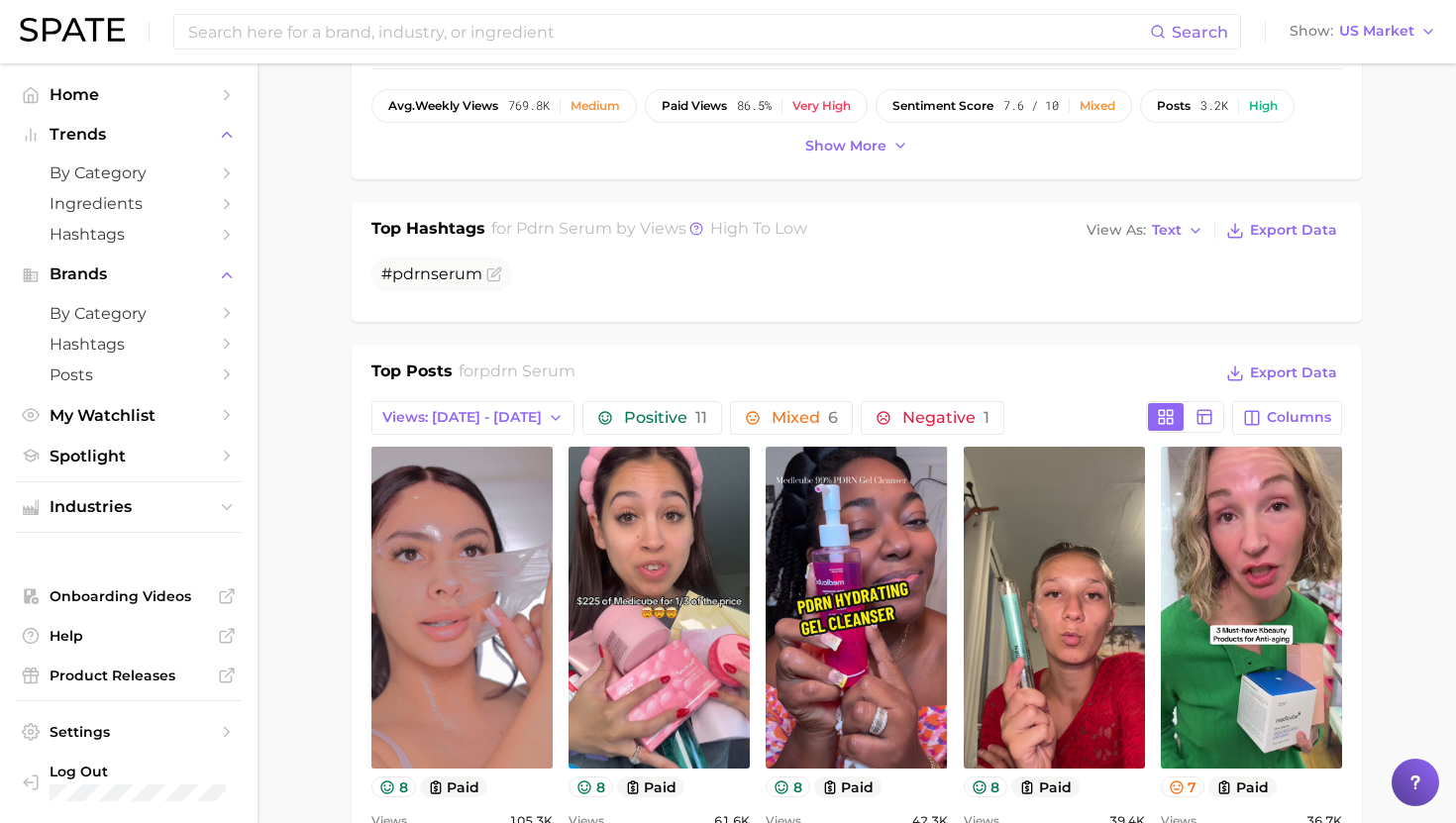
scroll to position [621, 0]
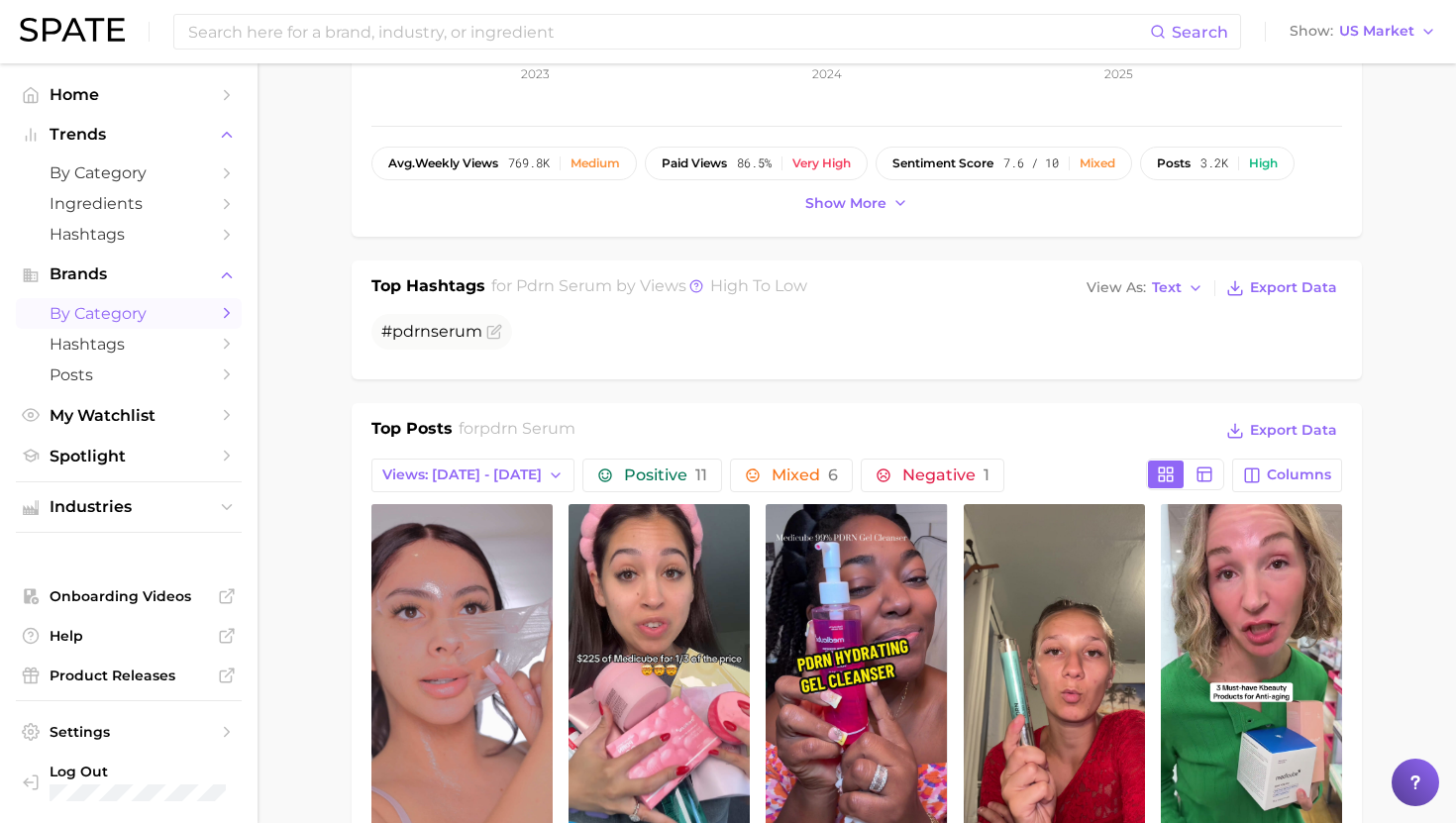
click at [139, 323] on span "by Category" at bounding box center [128, 313] width 158 height 19
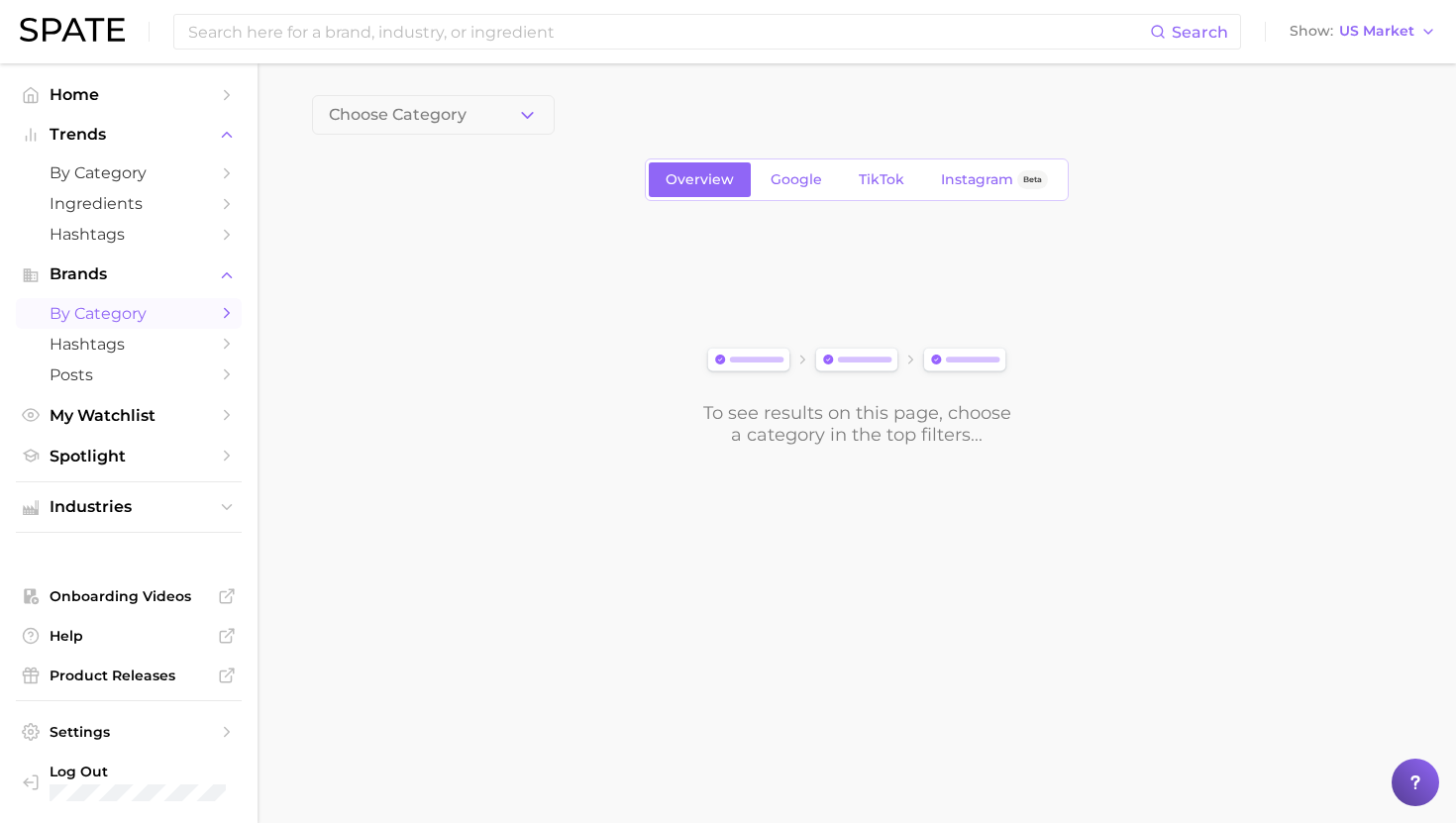
click at [389, 139] on div "Choose Category Overview Google TikTok Instagram Beta To see results on this pa…" at bounding box center [857, 270] width 1089 height 351
click at [410, 120] on span "Choose Category" at bounding box center [398, 115] width 137 height 18
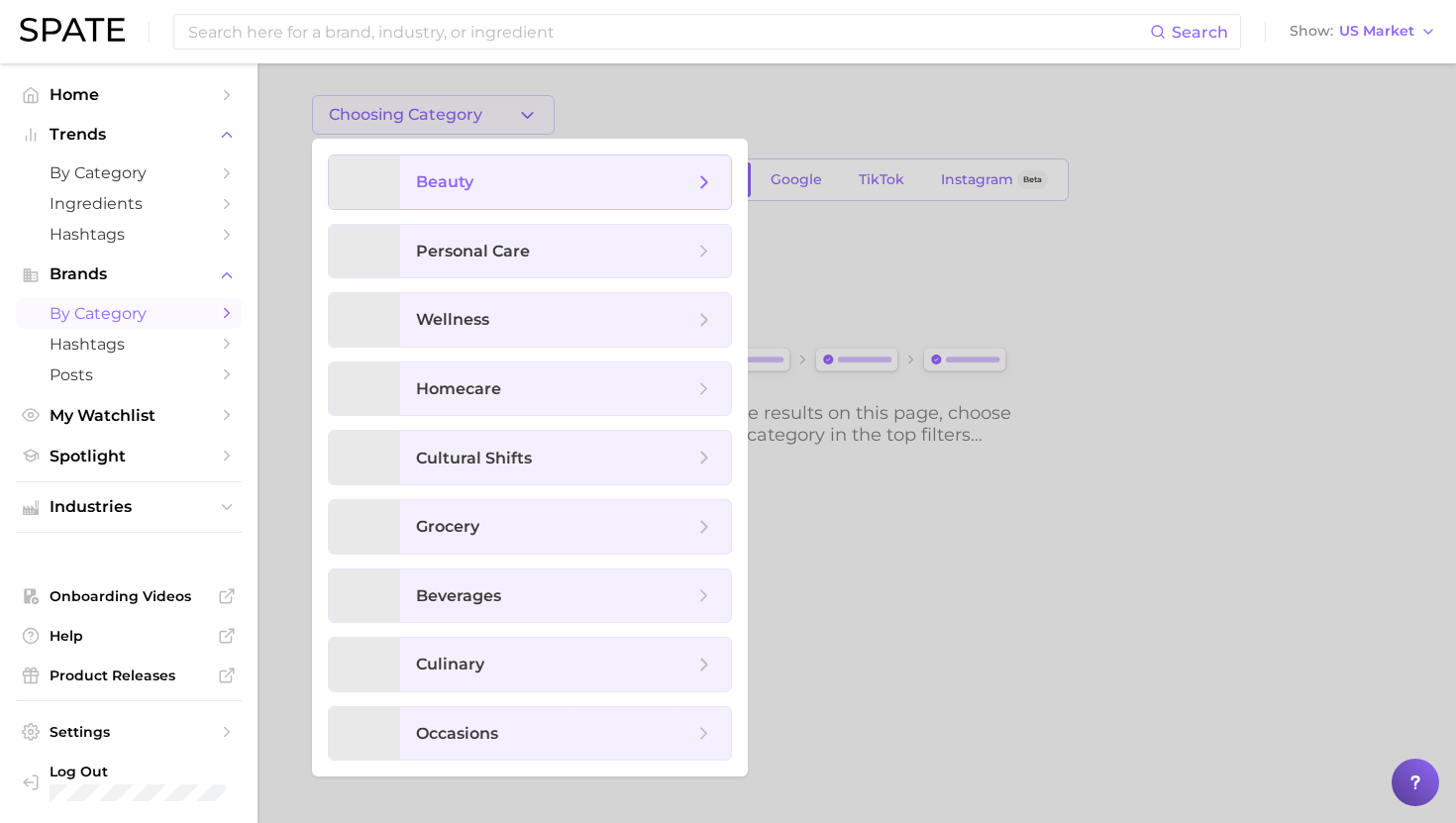
click at [472, 172] on span "beauty" at bounding box center [444, 181] width 58 height 19
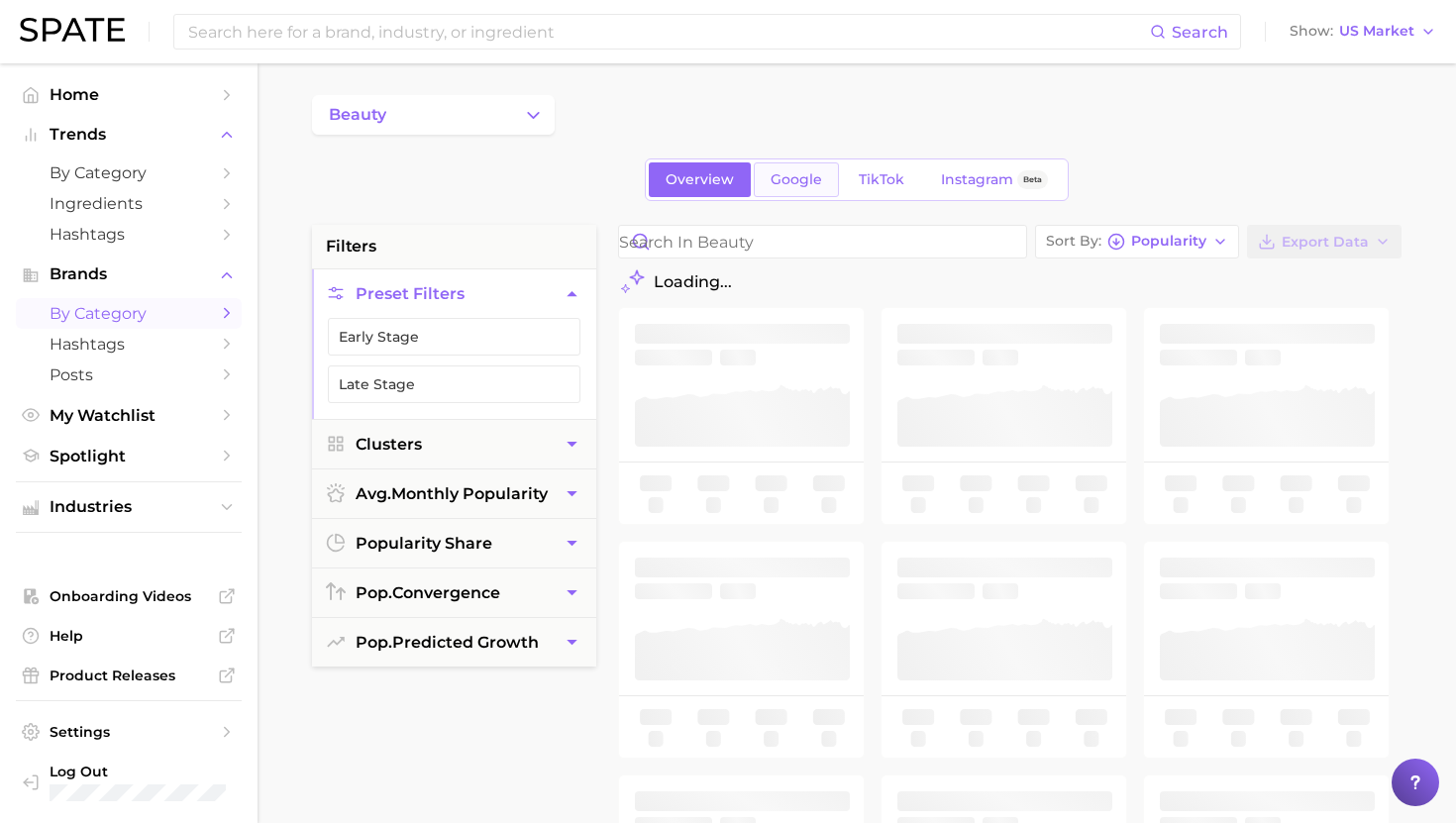
click at [809, 173] on span "Google" at bounding box center [796, 179] width 52 height 17
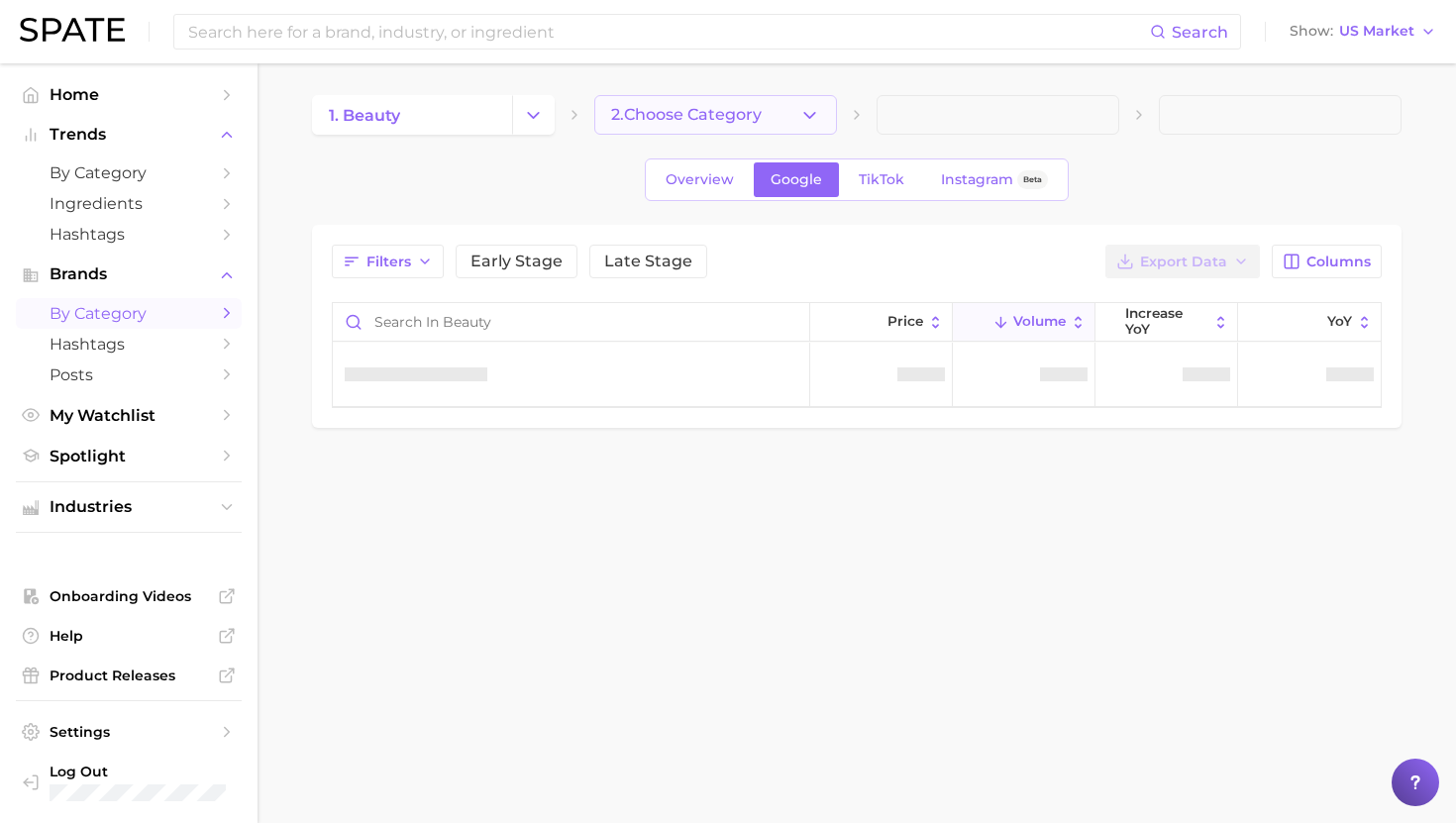
click at [707, 113] on span "2. Choose Category" at bounding box center [686, 115] width 150 height 18
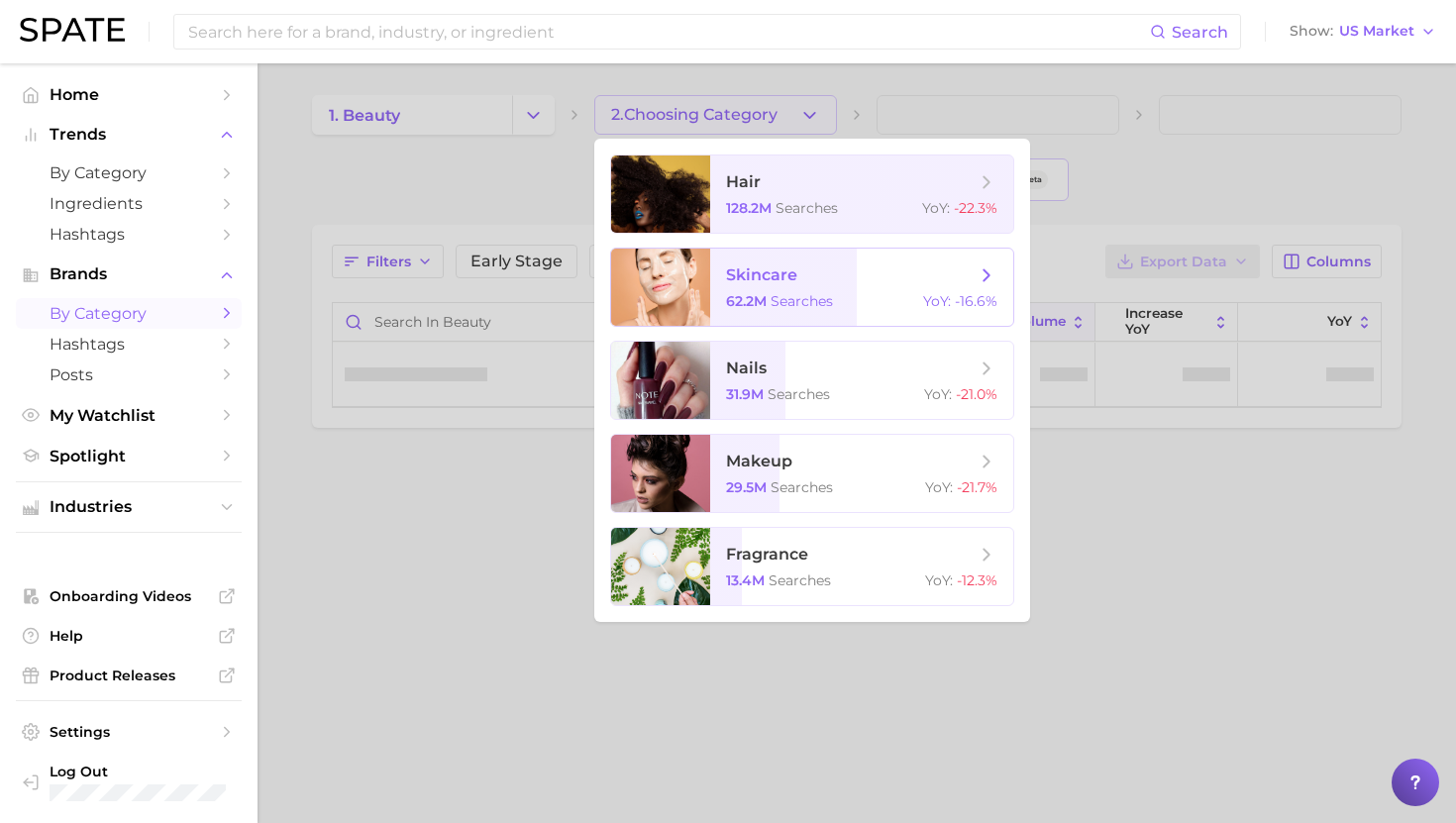
click at [842, 251] on span "skincare 62.2m searches YoY : -16.6%" at bounding box center [861, 287] width 303 height 78
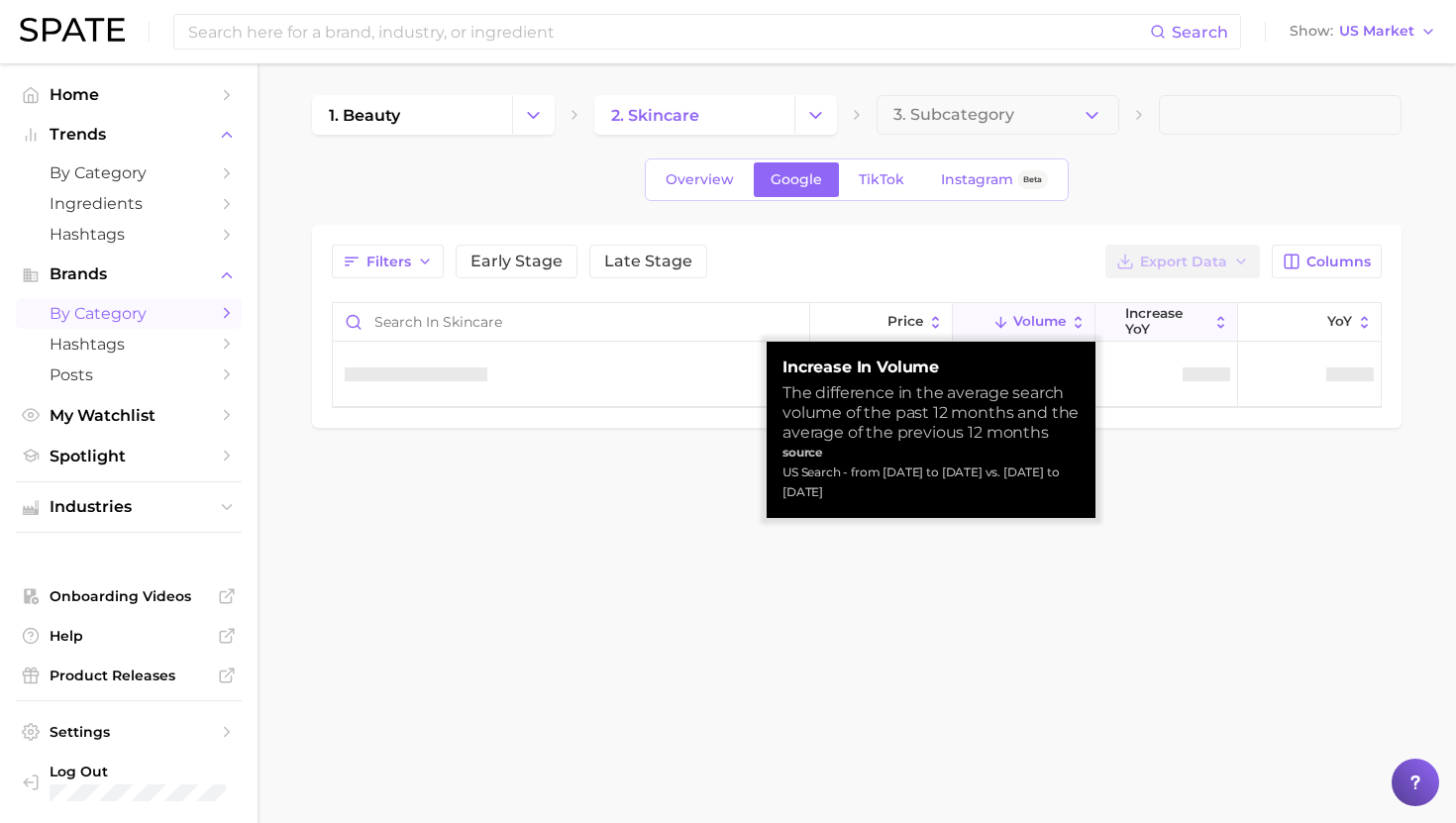
click at [1166, 317] on span "increase YoY" at bounding box center [1167, 321] width 83 height 31
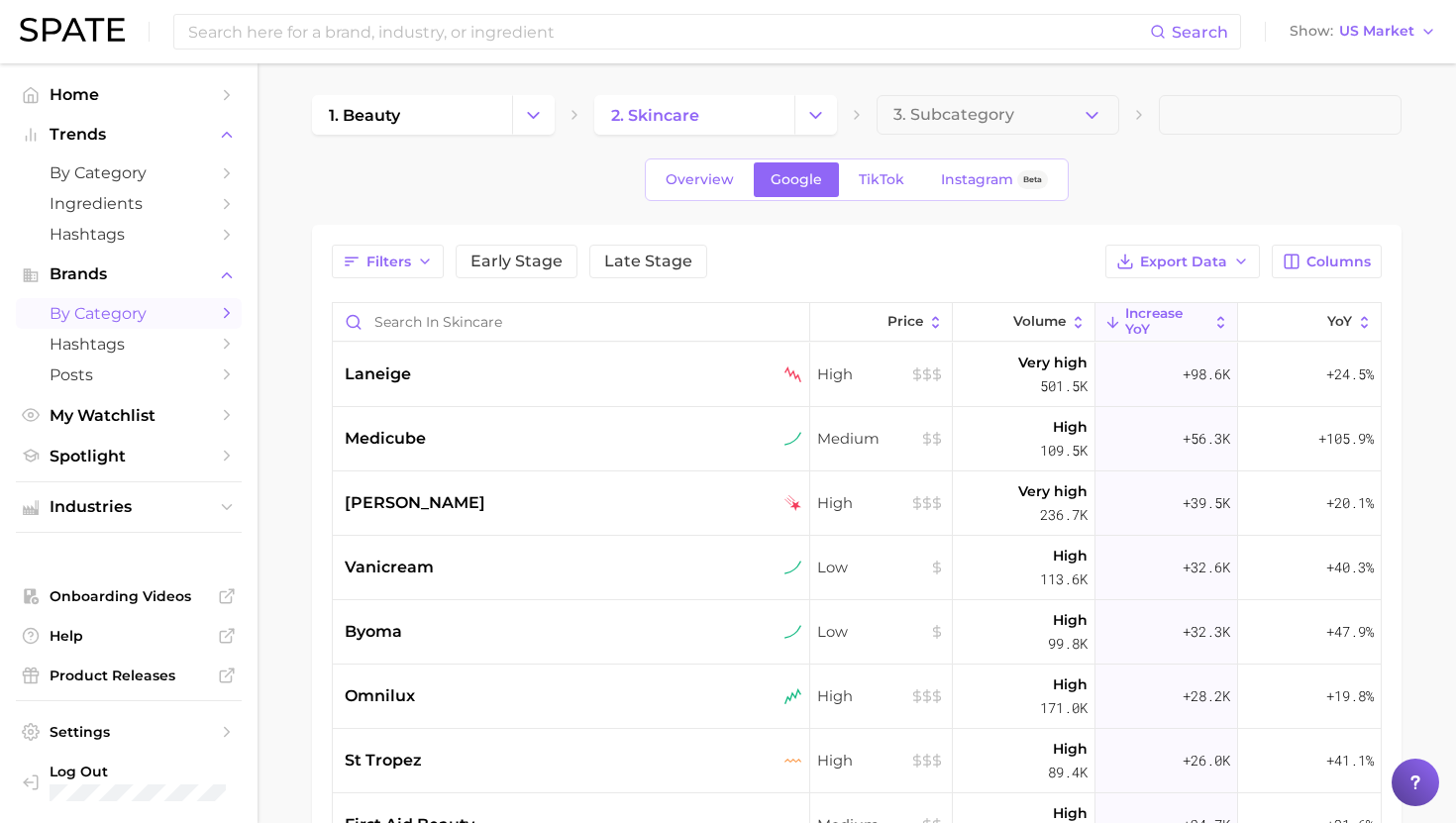
click at [1044, 263] on div "Filters Early Stage Late Stage Export Data Columns" at bounding box center [857, 261] width 1050 height 34
click at [558, 500] on div "[PERSON_NAME]" at bounding box center [573, 503] width 457 height 24
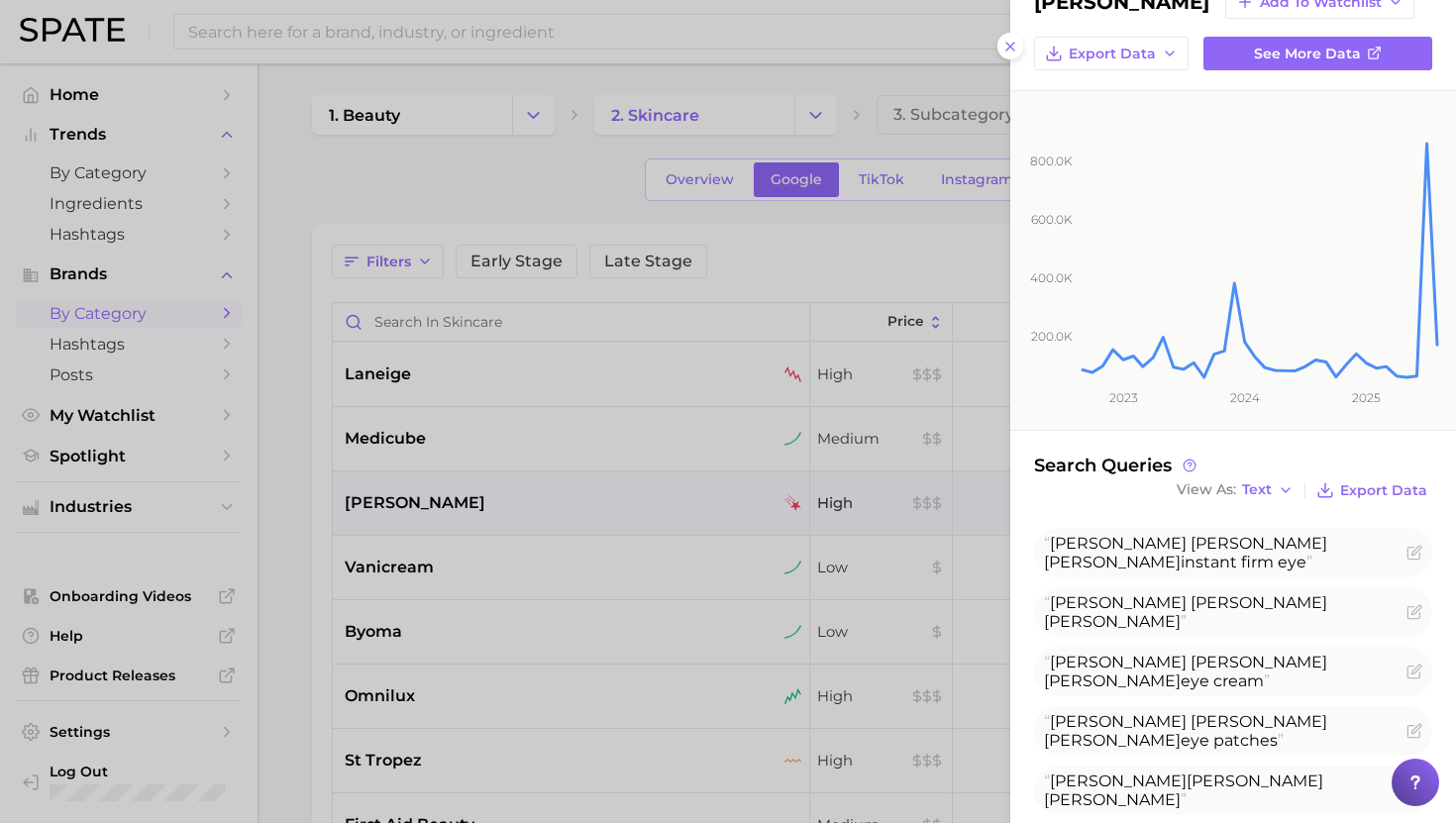
scroll to position [108, 0]
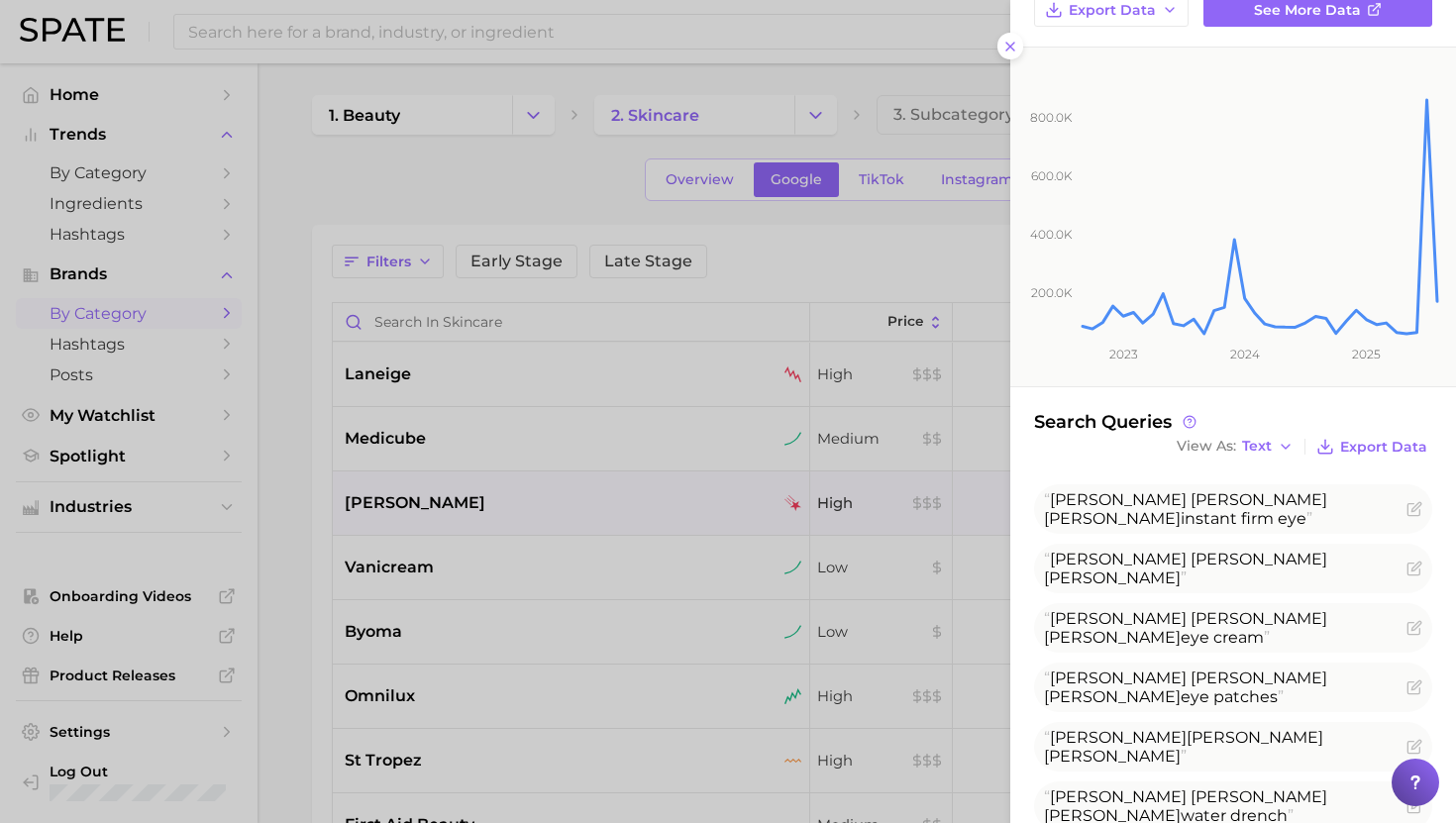
click at [119, 477] on div at bounding box center [728, 412] width 1456 height 823
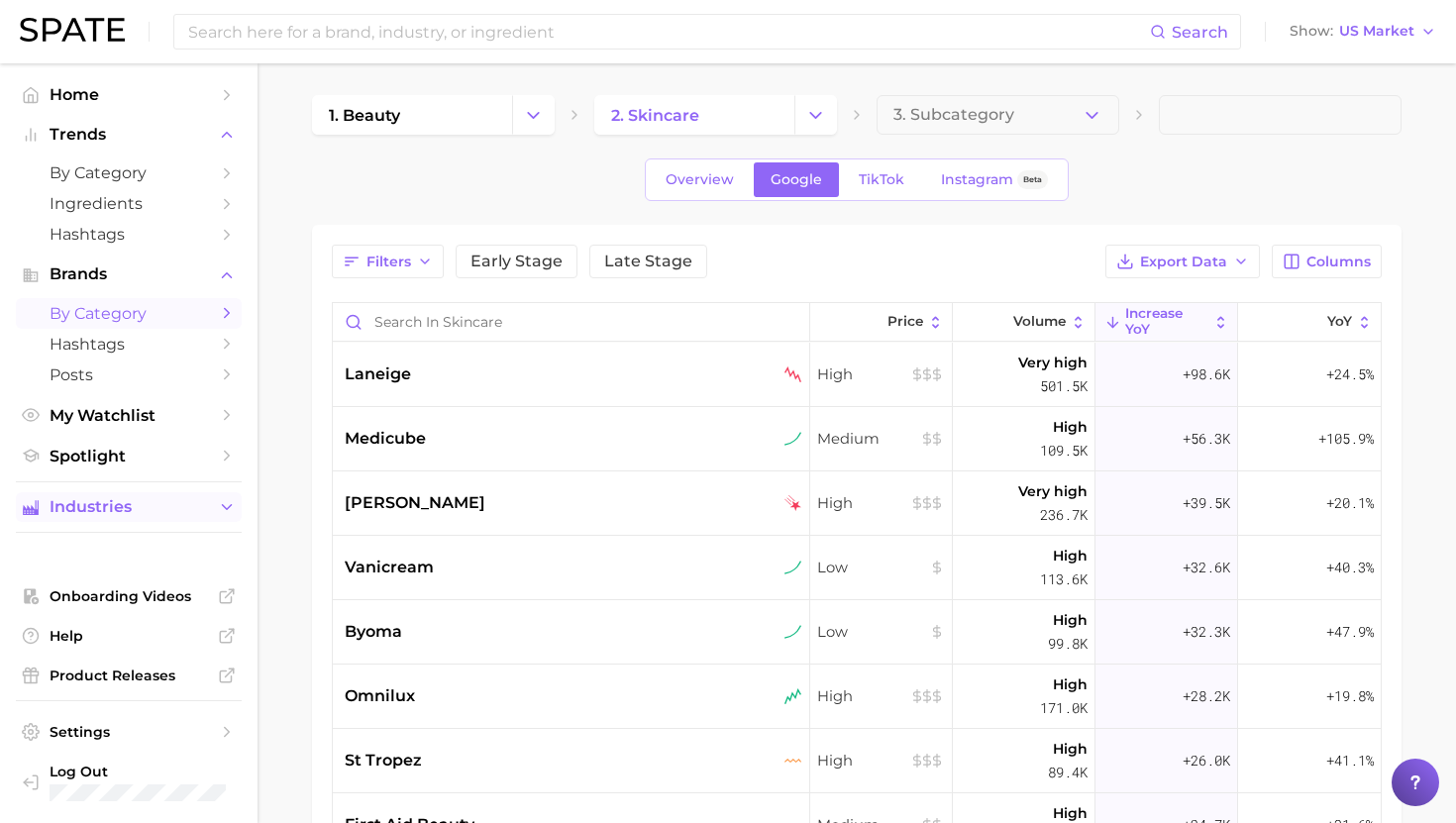
click at [199, 514] on span "Industries" at bounding box center [128, 507] width 158 height 18
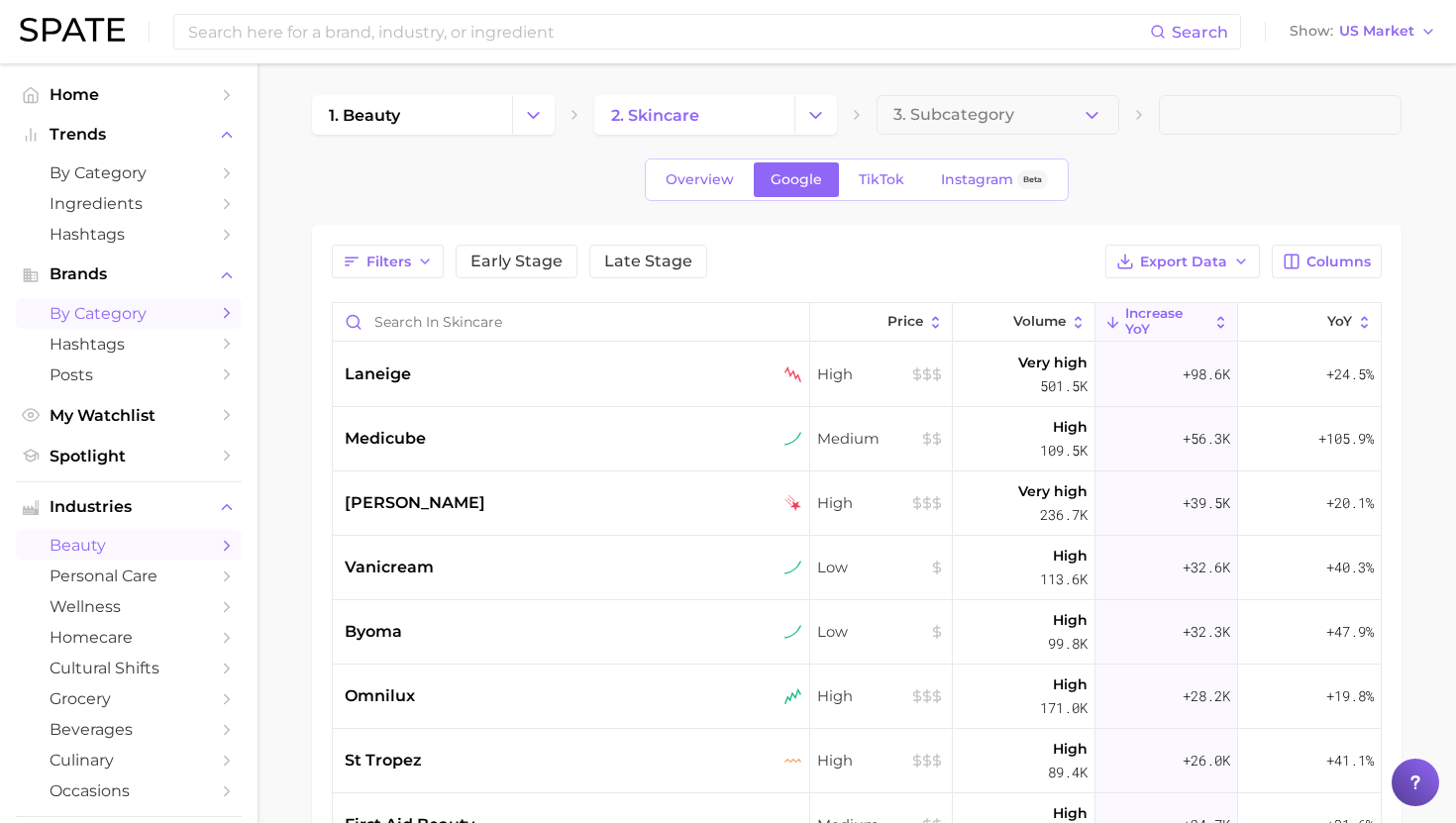
click at [174, 544] on span "beauty" at bounding box center [128, 545] width 158 height 19
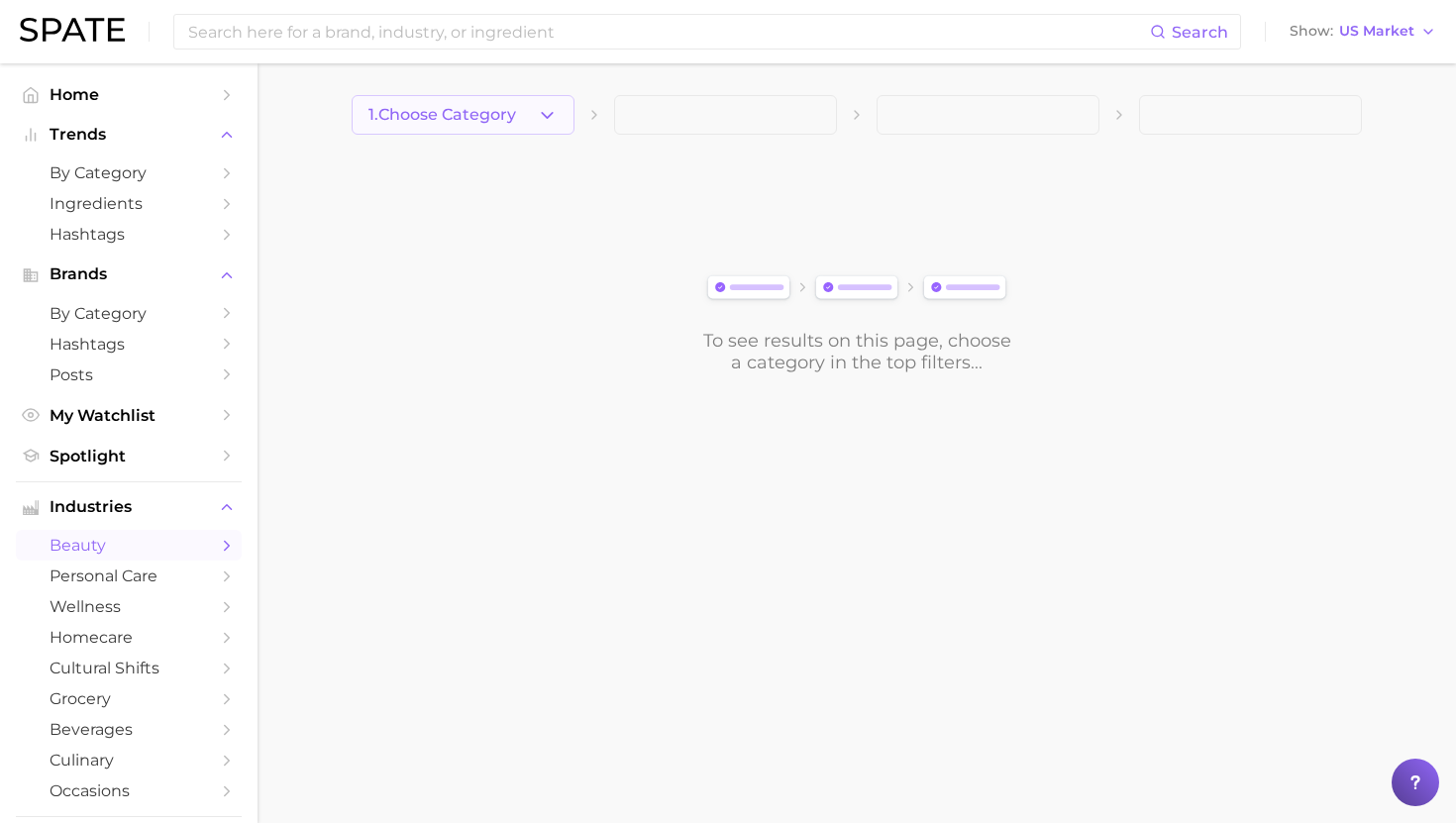
click at [475, 98] on button "1. Choose Category" at bounding box center [463, 115] width 223 height 40
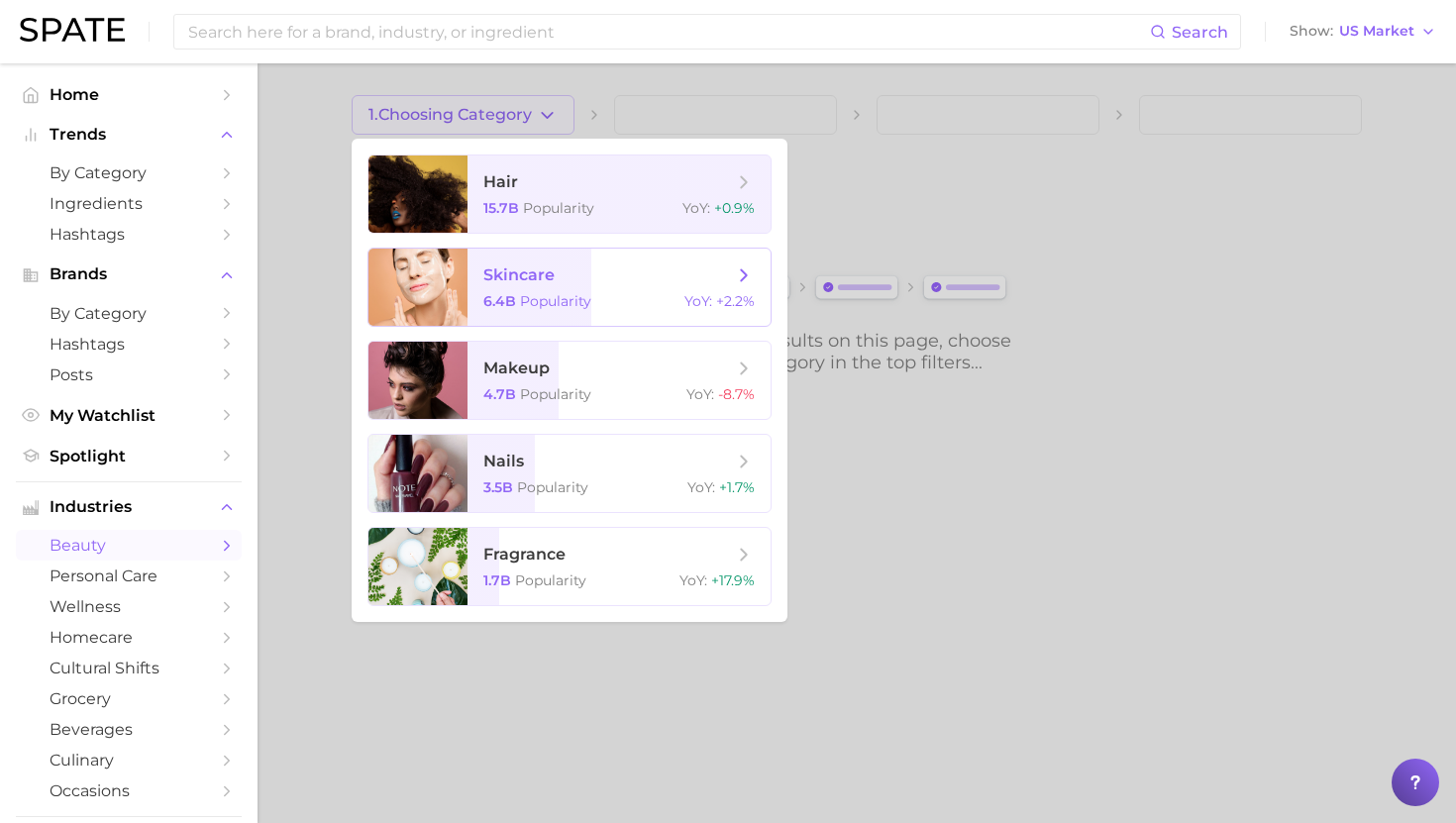
click at [570, 270] on span "skincare" at bounding box center [607, 275] width 249 height 22
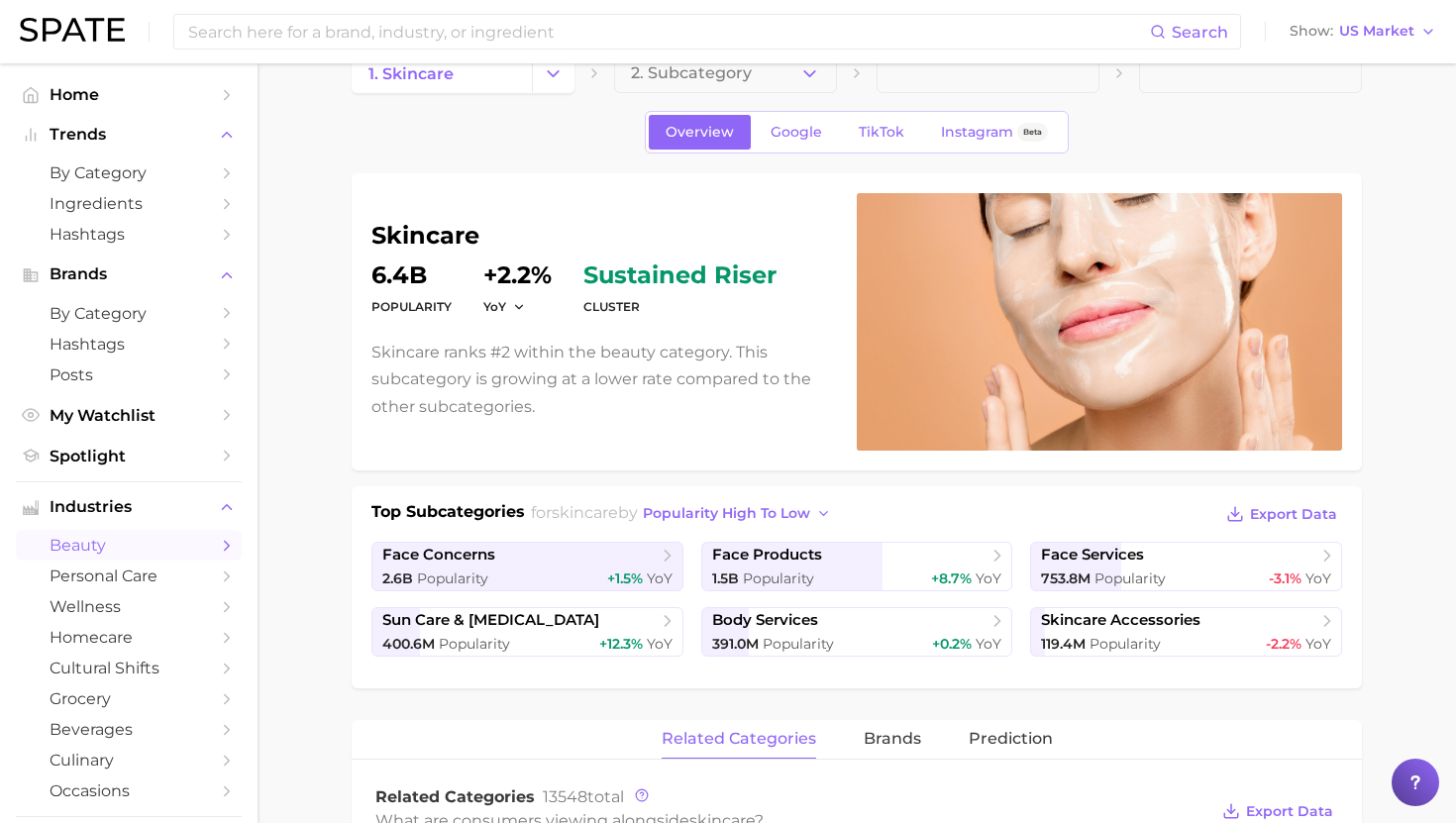
scroll to position [56, 0]
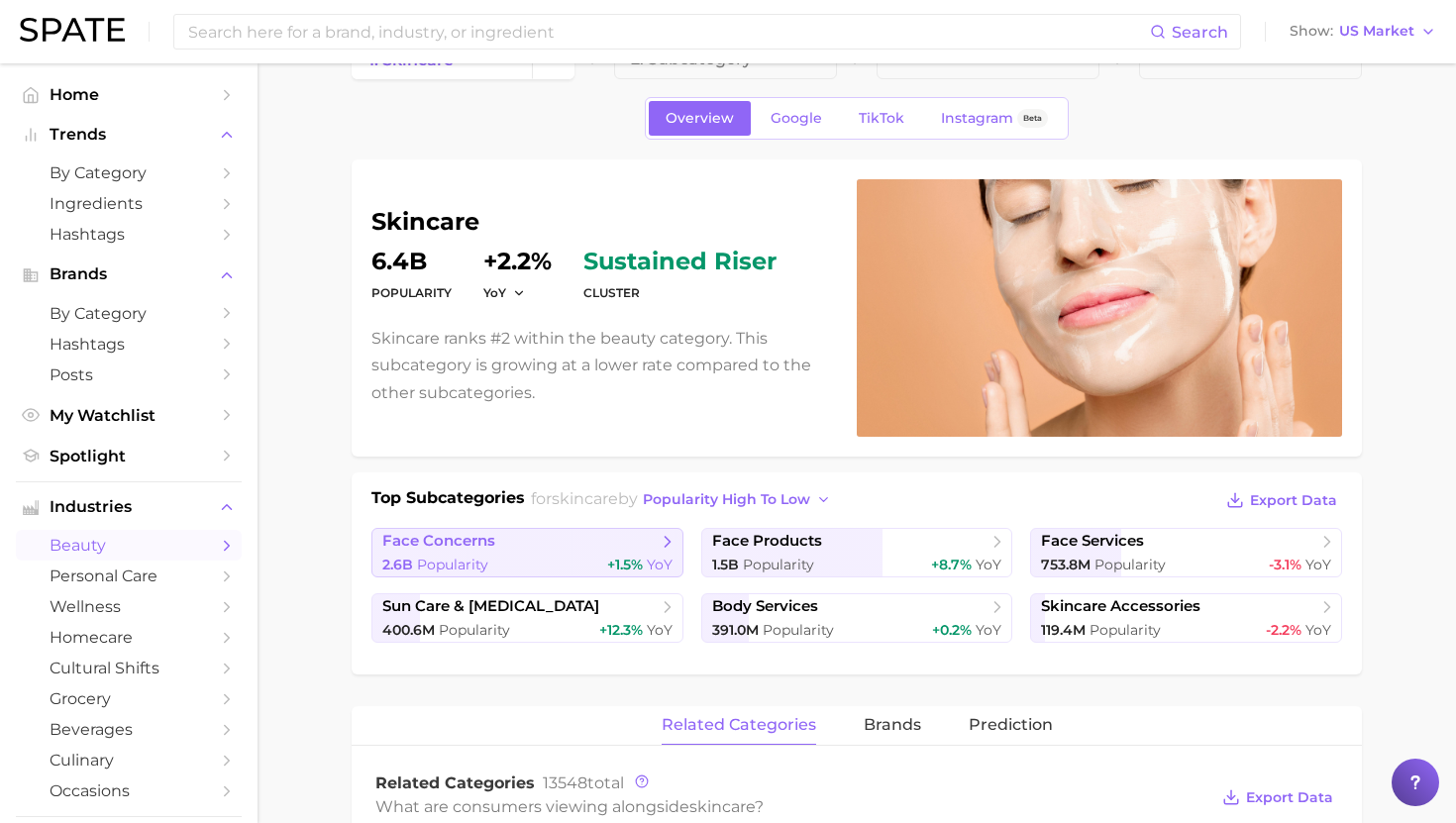
click at [550, 544] on span "face concerns" at bounding box center [520, 542] width 275 height 20
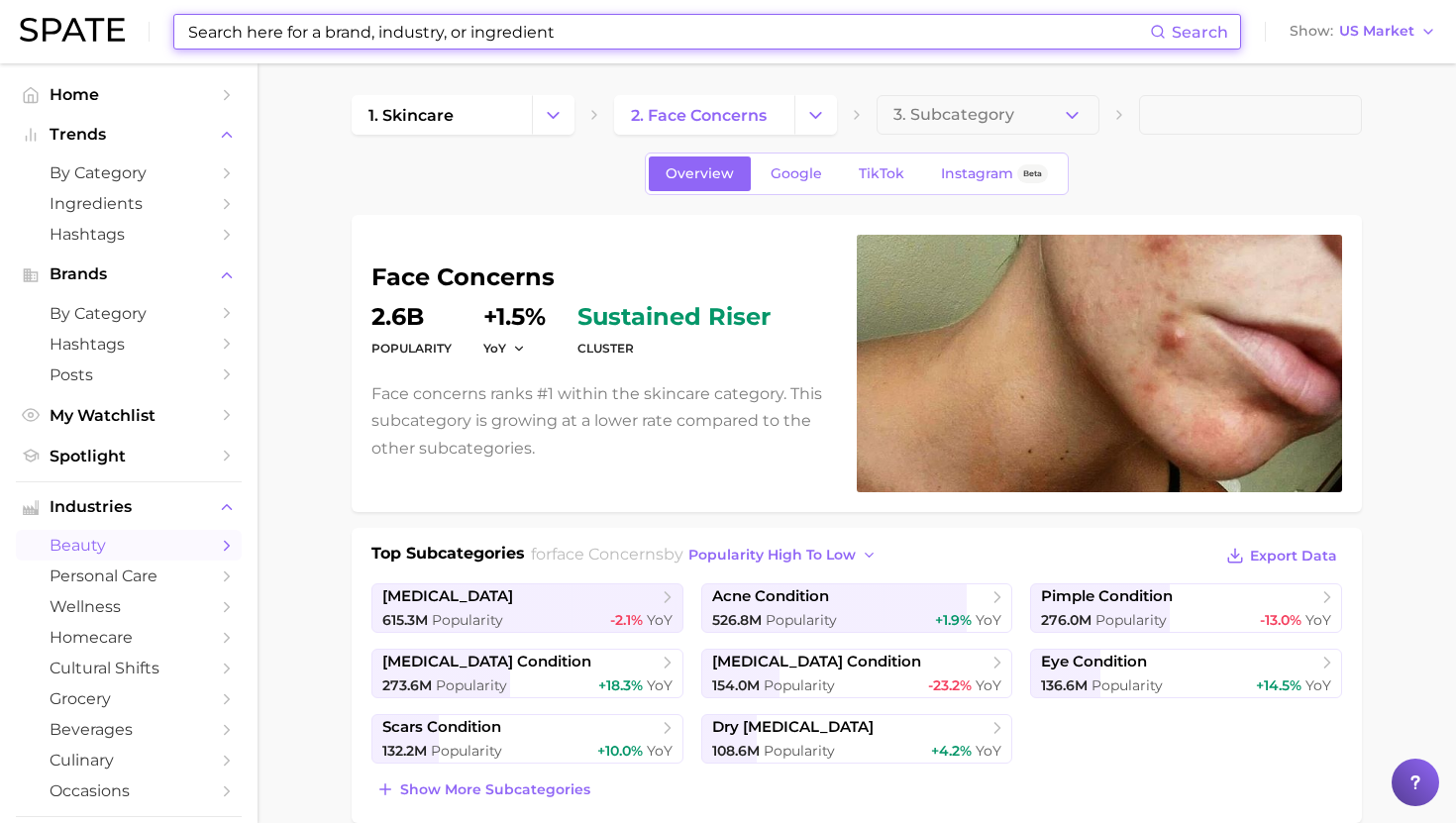
click at [286, 32] on input at bounding box center [667, 32] width 963 height 34
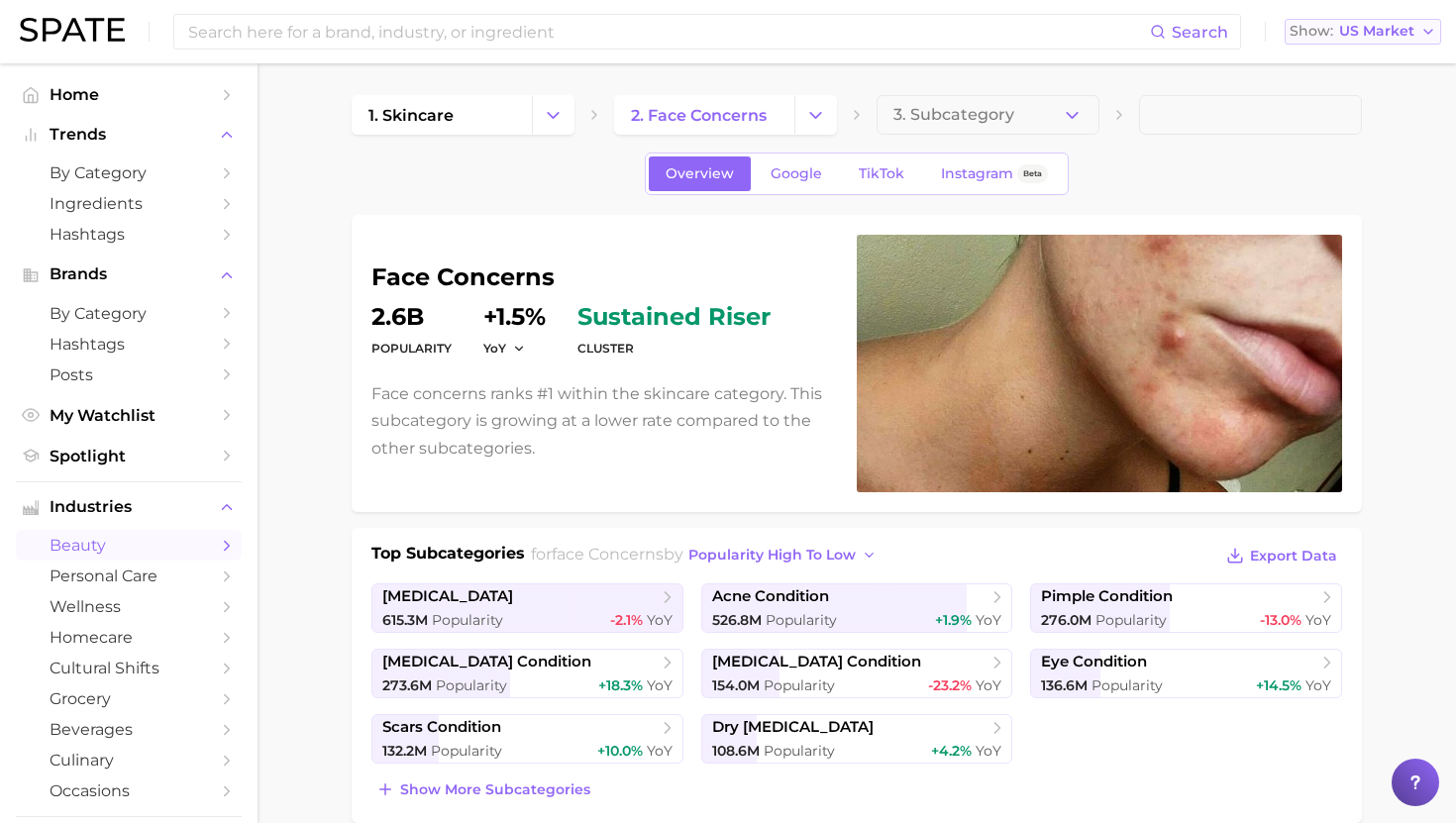
click at [1364, 26] on span "US Market" at bounding box center [1376, 31] width 76 height 11
